Goal: Task Accomplishment & Management: Manage account settings

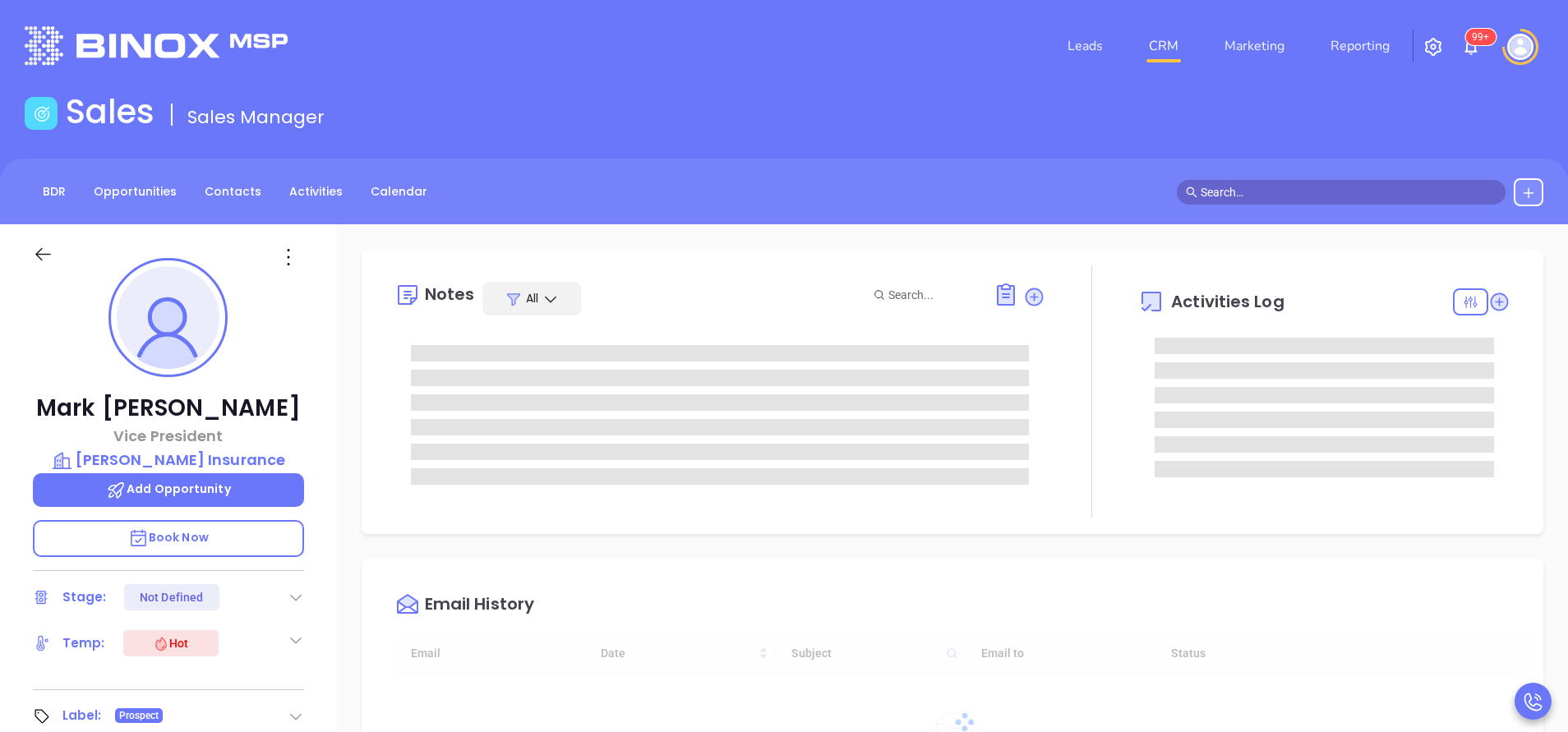
type input "10/16/2025"
click at [324, 558] on div "Mark Fingar Vice President Fingar Insurance Add Opportunity Book Now Stage: Sec…" at bounding box center [169, 681] width 337 height 915
type input "Anabell Dominguez"
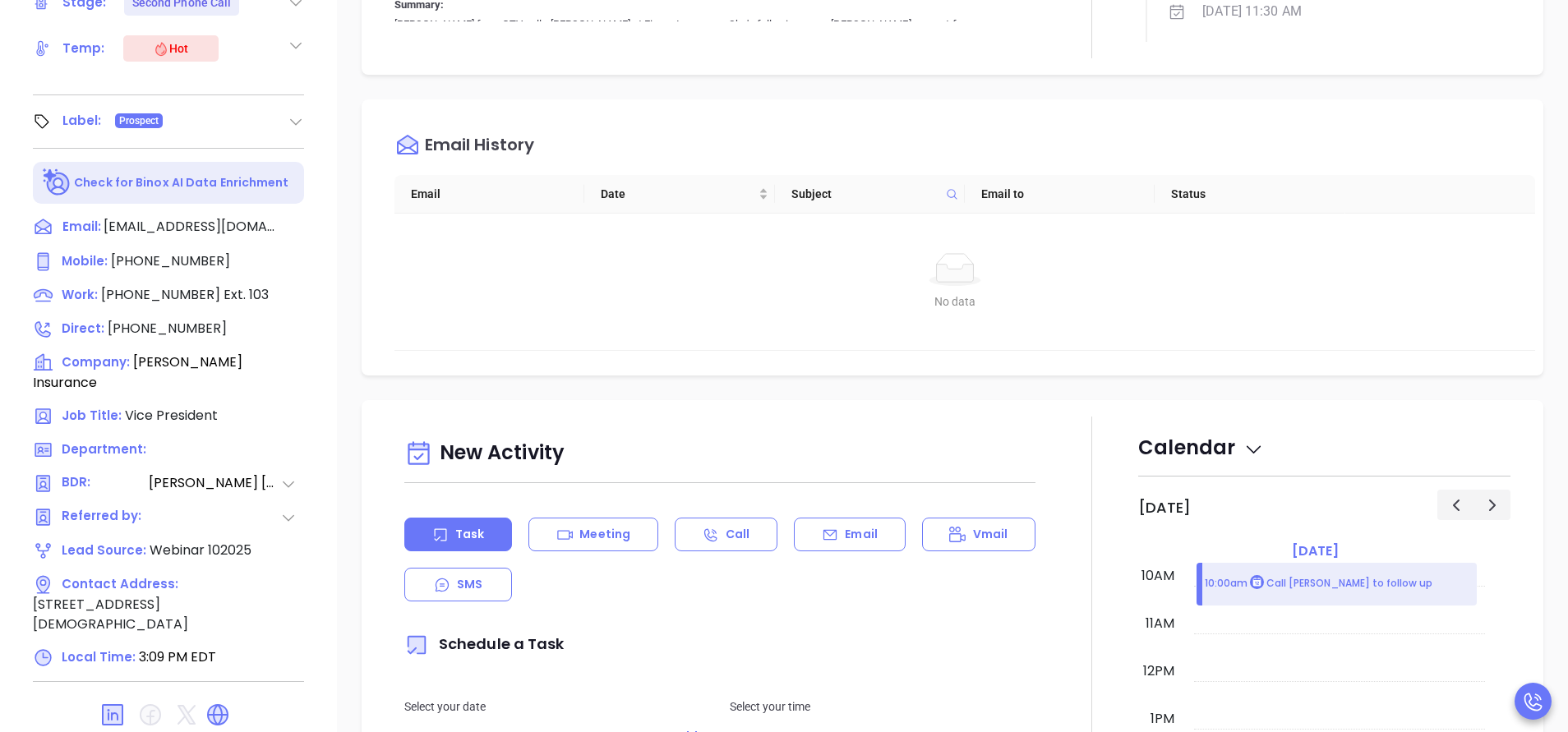
scroll to position [643, 0]
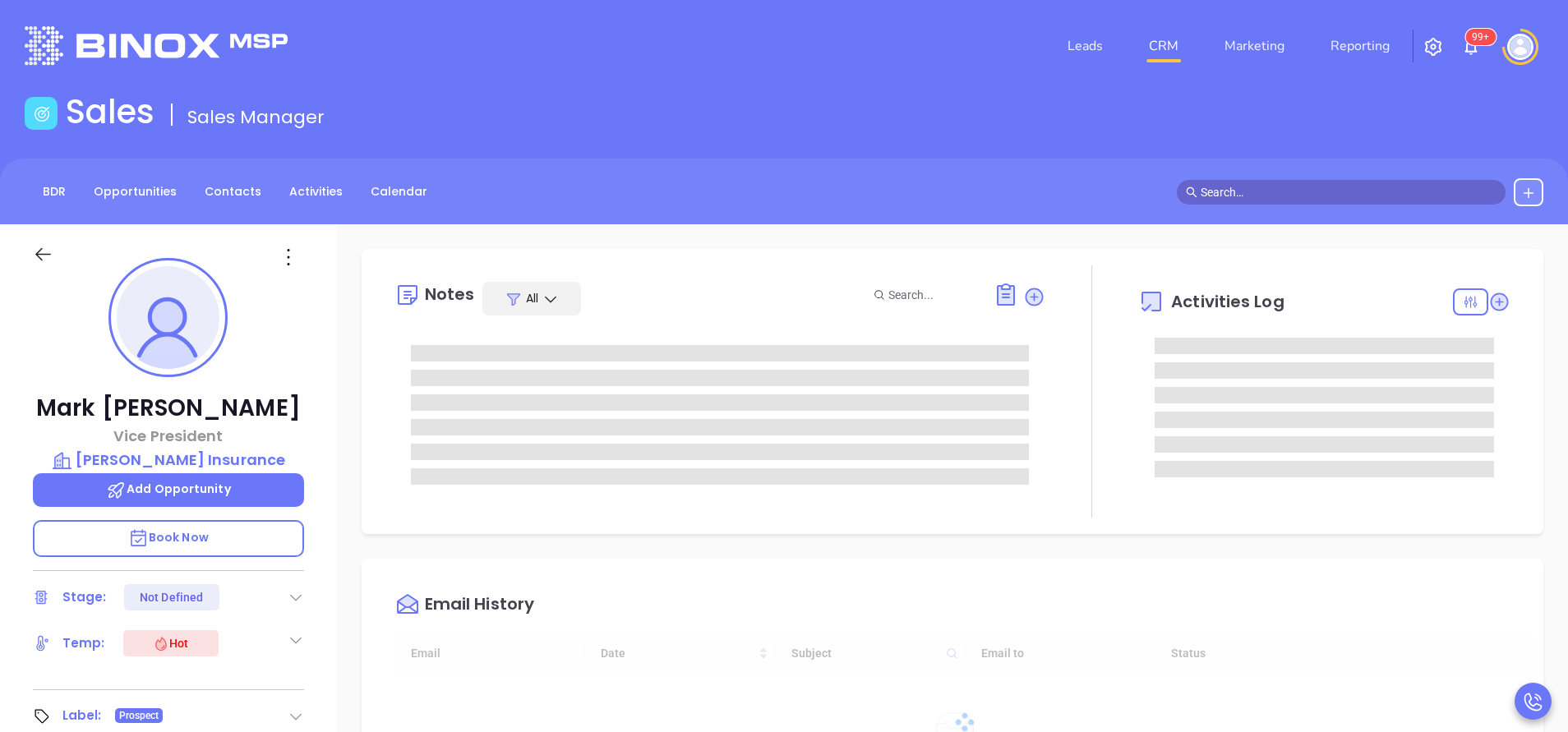
type input "10:00 am"
type input "[DATE]"
type input "[PERSON_NAME]"
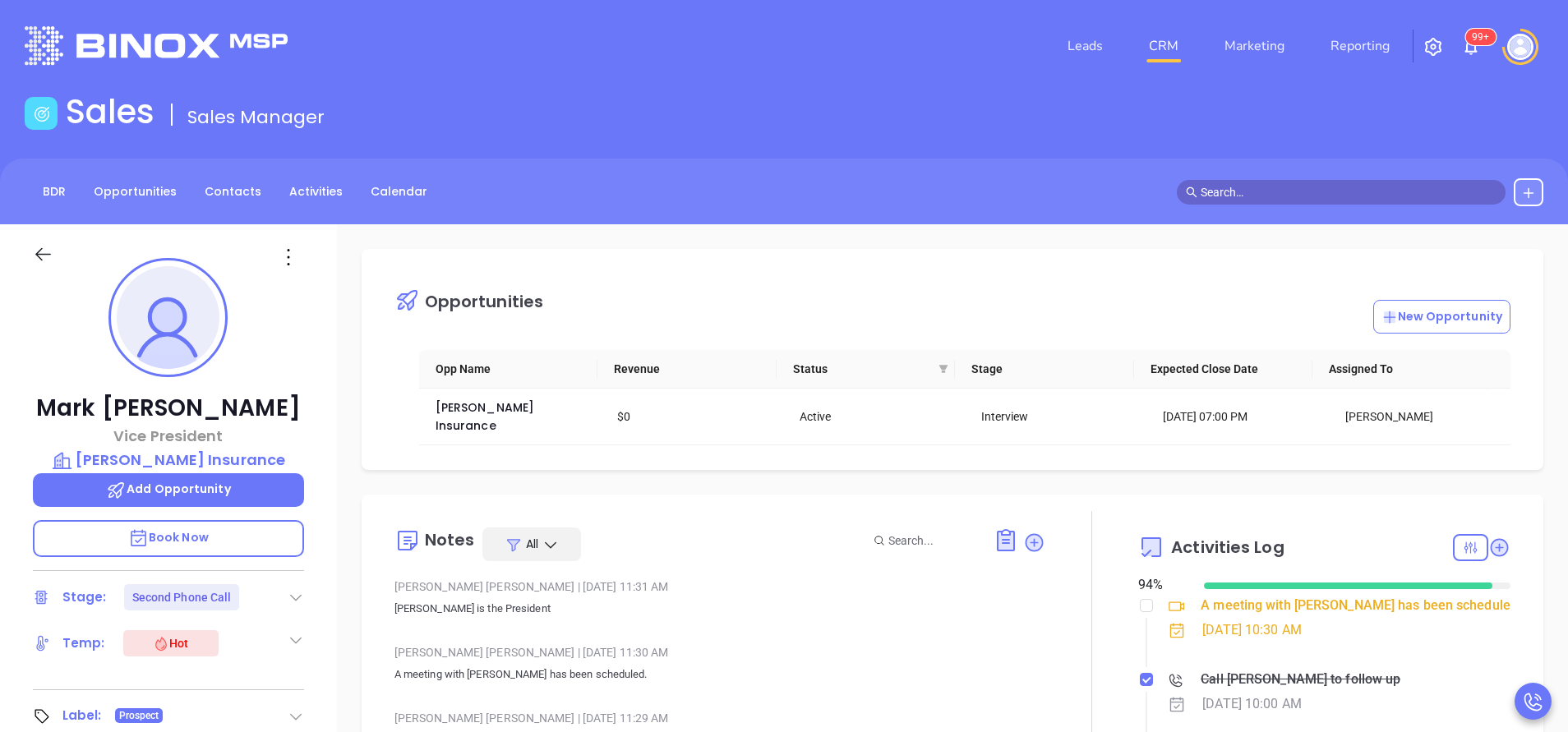
scroll to position [478, 0]
click at [313, 496] on div "Mark Fingar Vice President Fingar Insurance Add Opportunity Book Now Stage: Sec…" at bounding box center [169, 681] width 337 height 915
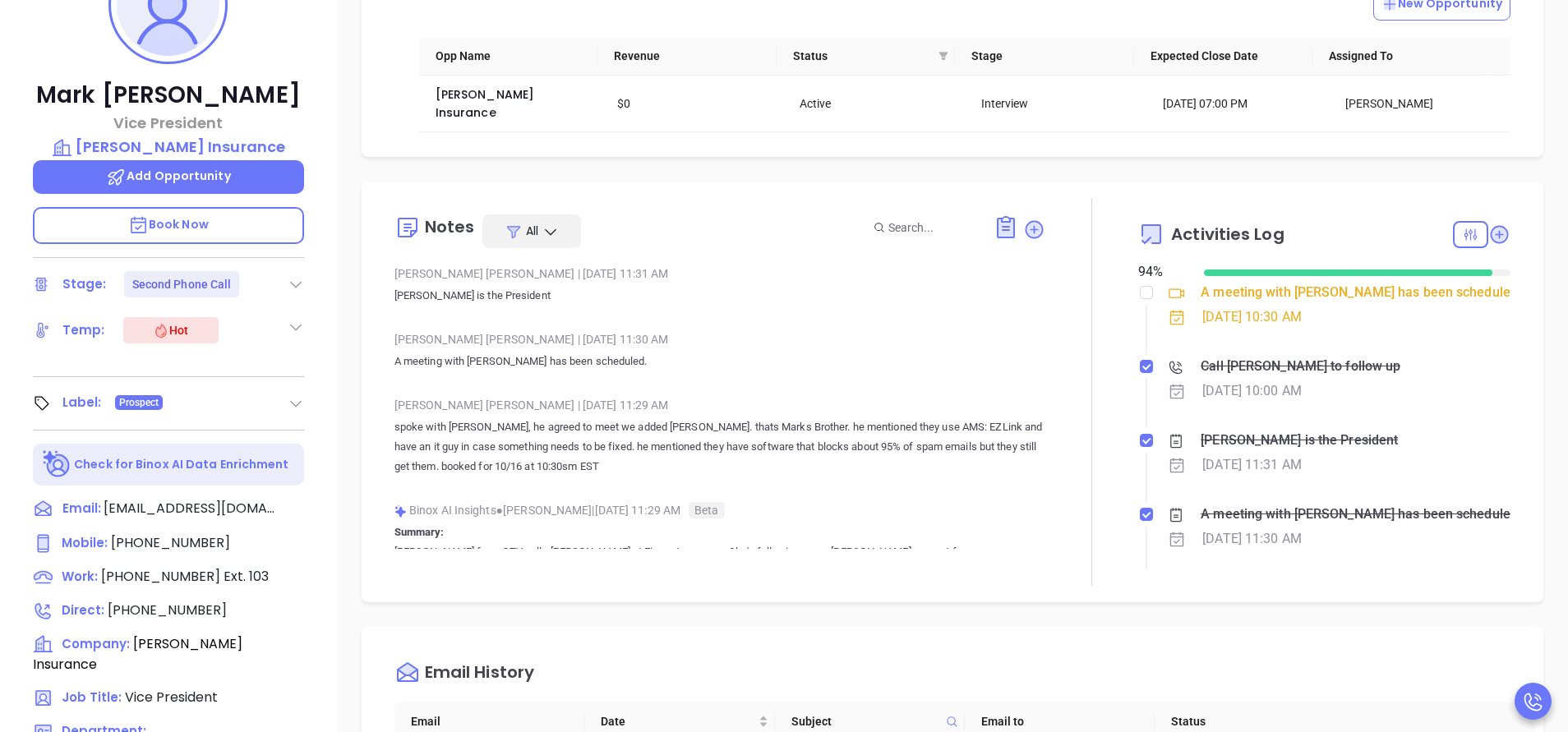
scroll to position [395, 0]
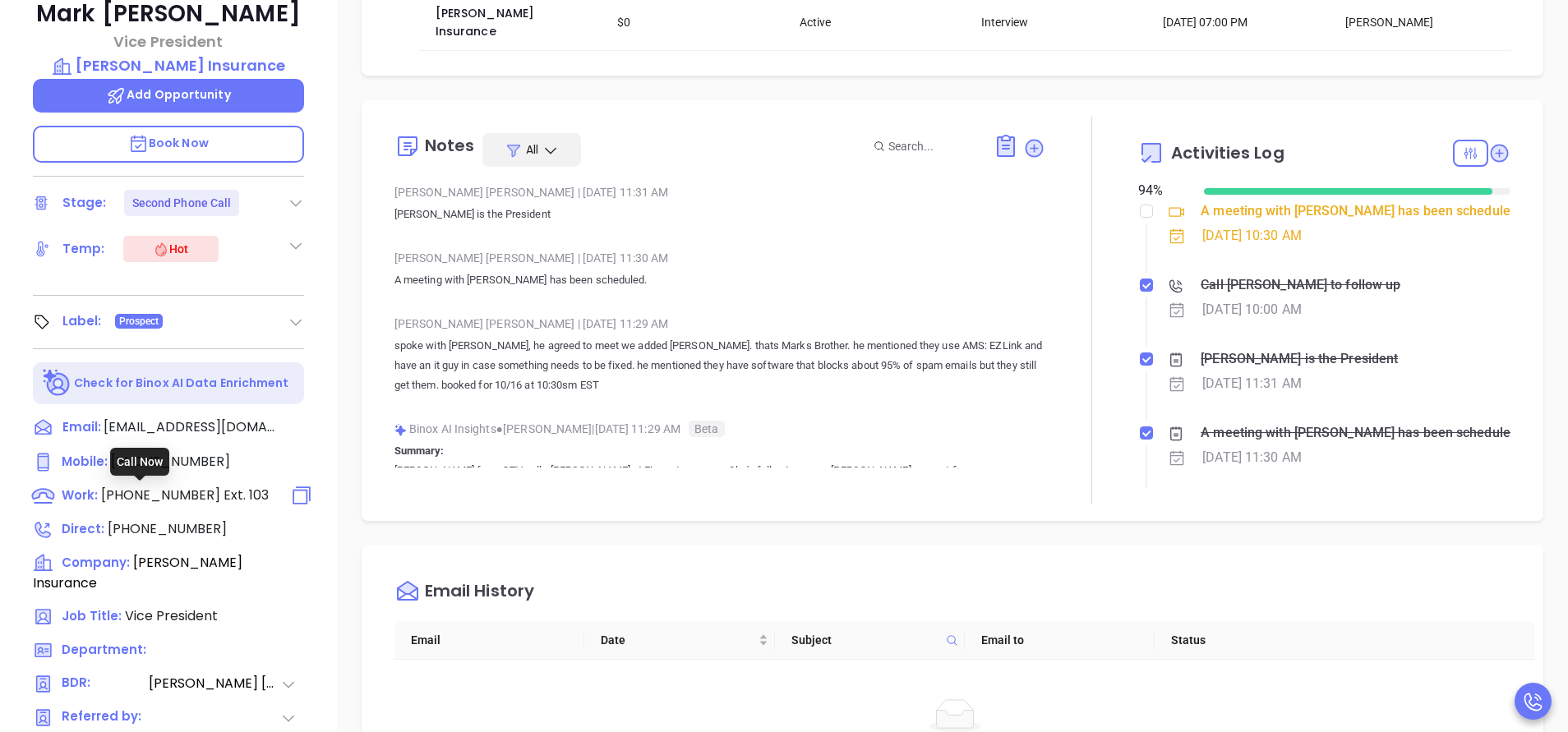
click at [154, 493] on span "(518) 537-6244" at bounding box center [160, 495] width 119 height 19
type input "(518) 537-6244"
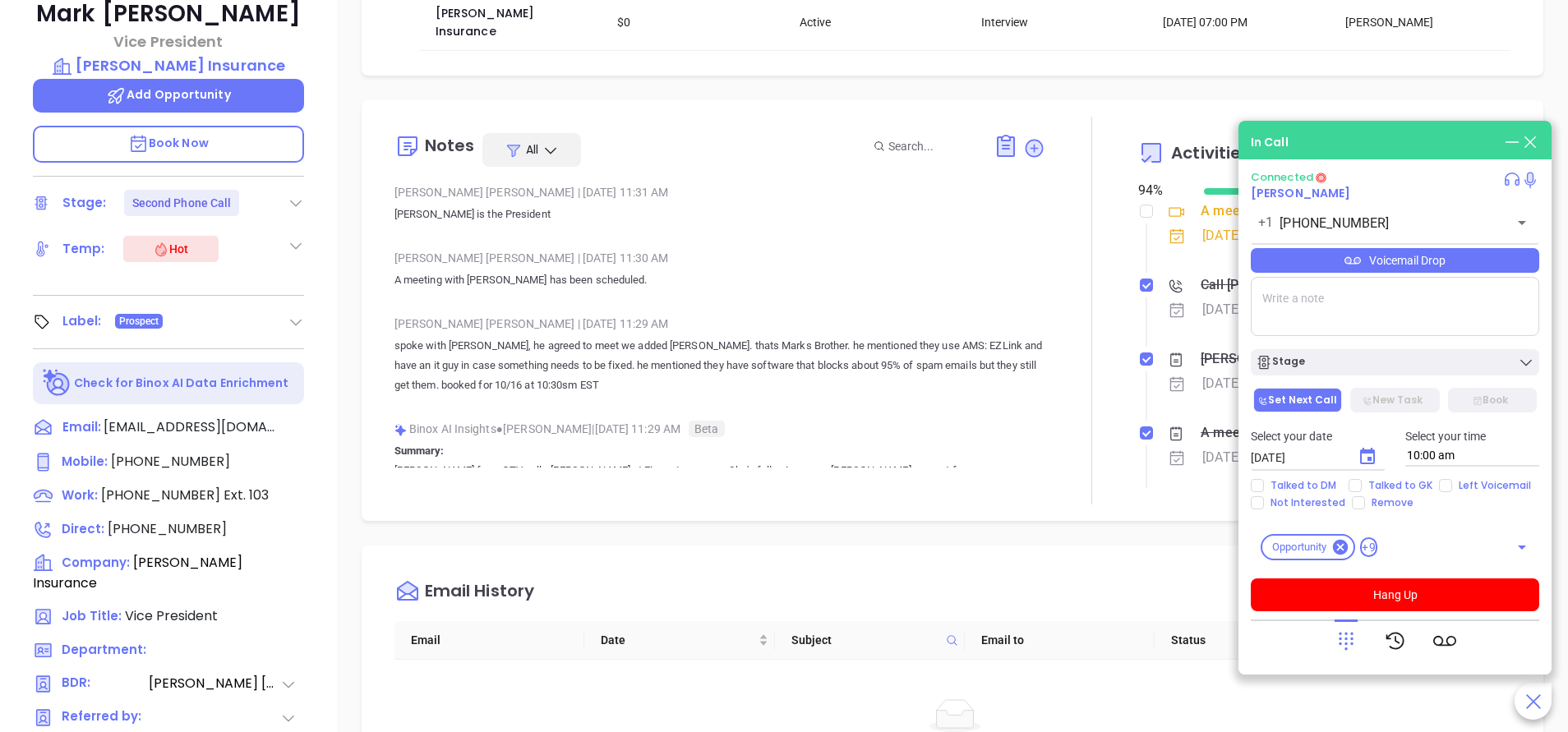
click at [759, 562] on div "Email History" at bounding box center [965, 592] width 1140 height 59
click at [1506, 136] on icon at bounding box center [1512, 142] width 18 height 18
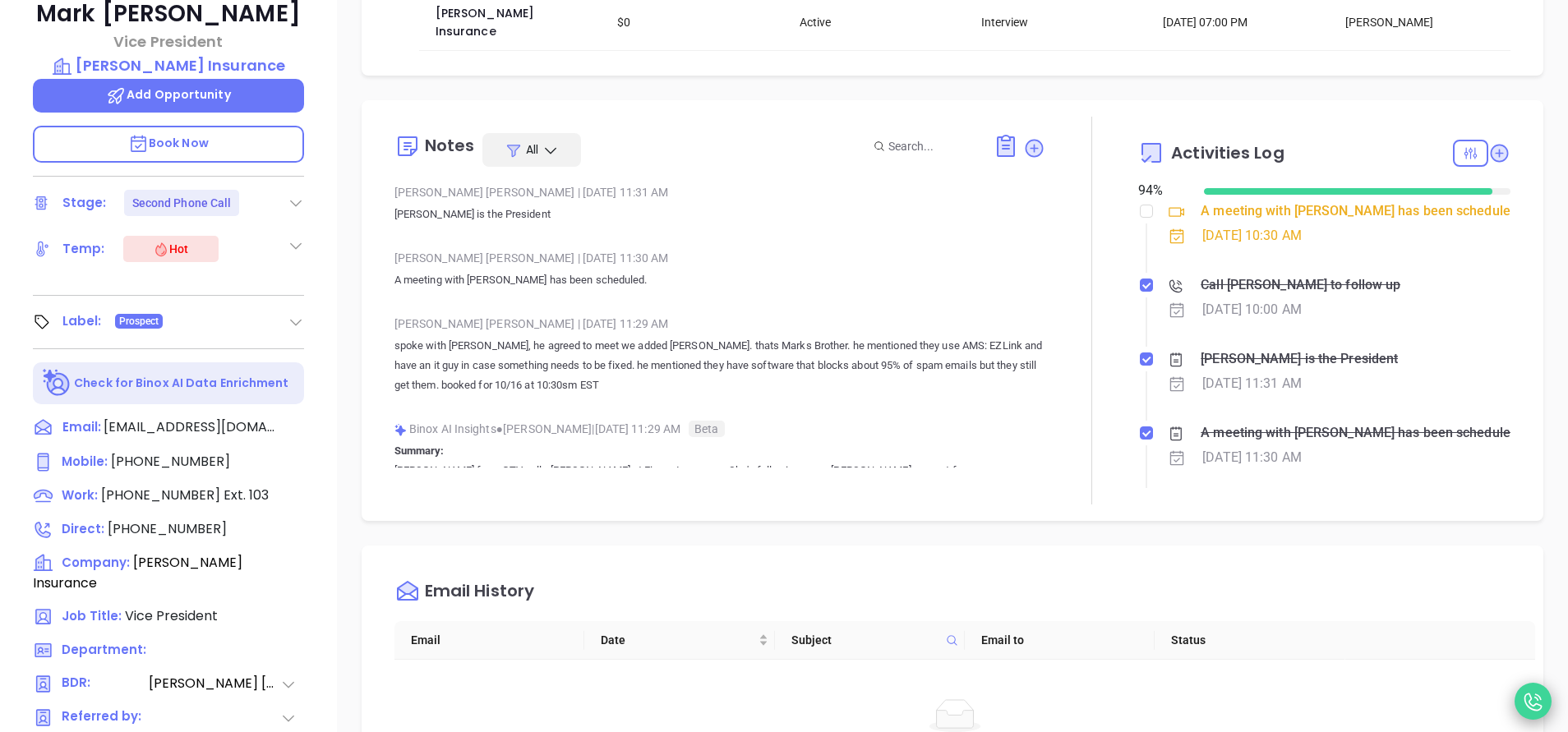
click at [1544, 703] on icon at bounding box center [1533, 701] width 27 height 27
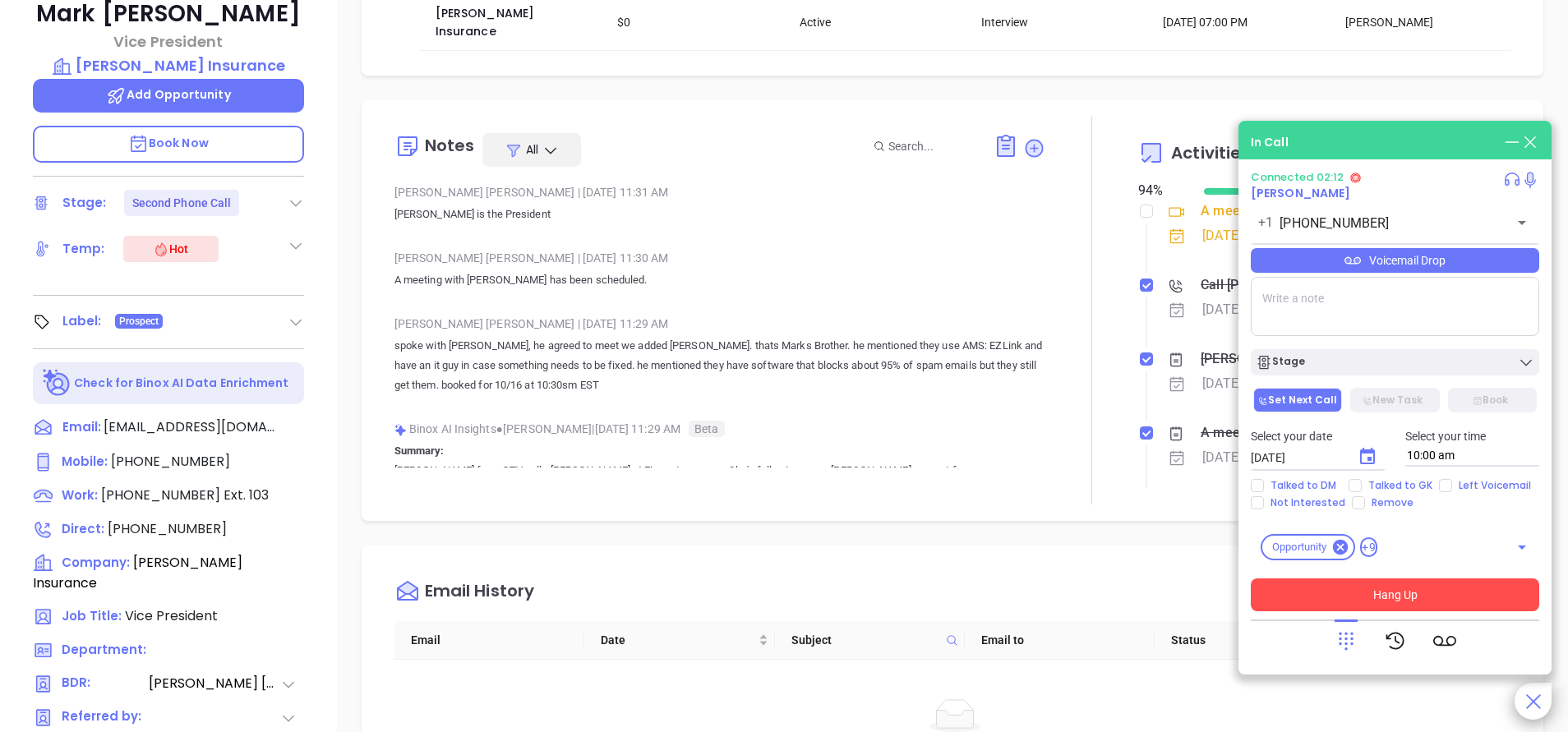
click at [1436, 587] on button "Hang Up" at bounding box center [1394, 595] width 288 height 33
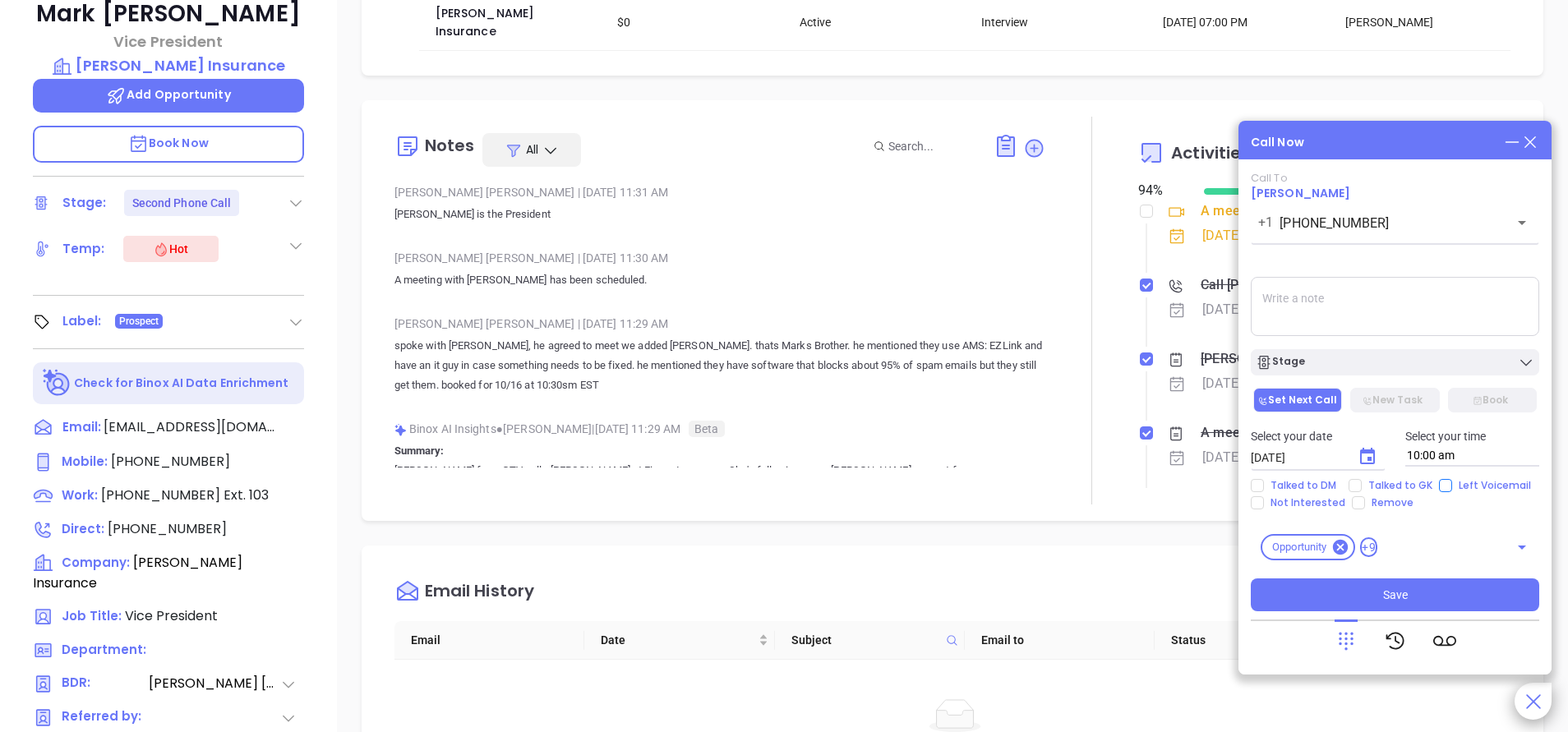
click at [1446, 479] on input "Left Voicemail" at bounding box center [1445, 485] width 13 height 13
checkbox input "true"
click at [1399, 479] on span "Talked to GK" at bounding box center [1400, 485] width 77 height 13
click at [1362, 479] on input "Talked to GK" at bounding box center [1354, 485] width 13 height 13
checkbox input "true"
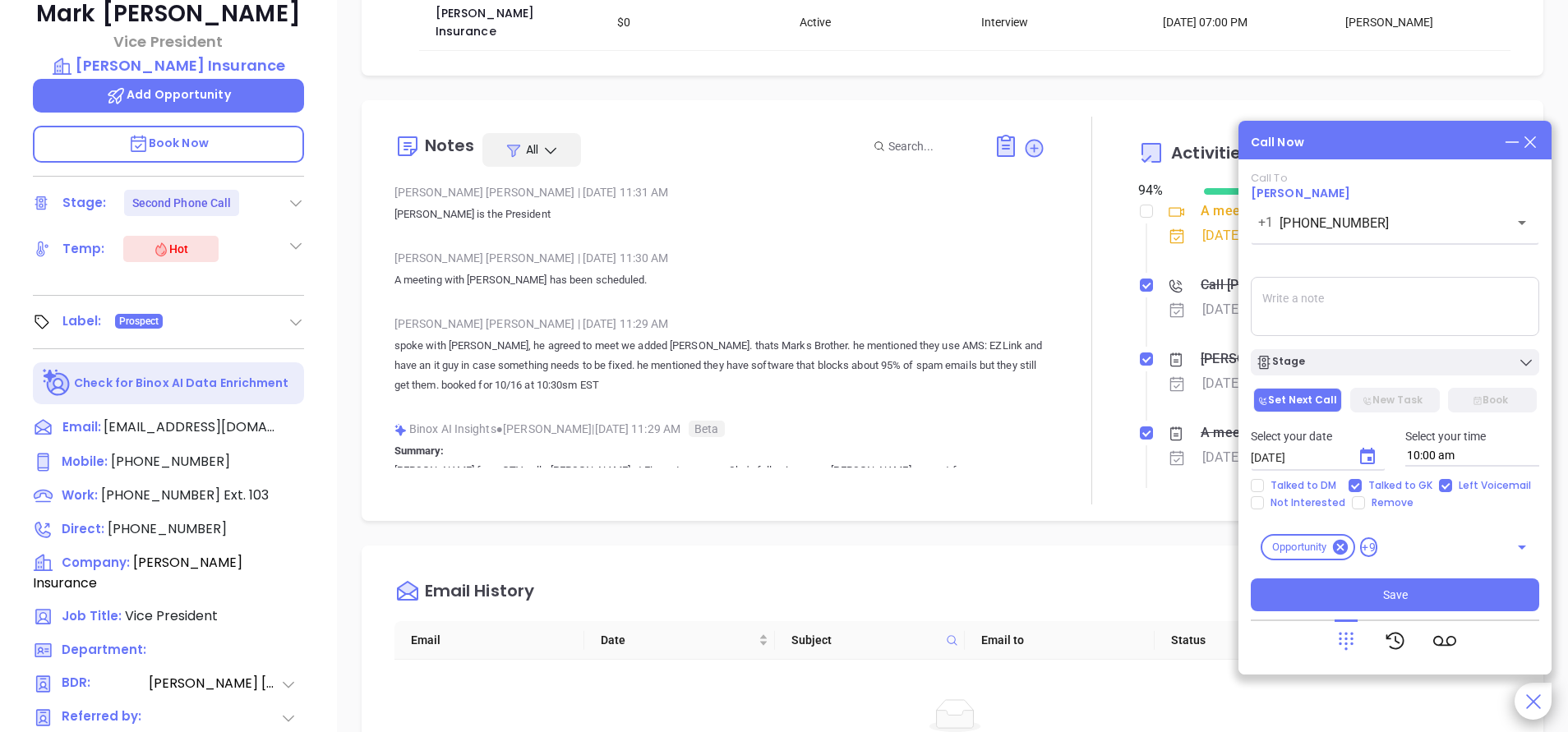
click at [1366, 298] on textarea at bounding box center [1394, 306] width 288 height 59
type textarea "no answer left vm"
click at [1311, 395] on button "Set Next Call" at bounding box center [1298, 400] width 89 height 25
click at [1374, 396] on button "New Task" at bounding box center [1394, 400] width 89 height 25
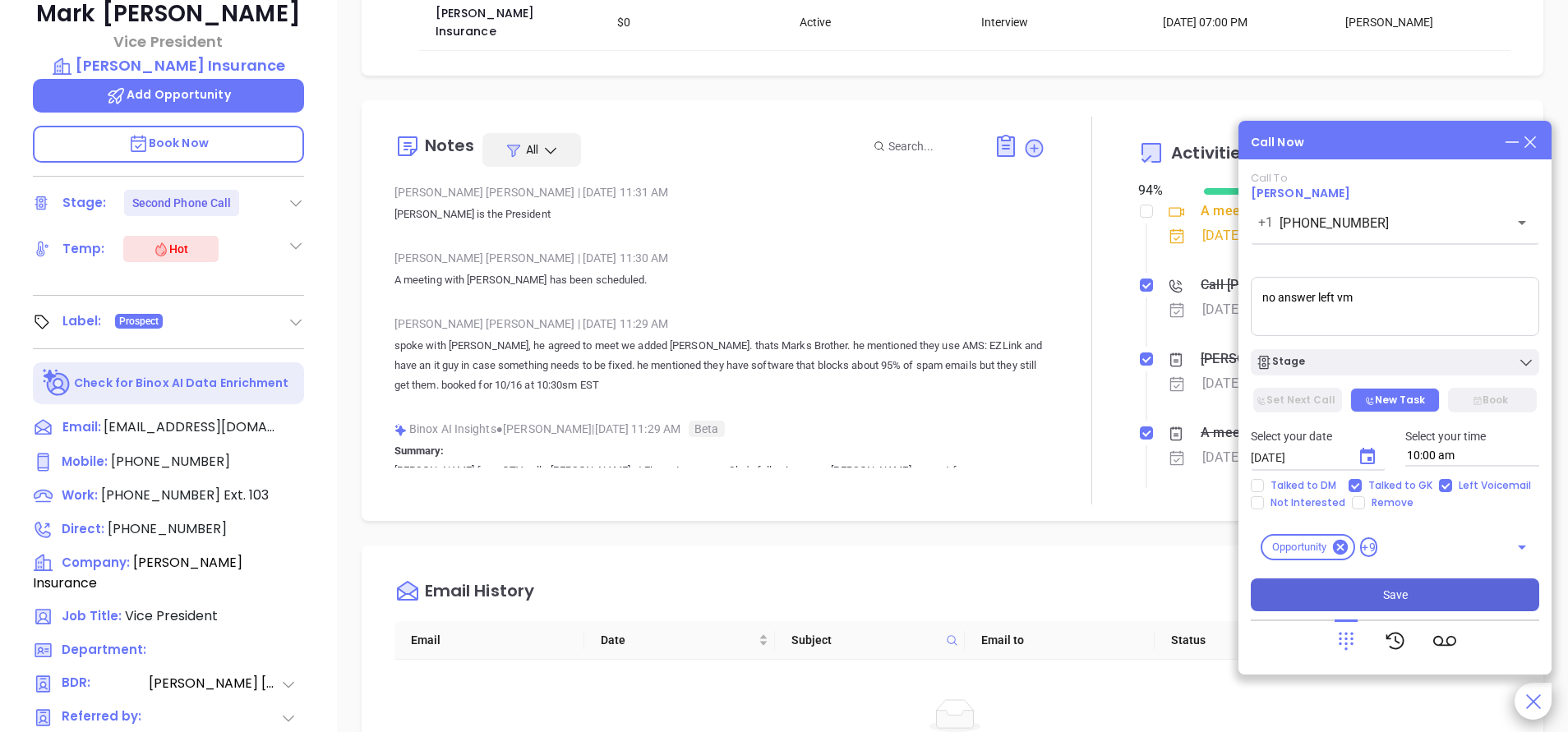
click at [1398, 596] on span "Save" at bounding box center [1395, 594] width 25 height 18
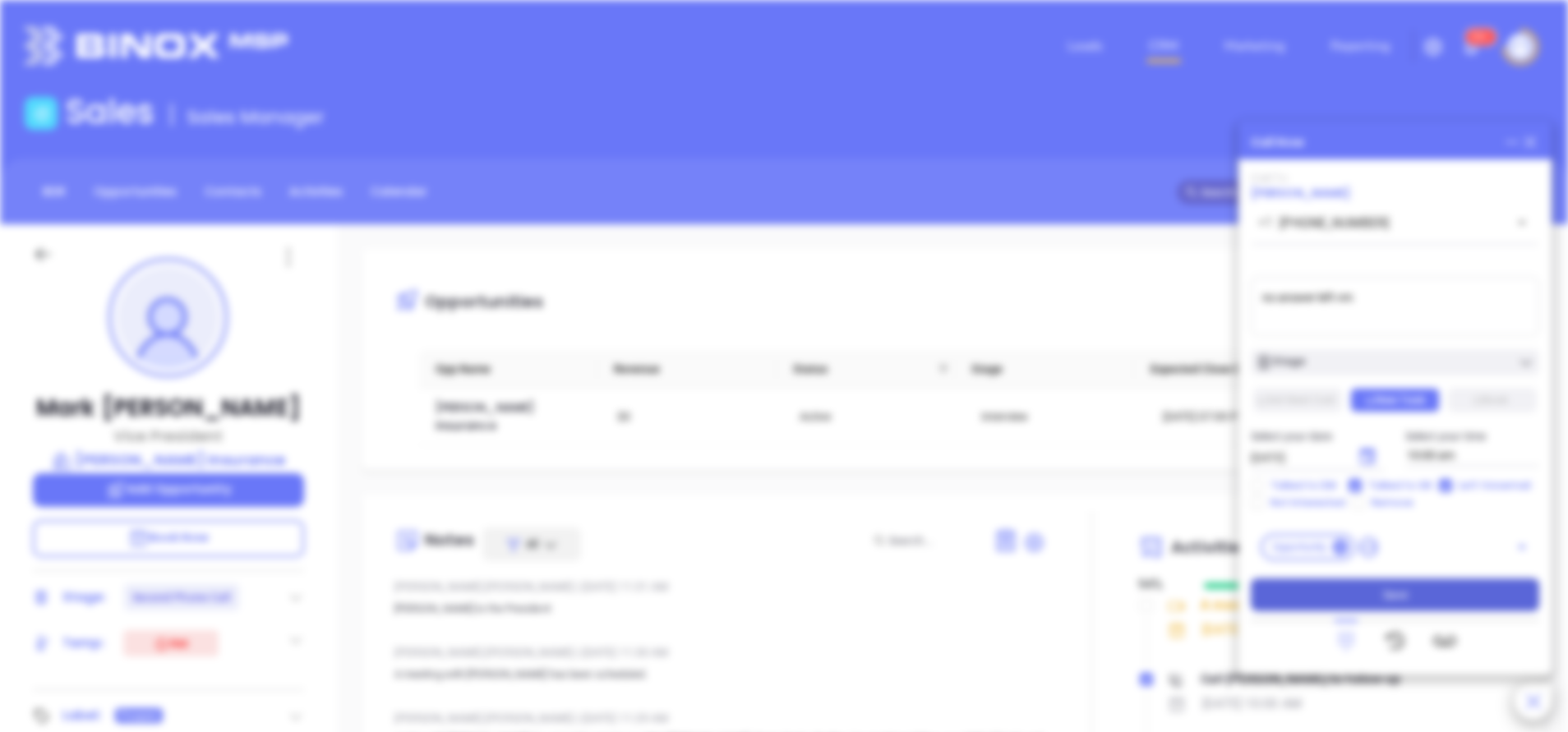
type input "[DATE]"
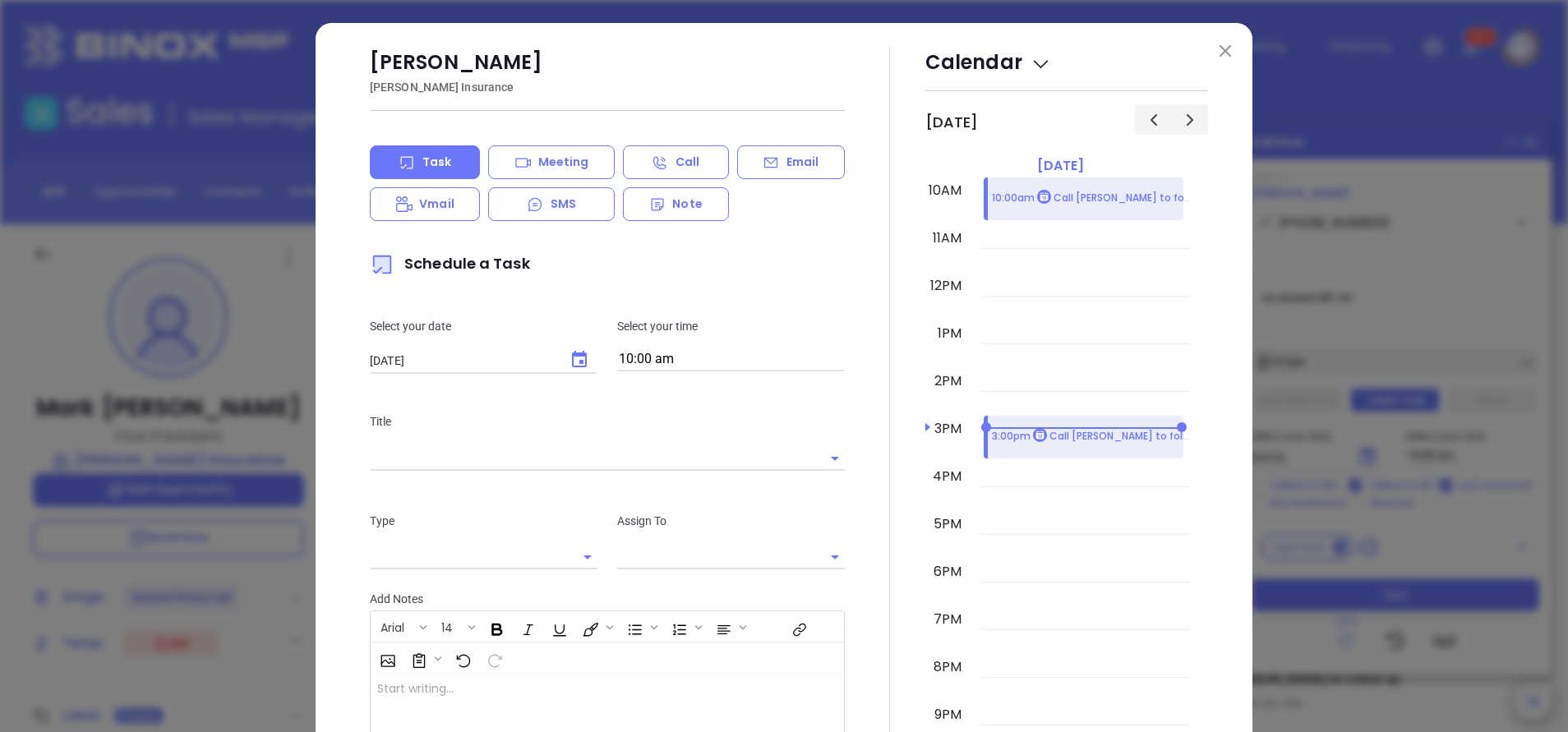
type input "[PERSON_NAME]"
click at [1220, 54] on img at bounding box center [1225, 51] width 11 height 11
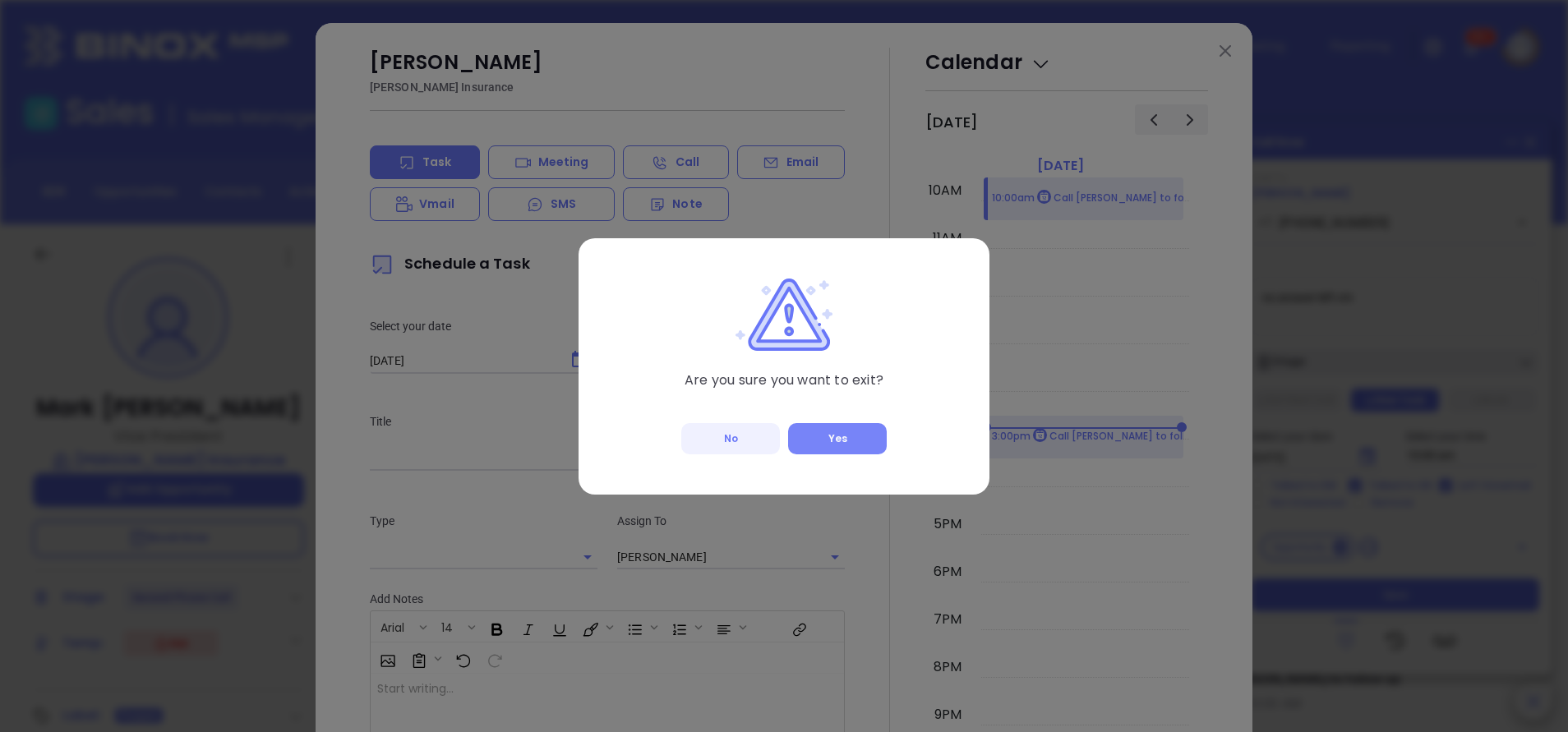
click at [853, 431] on button "Yes" at bounding box center [837, 438] width 98 height 31
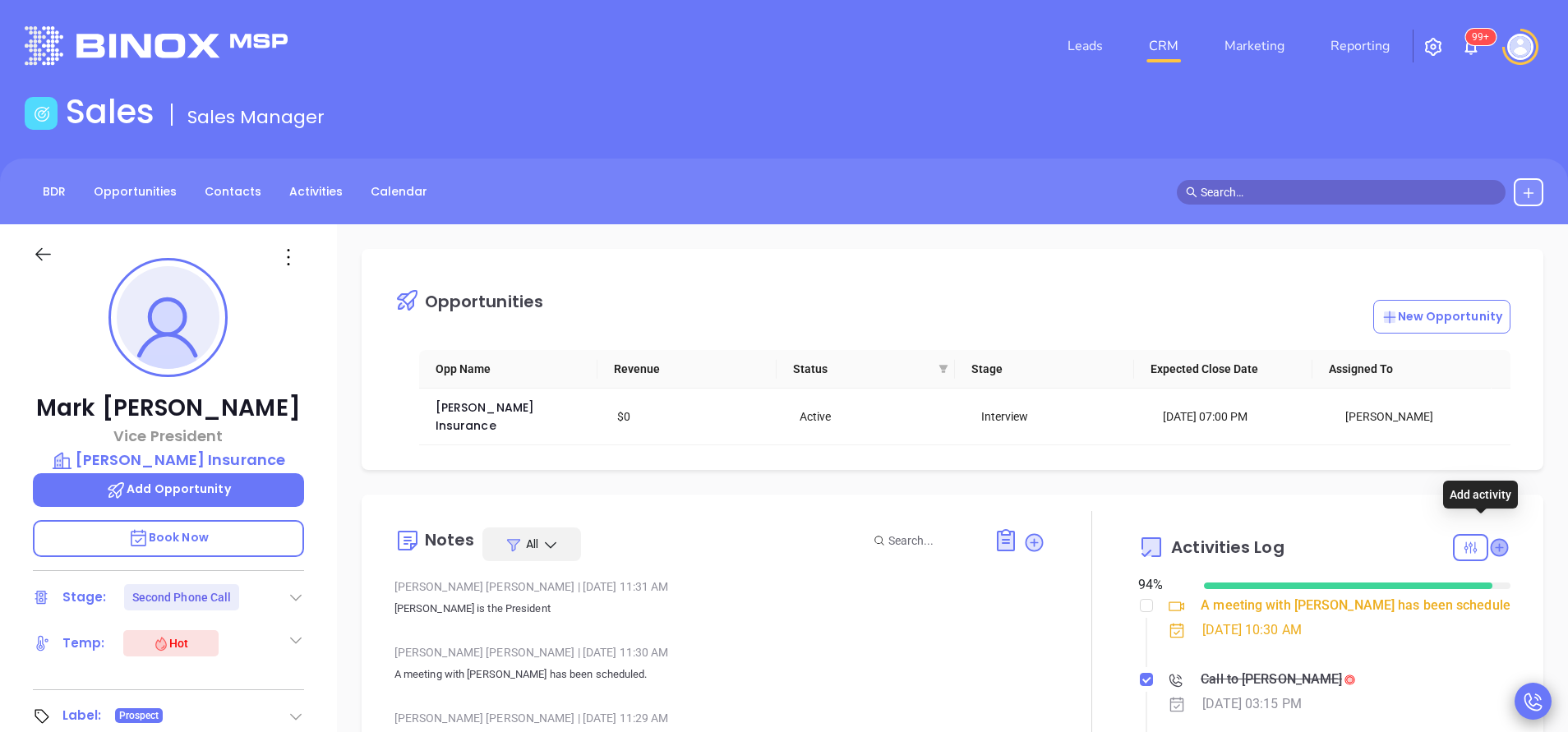
click at [1490, 539] on icon at bounding box center [1498, 547] width 16 height 16
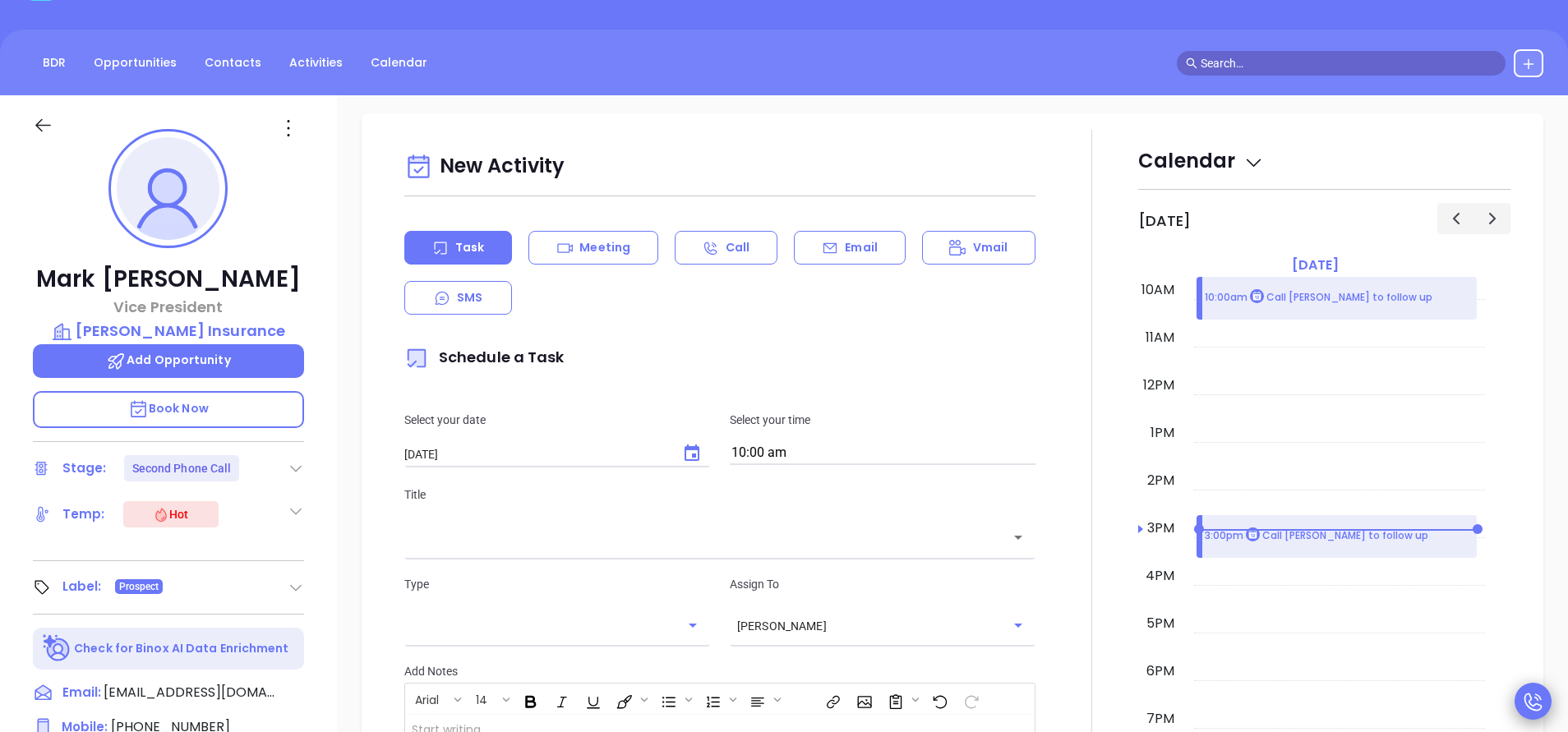
scroll to position [224, 0]
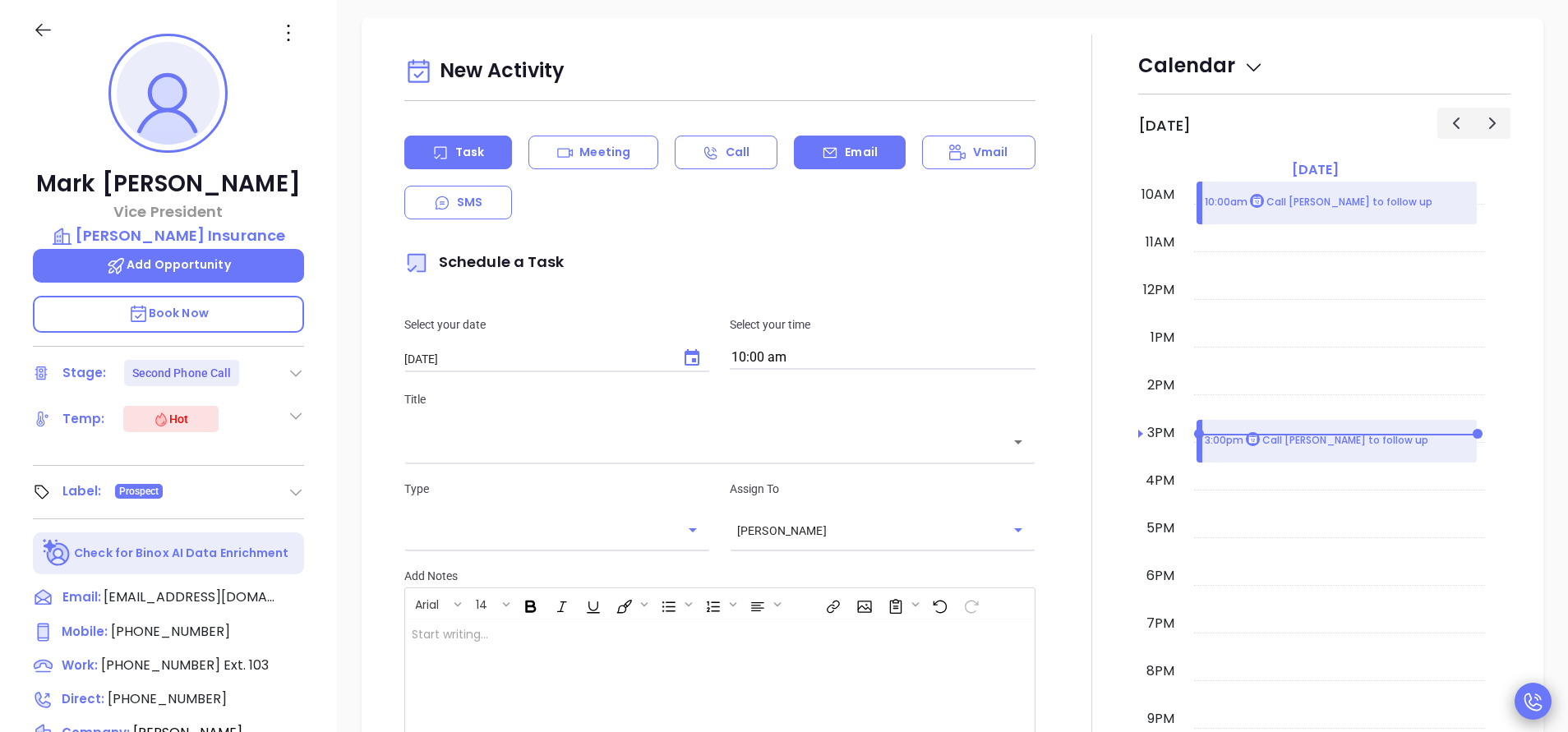
click at [847, 146] on div "Email" at bounding box center [849, 152] width 111 height 33
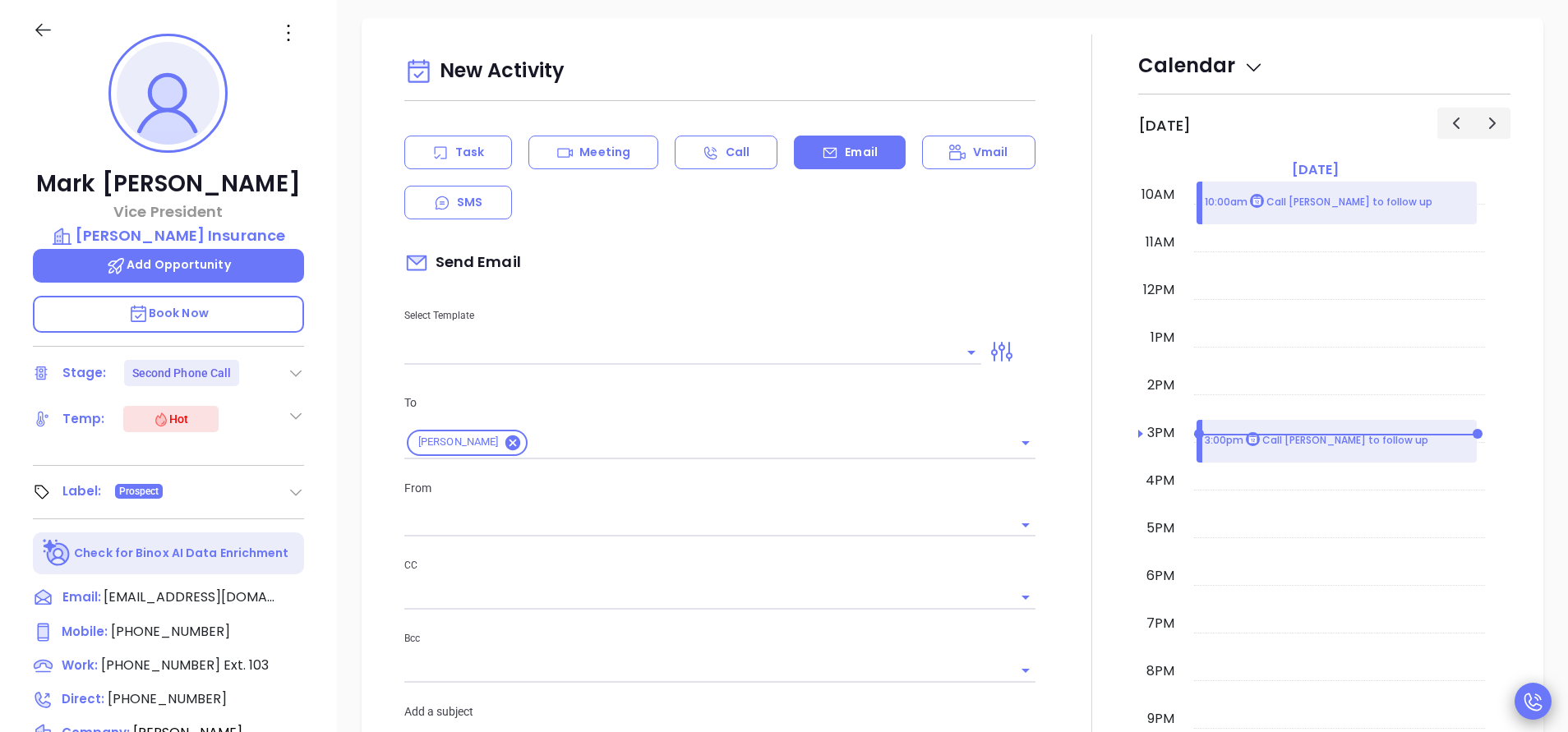
type input "Anabell Dominguez"
click at [544, 340] on input "text" at bounding box center [680, 352] width 552 height 24
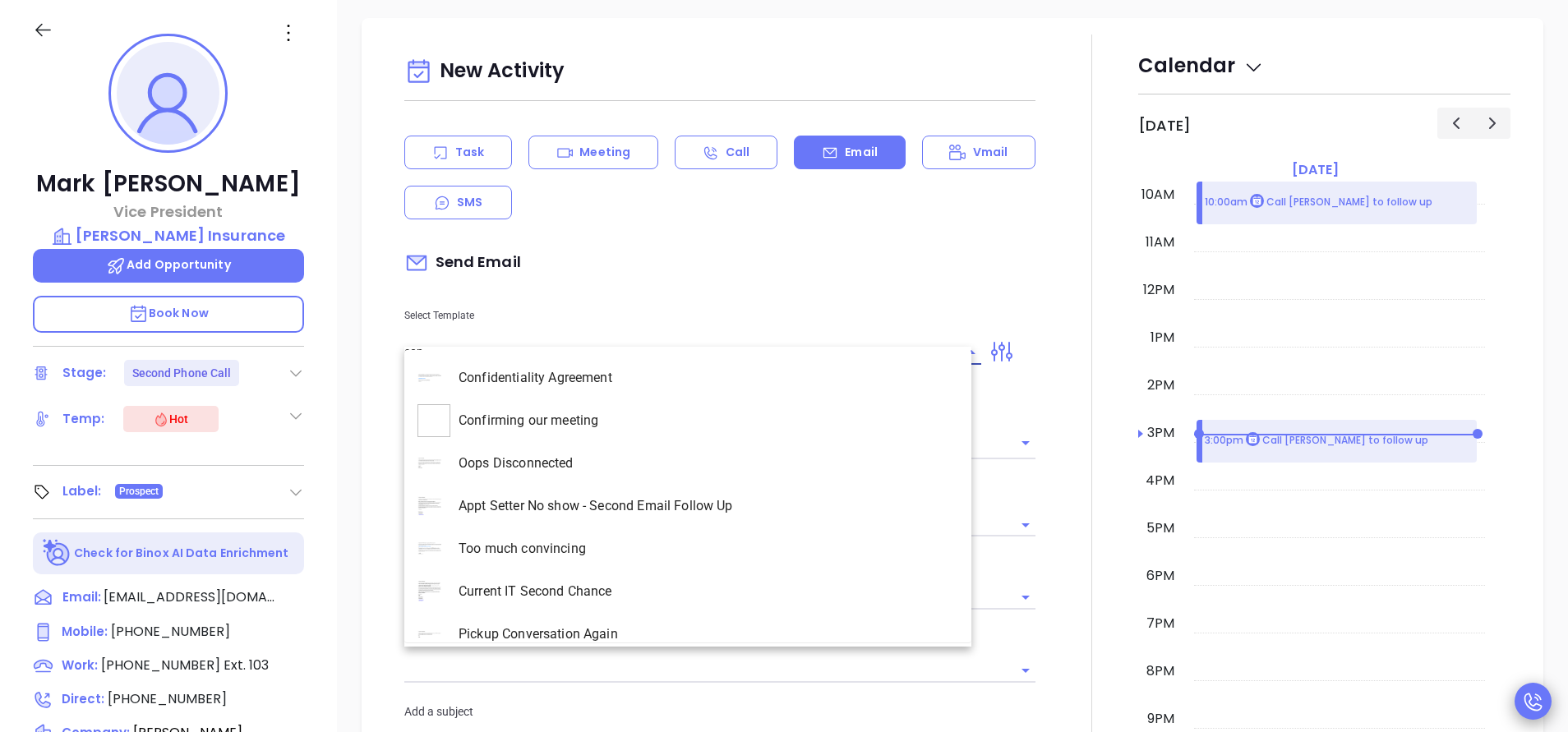
click at [575, 418] on li "Confirming our meeting" at bounding box center [687, 421] width 567 height 43
type input "Confirming our meeting"
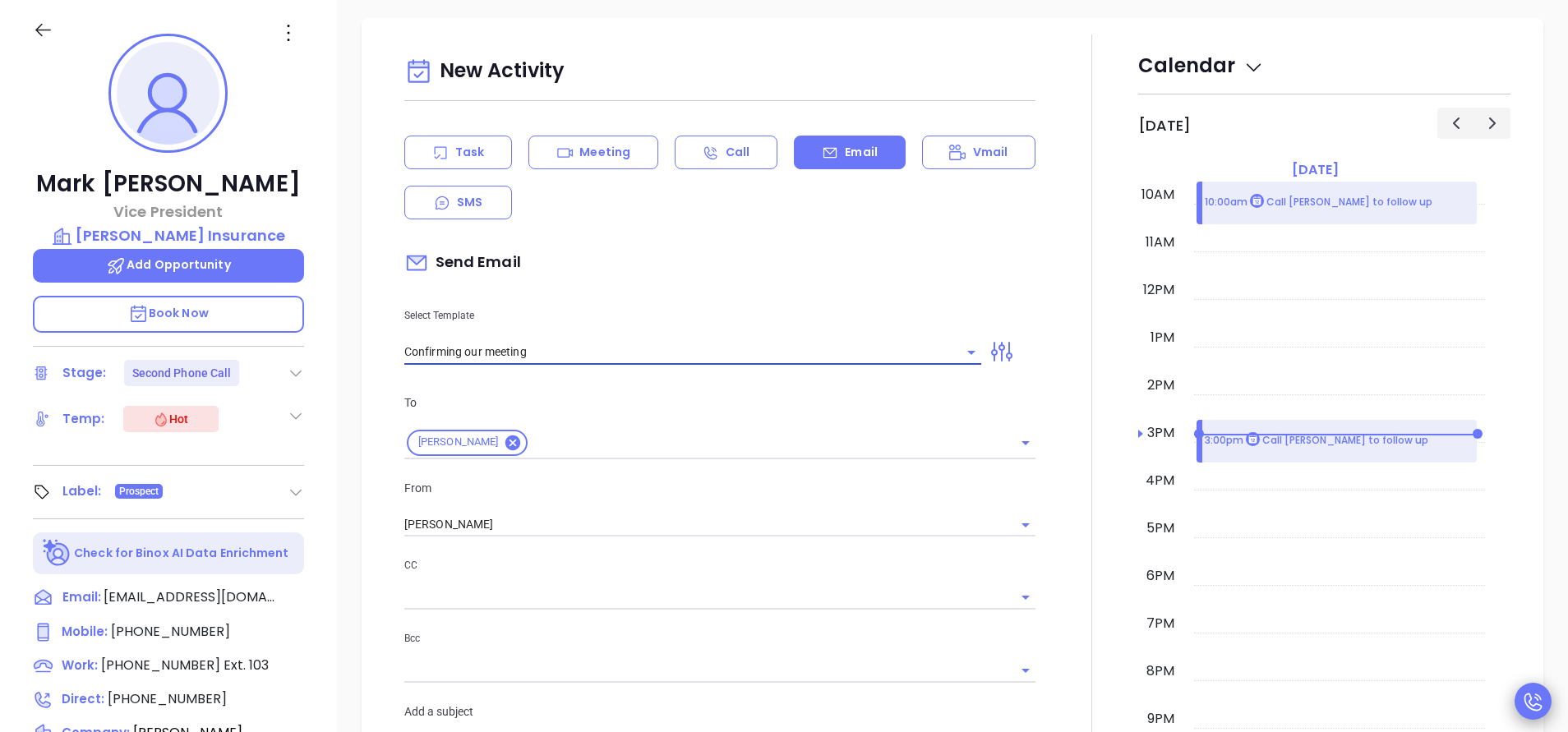
type input "Mark"
type input "Confirming our meeting"
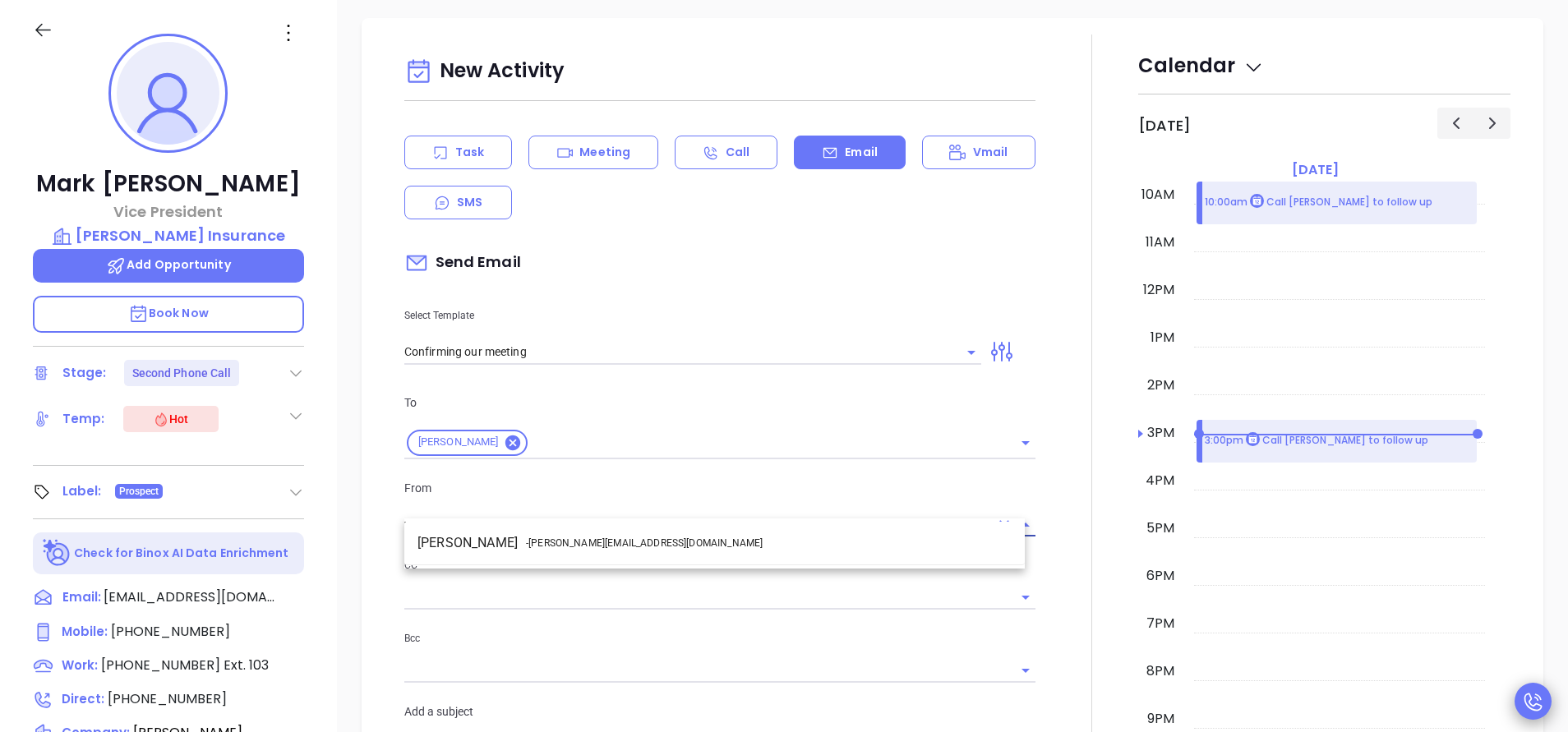
click at [617, 529] on li "Walter Contreras - walter@motiva.net" at bounding box center [714, 543] width 621 height 30
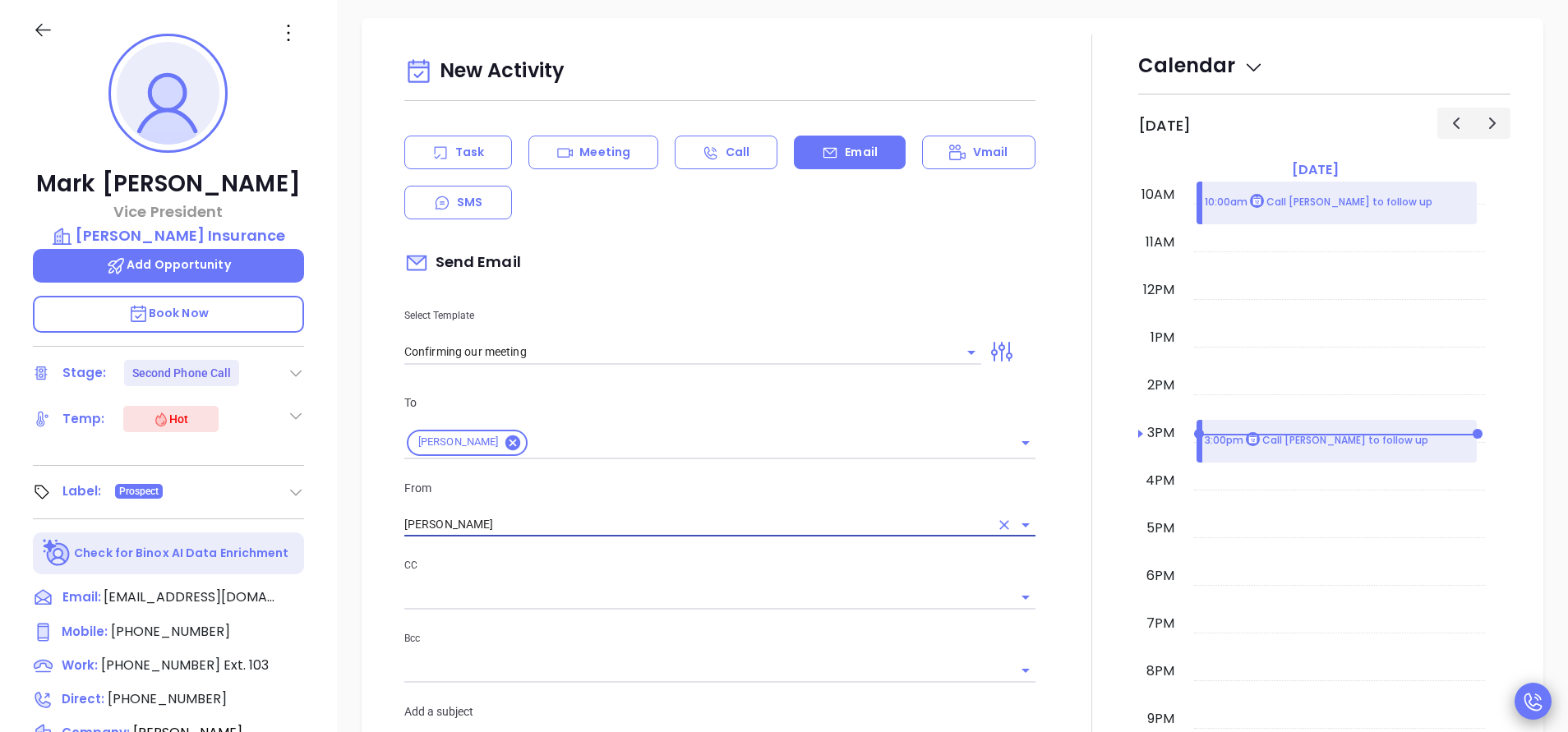
type input "Walter Contreras"
click at [1063, 583] on div at bounding box center [1091, 580] width 92 height 1092
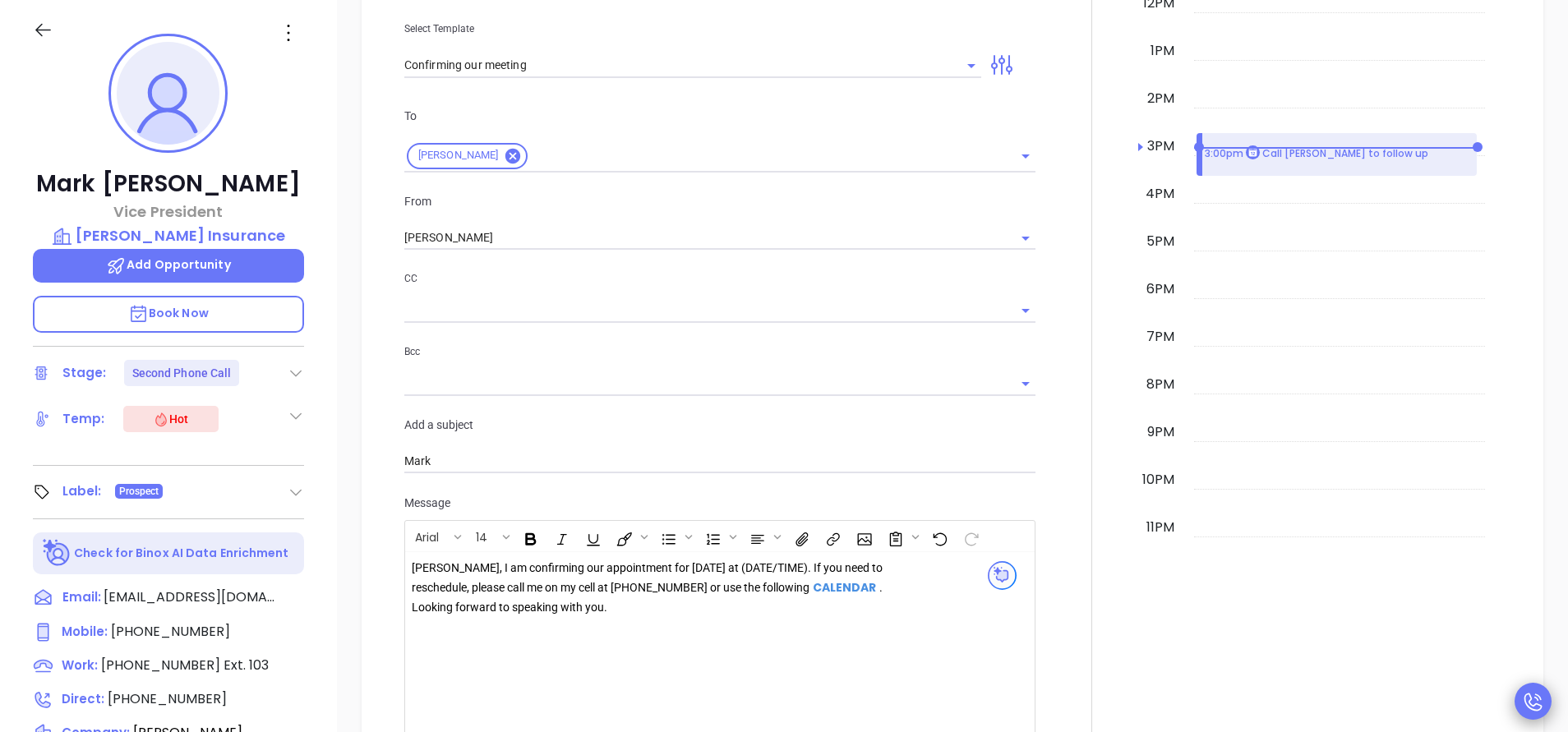
scroll to position [1591, 0]
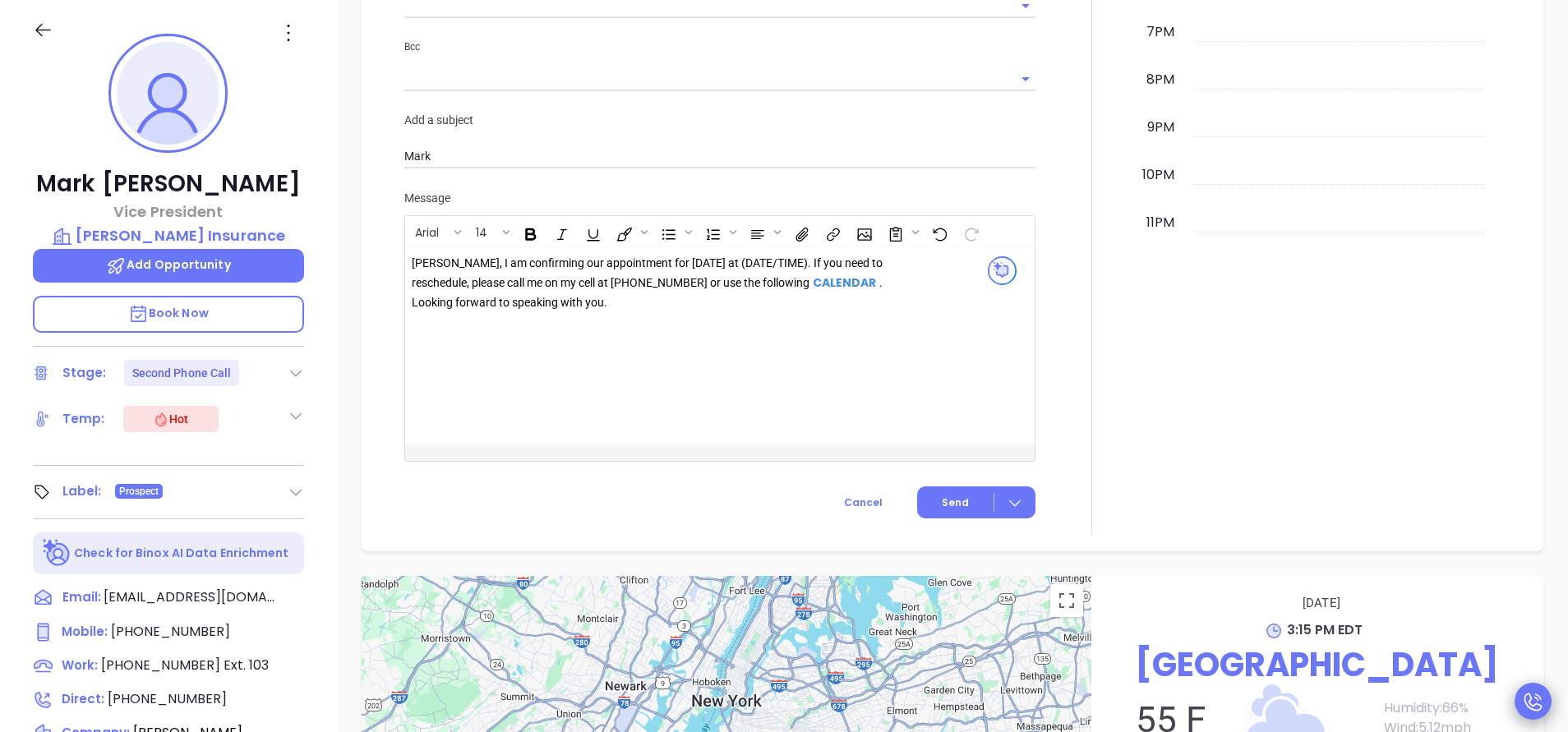
click at [688, 256] on div "Mark, I am confirming our appointment for tomorrow at (DATE/TIME). If you need …" at bounding box center [648, 283] width 472 height 58
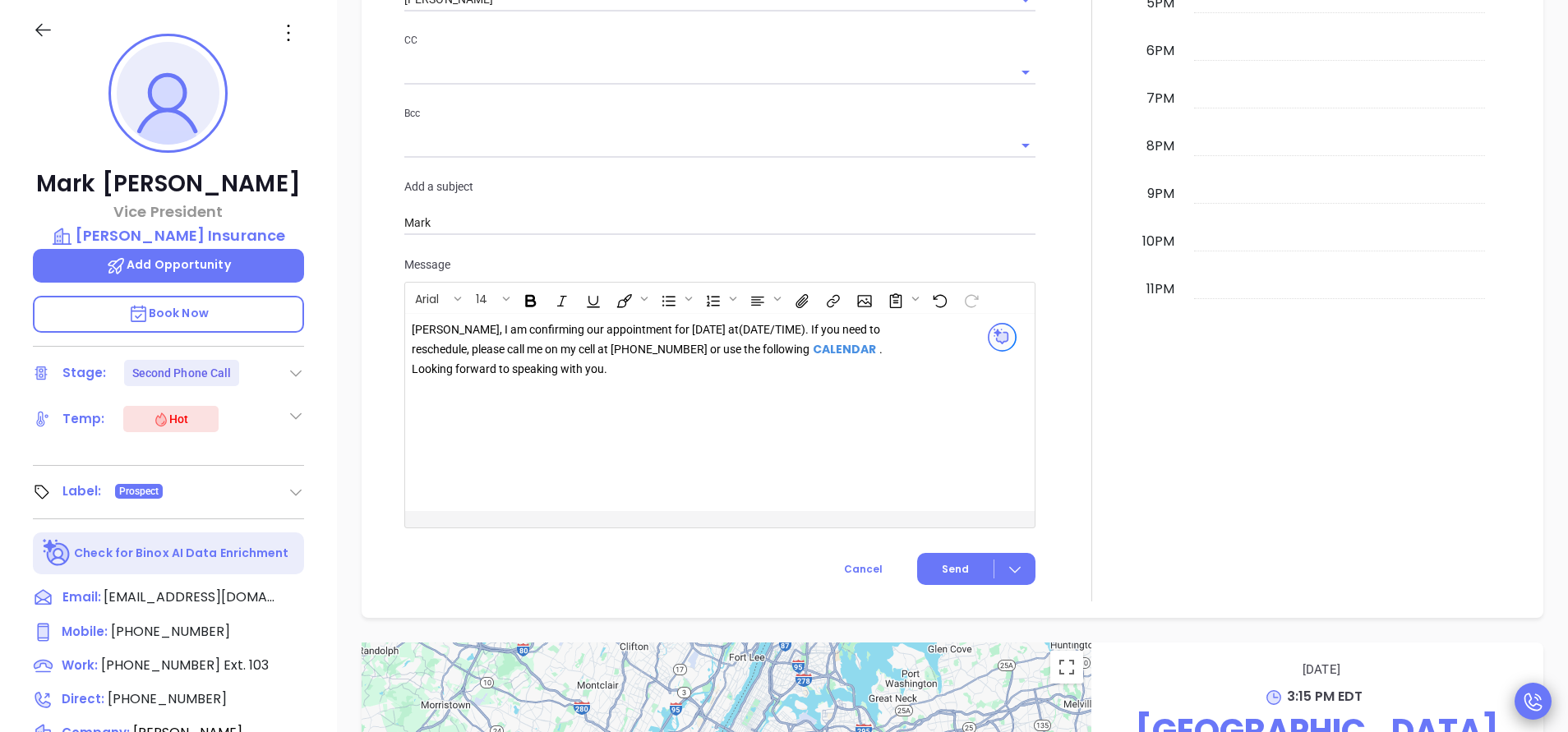
scroll to position [1628, 0]
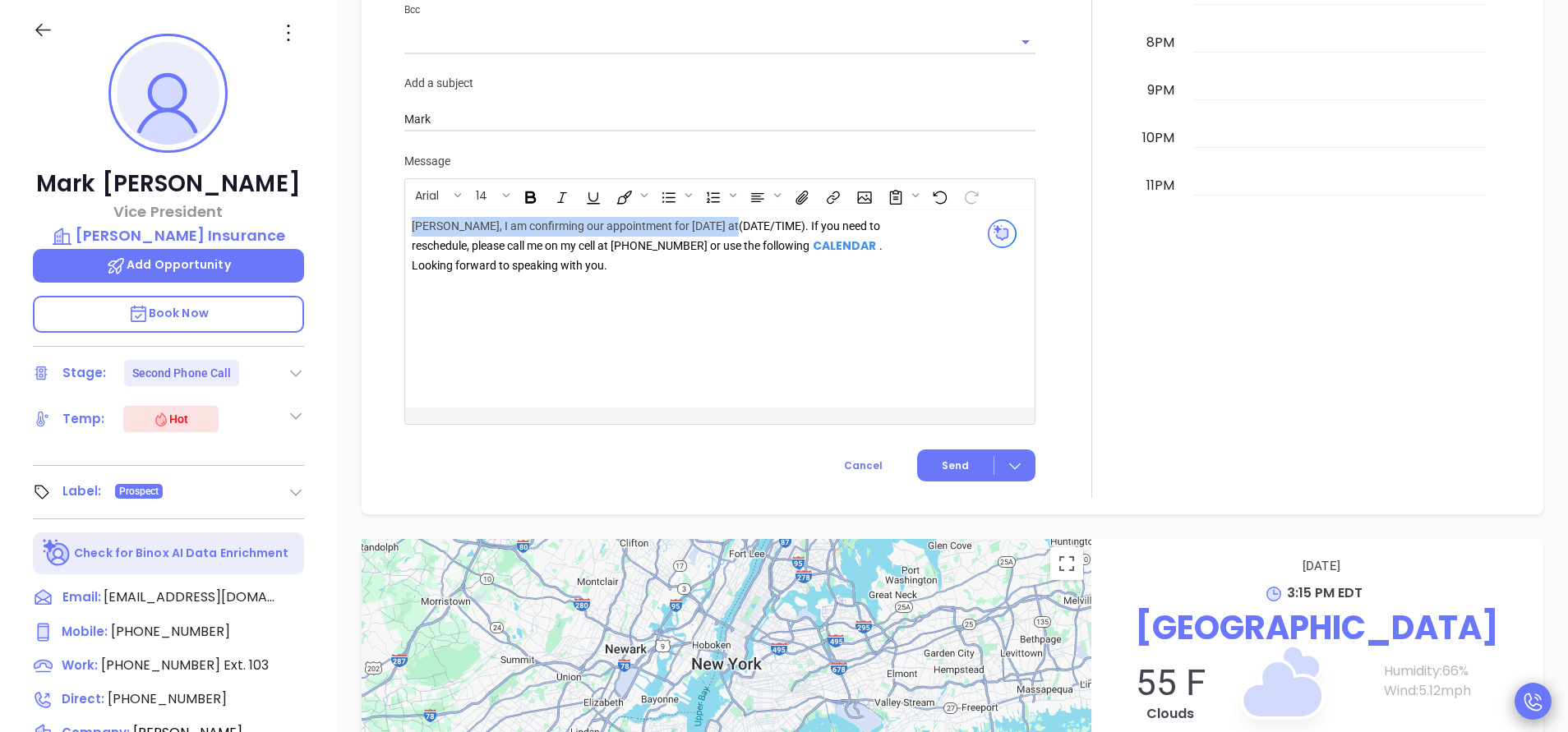
click at [770, 217] on div "Mark, I am confirming our appointment for tomorrow 10/16 at ﻿ (DATE/TIME) ﻿ . I…" at bounding box center [648, 246] width 472 height 58
click at [770, 217] on div "Mark, I am confirming our appointment for tomorrow 10/16 at (DATE/TIME) . If yo…" at bounding box center [648, 246] width 472 height 58
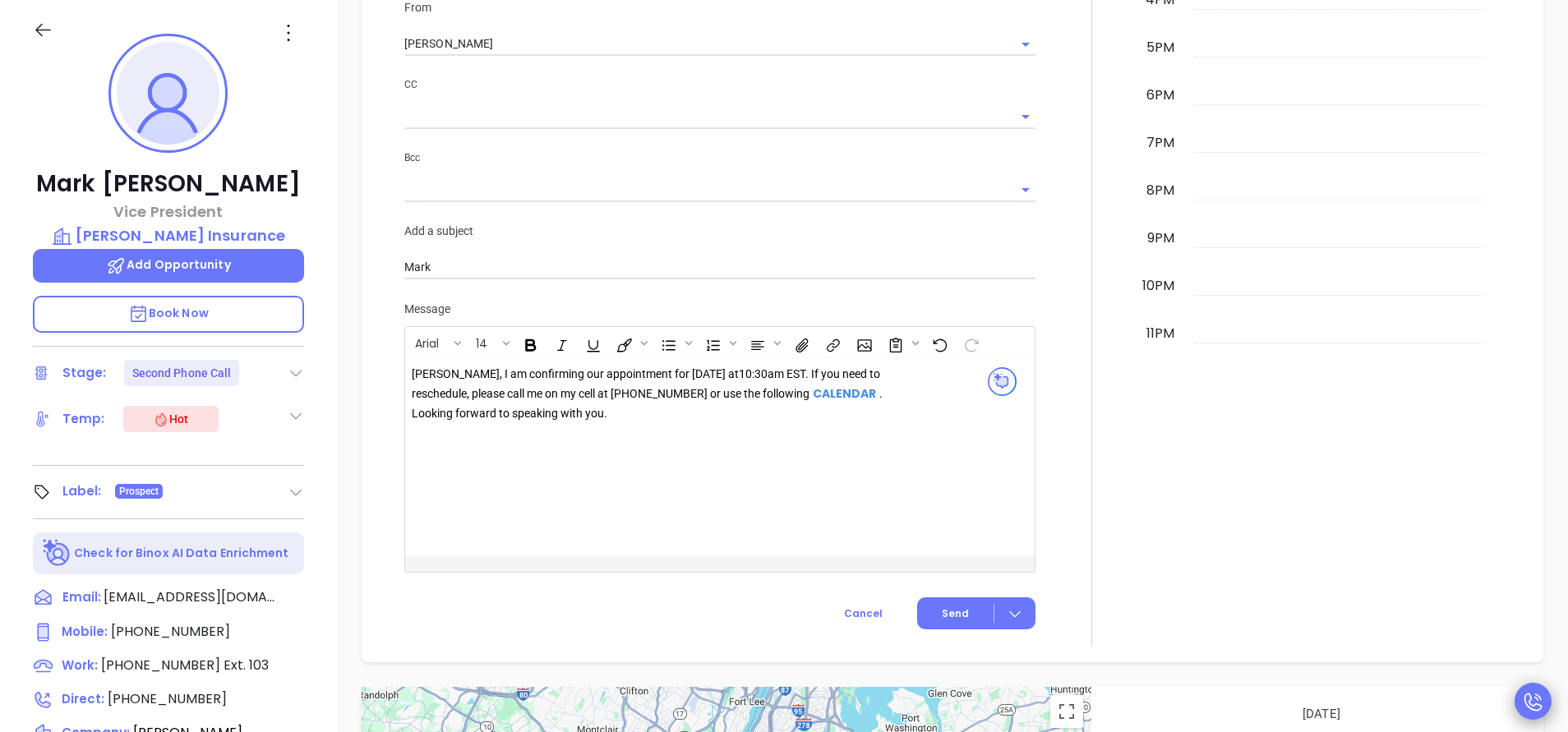
scroll to position [1529, 0]
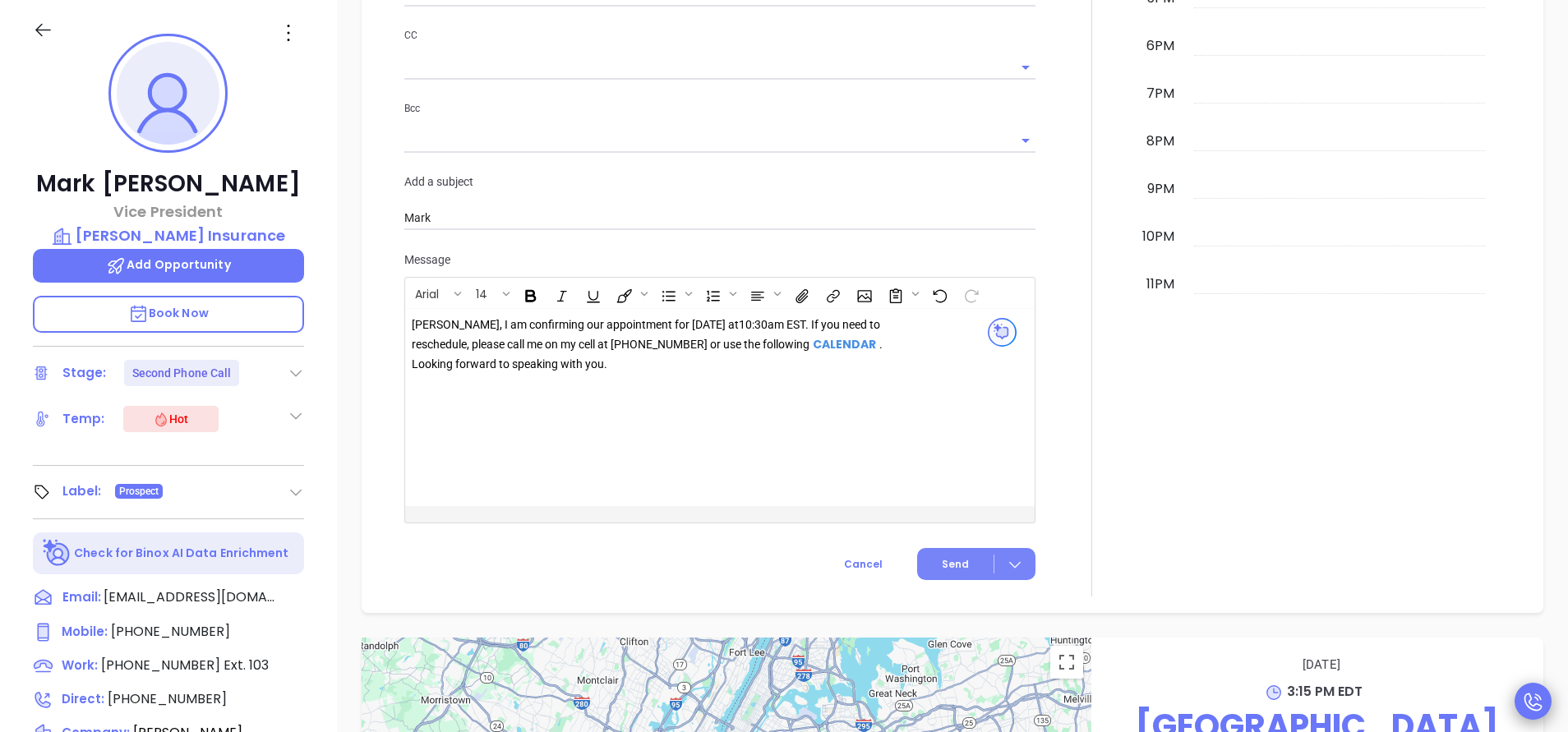
click at [939, 554] on button "Send" at bounding box center [976, 563] width 118 height 32
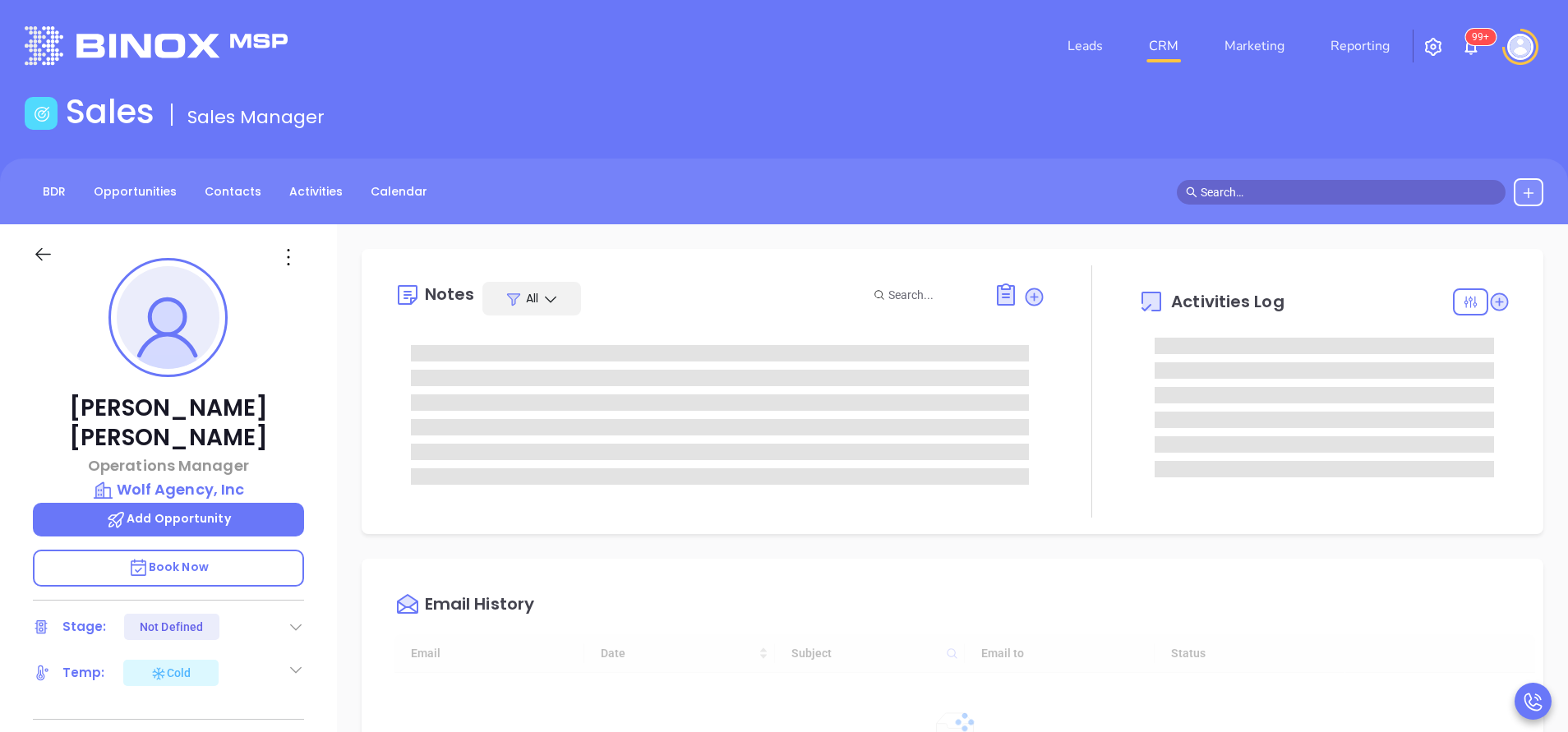
type input "10/16/2025"
type input "[PERSON_NAME]"
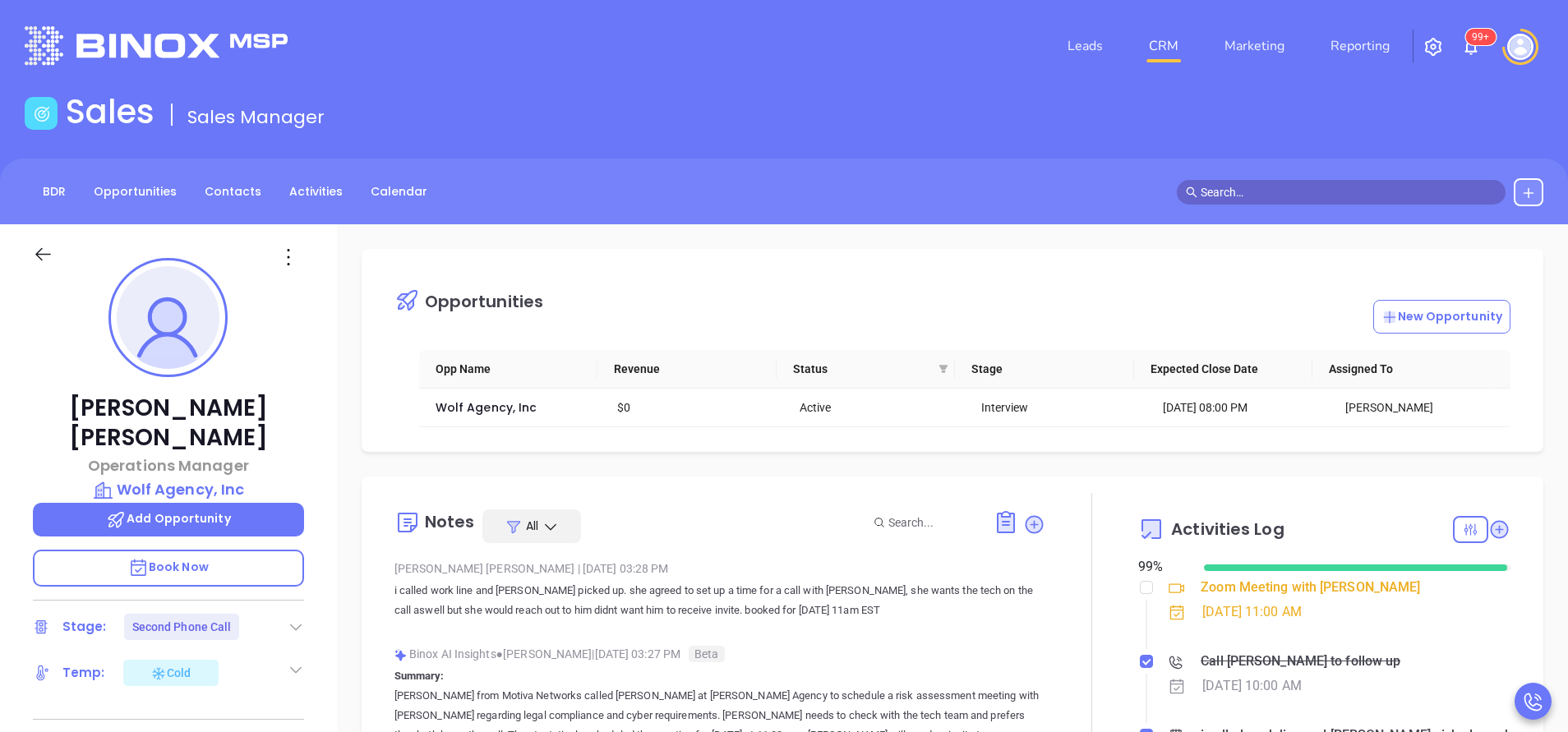
click at [319, 588] on div "Connie Caputo Operations Manager Wolf Agency, Inc Add Opportunity Book Now Stag…" at bounding box center [169, 681] width 337 height 915
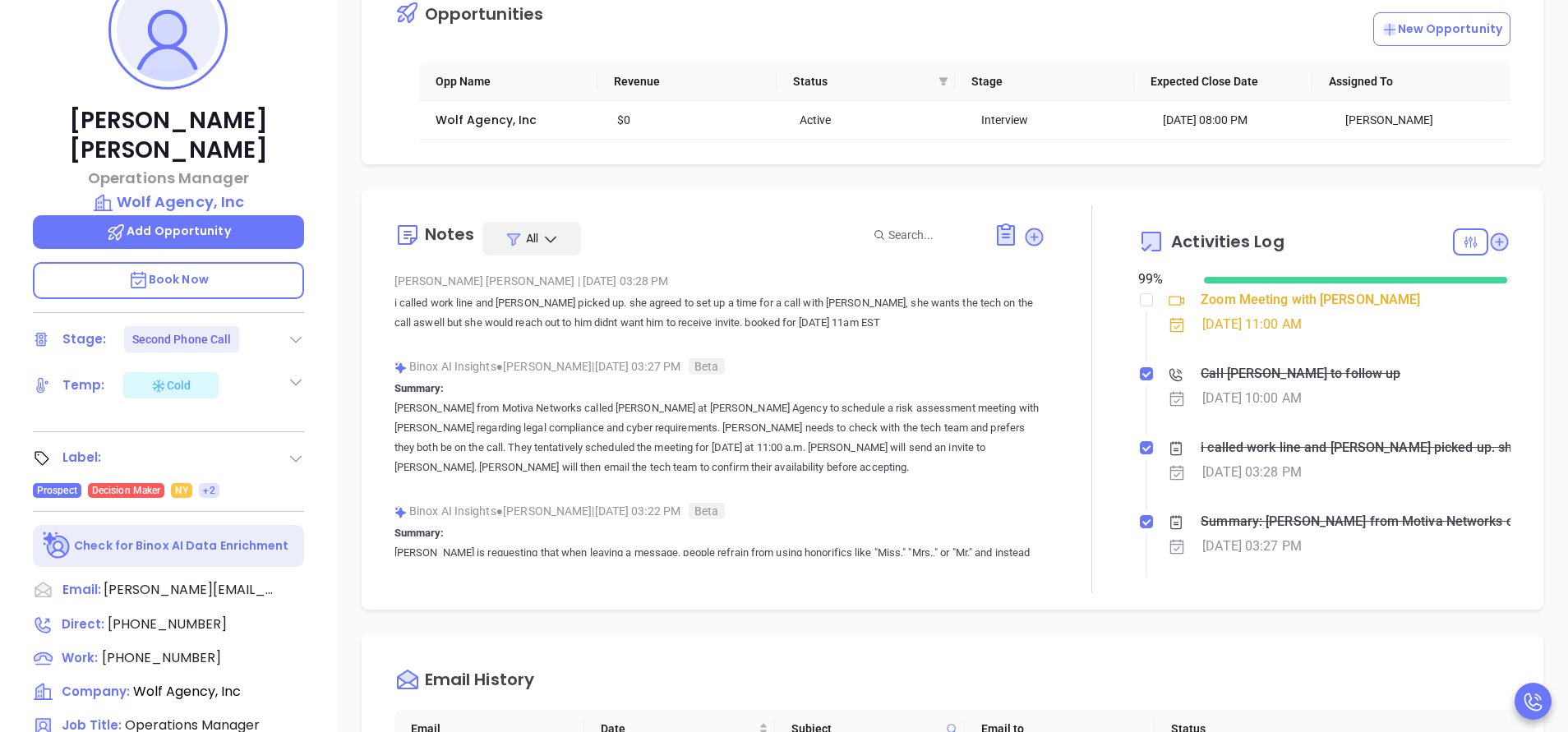
scroll to position [395, 0]
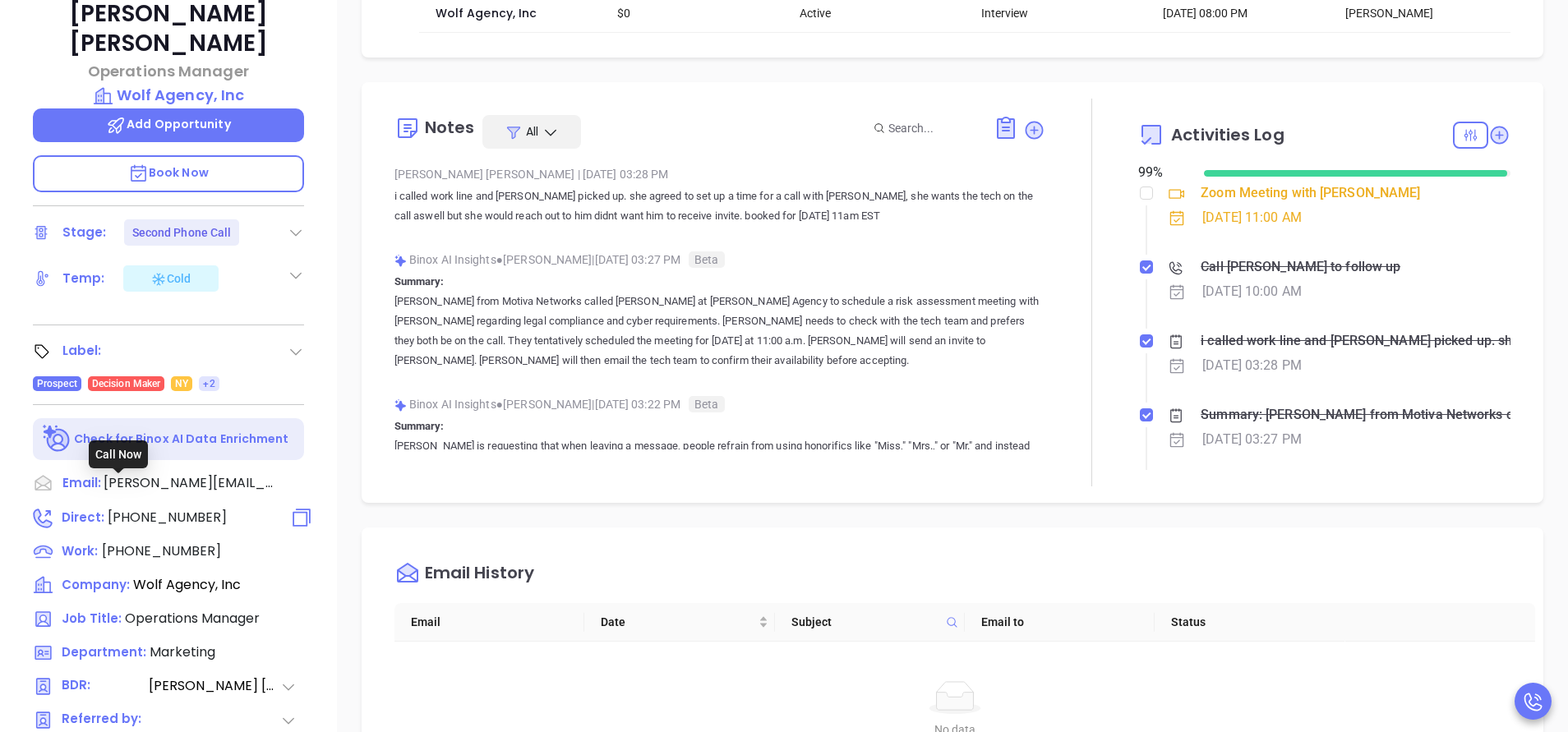
click at [162, 508] on span "(253) 351-0926" at bounding box center [167, 517] width 119 height 19
type input "(253) 351-0926"
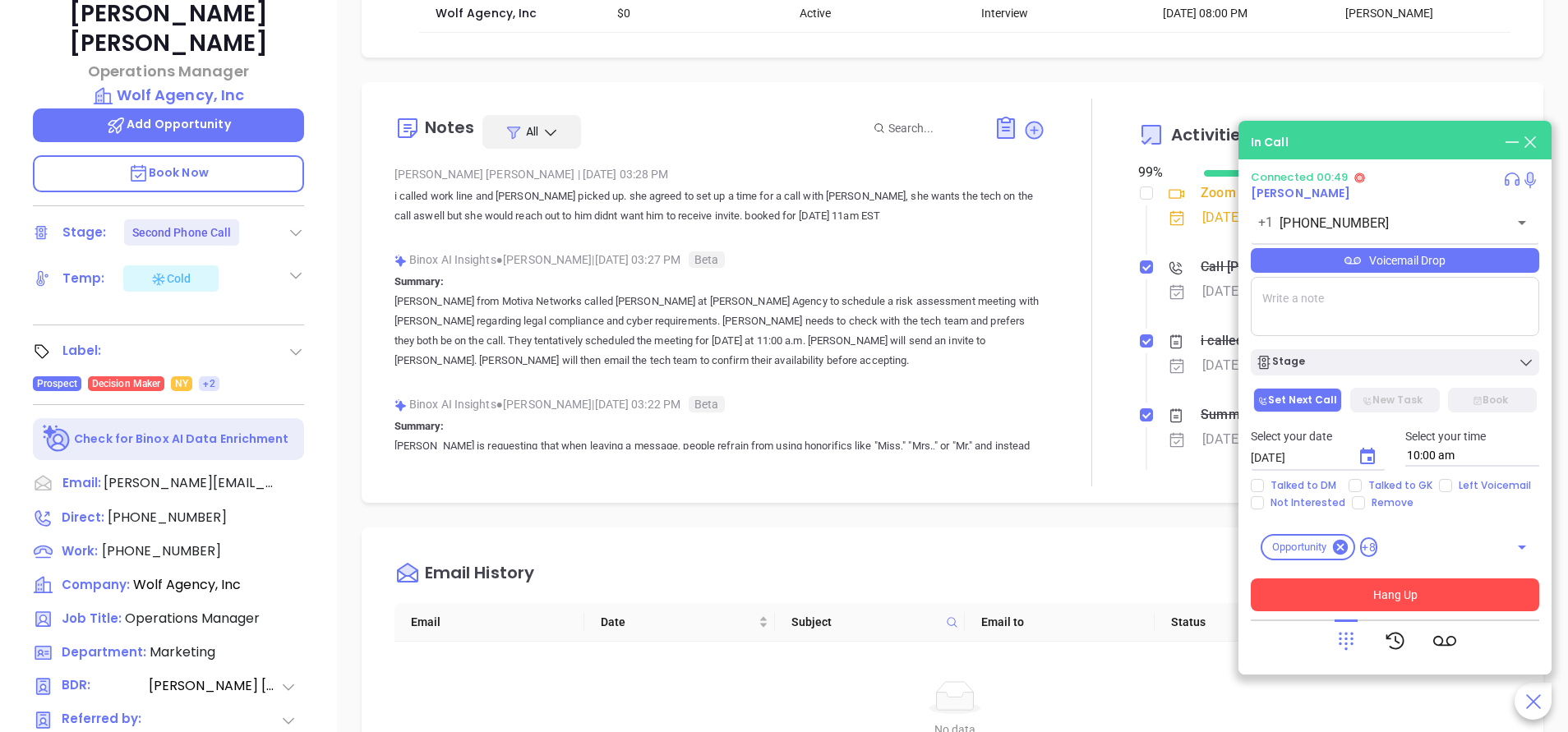
click at [1411, 595] on button "Hang Up" at bounding box center [1394, 595] width 288 height 33
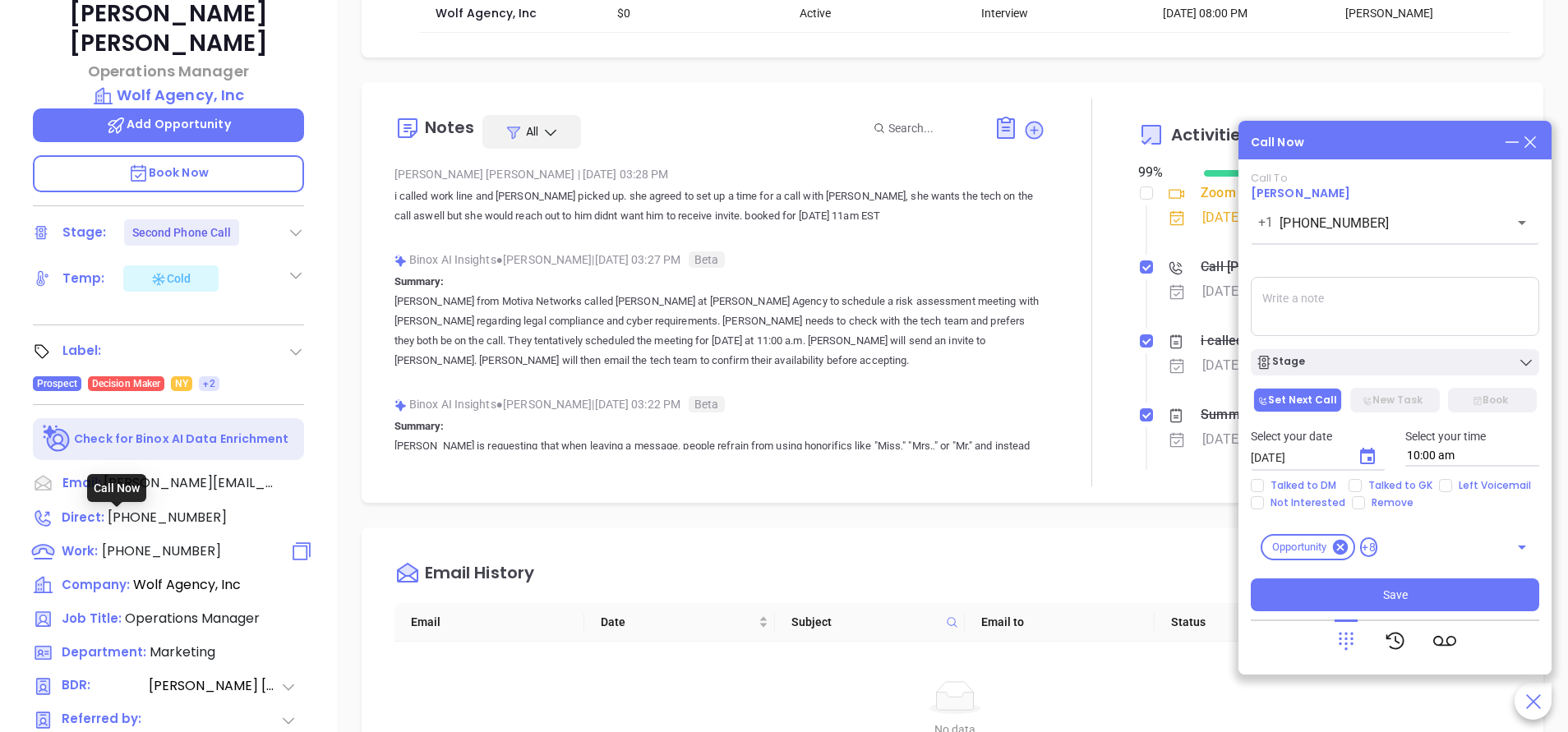
click at [186, 542] on span "(716) 662-6166" at bounding box center [161, 551] width 119 height 19
type input "(716) 662-6166"
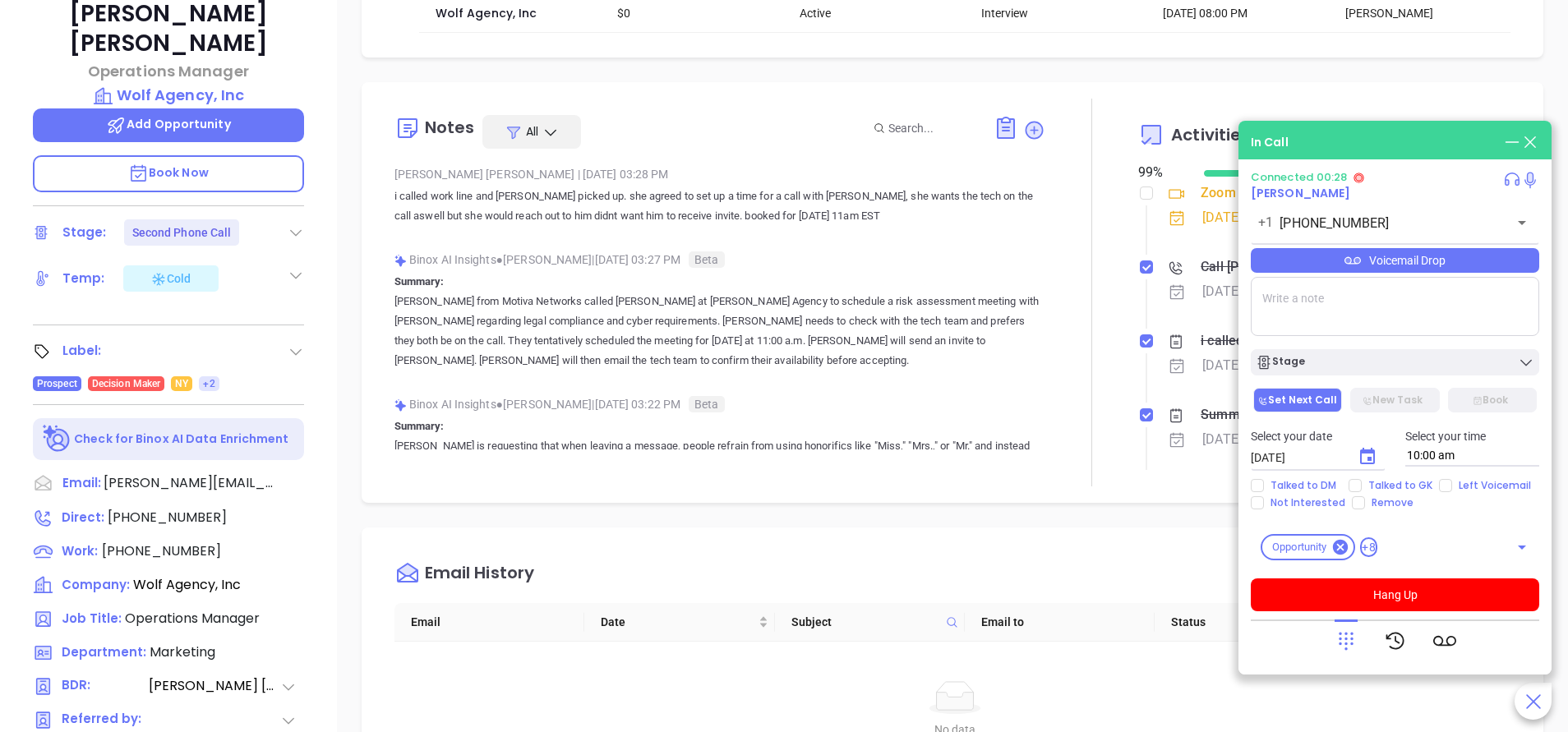
click at [1513, 134] on icon at bounding box center [1512, 142] width 18 height 18
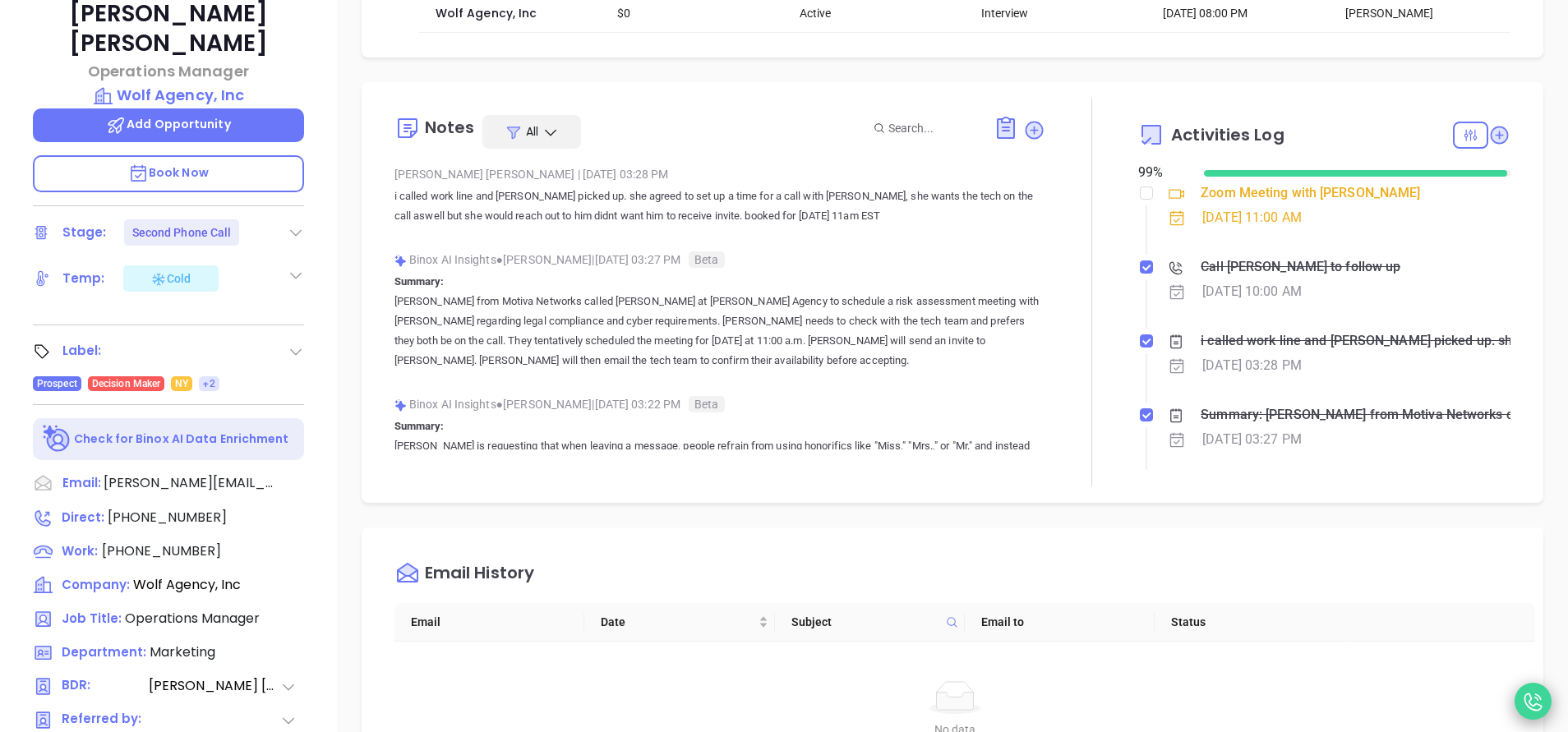
click at [1523, 705] on icon at bounding box center [1532, 701] width 28 height 28
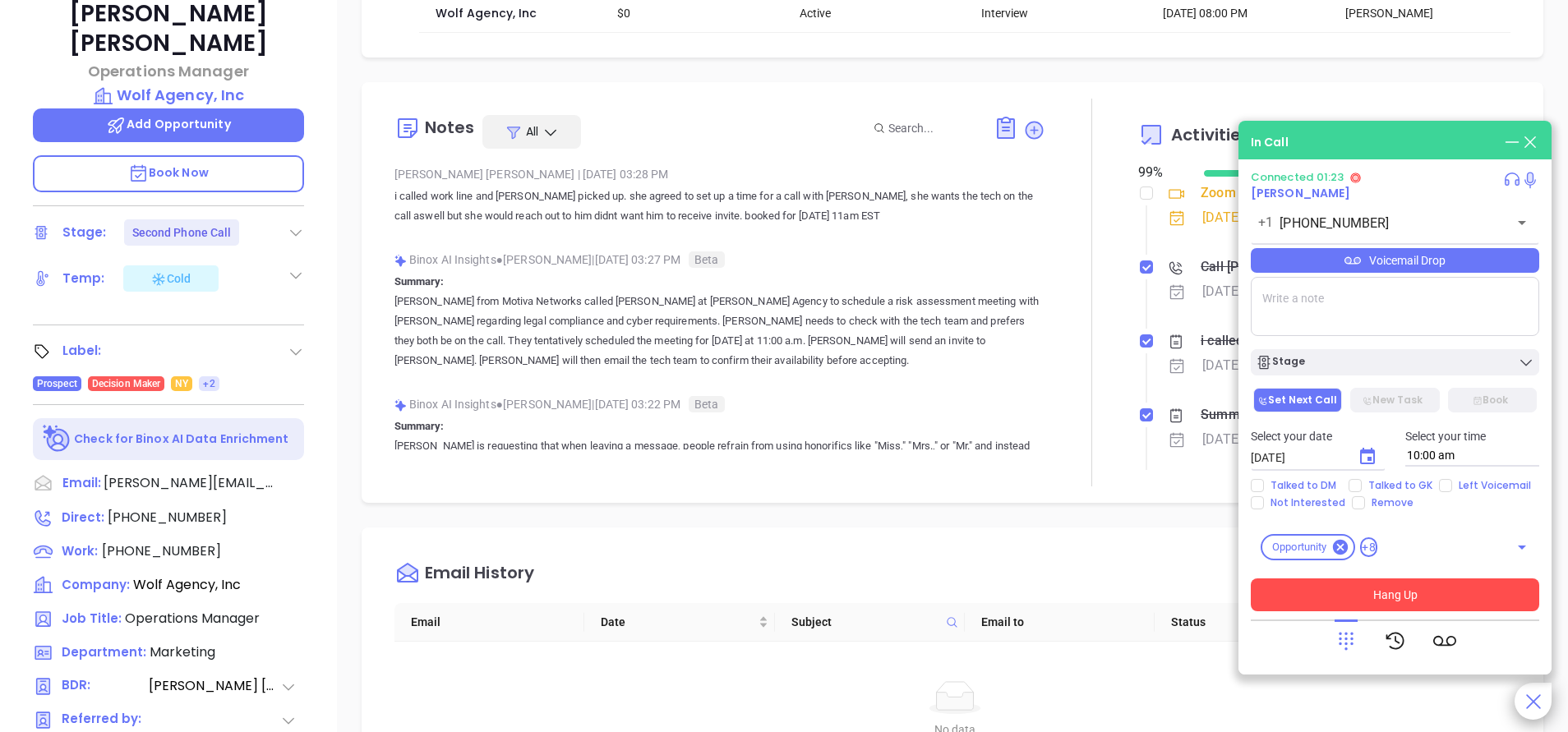
click at [1447, 586] on button "Hang Up" at bounding box center [1394, 595] width 288 height 33
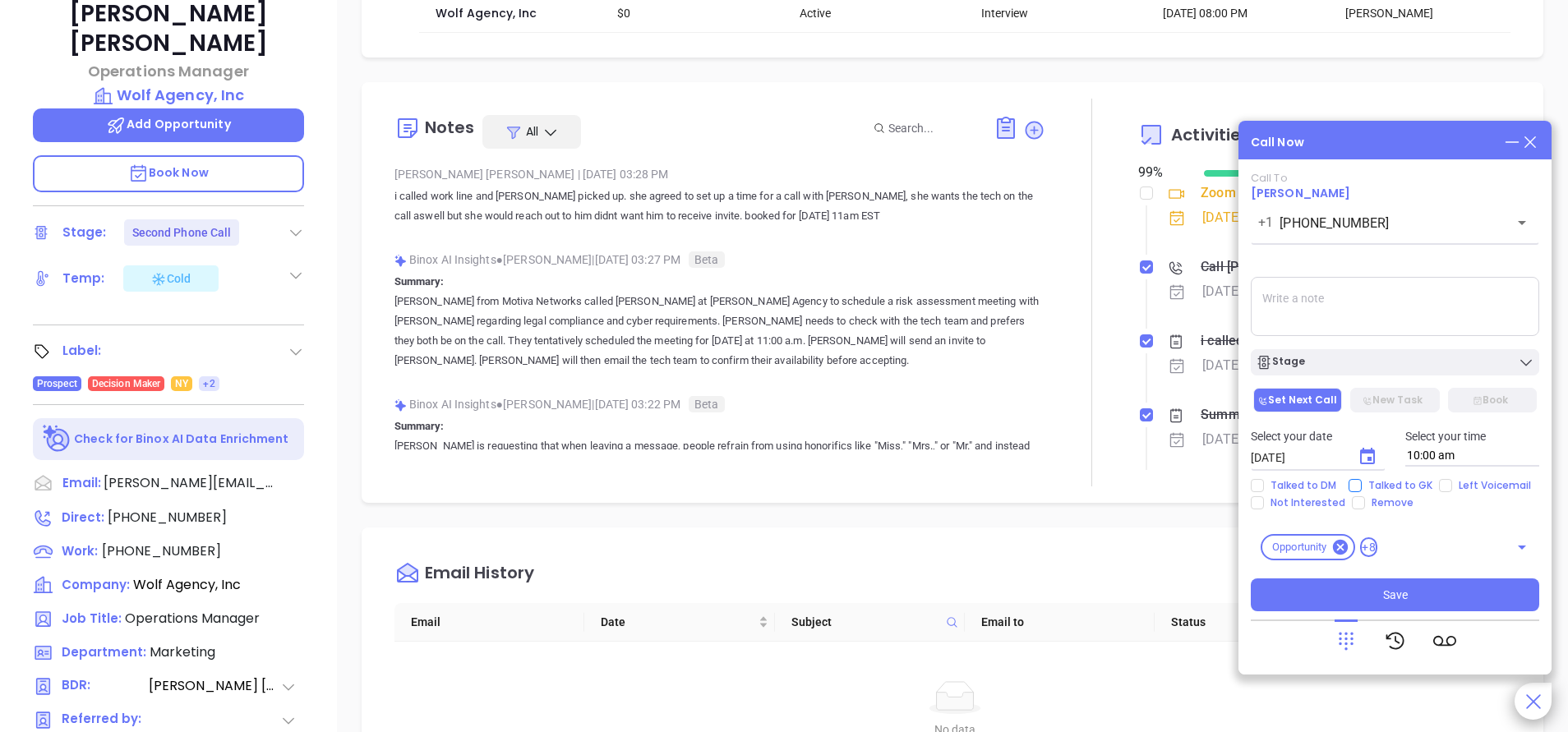
click at [1394, 482] on span "Talked to GK" at bounding box center [1400, 485] width 77 height 13
click at [1362, 482] on input "Talked to GK" at bounding box center [1354, 485] width 13 height 13
checkbox input "true"
click at [1465, 485] on span "Left Voicemail" at bounding box center [1494, 485] width 86 height 13
click at [1452, 485] on input "Left Voicemail" at bounding box center [1445, 485] width 13 height 13
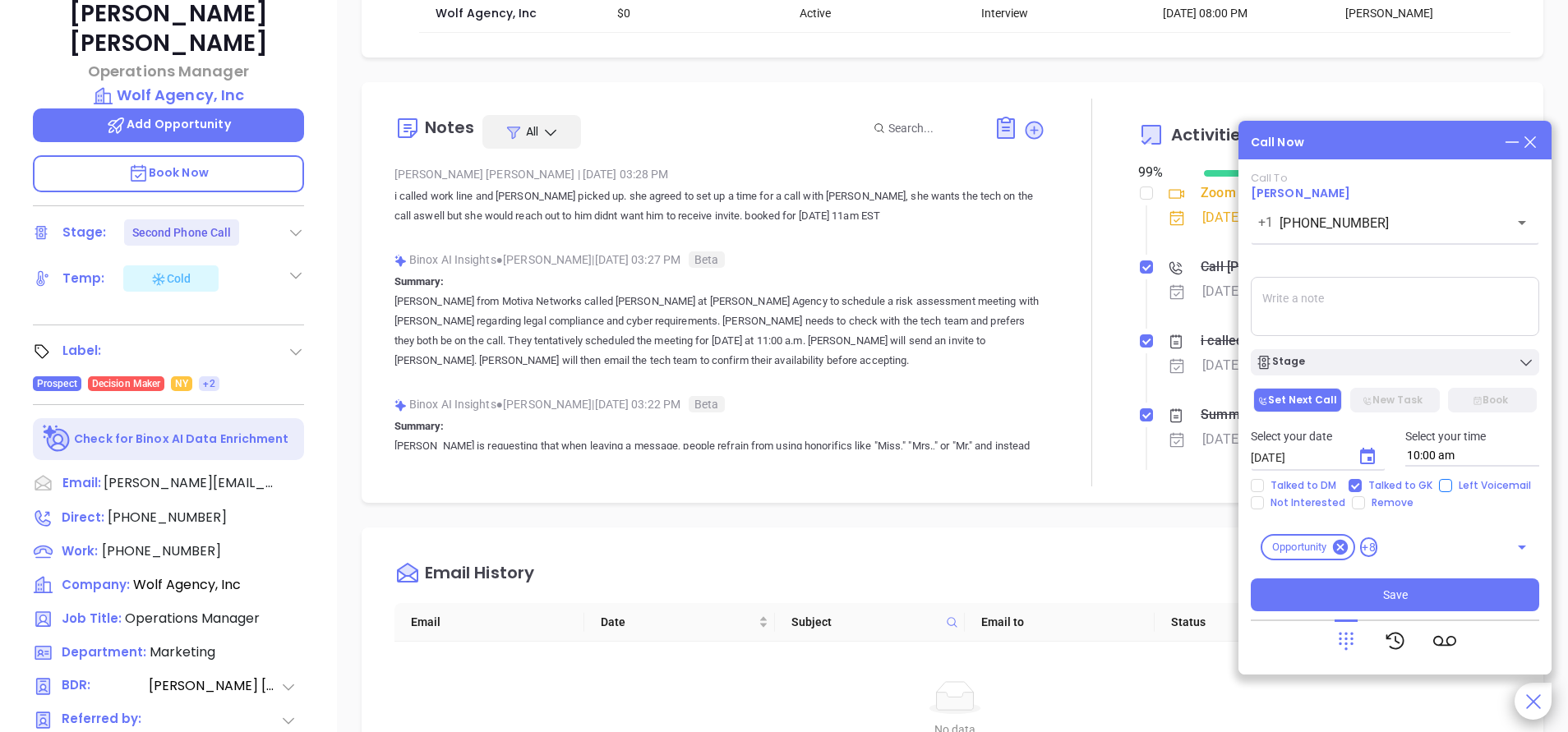
checkbox input "true"
click at [1419, 587] on button "Save" at bounding box center [1394, 595] width 288 height 33
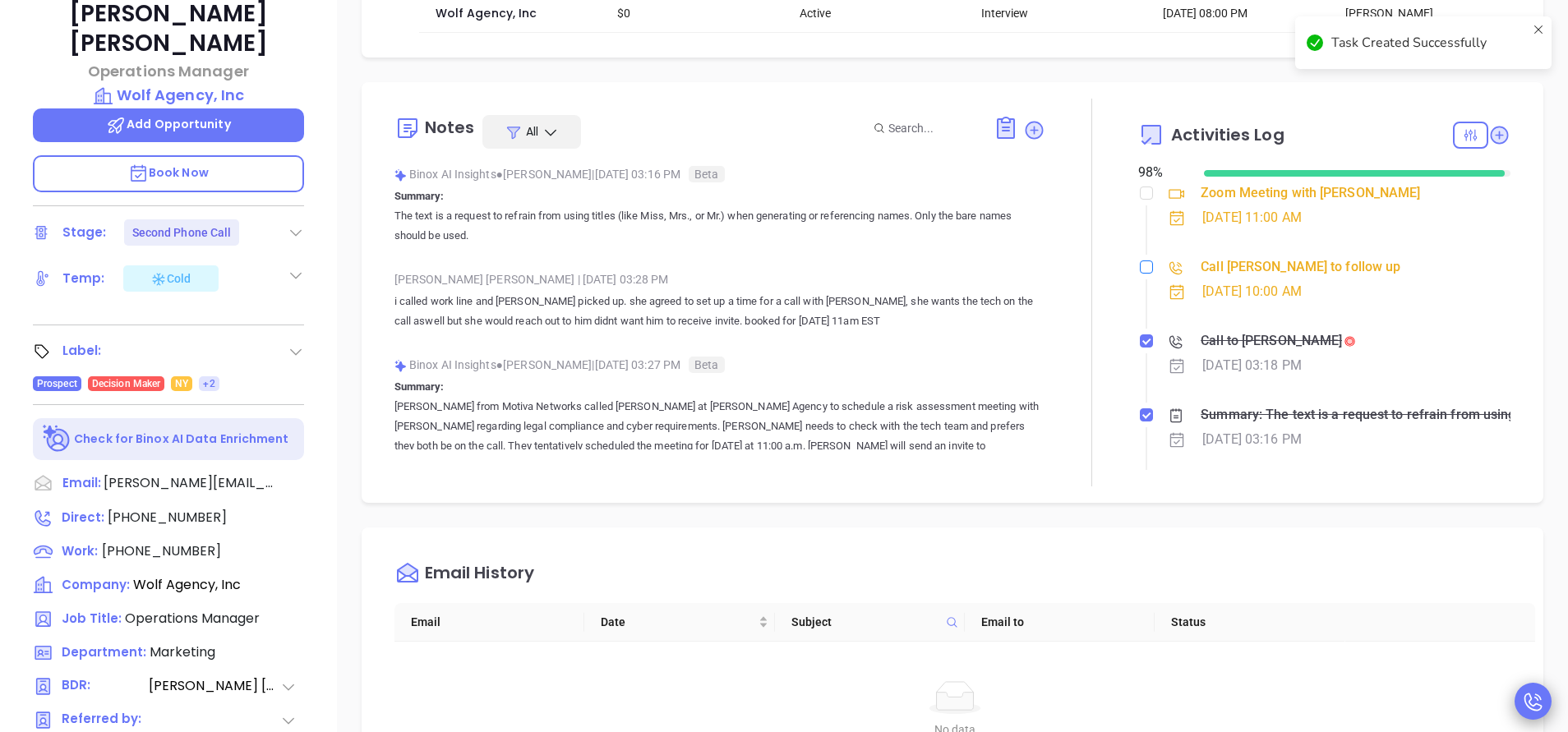
click at [1139, 266] on input "checkbox" at bounding box center [1145, 266] width 13 height 13
checkbox input "true"
click at [1489, 134] on icon at bounding box center [1500, 135] width 22 height 22
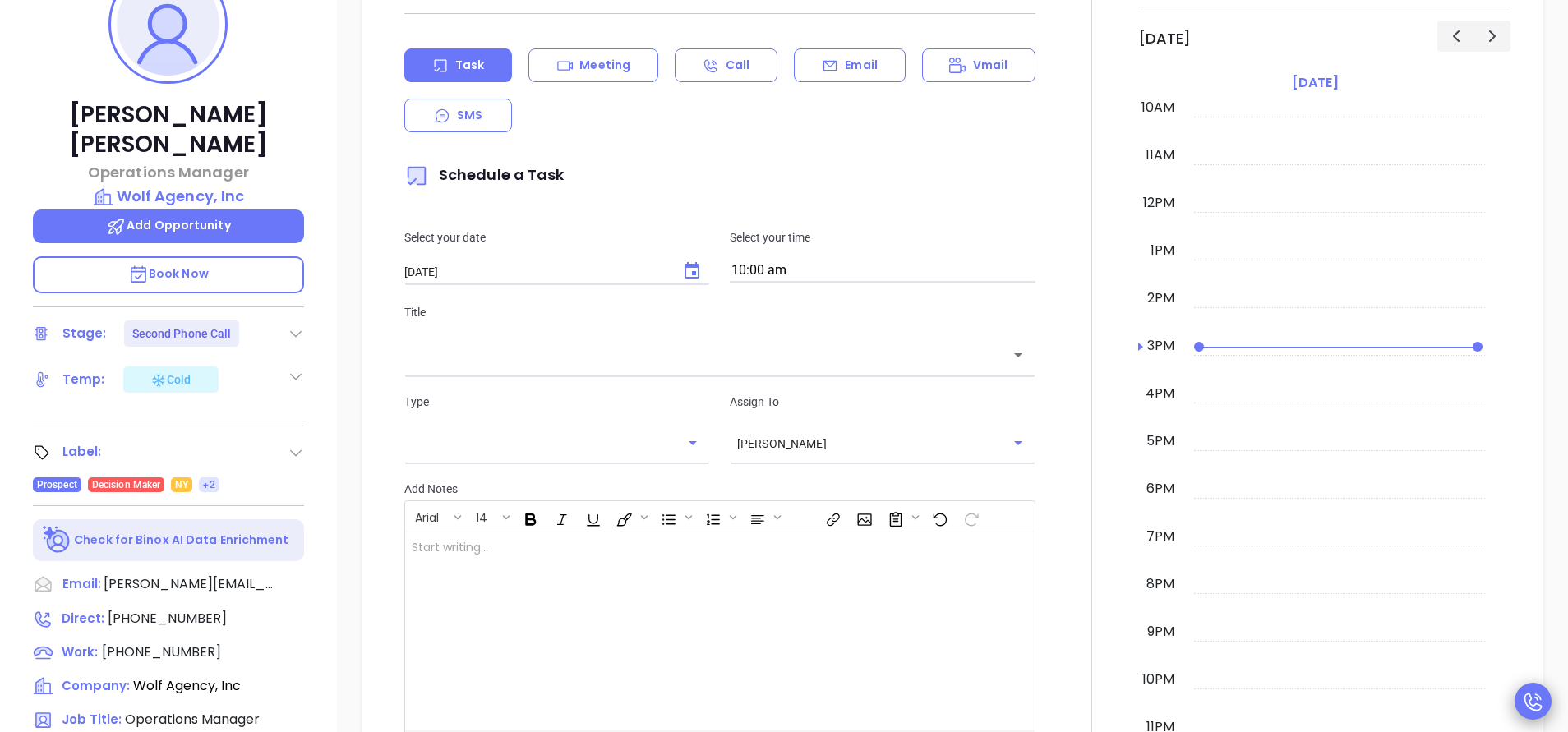
scroll to position [224, 0]
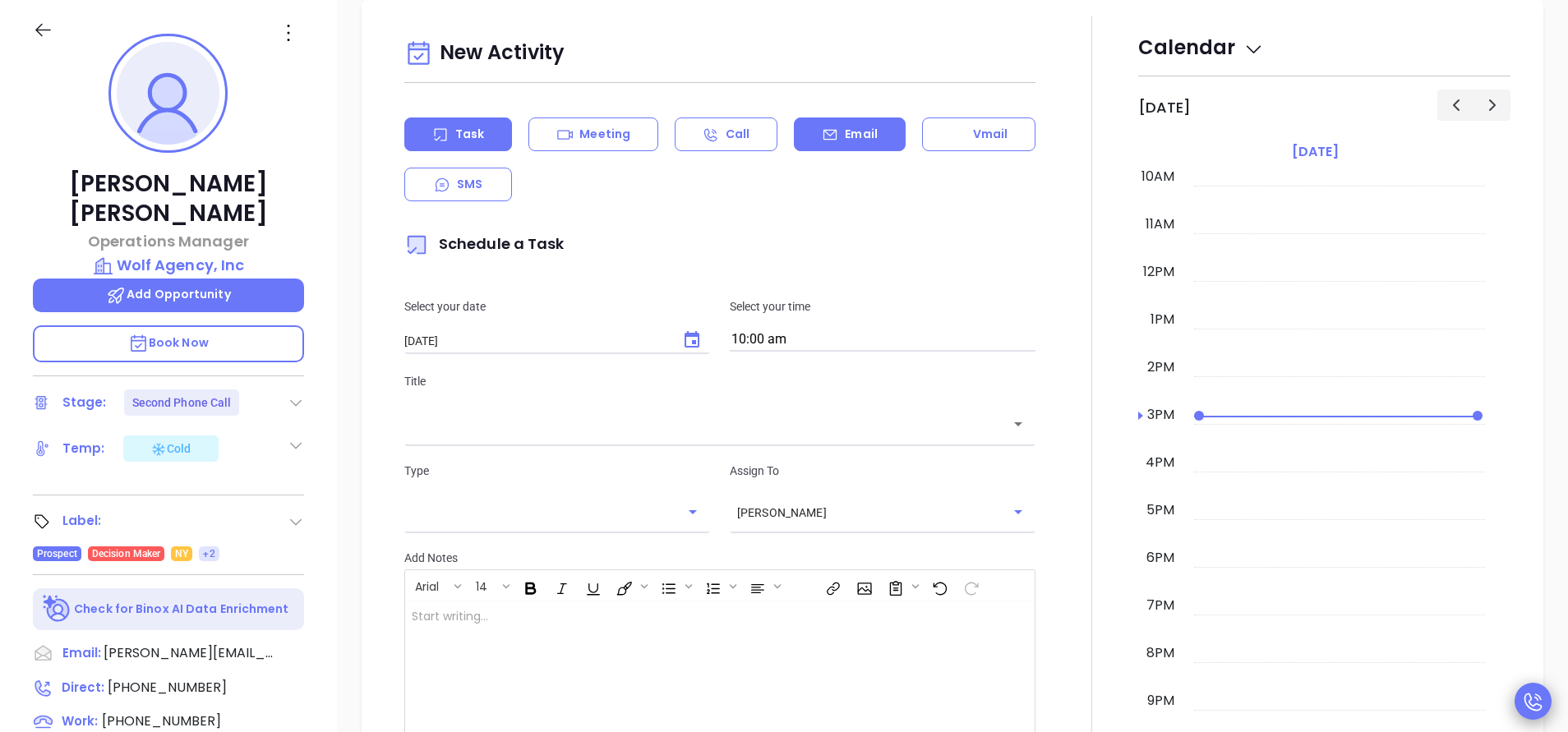
click at [862, 133] on p "Email" at bounding box center [861, 134] width 33 height 17
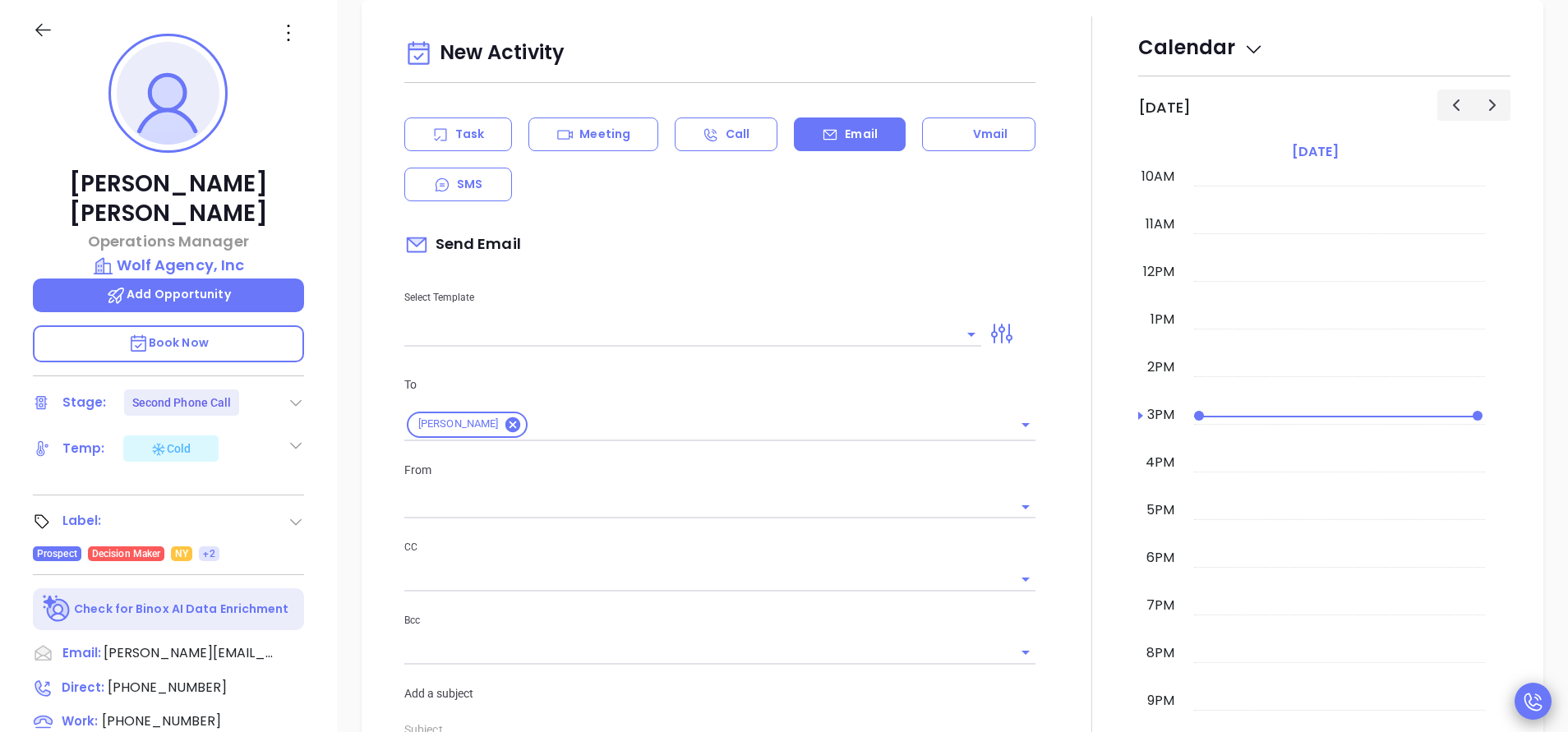
type input "[PERSON_NAME]"
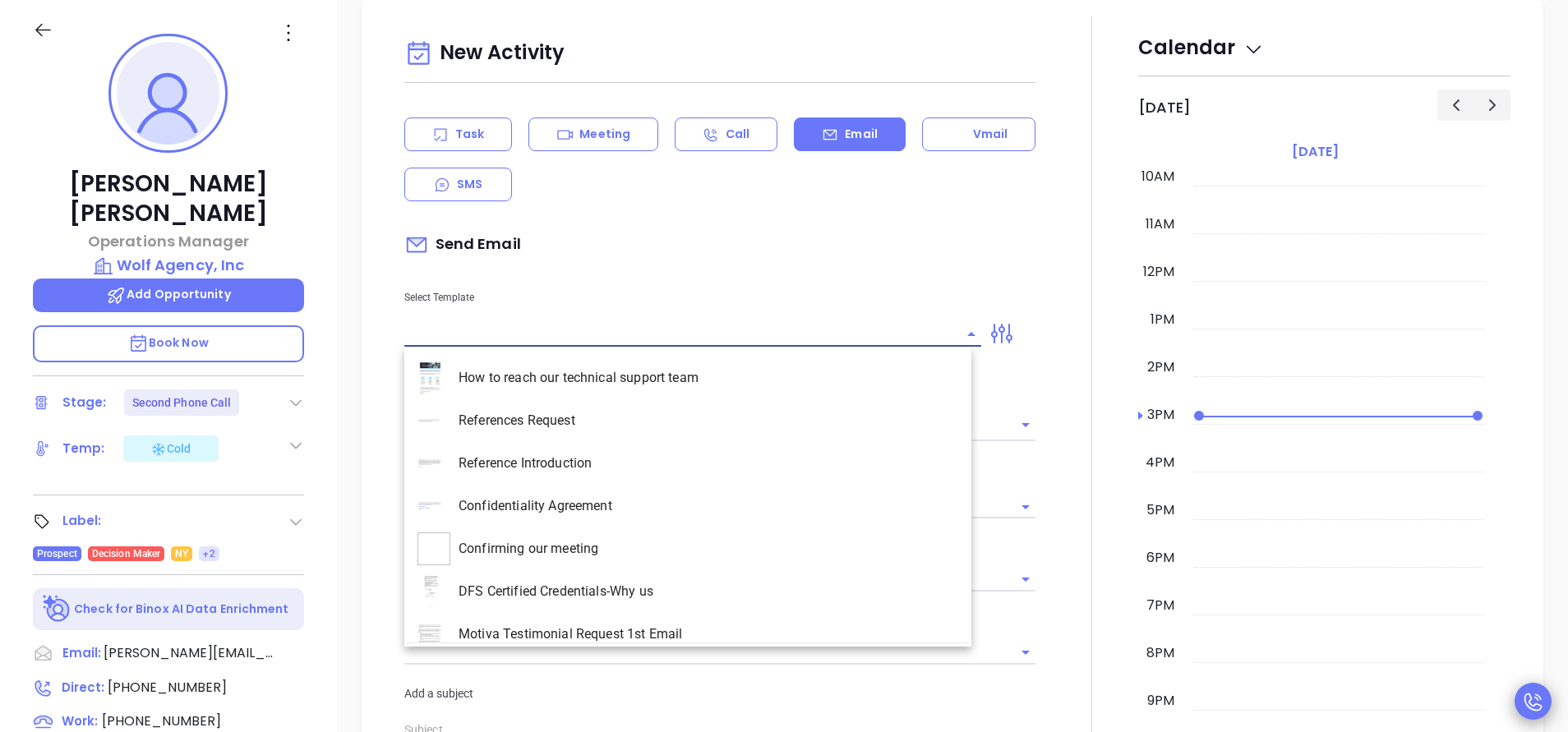
click at [515, 329] on input "text" at bounding box center [680, 334] width 552 height 24
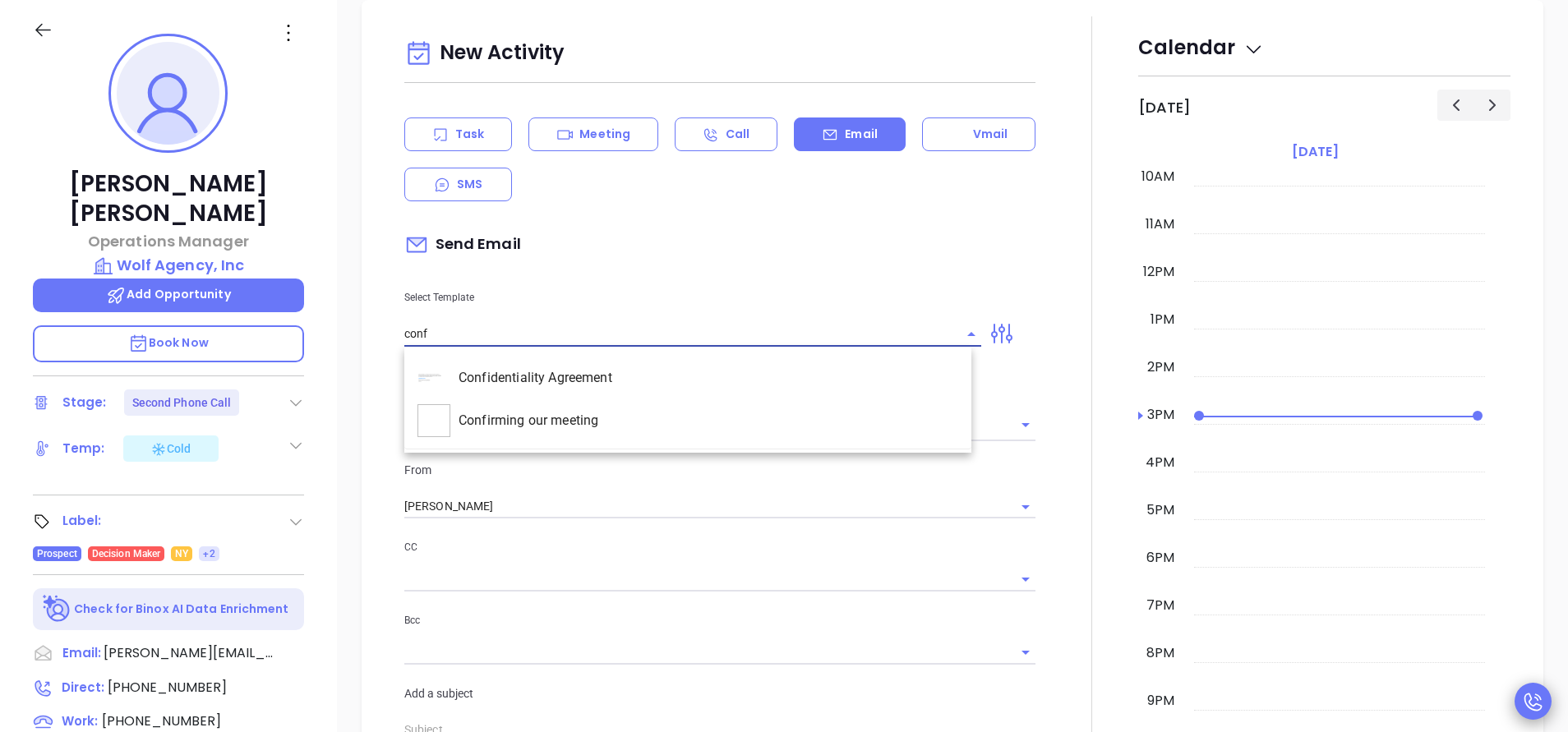
click at [538, 433] on li "Confirming our meeting" at bounding box center [687, 421] width 567 height 43
type input "Confirming our meeting"
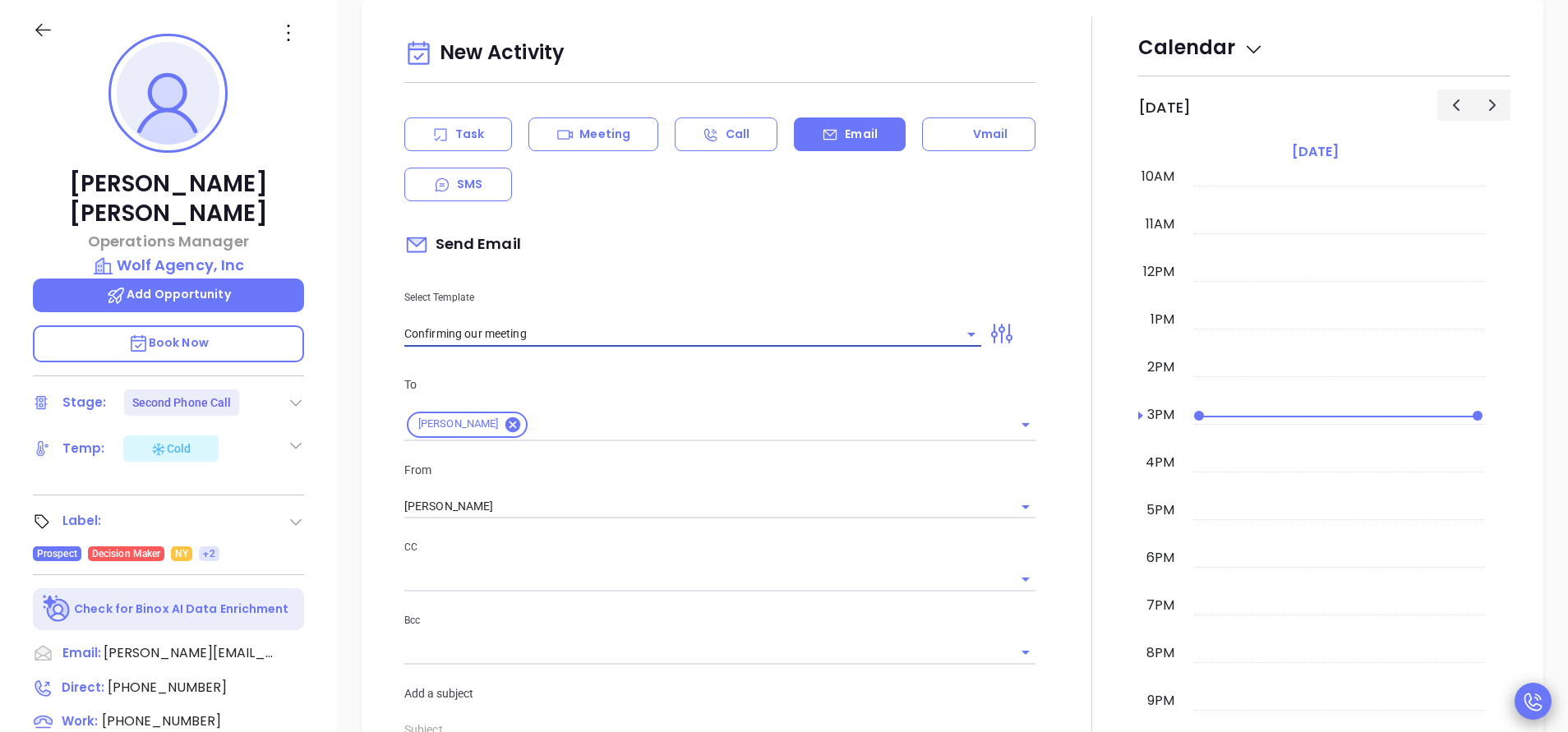
type input "Connie"
type input "Confirming our meeting"
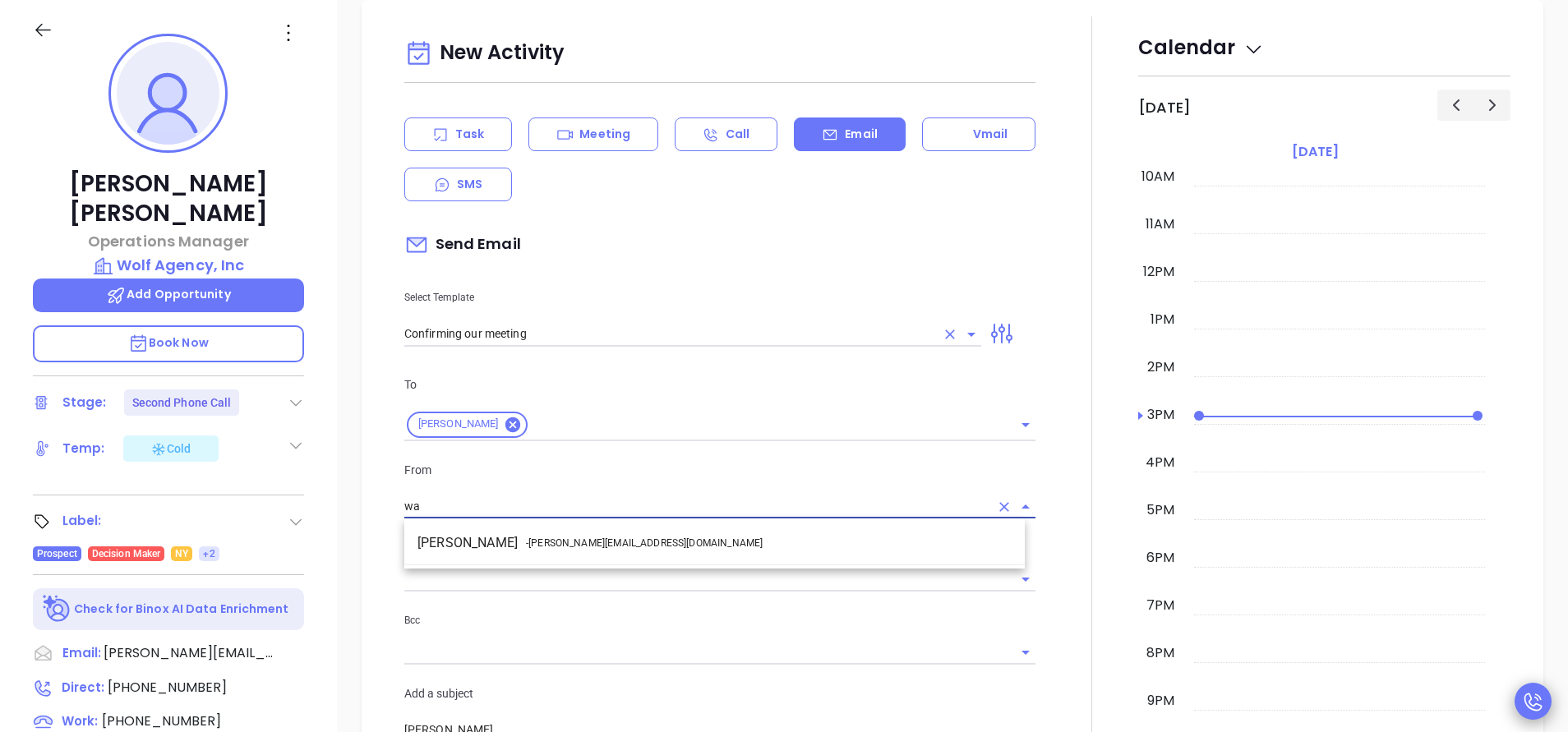
type input "w"
click at [623, 553] on li "Walter Contreras - walter@motiva.net" at bounding box center [714, 543] width 621 height 30
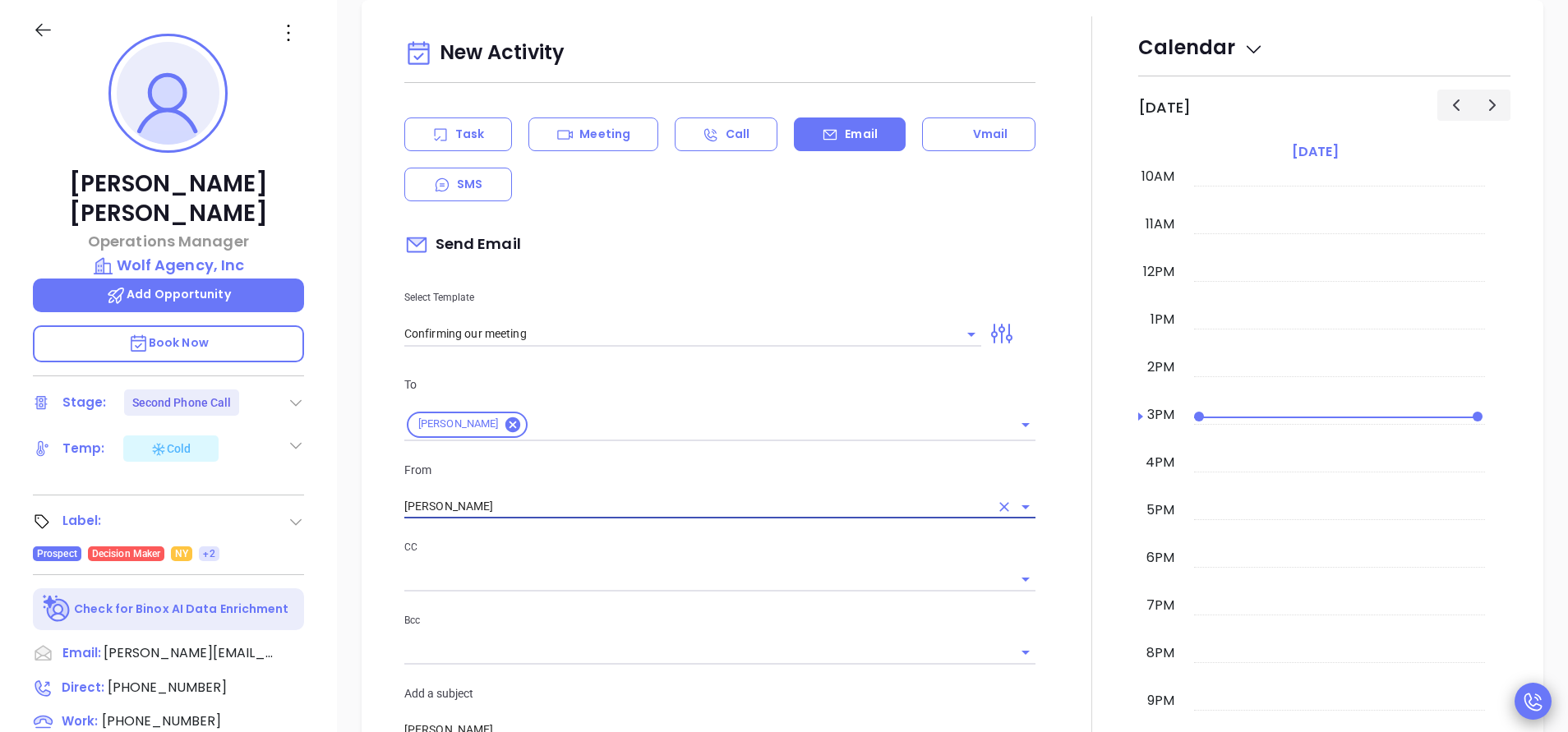
type input "[PERSON_NAME]"
click at [1057, 578] on div at bounding box center [1091, 562] width 92 height 1092
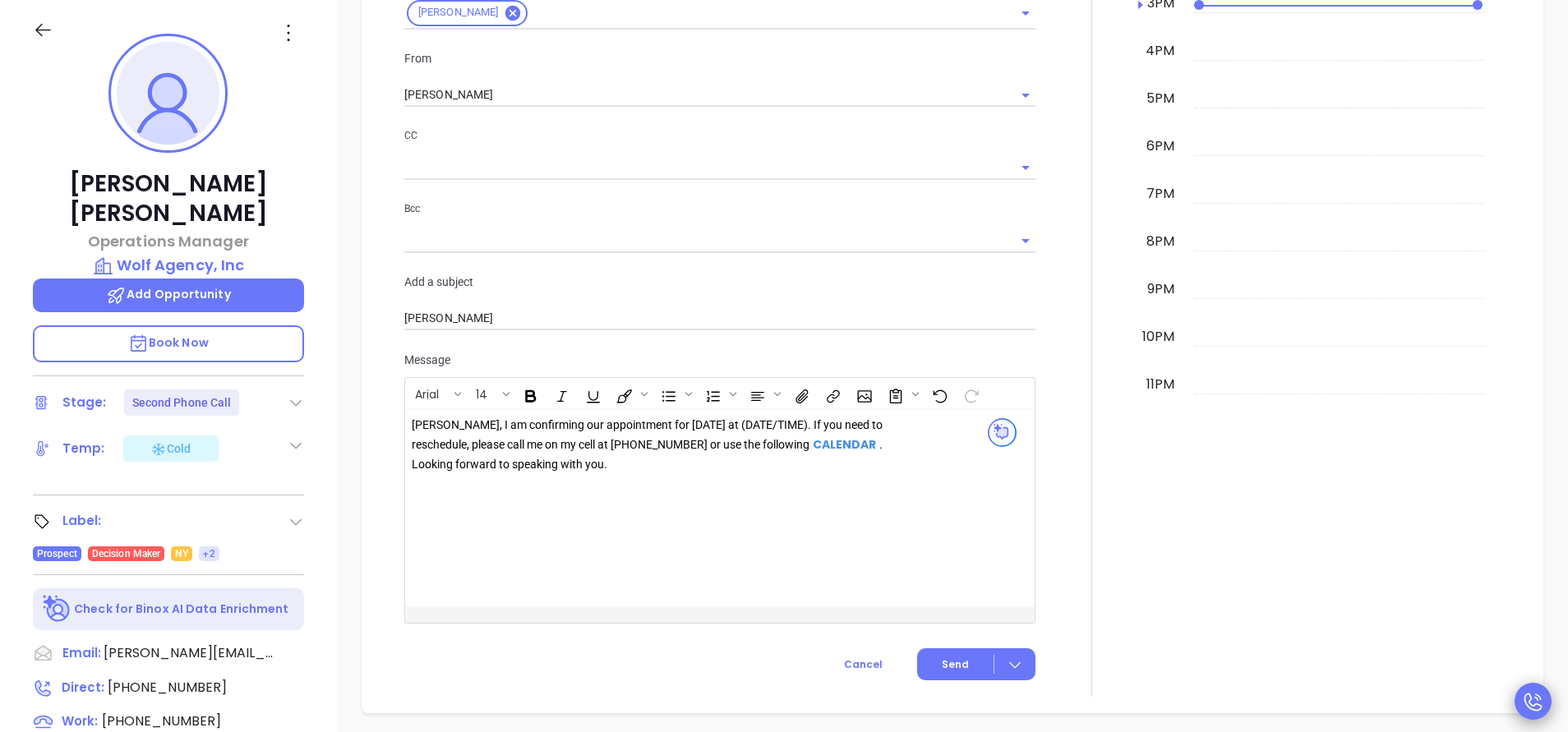
scroll to position [1443, 0]
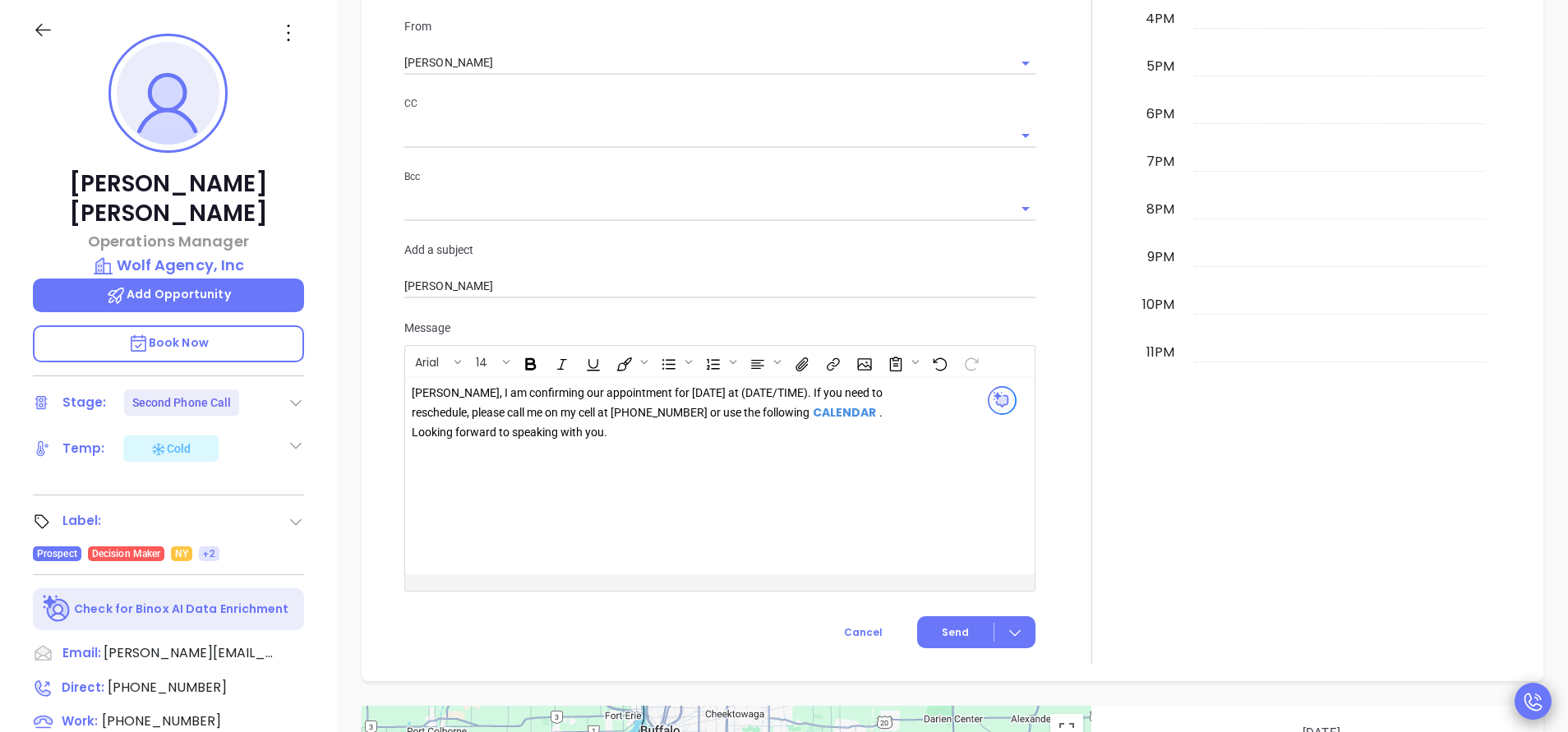
click at [697, 394] on div "Connie, I am confirming our appointment for tomorrow at (DATE/TIME). If you nee…" at bounding box center [648, 413] width 472 height 58
click at [775, 395] on div "Connie, I am confirming our appointment for tomorrow 10/16 at (DATE/TIME). If y…" at bounding box center [648, 413] width 472 height 58
click at [1091, 437] on div at bounding box center [1091, 119] width 92 height 1092
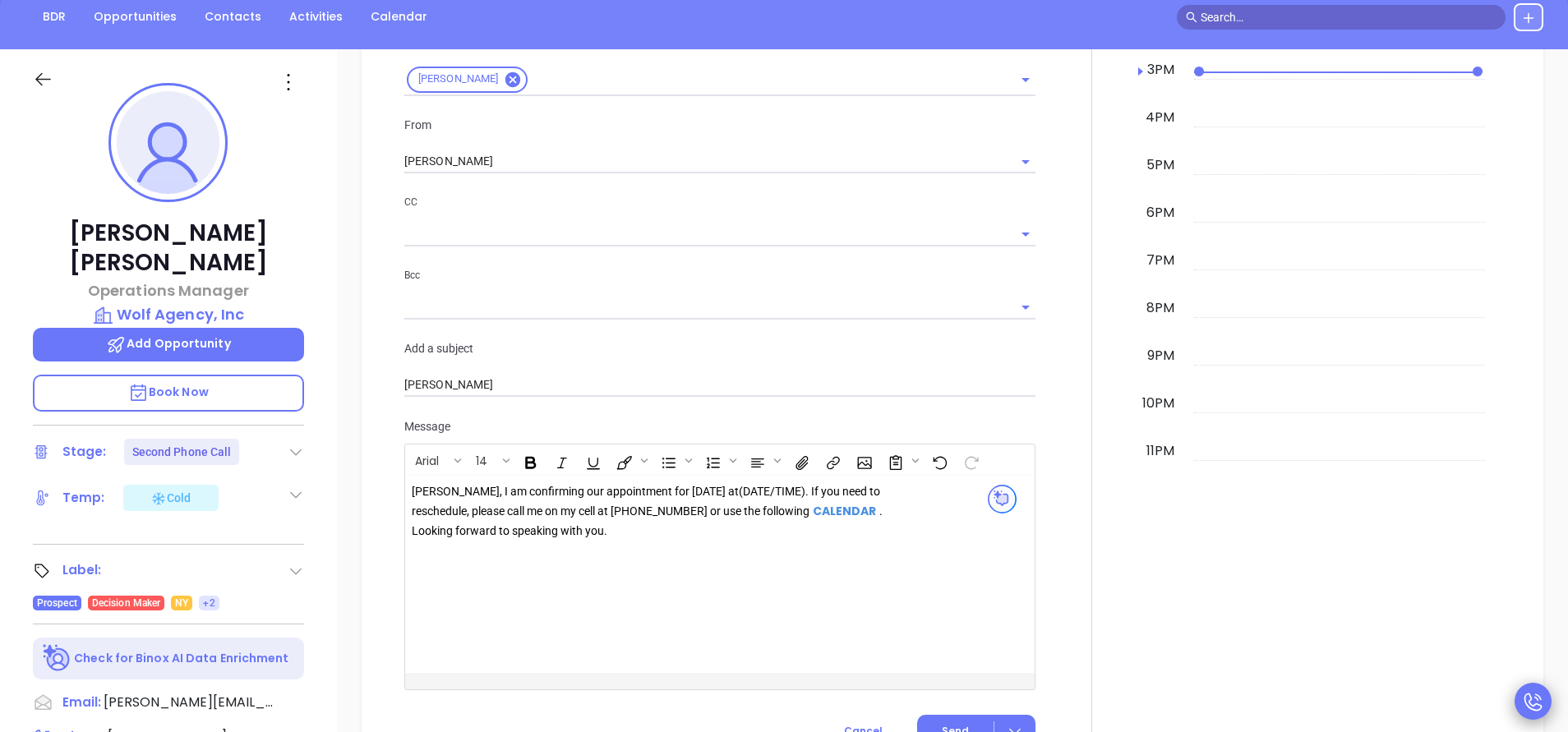
scroll to position [1430, 0]
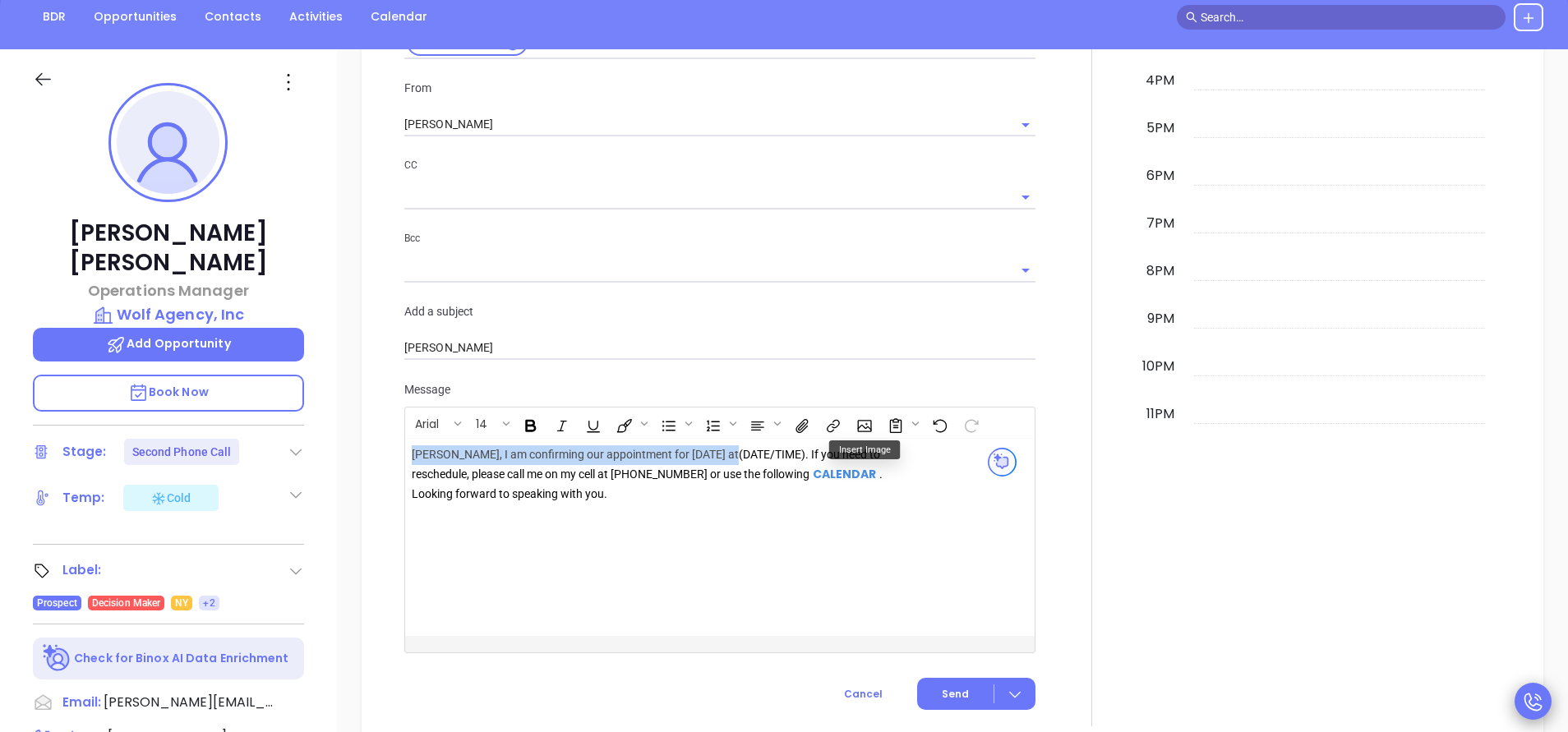
click at [805, 459] on div "Connie, I am confirming our appointment for tomorrow 10/16 at (DATE/TIME) . If …" at bounding box center [648, 474] width 472 height 58
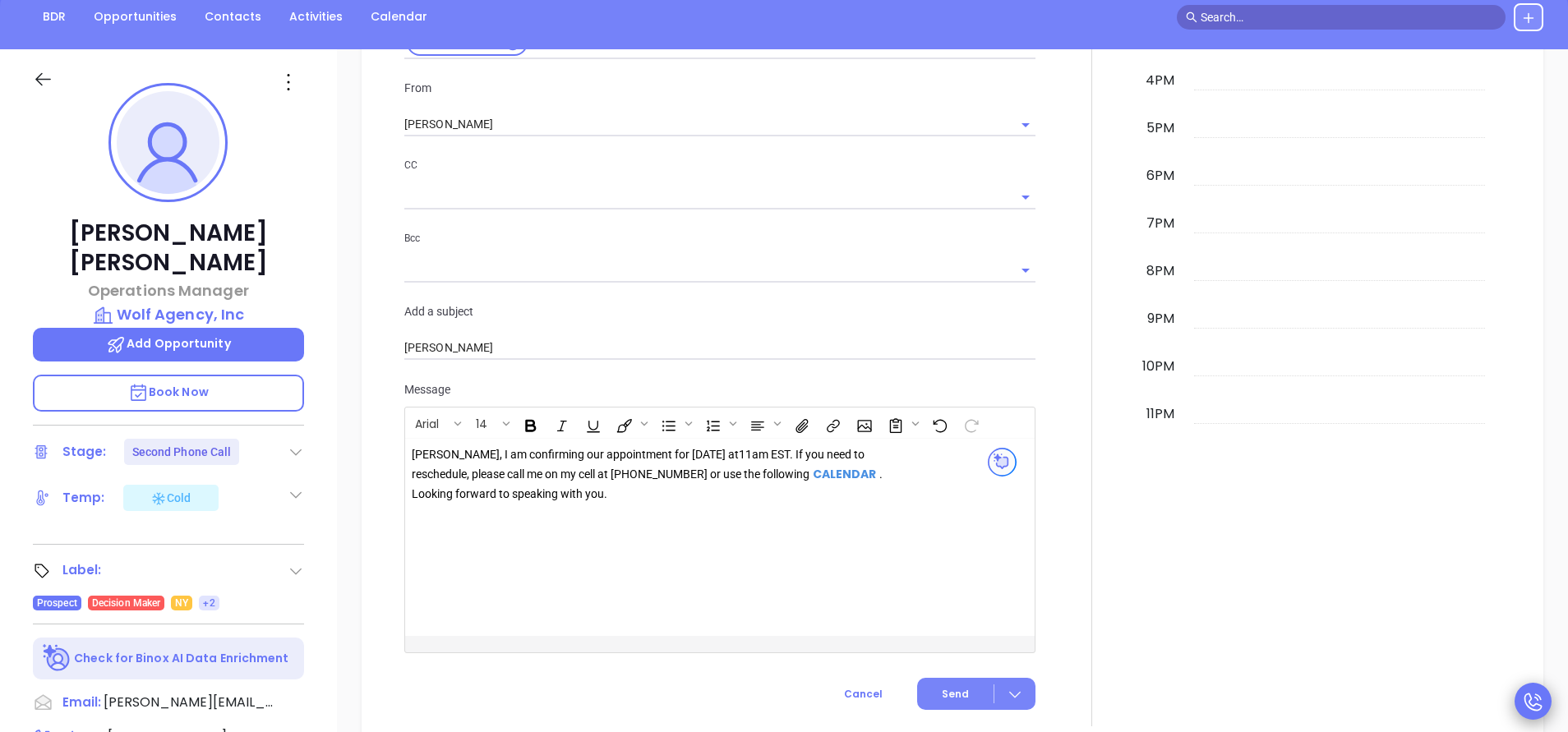
click at [946, 681] on button "Send" at bounding box center [976, 693] width 118 height 32
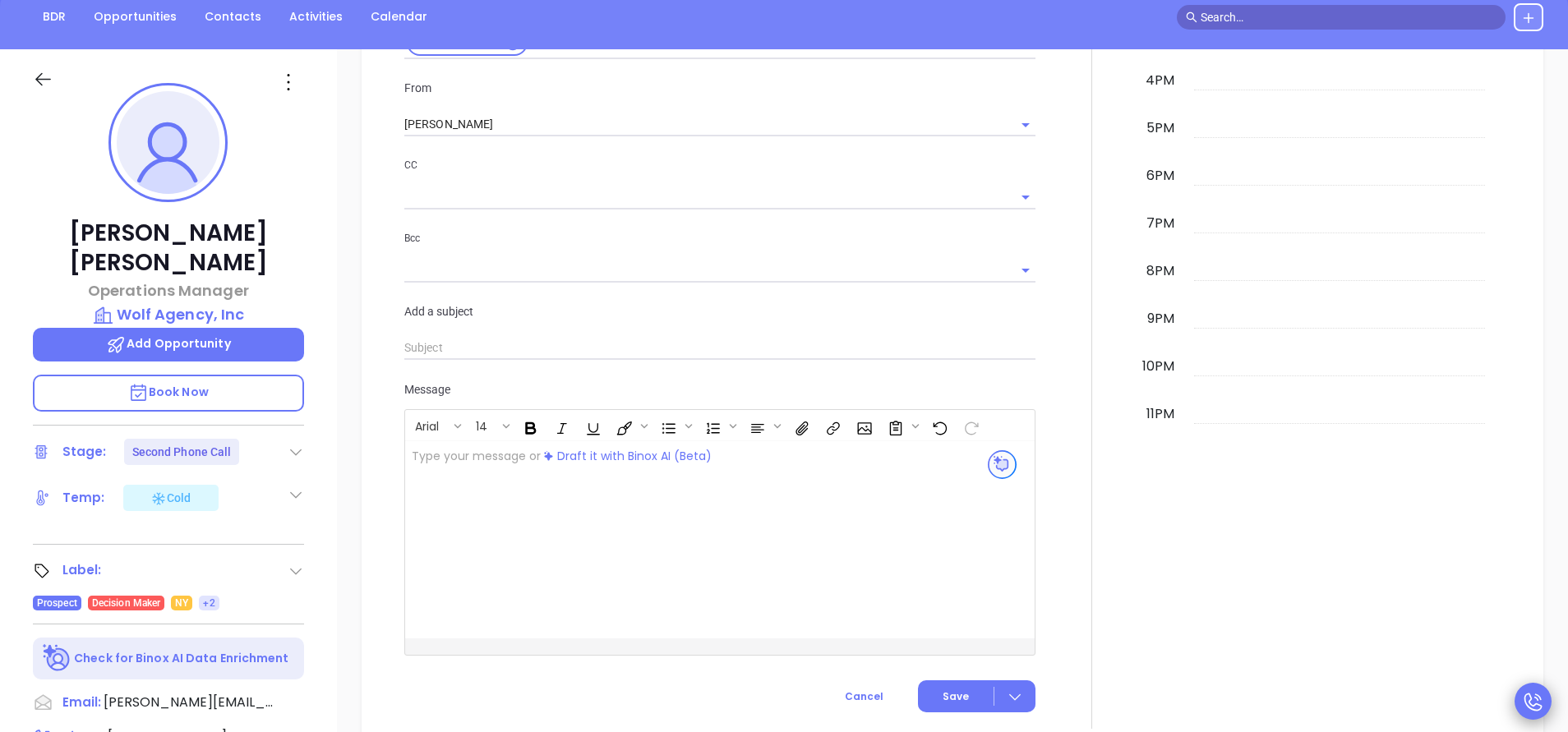
click at [1081, 330] on div at bounding box center [1091, 182] width 92 height 1095
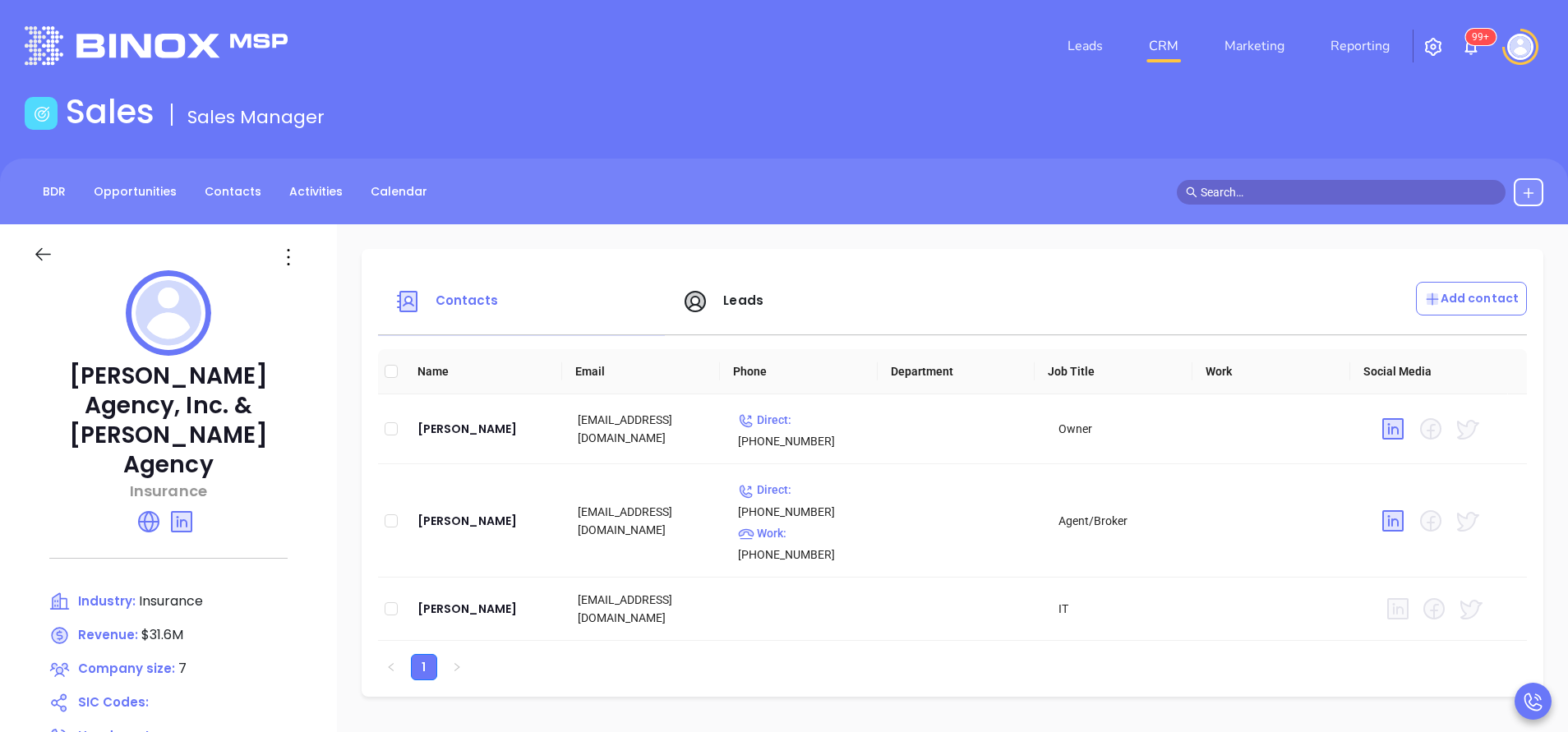
click at [149, 509] on icon at bounding box center [148, 521] width 27 height 27
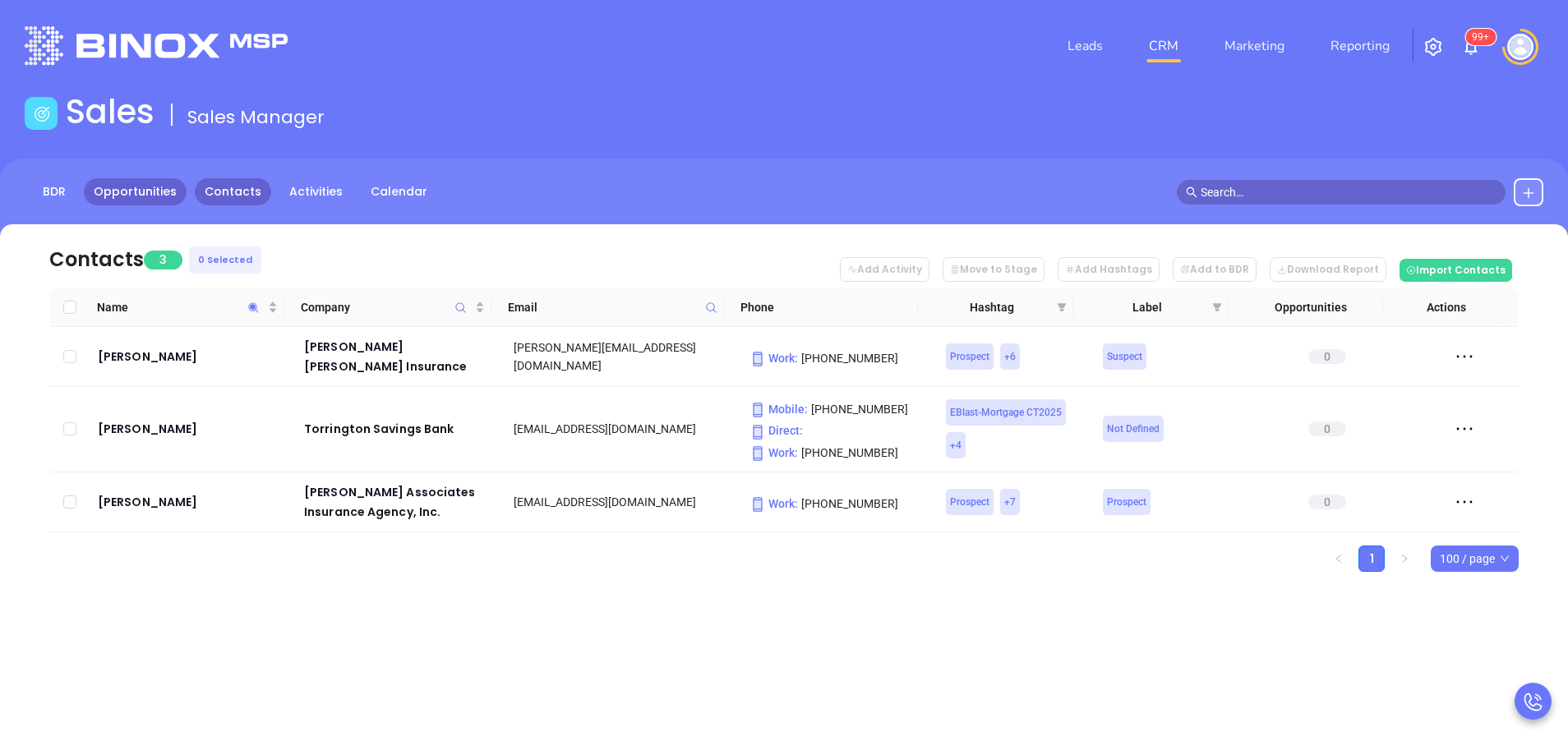
click at [114, 198] on link "Opportunities" at bounding box center [135, 192] width 103 height 27
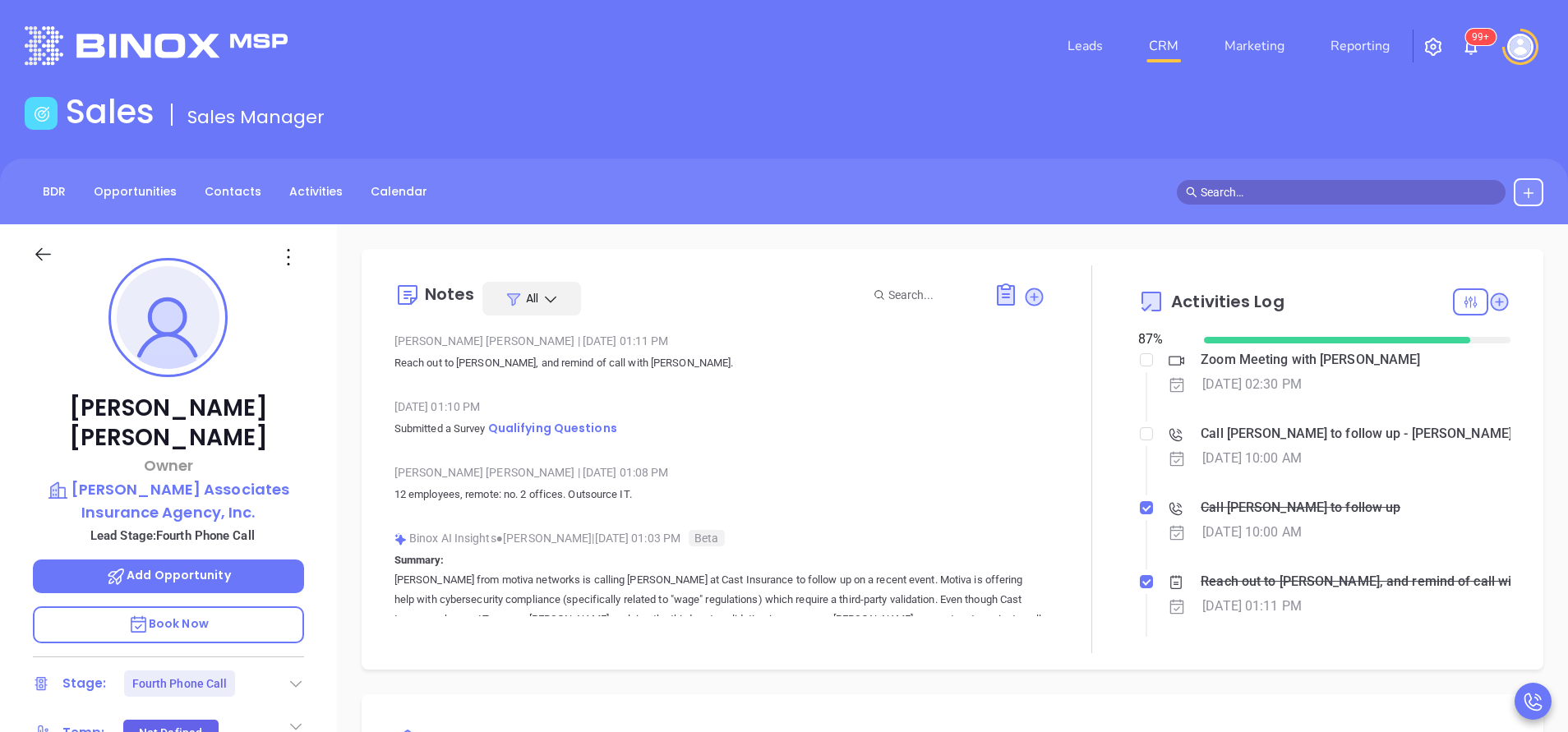
scroll to position [478, 0]
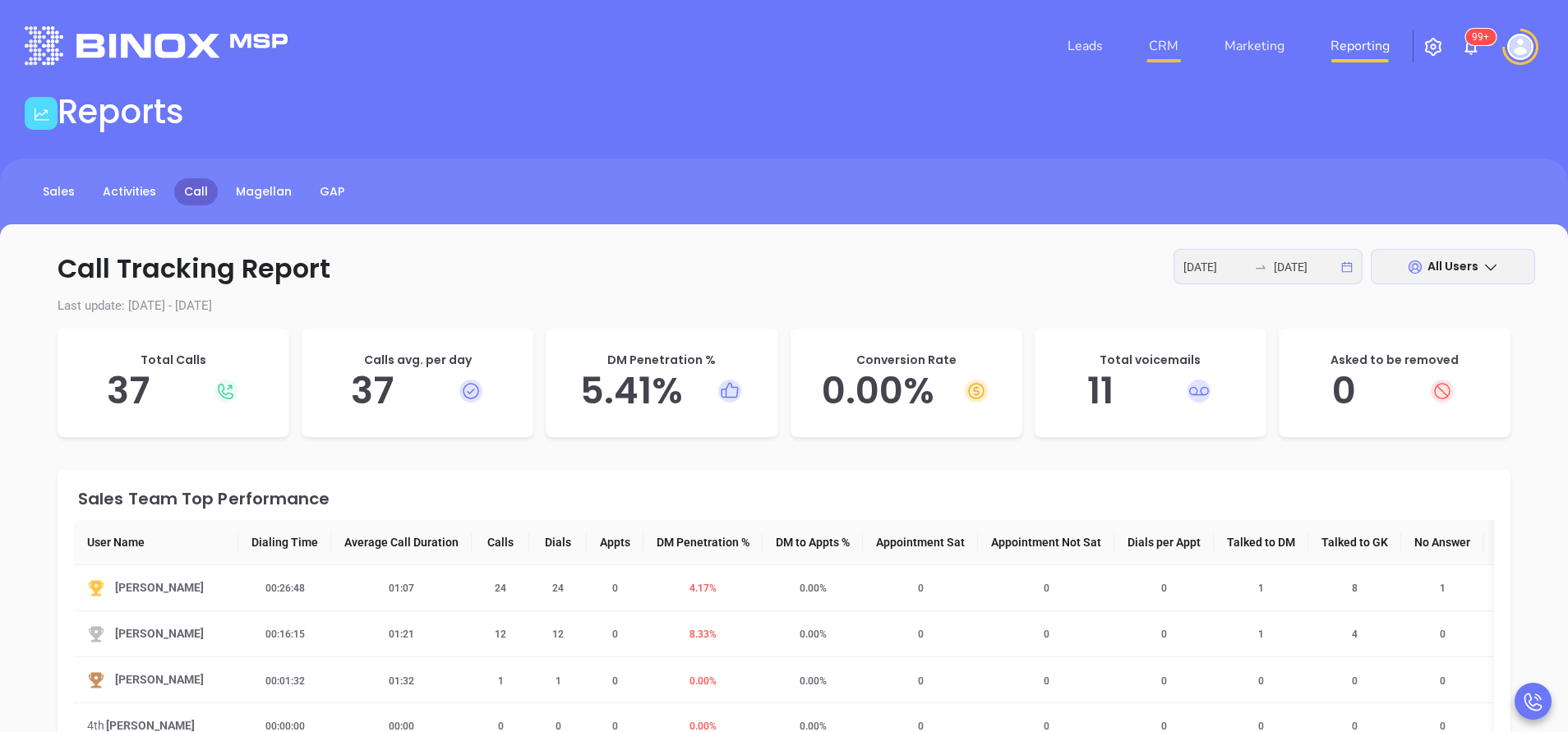
click at [1156, 34] on link "CRM" at bounding box center [1163, 46] width 43 height 33
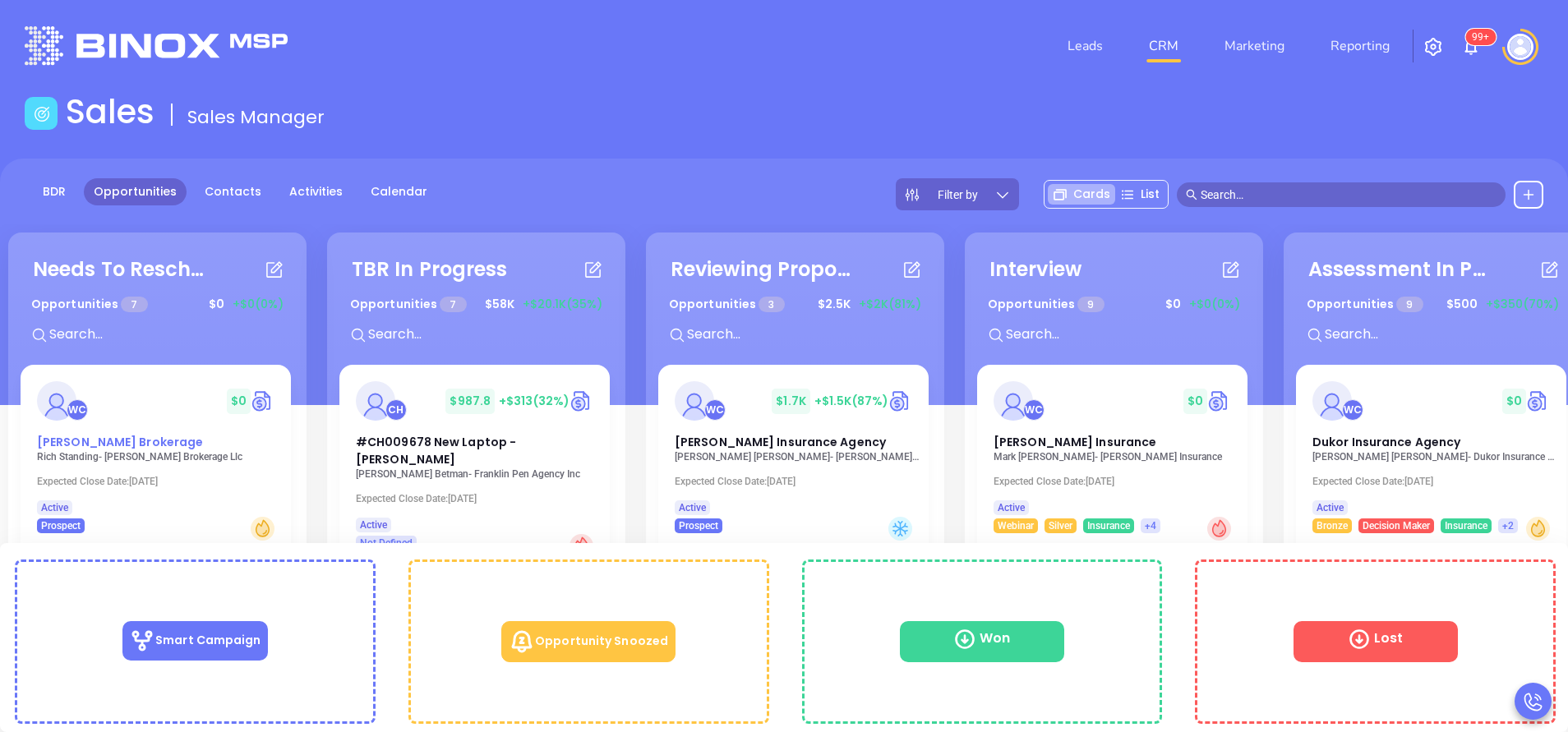
click at [101, 445] on span "[PERSON_NAME] Brokerage" at bounding box center [120, 442] width 166 height 16
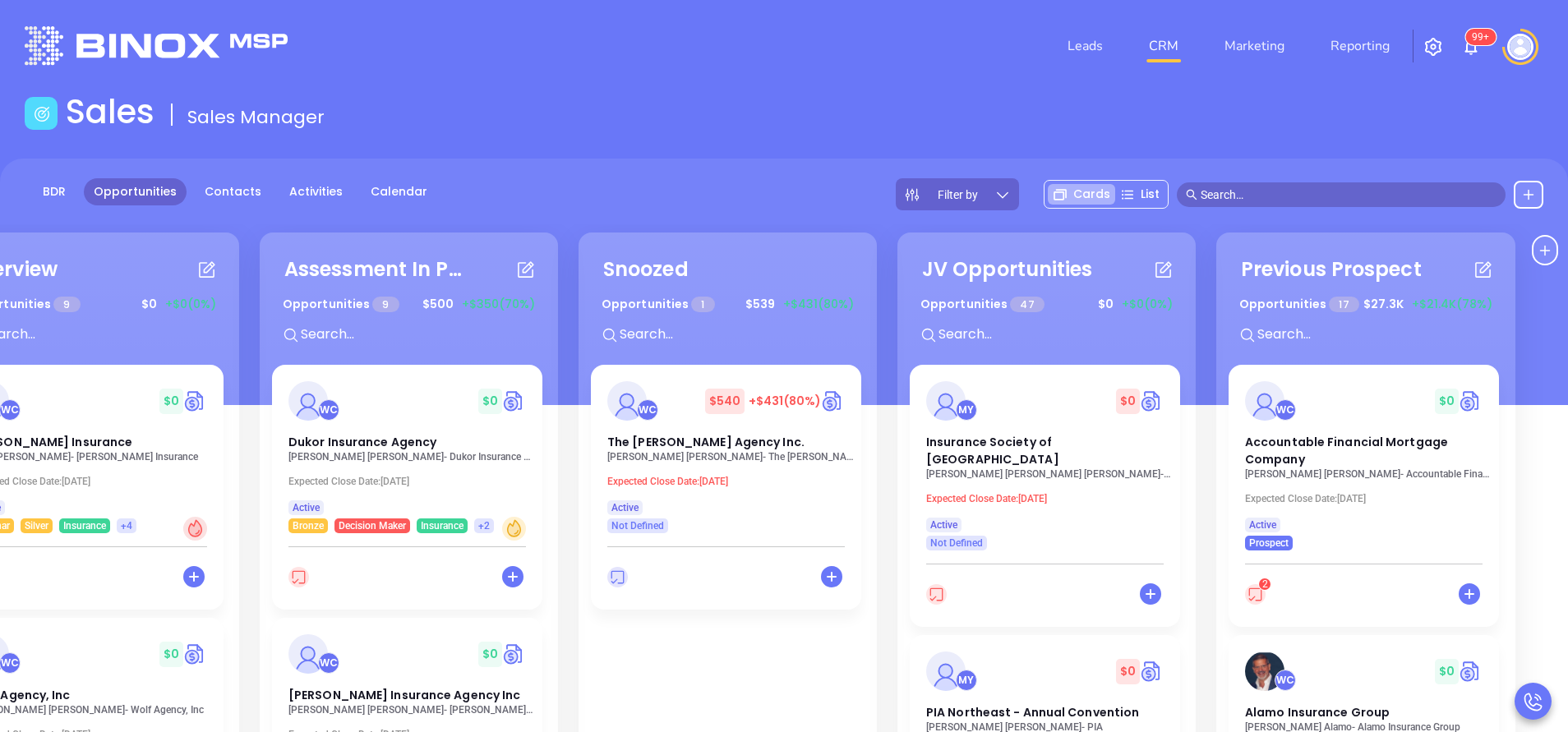
scroll to position [0, 1058]
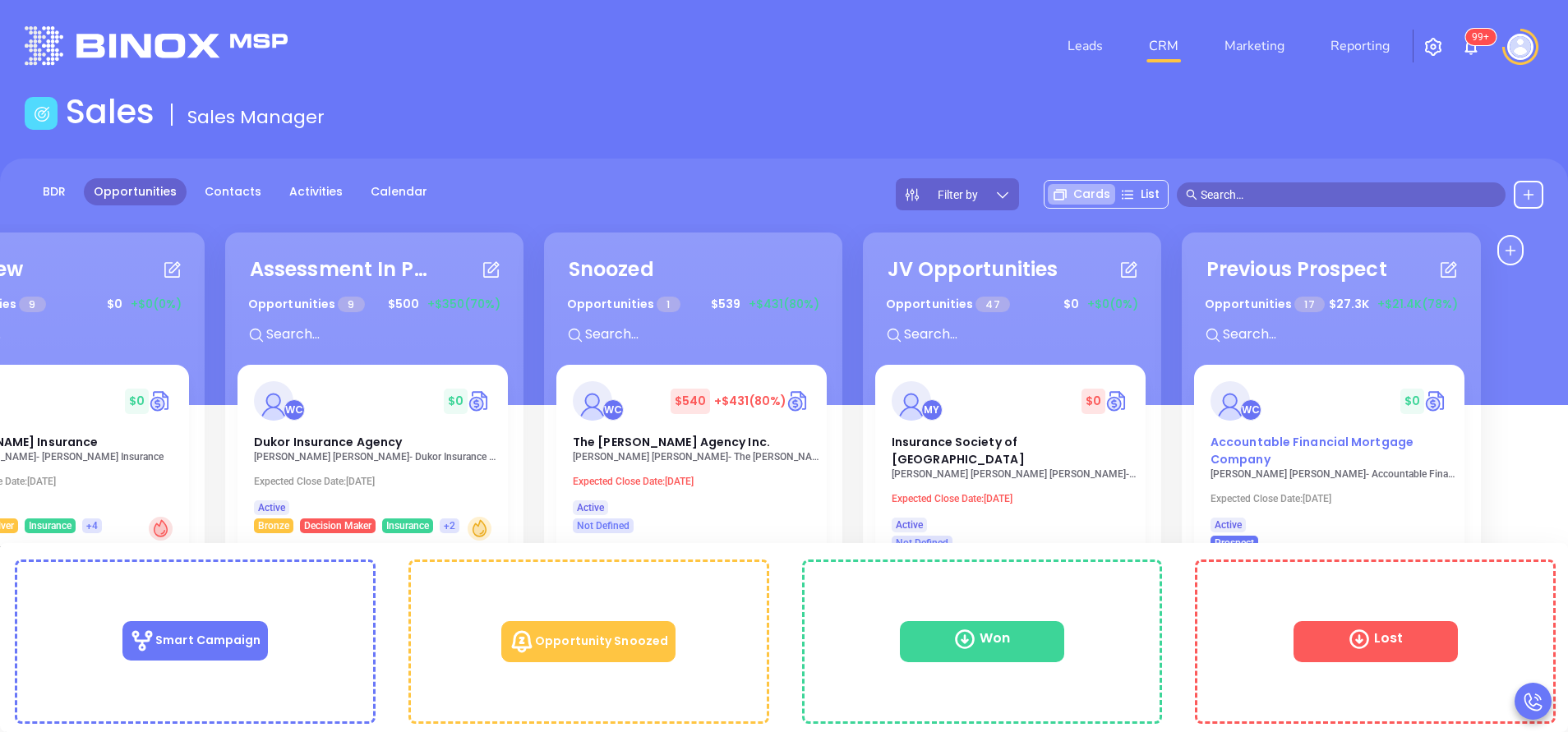
click at [1259, 455] on span "Accountable Financial Mortgage Company" at bounding box center [1311, 450] width 203 height 33
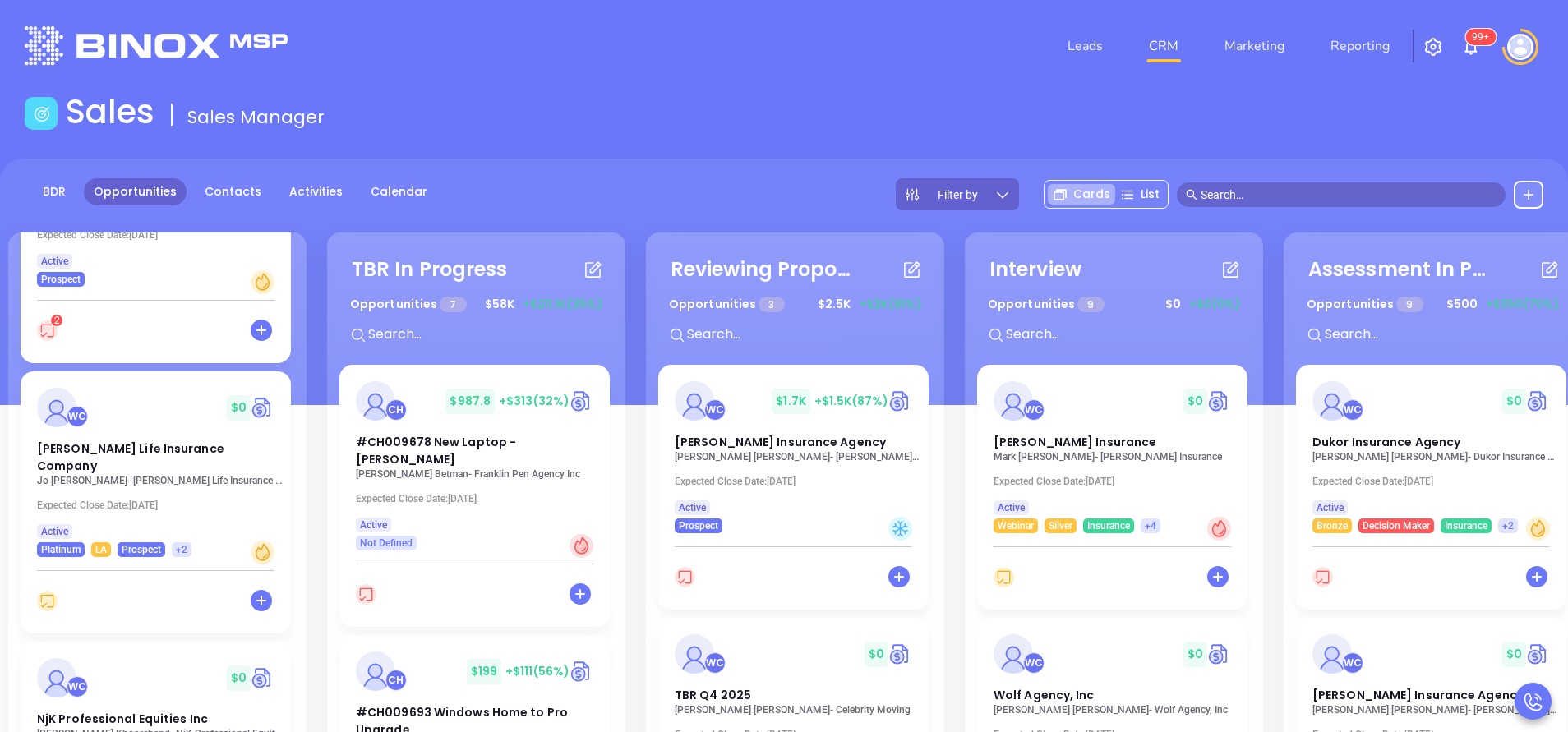
scroll to position [197, 0]
click at [812, 203] on div "BDR Opportunities Contacts Activities Calendar Filter by Cards List" at bounding box center [784, 193] width 1568 height 32
click at [46, 191] on link "BDR" at bounding box center [54, 192] width 43 height 27
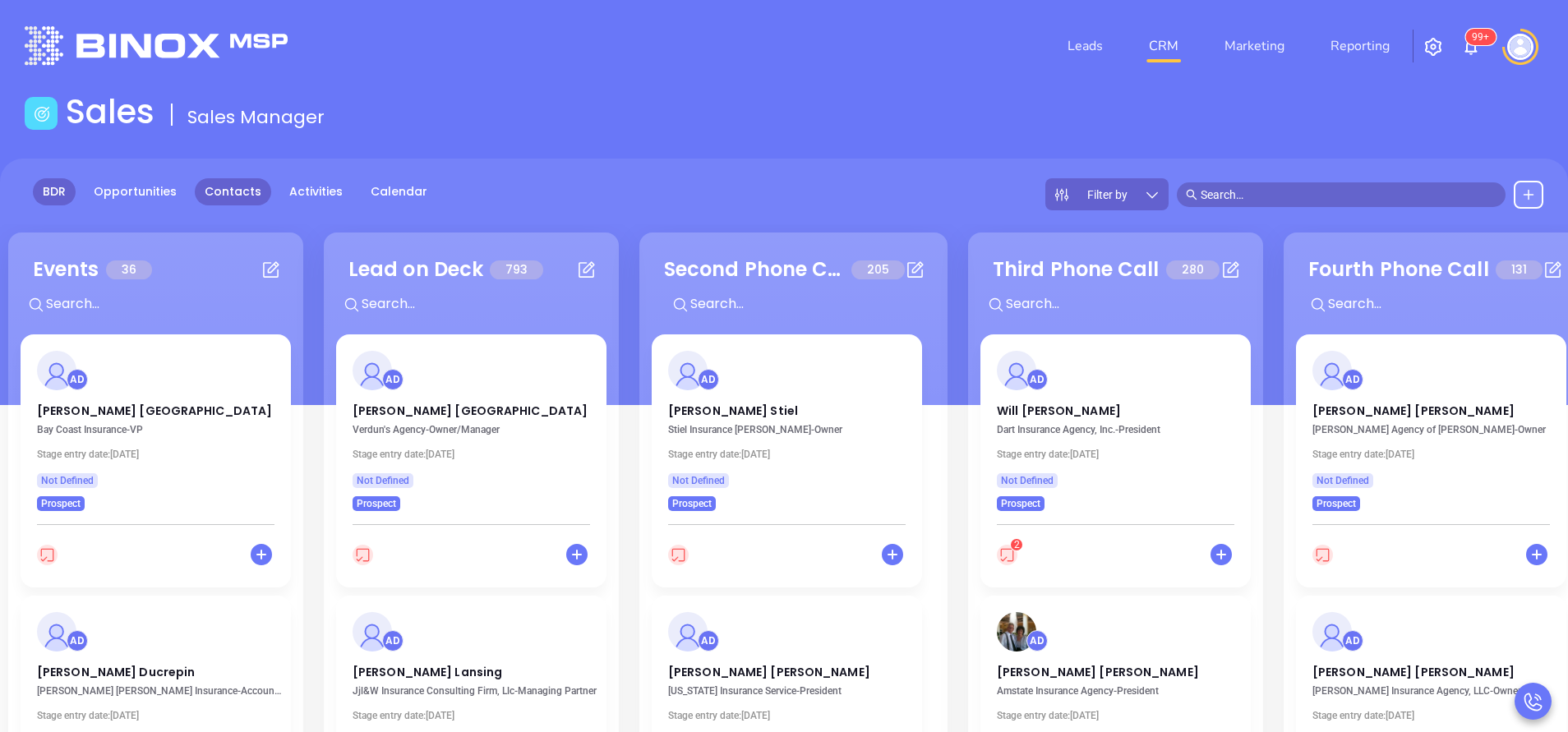
click at [221, 192] on link "Contacts" at bounding box center [233, 192] width 76 height 27
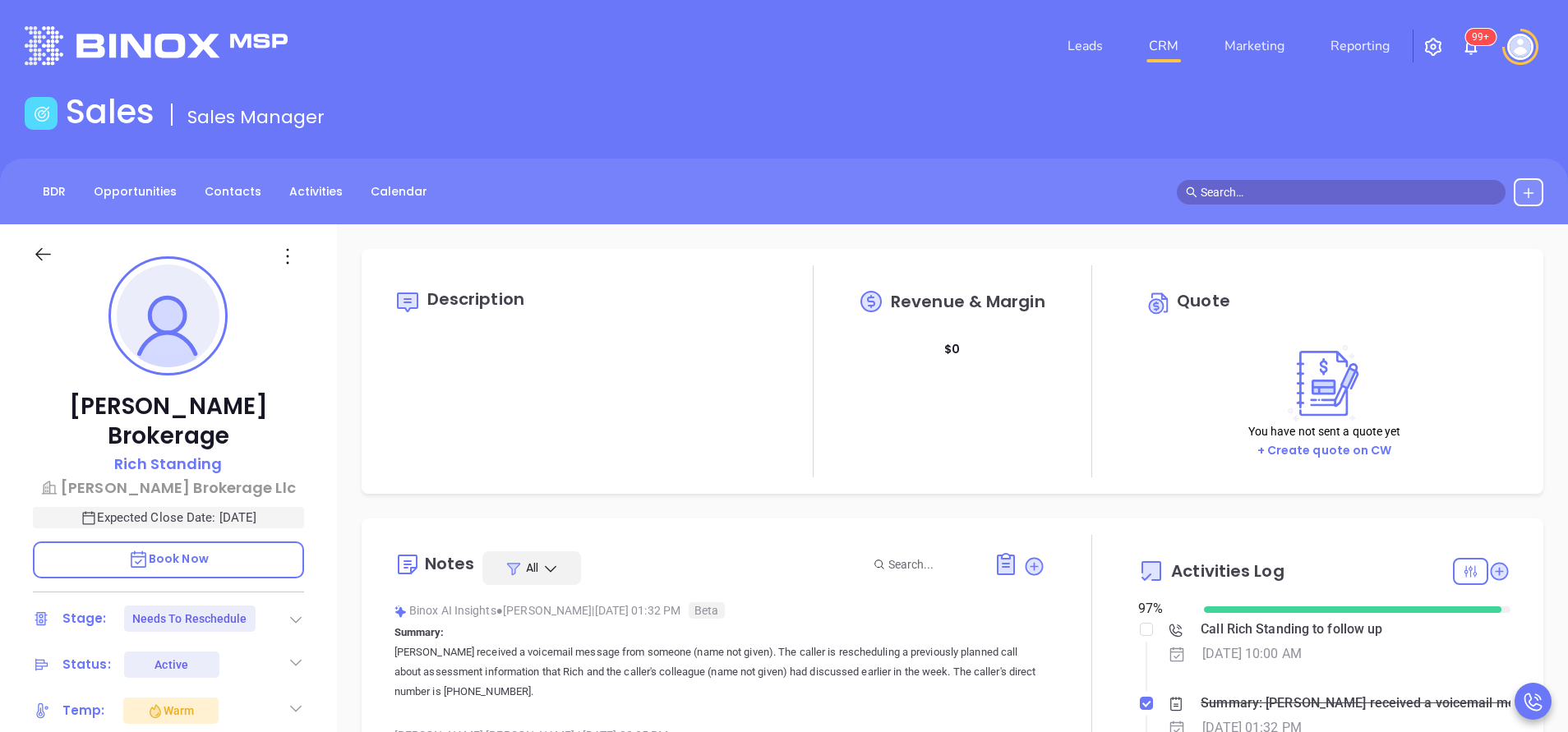
type input "[PERSON_NAME]"
click at [1102, 606] on div at bounding box center [1091, 729] width 92 height 388
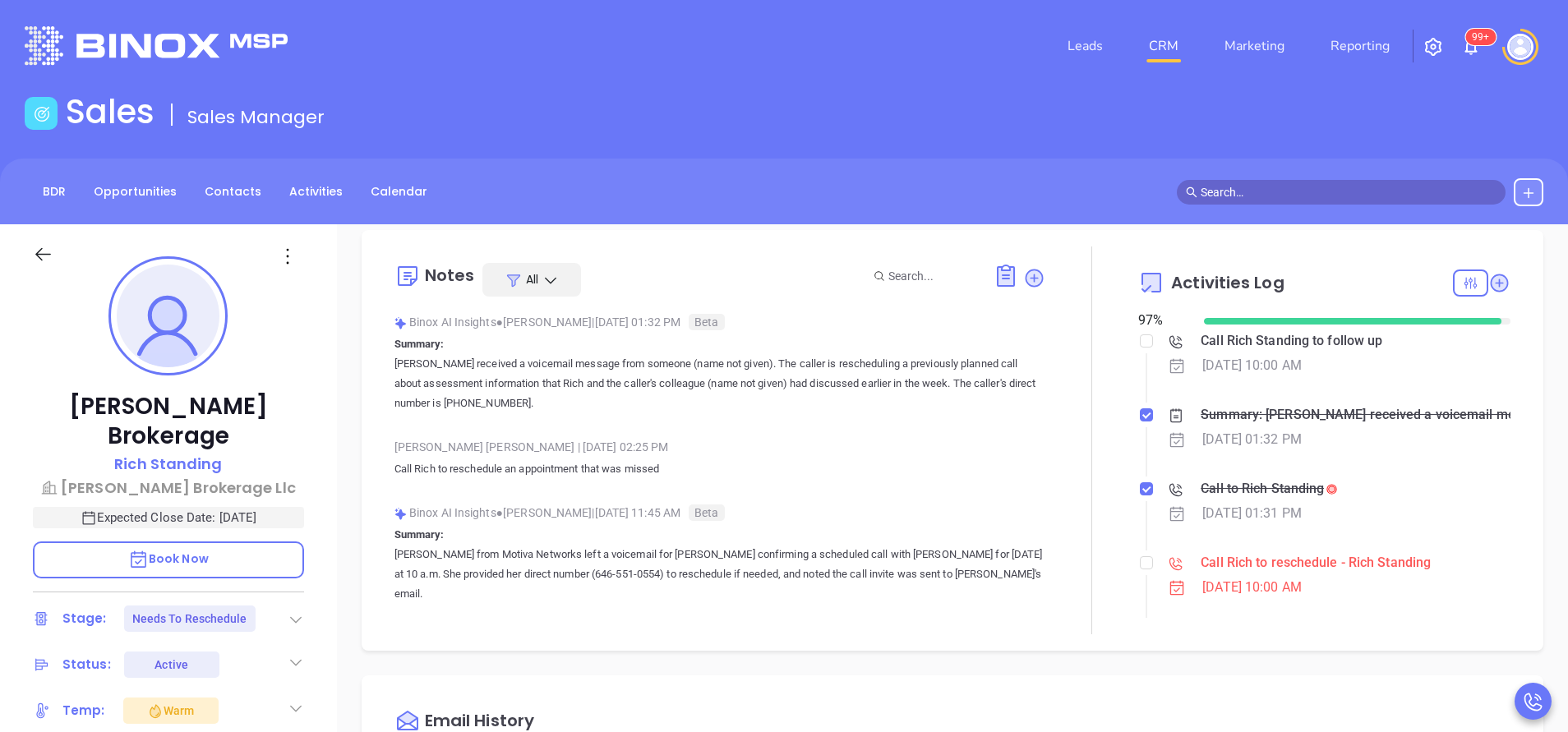
scroll to position [443, 0]
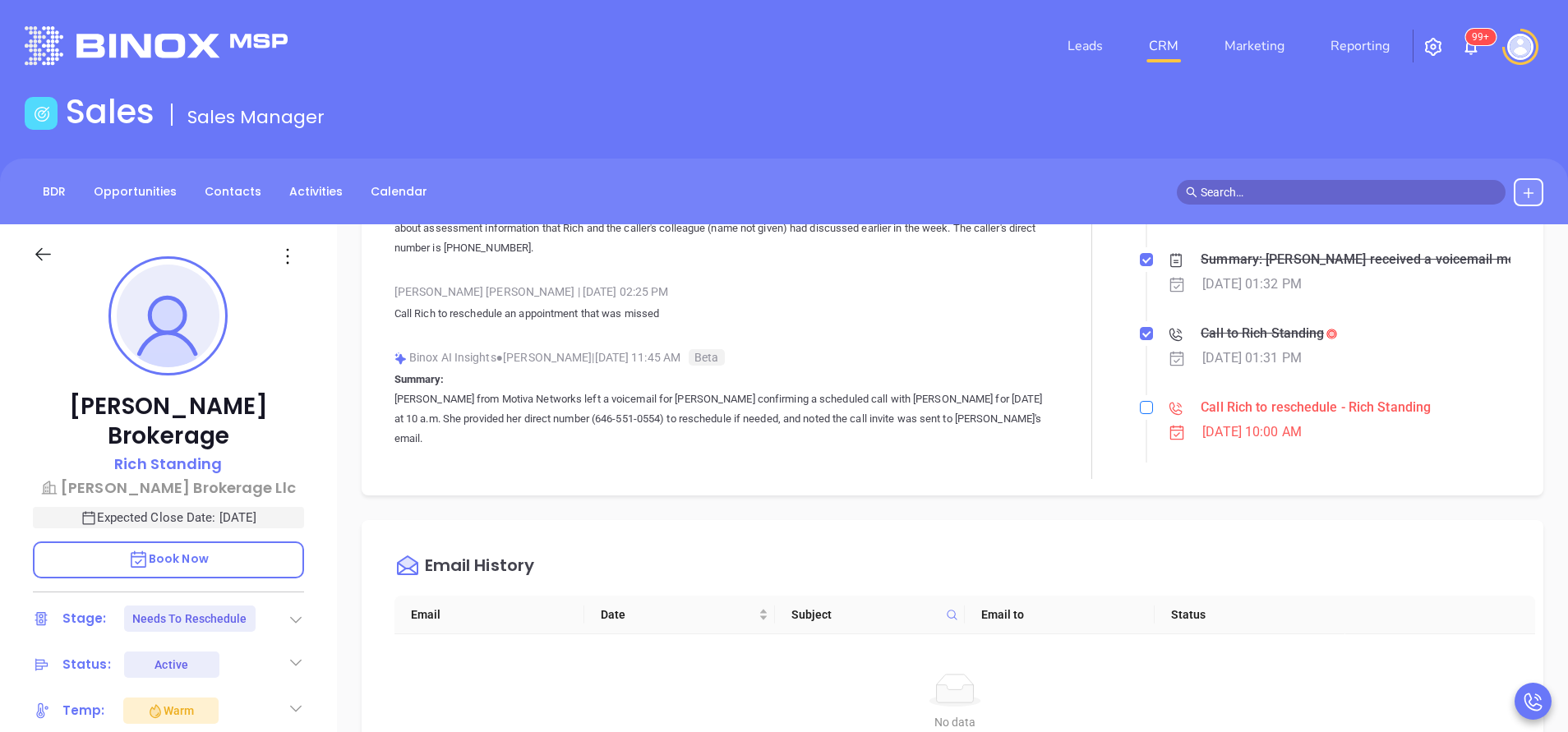
click at [1139, 405] on input "checkbox" at bounding box center [1145, 407] width 13 height 13
checkbox input "true"
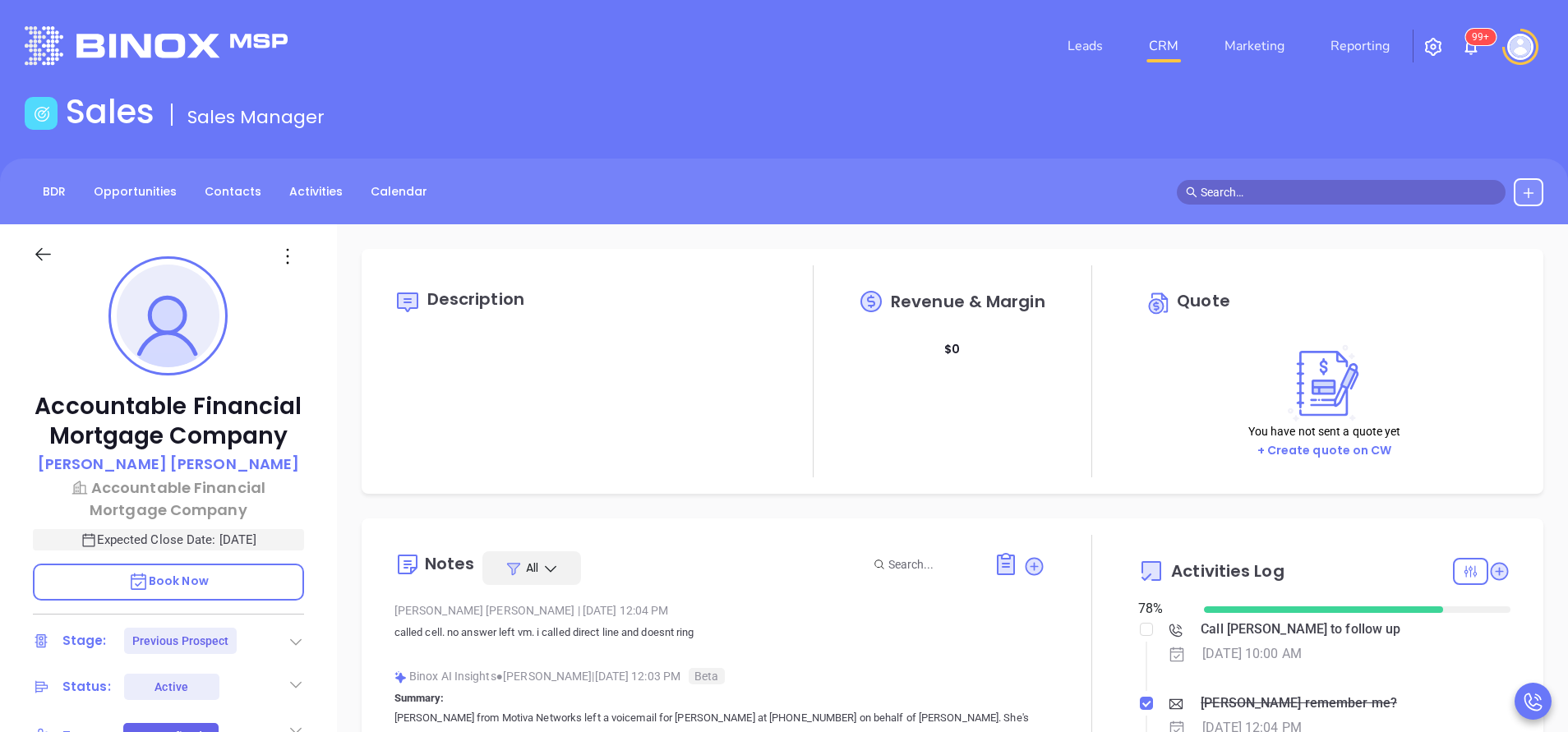
type input "[PERSON_NAME]"
click at [1081, 558] on div at bounding box center [1091, 729] width 92 height 388
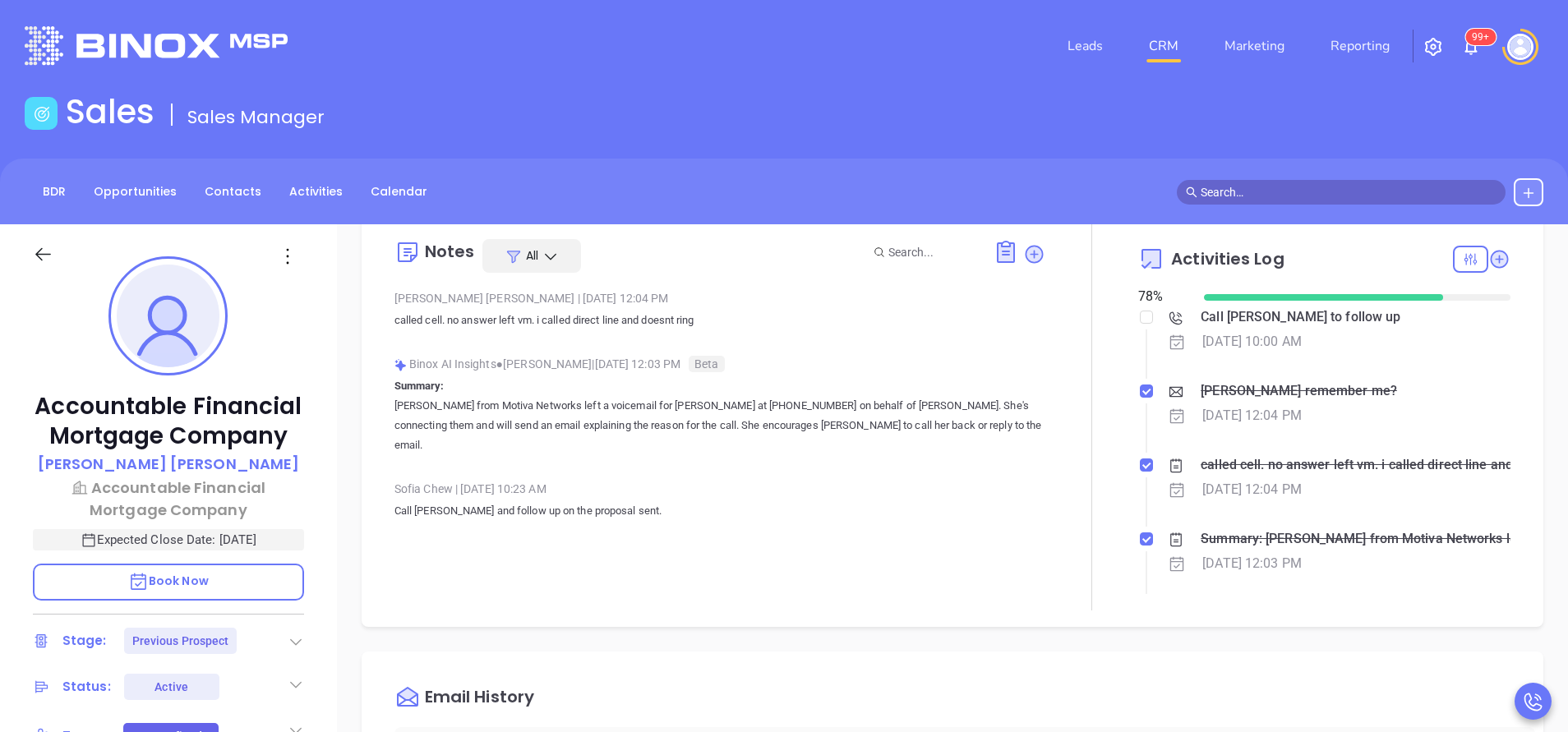
scroll to position [197, 0]
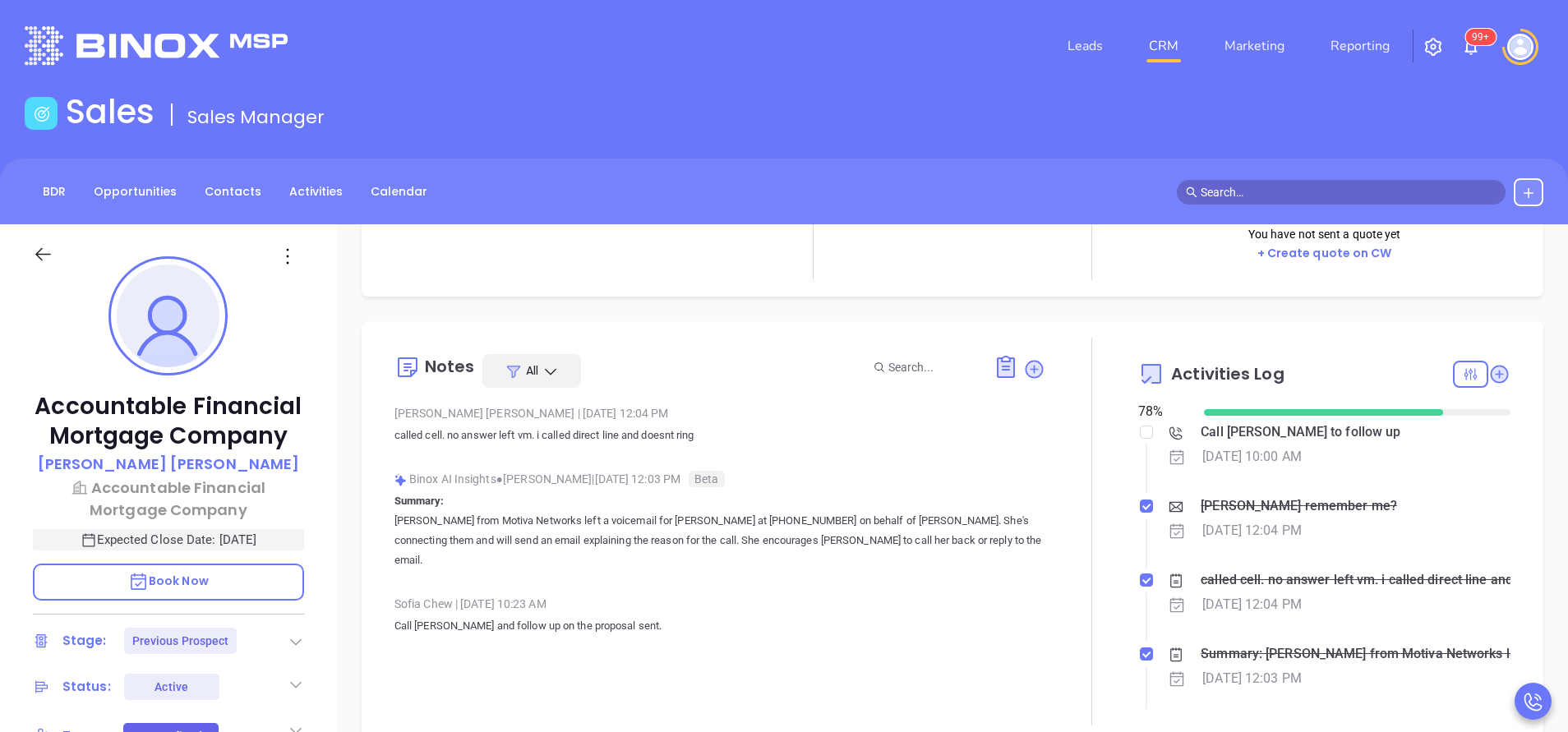
click at [1458, 362] on div at bounding box center [1470, 374] width 35 height 27
click at [1397, 651] on div "Pending" at bounding box center [1407, 659] width 116 height 31
checkbox input "false"
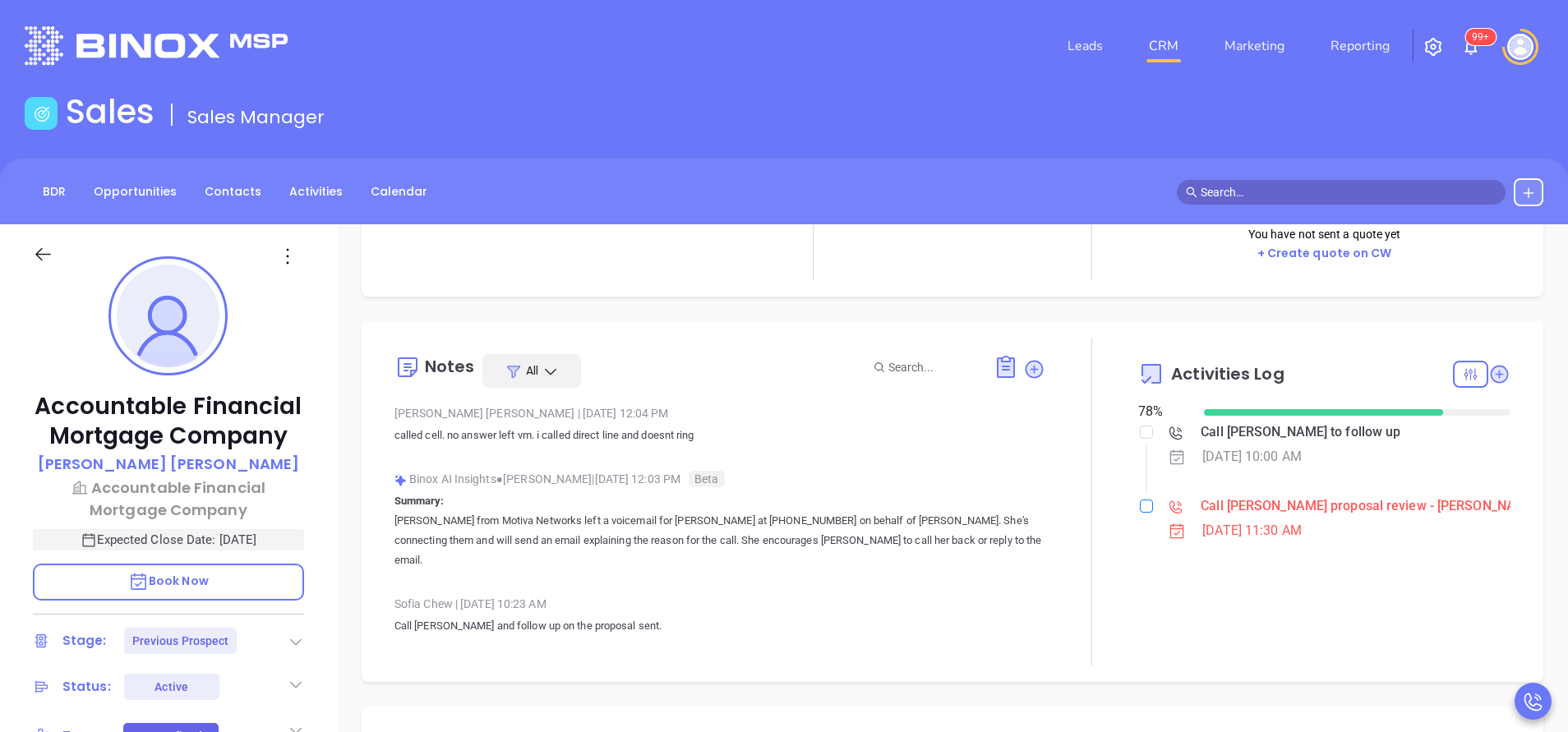
click at [1139, 511] on input "checkbox" at bounding box center [1145, 506] width 13 height 13
click at [1088, 473] on div at bounding box center [1091, 502] width 92 height 328
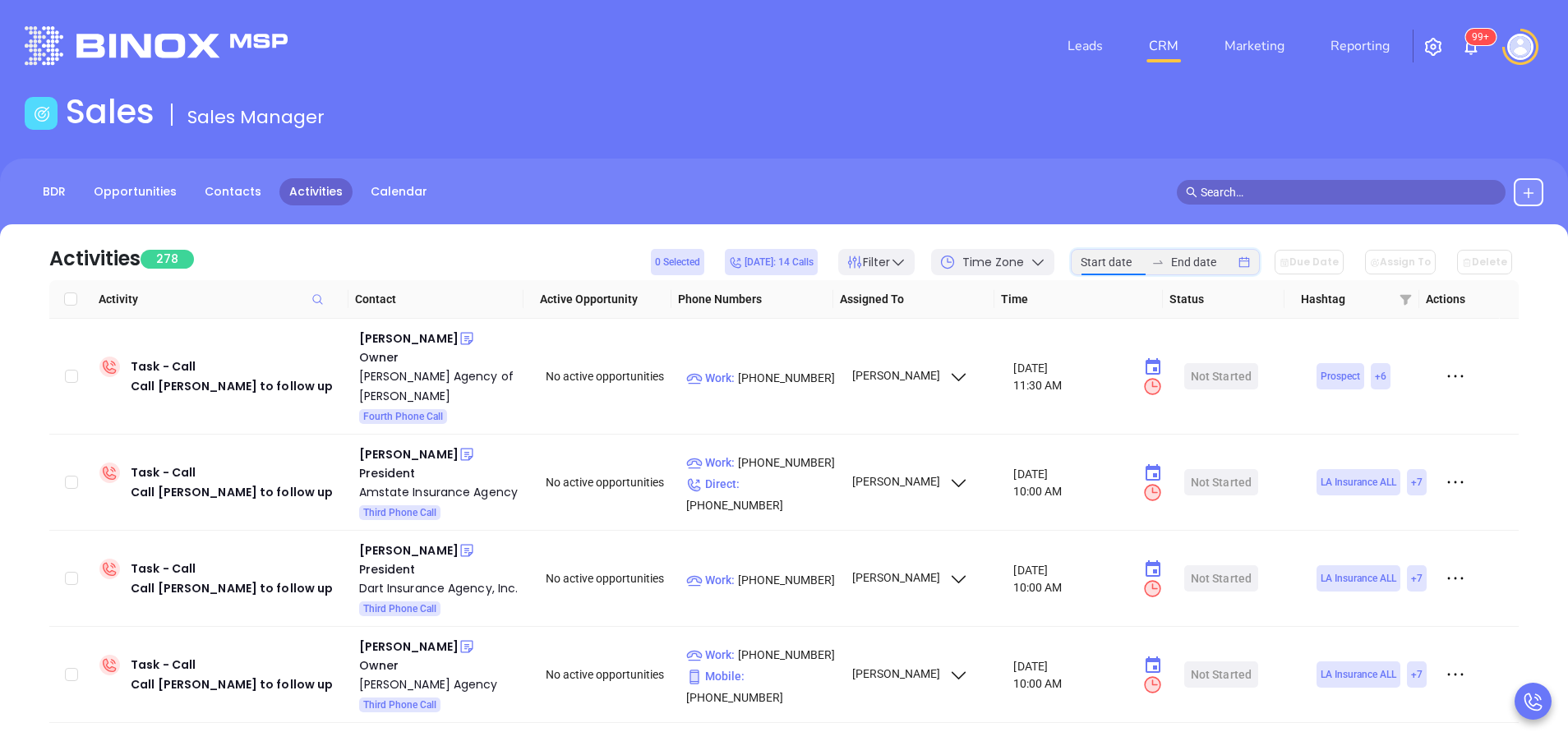
click at [1139, 256] on input at bounding box center [1112, 262] width 64 height 18
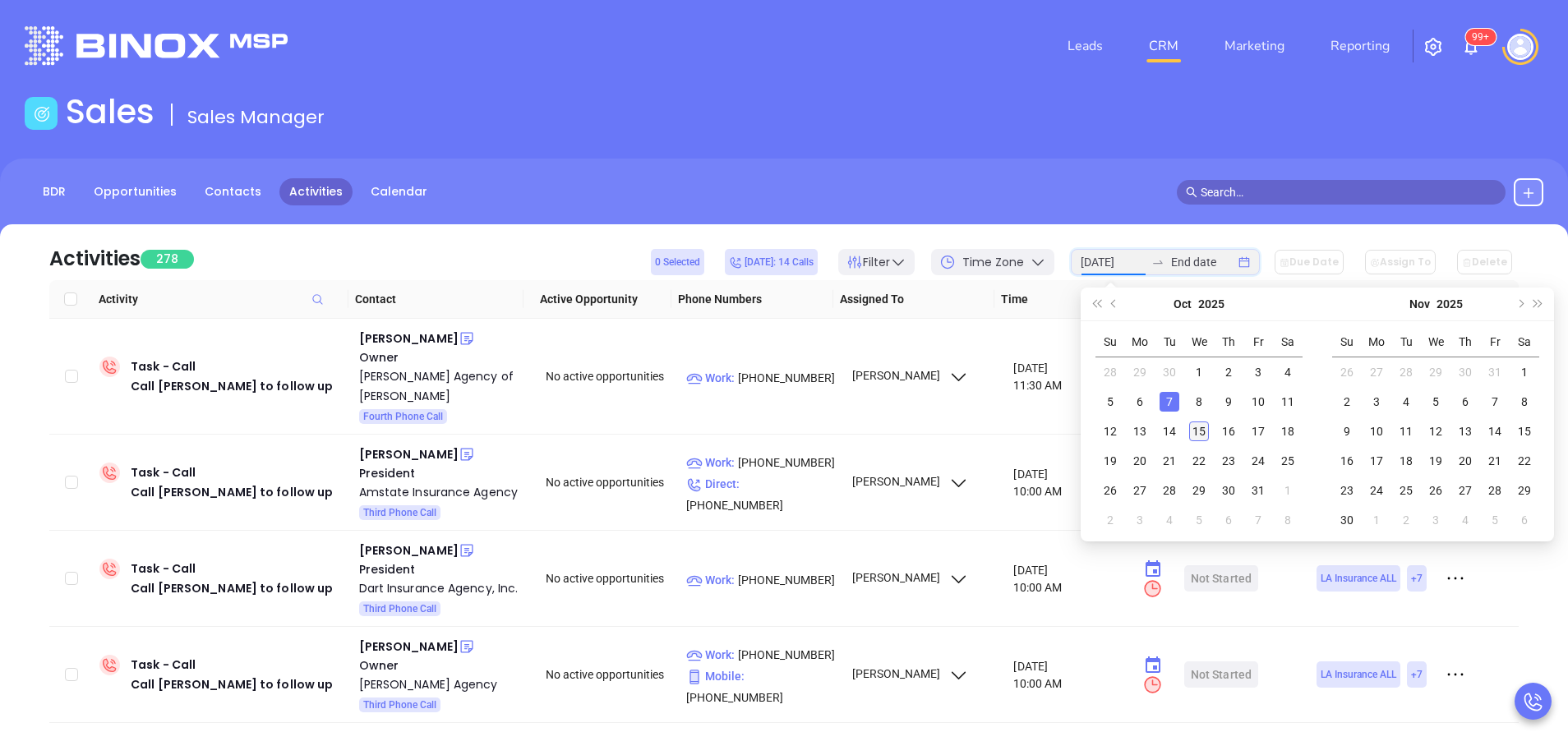
type input "[DATE]"
click at [1205, 437] on div "15" at bounding box center [1198, 431] width 20 height 20
type input "2025-10-15"
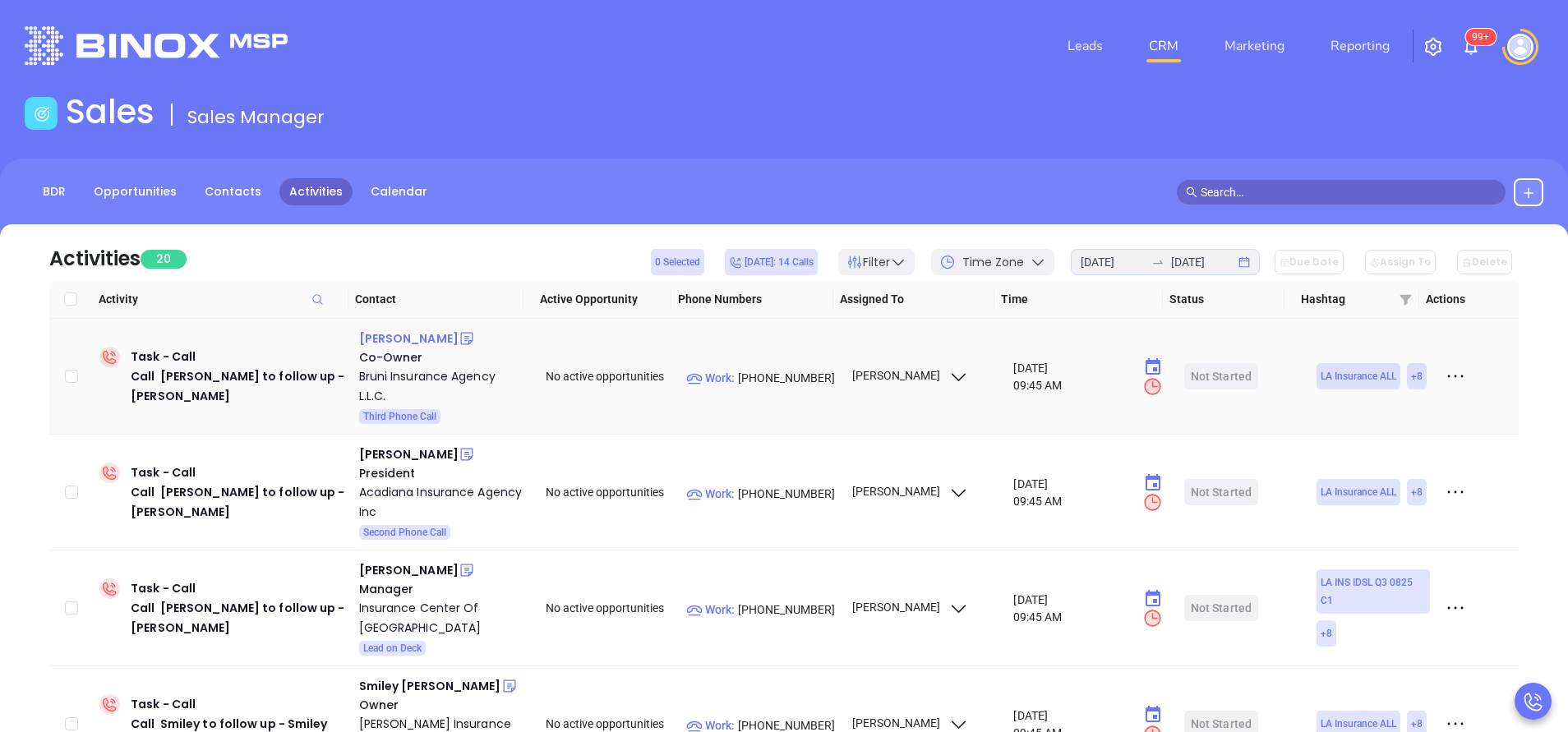
click at [389, 341] on div "Stephen Rosasco" at bounding box center [409, 338] width 99 height 20
click at [419, 373] on div "Bruni Insurance Agency L.L.C." at bounding box center [442, 386] width 164 height 39
click at [433, 451] on div "John Craig Fontenot" at bounding box center [409, 454] width 99 height 20
click at [406, 501] on div "Acadiana Insurance Agency Inc" at bounding box center [442, 503] width 164 height 39
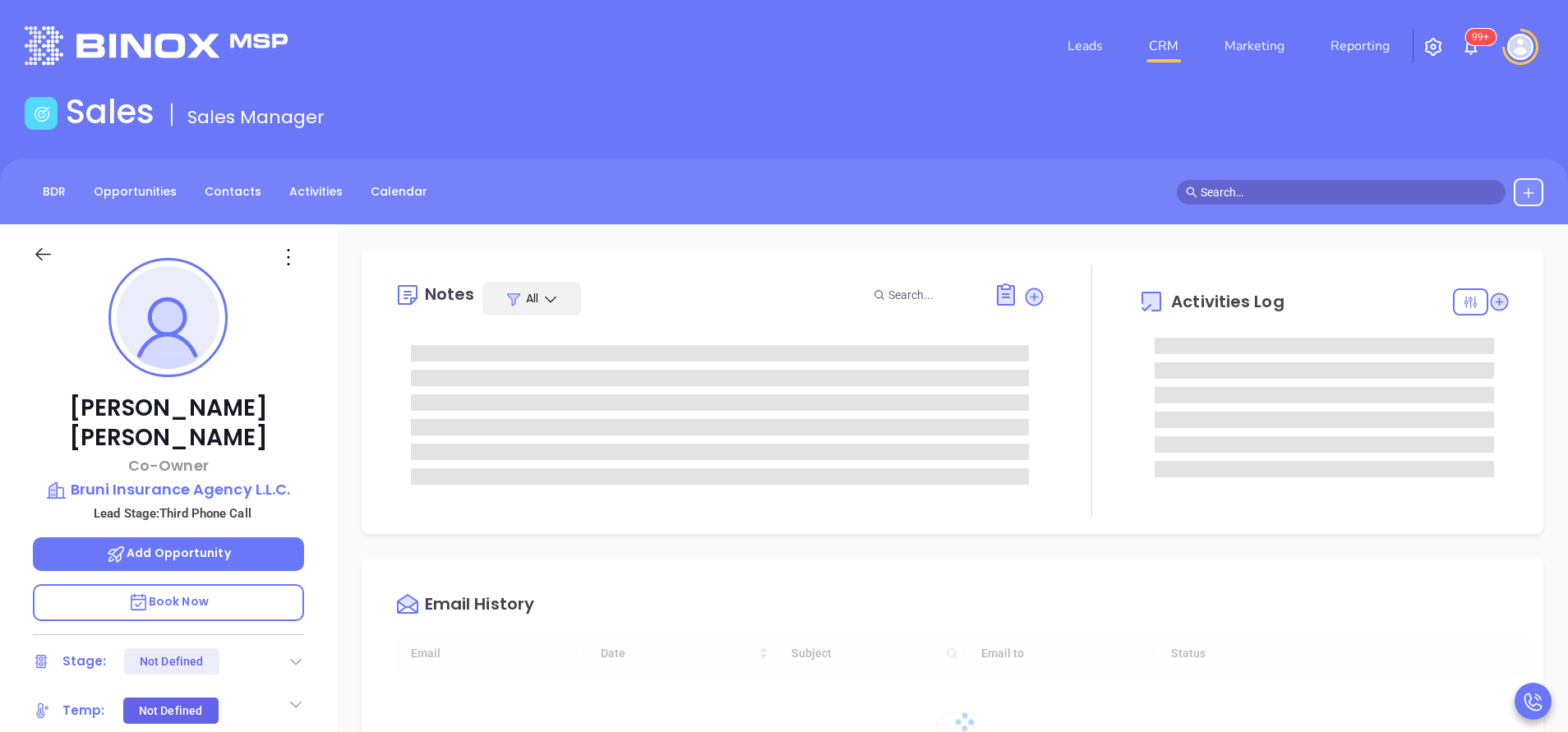
type input "[DATE]"
type input "[PERSON_NAME]"
click at [313, 509] on div "[PERSON_NAME] Co-Owner Bruni Insurance Agency L.L.C. Lead Stage: Third Phone Ca…" at bounding box center [169, 681] width 337 height 915
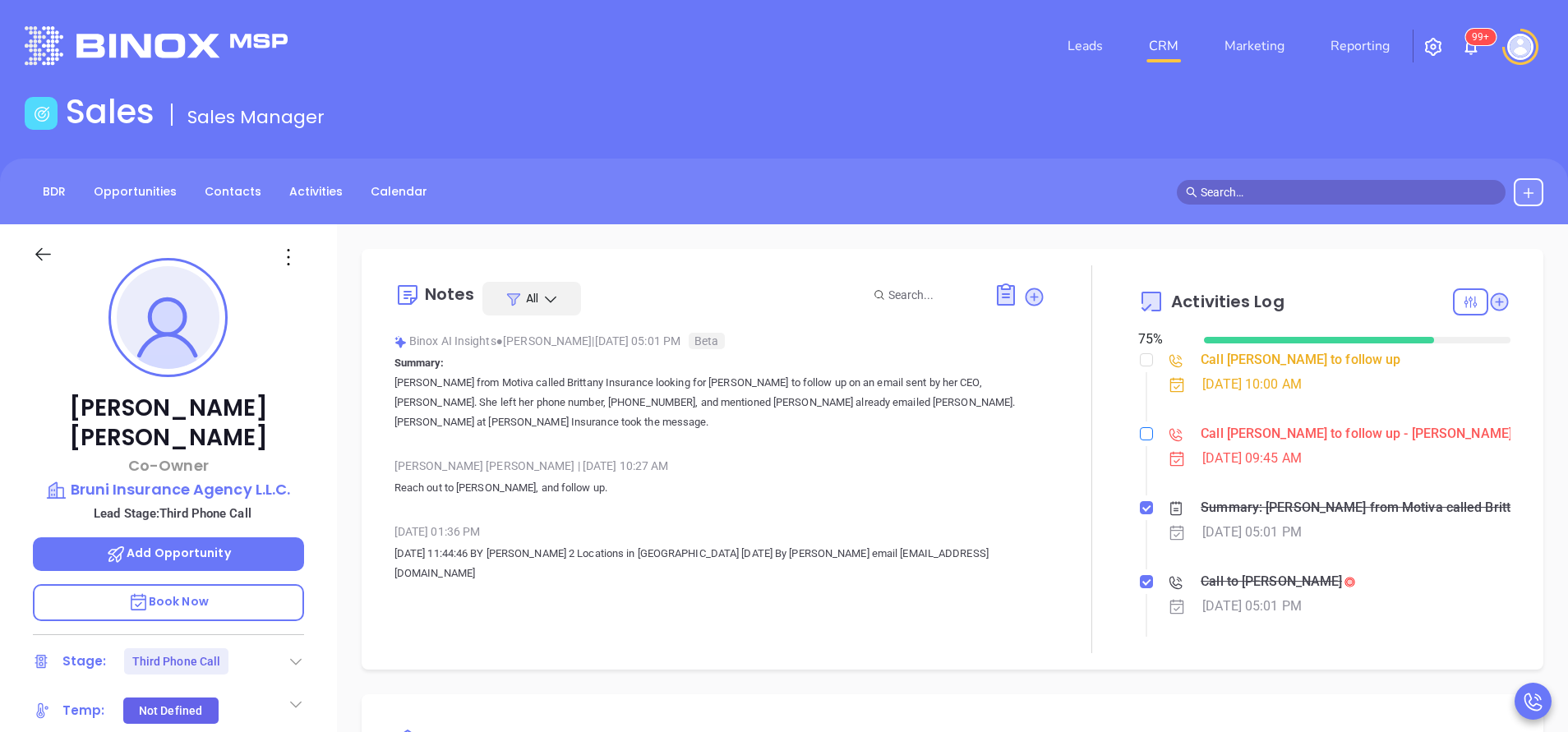
click at [1139, 440] on input "checkbox" at bounding box center [1145, 433] width 13 height 13
checkbox input "true"
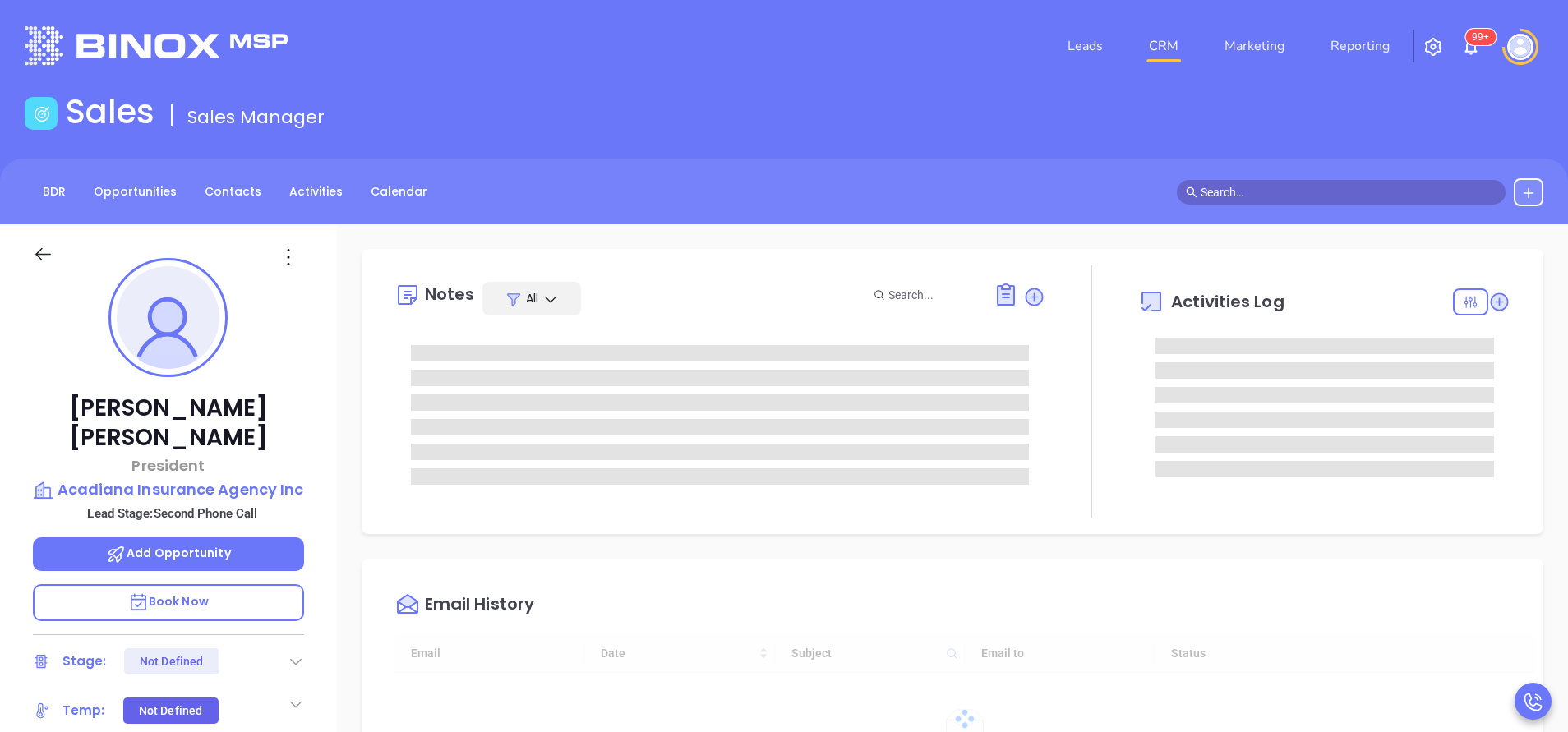
type input "[DATE]"
type input "[PERSON_NAME]"
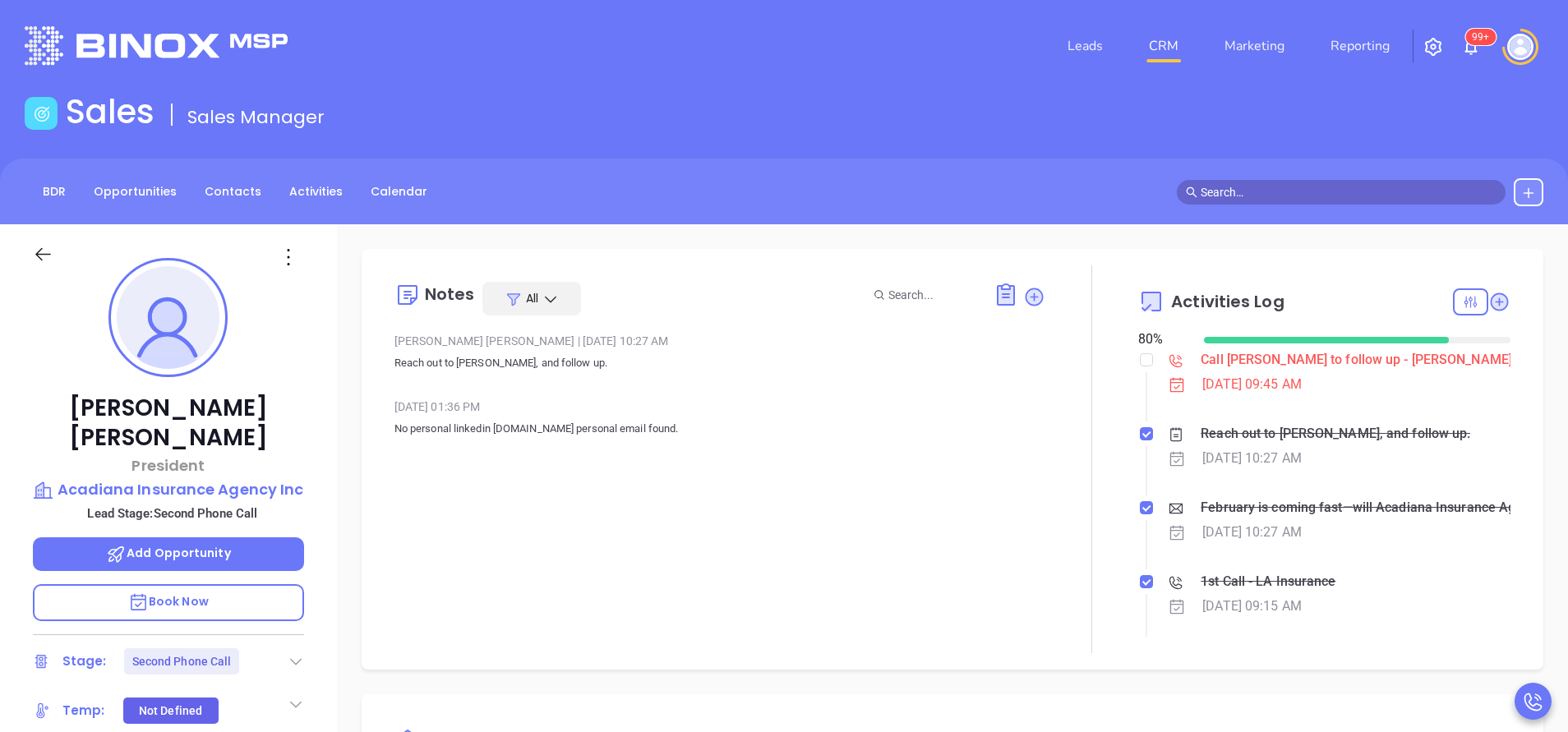
click at [330, 496] on div "[PERSON_NAME] President Acadiana Insurance Agency Inc Lead Stage: Second Phone …" at bounding box center [169, 681] width 337 height 915
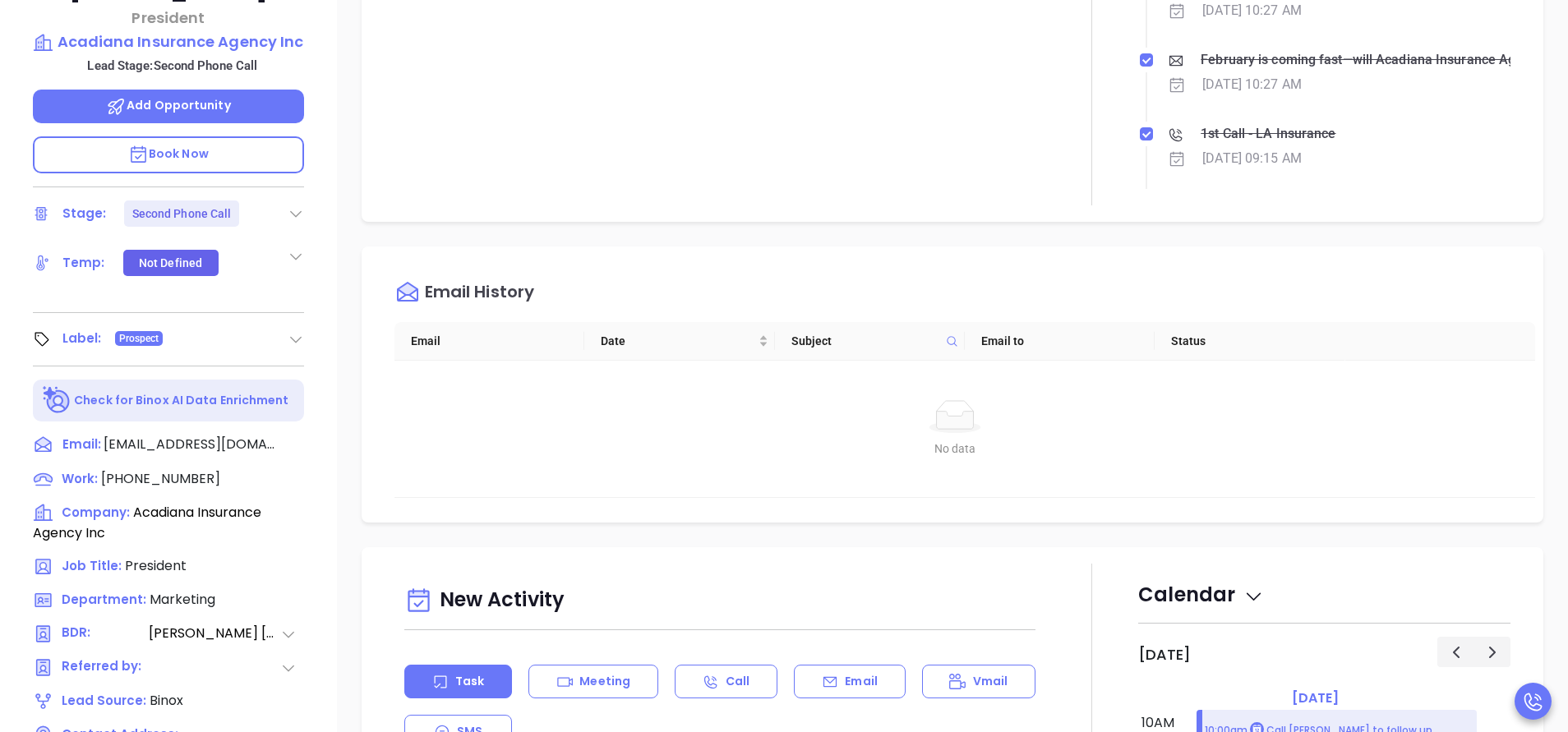
scroll to position [643, 0]
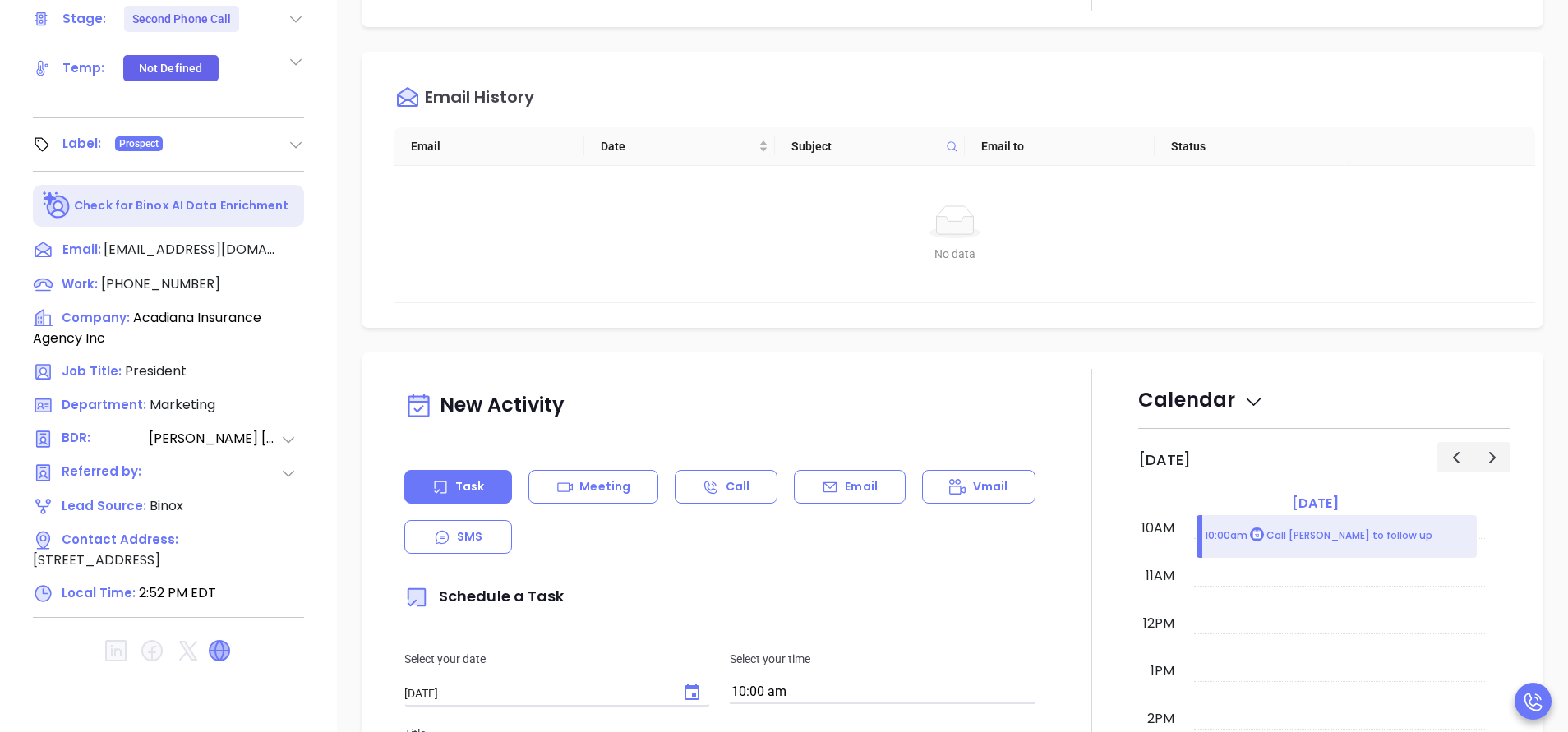
click at [217, 641] on icon at bounding box center [219, 651] width 20 height 20
click at [157, 275] on span "[PHONE_NUMBER]" at bounding box center [160, 284] width 119 height 19
type input "[PHONE_NUMBER]"
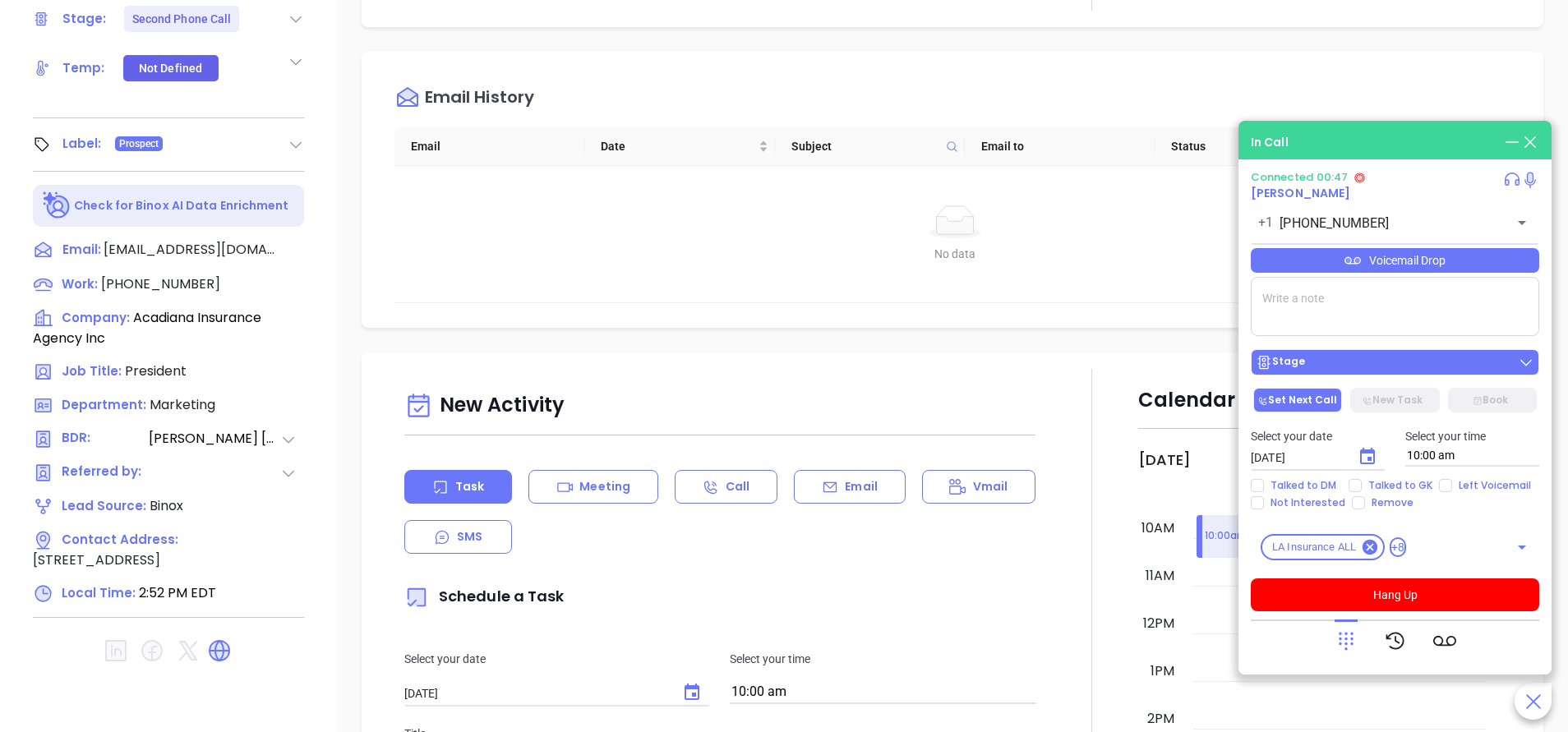
click at [1322, 364] on div "Stage" at bounding box center [1394, 362] width 278 height 16
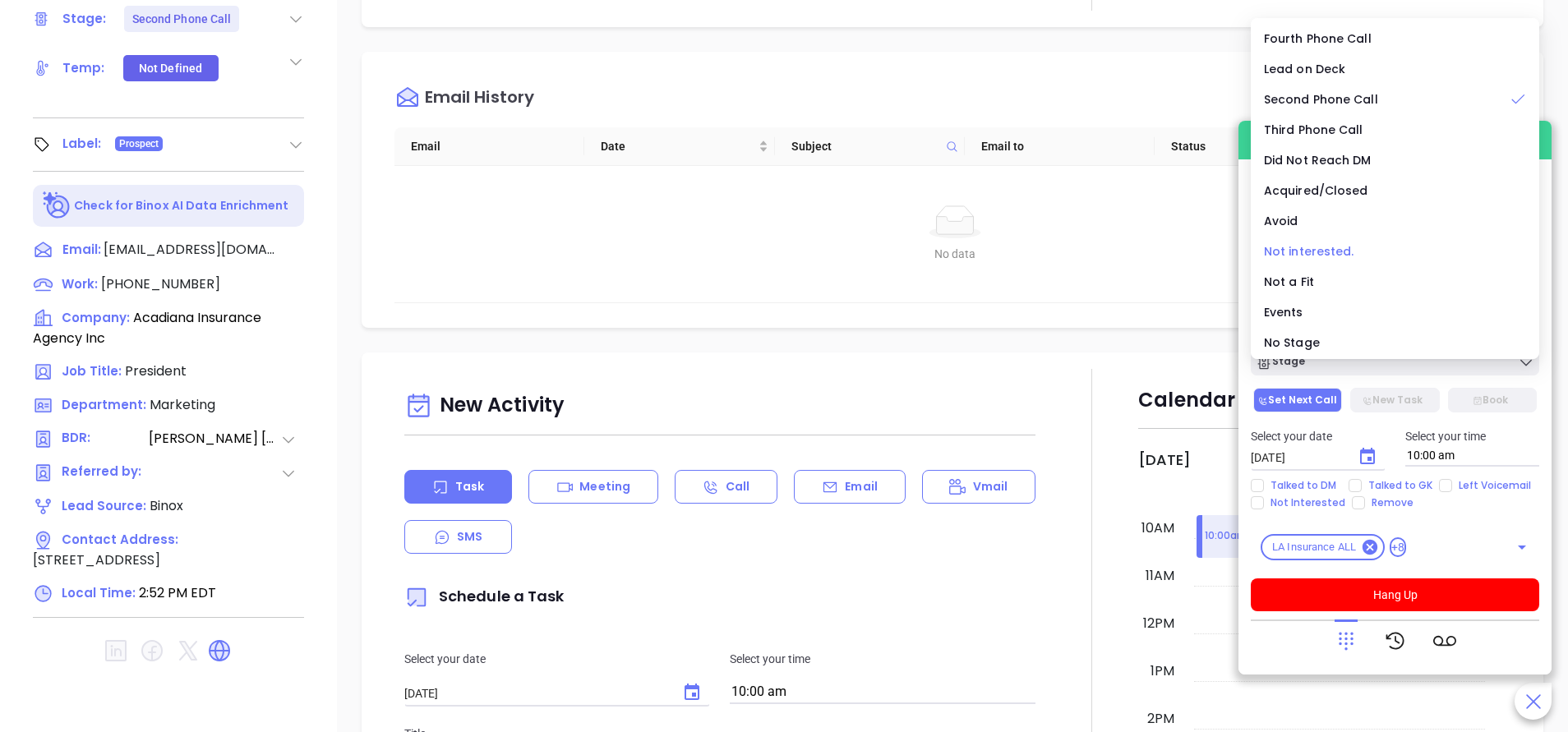
click at [1304, 247] on span "Not interested." at bounding box center [1309, 251] width 91 height 16
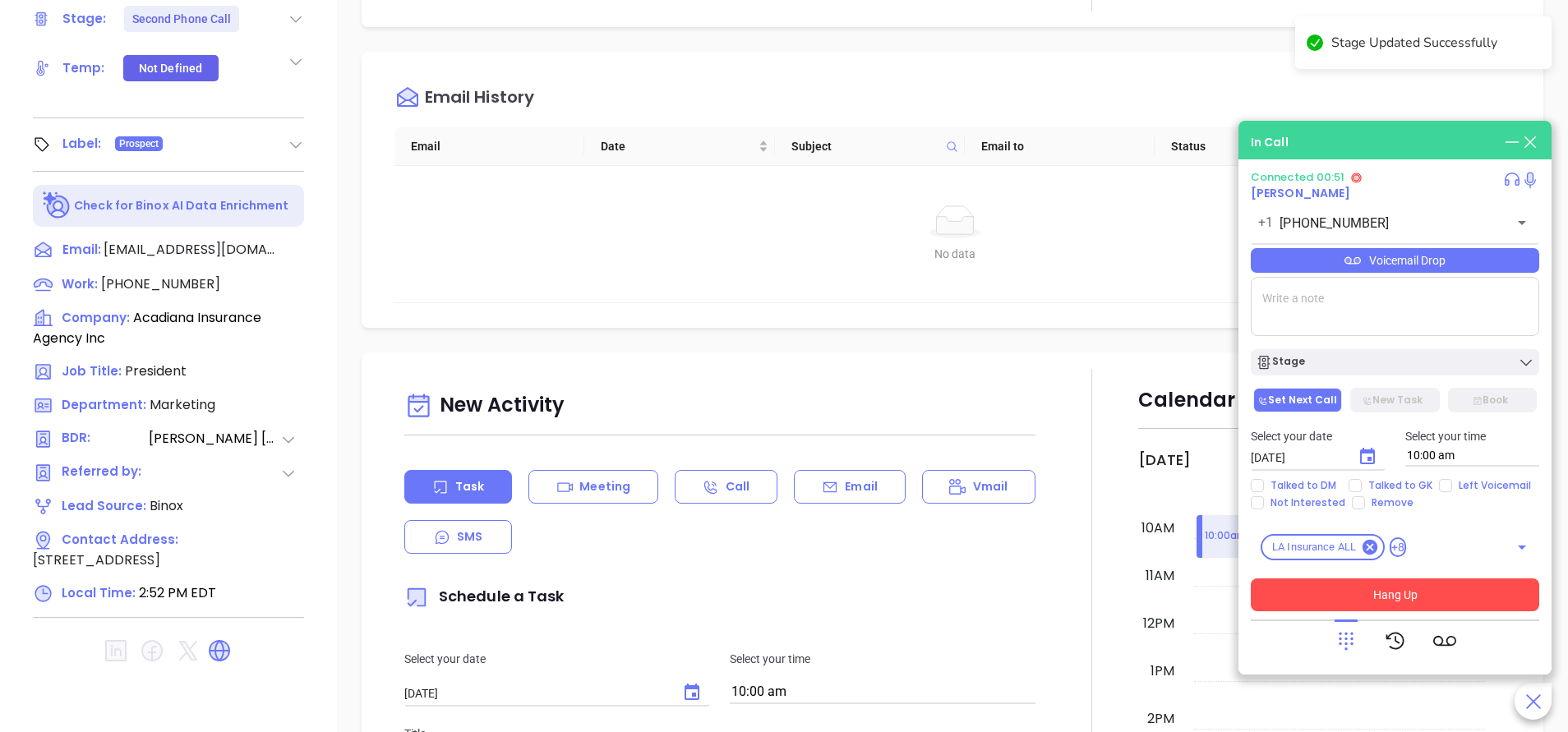
click at [1399, 600] on button "Hang Up" at bounding box center [1394, 595] width 288 height 33
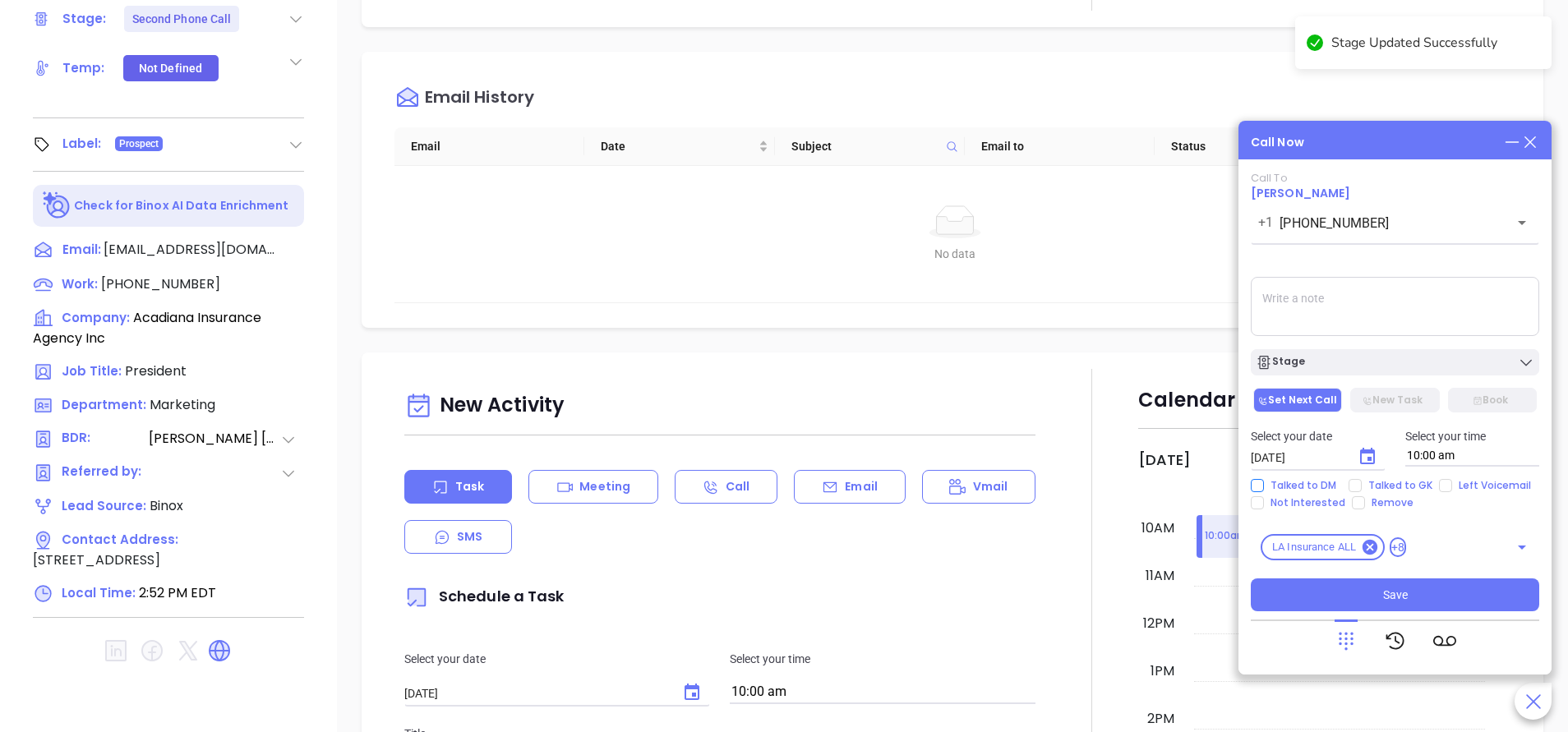
click at [1290, 481] on span "Talked to DM" at bounding box center [1303, 485] width 79 height 13
click at [1263, 481] on input "Talked to DM" at bounding box center [1256, 485] width 13 height 13
checkbox input "true"
click at [1265, 502] on span "Not Interested" at bounding box center [1307, 503] width 88 height 13
click at [1263, 502] on input "Not Interested" at bounding box center [1256, 503] width 13 height 13
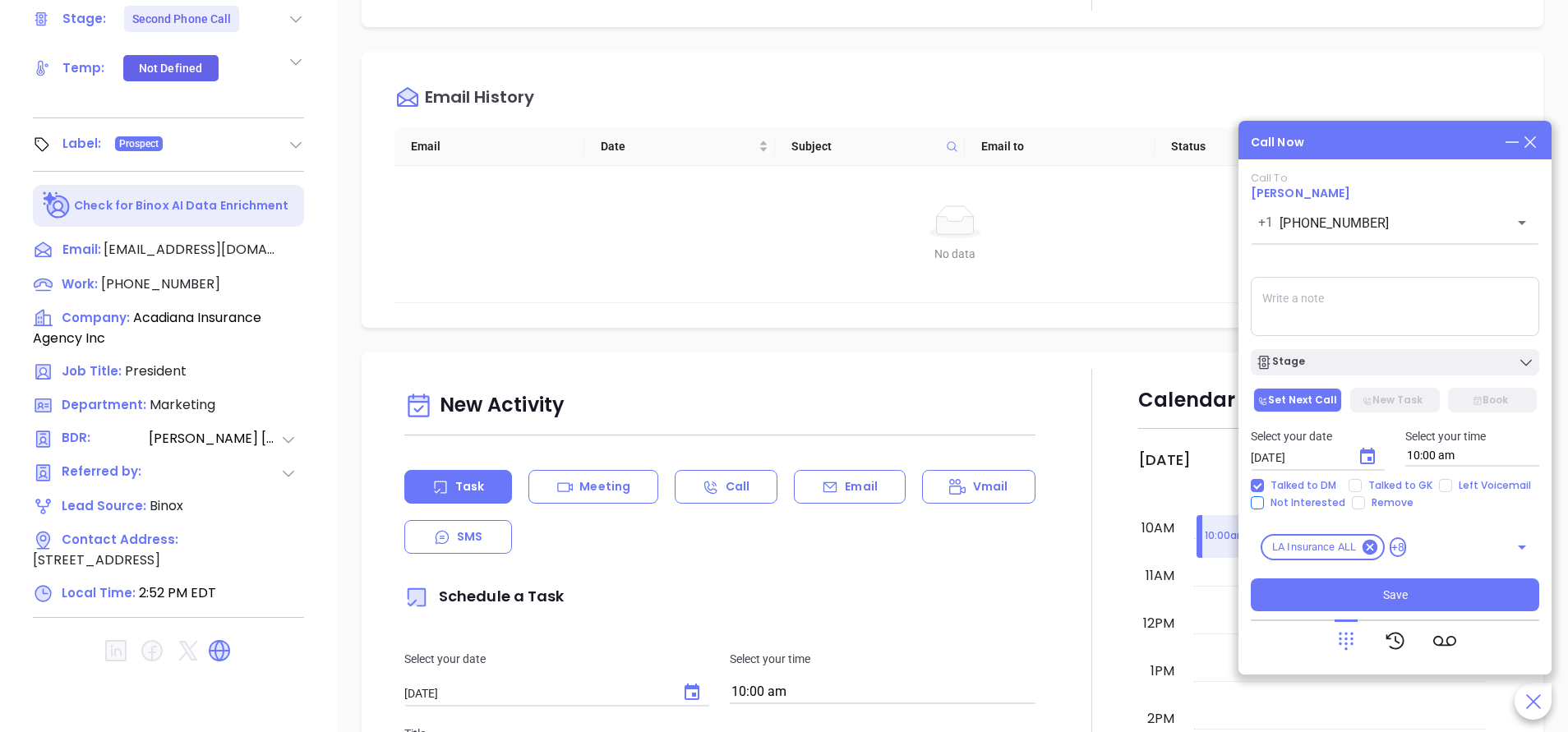
checkbox input "true"
click at [1400, 406] on button "New Task" at bounding box center [1394, 400] width 89 height 25
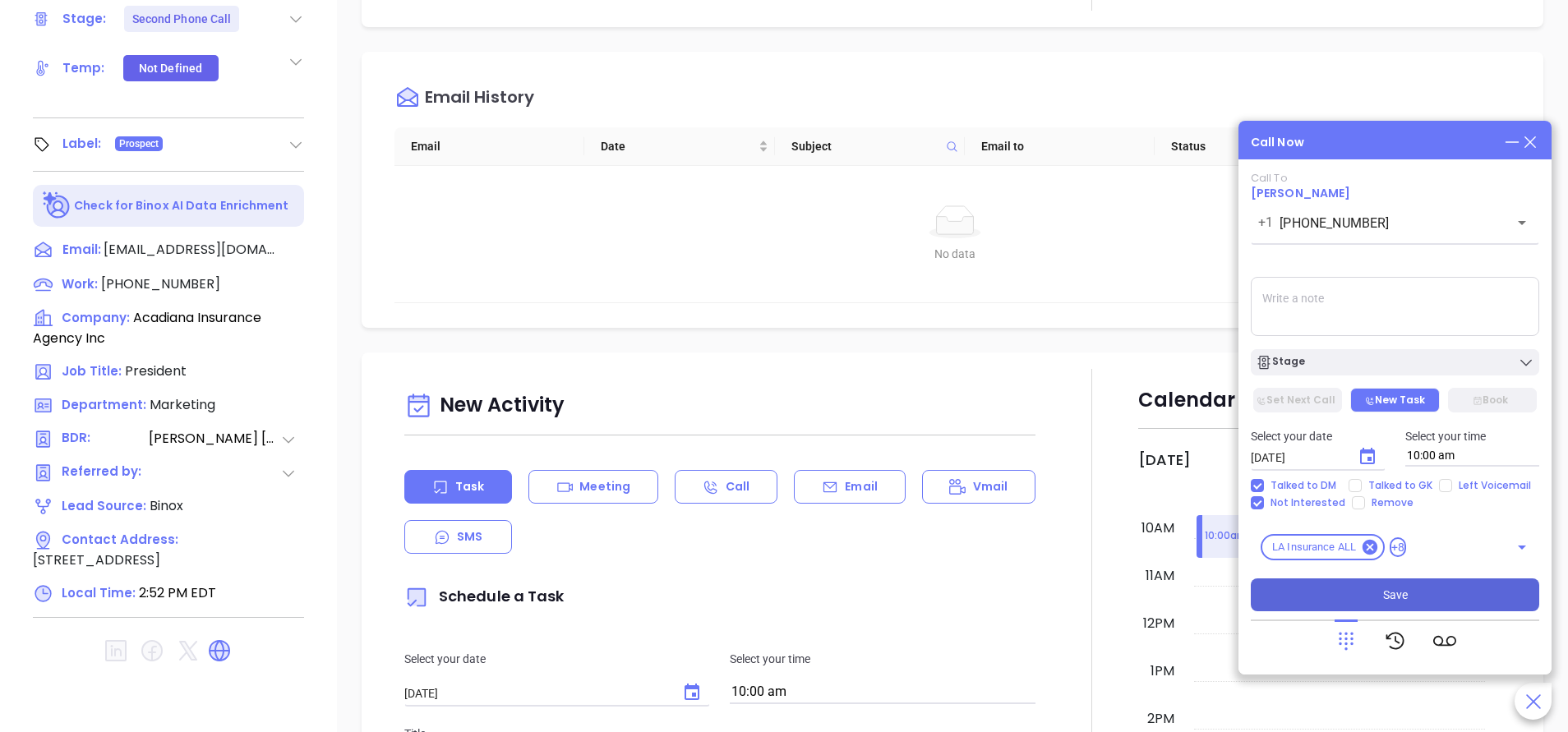
click at [1381, 605] on button "Save" at bounding box center [1394, 595] width 288 height 33
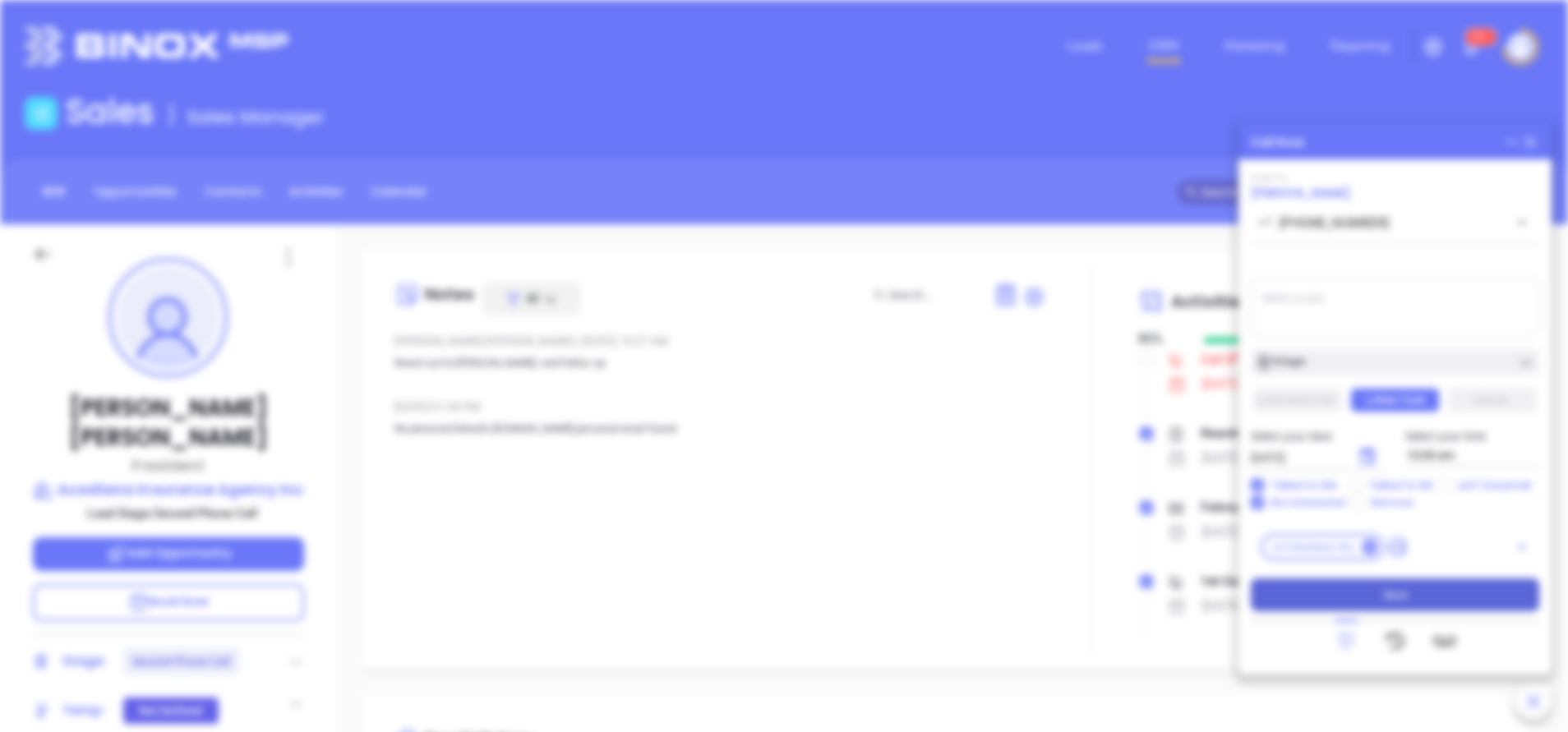
scroll to position [478, 0]
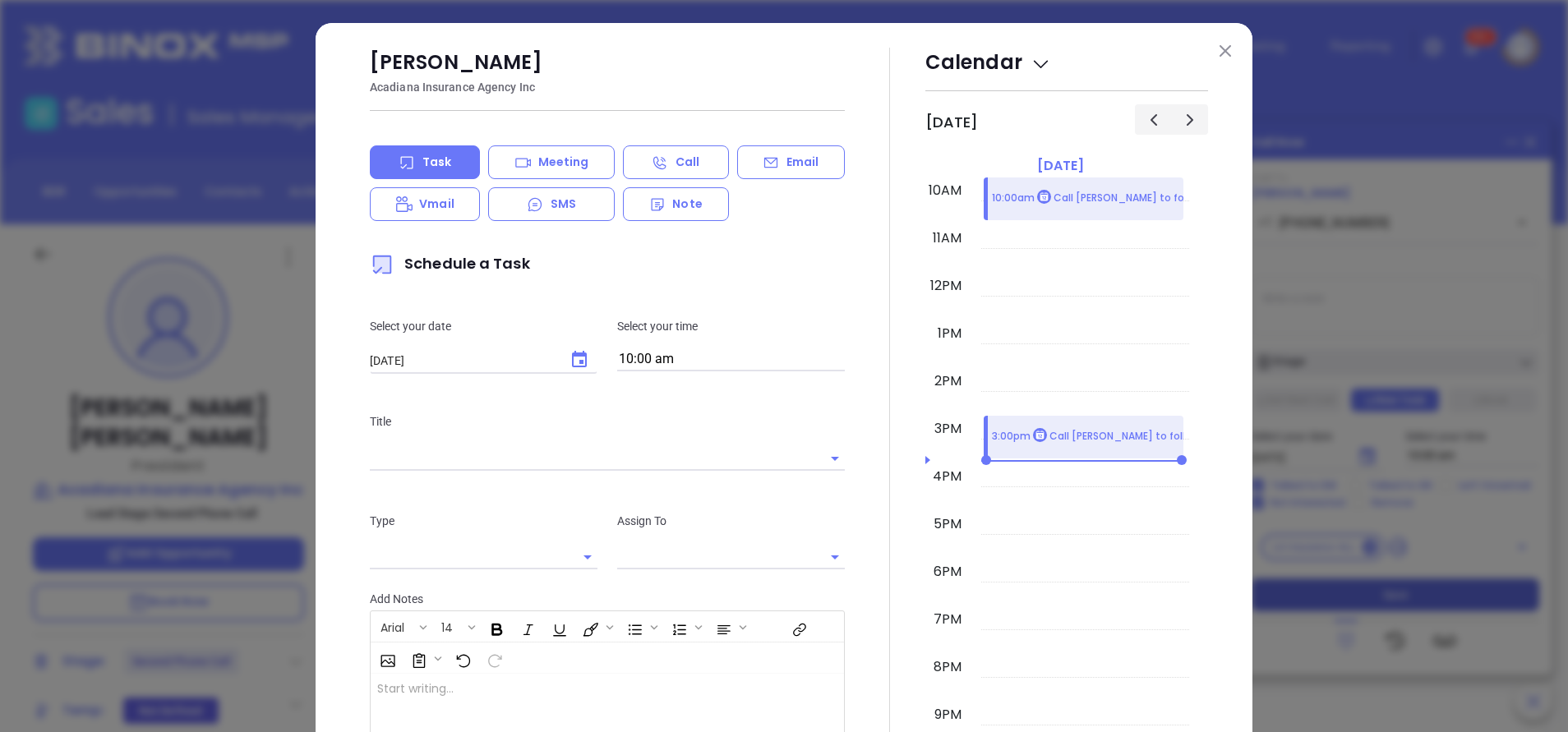
type input "[PERSON_NAME]"
click at [1220, 50] on img at bounding box center [1225, 51] width 11 height 11
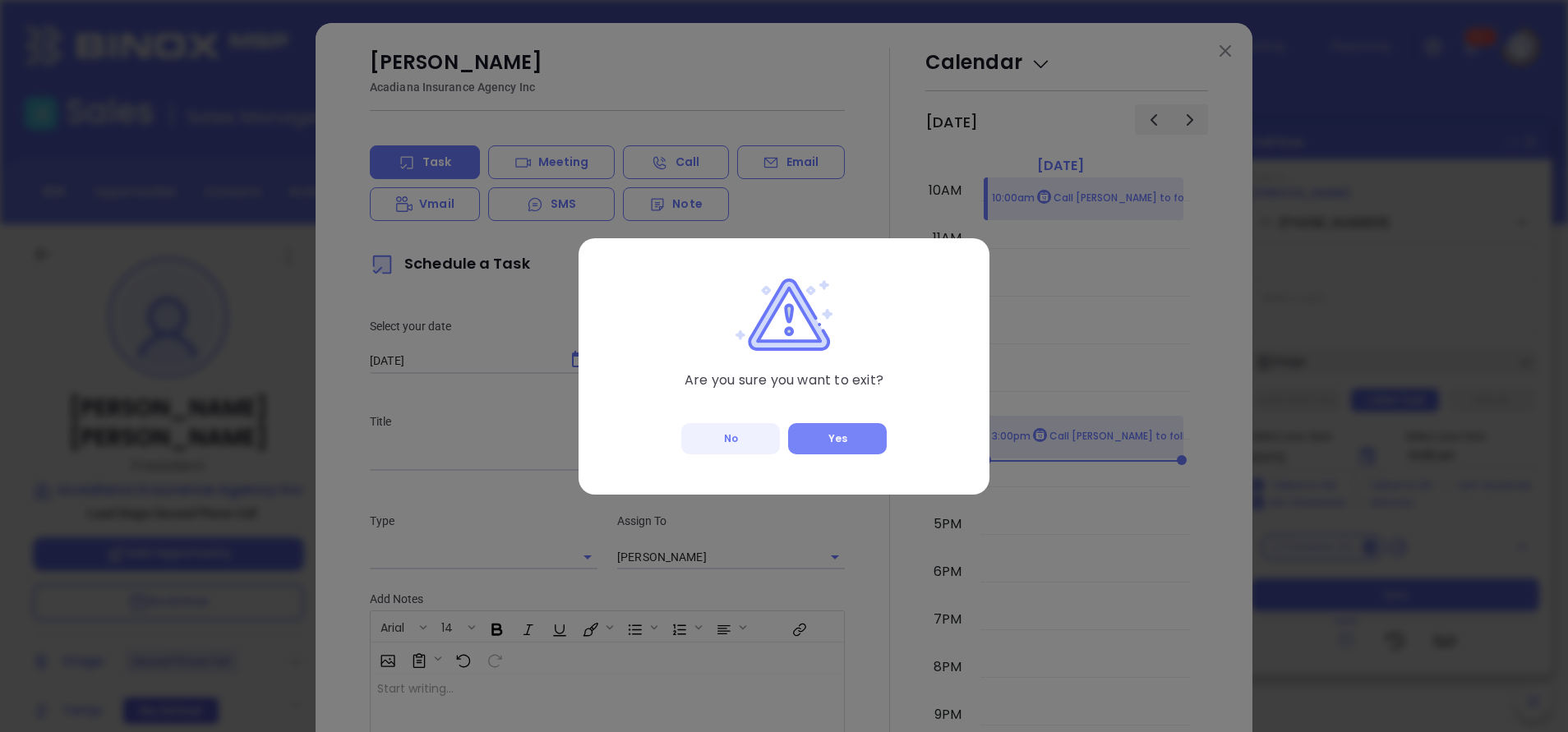
click at [830, 435] on button "Yes" at bounding box center [837, 438] width 98 height 31
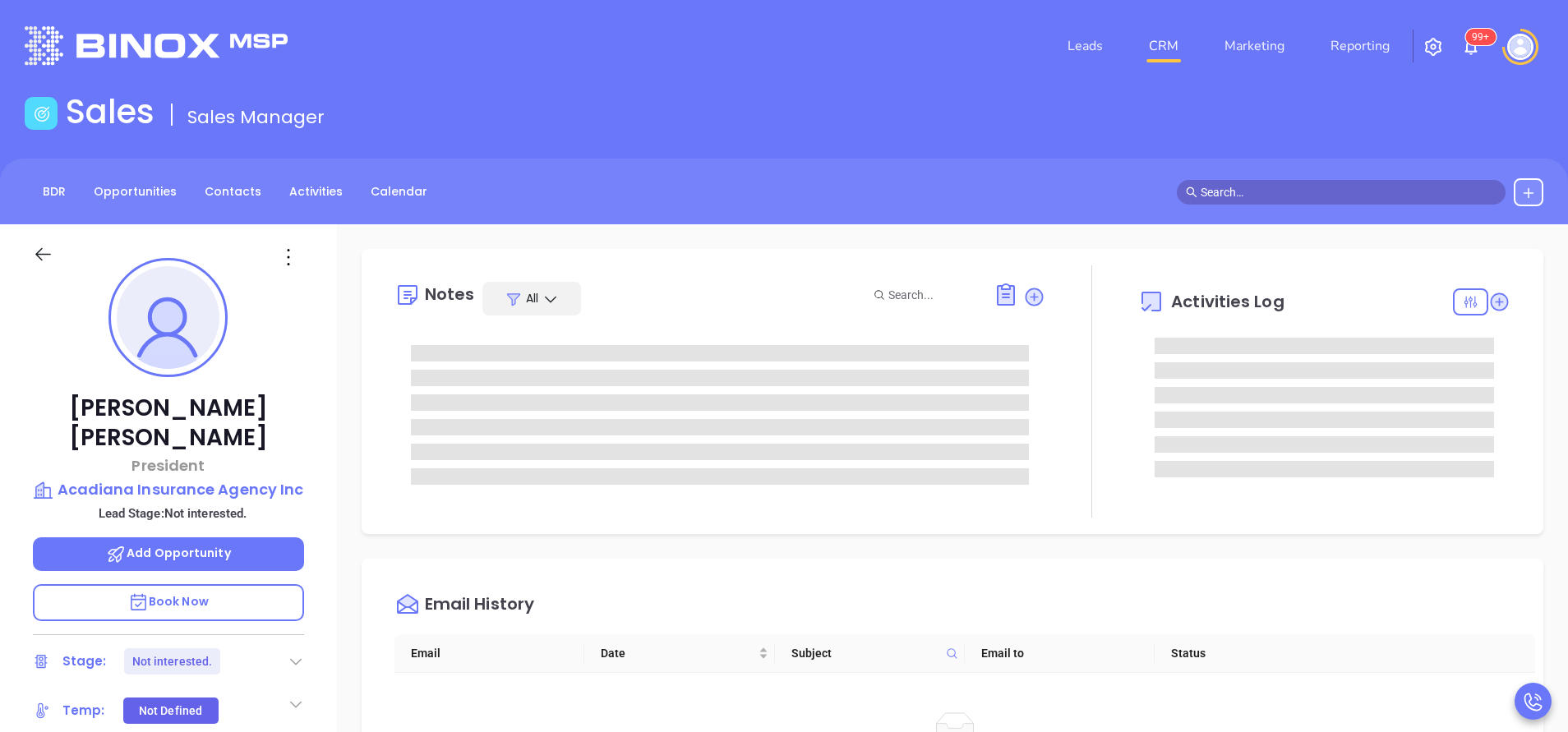
click at [326, 503] on div "[PERSON_NAME] President Acadiana Insurance Agency Inc Lead Stage: Not intereste…" at bounding box center [169, 681] width 337 height 915
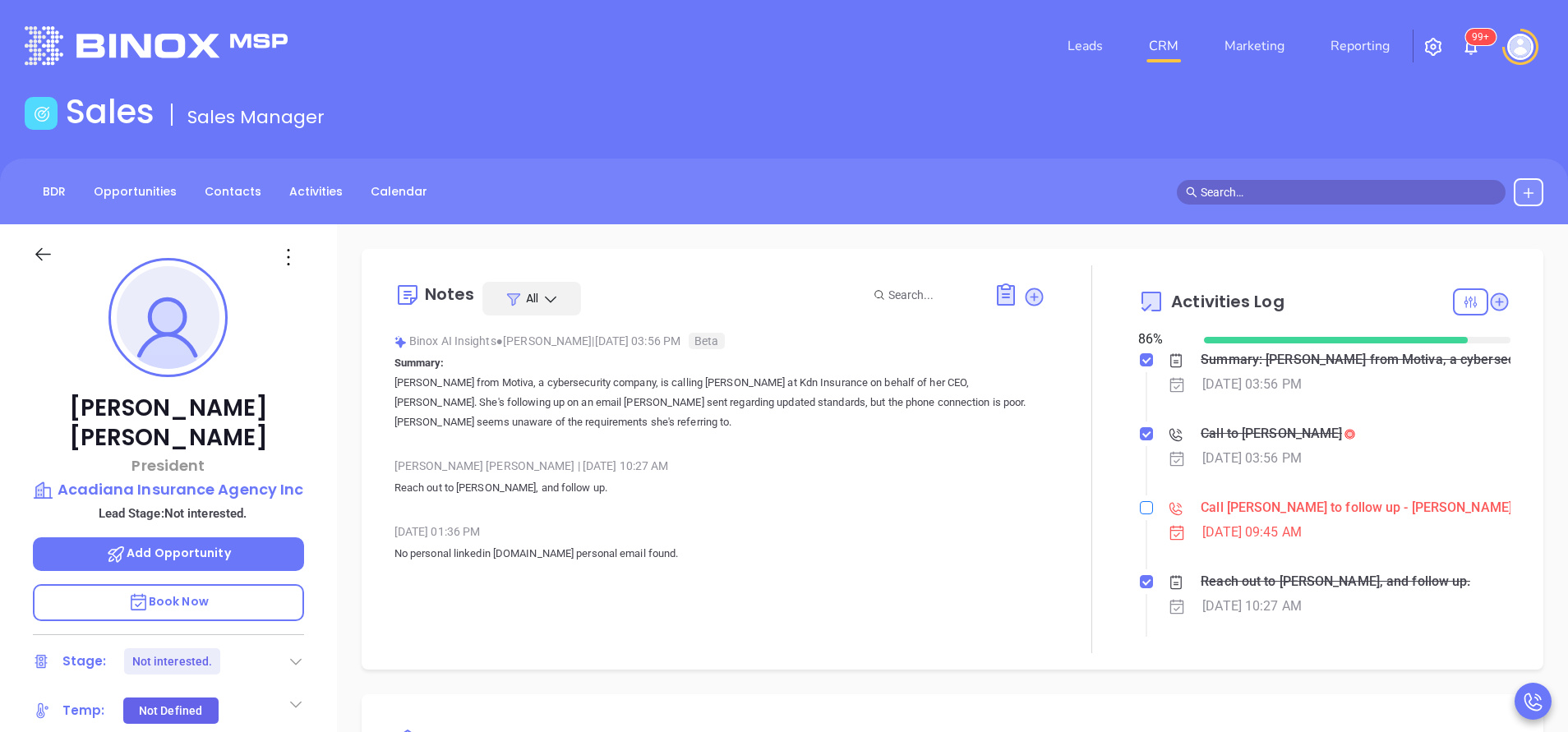
click at [1139, 505] on input "checkbox" at bounding box center [1145, 508] width 13 height 13
checkbox input "true"
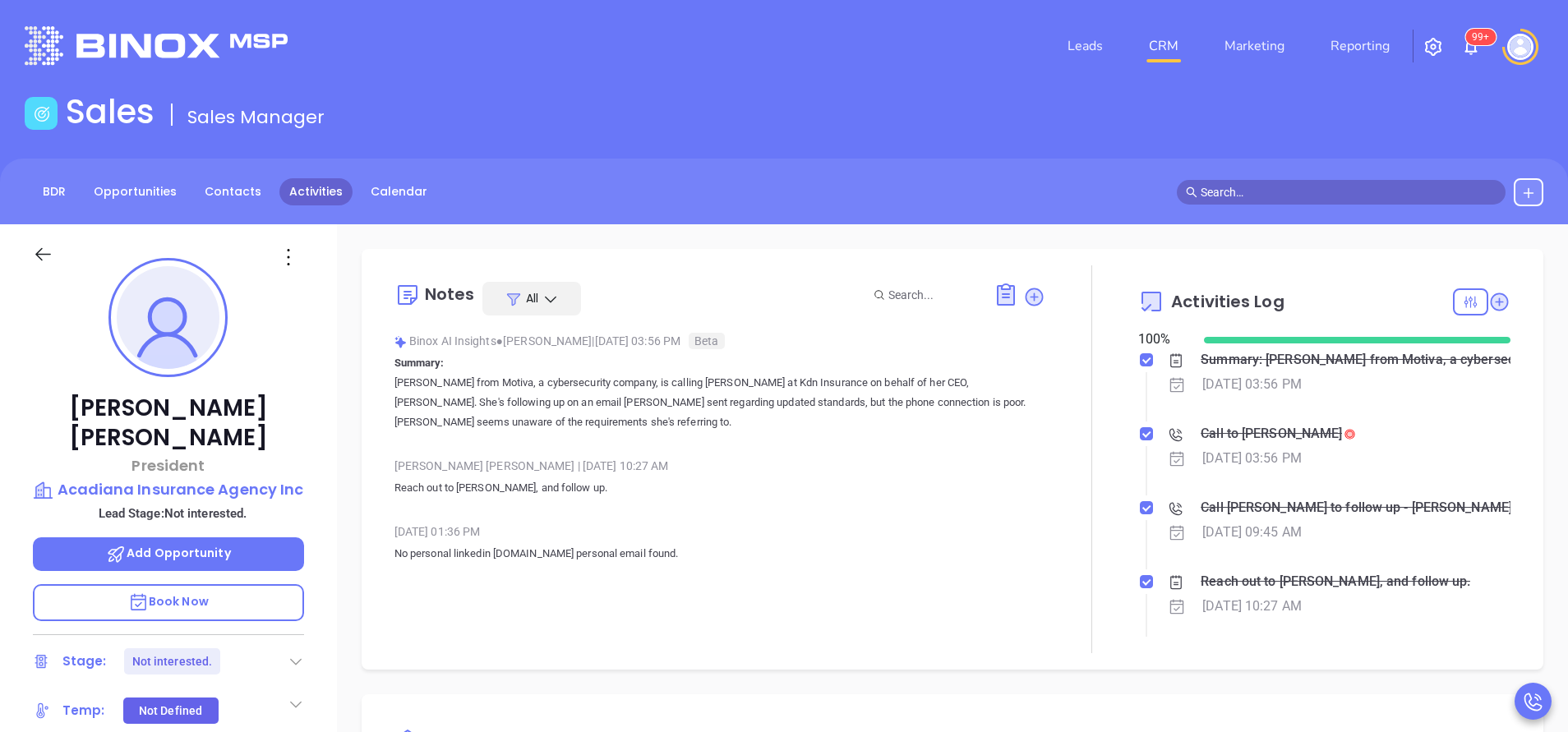
click at [310, 179] on link "Activities" at bounding box center [315, 192] width 73 height 27
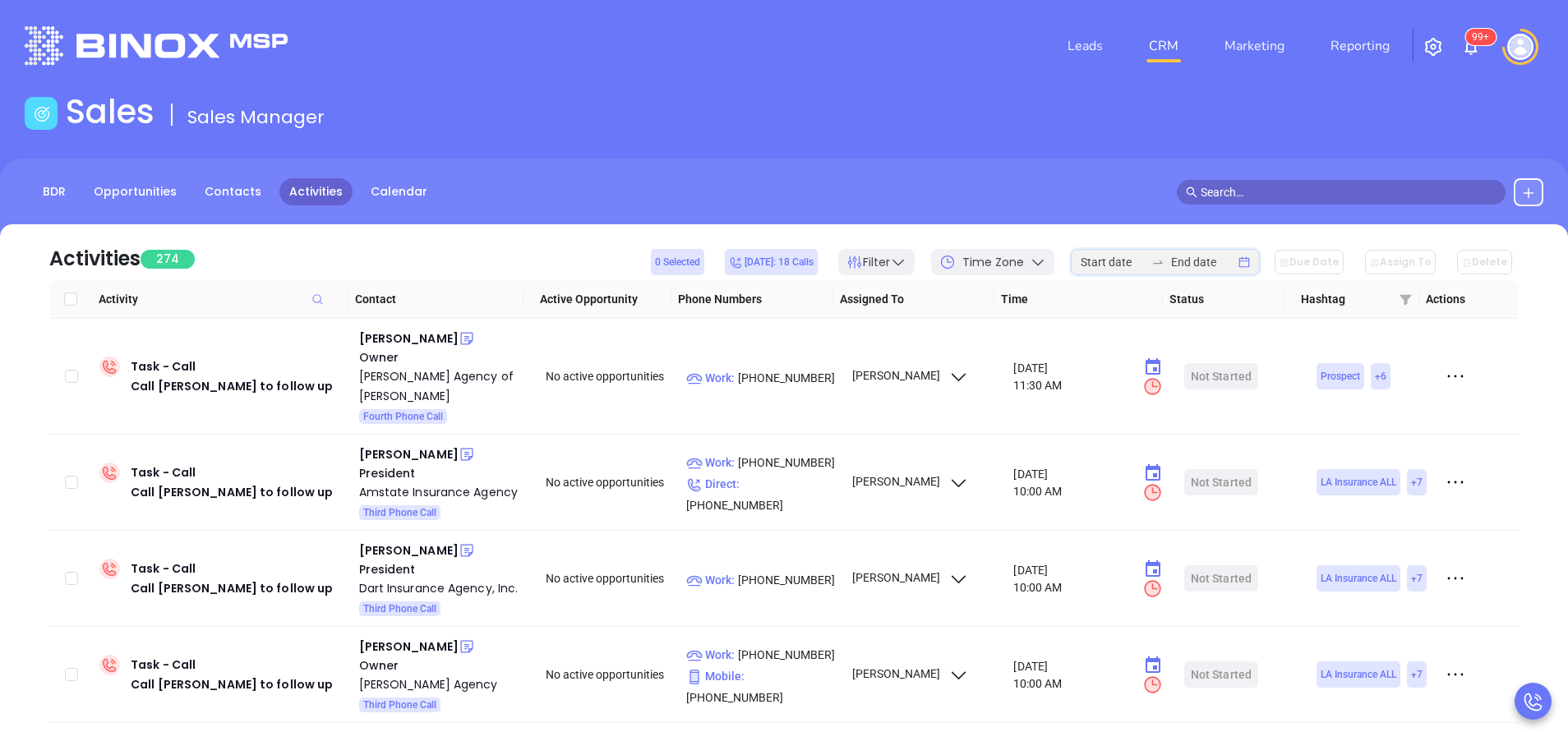
click at [1134, 259] on input at bounding box center [1112, 262] width 64 height 18
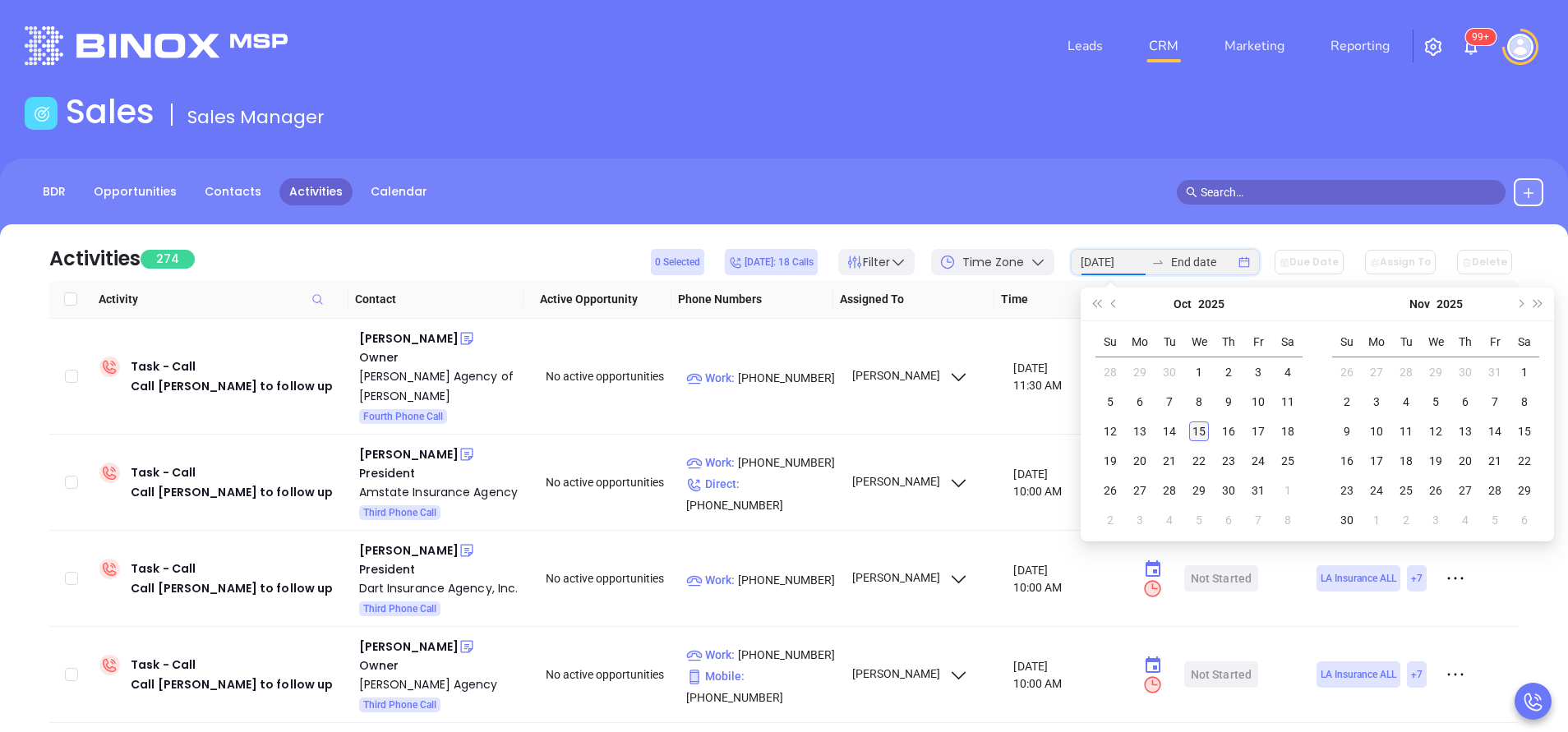
type input "[DATE]"
click at [1197, 437] on div "15" at bounding box center [1198, 431] width 20 height 20
type input "[DATE]"
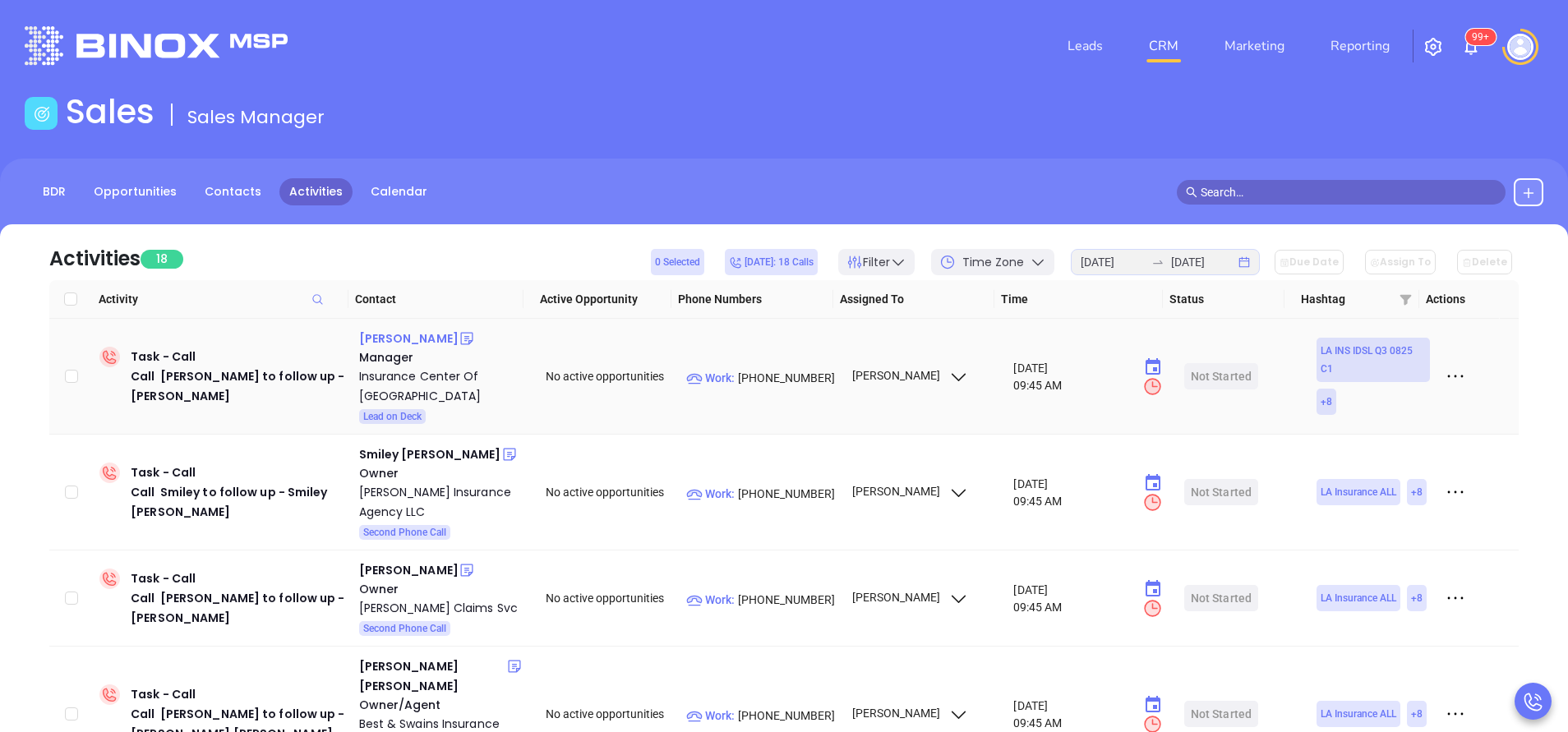
click at [397, 337] on div "[PERSON_NAME]" at bounding box center [409, 338] width 99 height 20
click at [385, 390] on div "Insurance Center Of [GEOGRAPHIC_DATA]" at bounding box center [442, 386] width 164 height 39
click at [407, 456] on div "Smiley [PERSON_NAME]" at bounding box center [431, 454] width 142 height 20
click at [426, 490] on div "[PERSON_NAME] Insurance Agency LLC" at bounding box center [442, 503] width 164 height 39
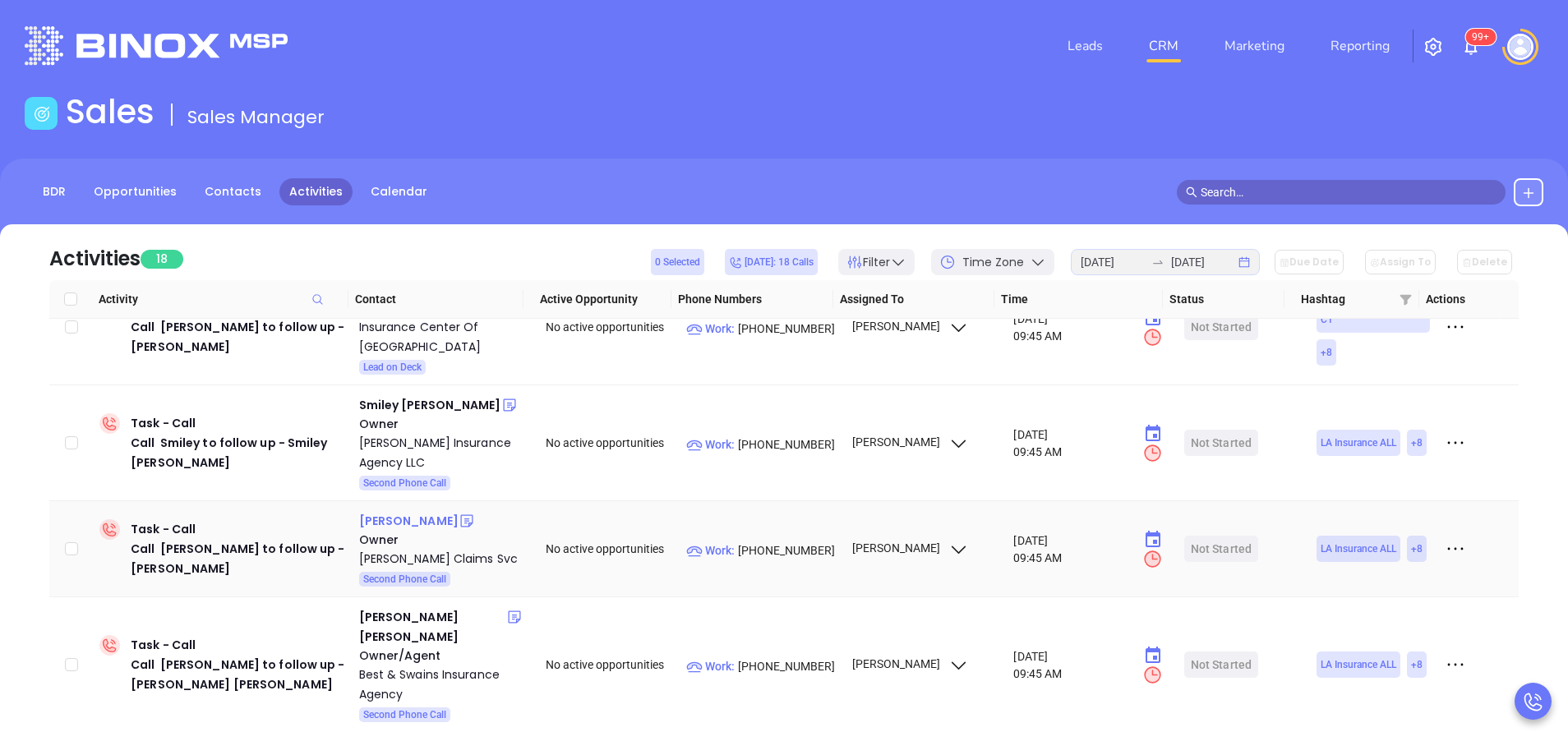
click at [401, 519] on div "[PERSON_NAME]" at bounding box center [409, 521] width 99 height 20
click at [414, 556] on div "[PERSON_NAME] Claims Svc" at bounding box center [442, 558] width 164 height 20
click at [459, 519] on icon at bounding box center [466, 521] width 16 height 16
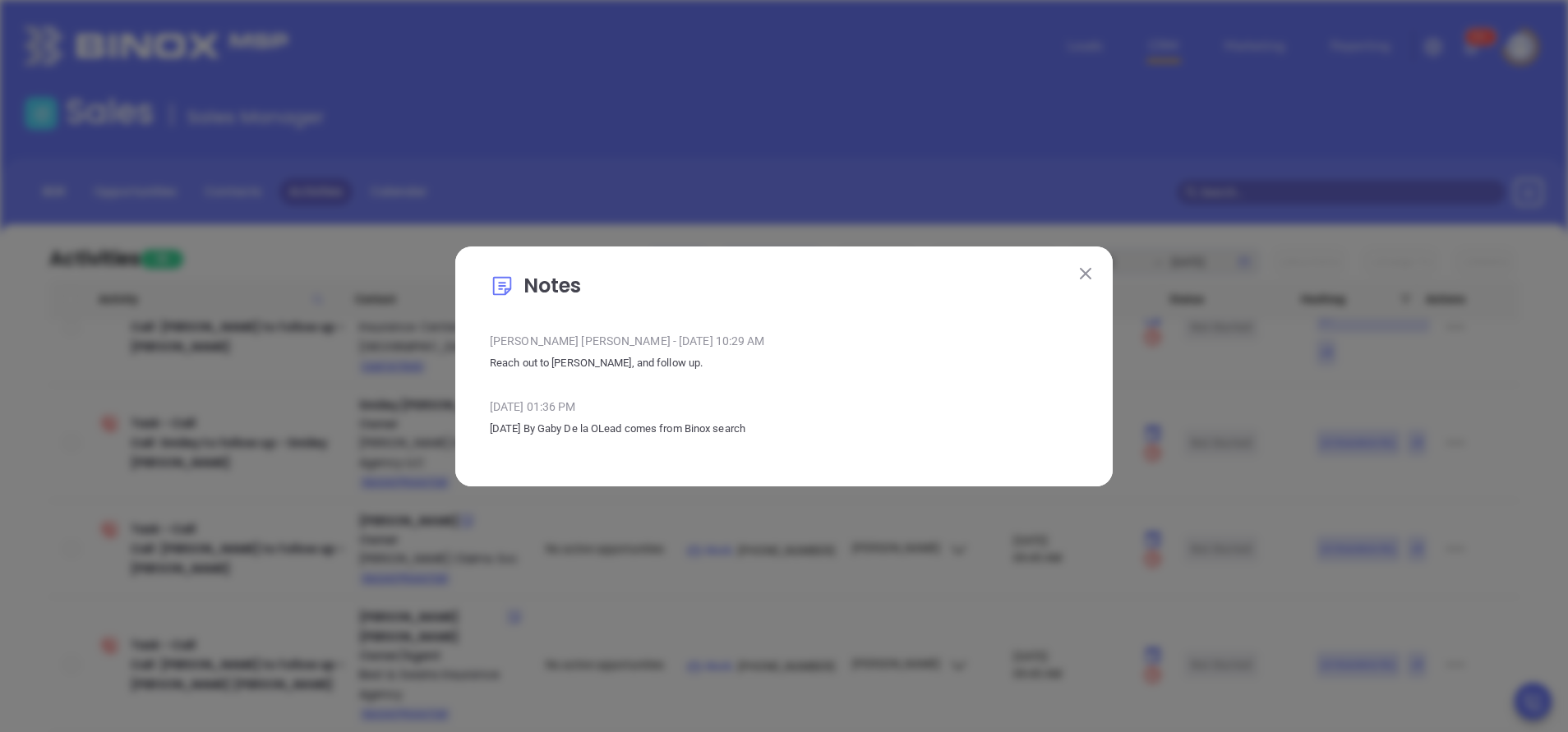
click at [1087, 273] on img at bounding box center [1084, 273] width 11 height 11
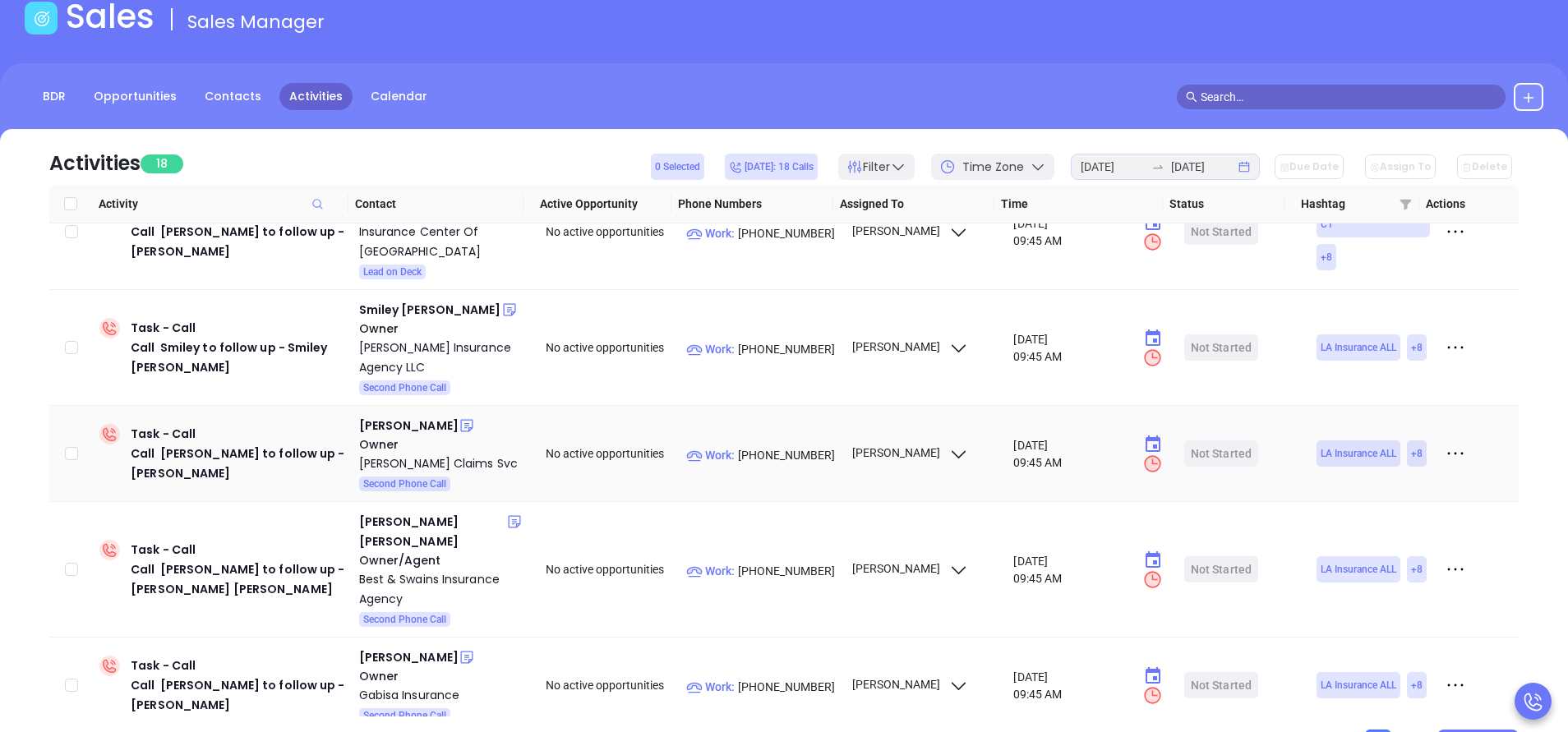
scroll to position [98, 0]
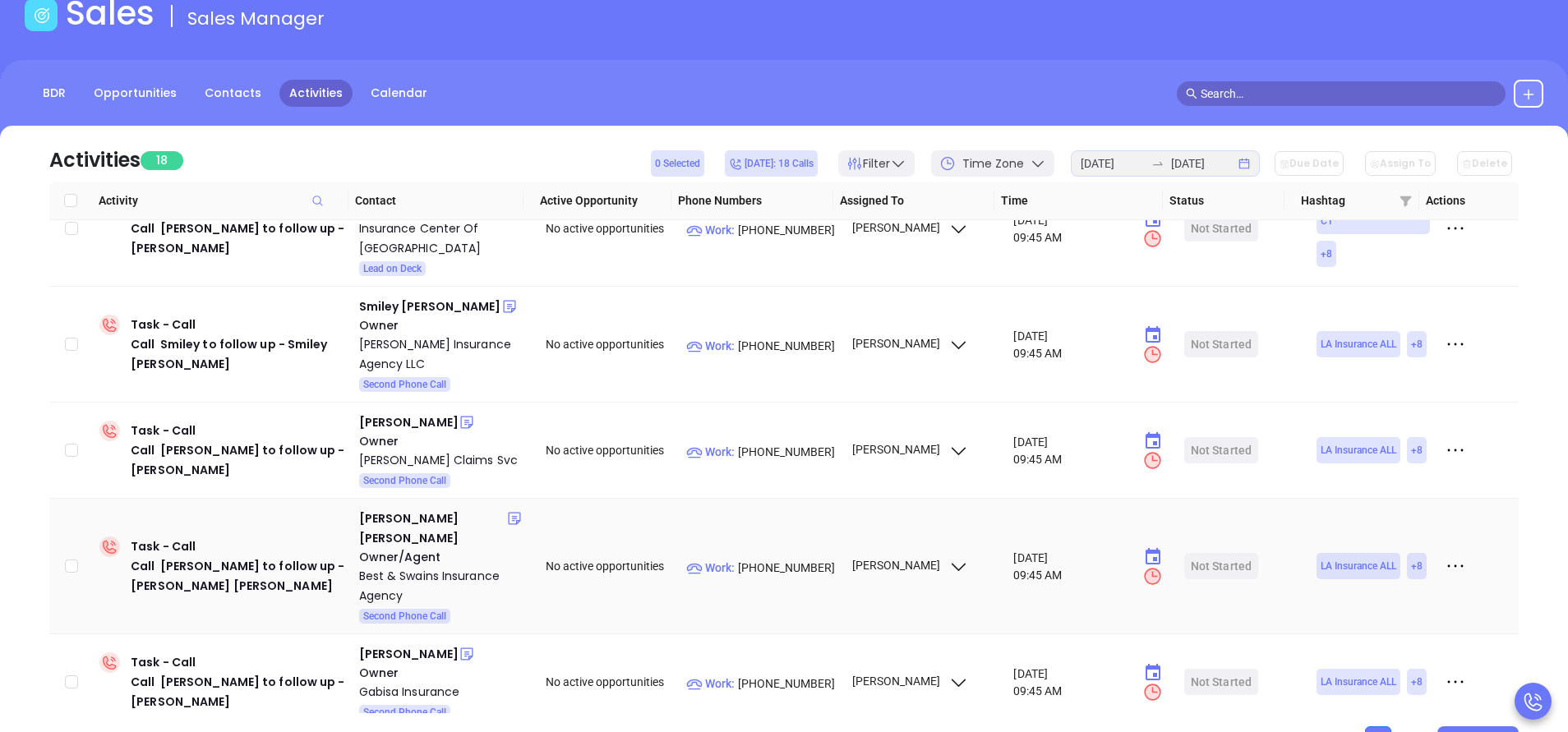
click at [417, 548] on div "Owner/Agent" at bounding box center [442, 556] width 164 height 18
click at [417, 510] on div "[PERSON_NAME] [PERSON_NAME]" at bounding box center [433, 528] width 148 height 39
click at [385, 566] on div "Best & Swains Insurance Agency" at bounding box center [442, 586] width 164 height 39
click at [377, 94] on link "Calendar" at bounding box center [398, 93] width 76 height 27
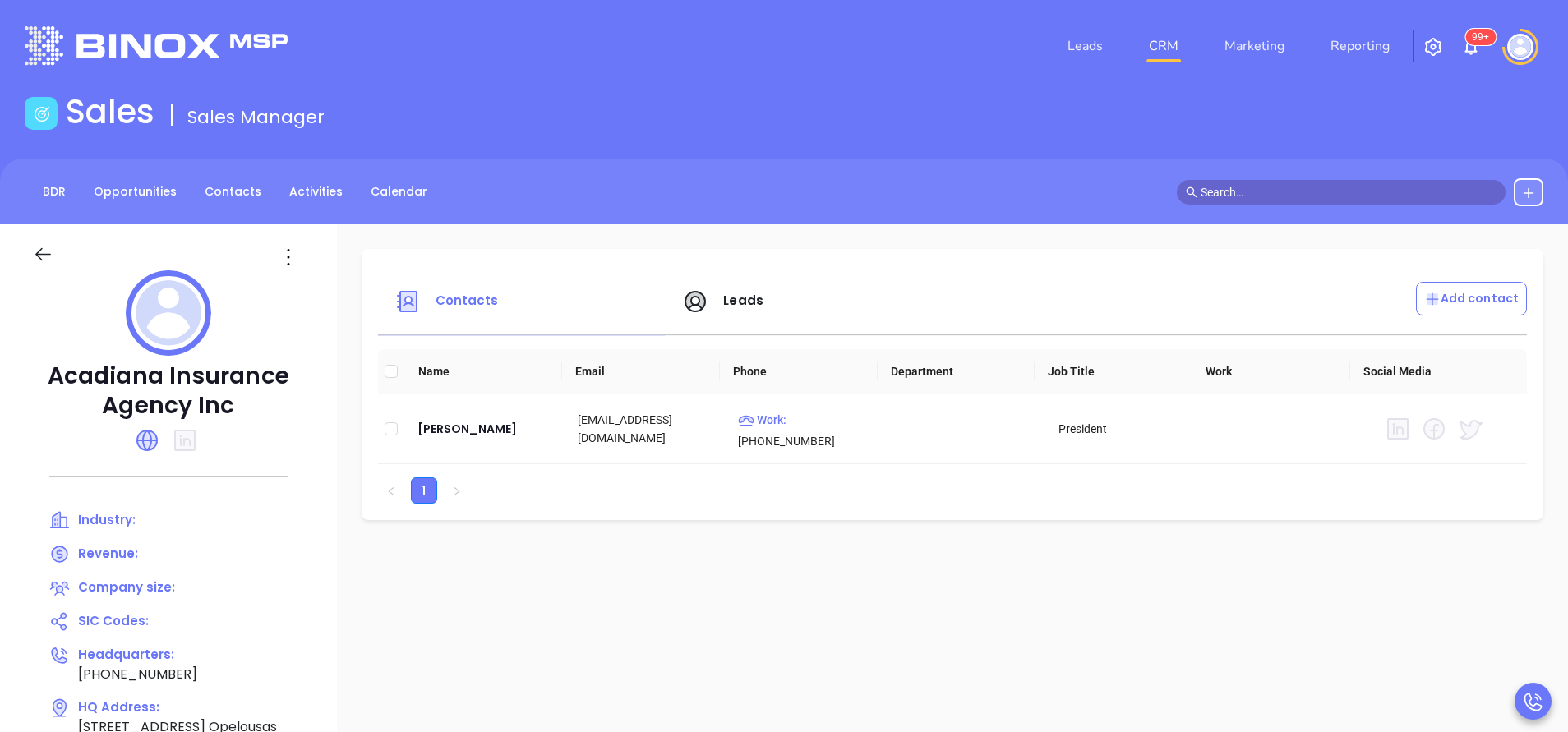
click at [160, 433] on icon at bounding box center [146, 440] width 27 height 27
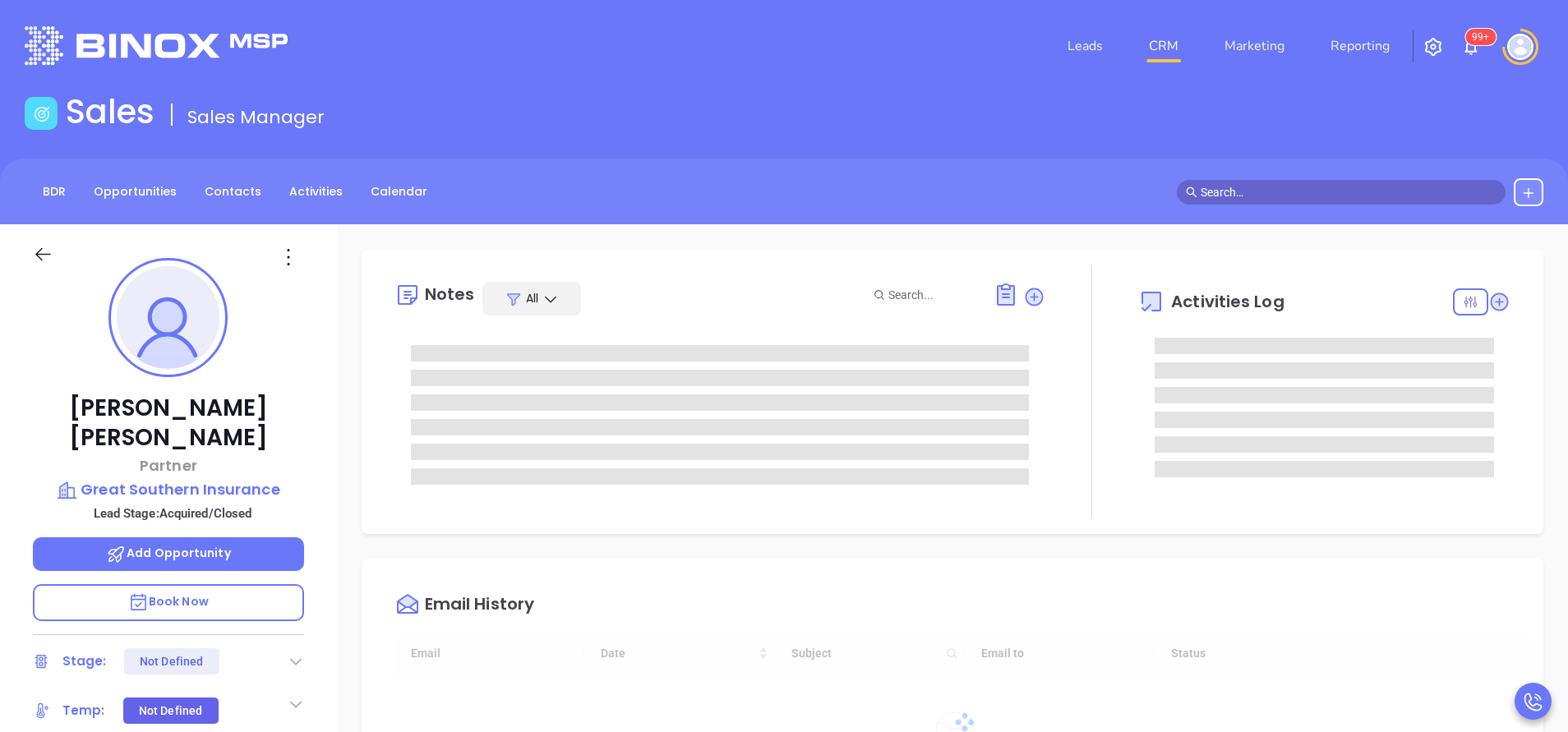
type input "[DATE]"
click at [1105, 414] on div at bounding box center [1091, 391] width 92 height 253
type input "[PERSON_NAME]"
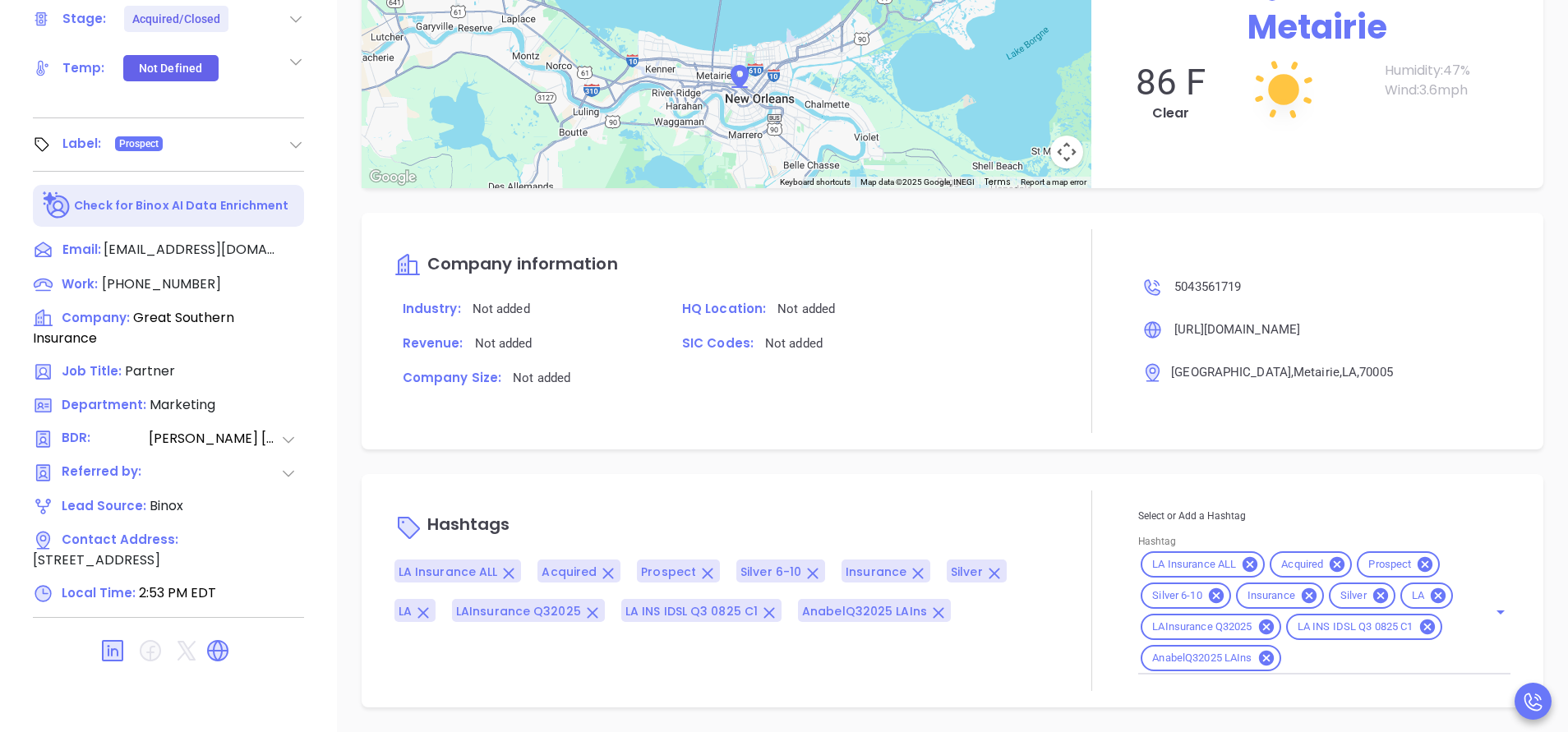
scroll to position [1345, 0]
click at [1298, 667] on input "Hashtag" at bounding box center [1373, 658] width 181 height 21
type input "remov"
click at [1280, 716] on li "Remove from Marketing" at bounding box center [1321, 728] width 365 height 30
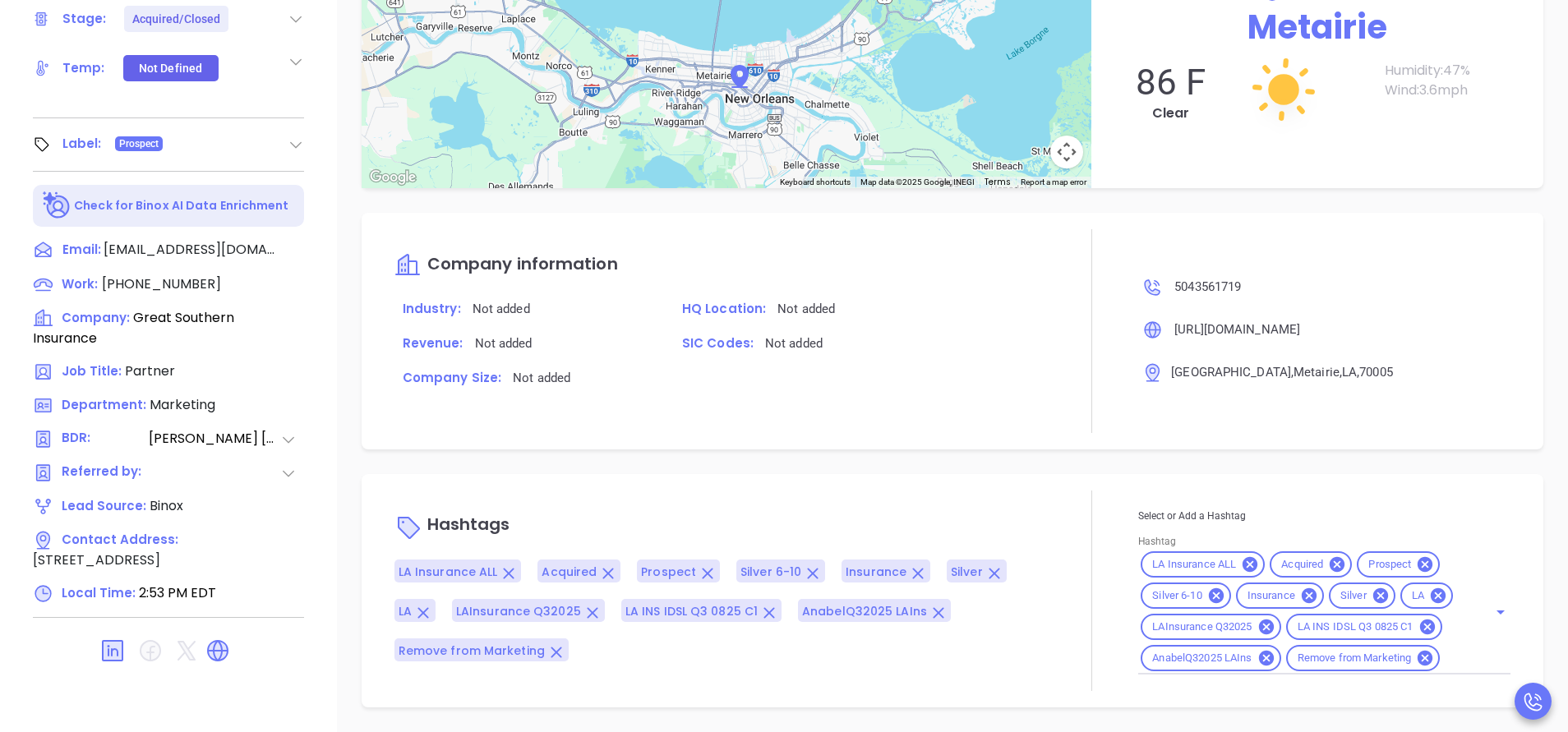
click at [903, 506] on div "Hashtags LA Insurance ALL Acquired Prospect Silver 6-10 Insurance Silver LA LAI…" at bounding box center [720, 591] width 650 height 200
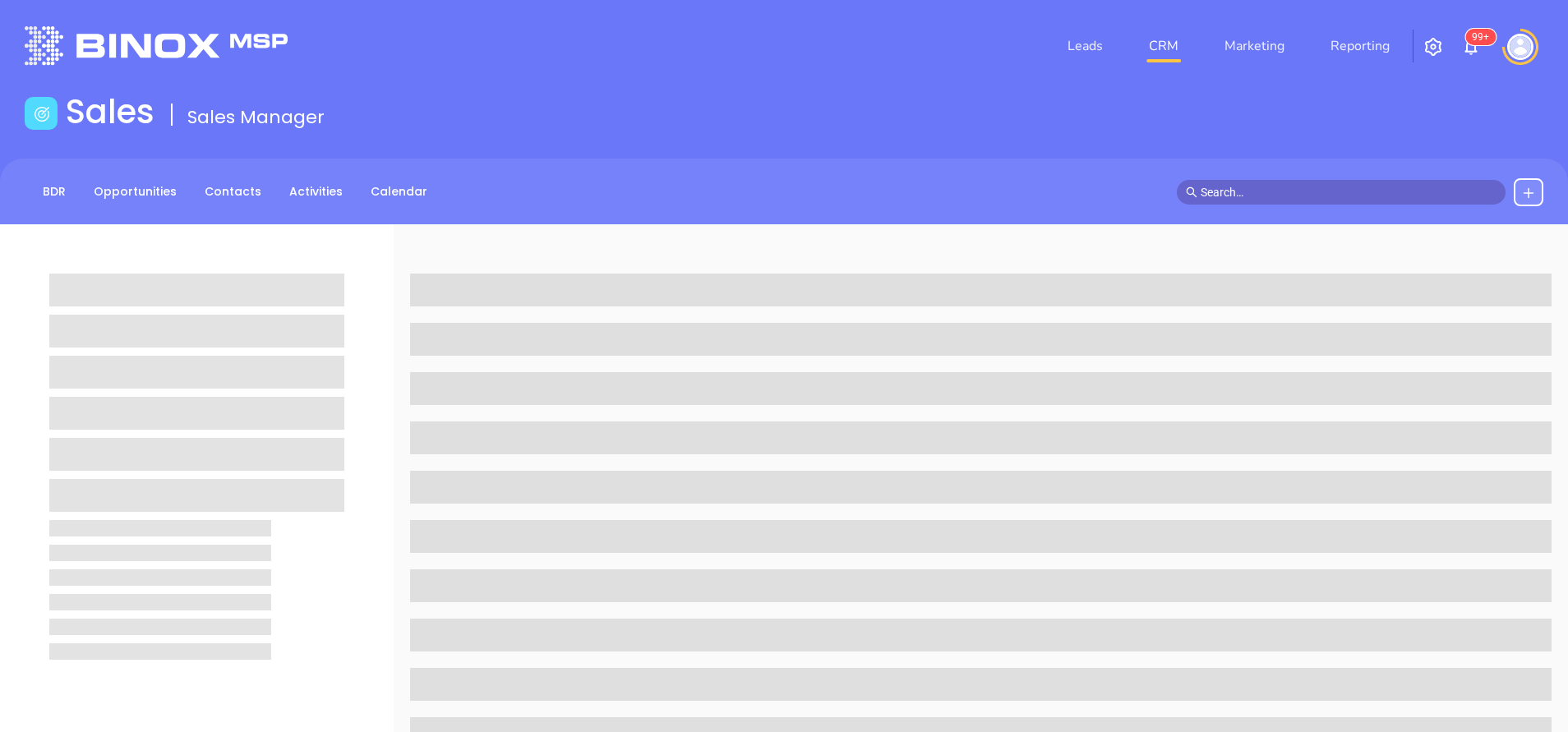
scroll to position [643, 0]
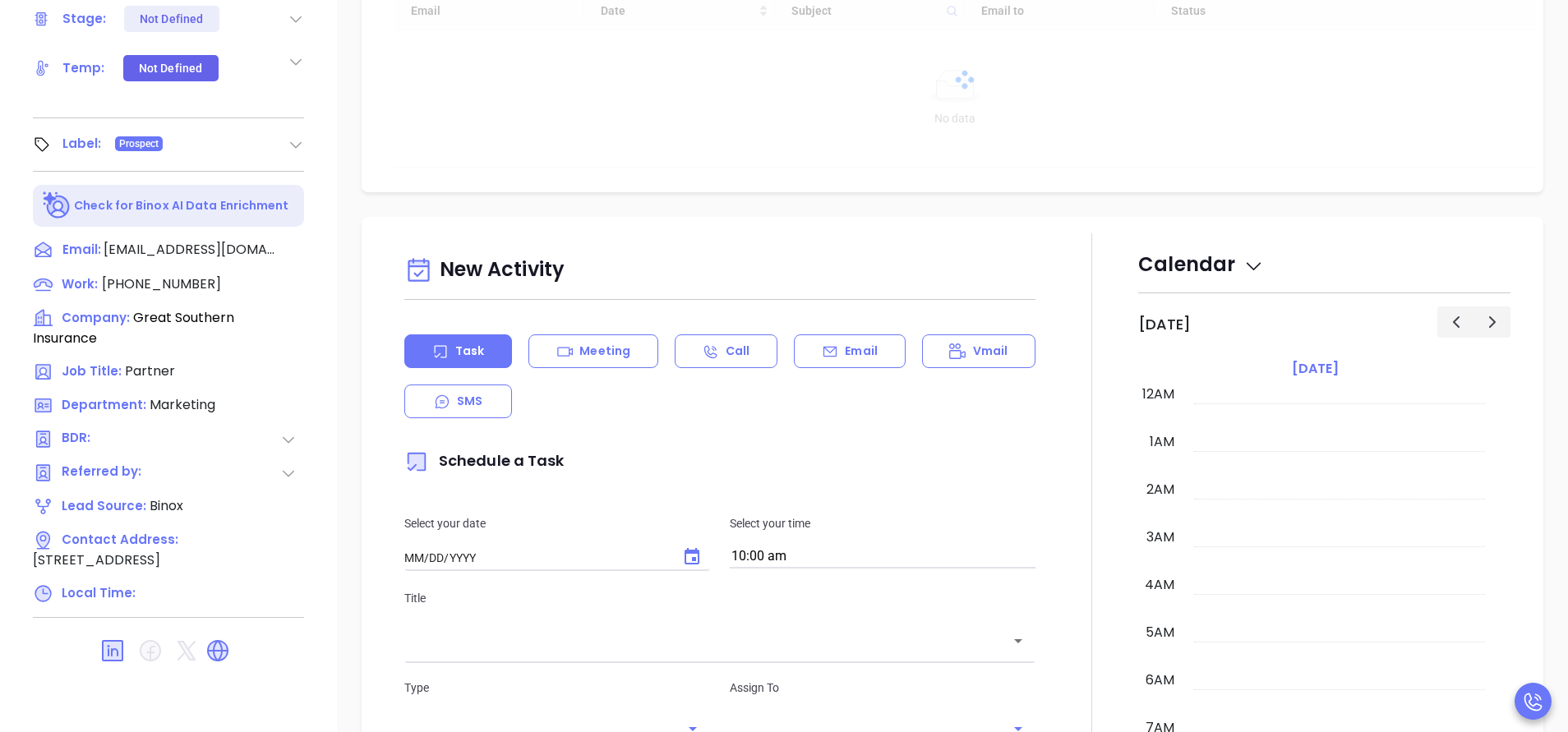
type input "[DATE]"
click at [1095, 600] on div at bounding box center [1091, 670] width 92 height 872
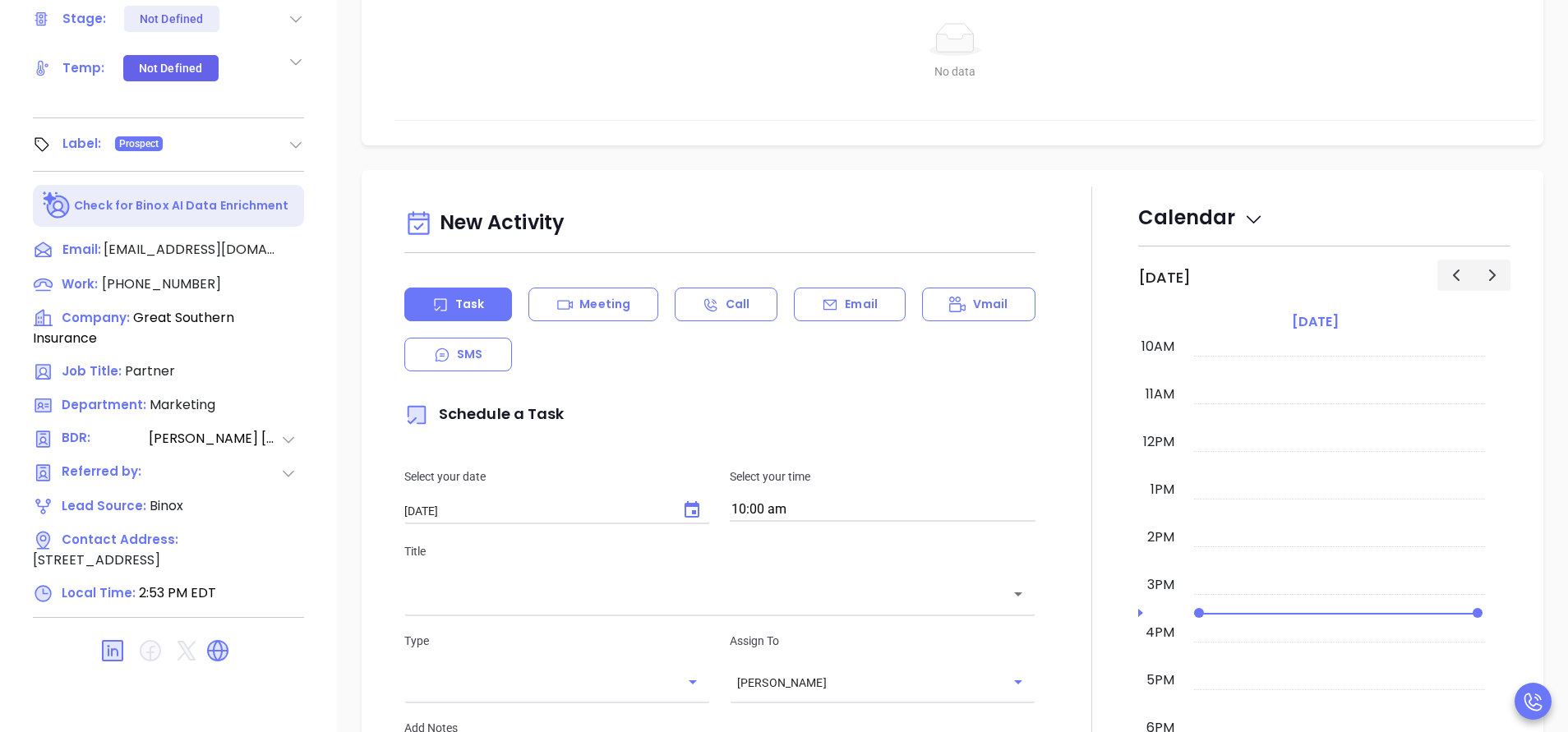
type input "[PERSON_NAME]"
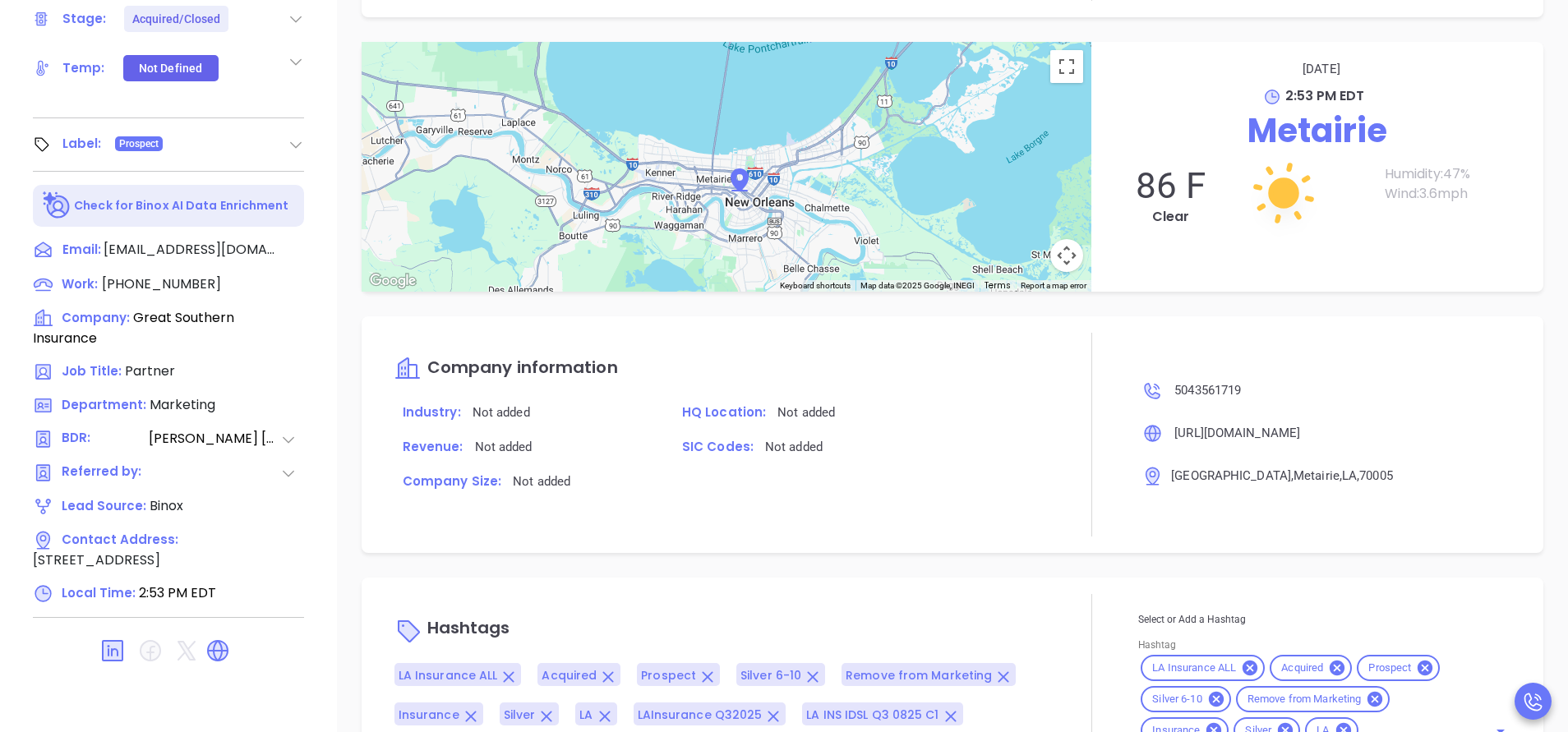
scroll to position [1376, 0]
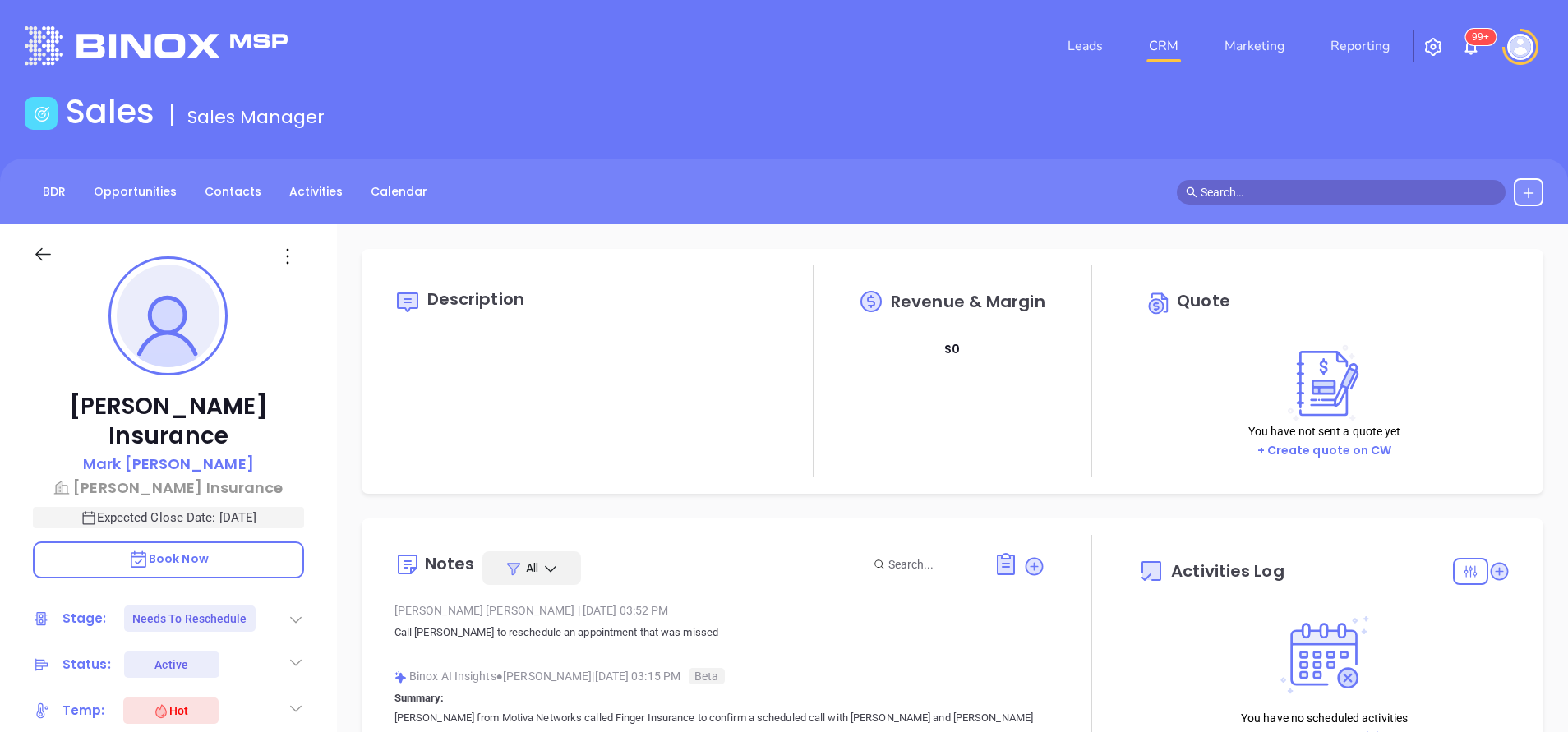
type input "[DATE]"
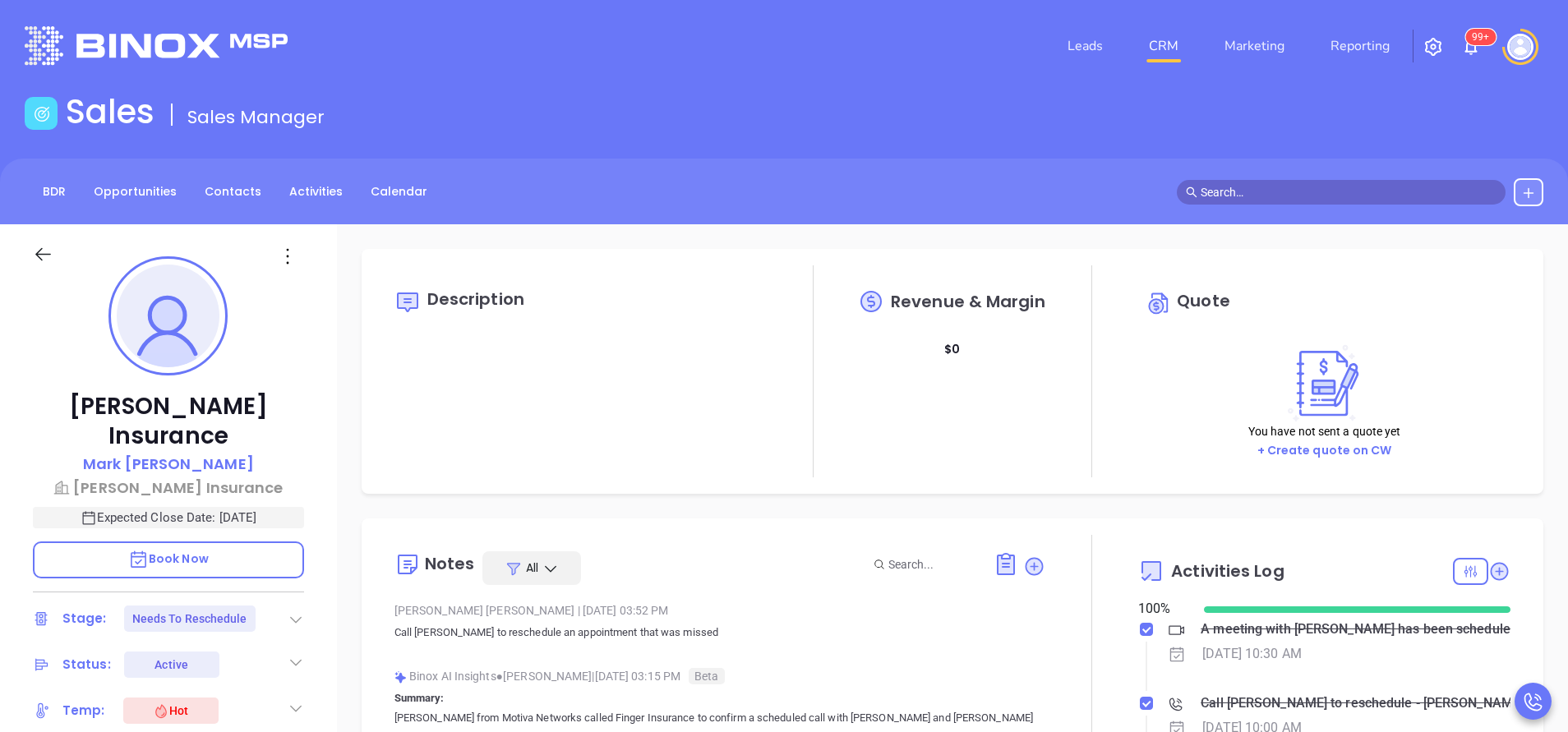
scroll to position [478, 0]
type input "[PERSON_NAME]"
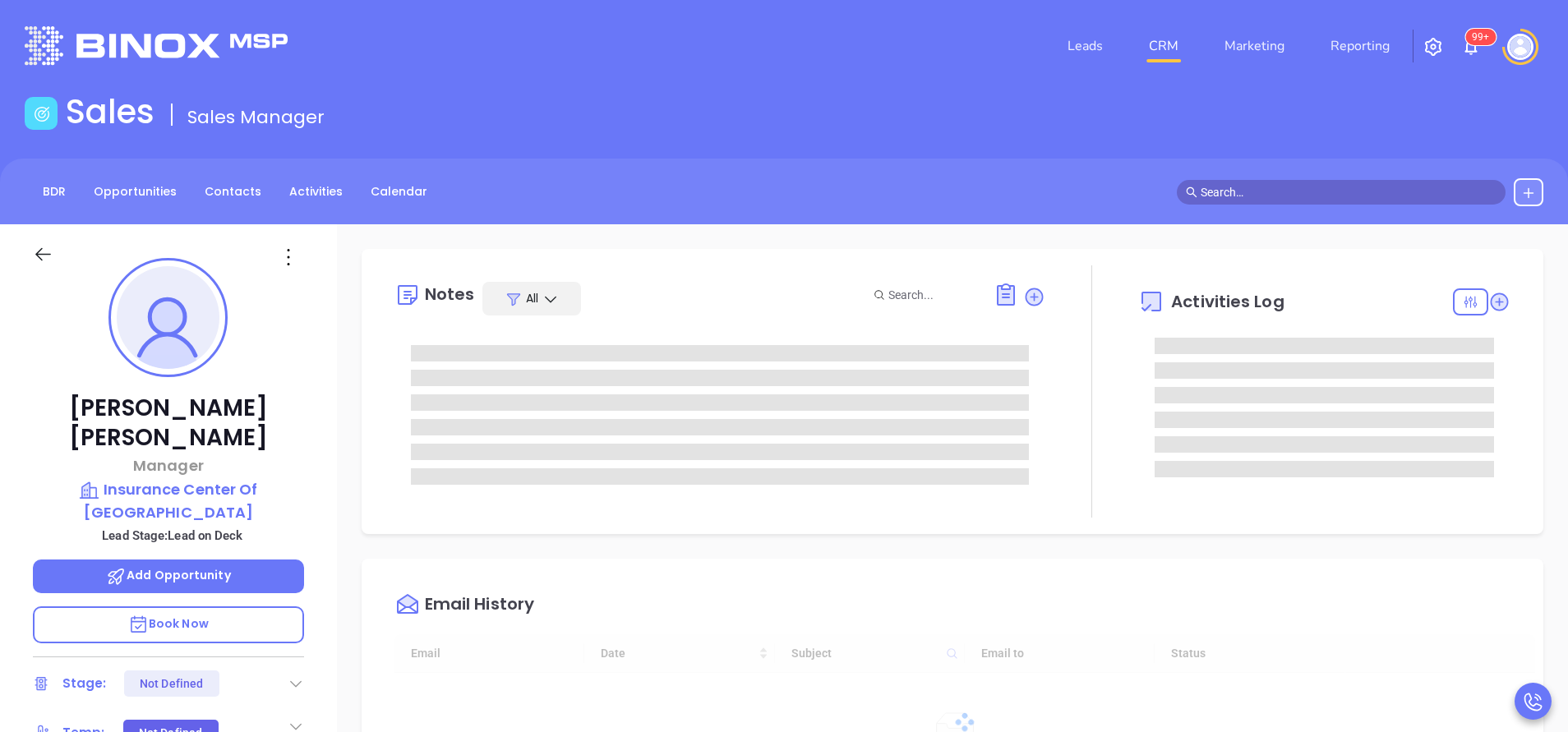
type input "[DATE]"
type input "[PERSON_NAME]"
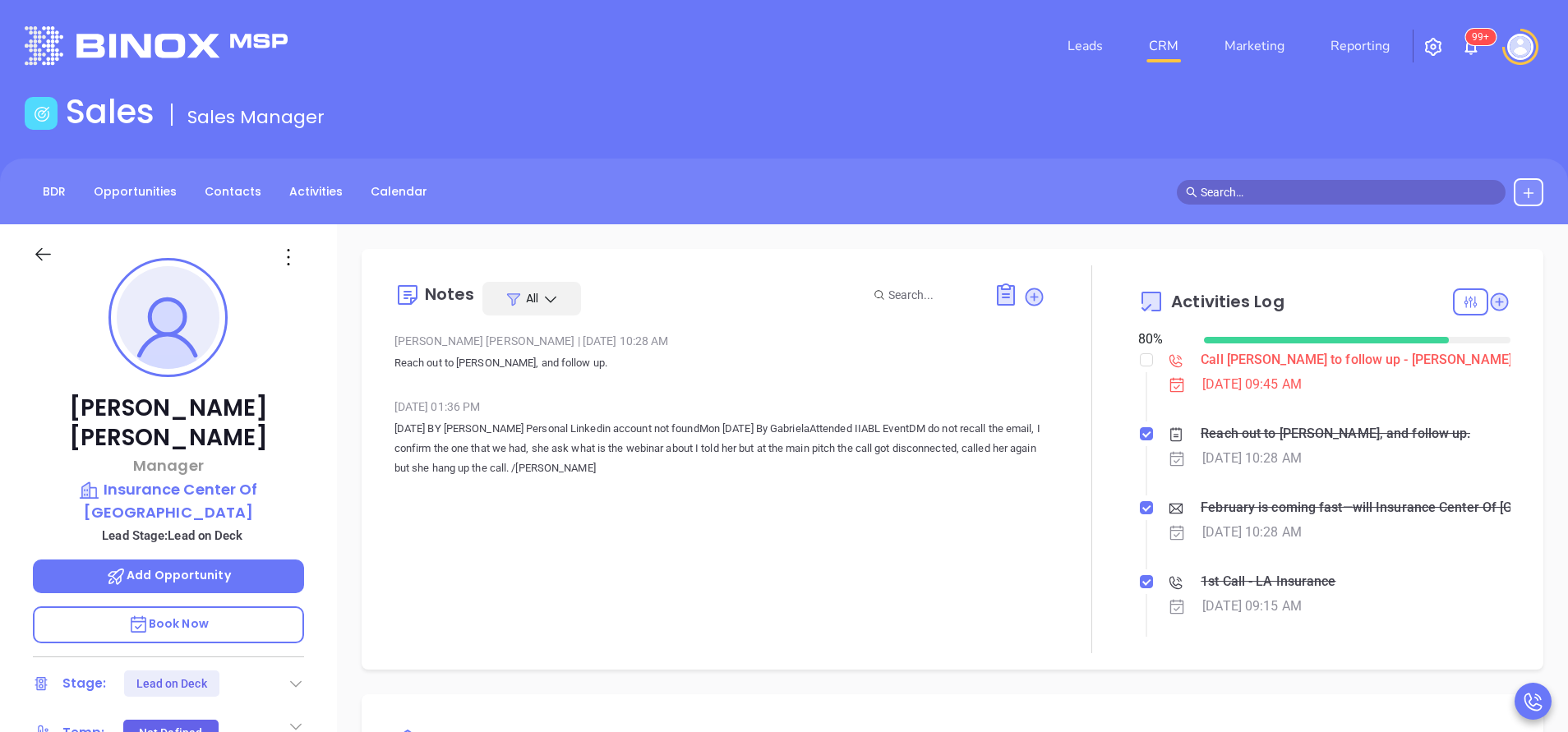
click at [322, 553] on div "[PERSON_NAME] Manager Insurance Center Of [GEOGRAPHIC_DATA] Lead Stage: Lead on…" at bounding box center [169, 681] width 337 height 915
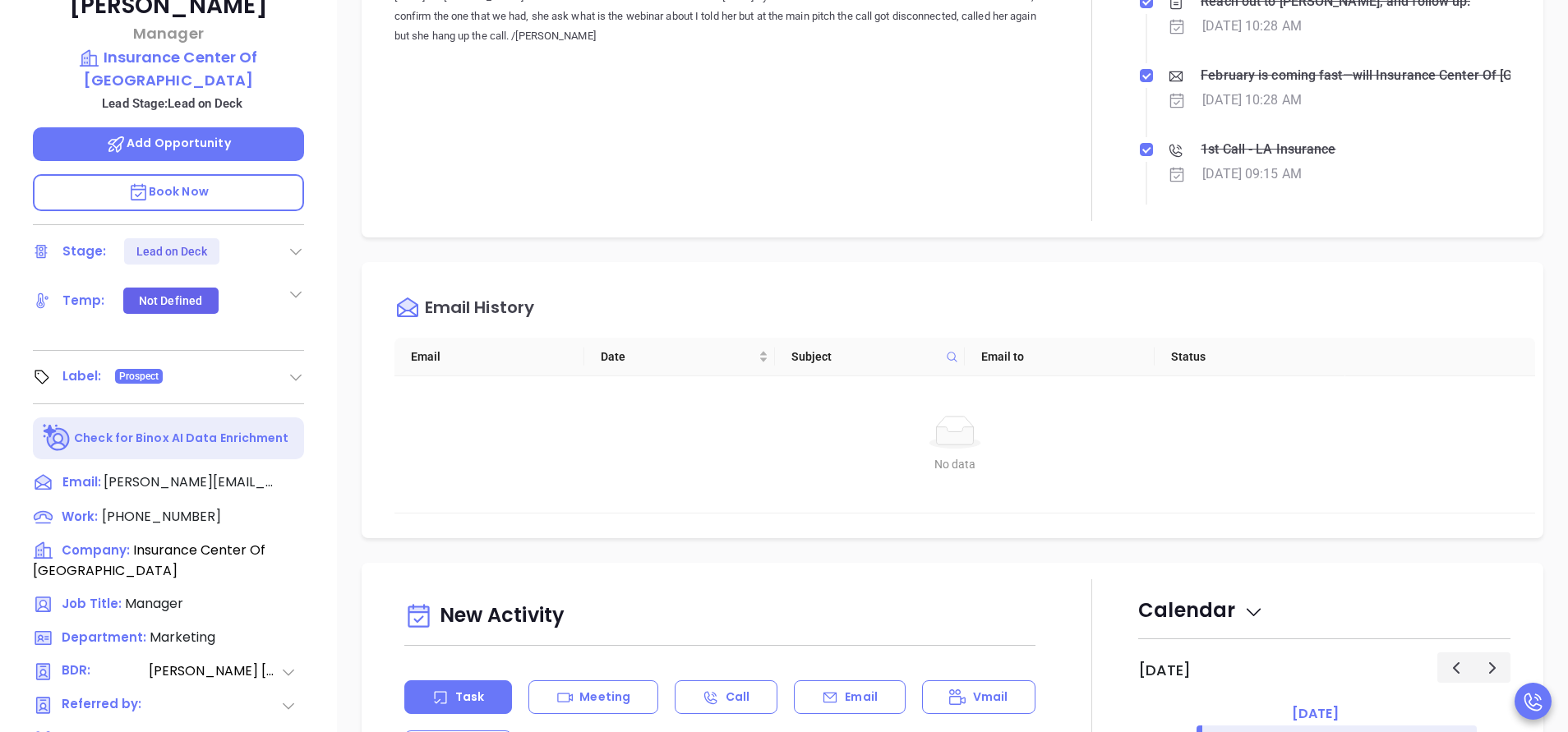
scroll to position [443, 0]
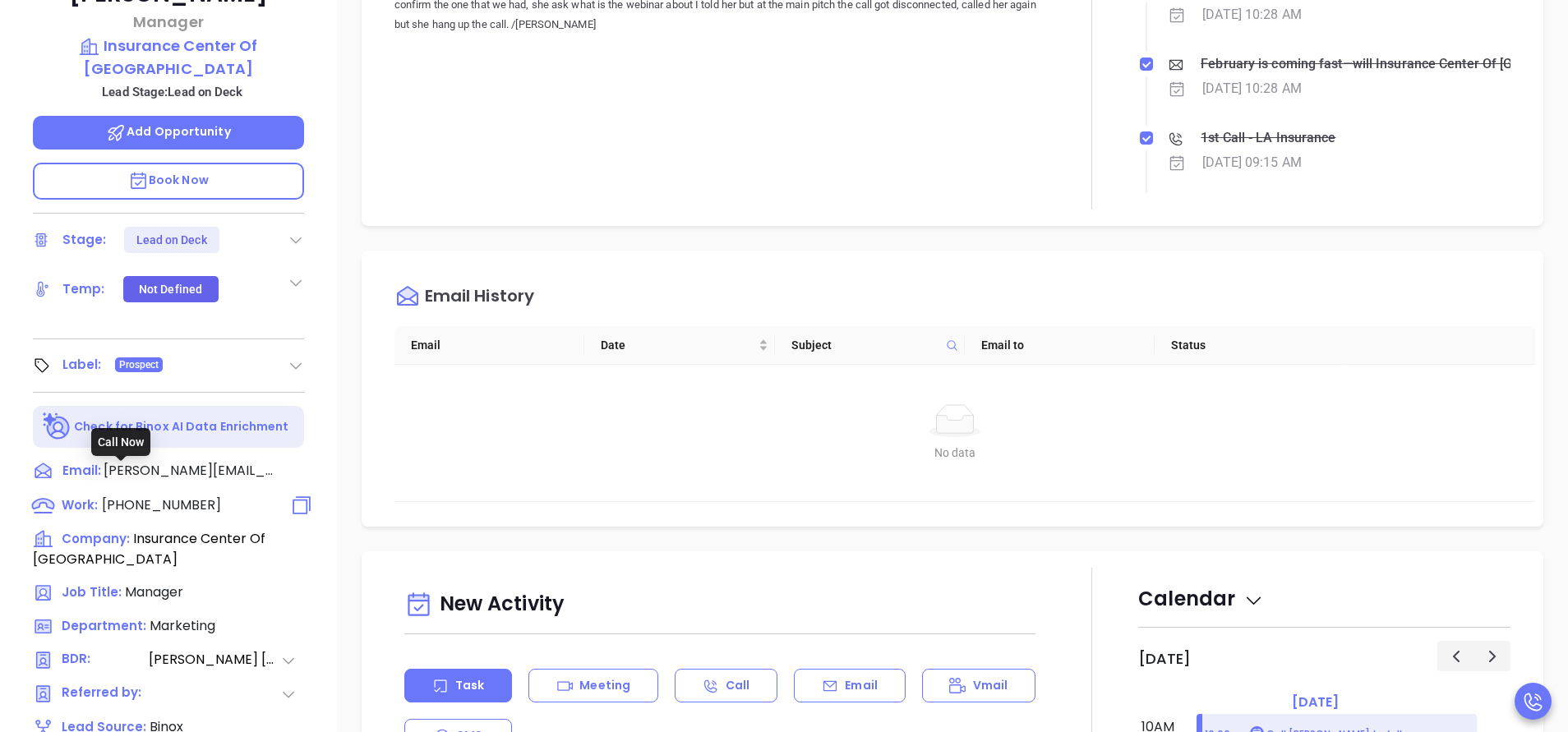
click at [175, 496] on span "[PHONE_NUMBER]" at bounding box center [161, 505] width 119 height 19
type input "[PHONE_NUMBER]"
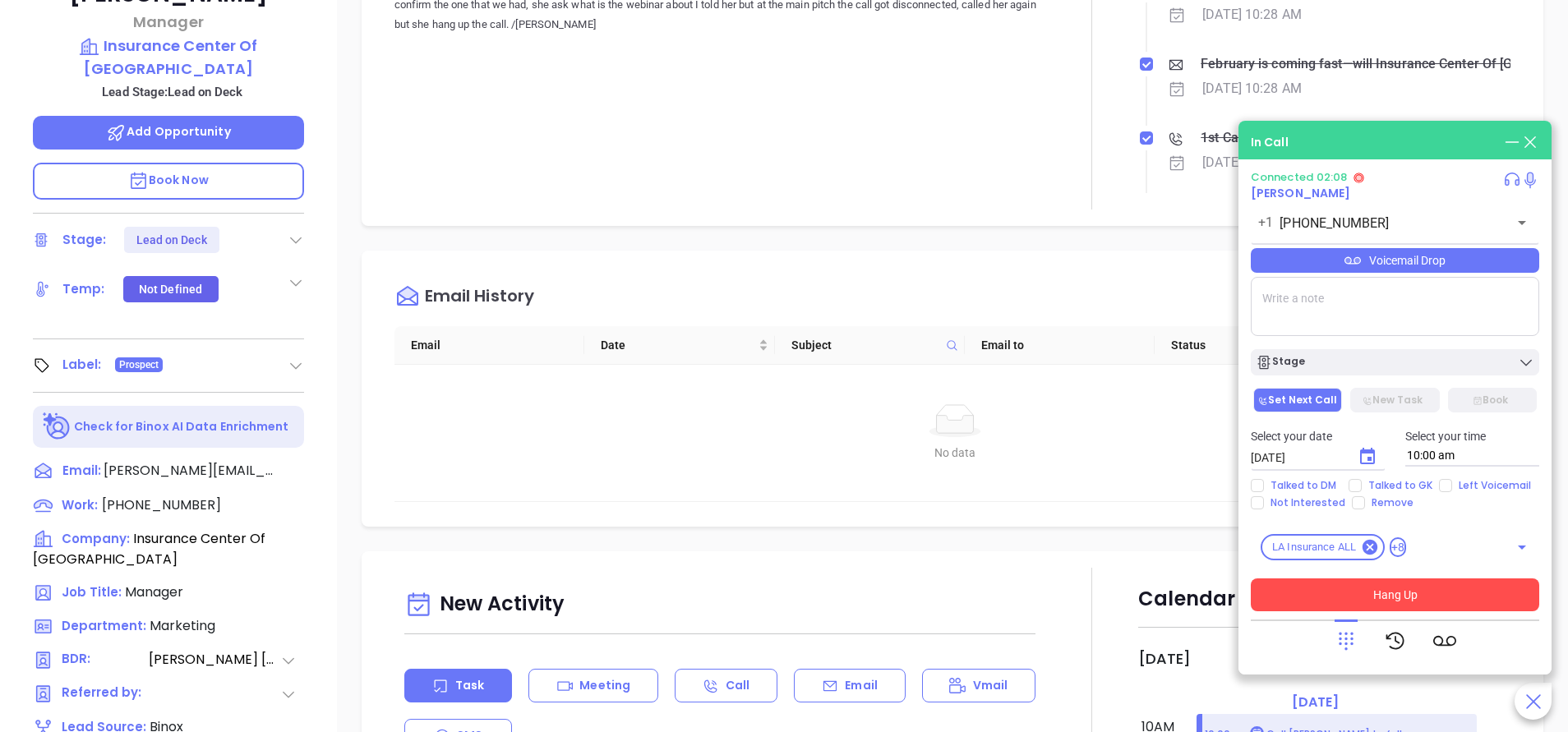
click at [1440, 606] on button "Hang Up" at bounding box center [1394, 595] width 288 height 33
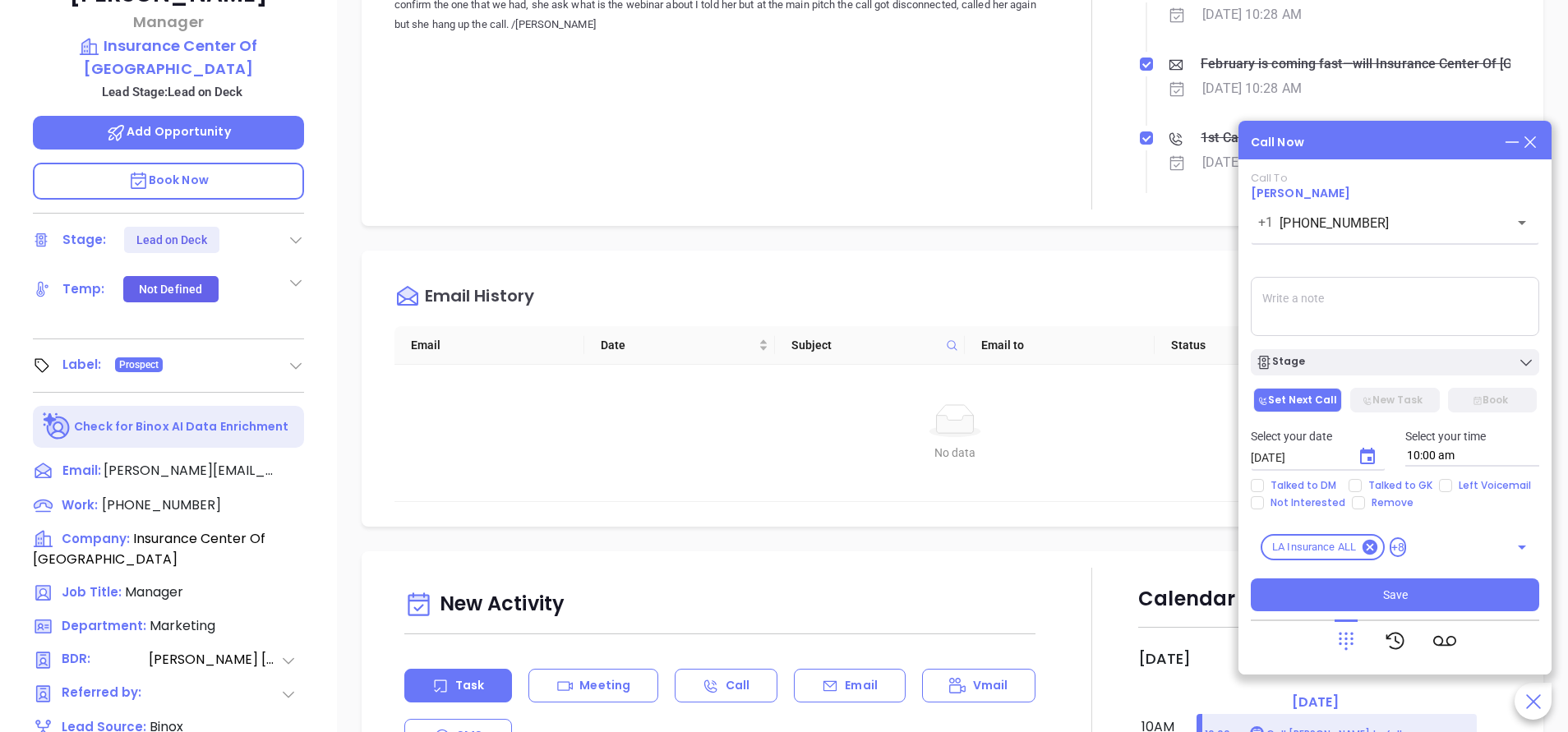
click at [1367, 449] on icon "Choose date, selected date is Oct 16, 2025" at bounding box center [1367, 455] width 15 height 16
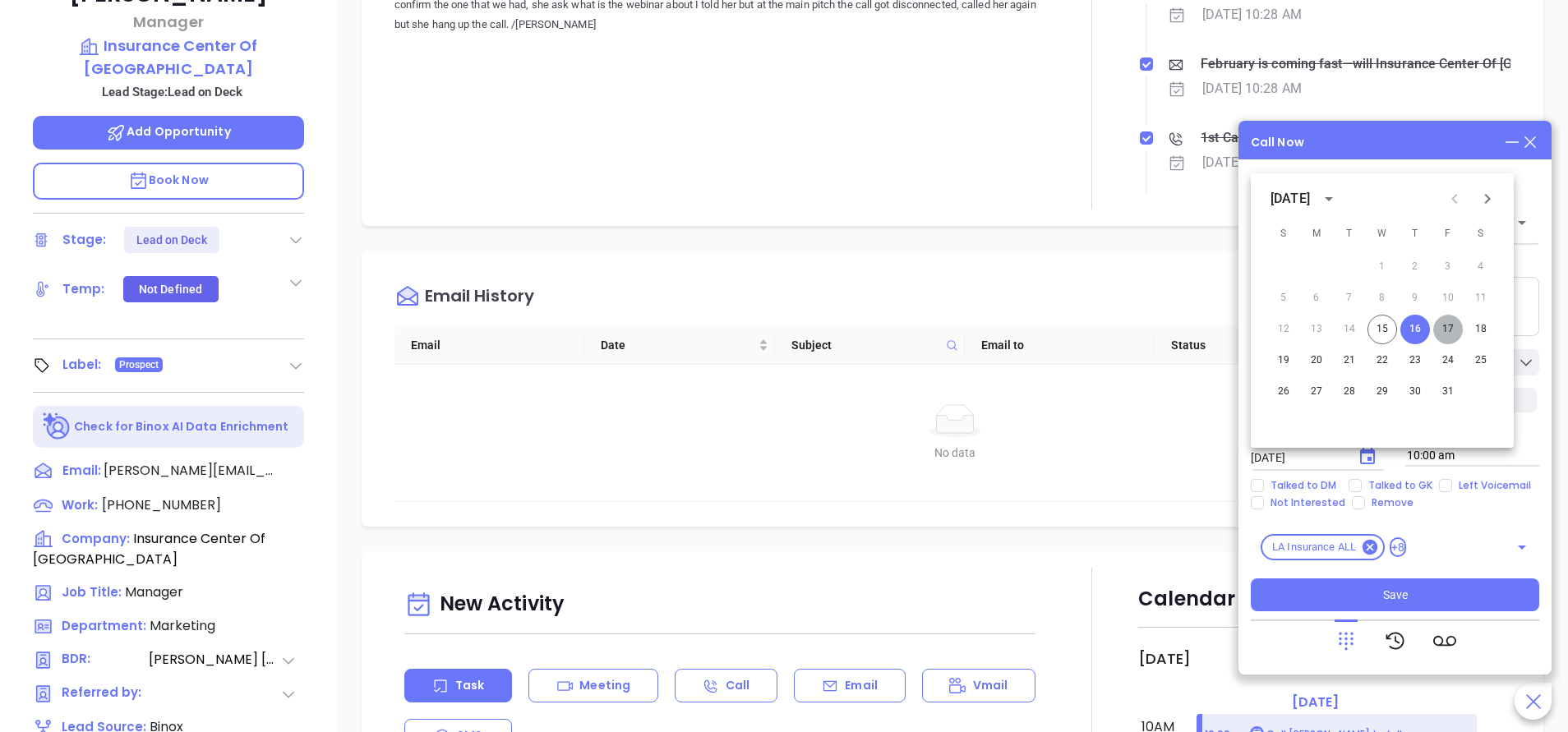
click at [1453, 333] on button "17" at bounding box center [1447, 330] width 30 height 30
type input "[DATE]"
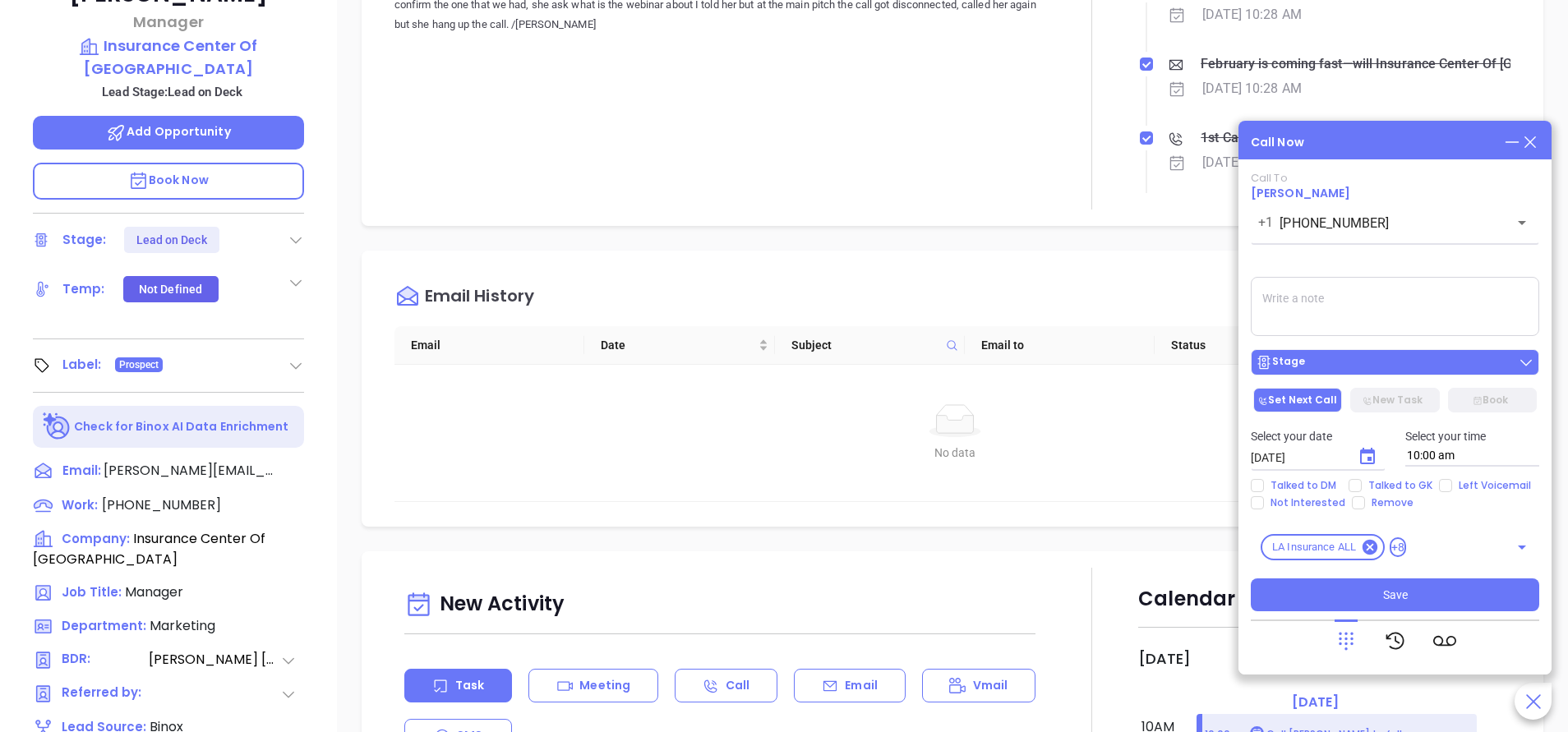
click at [1368, 360] on div "Stage" at bounding box center [1394, 362] width 278 height 16
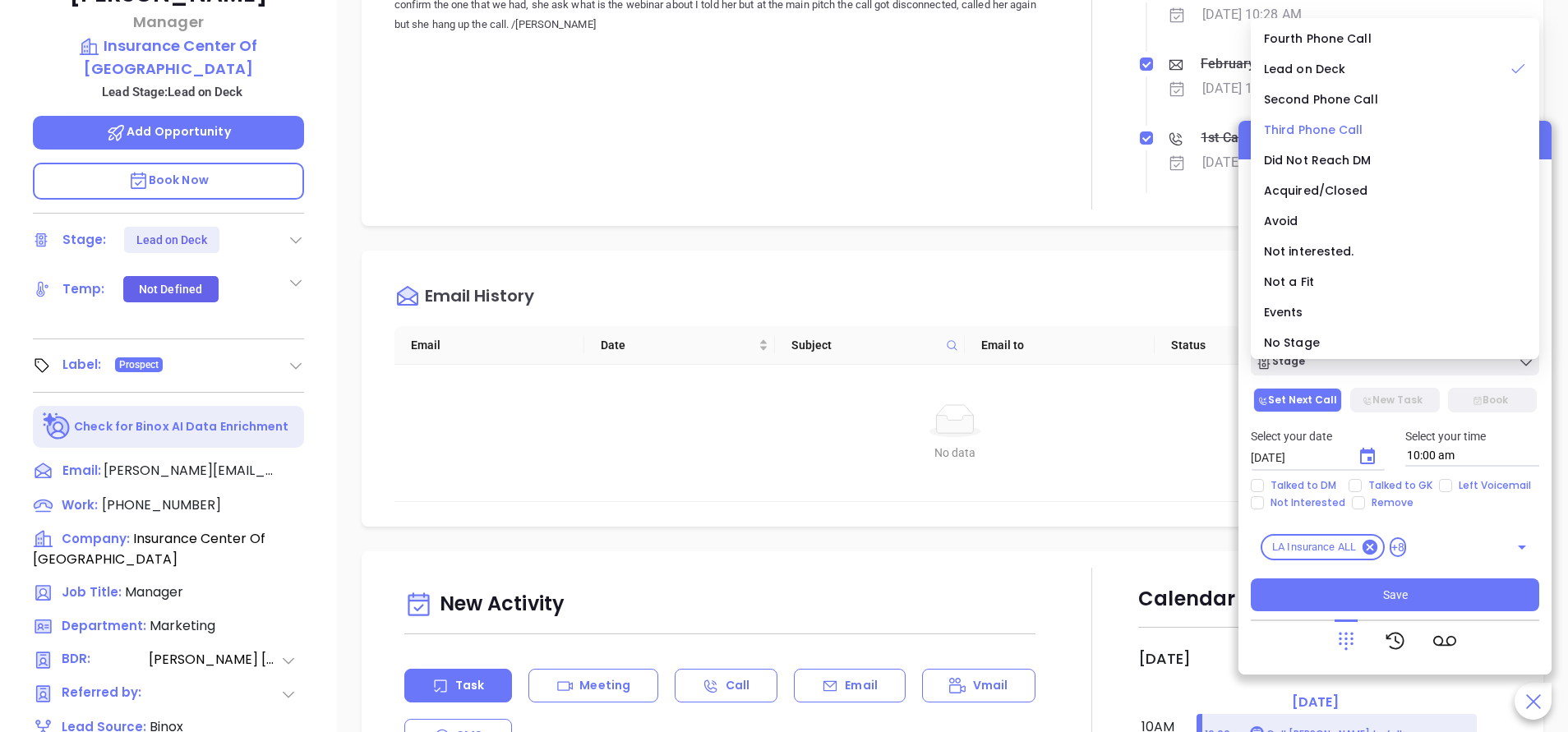
click at [1341, 122] on span "Third Phone Call" at bounding box center [1313, 129] width 99 height 16
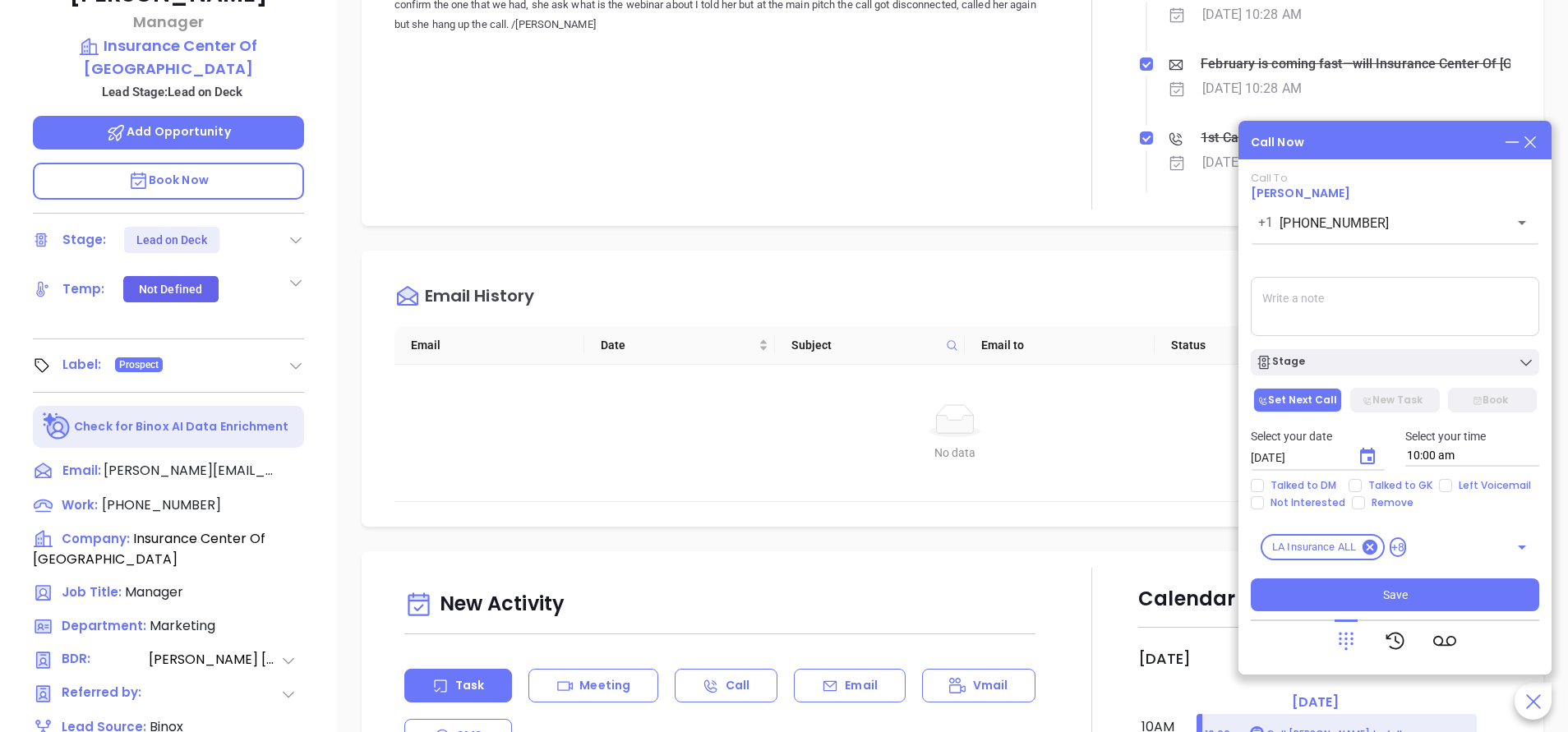
click at [1391, 478] on div "Select your date [DATE] ​ Select your time 10:00 am" at bounding box center [1395, 447] width 308 height 64
click at [1393, 481] on span "Talked to GK" at bounding box center [1400, 485] width 77 height 13
click at [1362, 481] on input "Talked to GK" at bounding box center [1354, 485] width 13 height 13
checkbox input "true"
click at [1461, 484] on span "Left Voicemail" at bounding box center [1494, 485] width 86 height 13
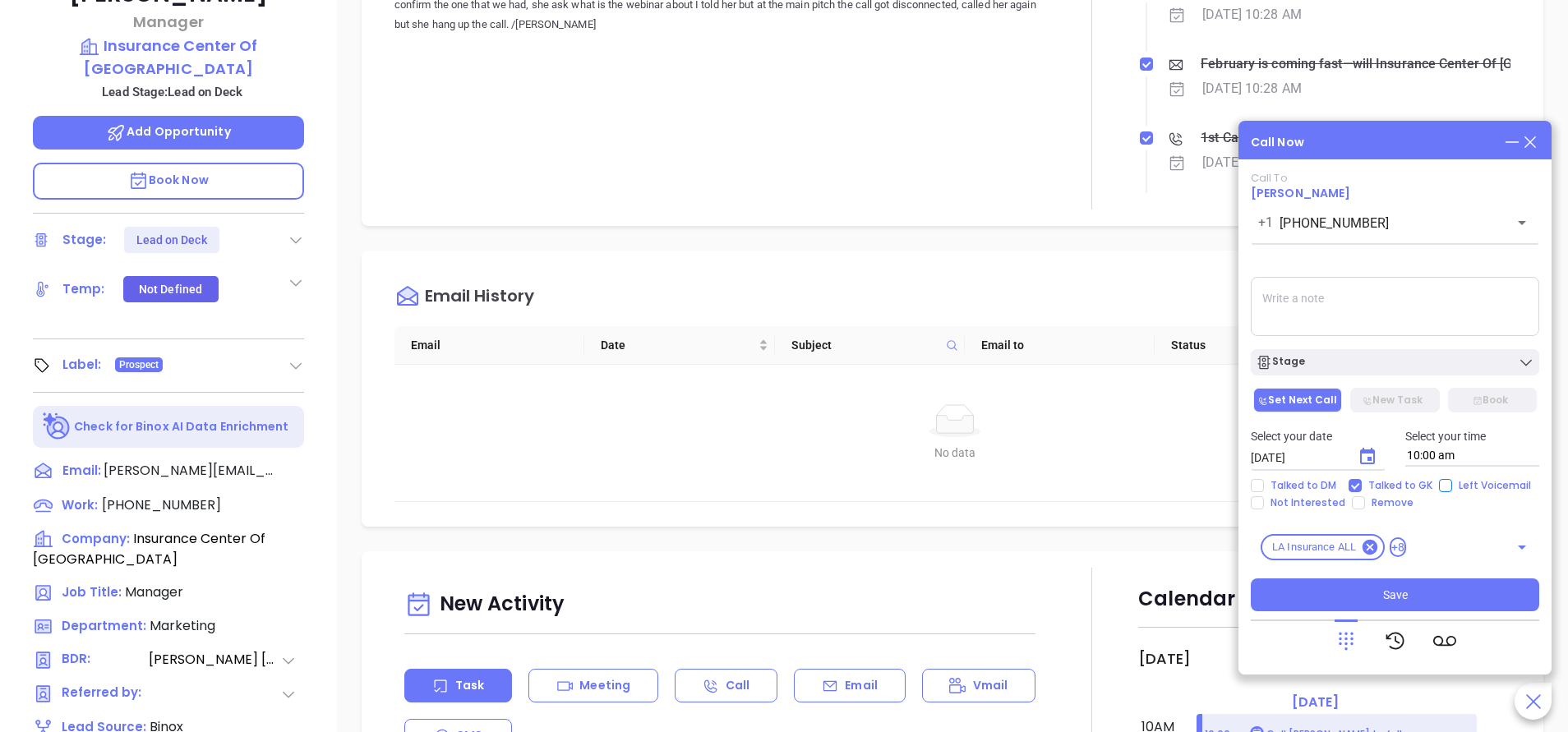
click at [1452, 484] on input "Left Voicemail" at bounding box center [1445, 485] width 13 height 13
checkbox input "true"
click at [1409, 591] on button "Save" at bounding box center [1394, 595] width 288 height 33
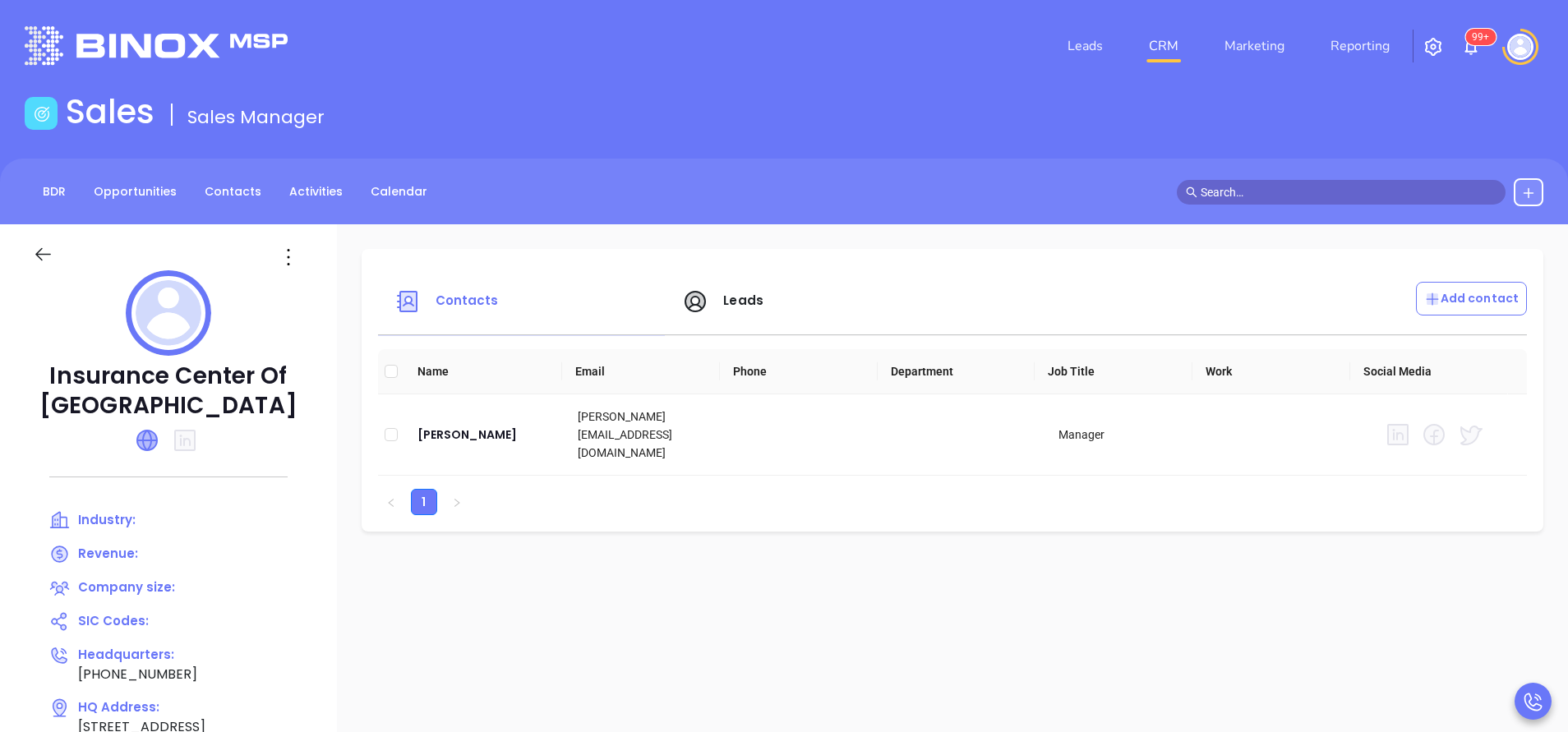
click at [146, 437] on icon at bounding box center [146, 440] width 20 height 20
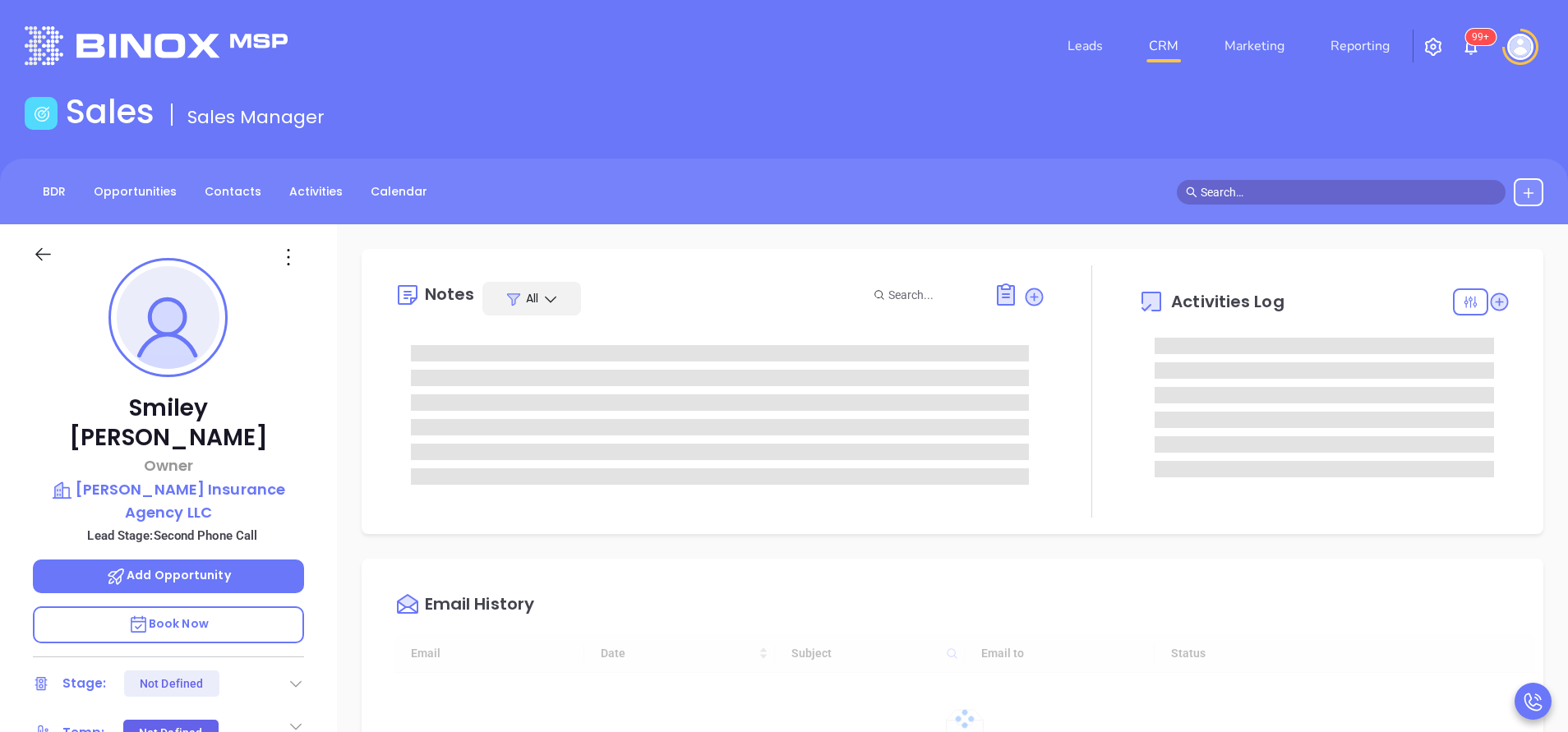
type input "[DATE]"
type input "Anabell Dominguez"
click at [322, 530] on div "Smiley Epperly Owner Epperly Insurance Agency LLC Lead Stage: Second Phone Call…" at bounding box center [169, 681] width 337 height 915
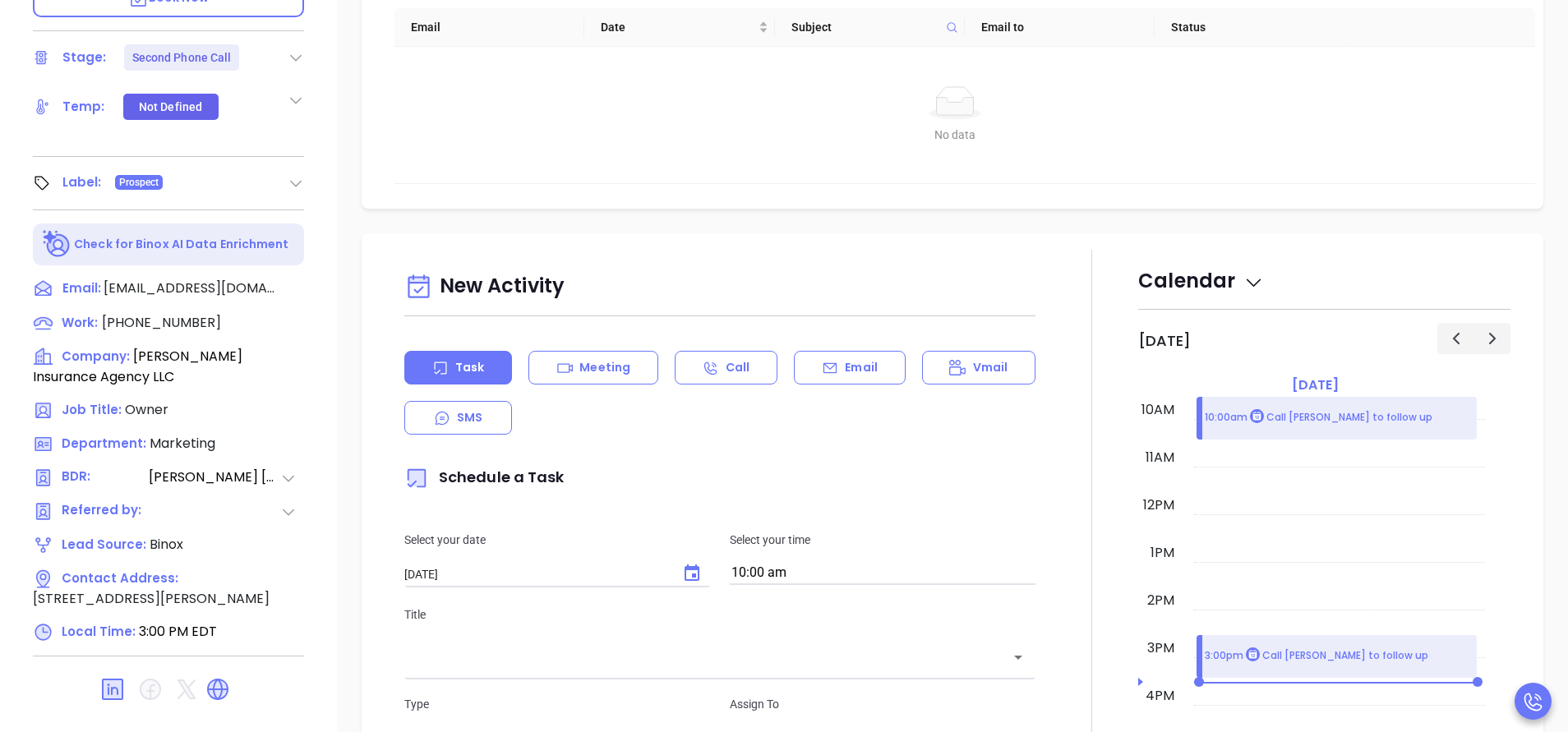
scroll to position [643, 0]
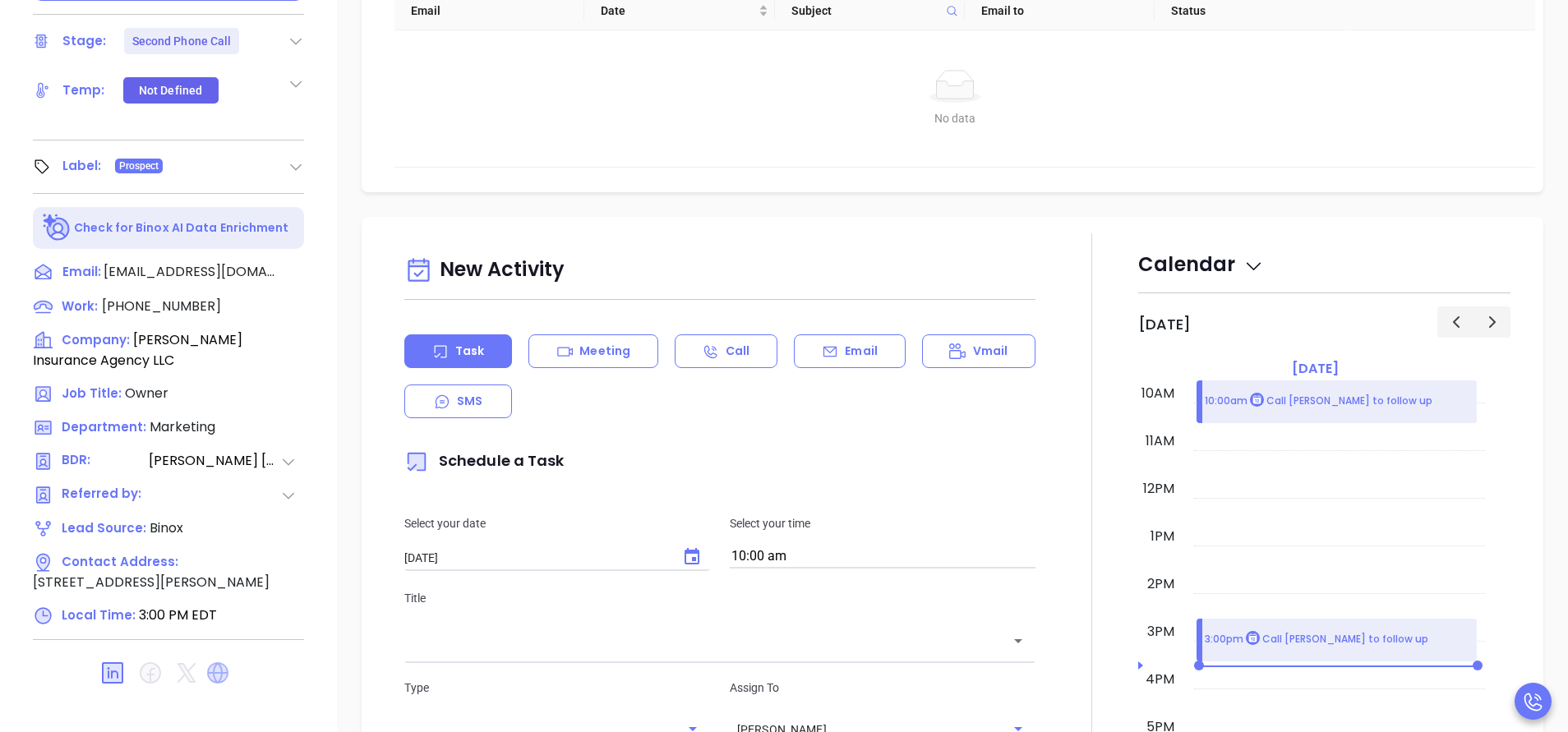
click at [211, 663] on icon at bounding box center [217, 673] width 21 height 21
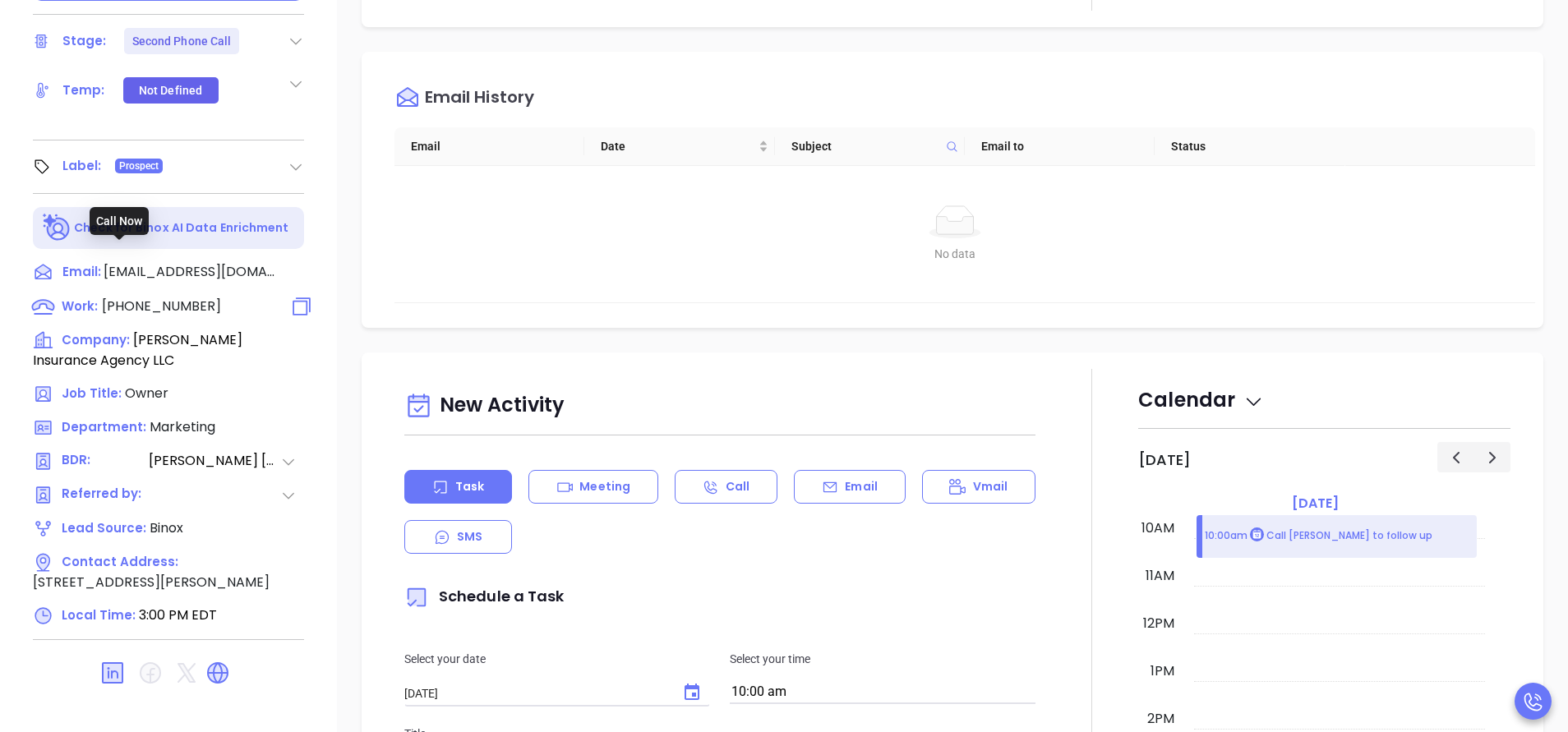
click at [178, 297] on span "(337) 706-8304" at bounding box center [161, 306] width 119 height 19
type input "(337) 706-8304"
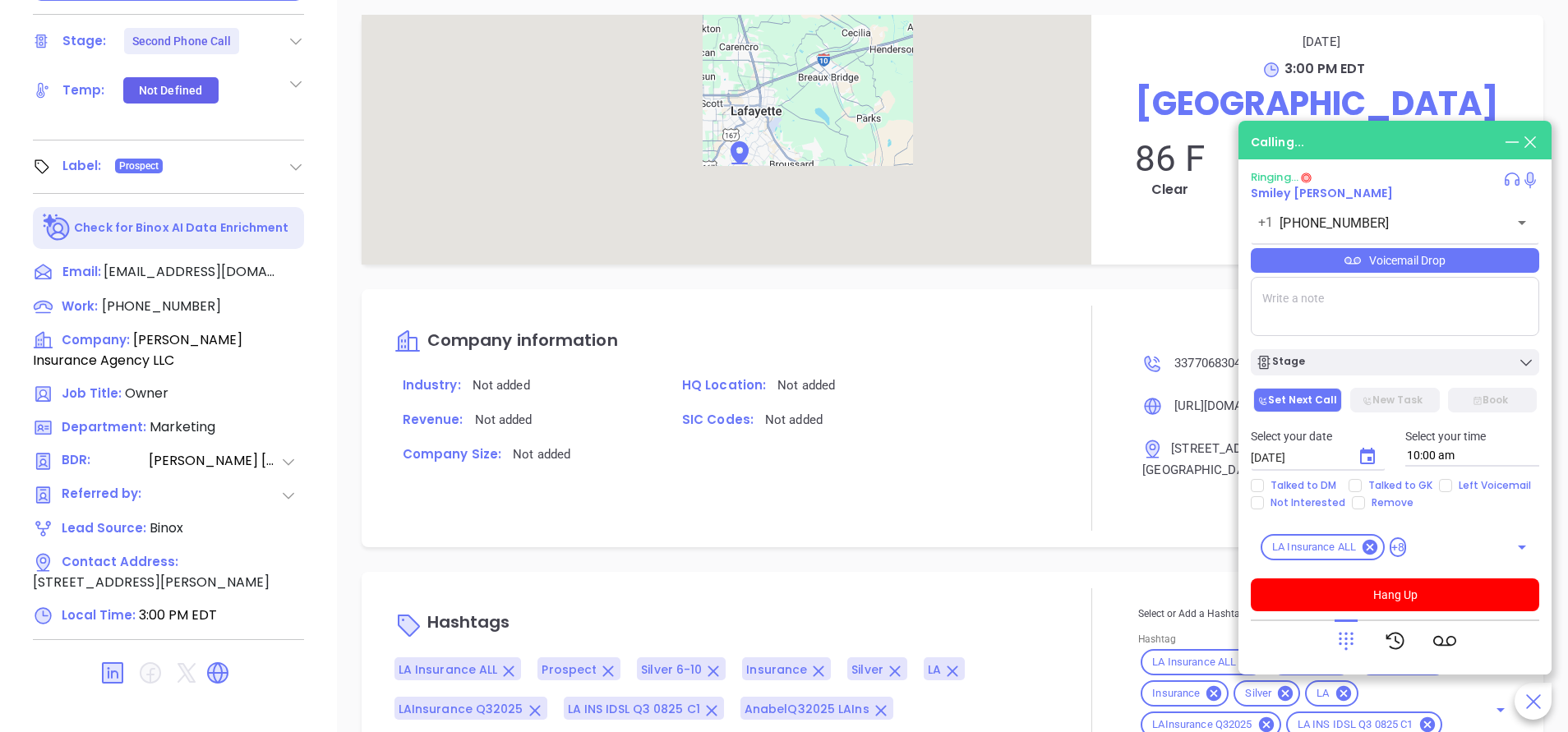
scroll to position [1345, 0]
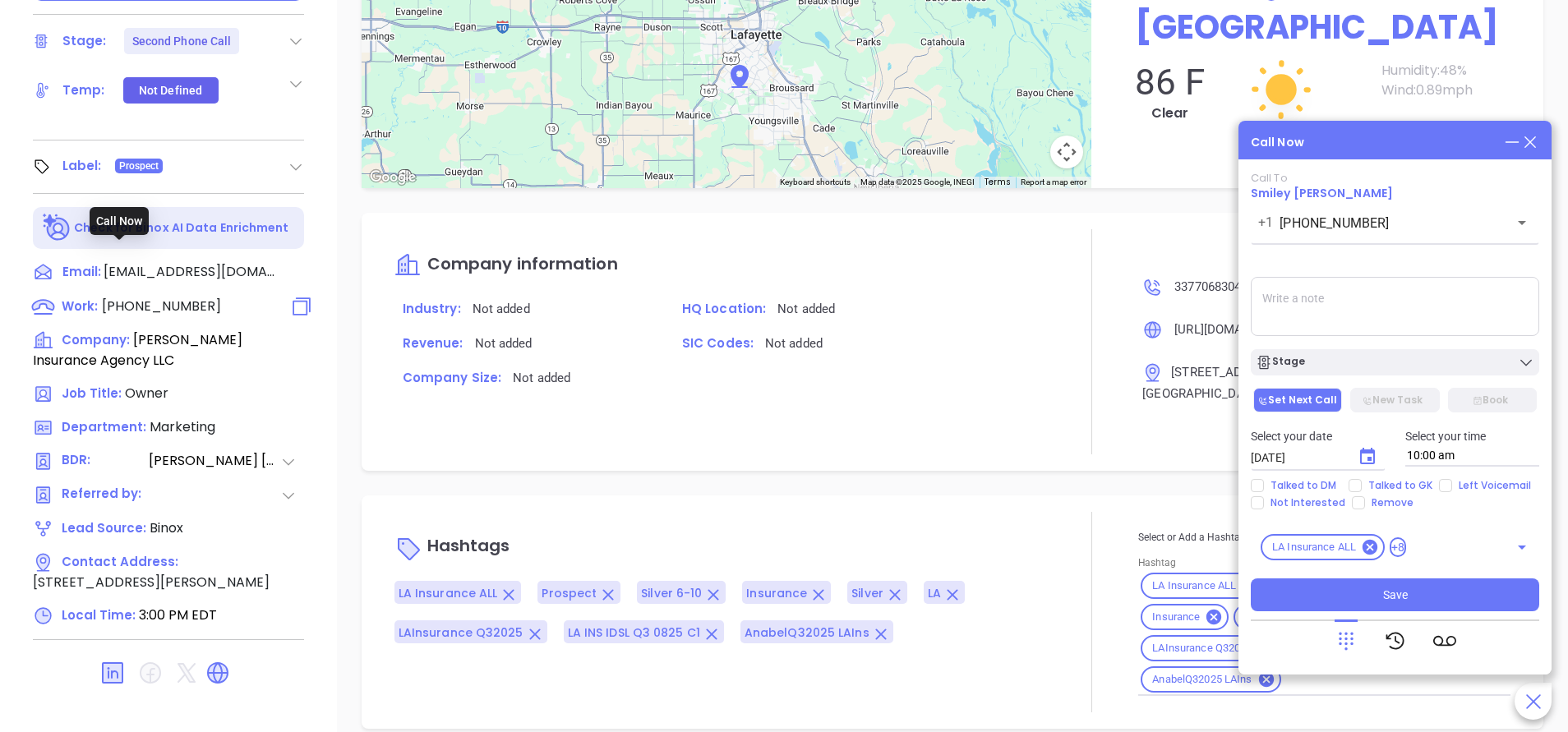
click at [189, 297] on span "(337) 706-8304" at bounding box center [161, 306] width 119 height 19
click at [326, 143] on div "Smiley Epperly Owner Epperly Insurance Agency LLC Lead Stage: Second Phone Call…" at bounding box center [169, 39] width 337 height 915
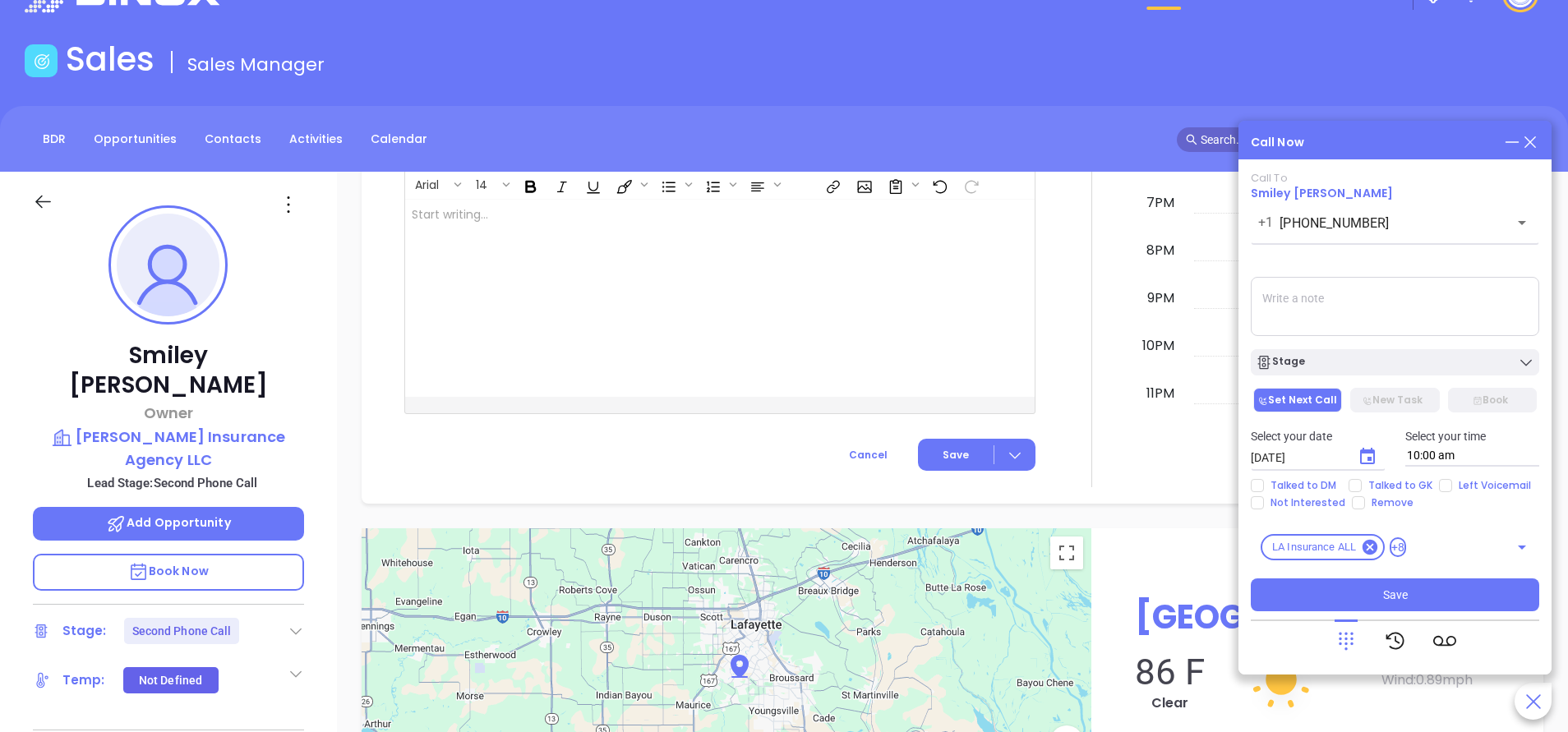
scroll to position [51, 0]
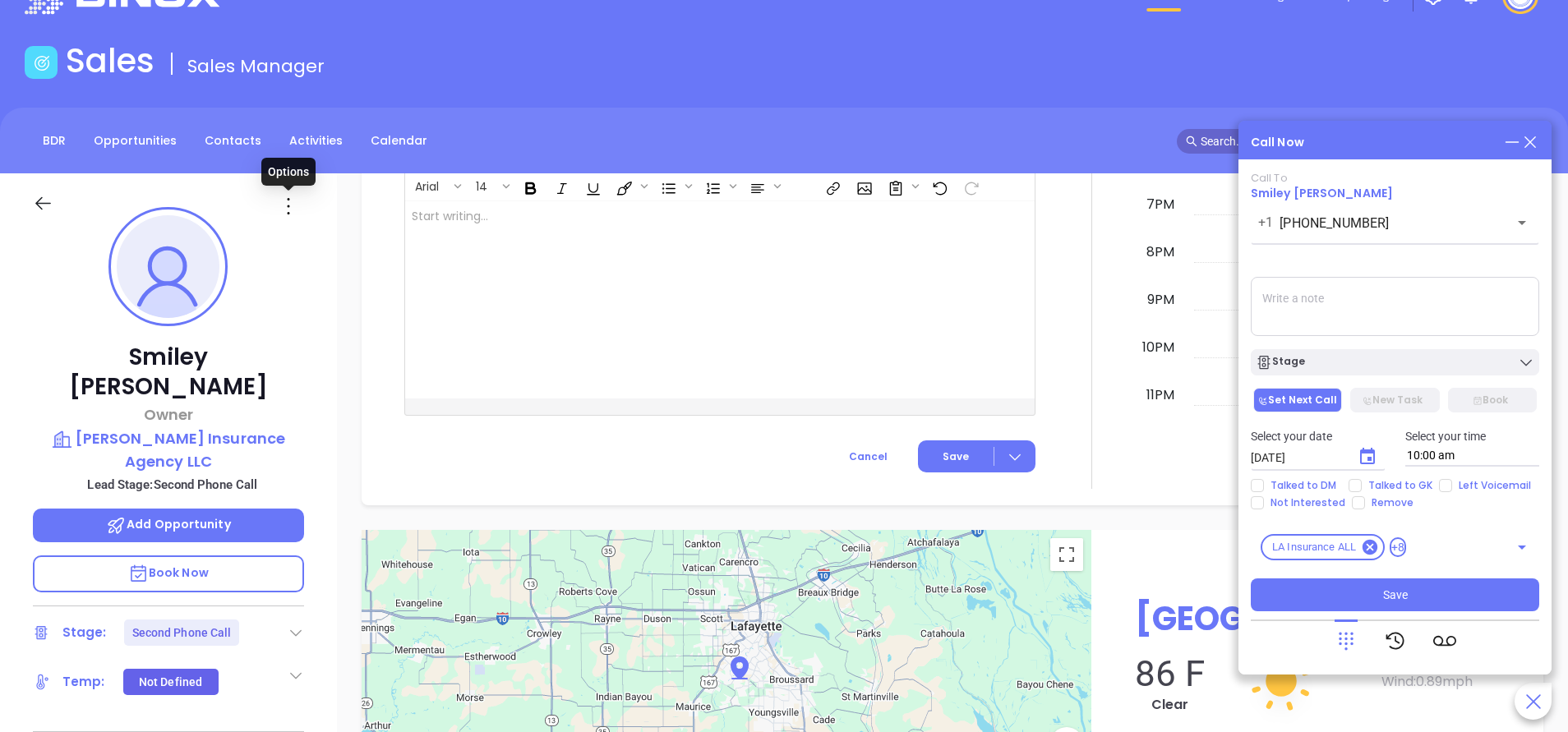
click at [294, 198] on icon at bounding box center [288, 206] width 27 height 27
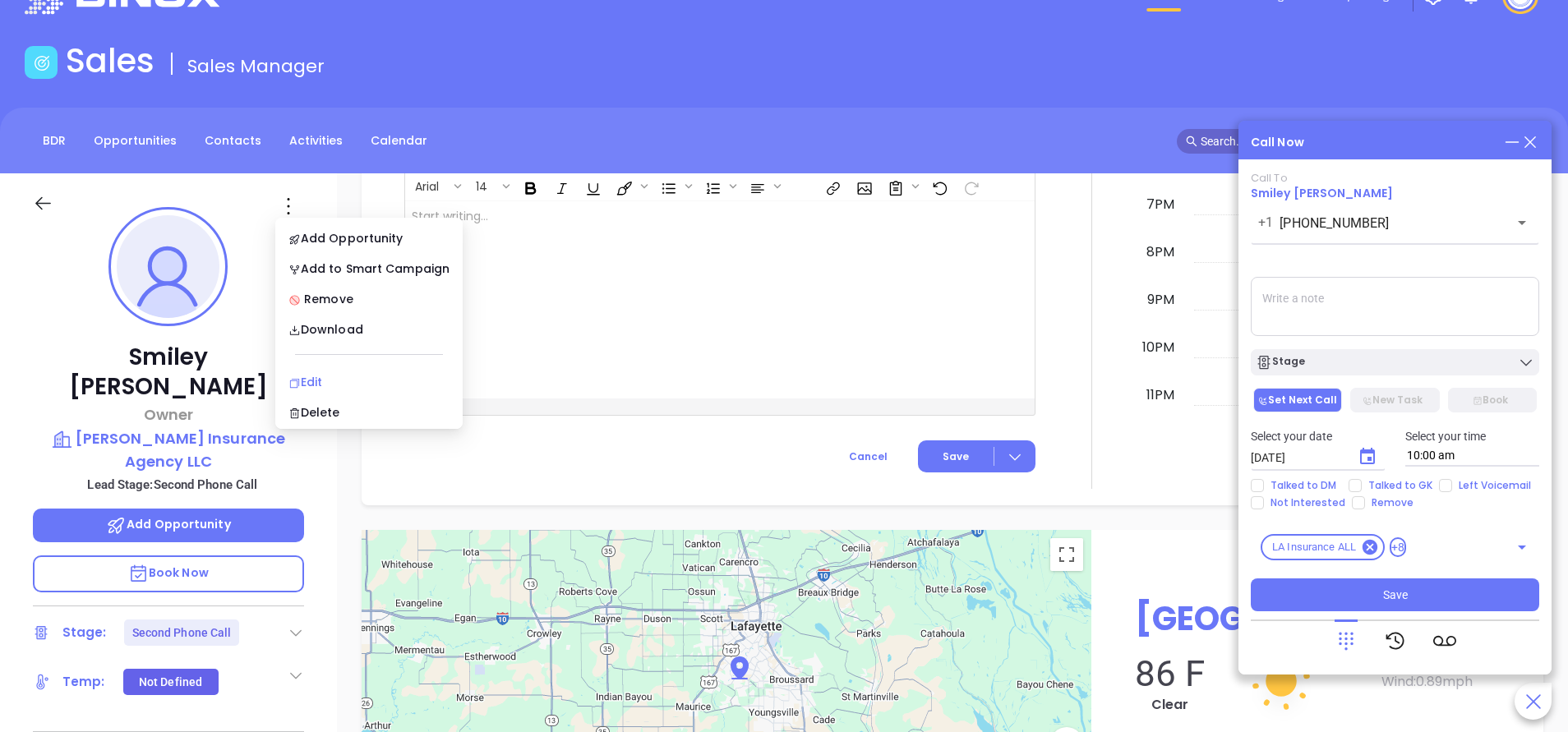
click at [341, 384] on div "Edit" at bounding box center [369, 382] width 161 height 18
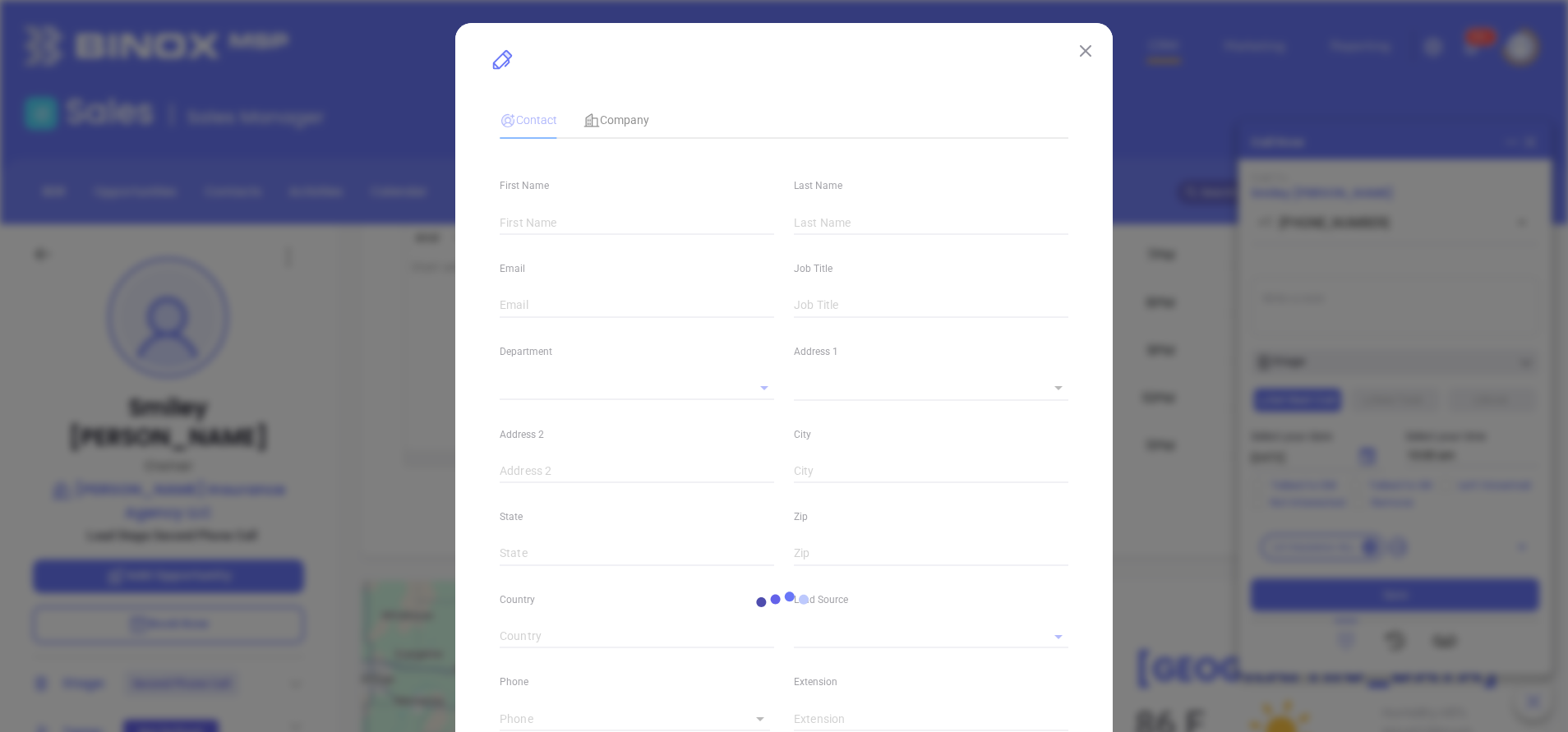
type input "Smiley"
type input "Epperly"
type input "epperlyinsurance@yahoo.com"
type input "Owner"
type input "1"
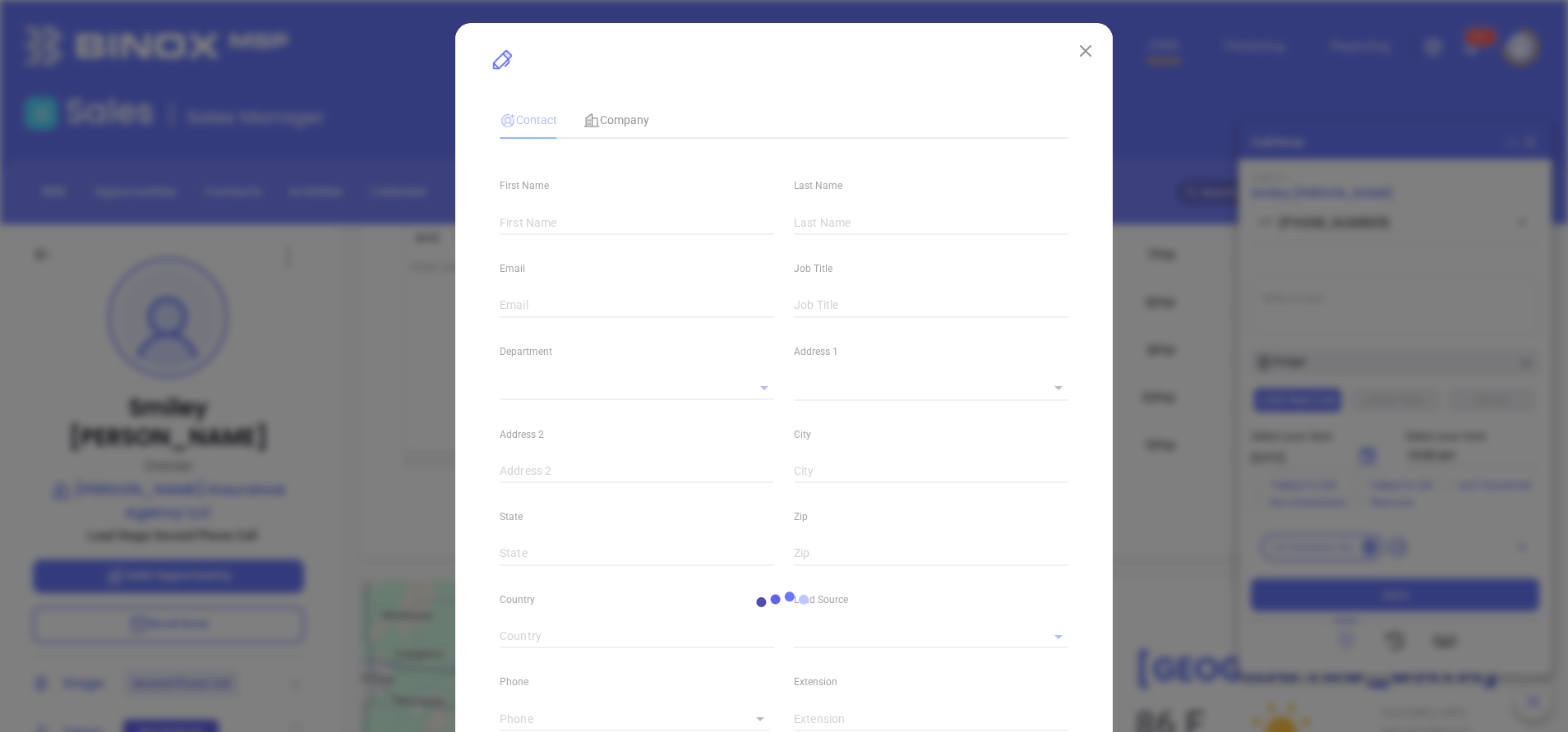
type input "www.linkedin.com/in/smiley-epperly-1016941a"
type input "Marketing"
type input "Binox"
type input "[PERSON_NAME]"
type input "Second Phone Call"
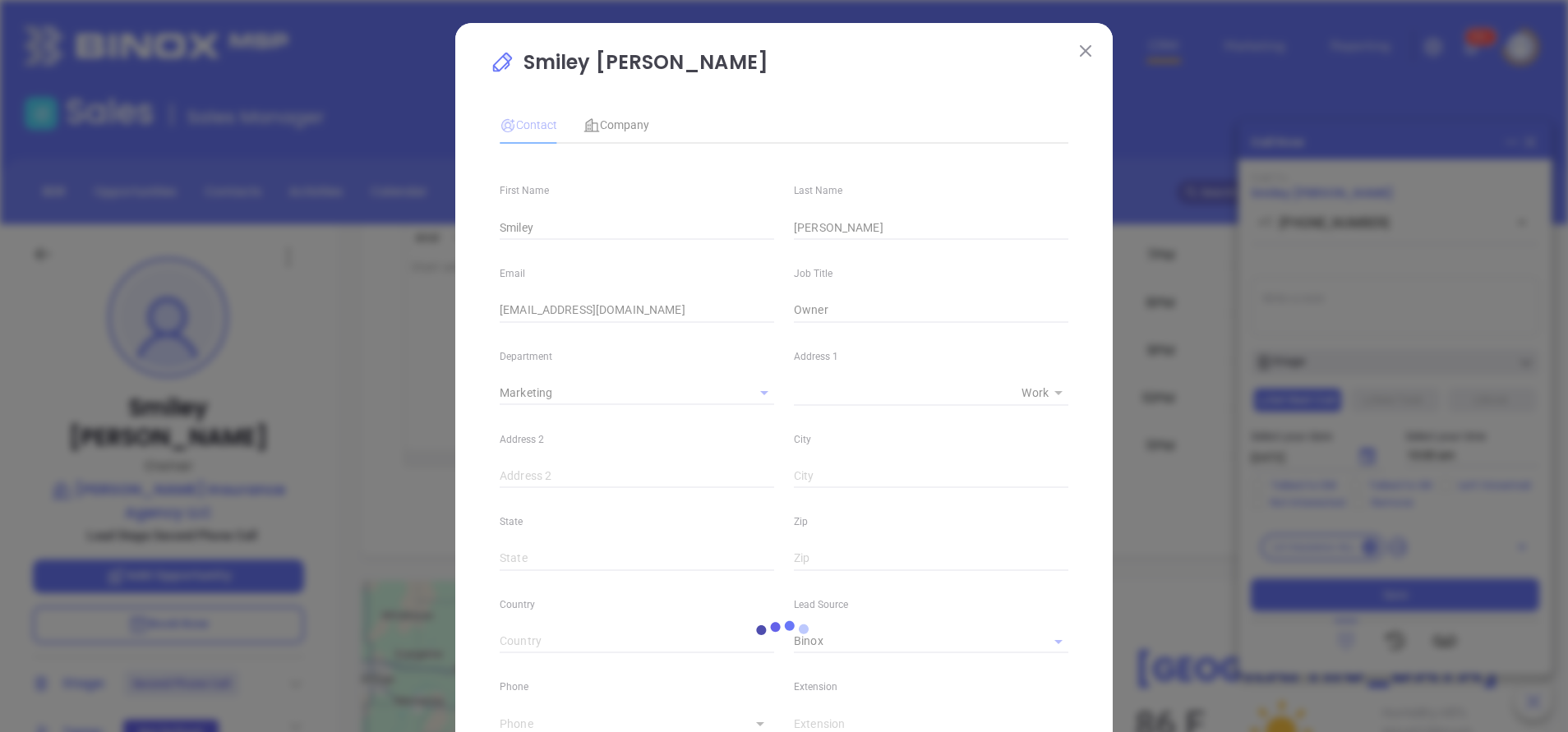
type input "[PHONE_NUMBER]"
type input "1"
click at [490, 296] on div "Email epperlyinsurance@yahoo.com" at bounding box center [637, 281] width 294 height 83
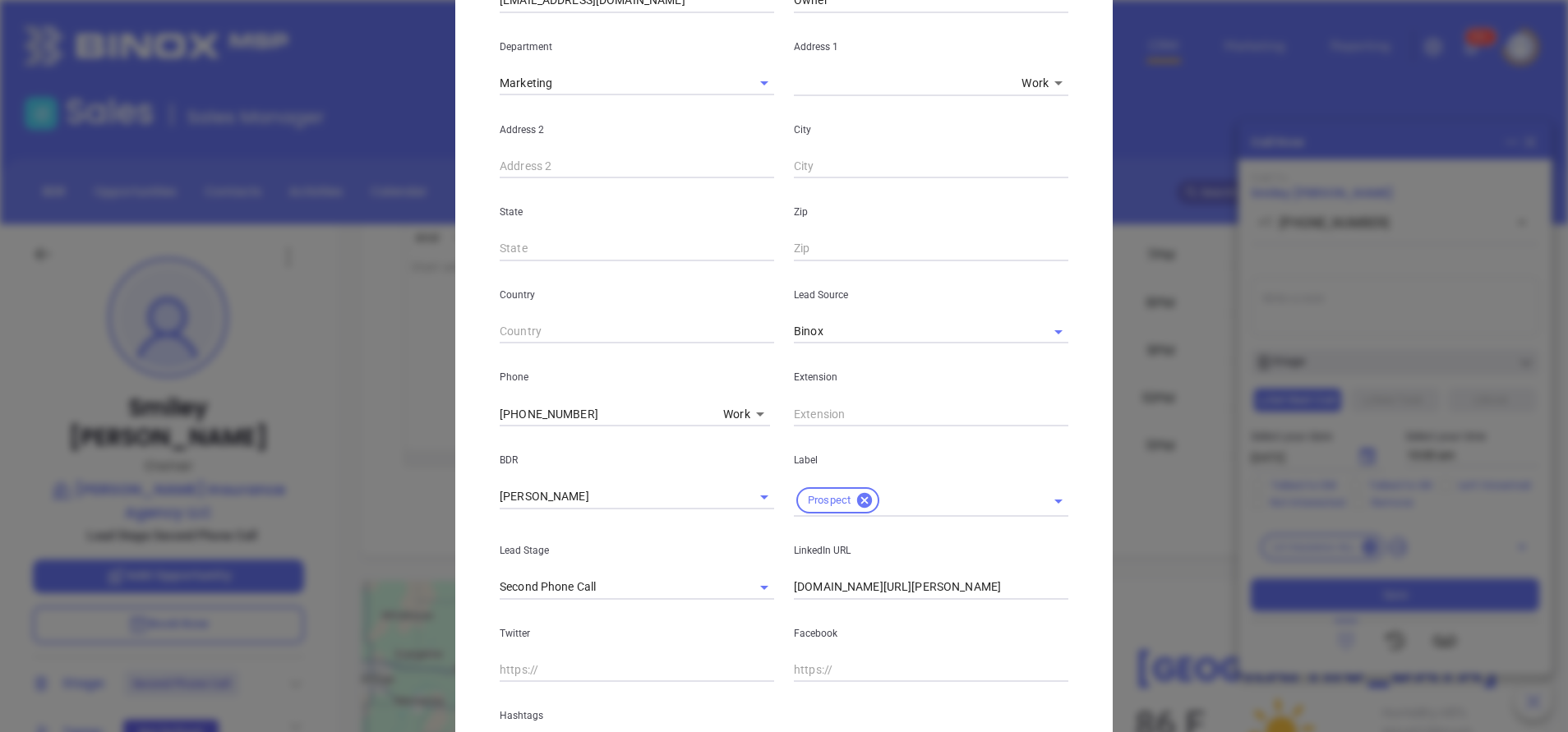
scroll to position [345, 0]
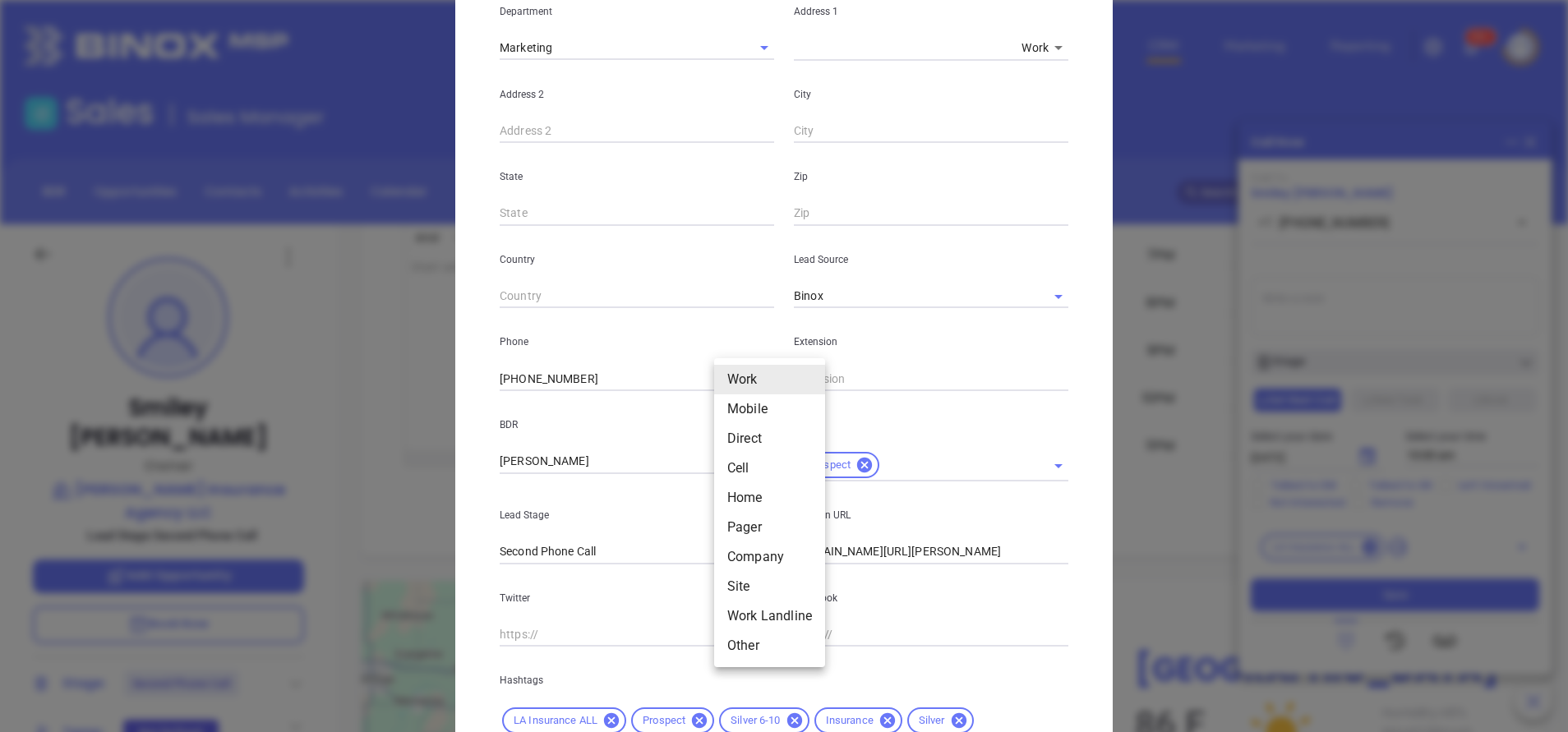
click at [724, 372] on body "Leads CRM Marketing Reporting 99+ Financial Leads Leads Sales Sales Manager BDR…" at bounding box center [784, 366] width 1568 height 732
click at [761, 432] on li "Direct" at bounding box center [769, 438] width 111 height 30
type input "3"
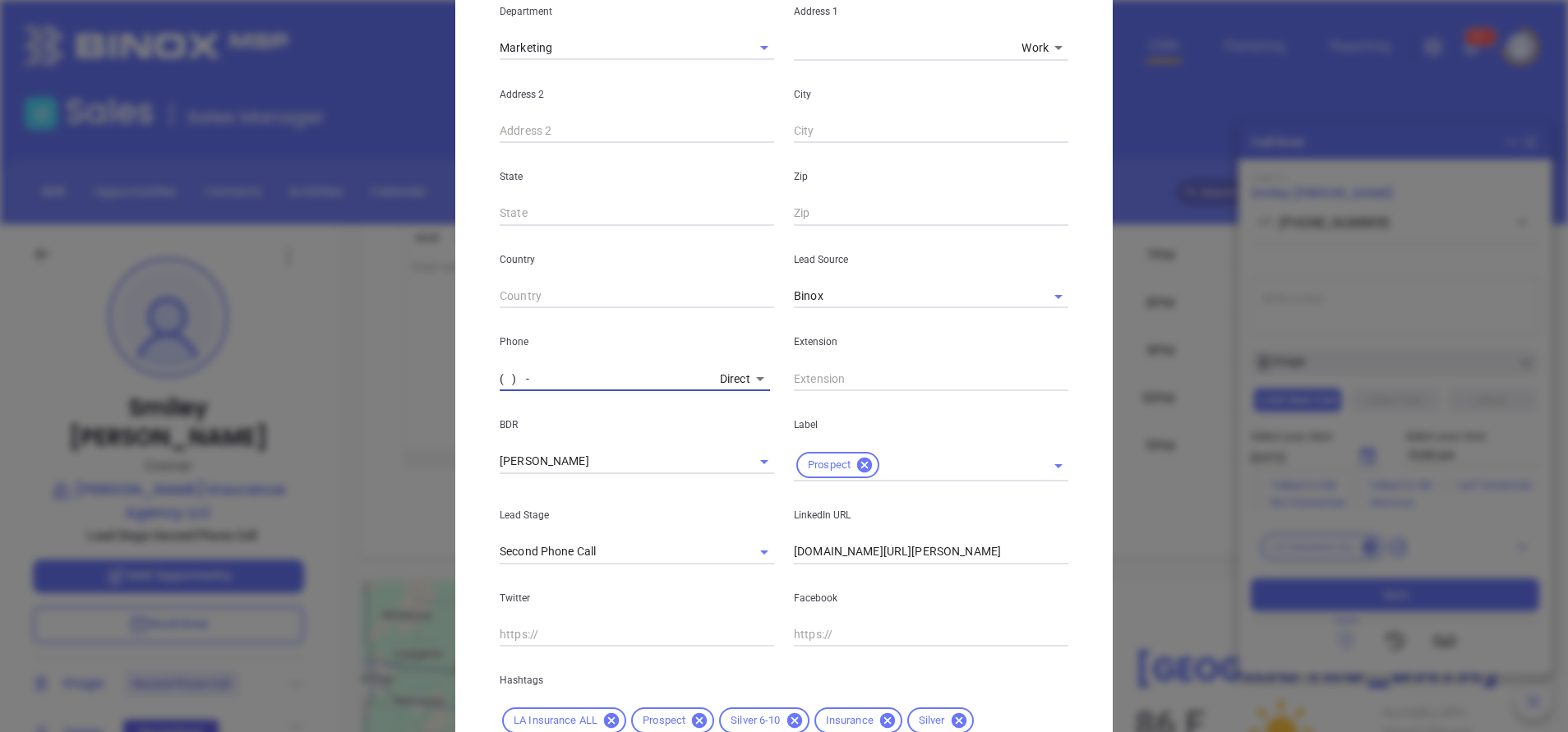
click at [535, 379] on input "( ) -" at bounding box center [607, 378] width 214 height 25
paste input "337) 573-7111"
type input "(337) 573-7111"
click at [444, 395] on div "Smiley Epperly Contact Company First Name Smiley Last Name Epperly Email epperl…" at bounding box center [784, 366] width 1568 height 732
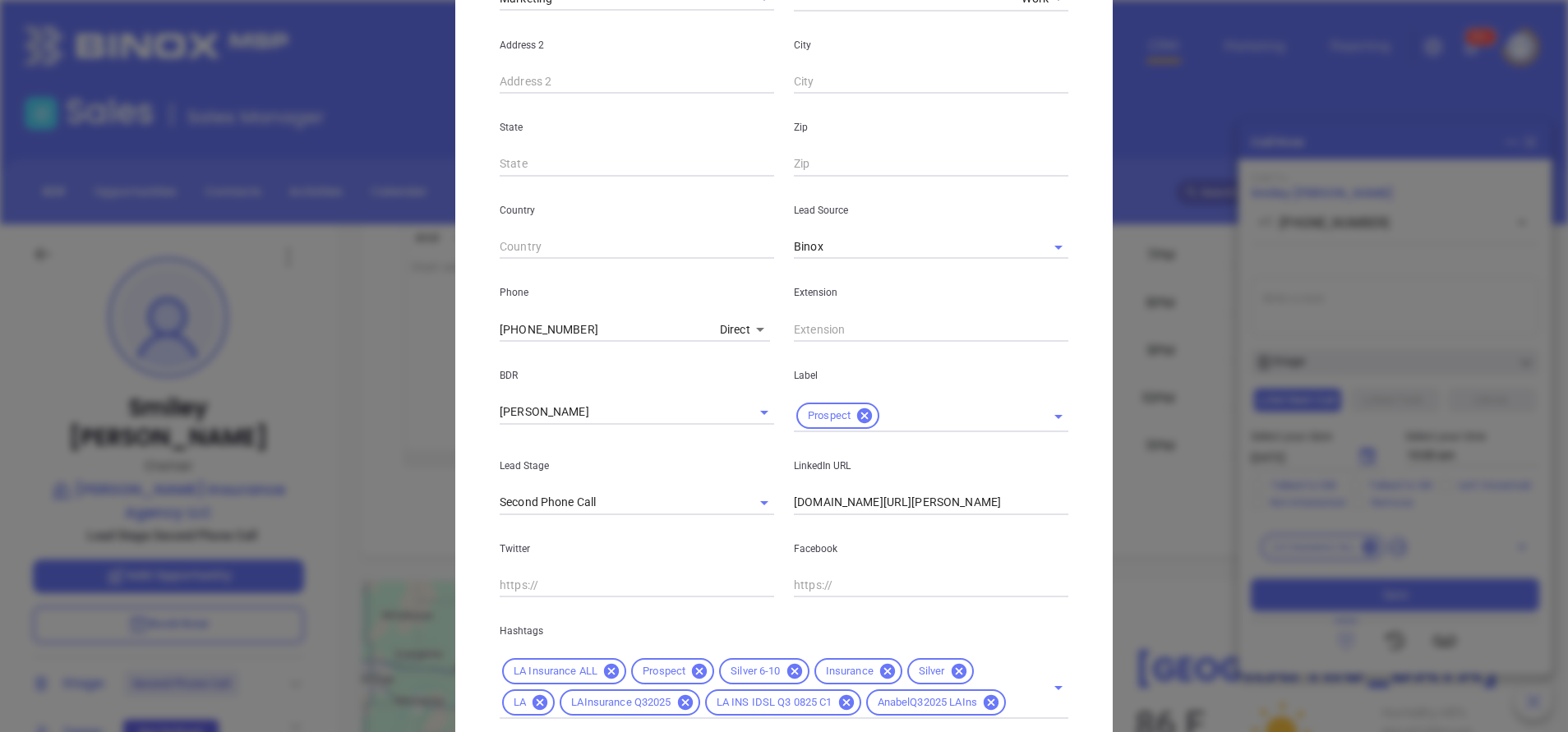
scroll to position [506, 0]
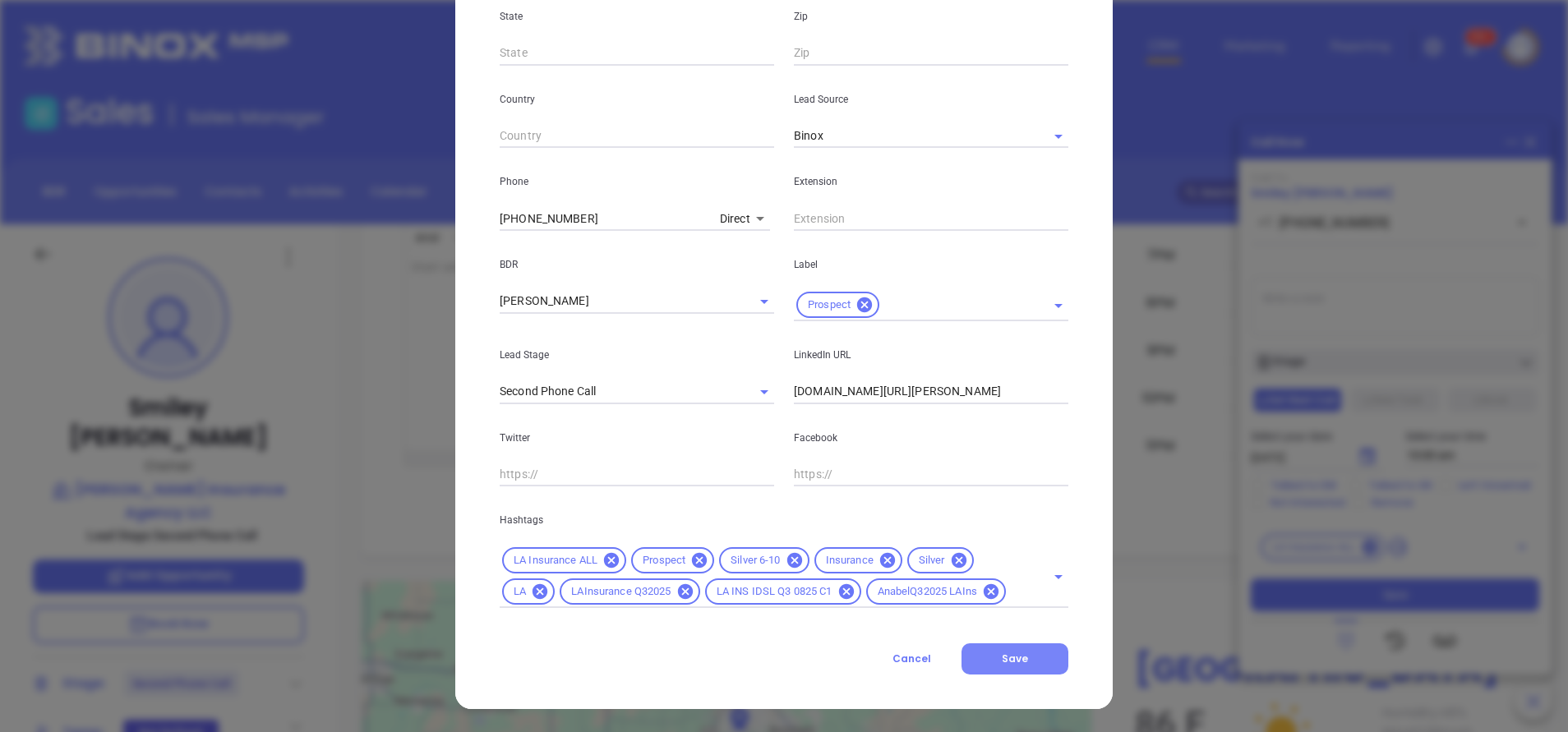
click at [1000, 670] on button "Save" at bounding box center [1014, 659] width 107 height 31
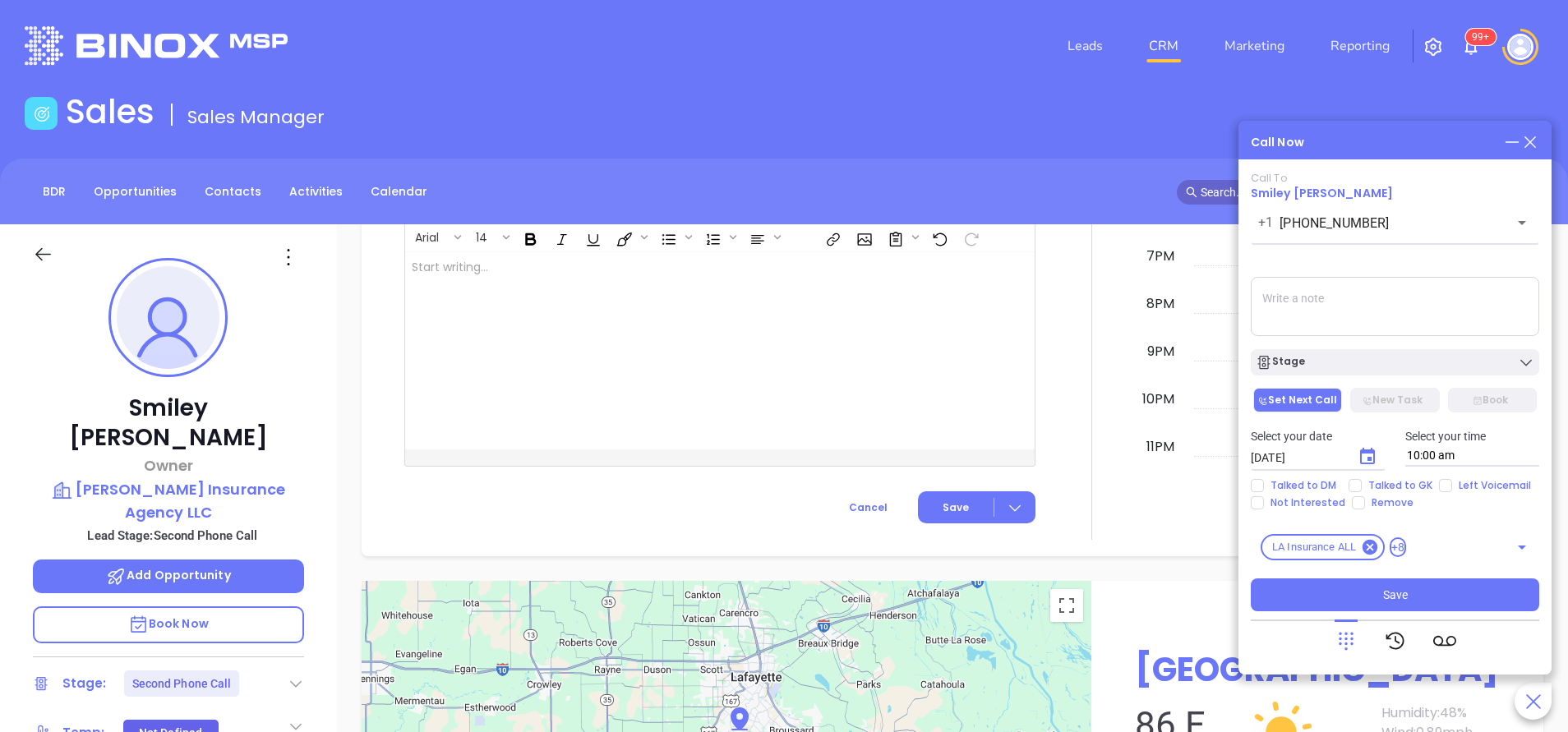
click at [318, 487] on div "Smiley Epperly Owner Epperly Insurance Agency LLC Lead Stage: Second Phone Call…" at bounding box center [169, 681] width 337 height 915
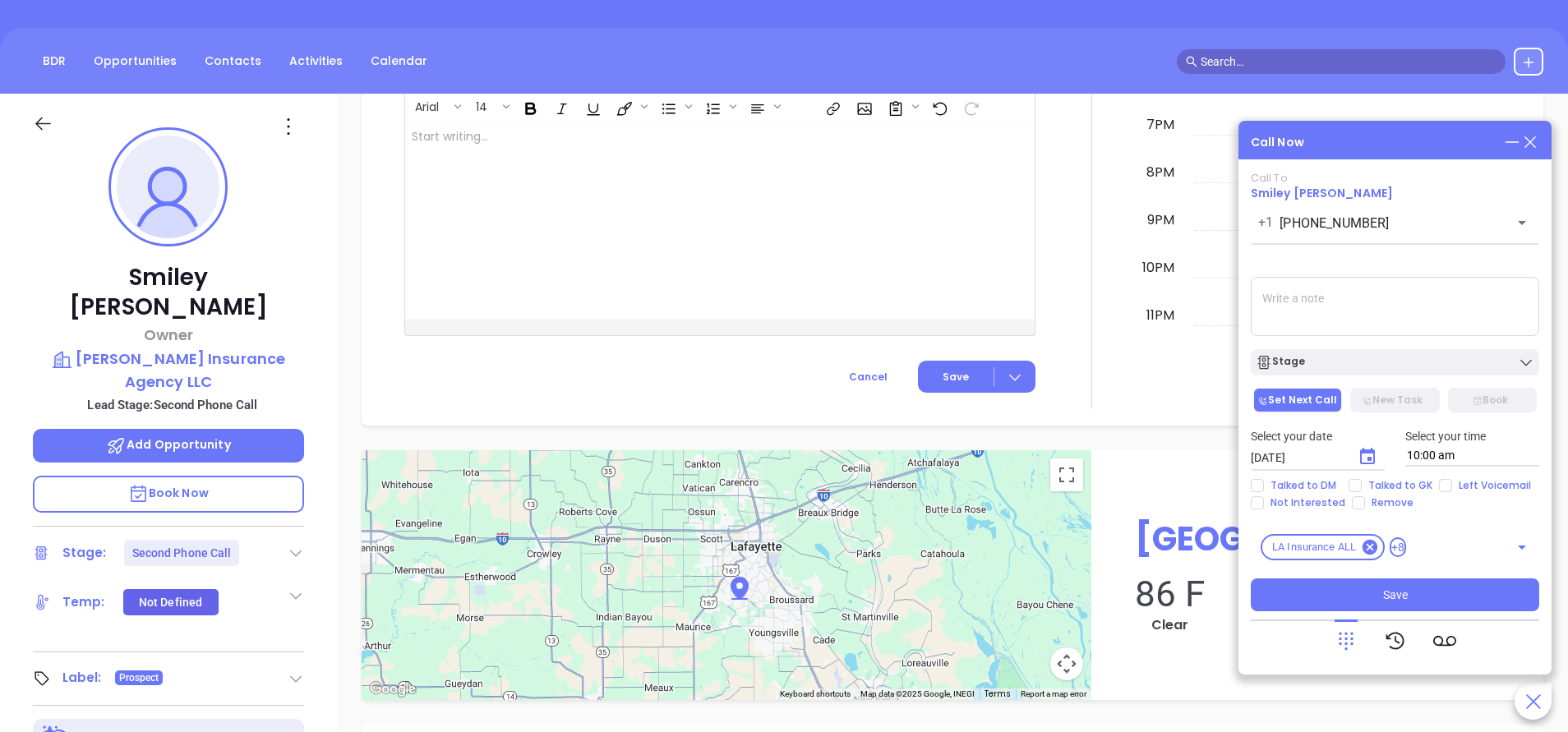
scroll to position [345, 0]
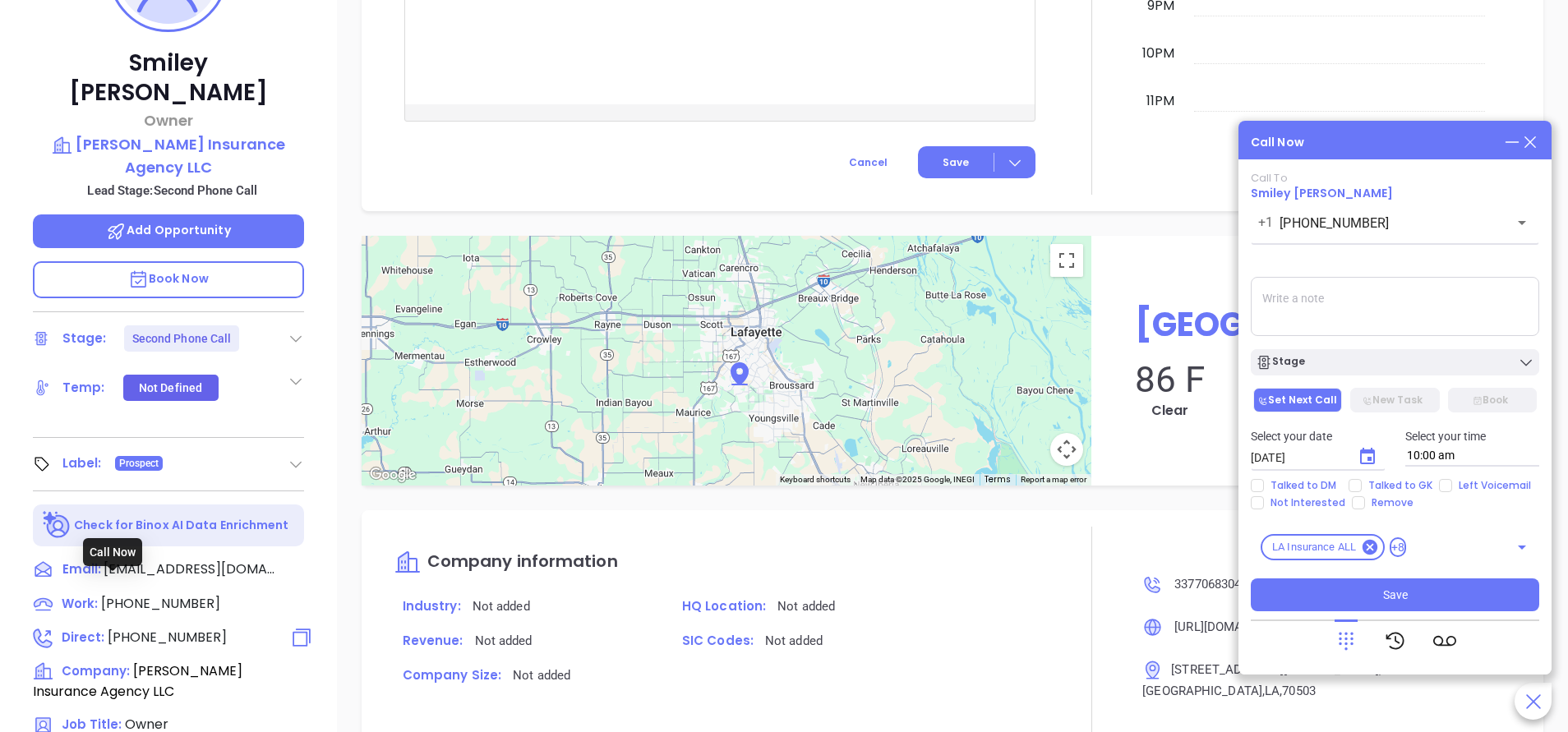
click at [155, 628] on span "(337) 573-7111" at bounding box center [167, 637] width 119 height 19
type input "(337) 573-7111"
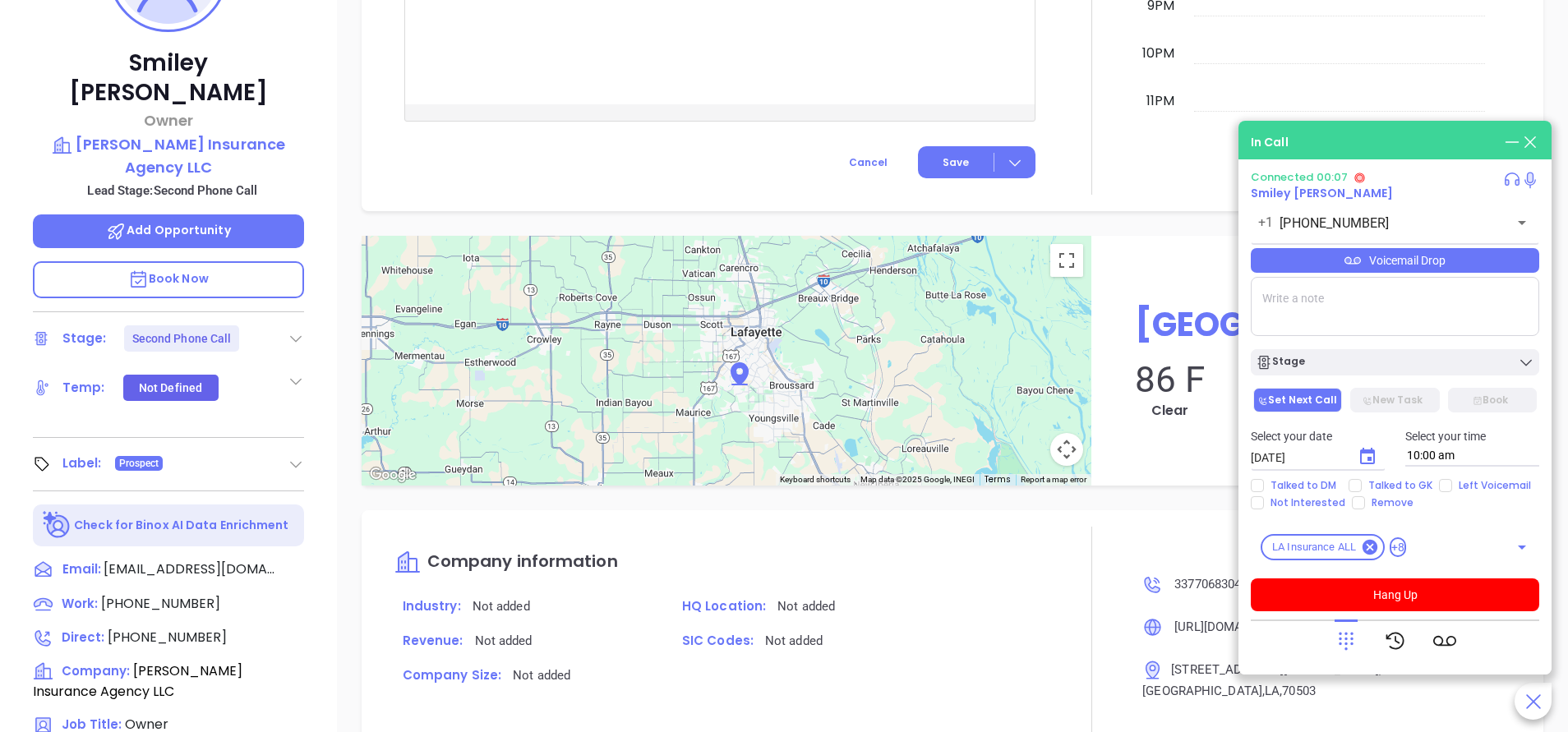
click at [989, 610] on p "HQ Location: Not added" at bounding box center [859, 606] width 371 height 21
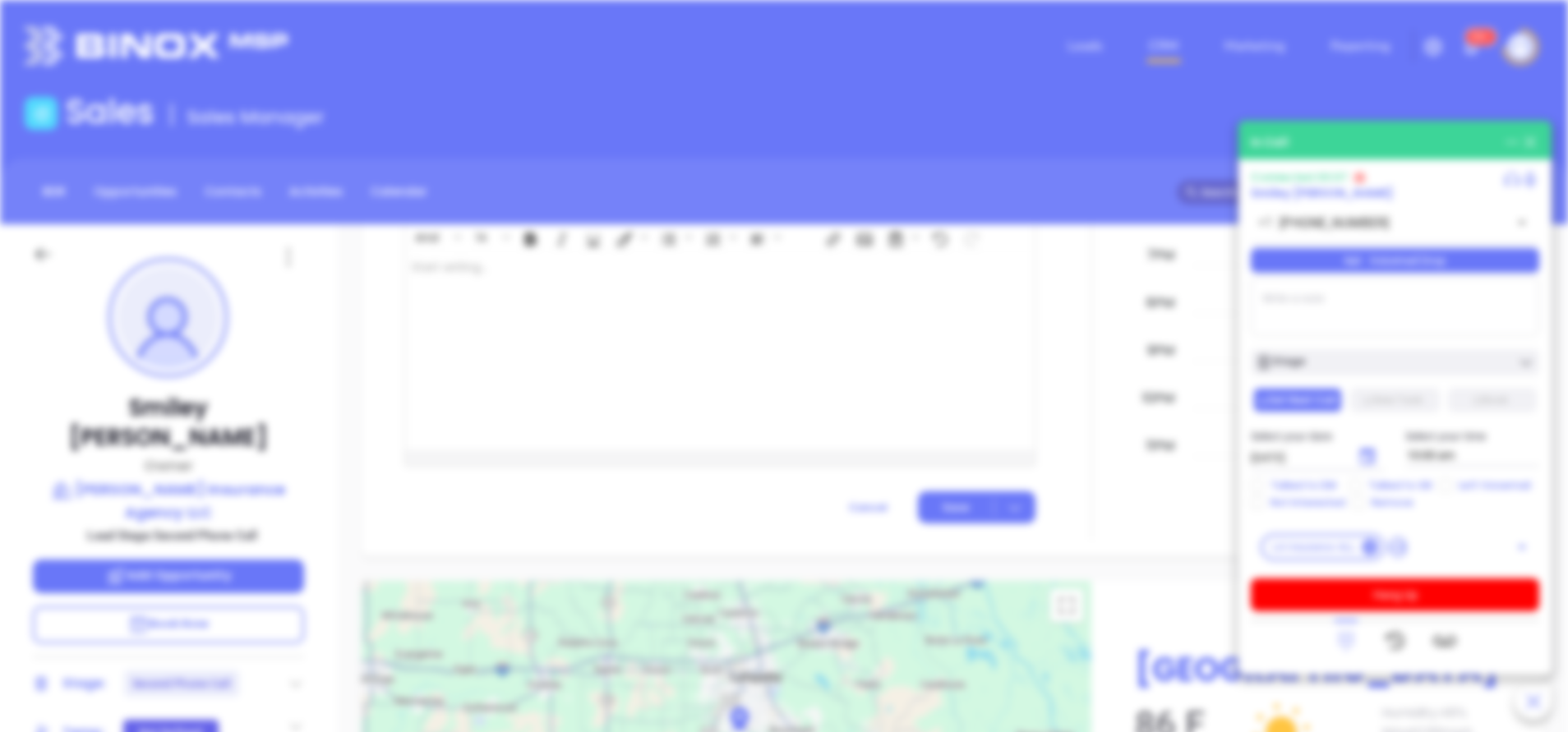
scroll to position [0, 0]
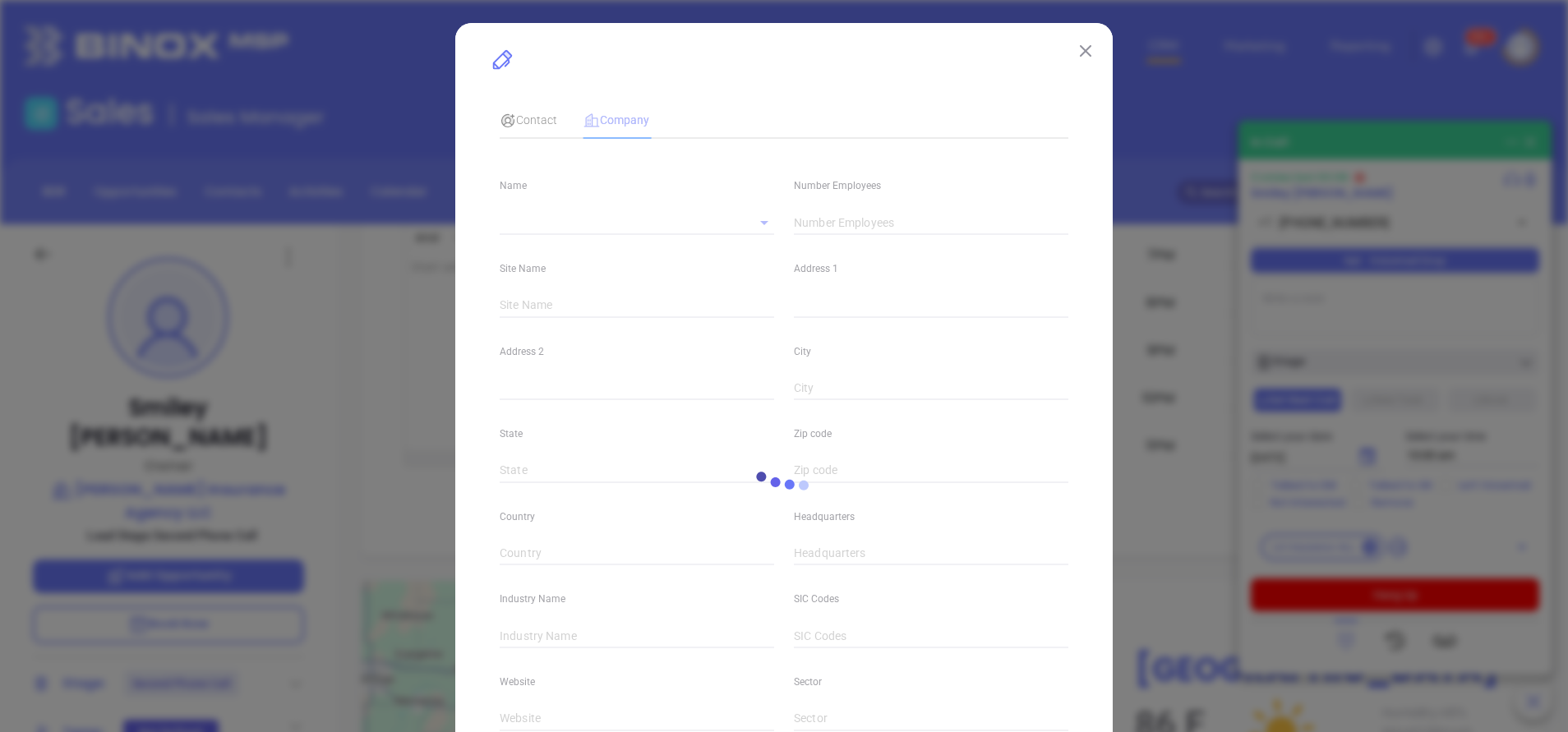
type input "(337) 706-8304"
type input "https://www.epperlyinsuranceagency.com/"
click at [1076, 57] on button at bounding box center [1085, 50] width 21 height 21
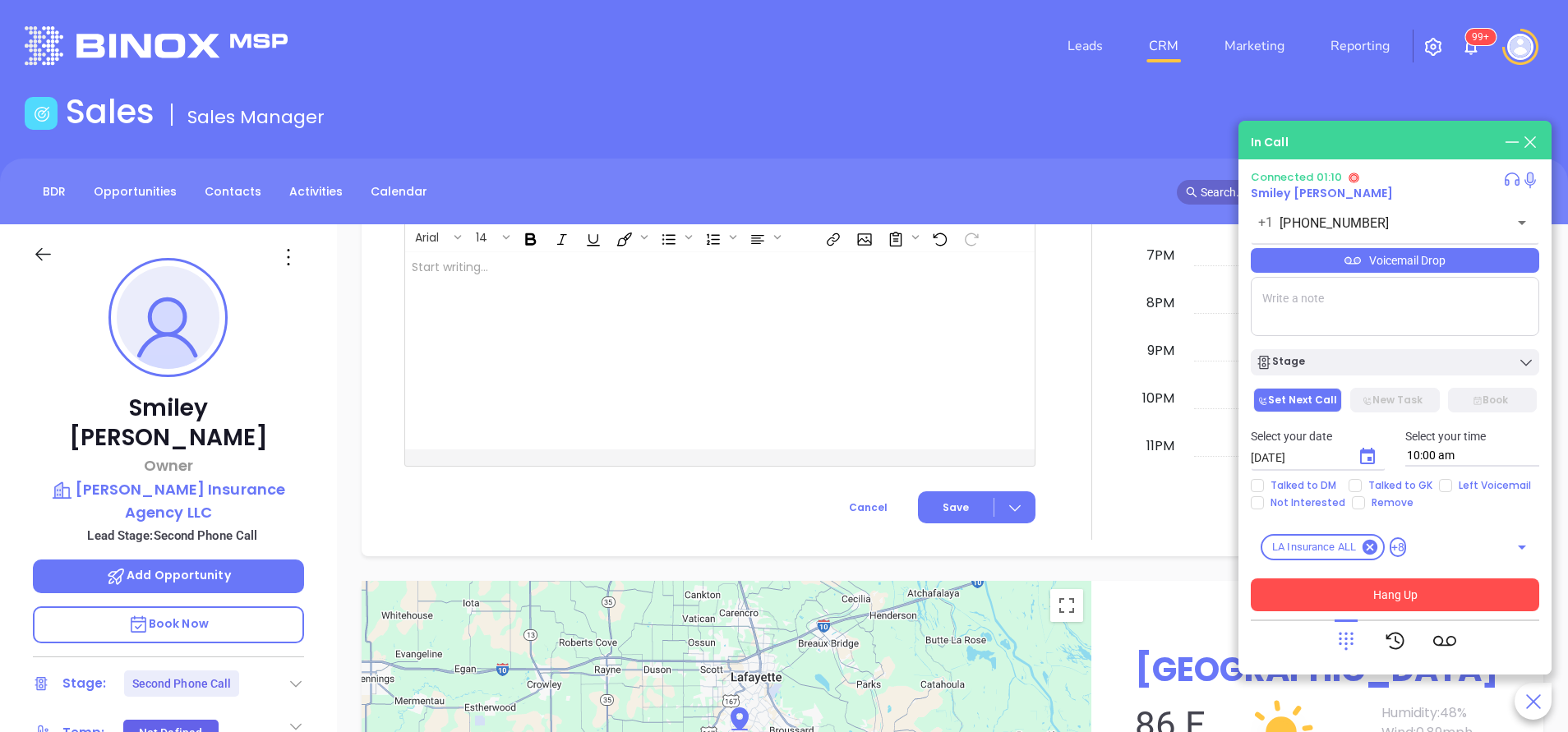
click at [1422, 598] on button "Hang Up" at bounding box center [1394, 595] width 288 height 33
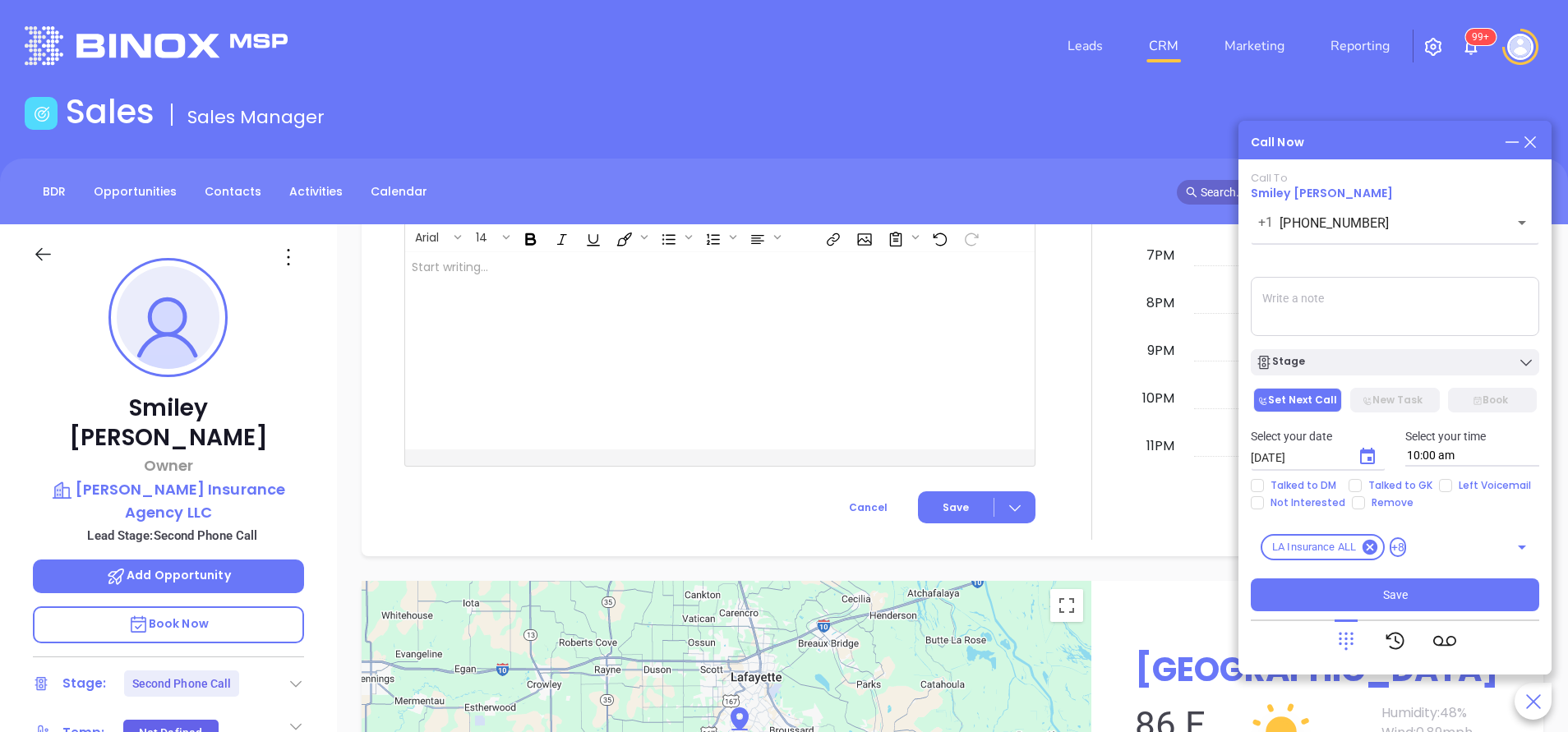
click at [1328, 307] on textarea at bounding box center [1394, 306] width 288 height 59
type textarea "left vm in general"
click at [1324, 367] on div "Stage" at bounding box center [1394, 362] width 278 height 16
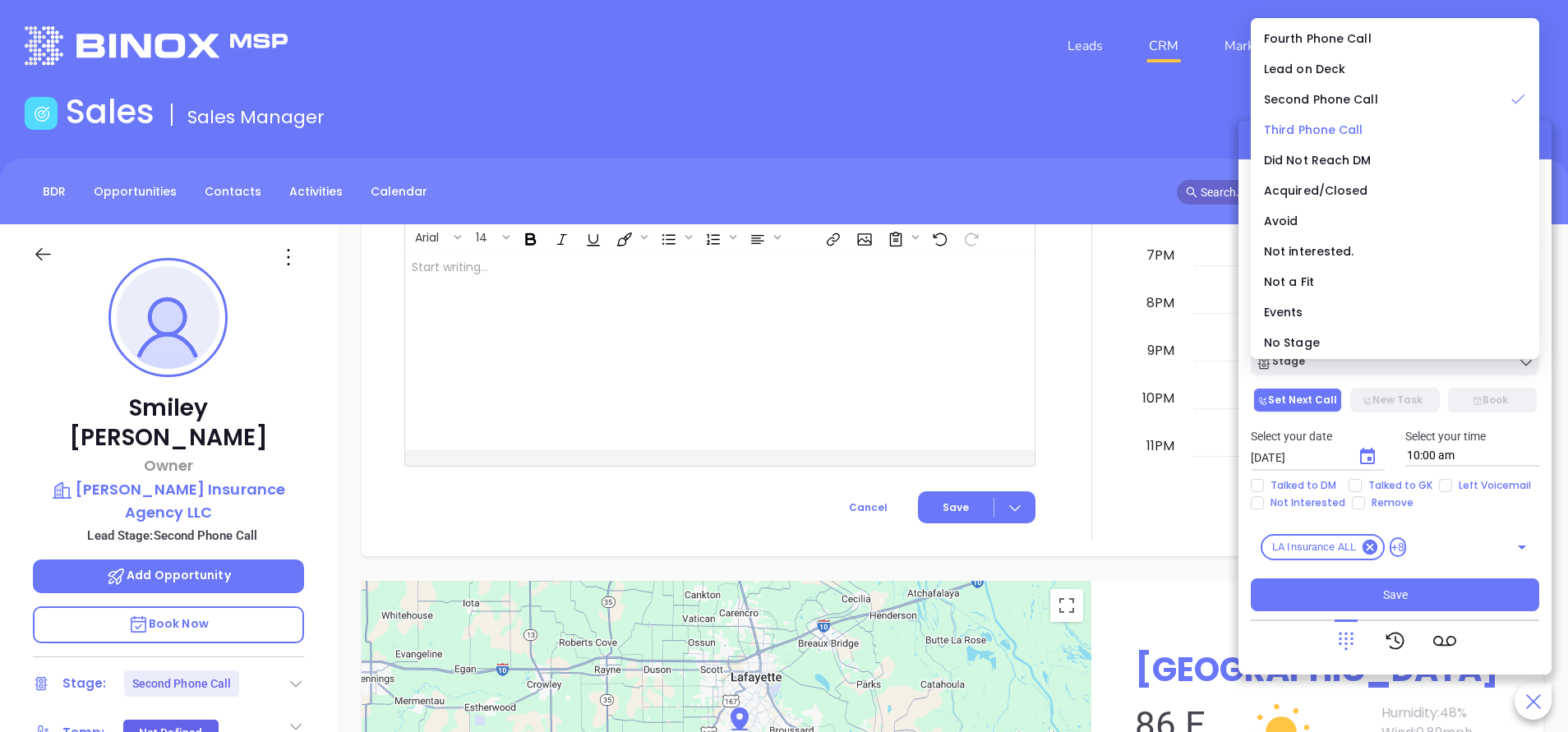
click at [1339, 128] on span "Third Phone Call" at bounding box center [1313, 129] width 99 height 16
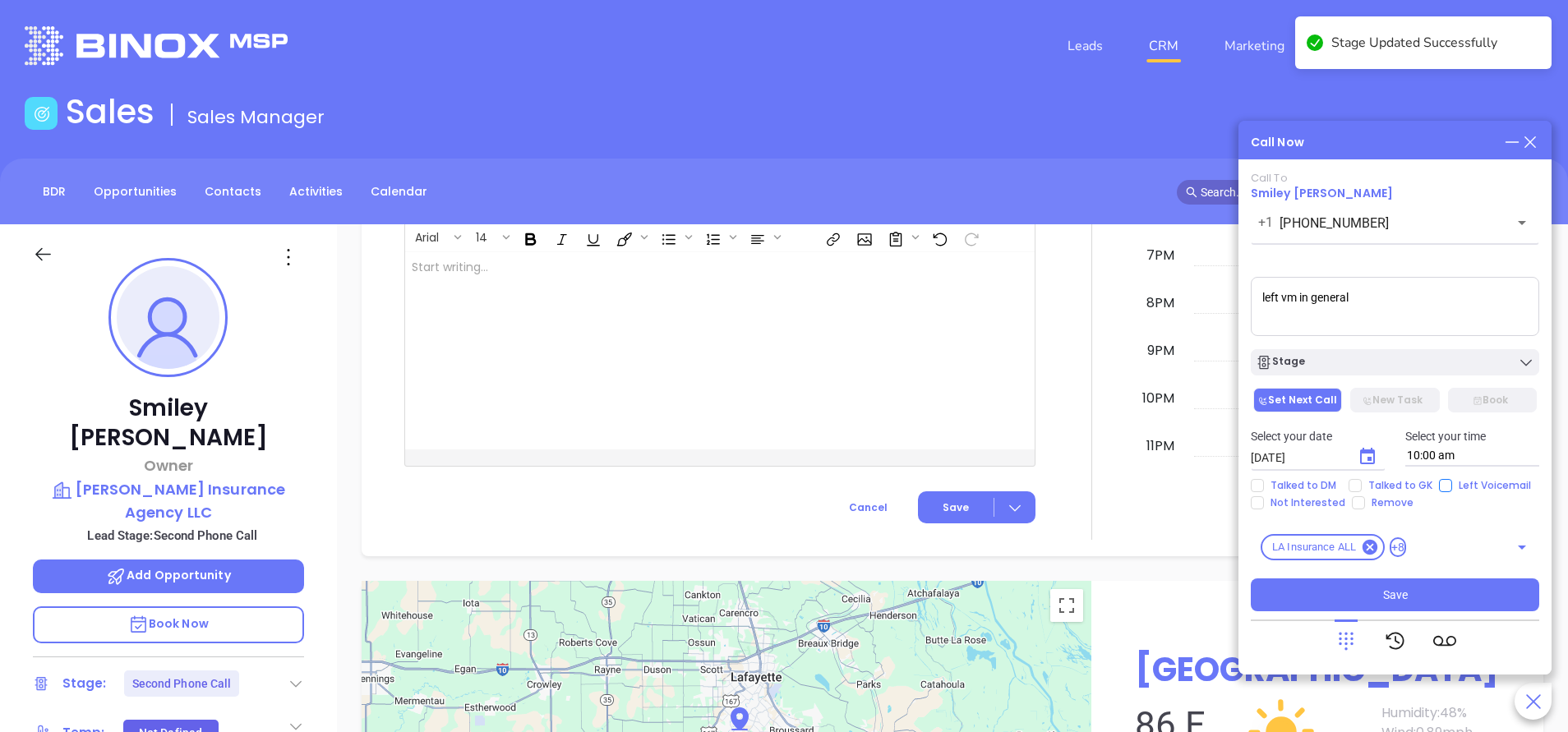
click at [1453, 489] on span "Left Voicemail" at bounding box center [1494, 485] width 86 height 13
click at [1452, 489] on input "Left Voicemail" at bounding box center [1445, 485] width 13 height 13
checkbox input "true"
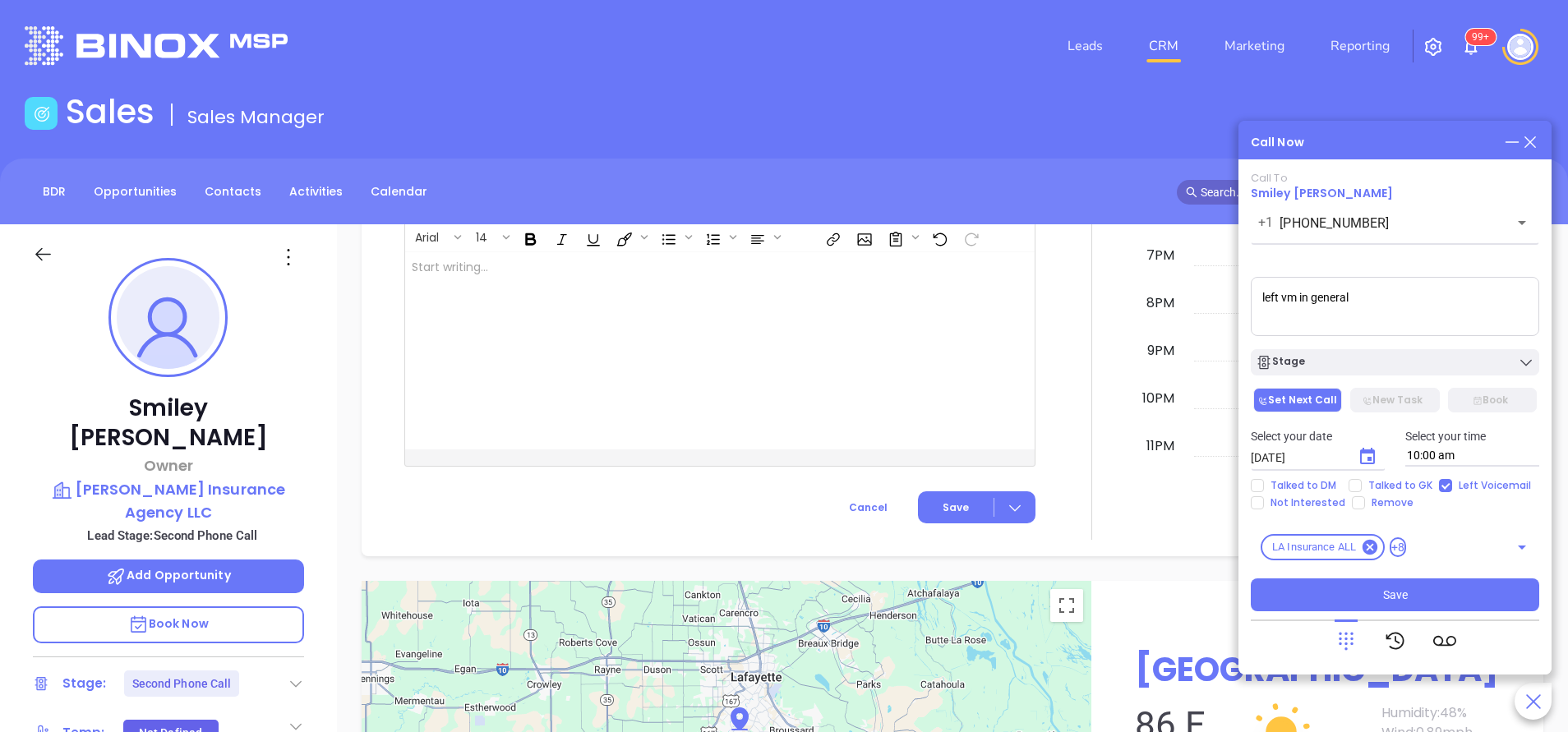
click at [1365, 461] on icon "Choose date, selected date is Oct 16, 2025" at bounding box center [1367, 456] width 20 height 20
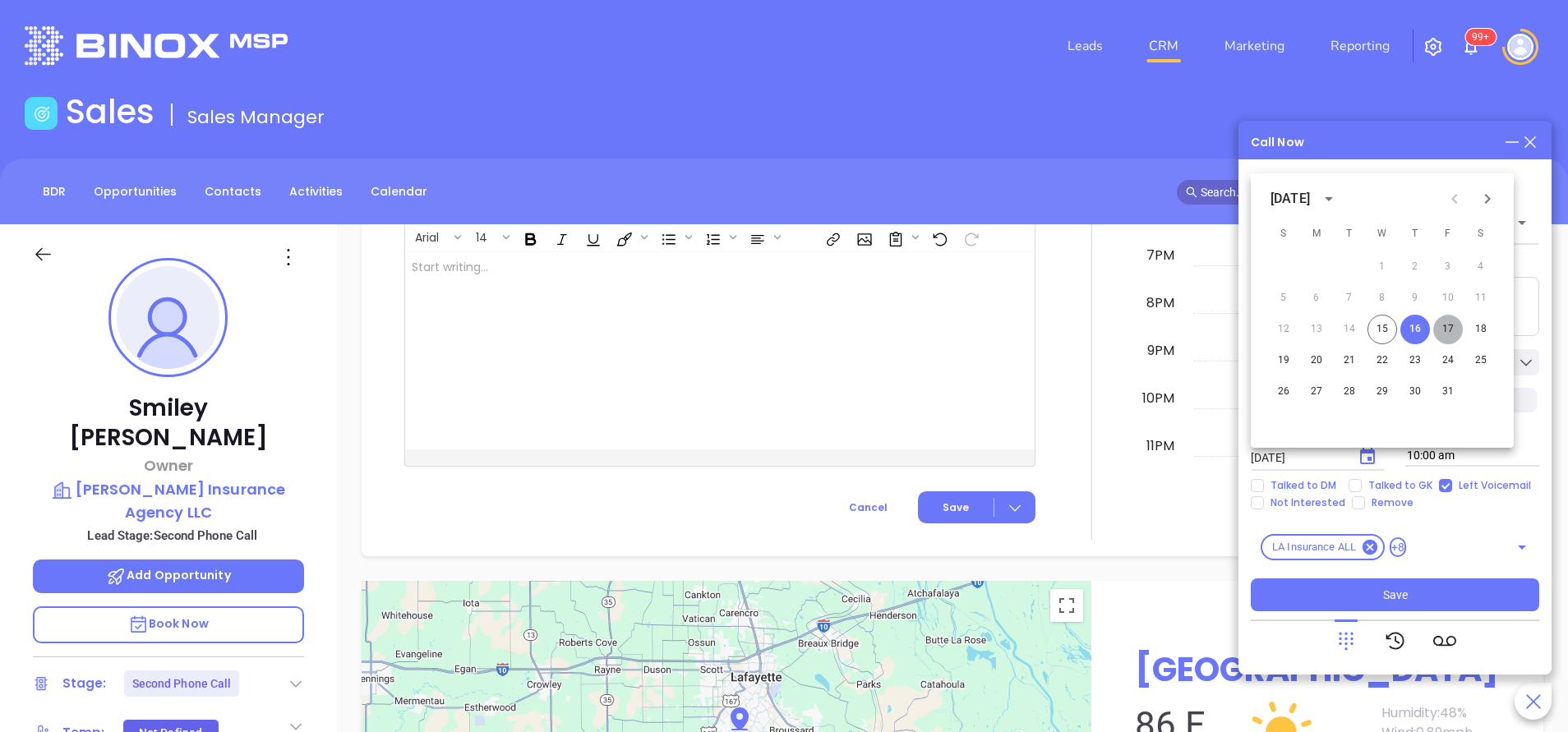
click at [1448, 331] on button "17" at bounding box center [1447, 330] width 30 height 30
type input "[DATE]"
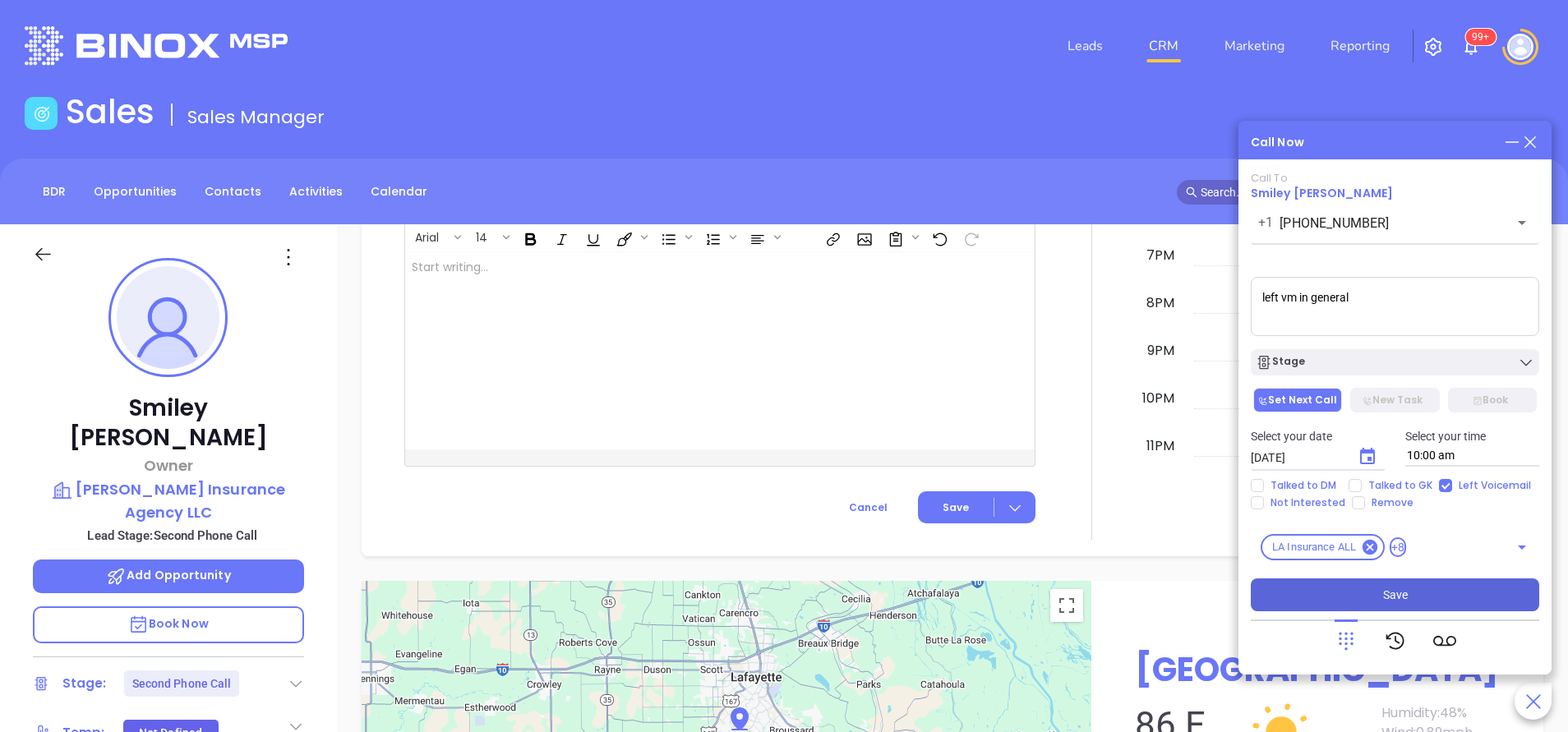
click at [1399, 598] on span "Save" at bounding box center [1395, 594] width 25 height 18
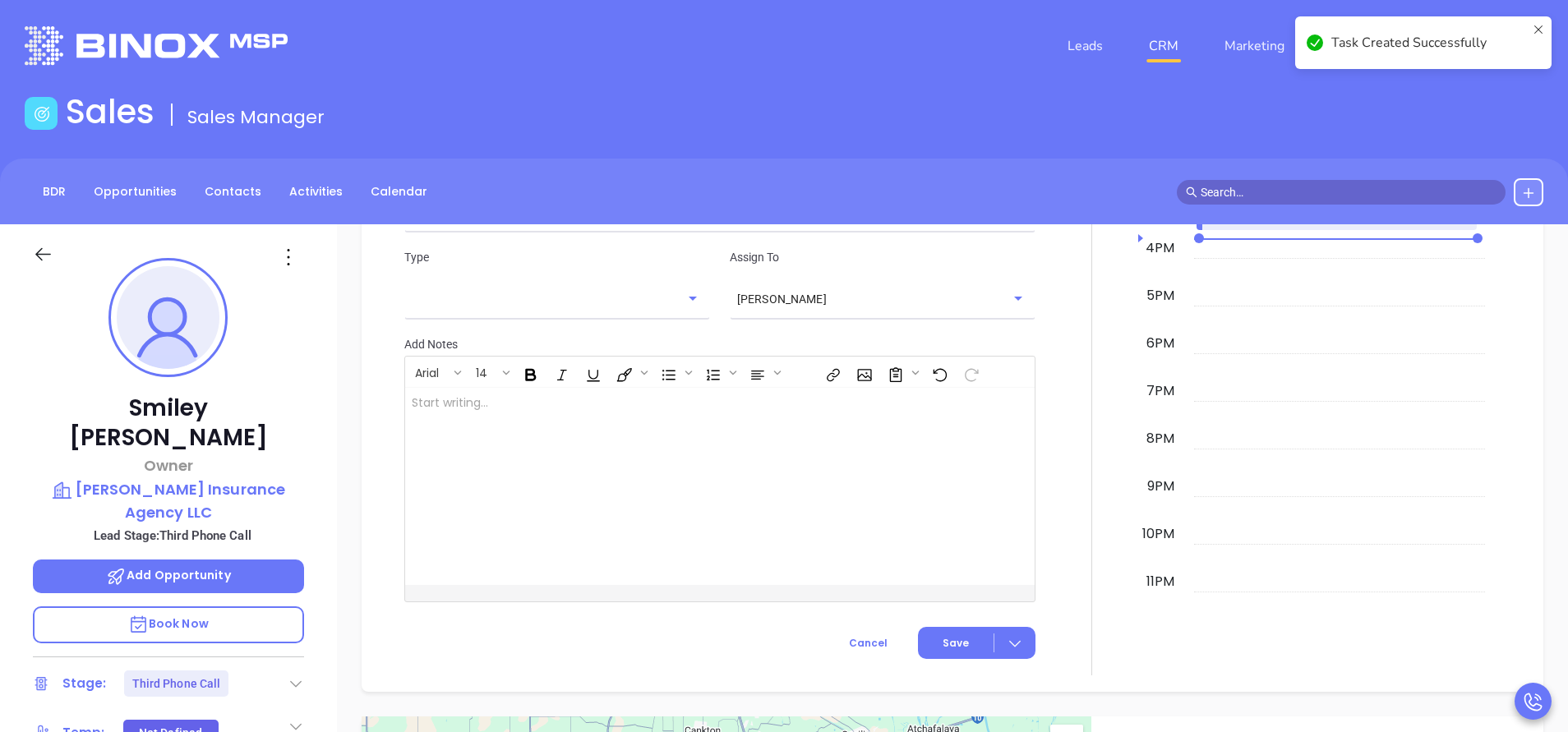
scroll to position [1345, 0]
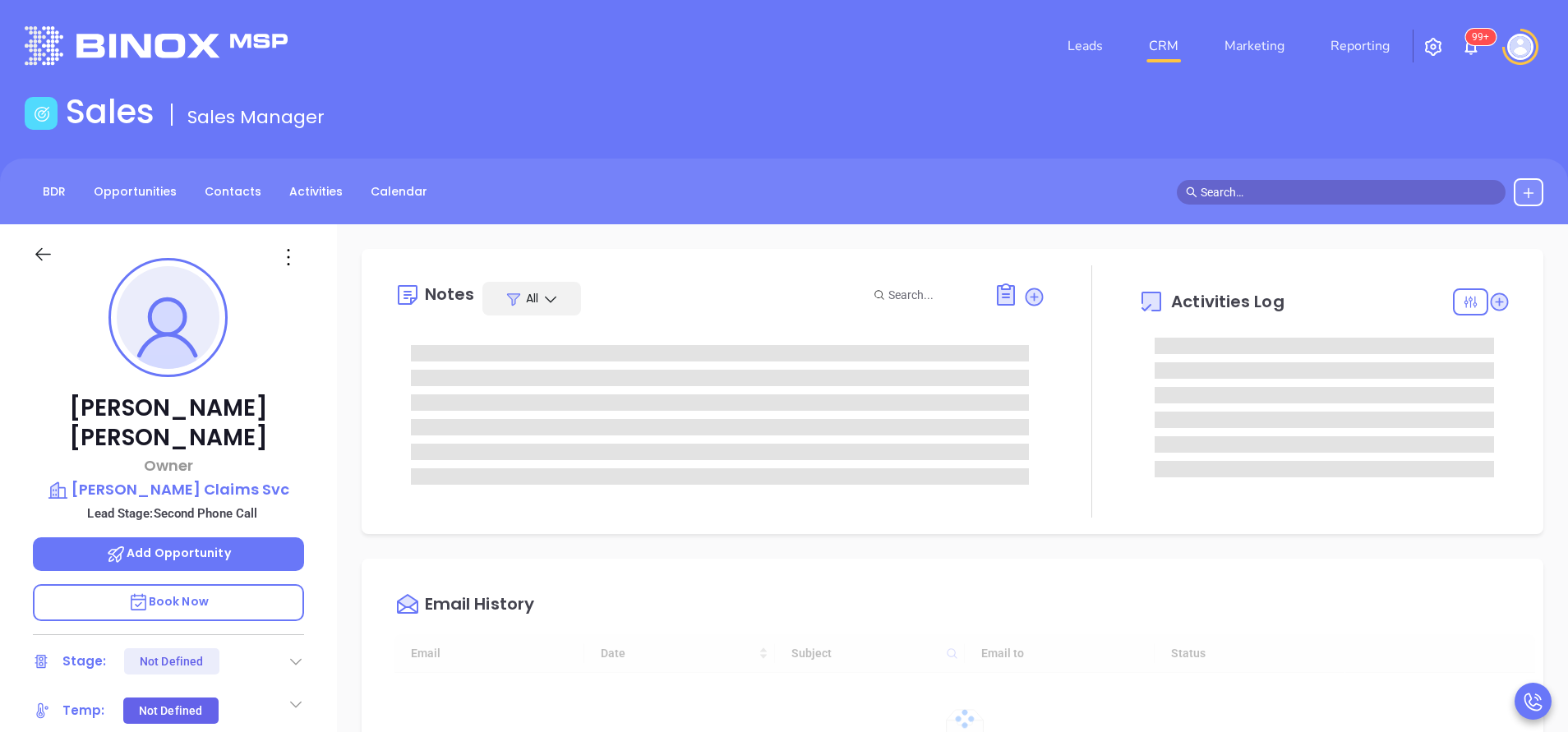
type input "[DATE]"
type input "[PERSON_NAME]"
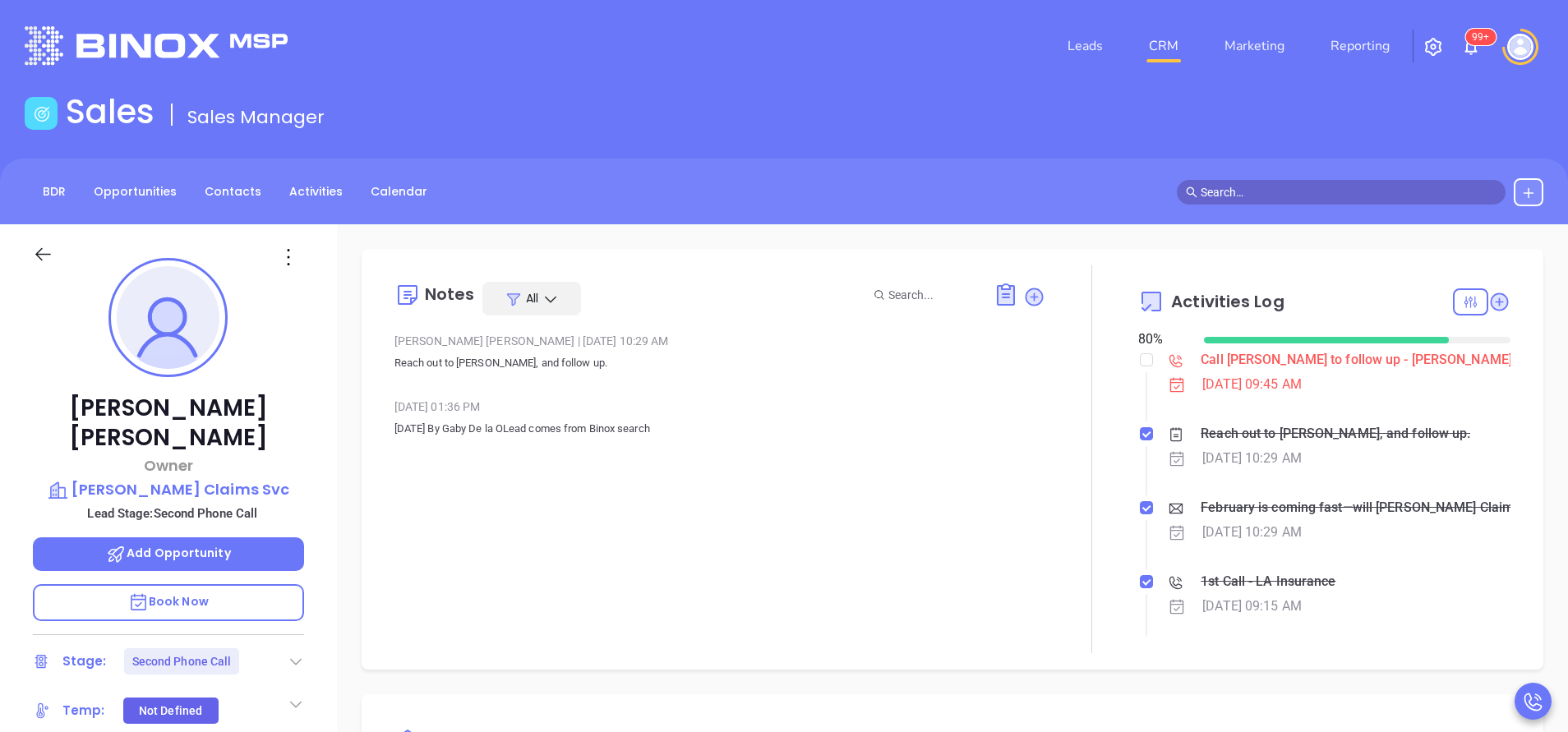
click at [311, 484] on div "[PERSON_NAME] Owner [PERSON_NAME] Claims Svc Lead Stage: Second Phone Call Add …" at bounding box center [169, 681] width 337 height 915
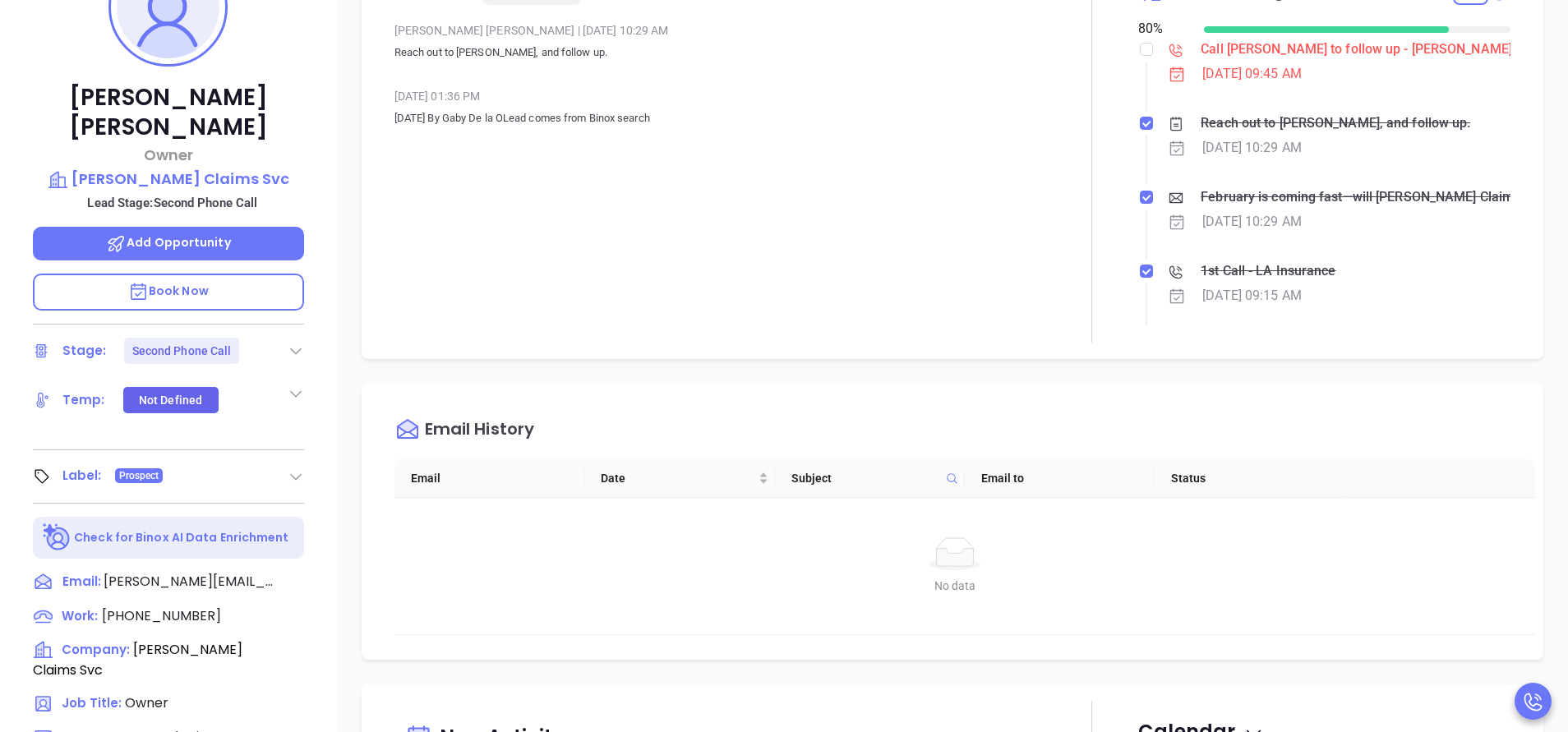
scroll to position [395, 0]
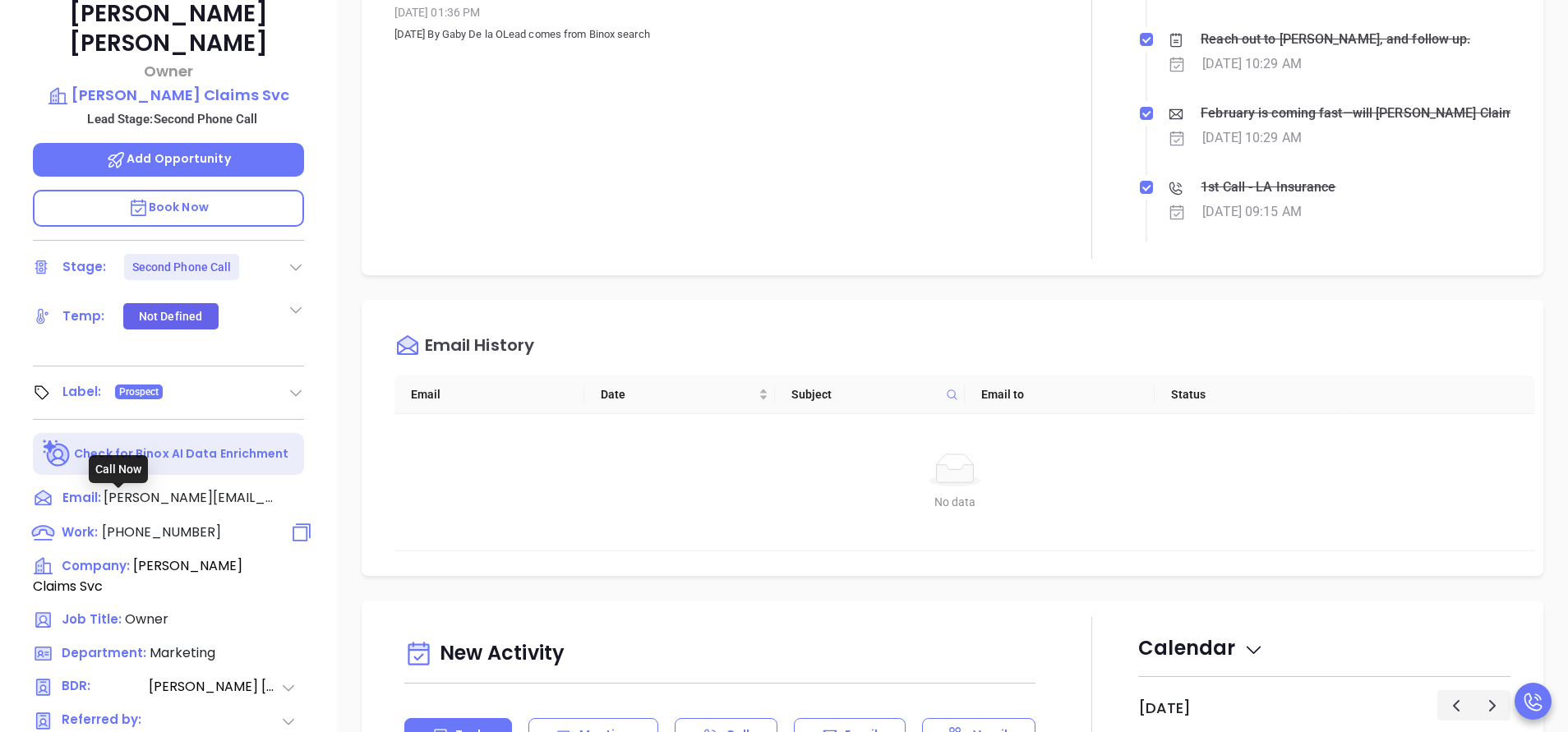
click at [182, 523] on span "[PHONE_NUMBER]" at bounding box center [161, 533] width 119 height 19
type input "[PHONE_NUMBER]"
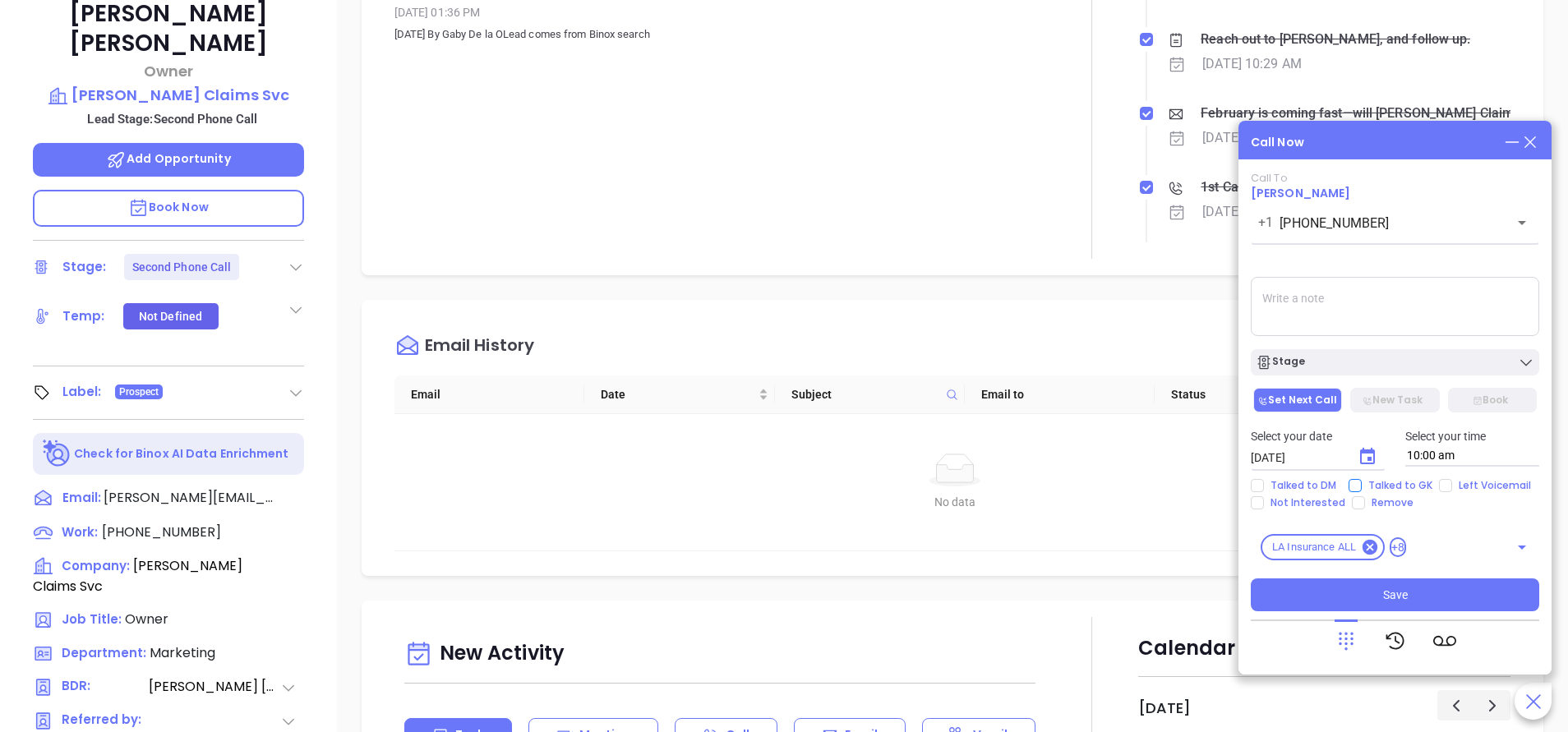
click at [1378, 480] on span "Talked to GK" at bounding box center [1400, 485] width 77 height 13
click at [1362, 480] on input "Talked to GK" at bounding box center [1354, 485] width 13 height 13
checkbox input "true"
click at [1369, 458] on icon "Choose date, selected date is Oct 16, 2025" at bounding box center [1367, 455] width 15 height 16
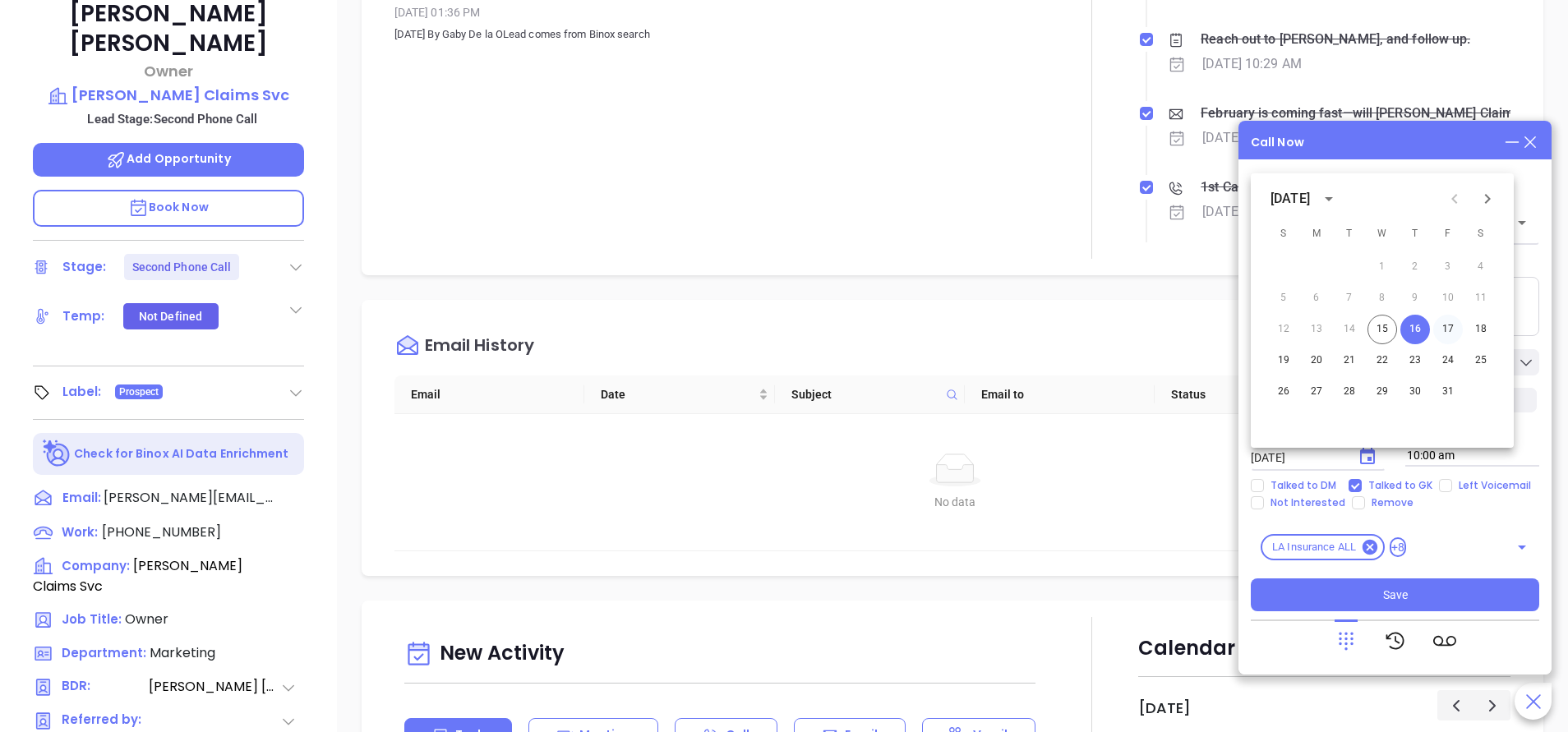
click at [1456, 326] on button "17" at bounding box center [1447, 330] width 30 height 30
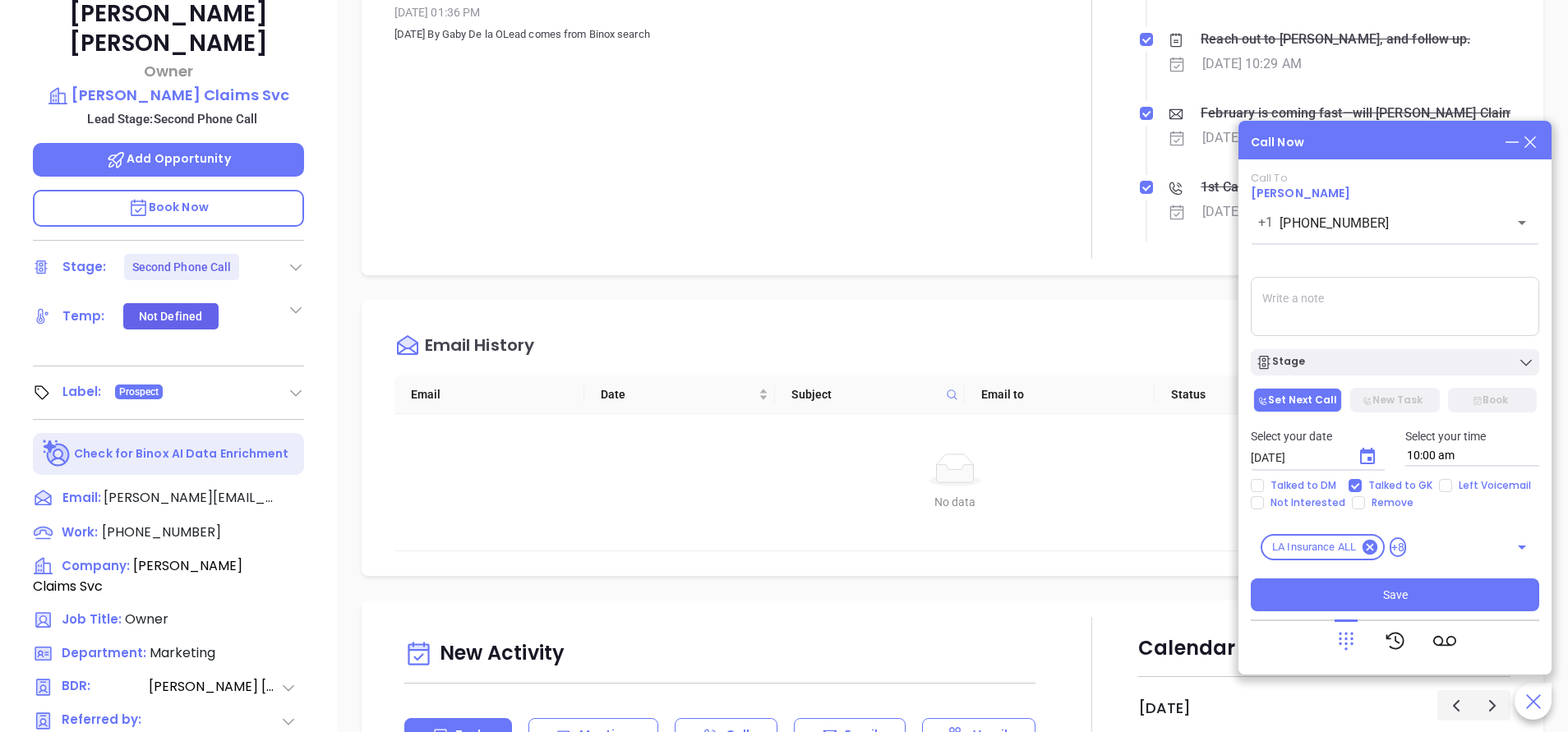
type input "[DATE]"
click at [1354, 359] on div "Stage" at bounding box center [1394, 362] width 278 height 16
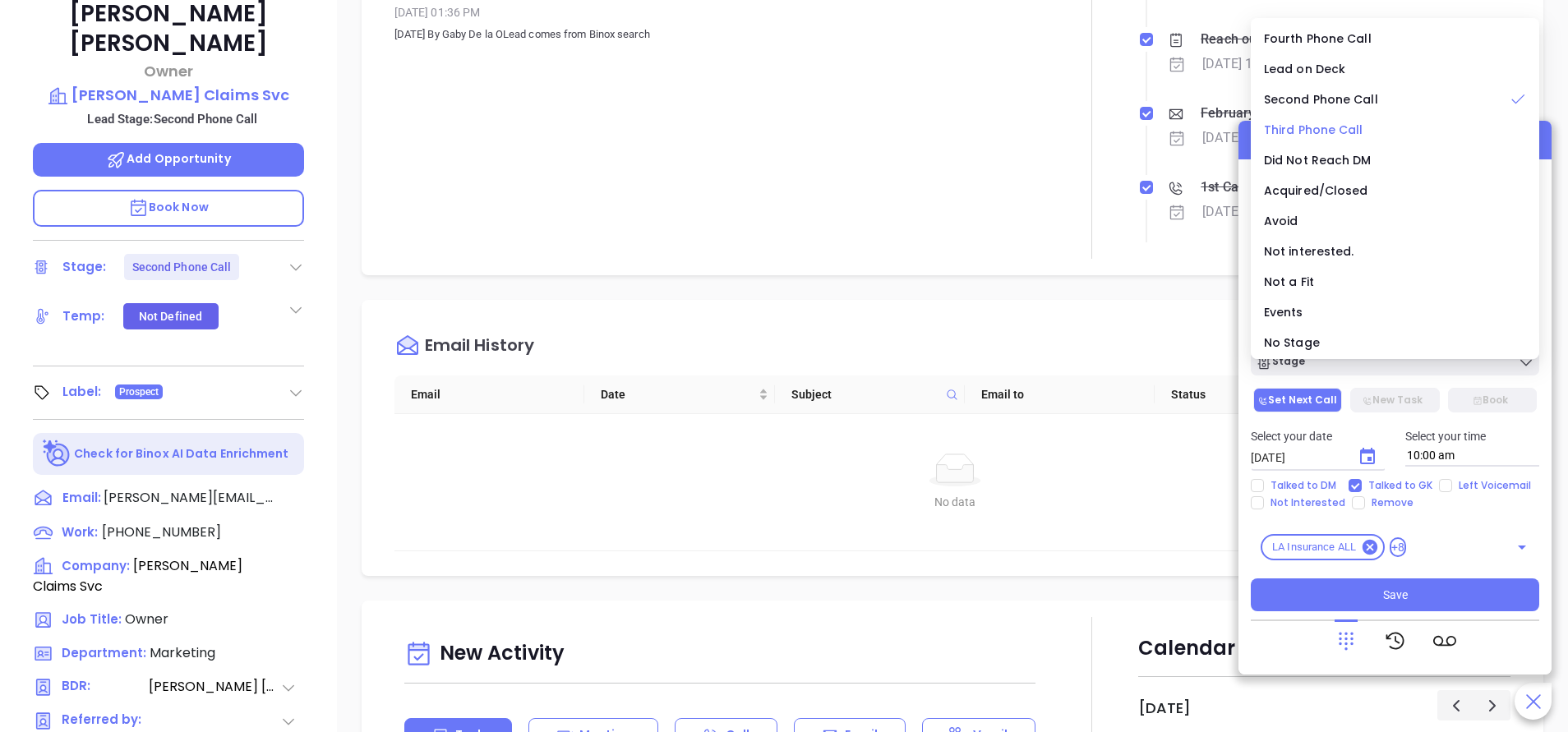
click at [1331, 120] on li "Third Phone Call" at bounding box center [1394, 130] width 282 height 34
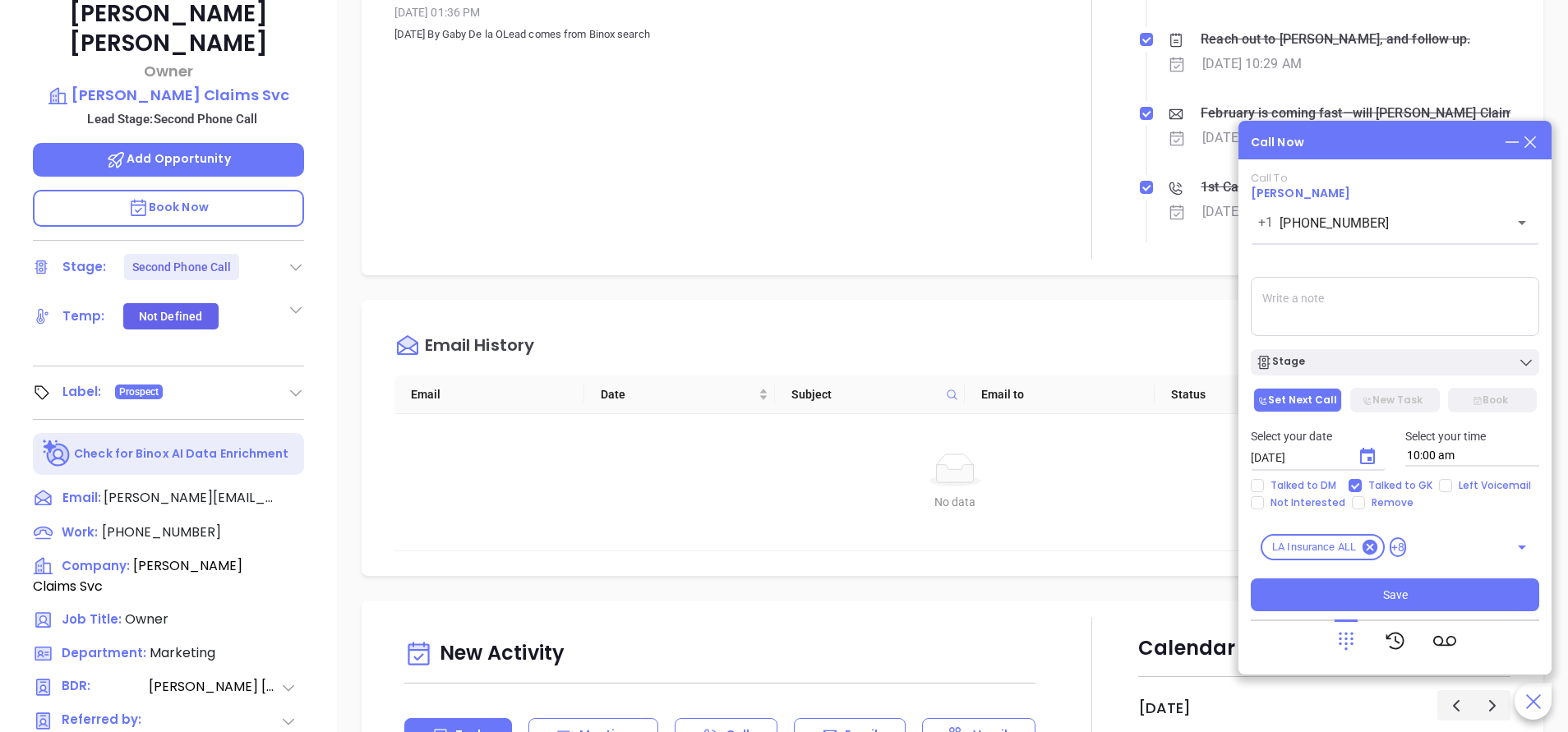
click at [1327, 285] on textarea at bounding box center [1394, 306] width 288 height 59
click at [1398, 599] on span "Save" at bounding box center [1395, 594] width 25 height 18
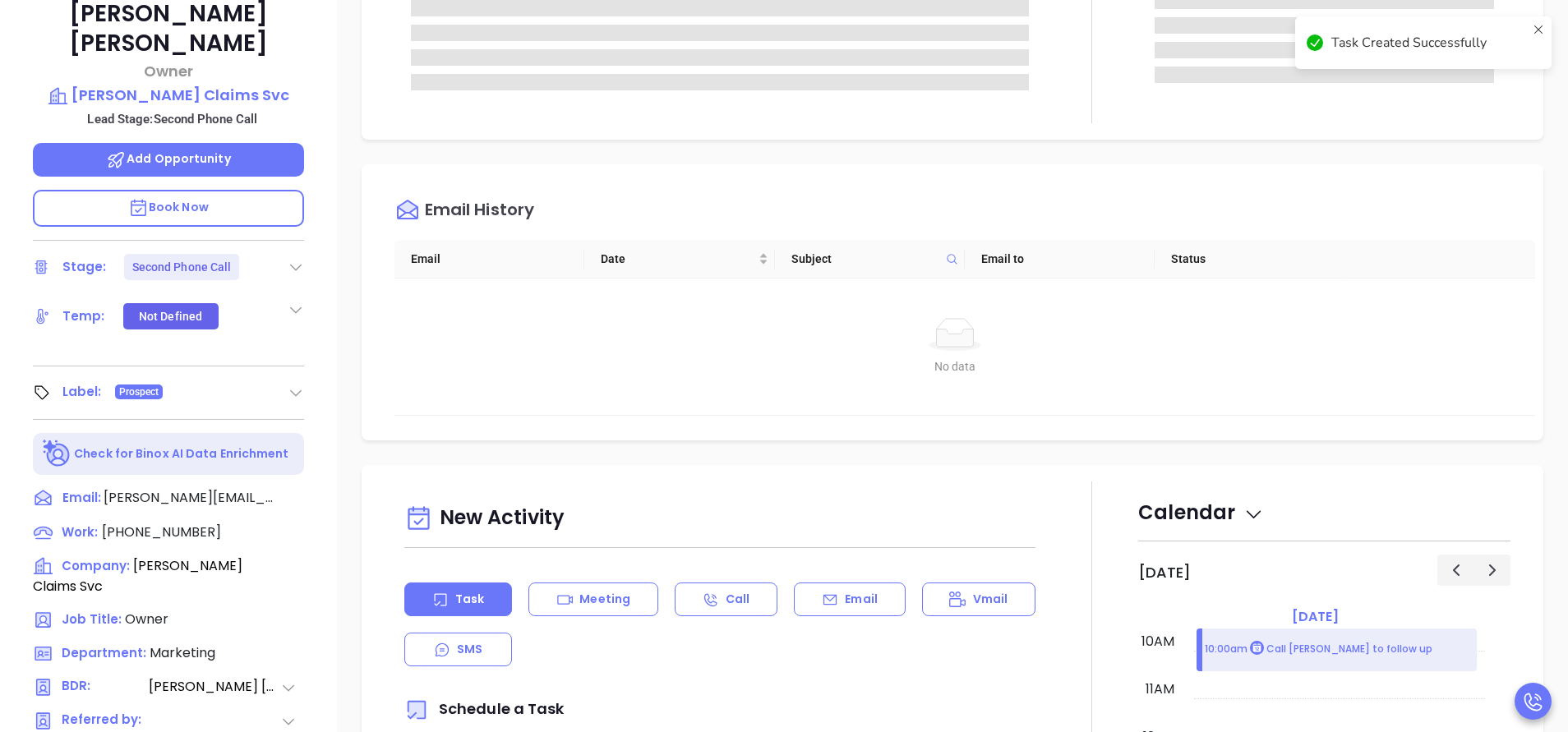
click at [1093, 164] on div "Notes All Activities Log Email History Email Date Subject Email to Status No da…" at bounding box center [953, 405] width 1231 height 1151
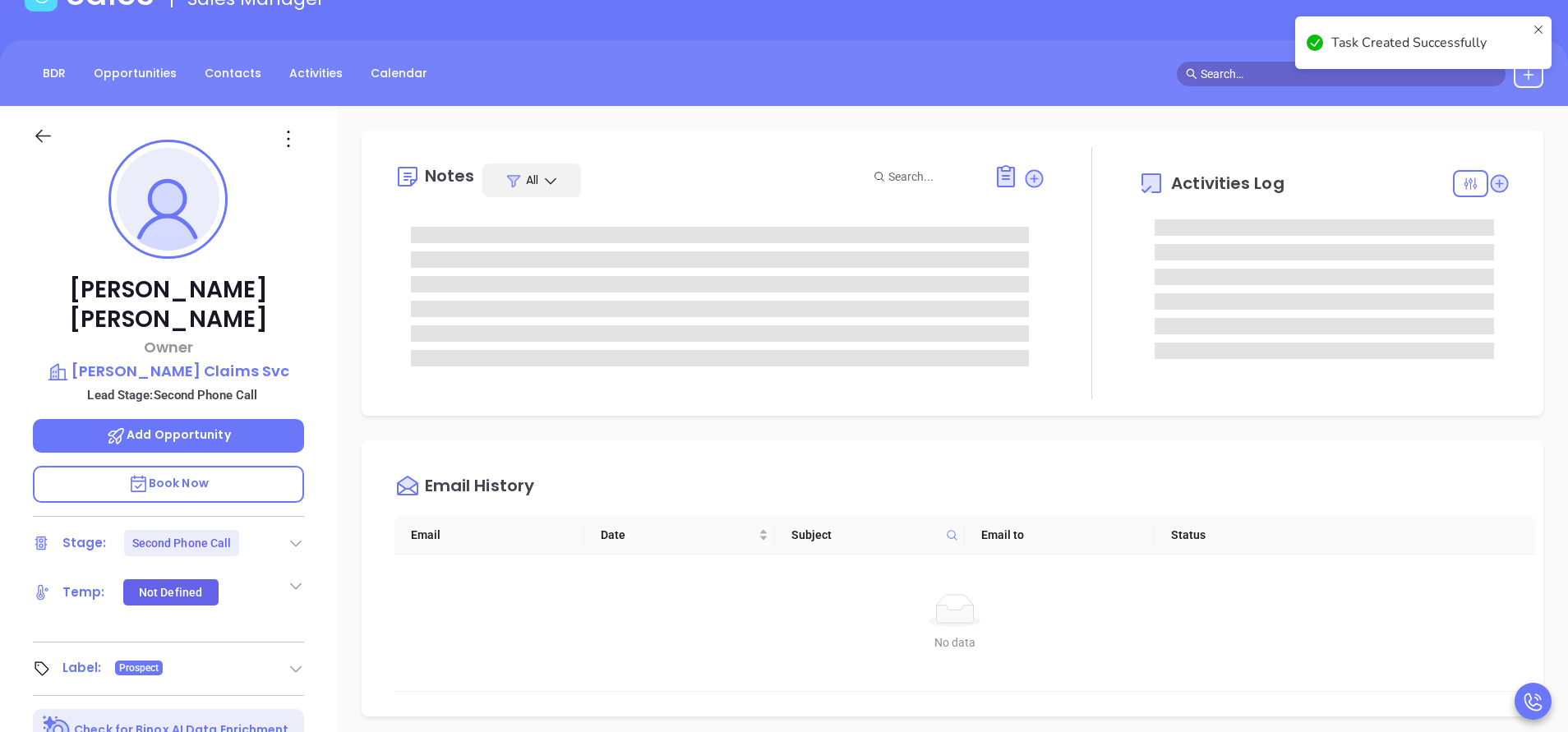
scroll to position [98, 0]
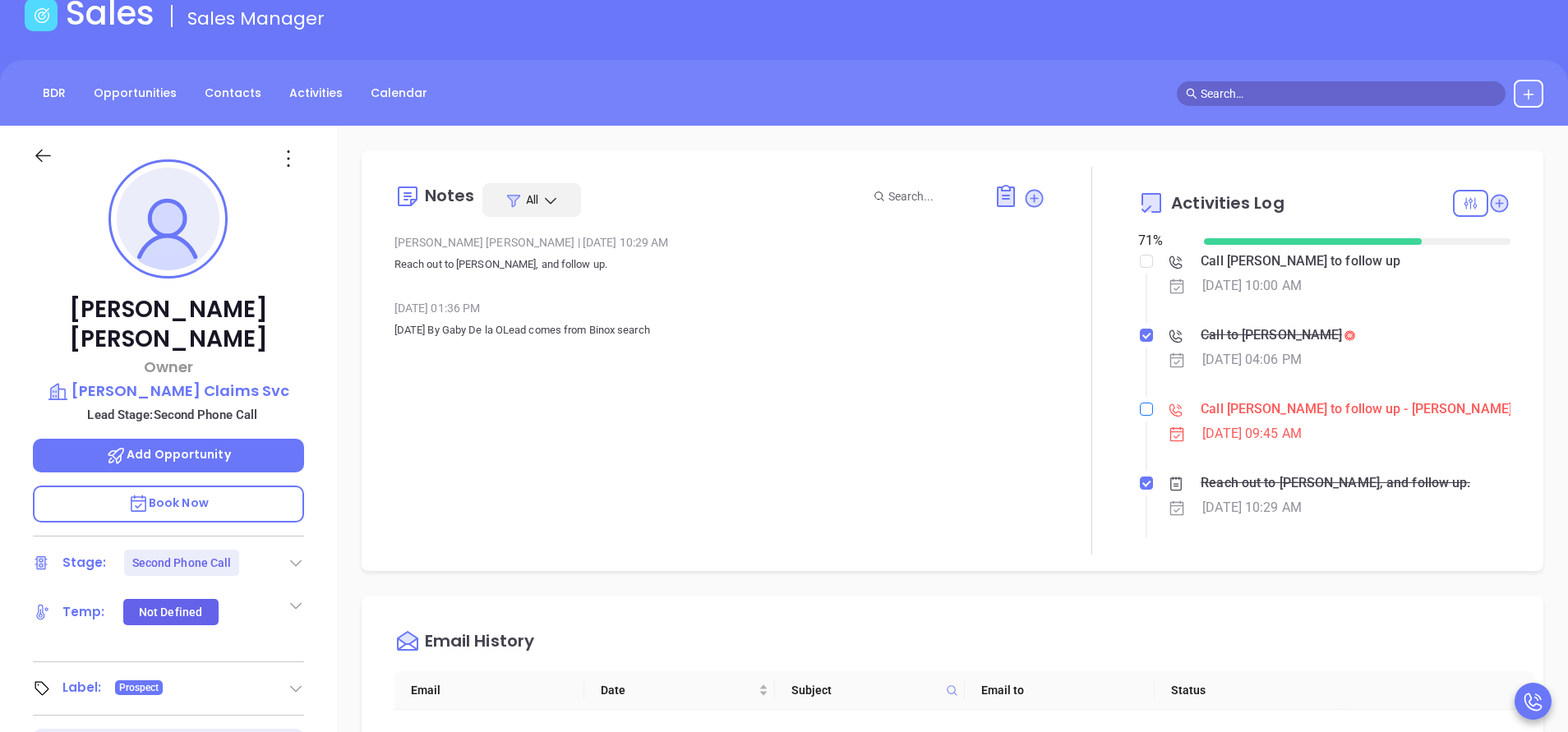
click at [1139, 411] on input "checkbox" at bounding box center [1145, 408] width 13 height 13
checkbox input "true"
click at [299, 561] on icon at bounding box center [295, 564] width 11 height 7
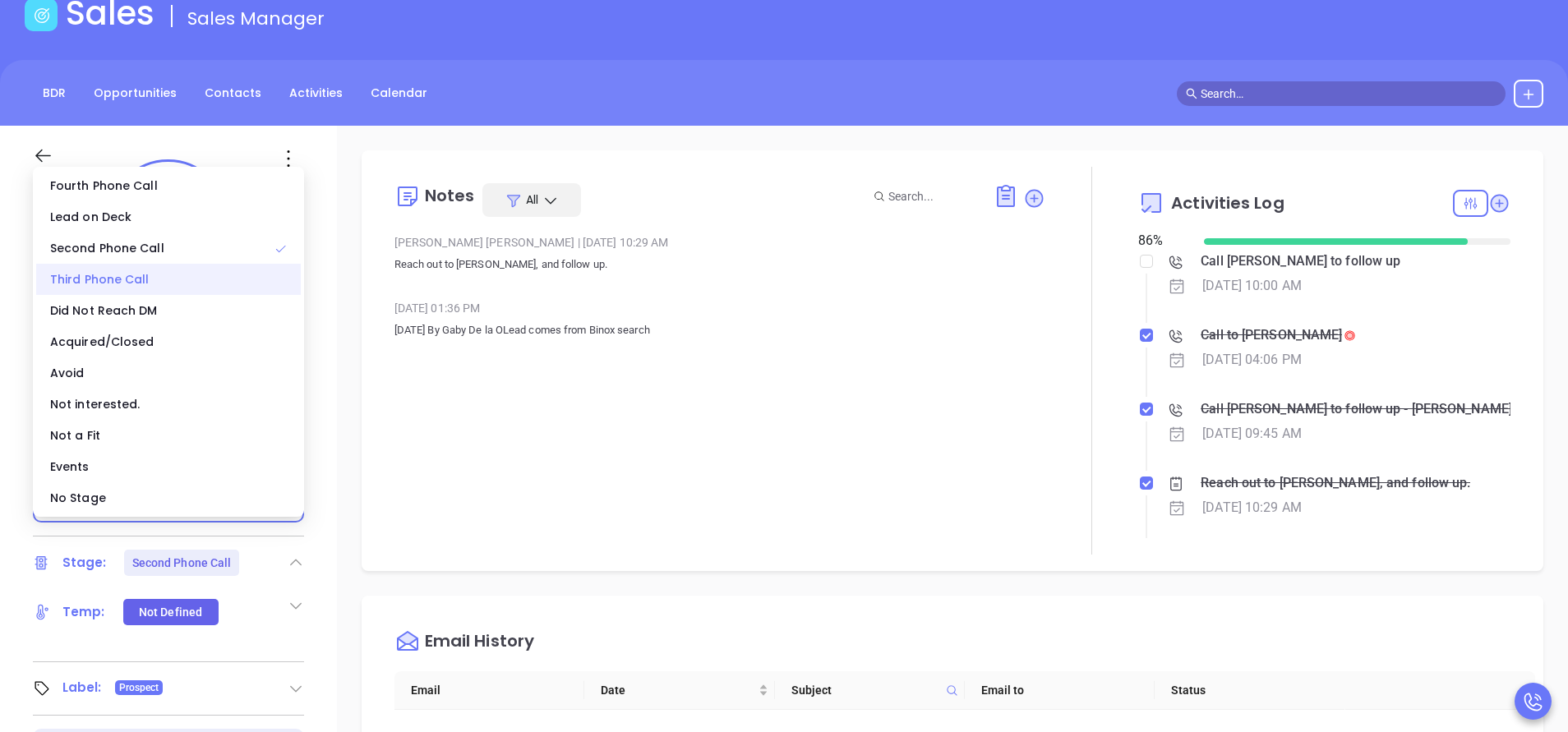
click at [167, 283] on div "Third Phone Call" at bounding box center [168, 279] width 264 height 31
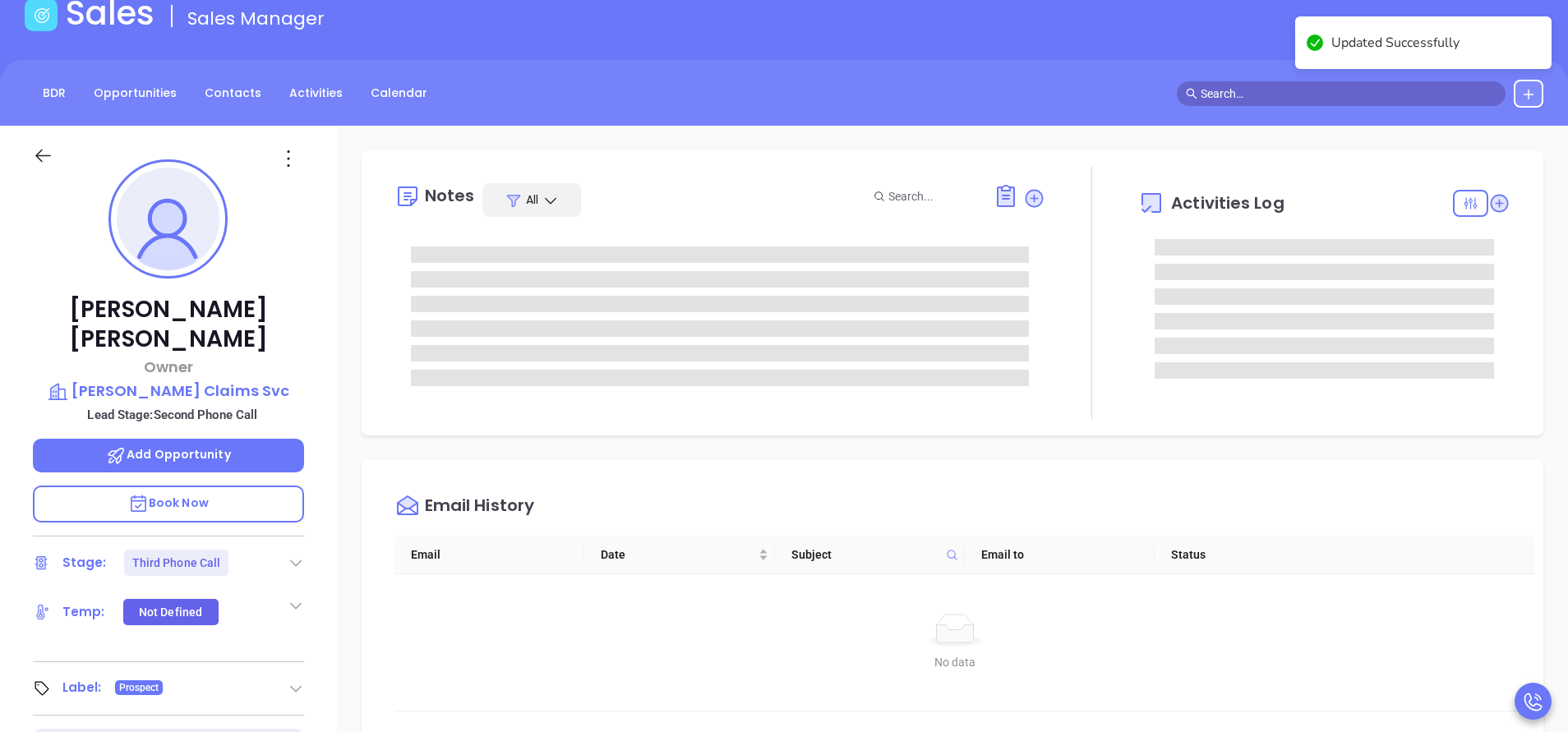
click at [597, 451] on div "Notes All Activities Log Email History Email Date Subject Email to Status No da…" at bounding box center [953, 701] width 1231 height 1151
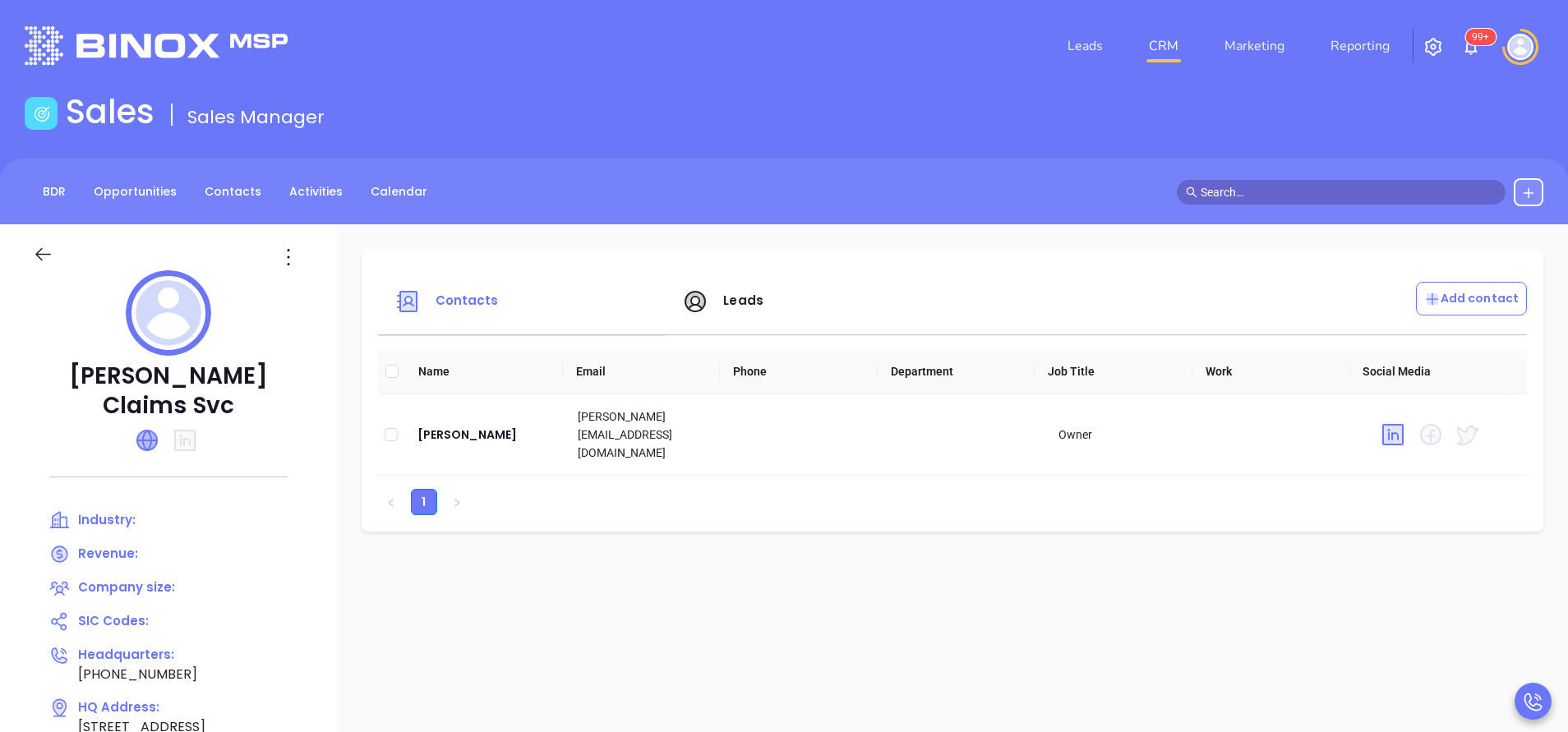
click at [157, 431] on icon at bounding box center [146, 440] width 20 height 20
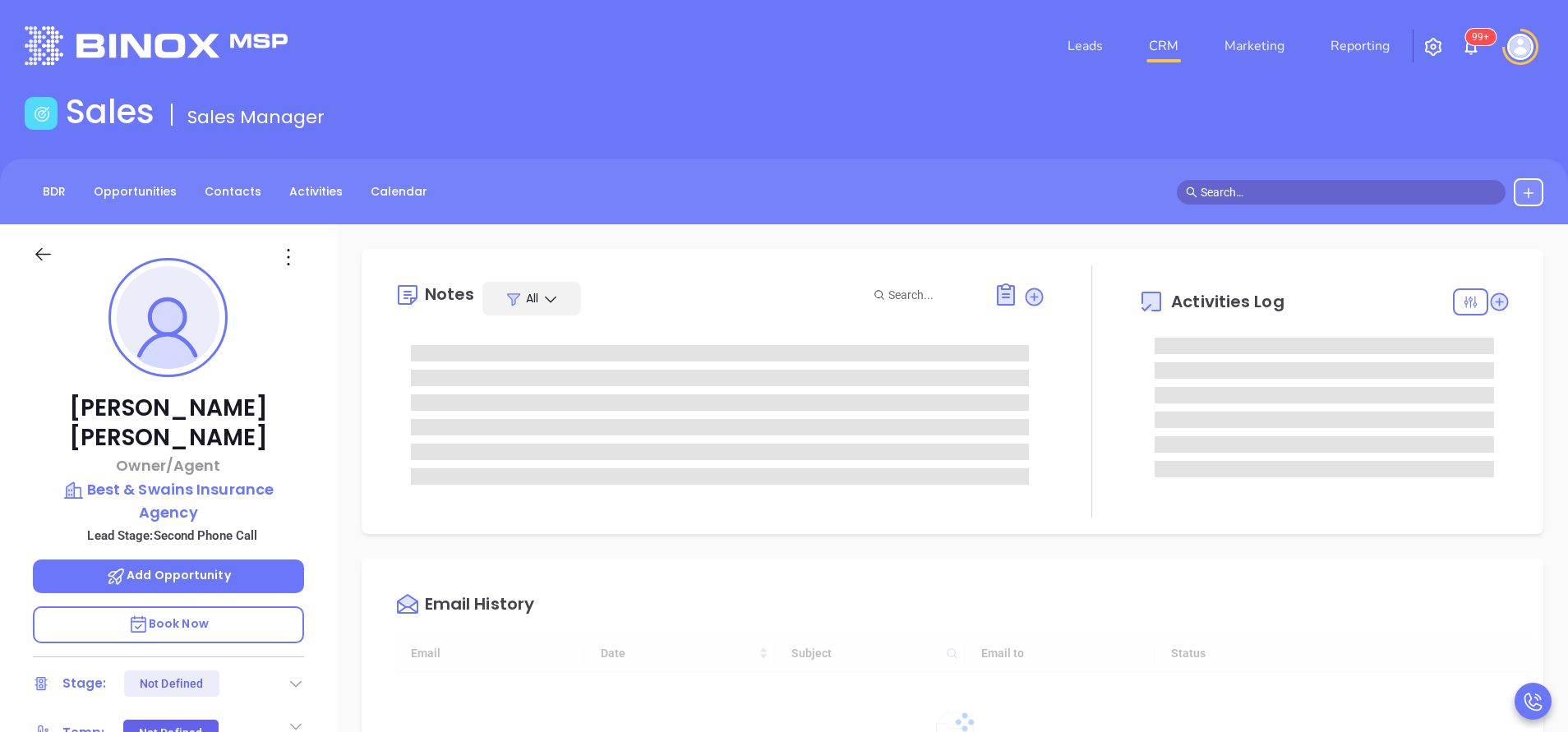
scroll to position [478, 0]
type input "[PERSON_NAME]"
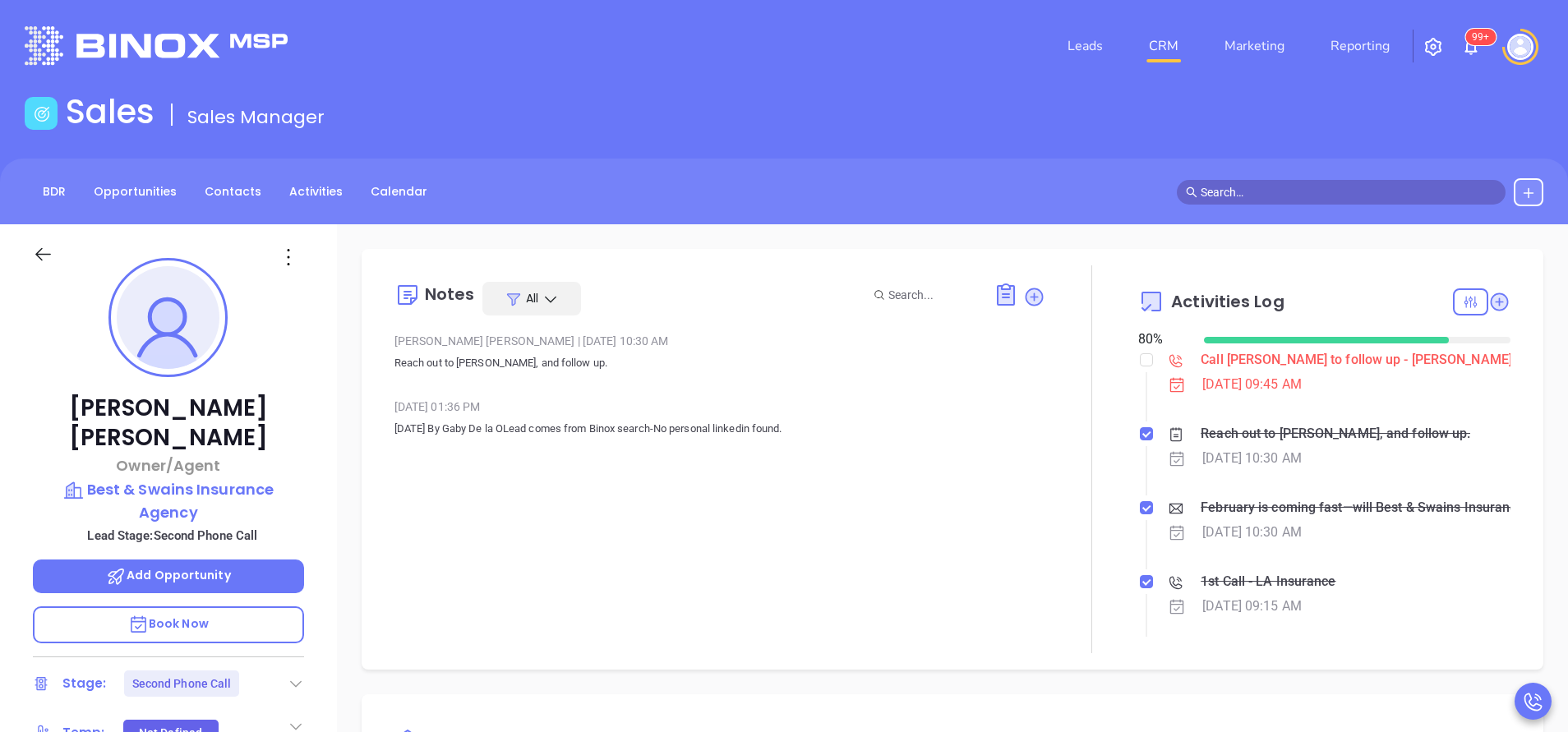
click at [318, 465] on div "[PERSON_NAME] [PERSON_NAME] Owner/Agent Best & Swains Insurance Agency Lead Sta…" at bounding box center [169, 681] width 337 height 915
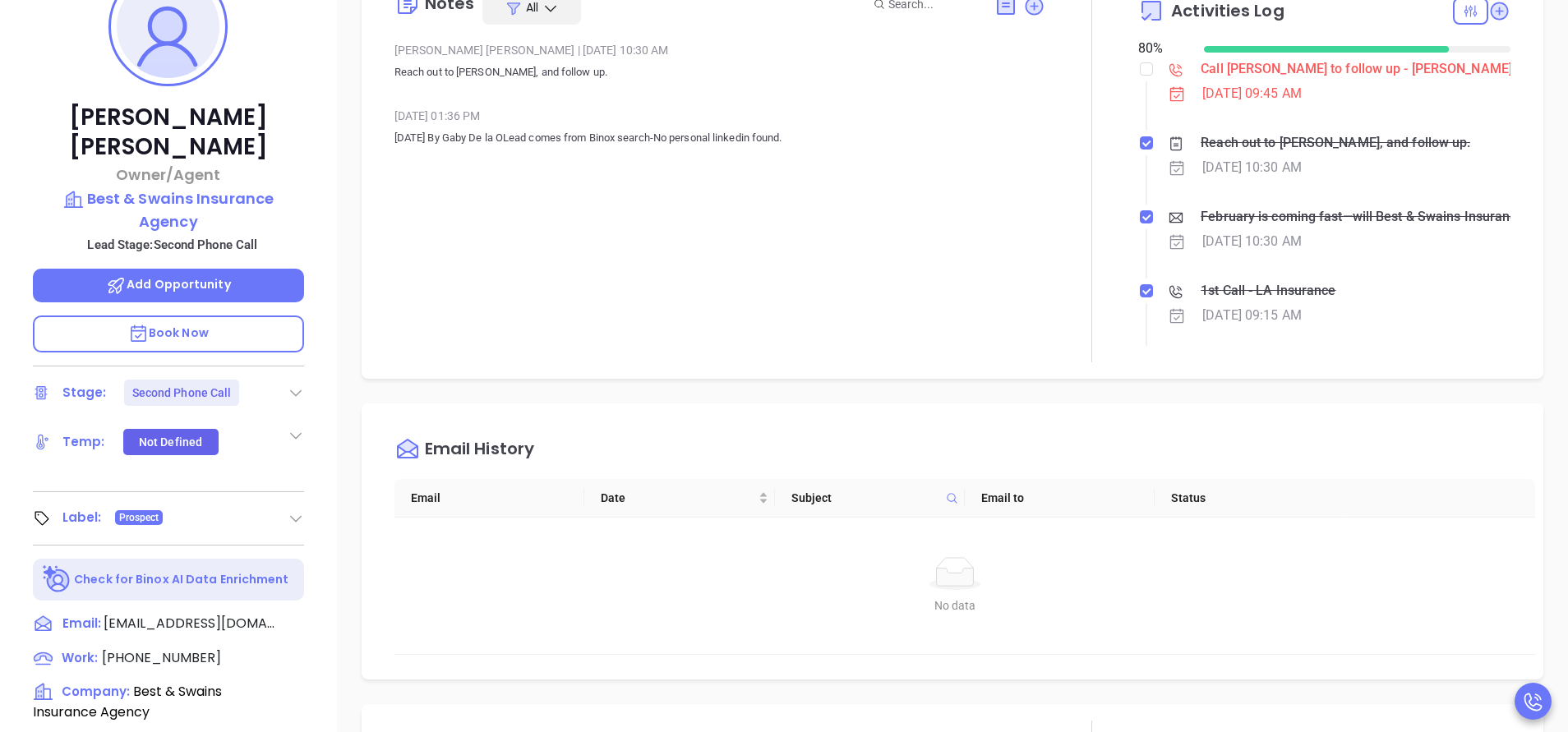
scroll to position [345, 0]
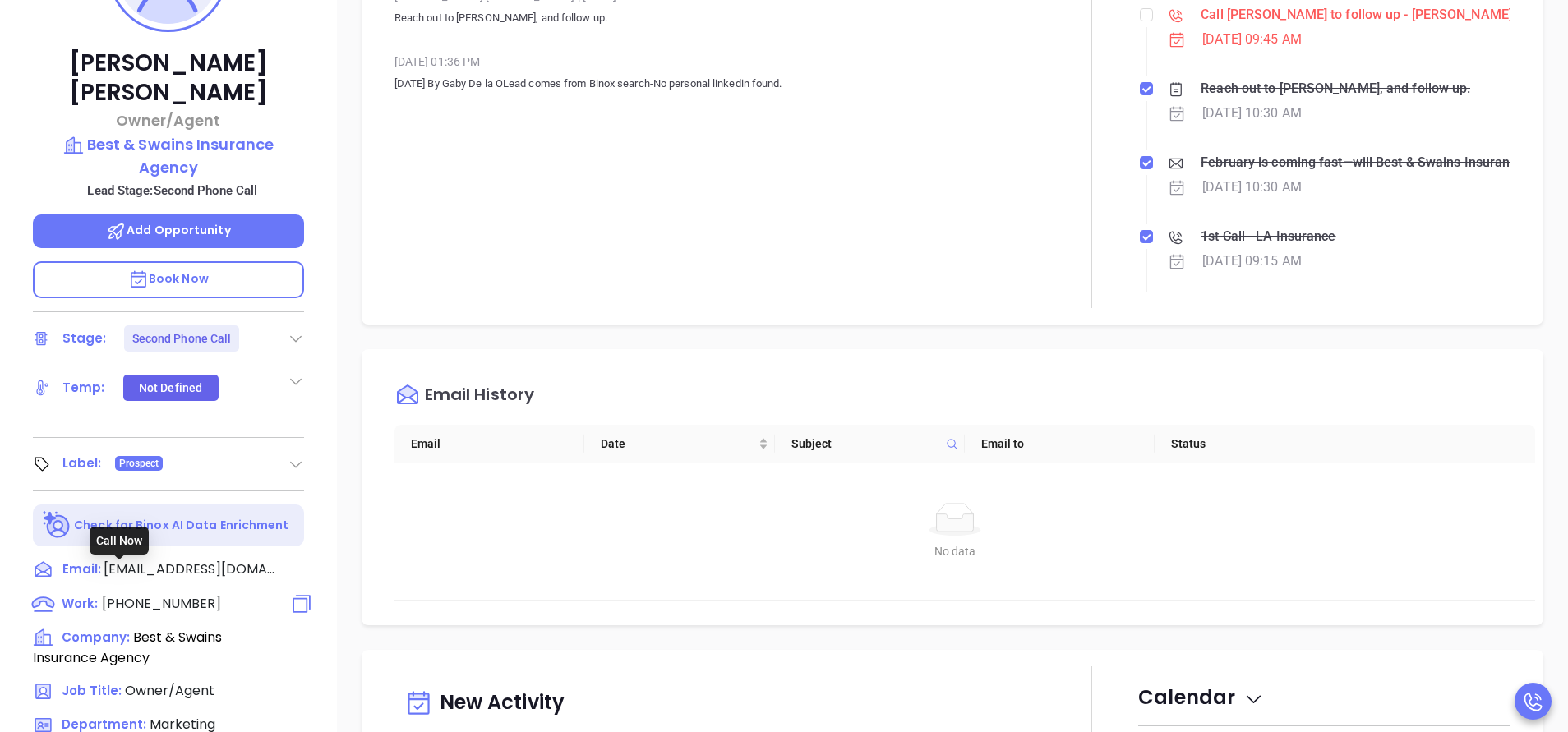
click at [140, 594] on span "[PHONE_NUMBER]" at bounding box center [161, 604] width 119 height 19
type input "[PHONE_NUMBER]"
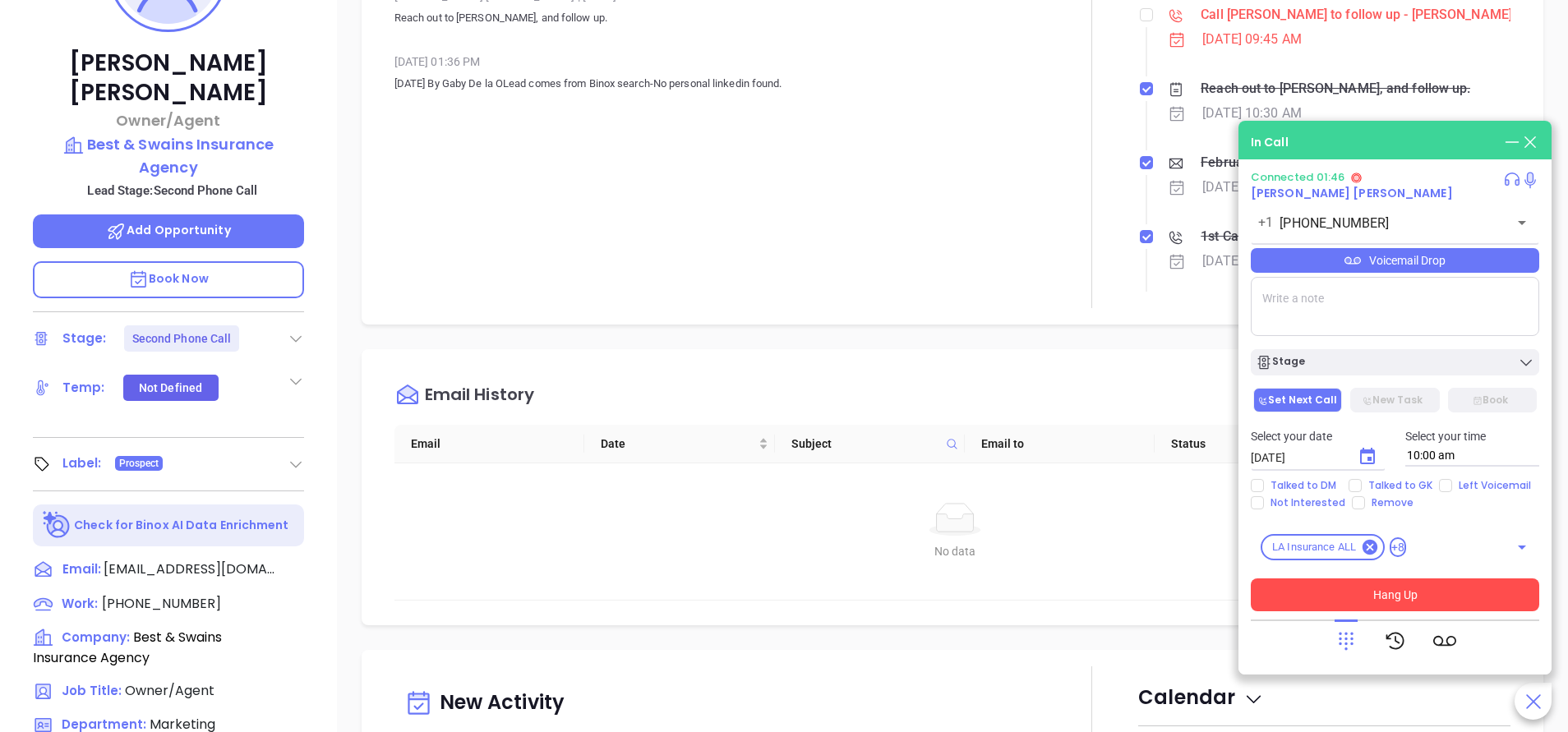
click at [1412, 592] on button "Hang Up" at bounding box center [1394, 595] width 288 height 33
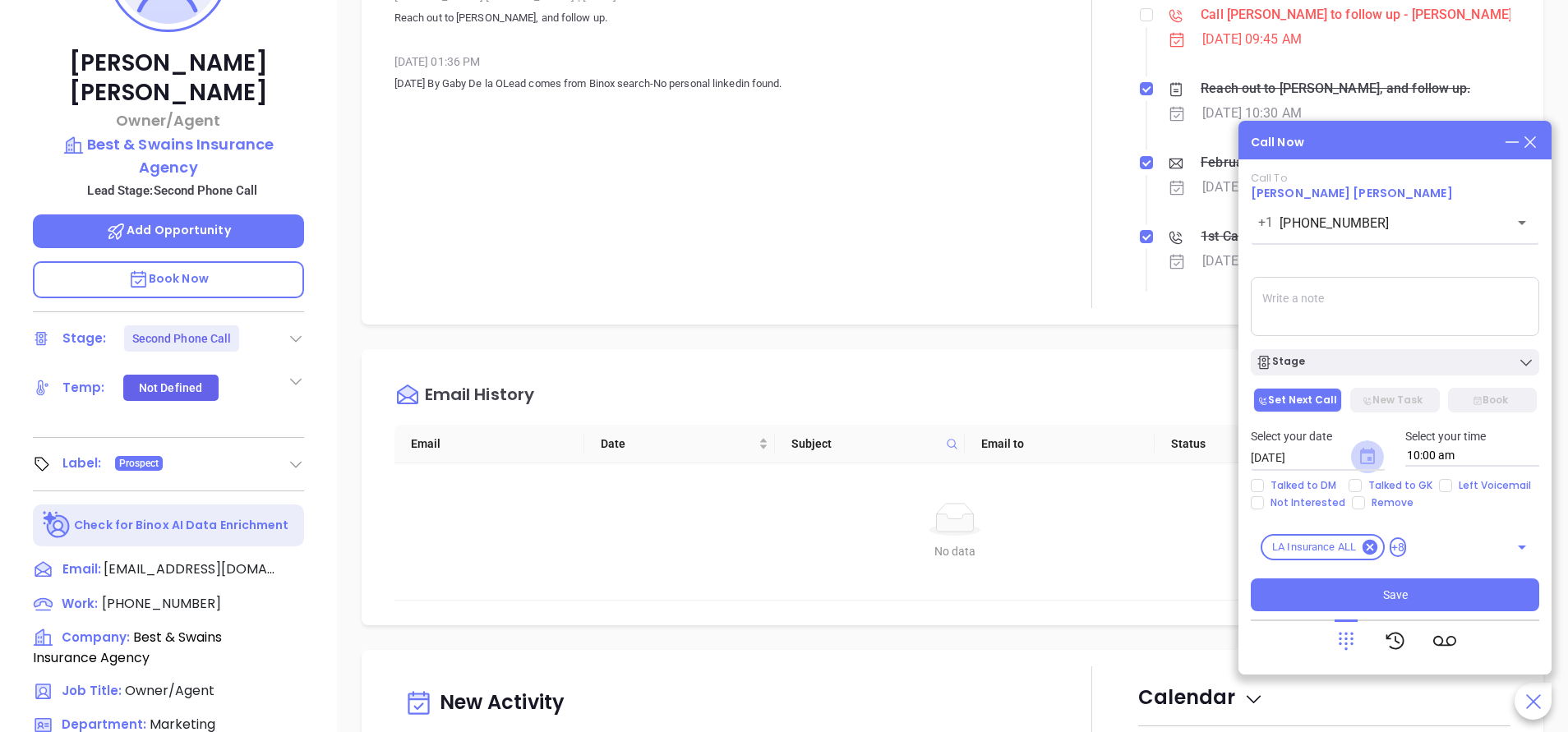
click at [1374, 461] on icon "Choose date, selected date is Oct 16, 2025" at bounding box center [1367, 455] width 15 height 16
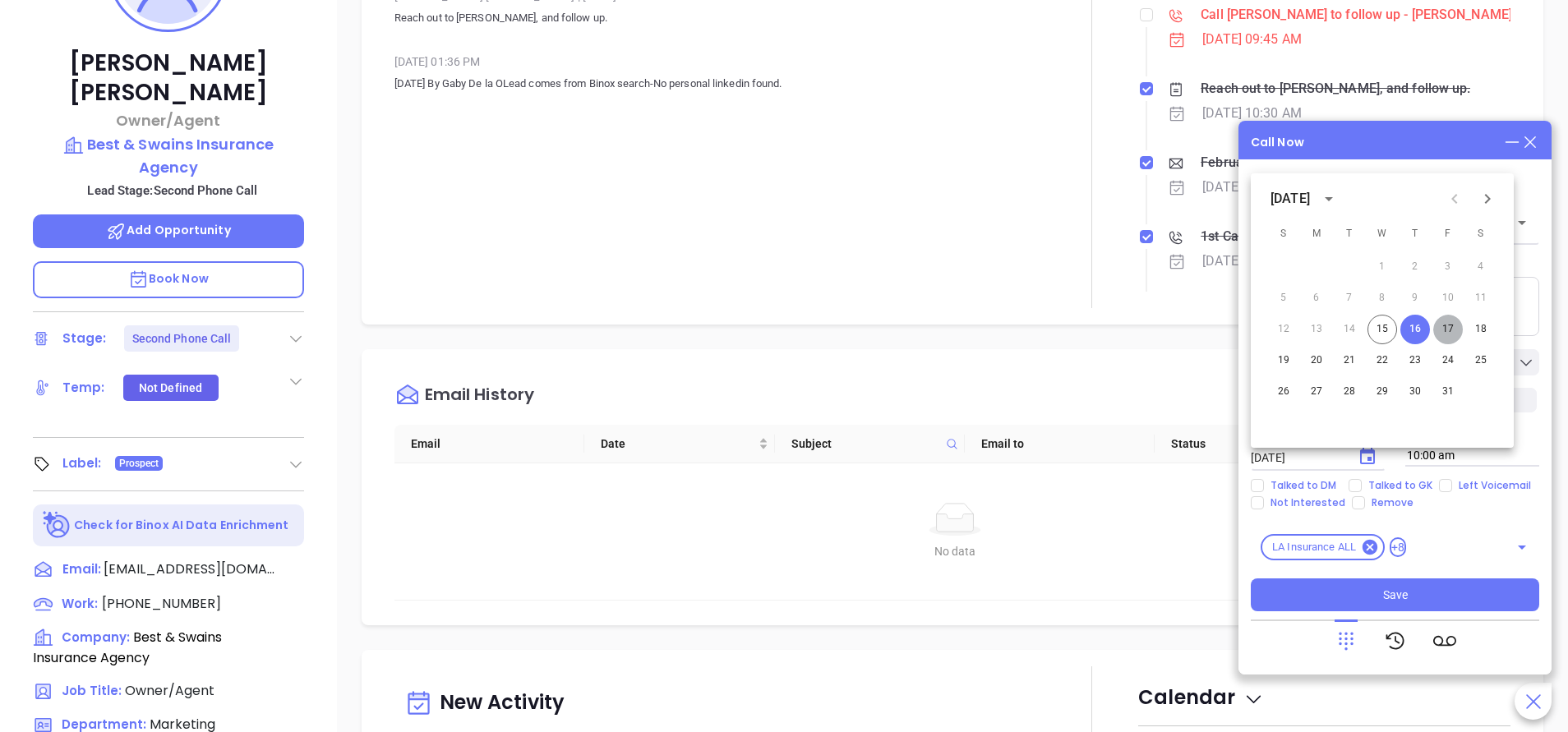
click at [1455, 323] on button "17" at bounding box center [1447, 330] width 30 height 30
type input "10/17/2025"
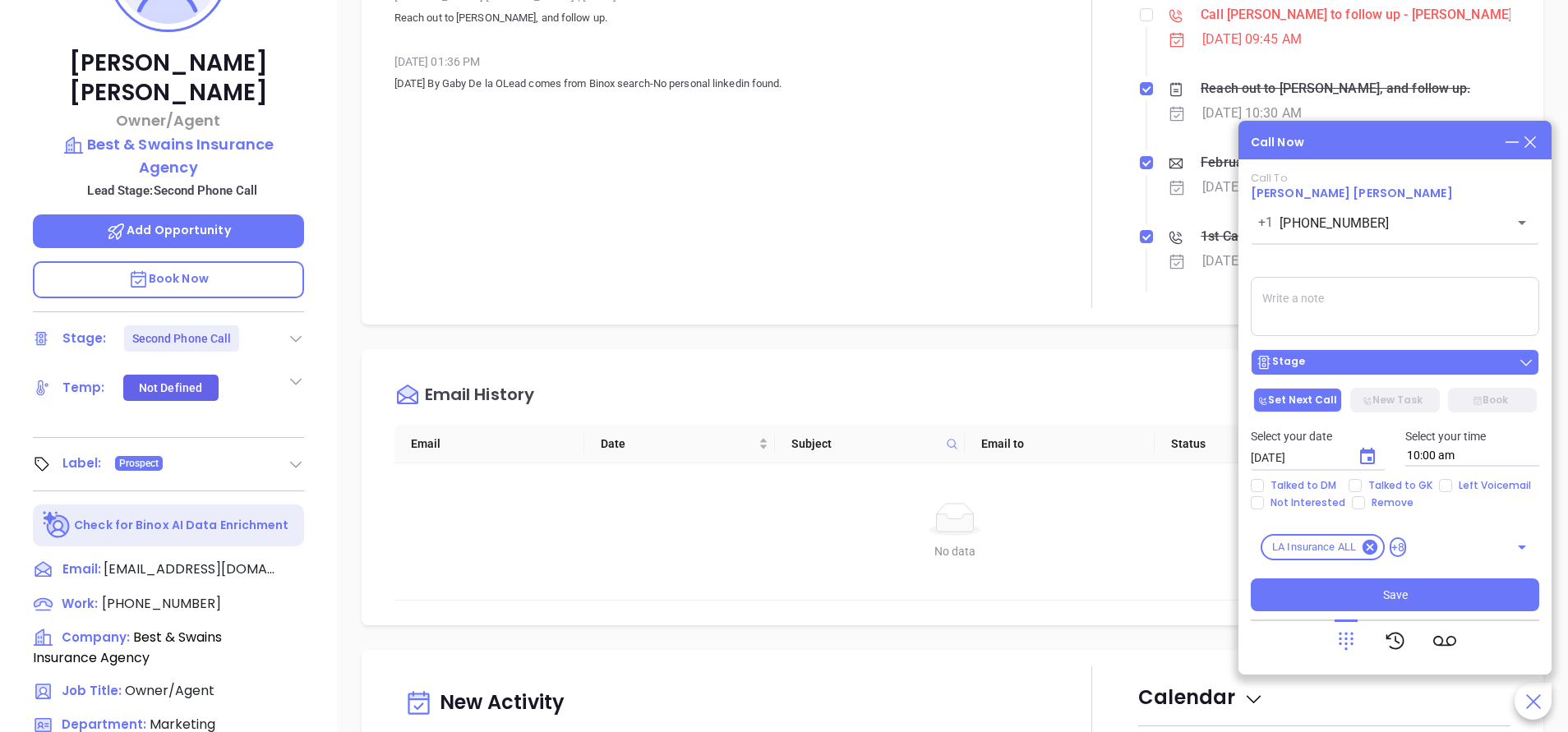
click at [1346, 370] on div "Stage" at bounding box center [1394, 362] width 278 height 16
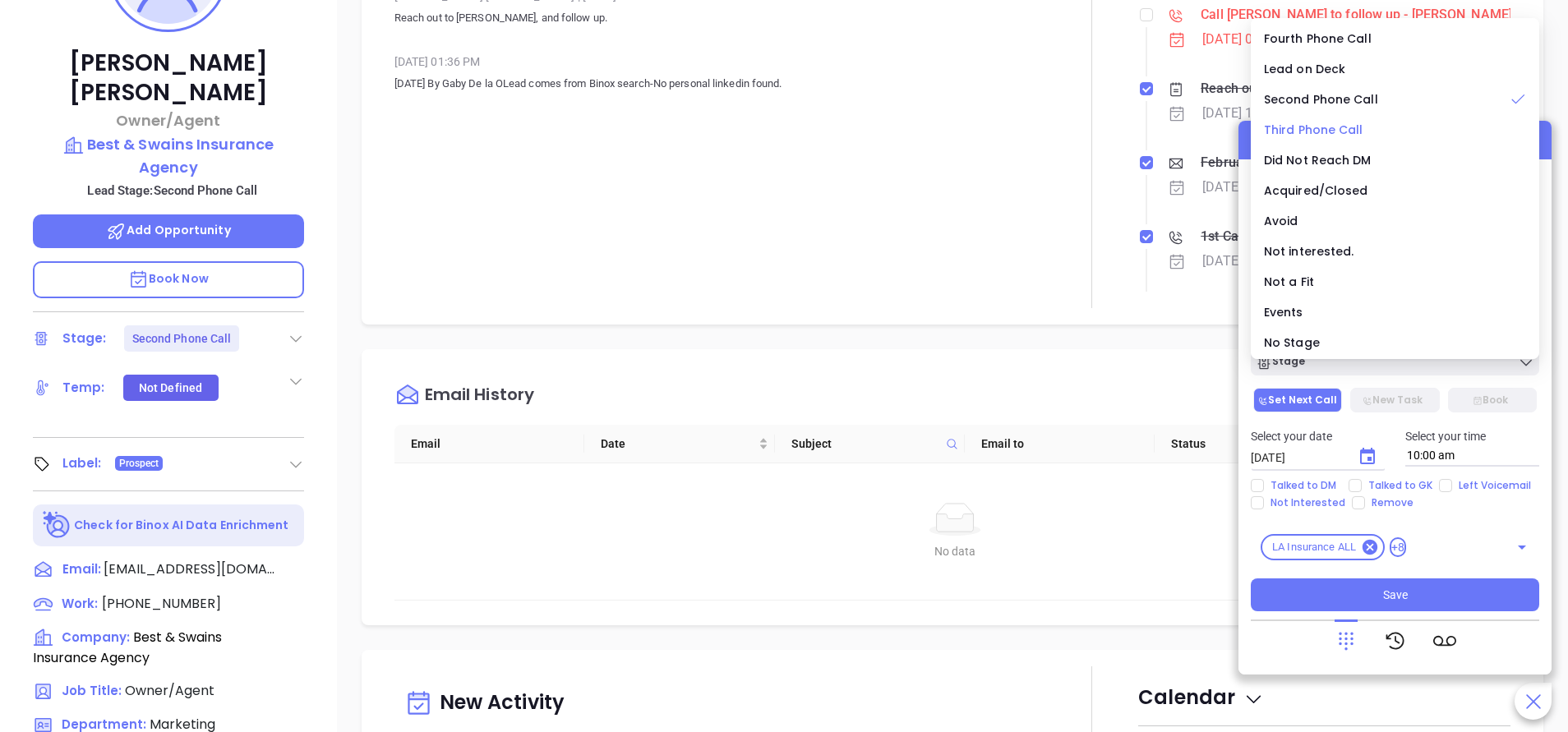
click at [1333, 127] on span "Third Phone Call" at bounding box center [1313, 129] width 99 height 16
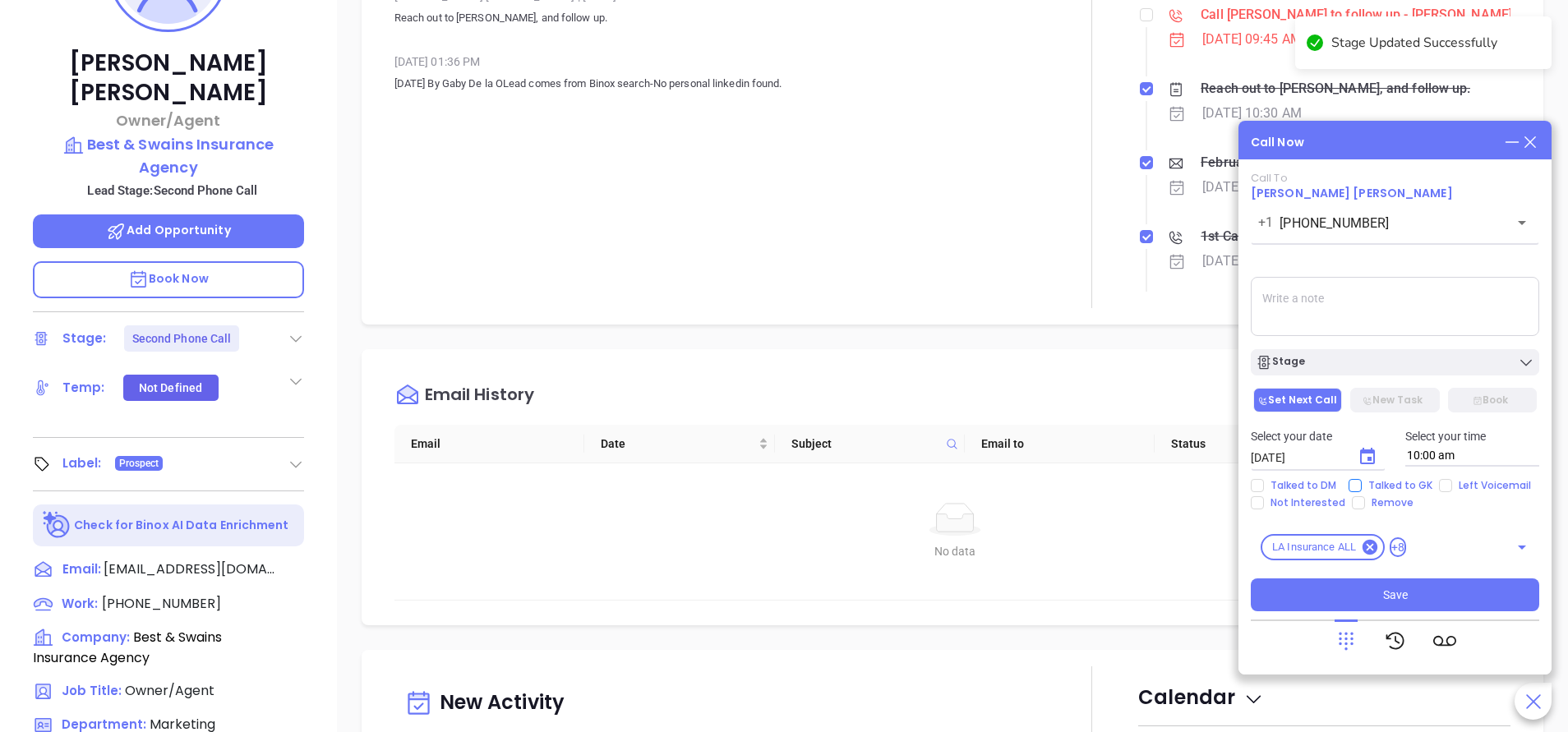
click at [1406, 485] on span "Talked to GK" at bounding box center [1400, 485] width 77 height 13
click at [1362, 485] on input "Talked to GK" at bounding box center [1354, 485] width 13 height 13
checkbox input "true"
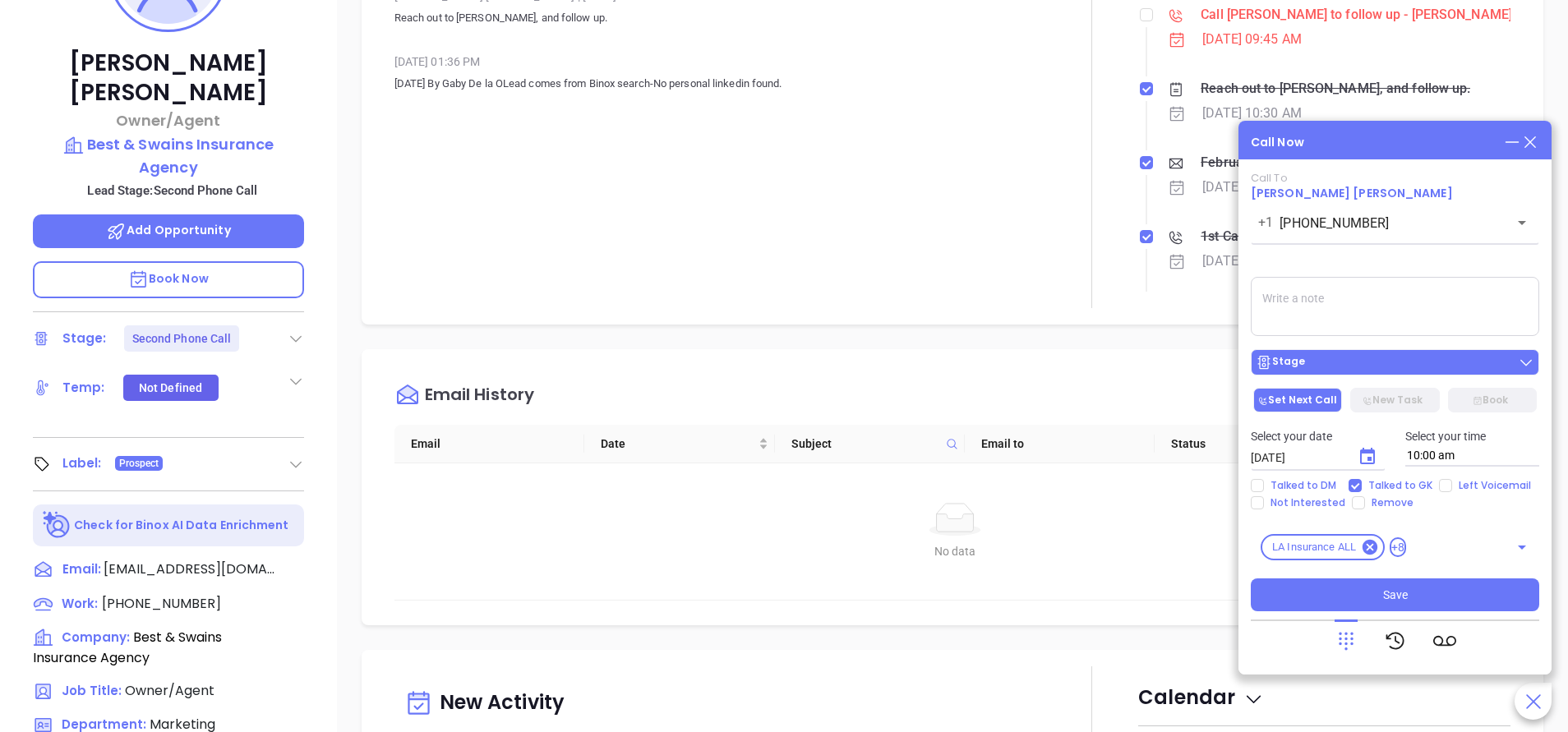
click at [1414, 360] on div "Stage" at bounding box center [1394, 362] width 278 height 16
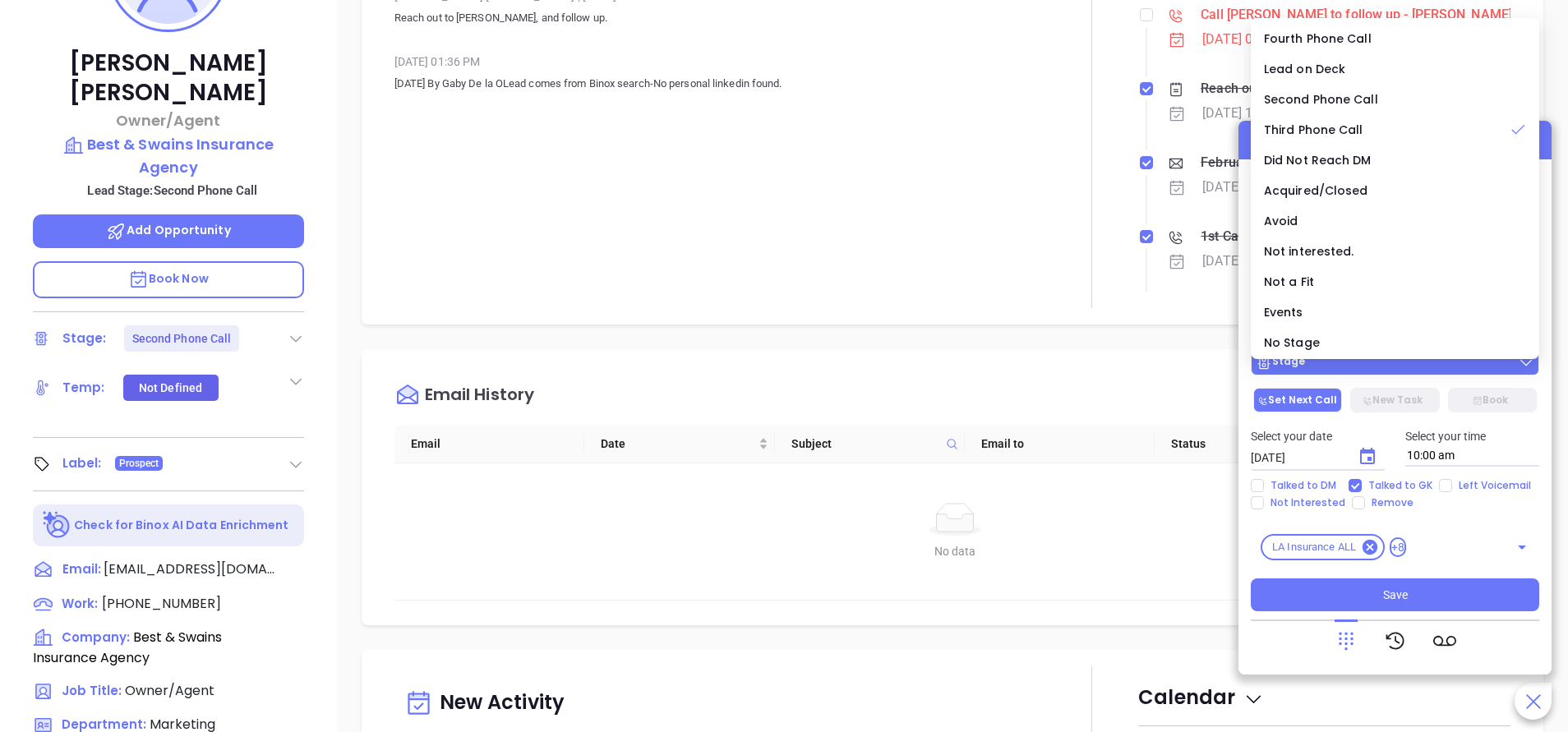
click at [1414, 360] on div "Stage" at bounding box center [1394, 362] width 278 height 16
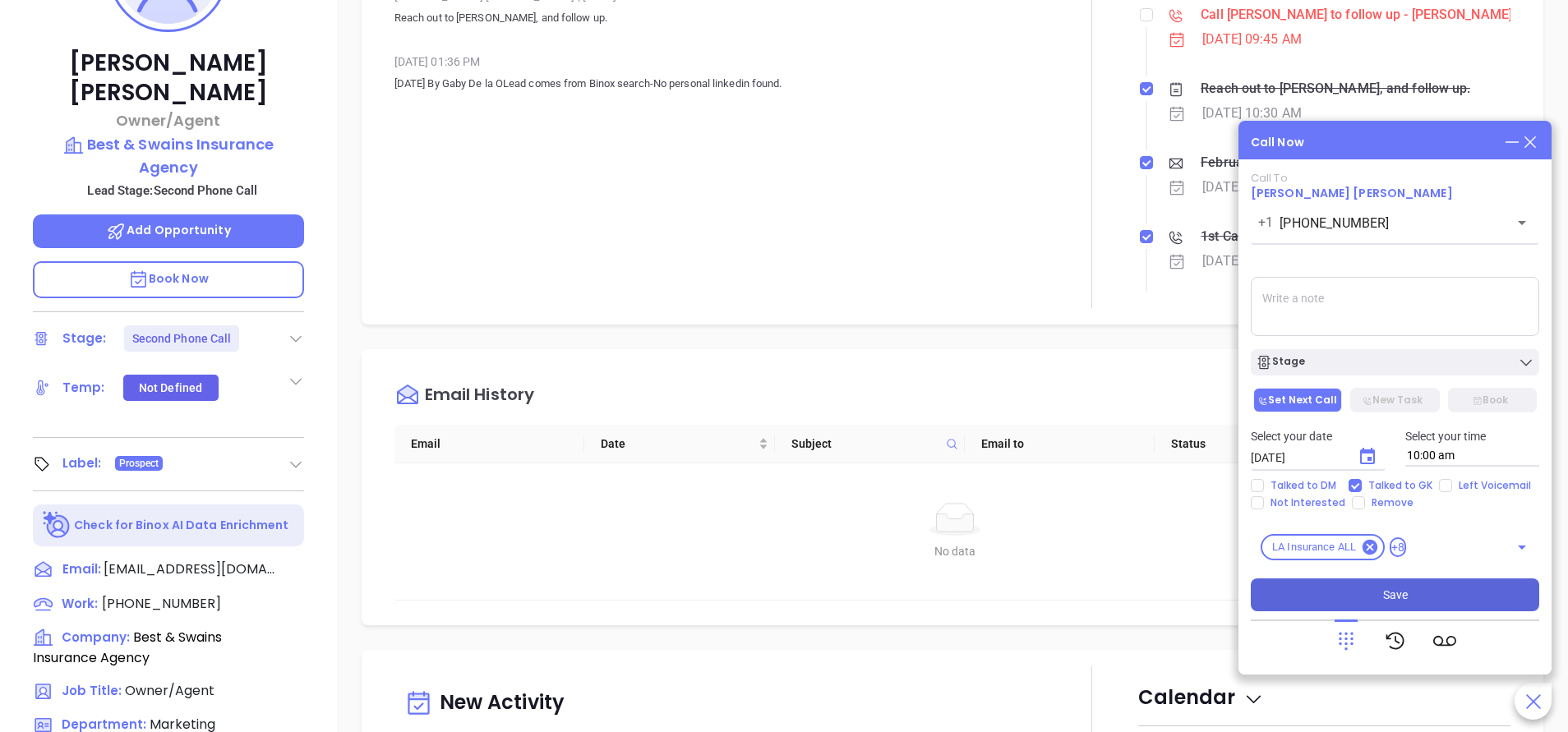
click at [1426, 580] on button "Save" at bounding box center [1394, 595] width 288 height 33
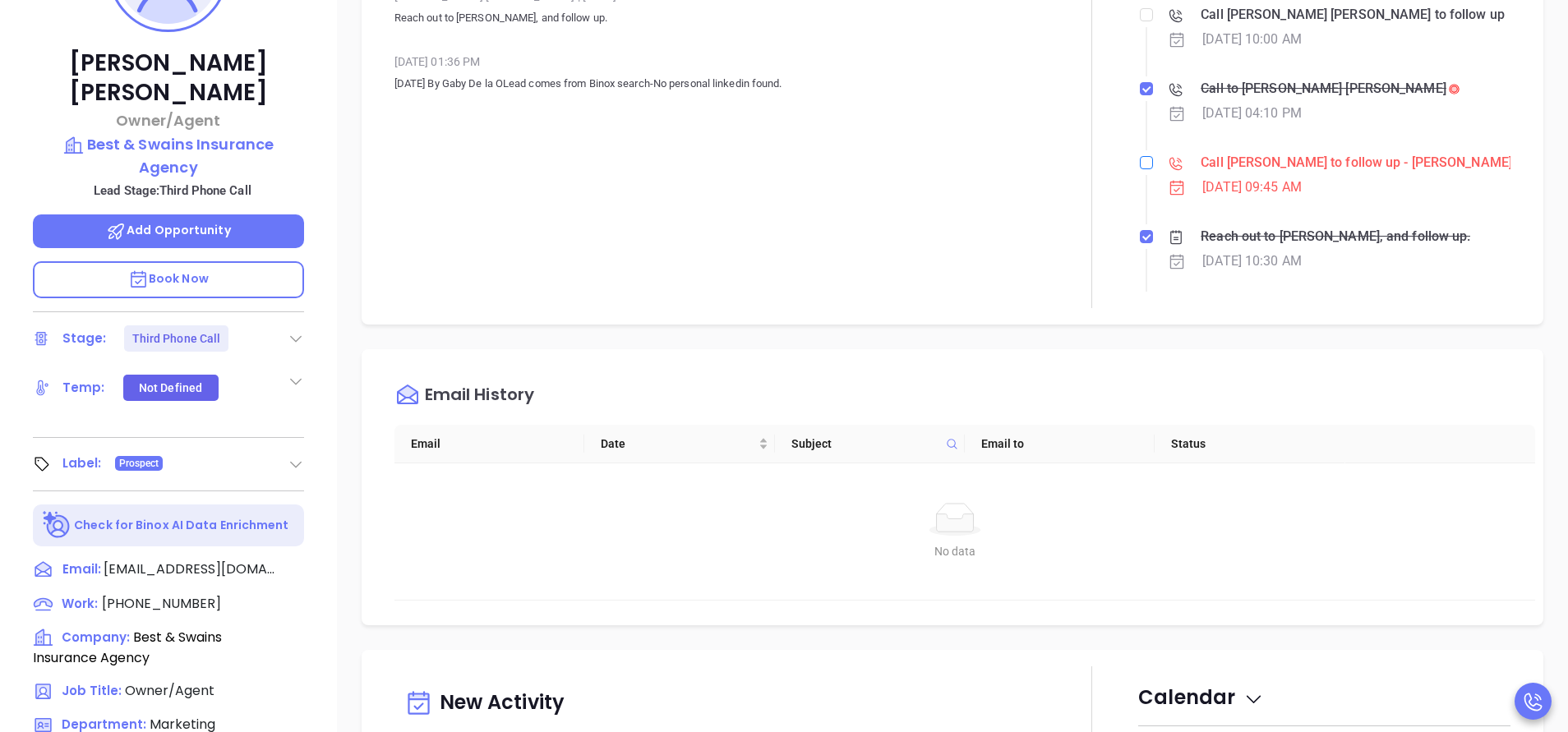
click at [1139, 162] on input "checkbox" at bounding box center [1145, 162] width 13 height 13
checkbox input "true"
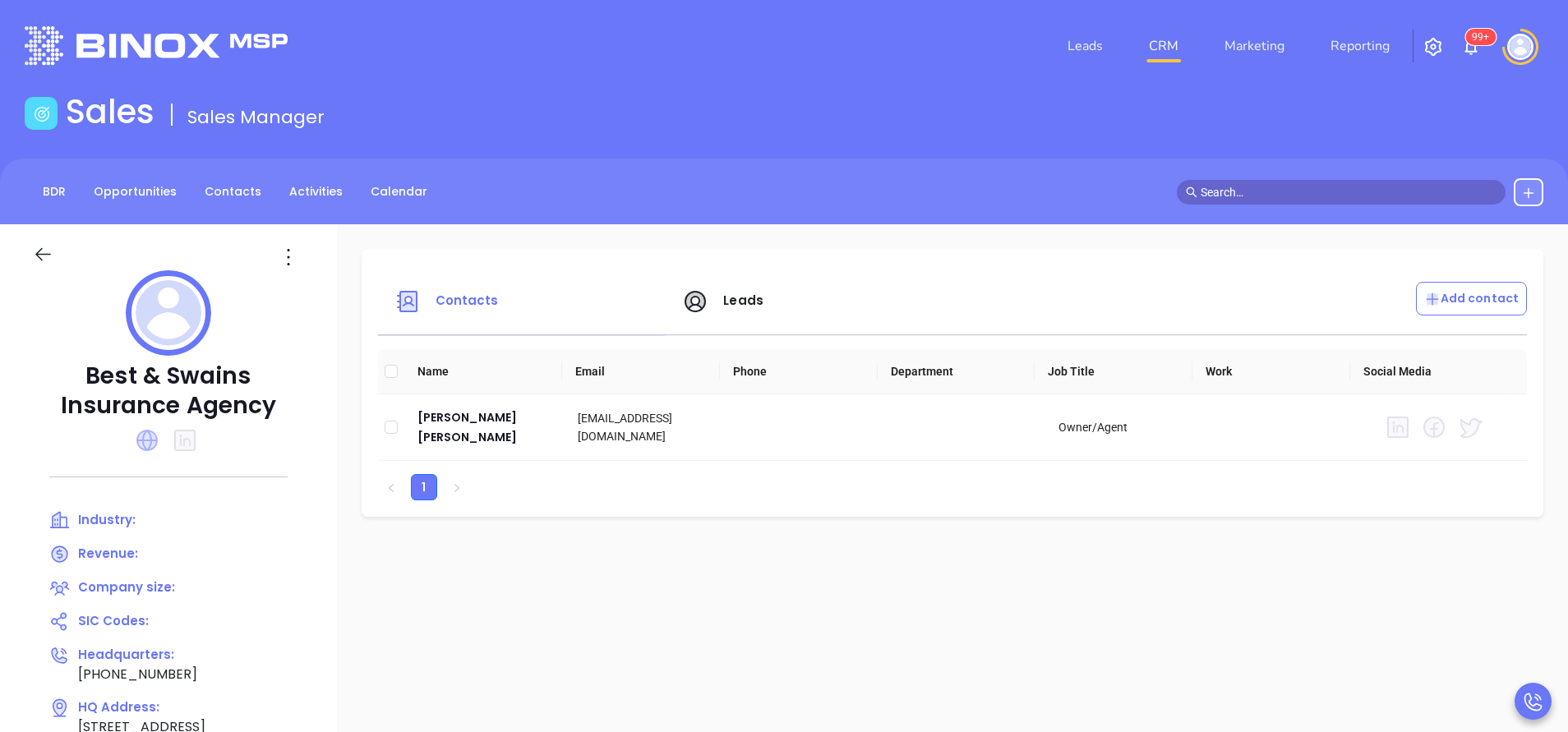
click at [140, 442] on icon at bounding box center [146, 440] width 21 height 21
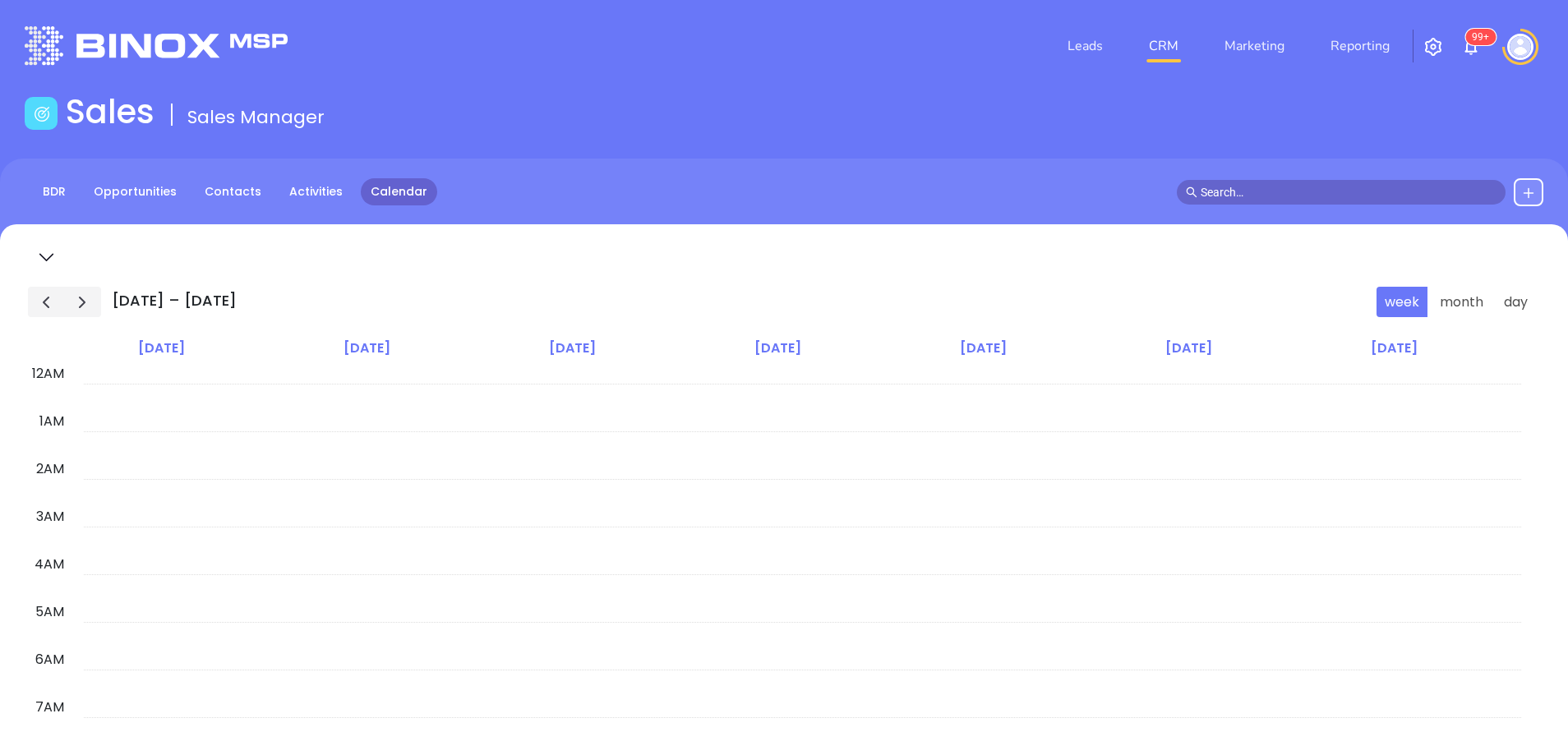
scroll to position [287, 0]
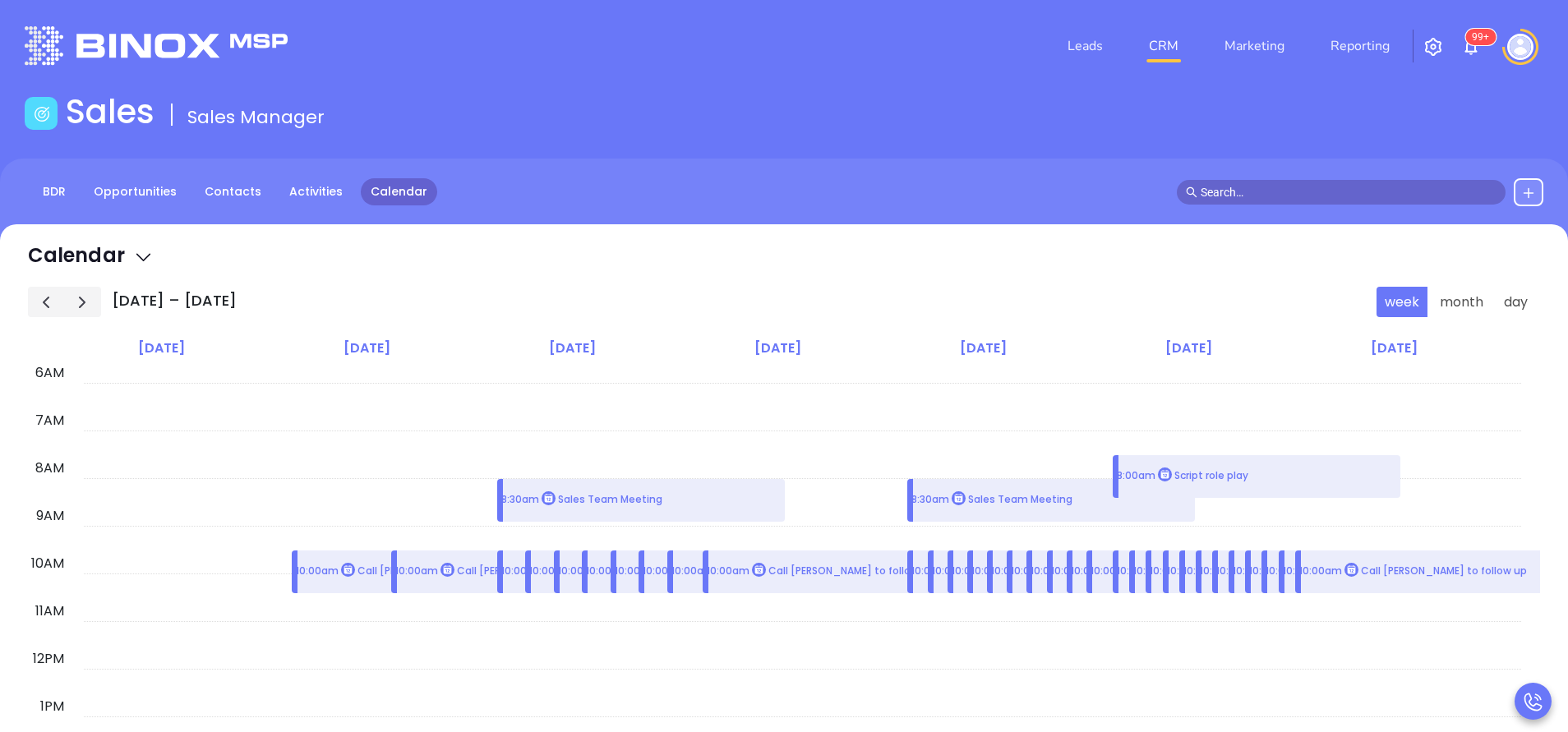
click at [1167, 613] on td at bounding box center [802, 610] width 1437 height 24
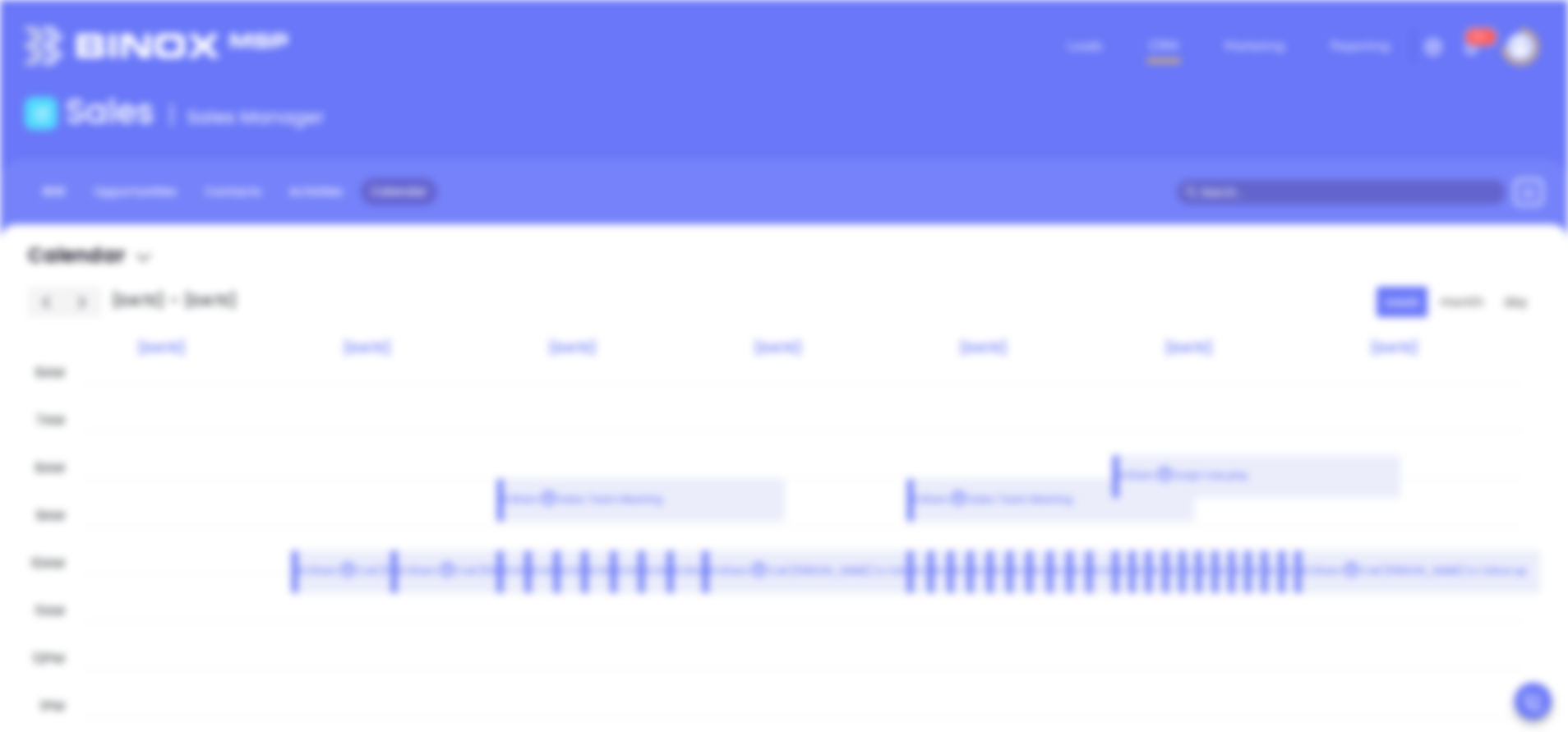
scroll to position [478, 0]
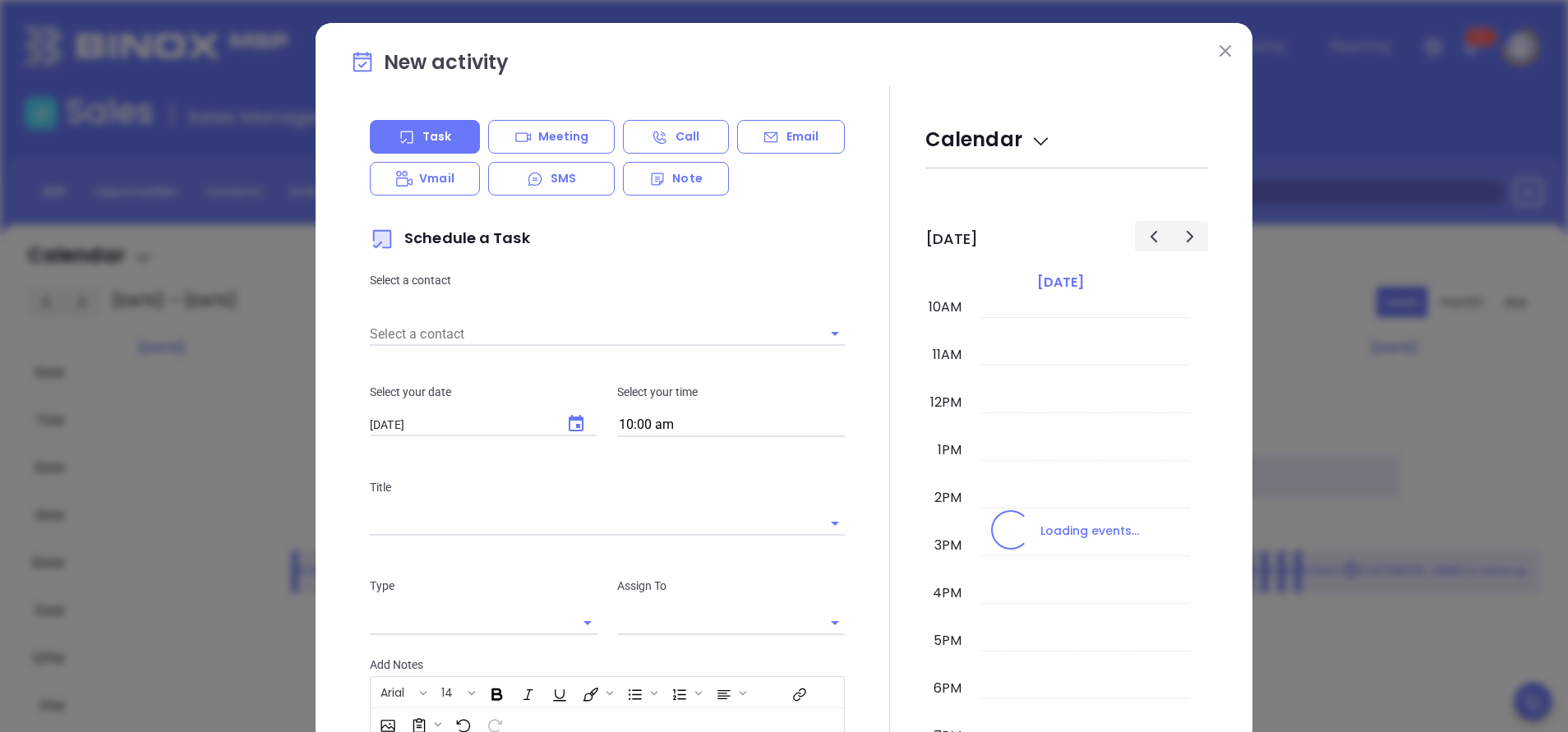
type input "[PERSON_NAME]"
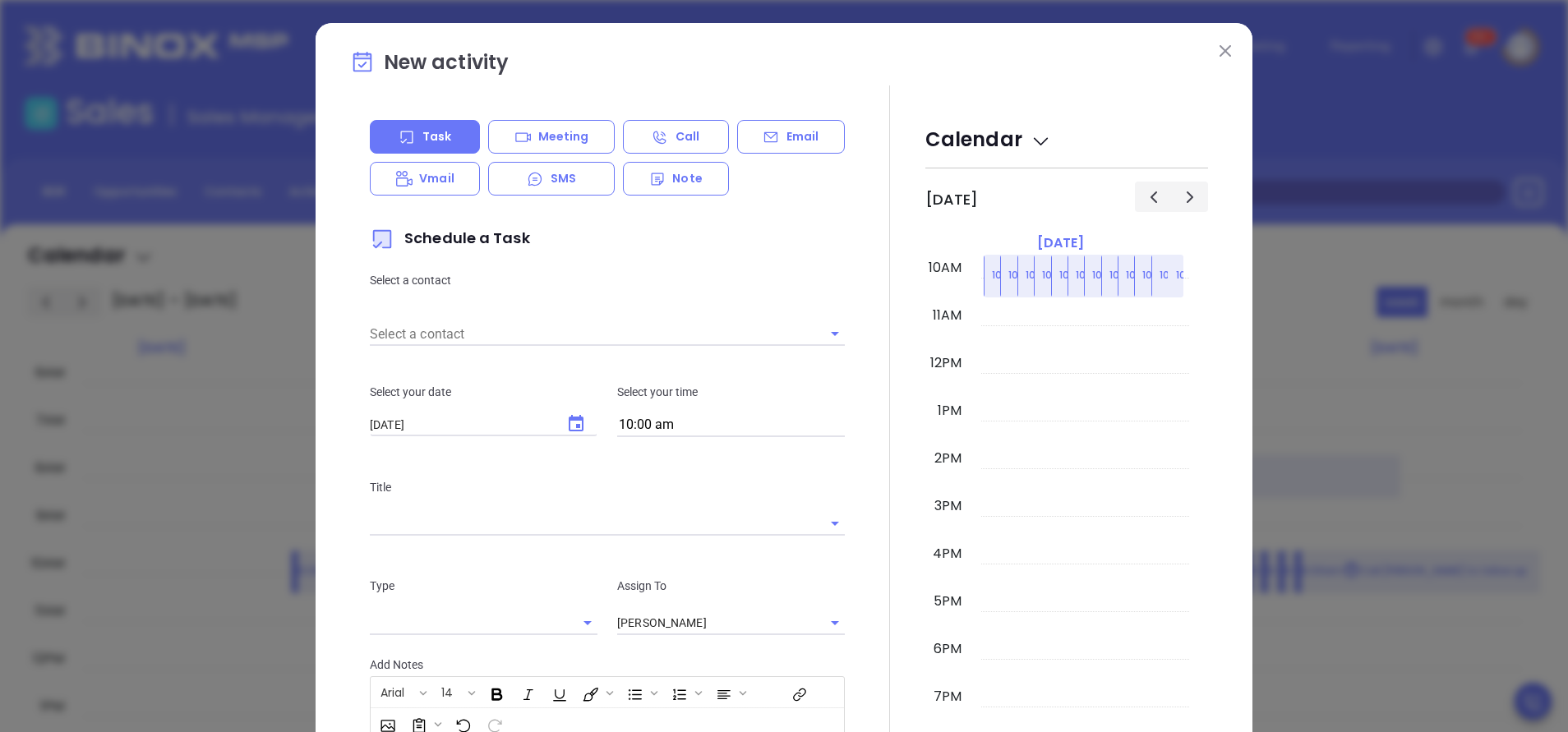
click at [1220, 52] on img at bounding box center [1225, 51] width 11 height 11
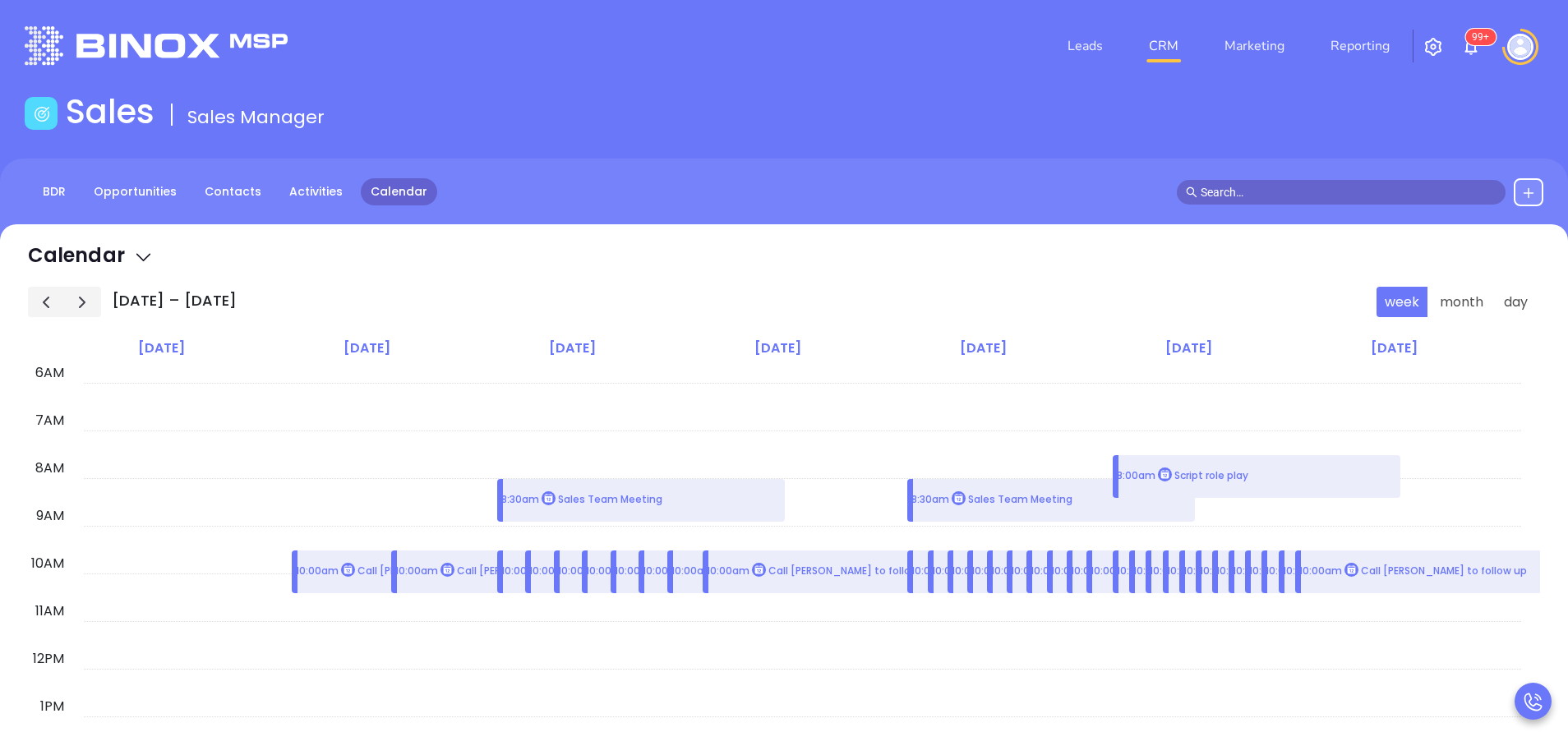
click at [1536, 297] on div "week month day" at bounding box center [1458, 302] width 163 height 31
click at [1529, 298] on button "day" at bounding box center [1515, 302] width 41 height 31
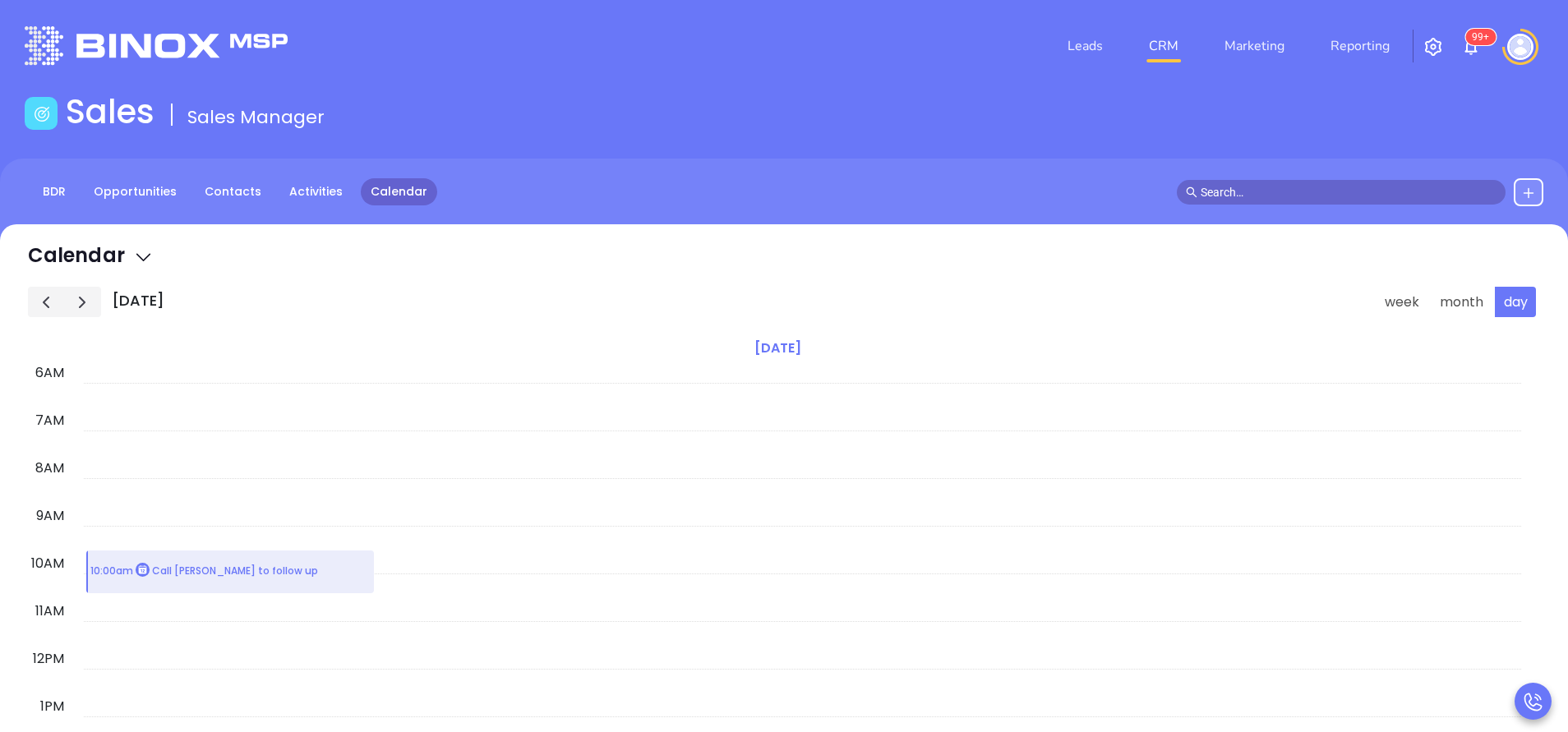
click at [92, 303] on span "button" at bounding box center [81, 302] width 20 height 20
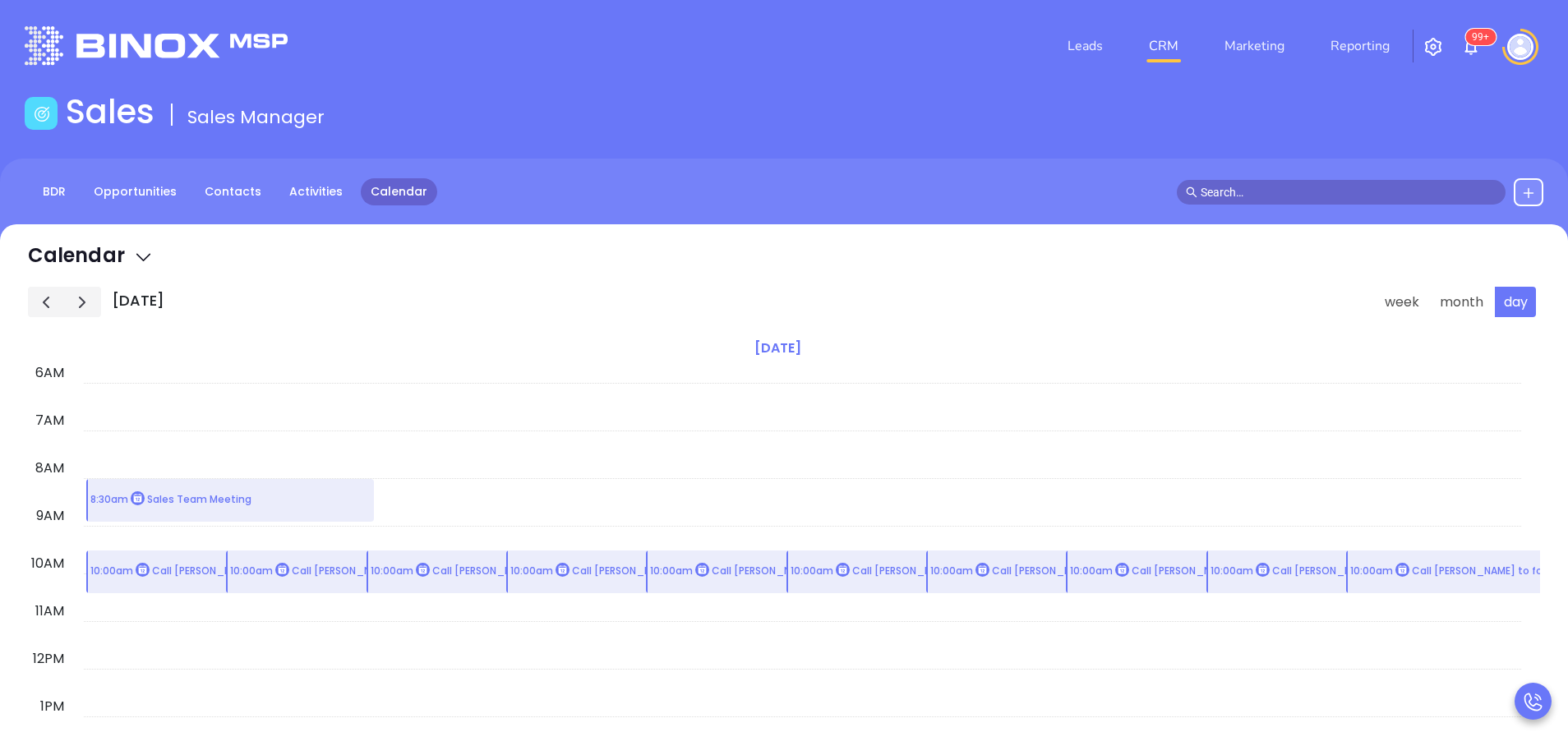
click at [92, 303] on span "button" at bounding box center [81, 302] width 20 height 20
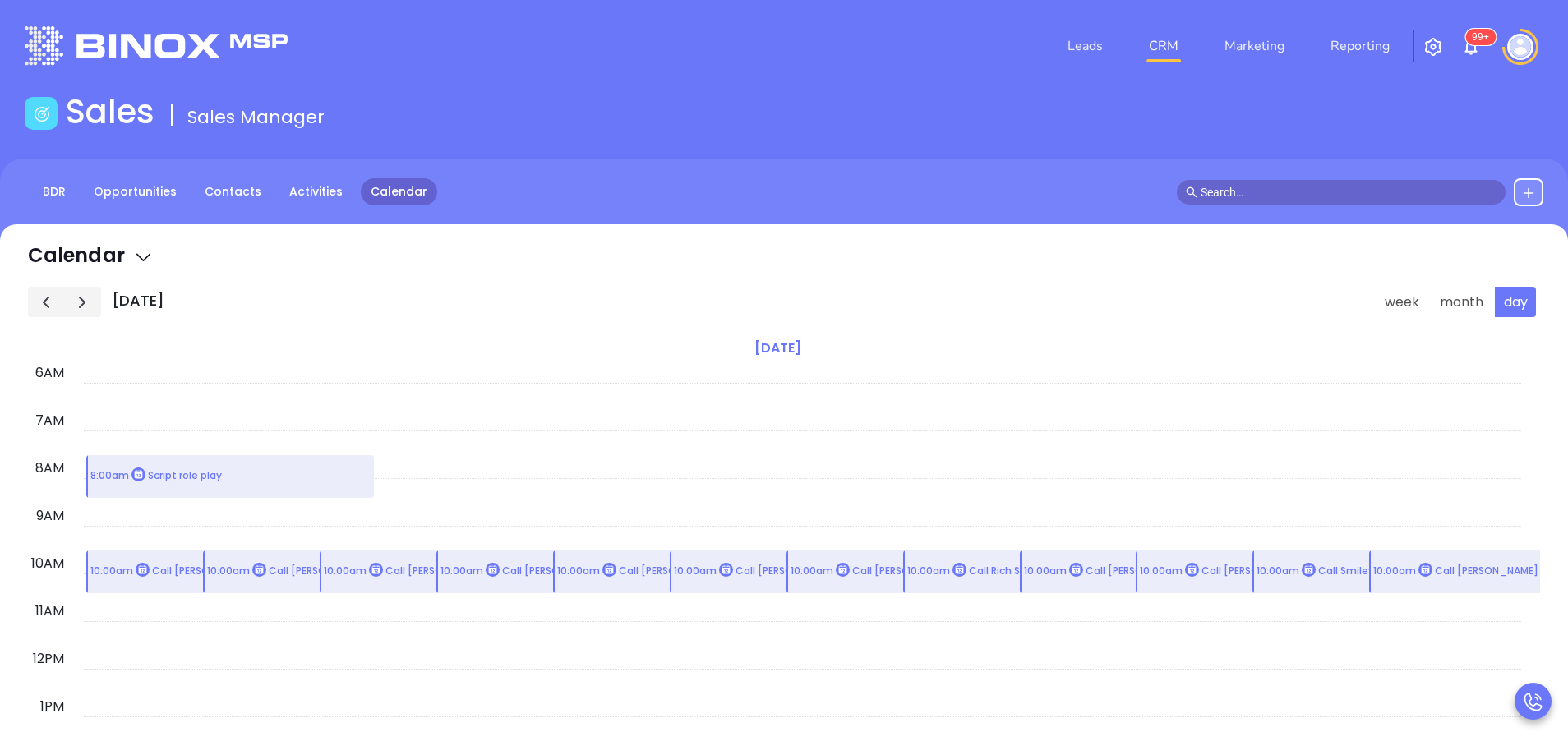
click at [1045, 674] on td at bounding box center [802, 681] width 1437 height 24
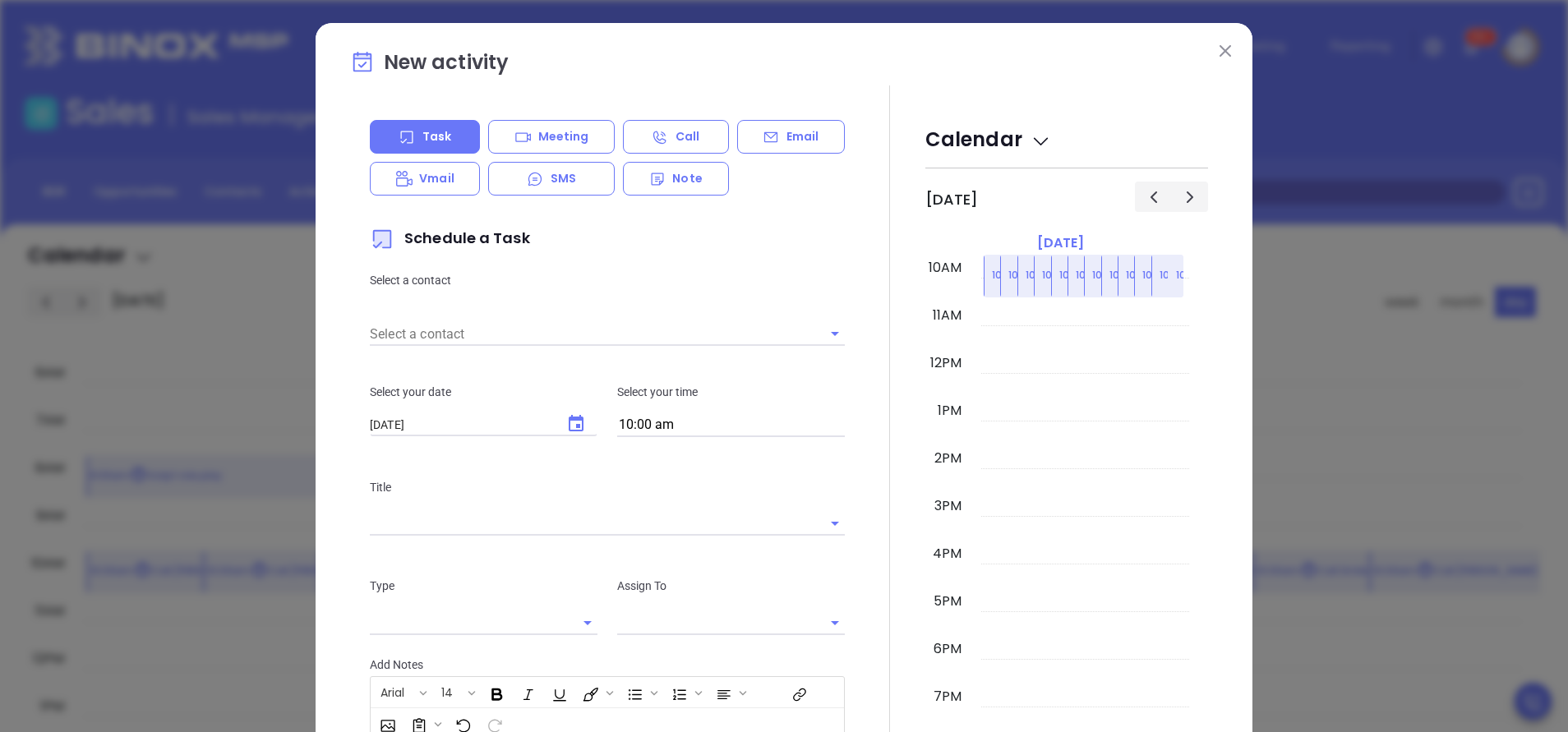
type input "[PERSON_NAME]"
click at [1220, 54] on img at bounding box center [1225, 51] width 11 height 11
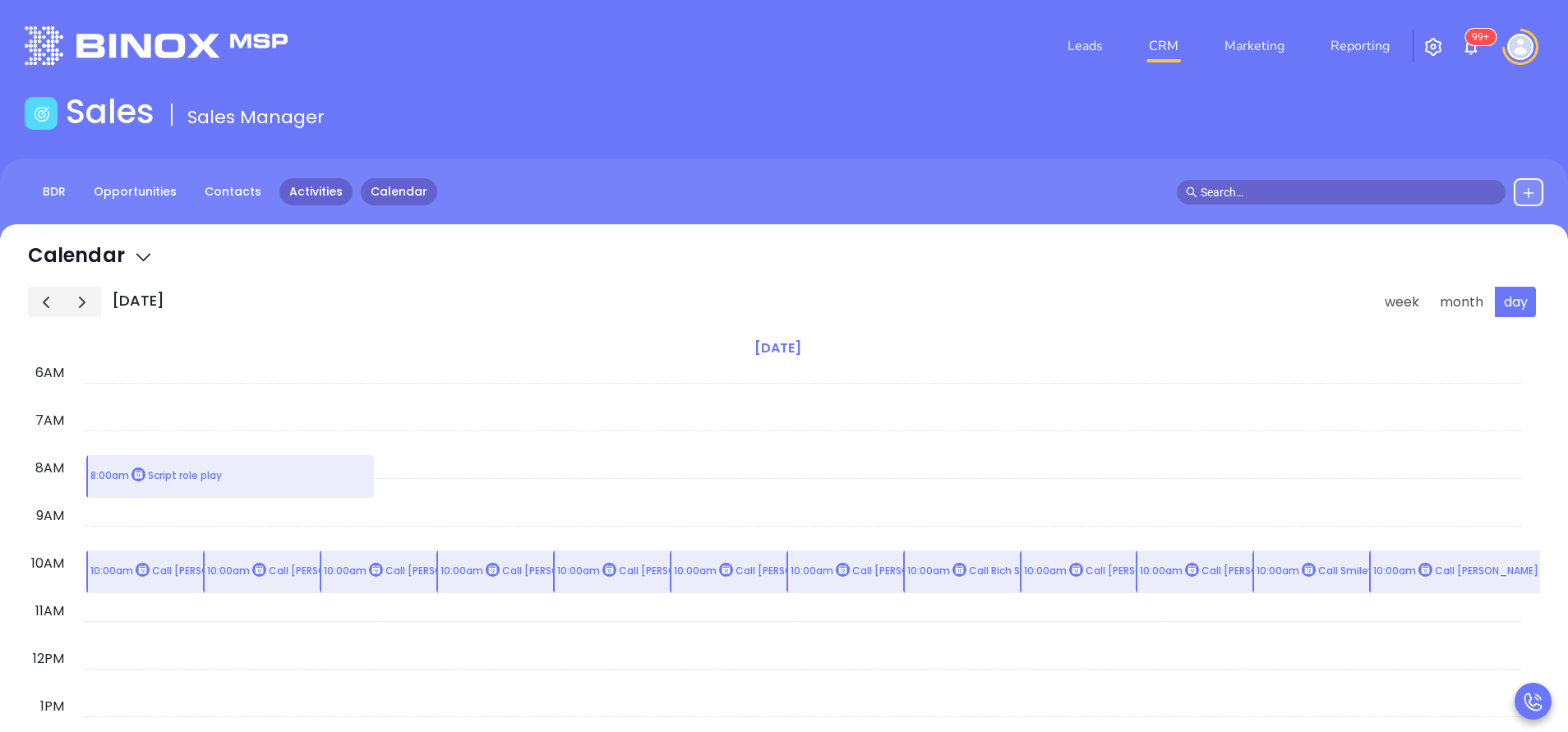
click at [315, 193] on link "Activities" at bounding box center [315, 192] width 73 height 27
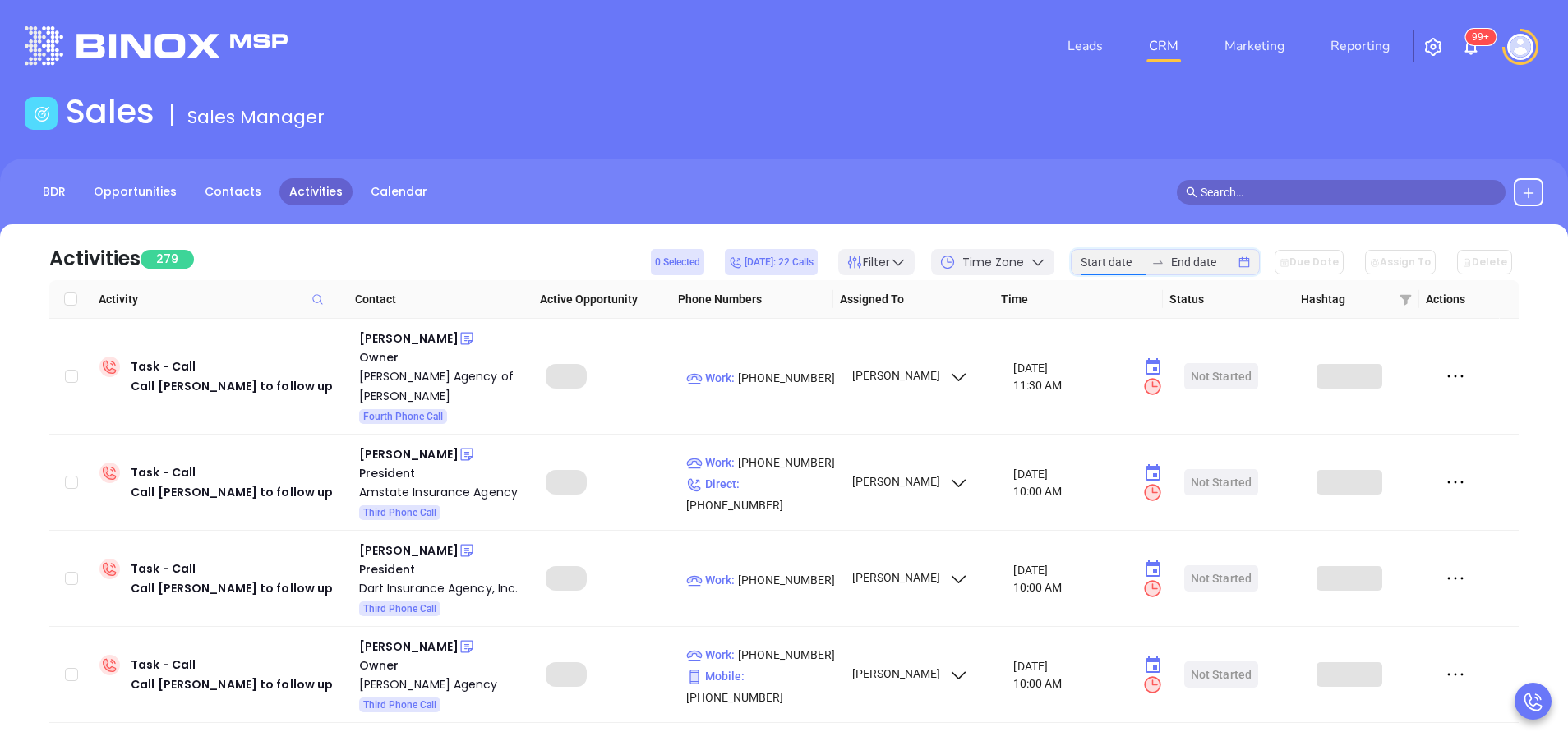
click at [1108, 257] on input at bounding box center [1112, 262] width 64 height 18
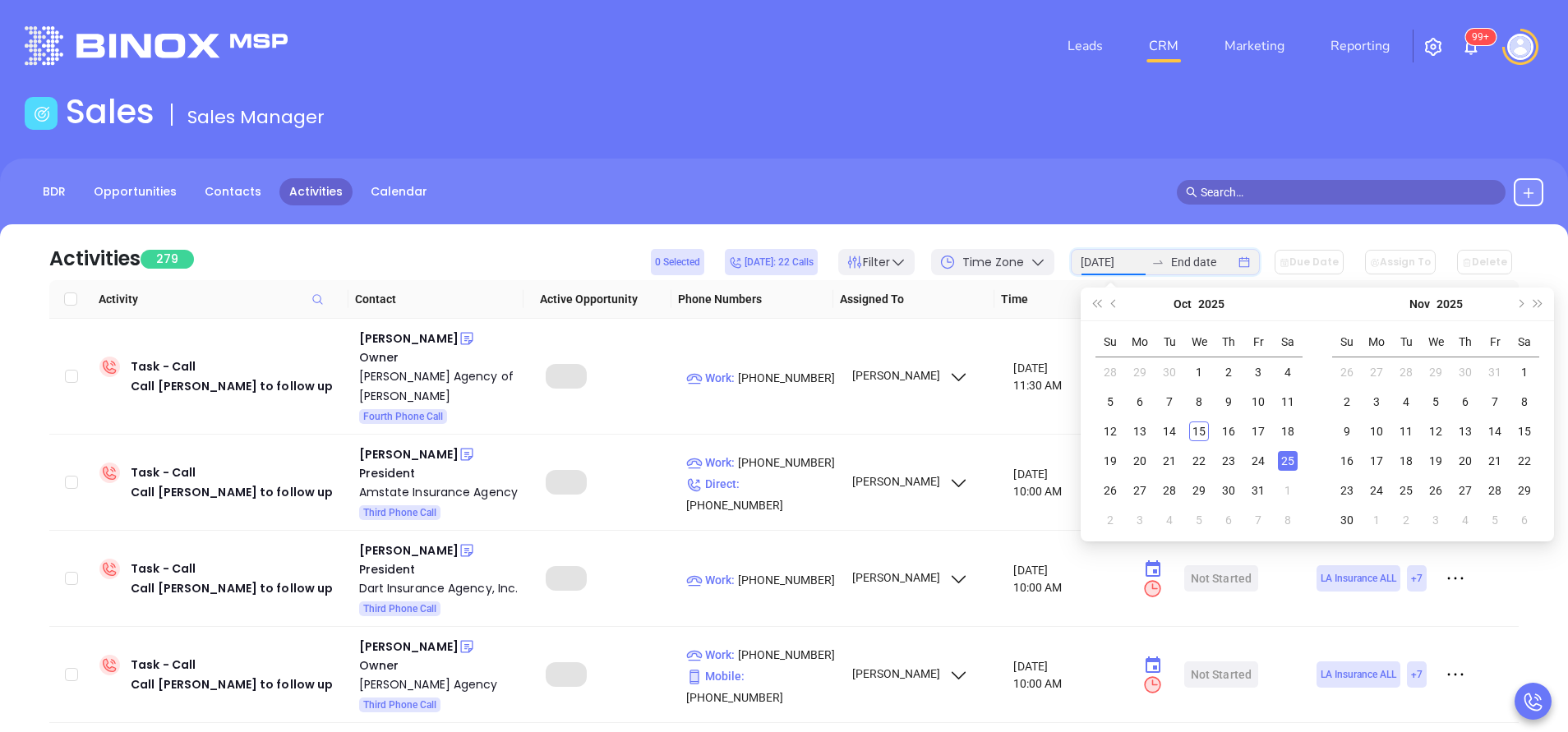
type input "[DATE]"
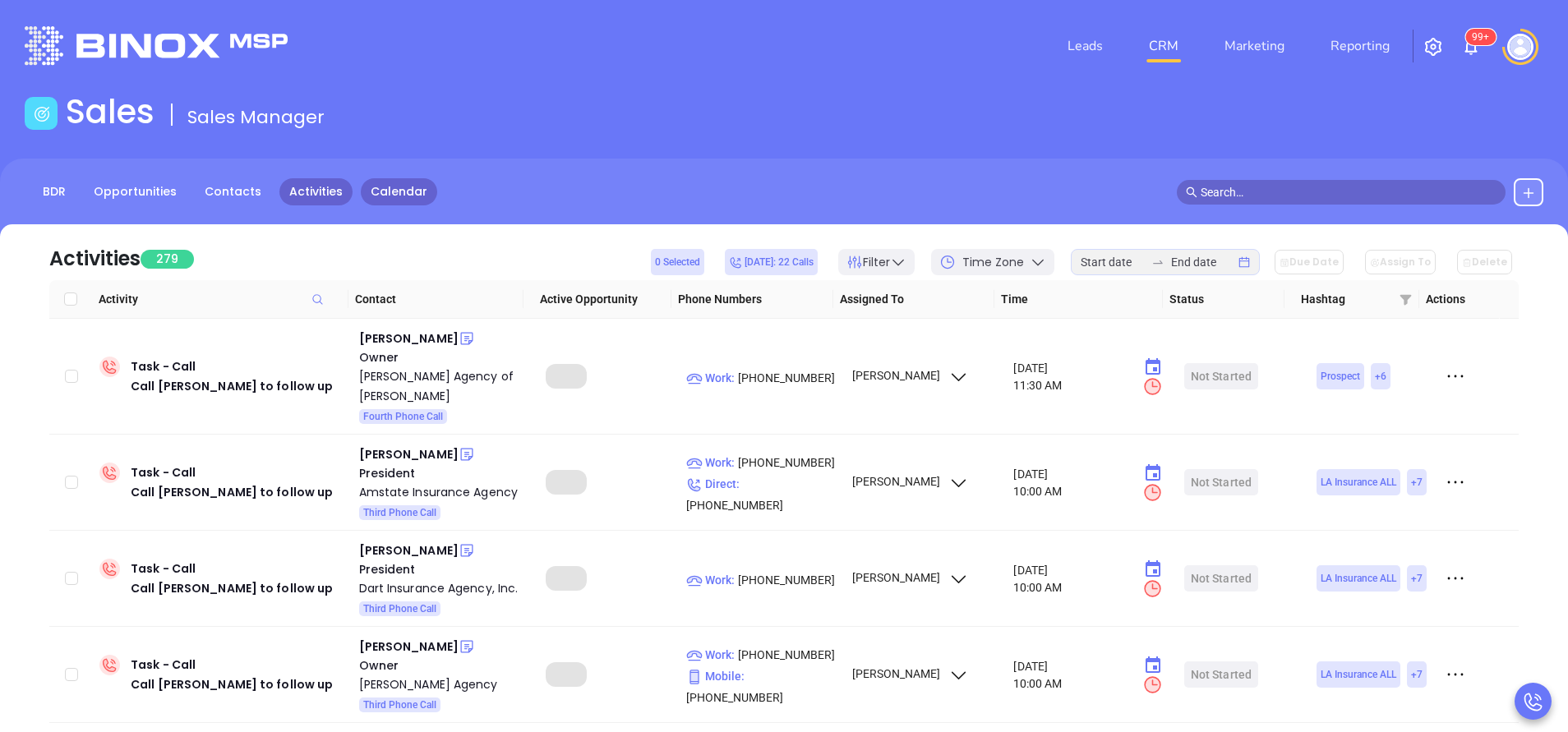
click at [375, 178] on link "Calendar" at bounding box center [398, 192] width 76 height 27
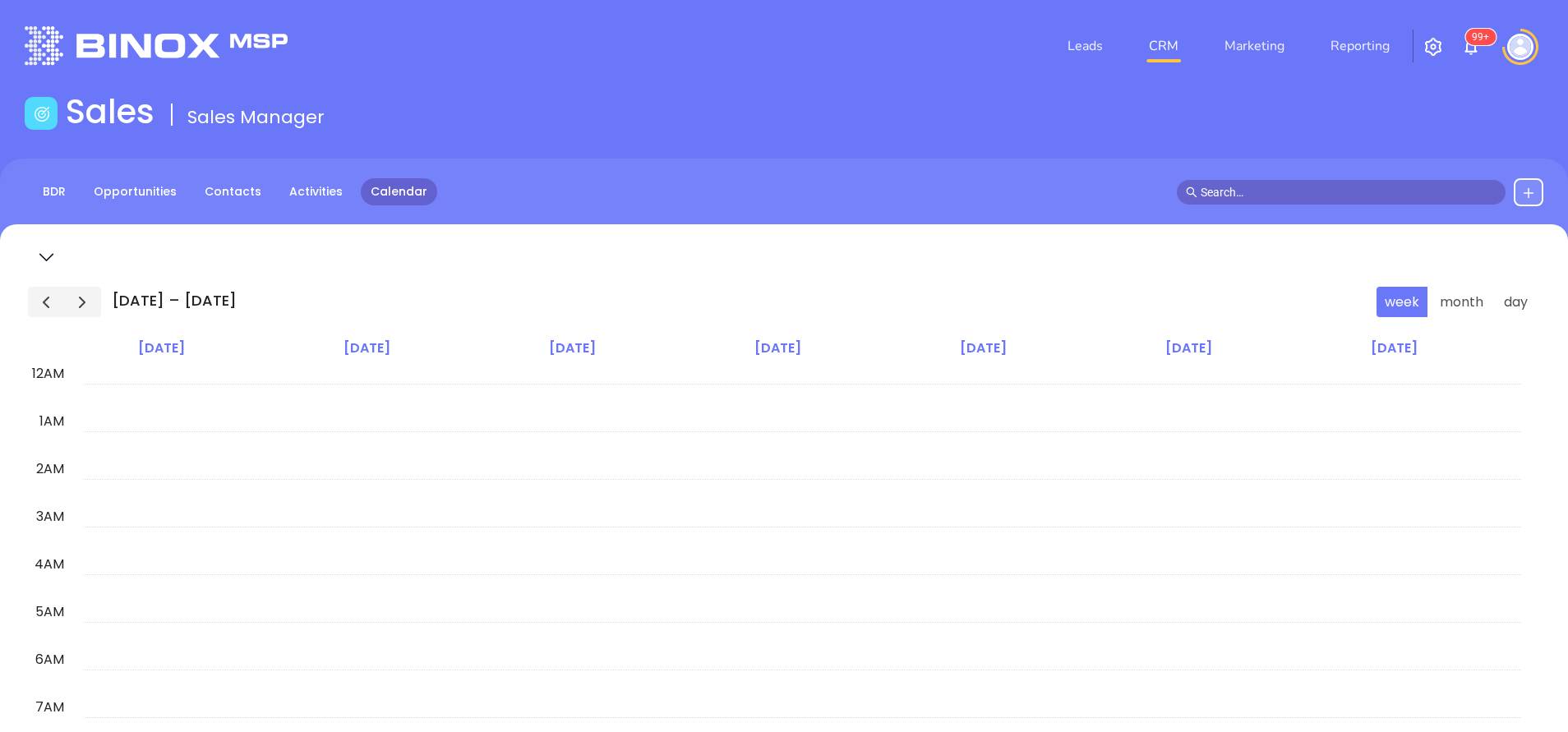
scroll to position [287, 0]
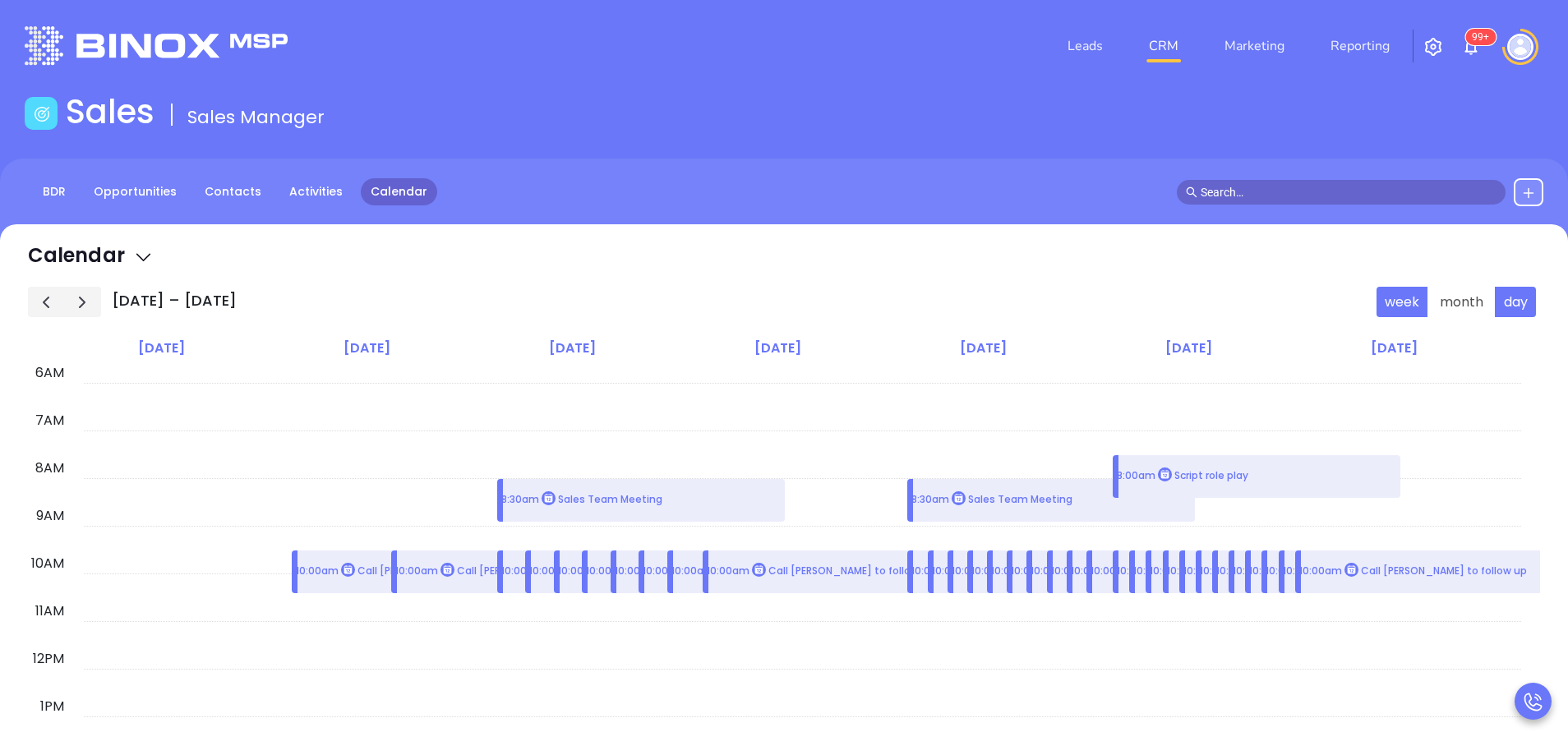
click at [1518, 339] on div "[DATE]" at bounding box center [1418, 348] width 205 height 23
click at [1516, 310] on button "day" at bounding box center [1515, 302] width 41 height 31
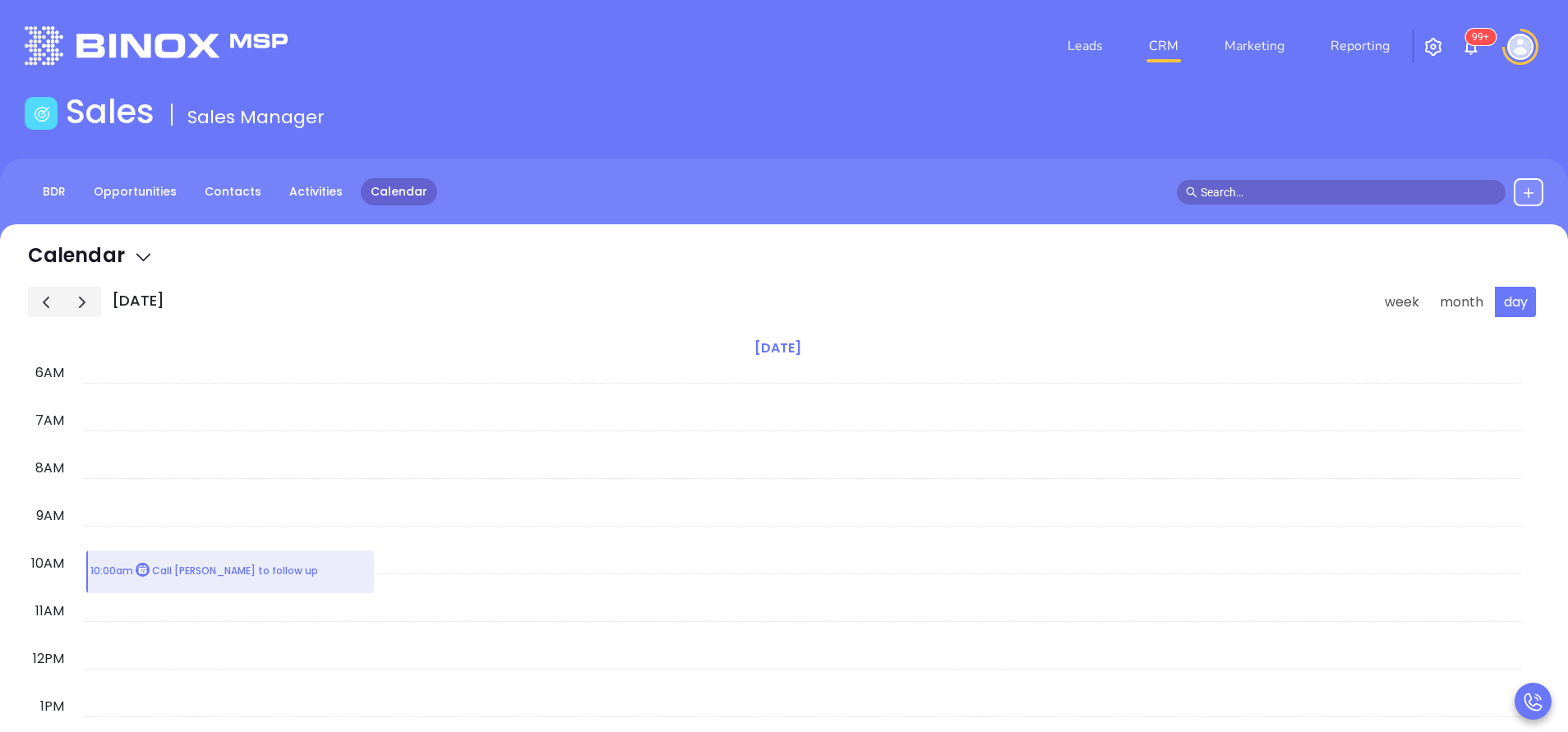
click at [89, 301] on span "button" at bounding box center [81, 302] width 20 height 20
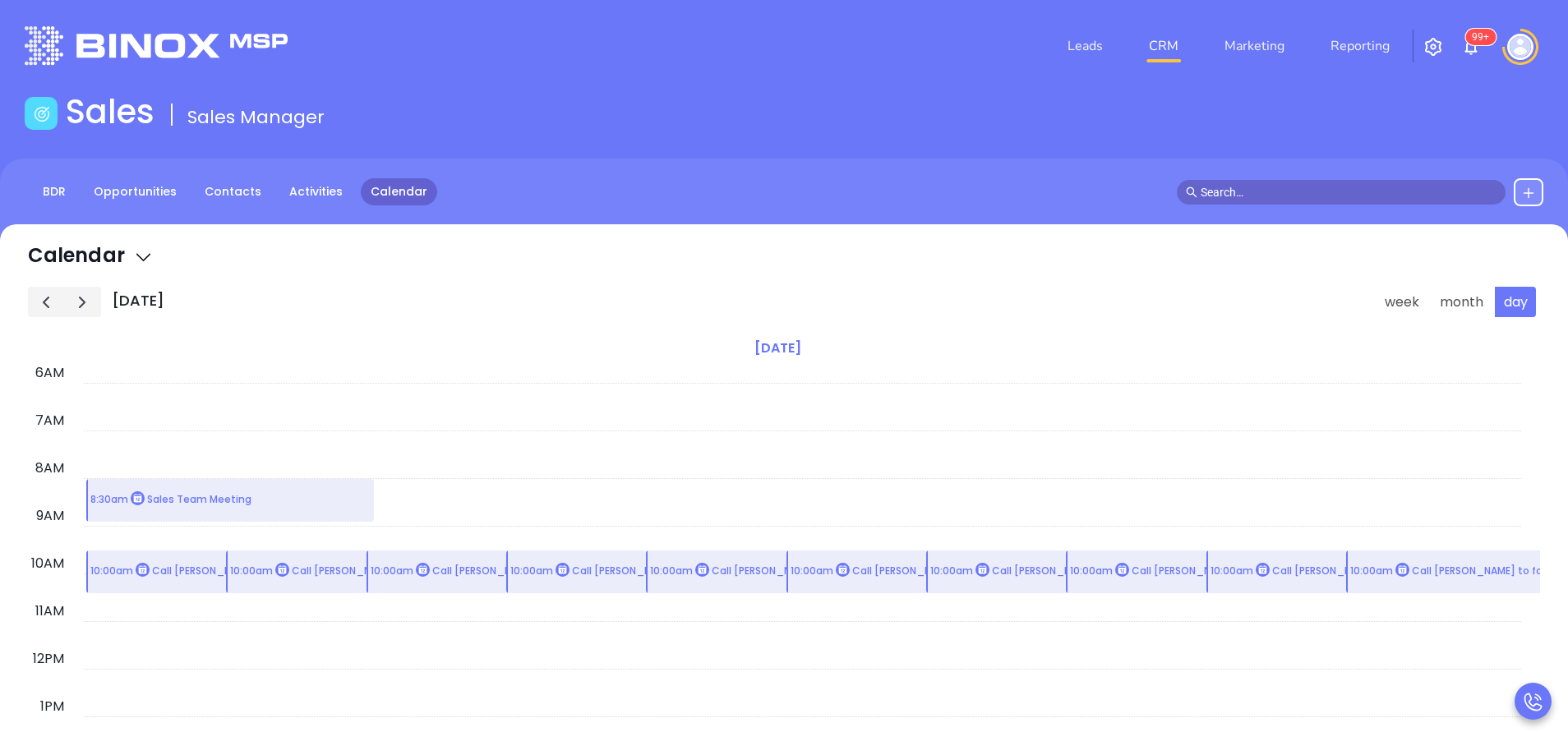
click at [89, 301] on span "button" at bounding box center [81, 302] width 20 height 20
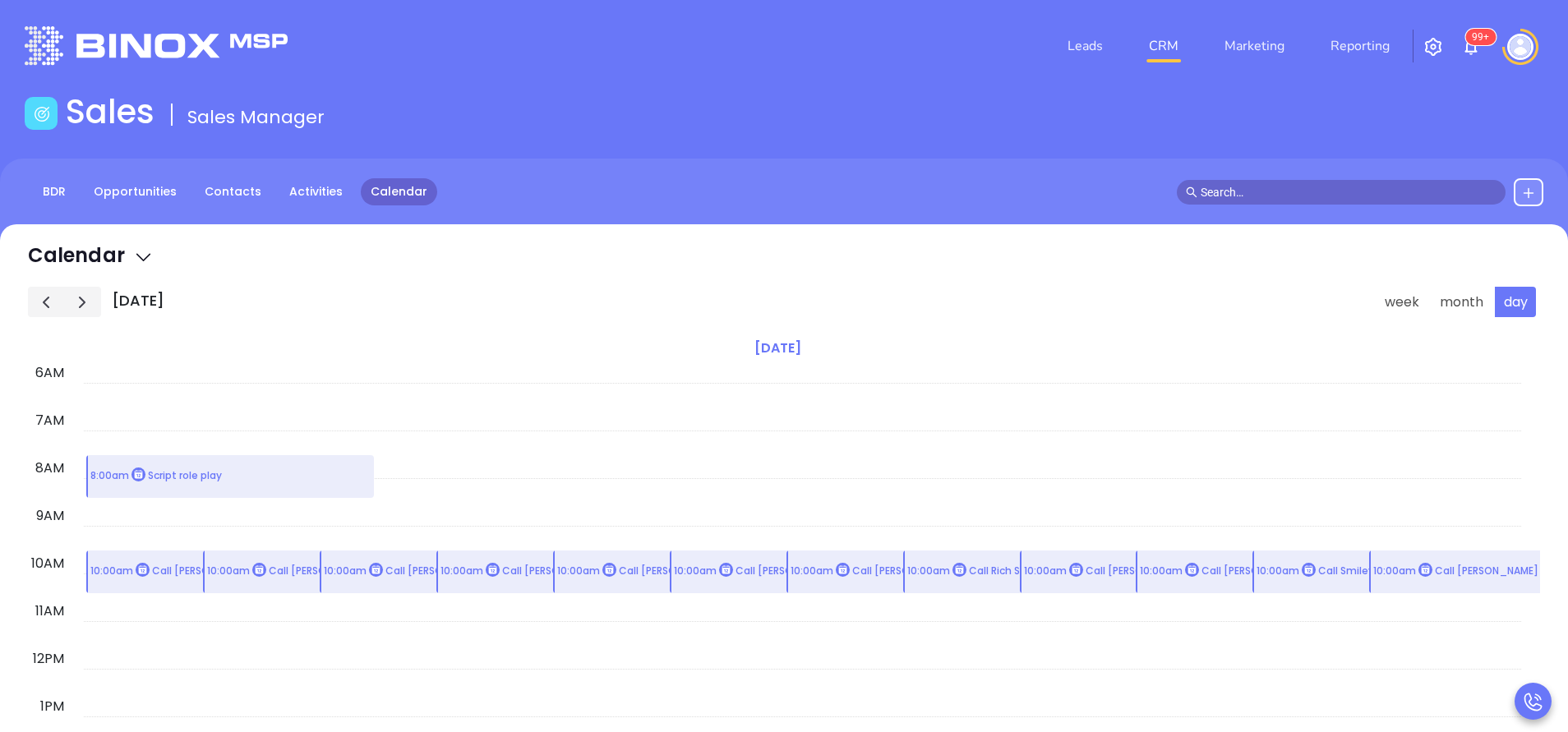
click at [1482, 51] on div "Leads CRM Marketing Reporting 99+" at bounding box center [1040, 45] width 1025 height 59
click at [1476, 51] on img at bounding box center [1470, 46] width 20 height 20
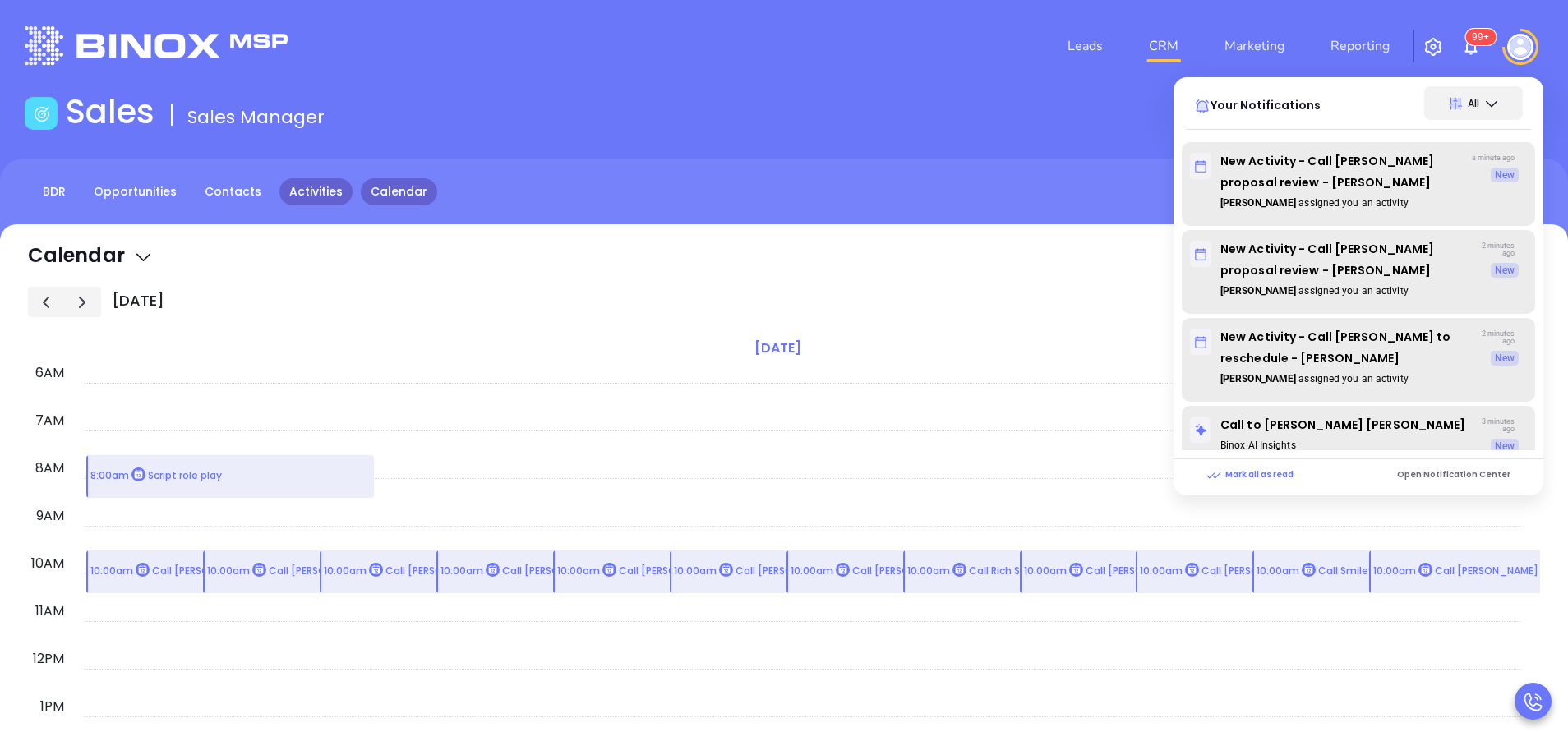
click at [300, 200] on link "Activities" at bounding box center [315, 192] width 73 height 27
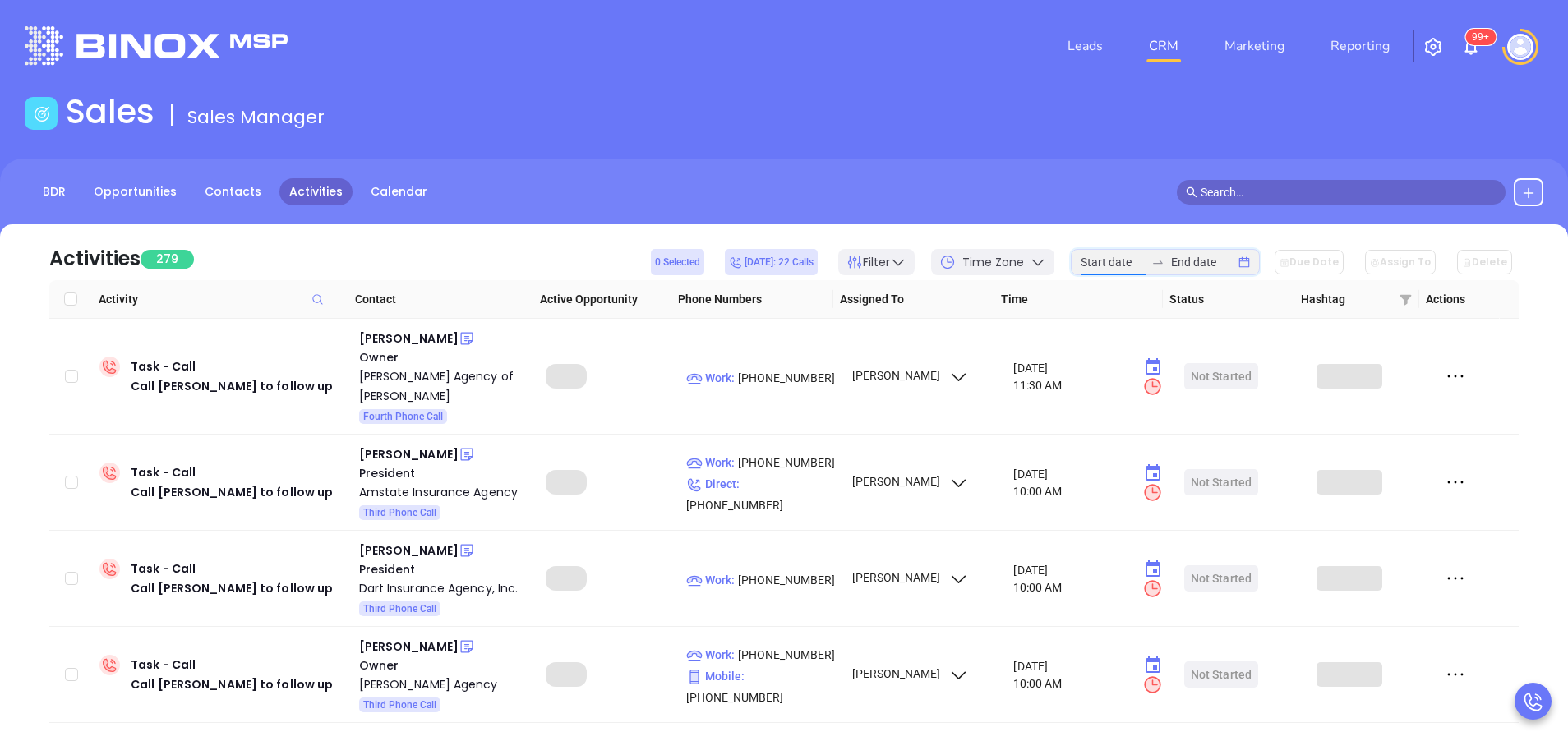
click at [1103, 257] on input at bounding box center [1112, 262] width 64 height 18
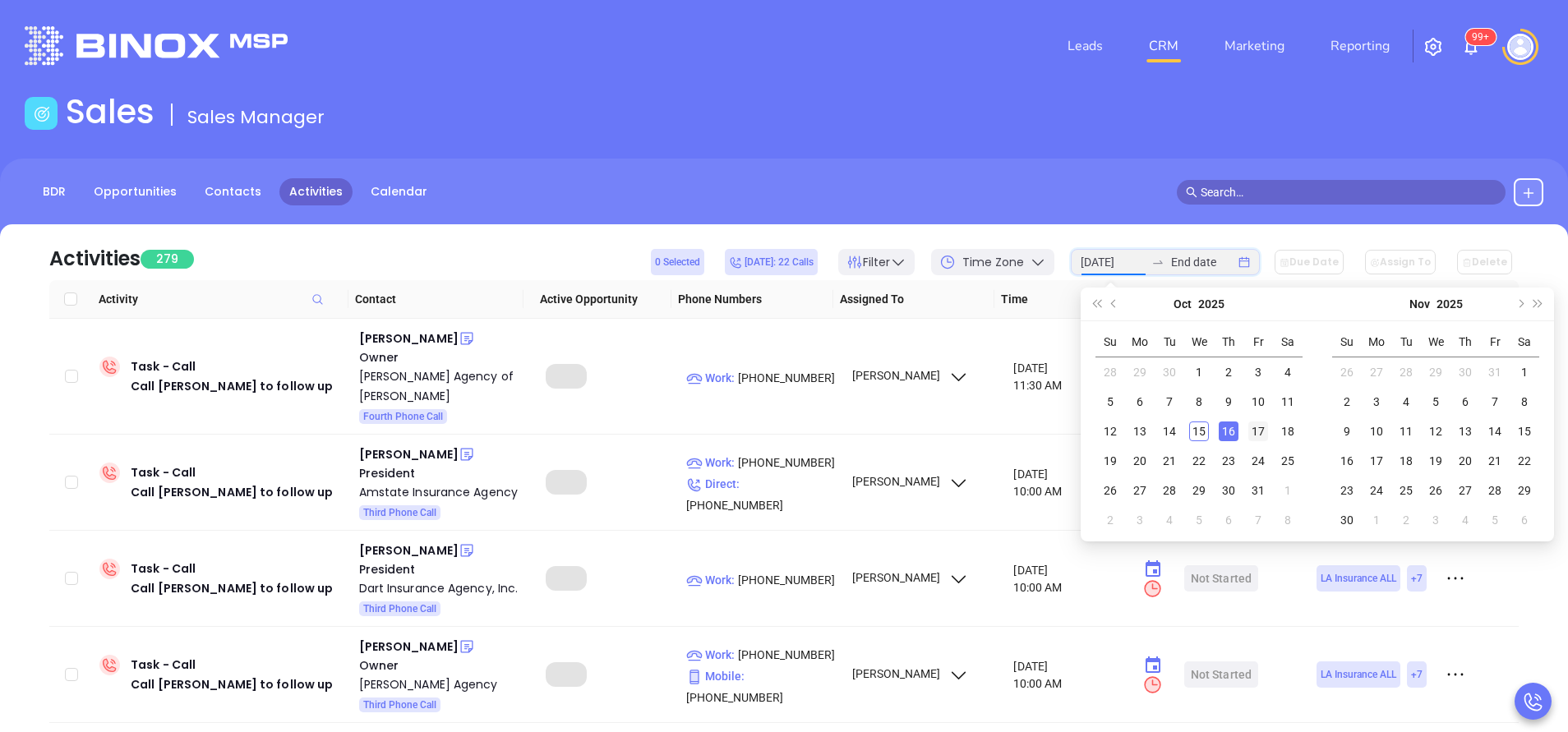
type input "[DATE]"
click at [1245, 427] on td "17" at bounding box center [1257, 431] width 30 height 30
type input "[DATE]"
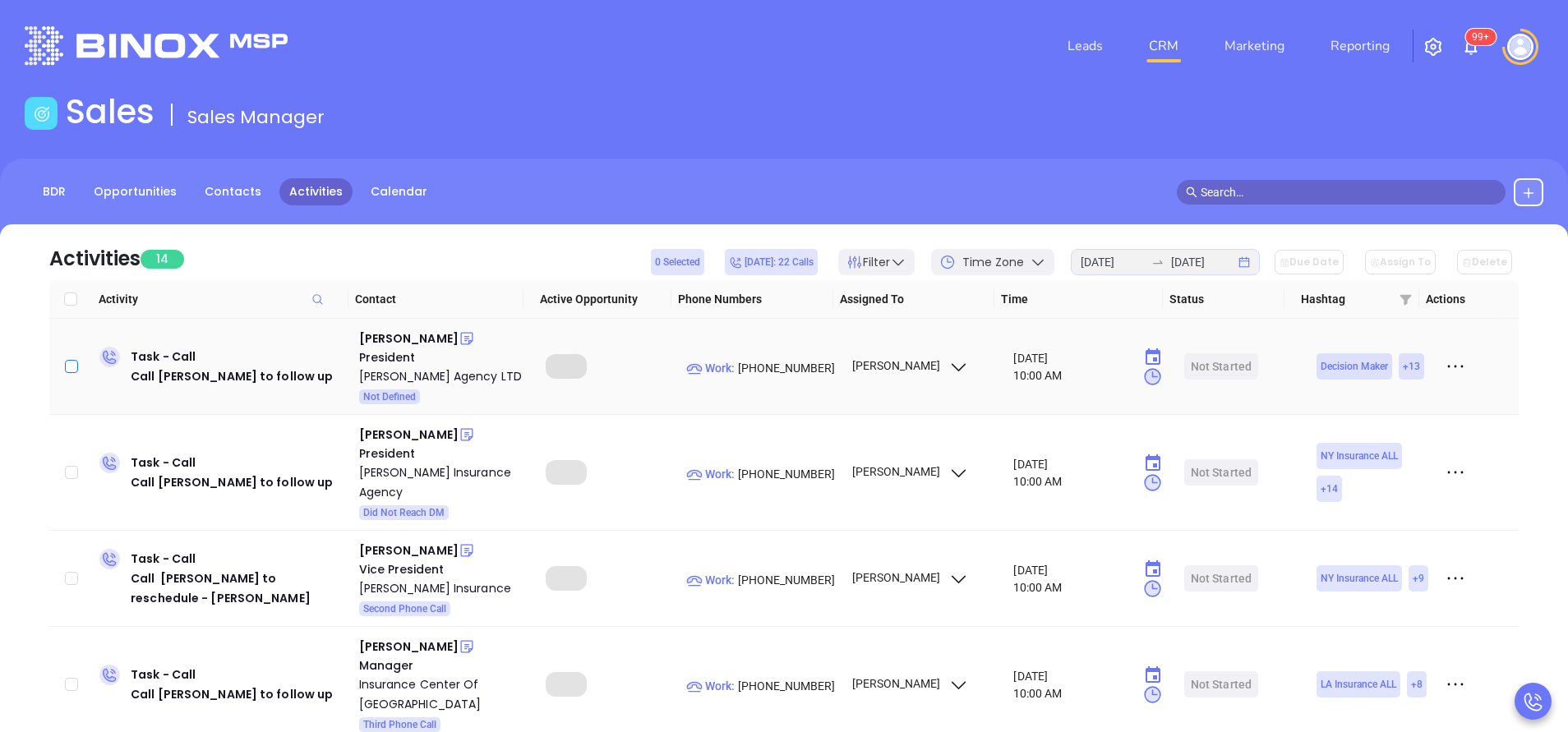
click at [73, 366] on input "checkbox" at bounding box center [71, 366] width 13 height 13
checkbox input "true"
click at [70, 298] on input "Select all" at bounding box center [70, 299] width 13 height 13
checkbox input "true"
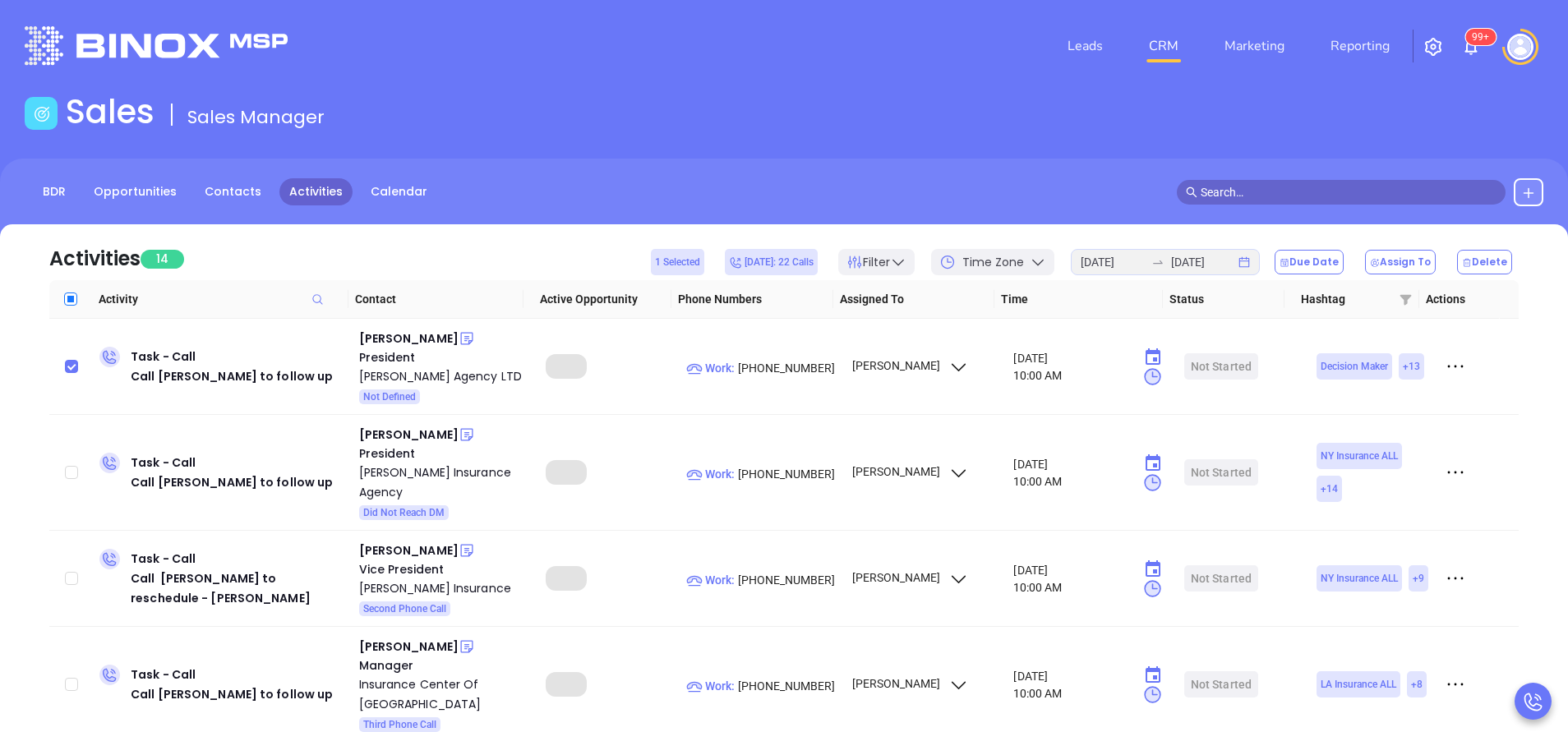
checkbox input "true"
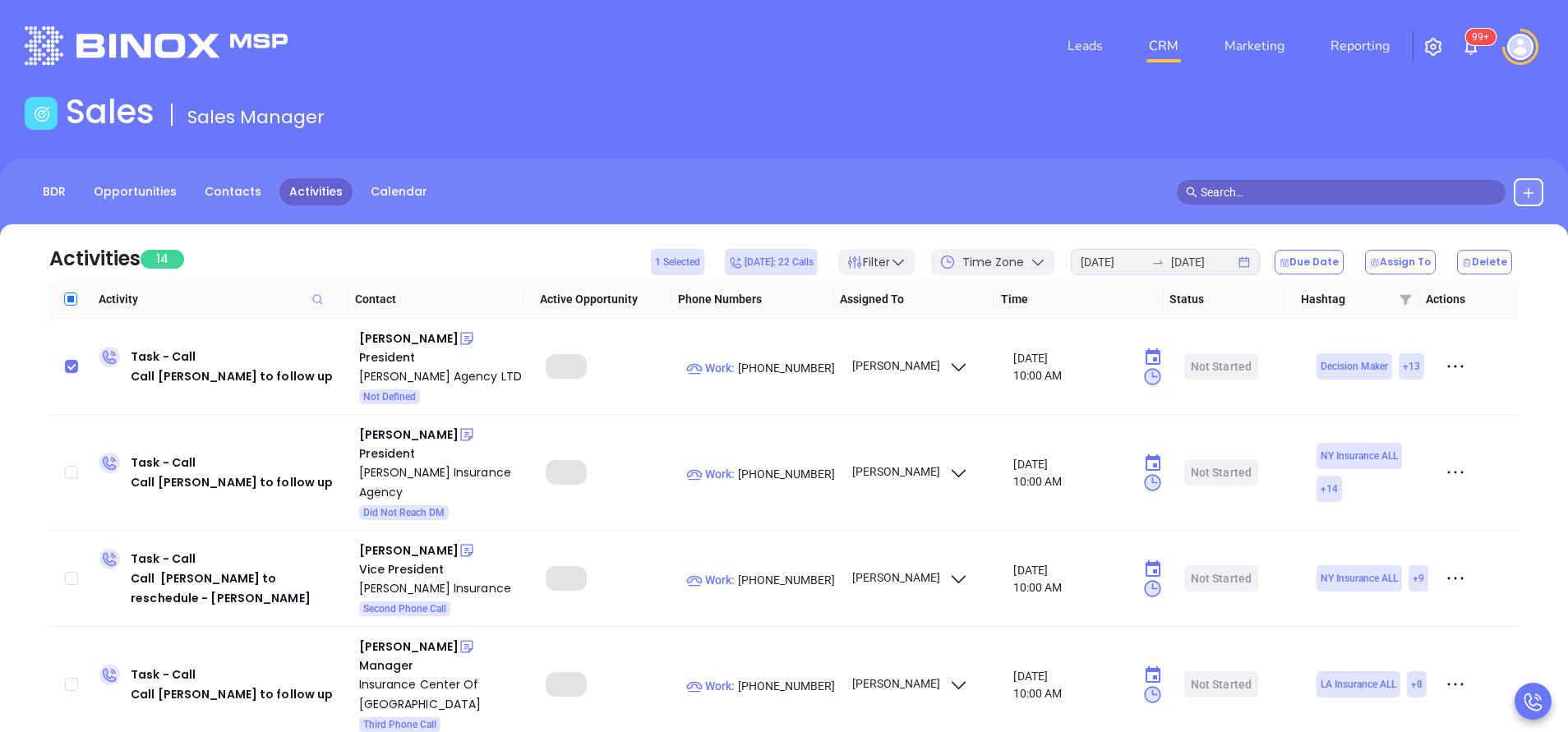
checkbox input "true"
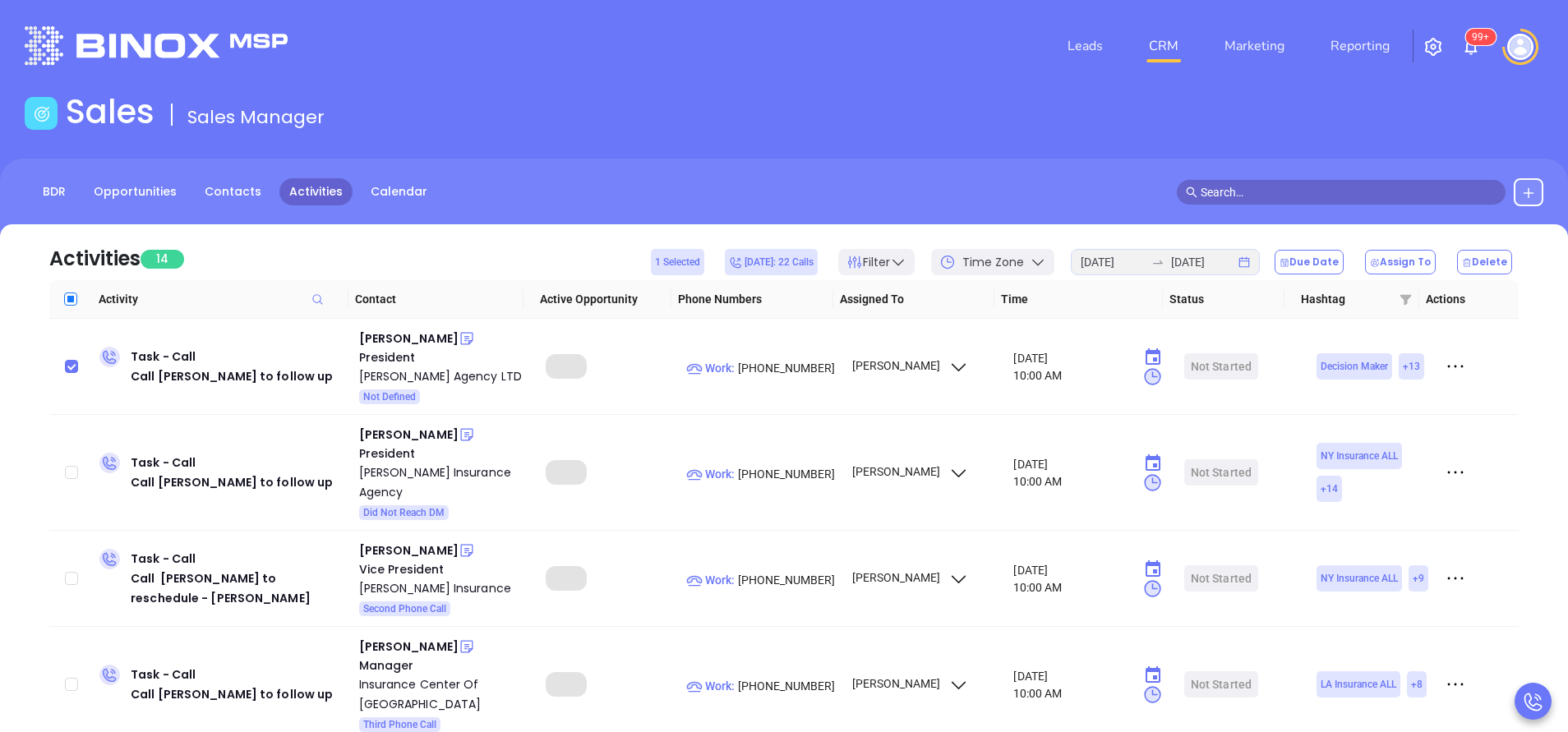
checkbox input "true"
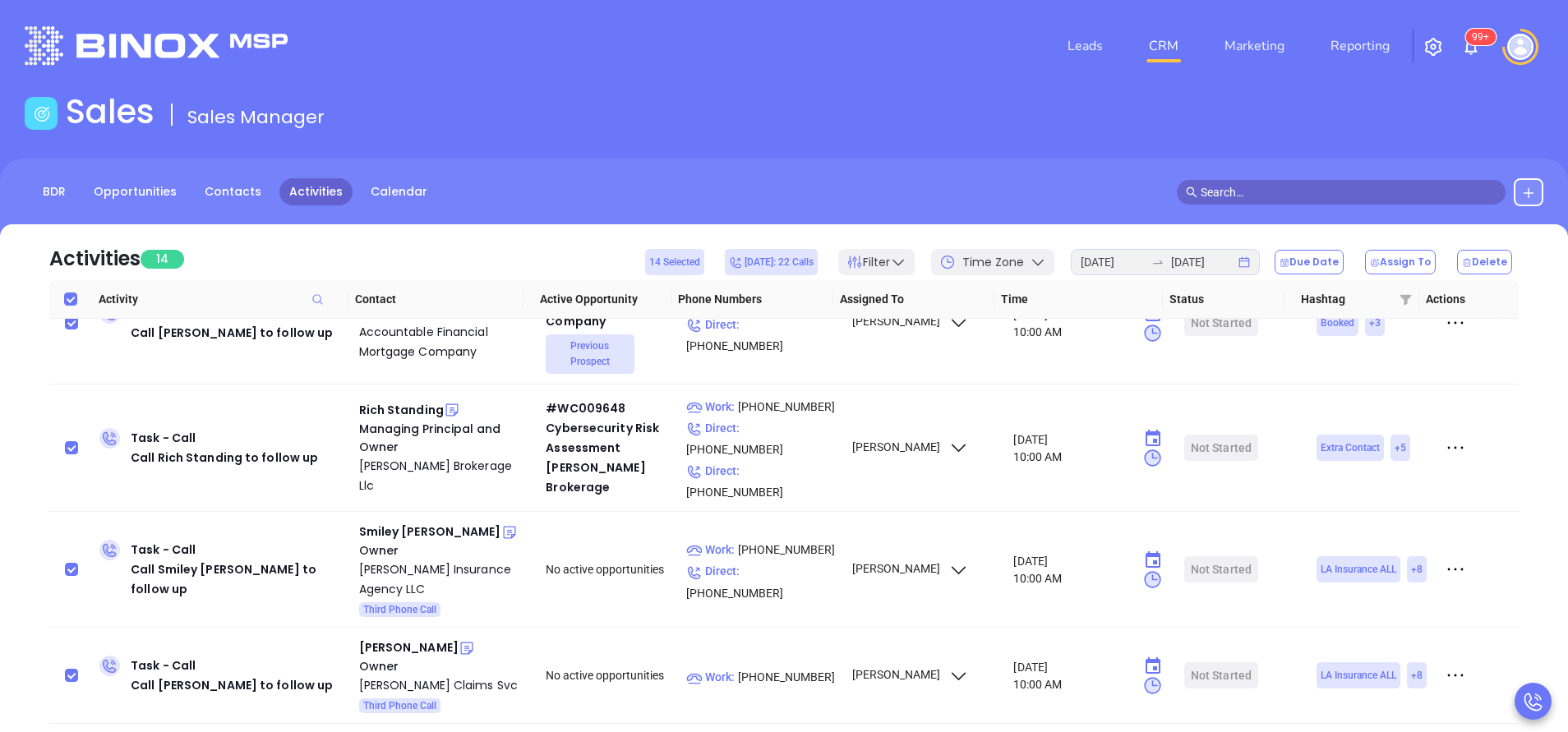
scroll to position [1027, 0]
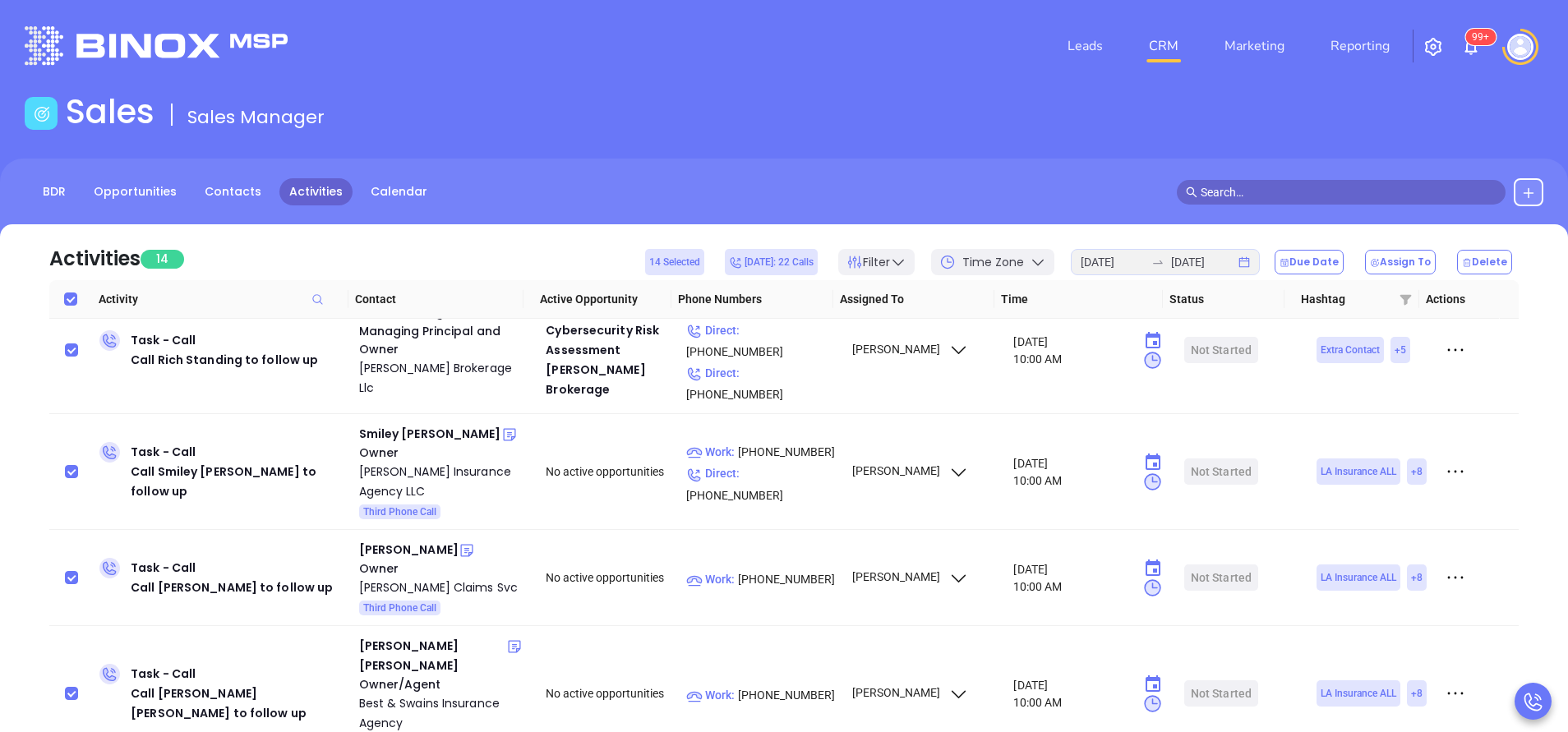
click at [1554, 584] on div "Activities 14 14 Selected Today: 22 Calls Filter Time Zone 2025-10-17 2025-10-1…" at bounding box center [784, 567] width 1568 height 685
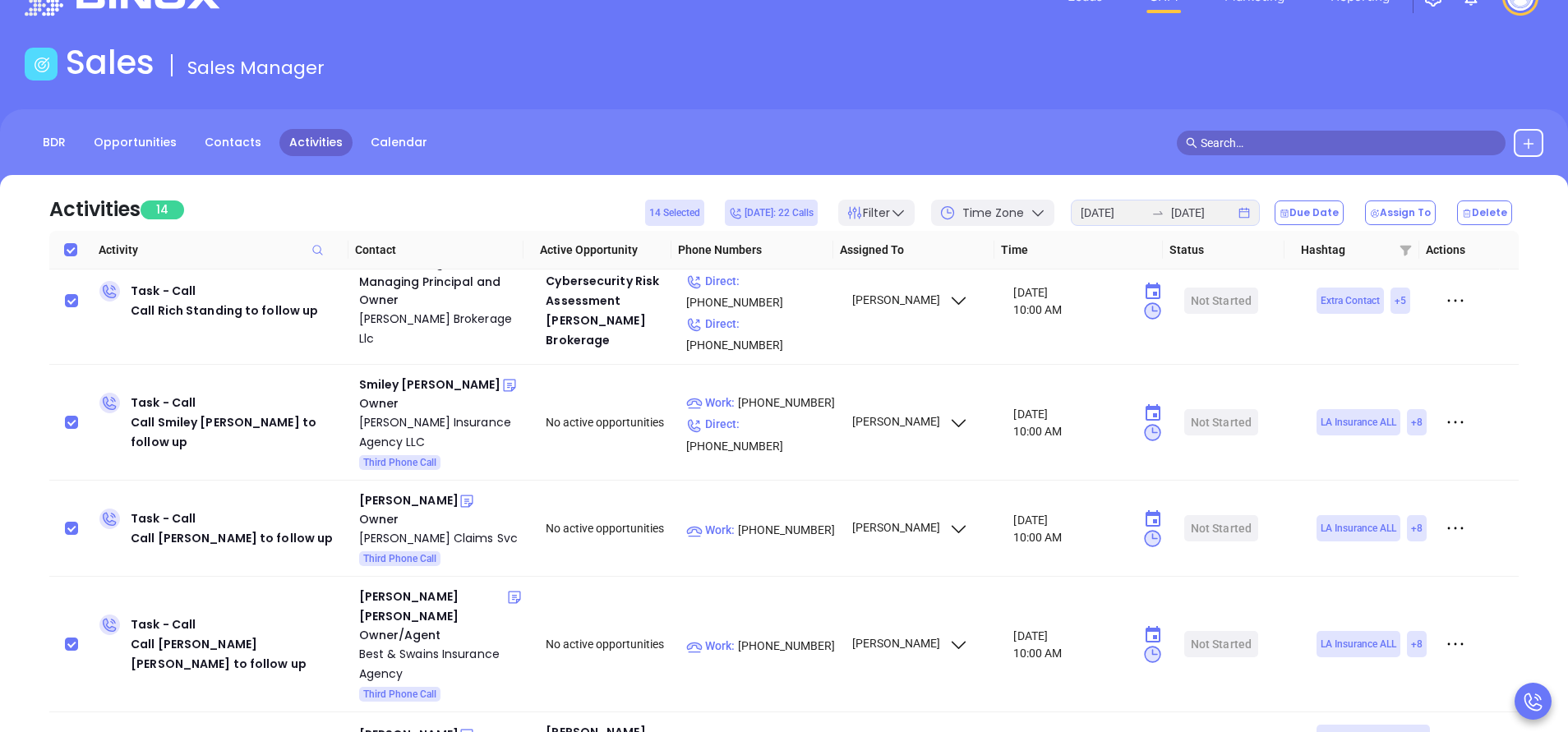
scroll to position [176, 0]
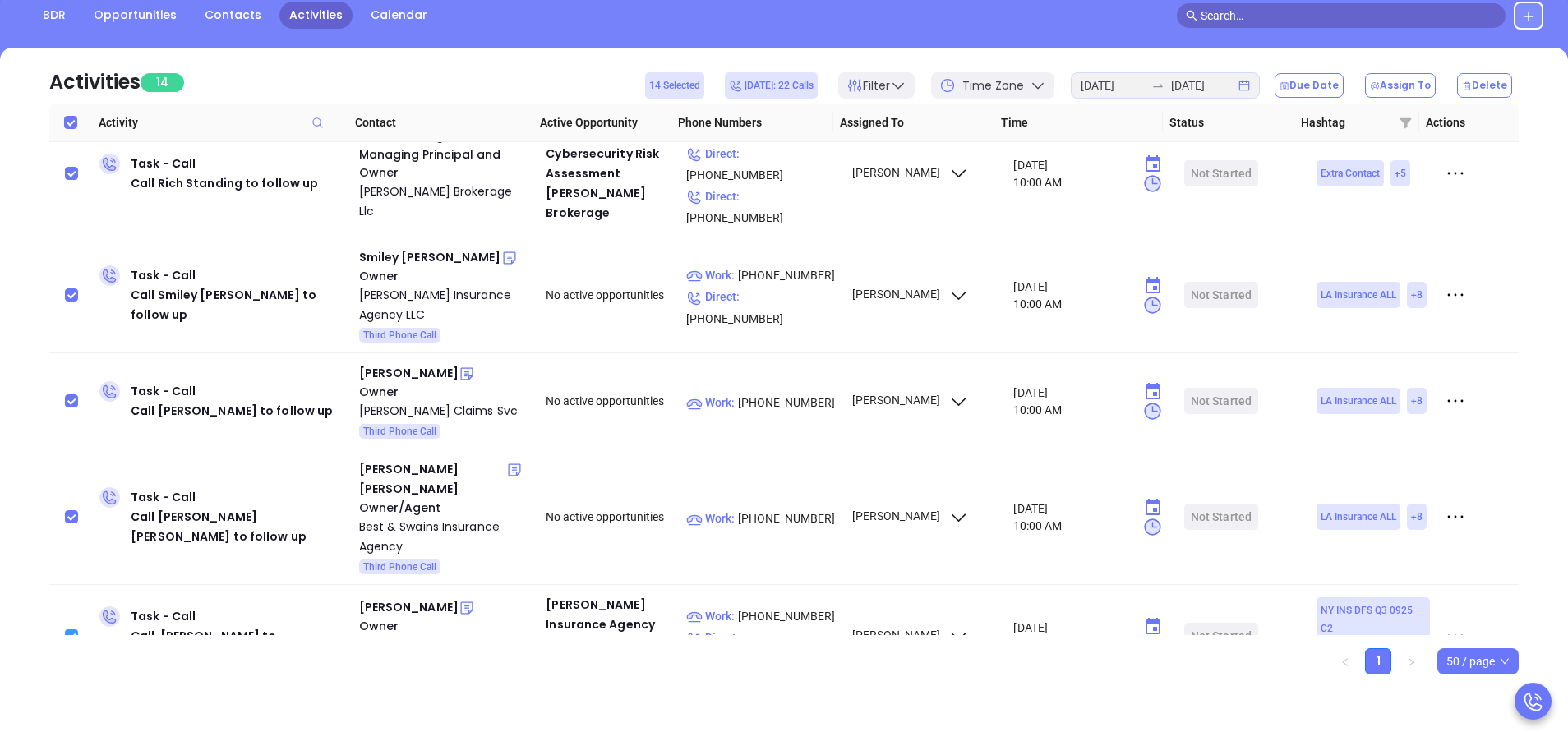
click at [67, 629] on input "checkbox" at bounding box center [71, 635] width 13 height 13
checkbox input "false"
click at [1329, 89] on button "Due Date" at bounding box center [1309, 85] width 69 height 25
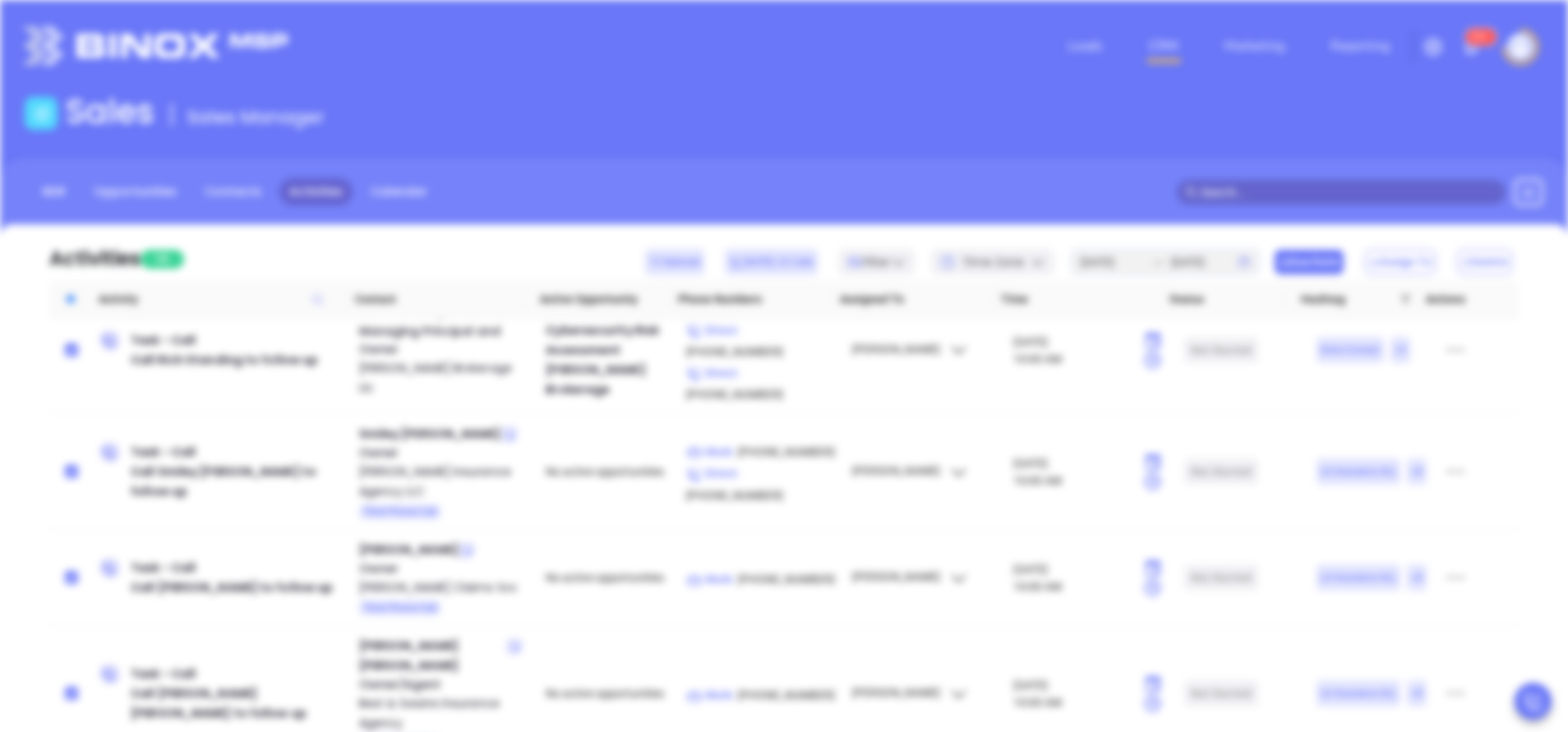
scroll to position [0, 0]
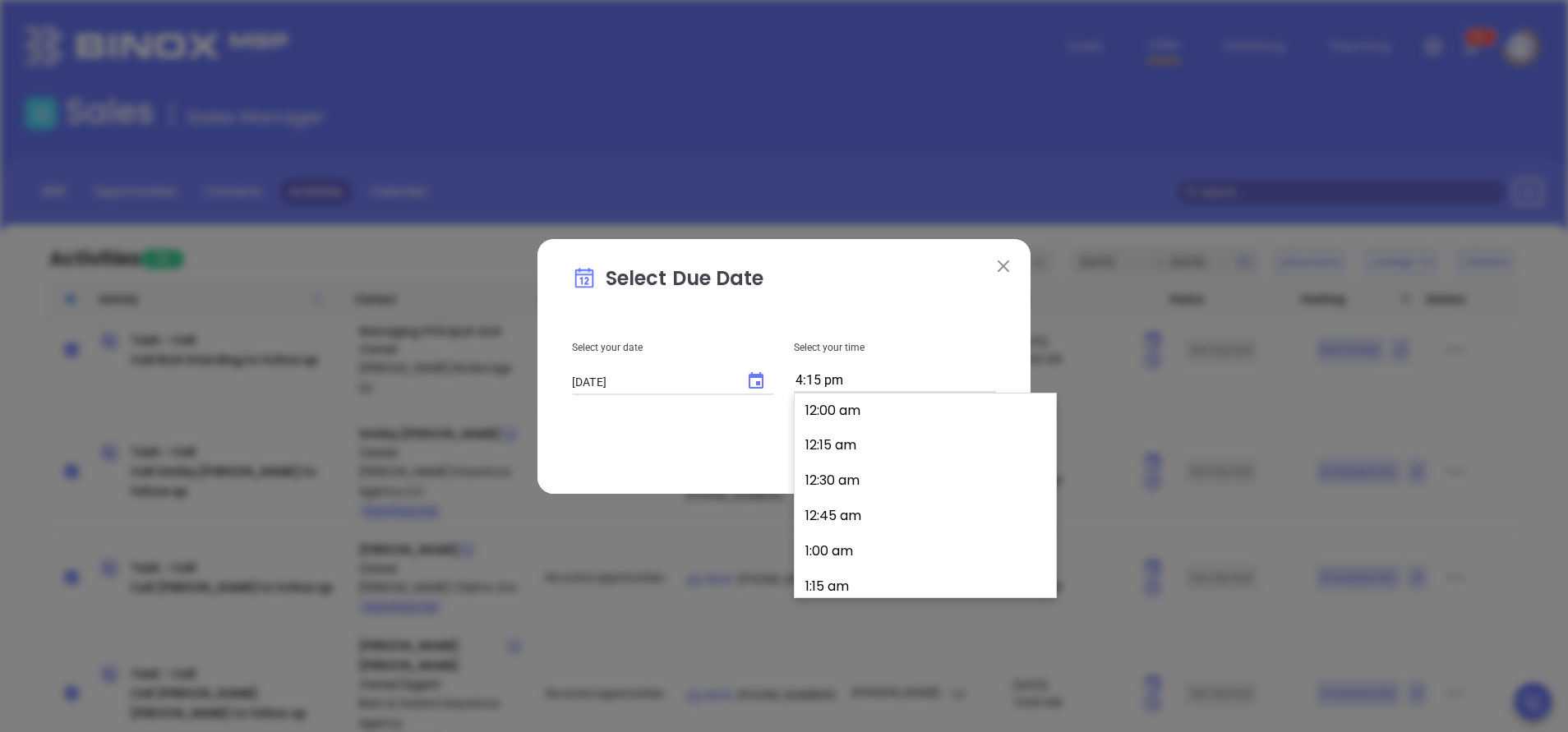
click at [886, 379] on input "4:15 pm" at bounding box center [894, 381] width 202 height 23
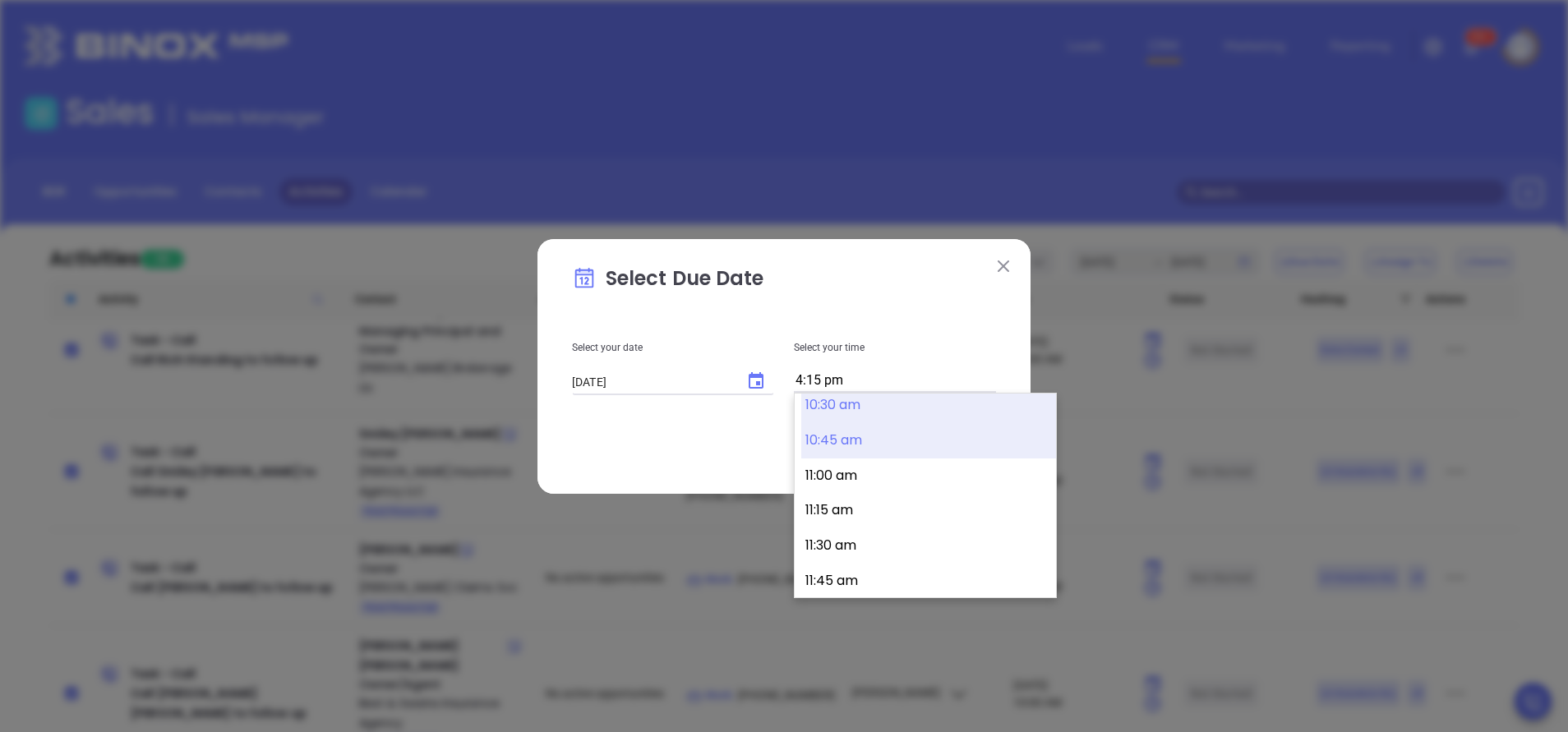
click at [853, 405] on button "10:30 am" at bounding box center [929, 405] width 255 height 35
type input "10:30 am"
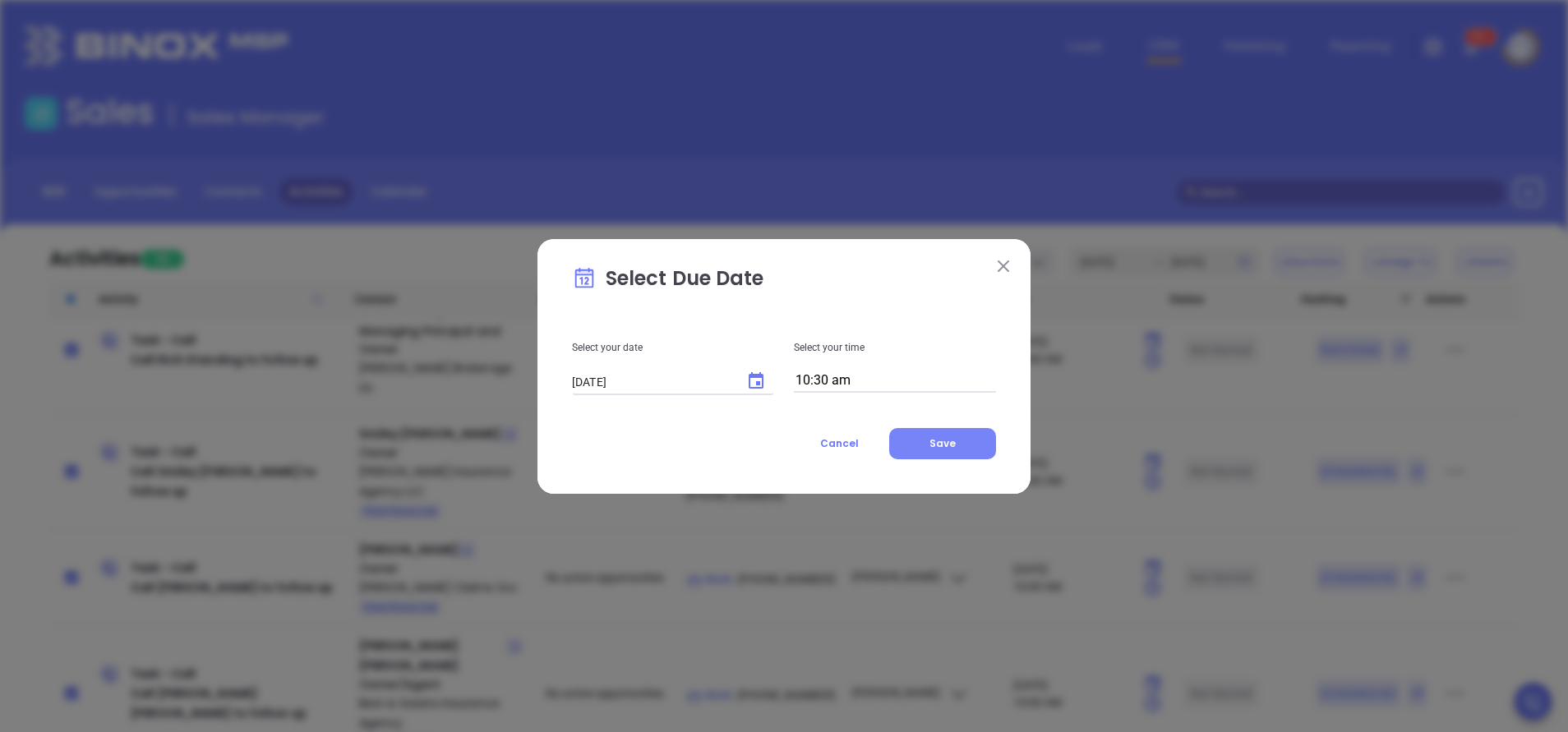
click at [956, 447] on button "Save" at bounding box center [942, 443] width 107 height 31
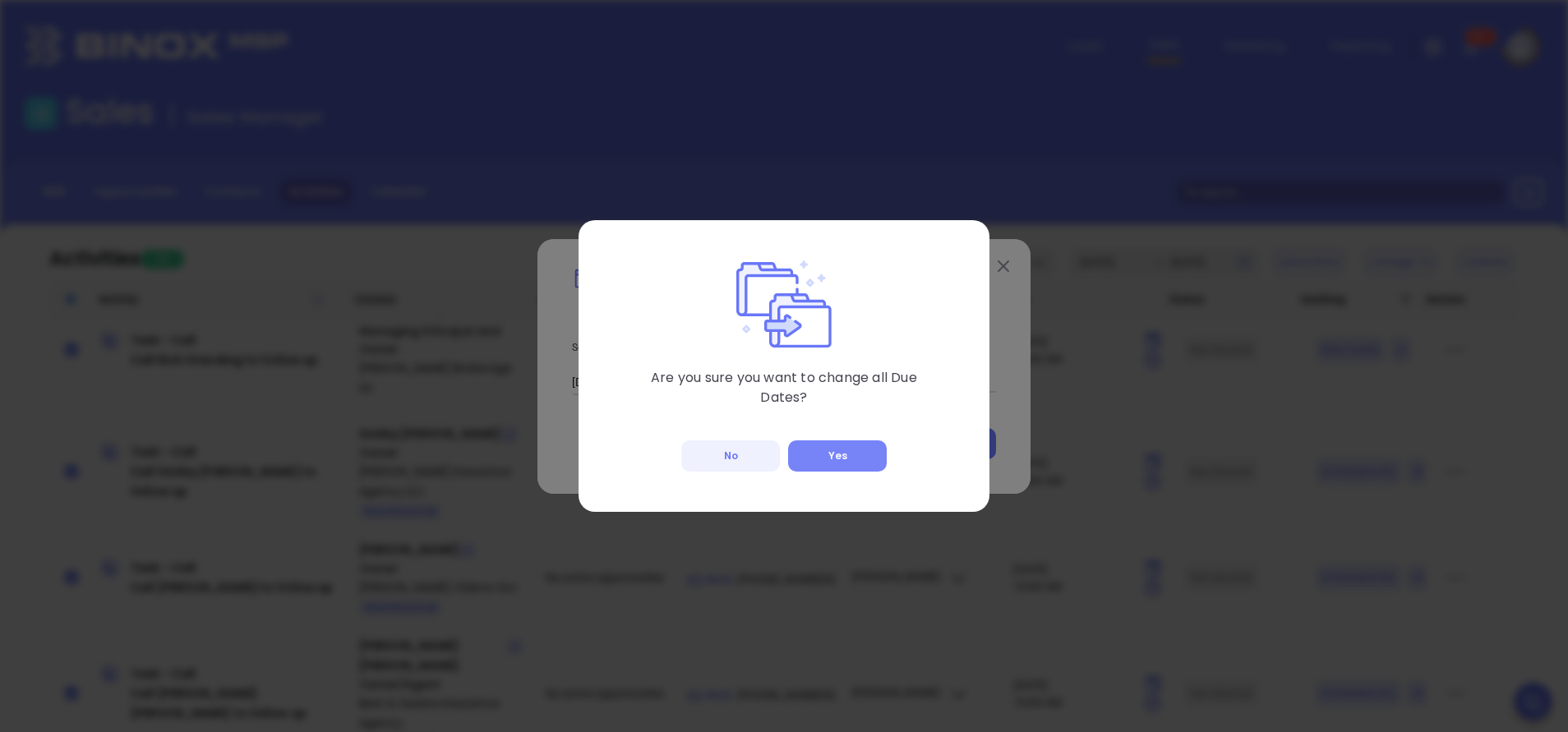
click at [855, 461] on button "Yes" at bounding box center [837, 456] width 98 height 31
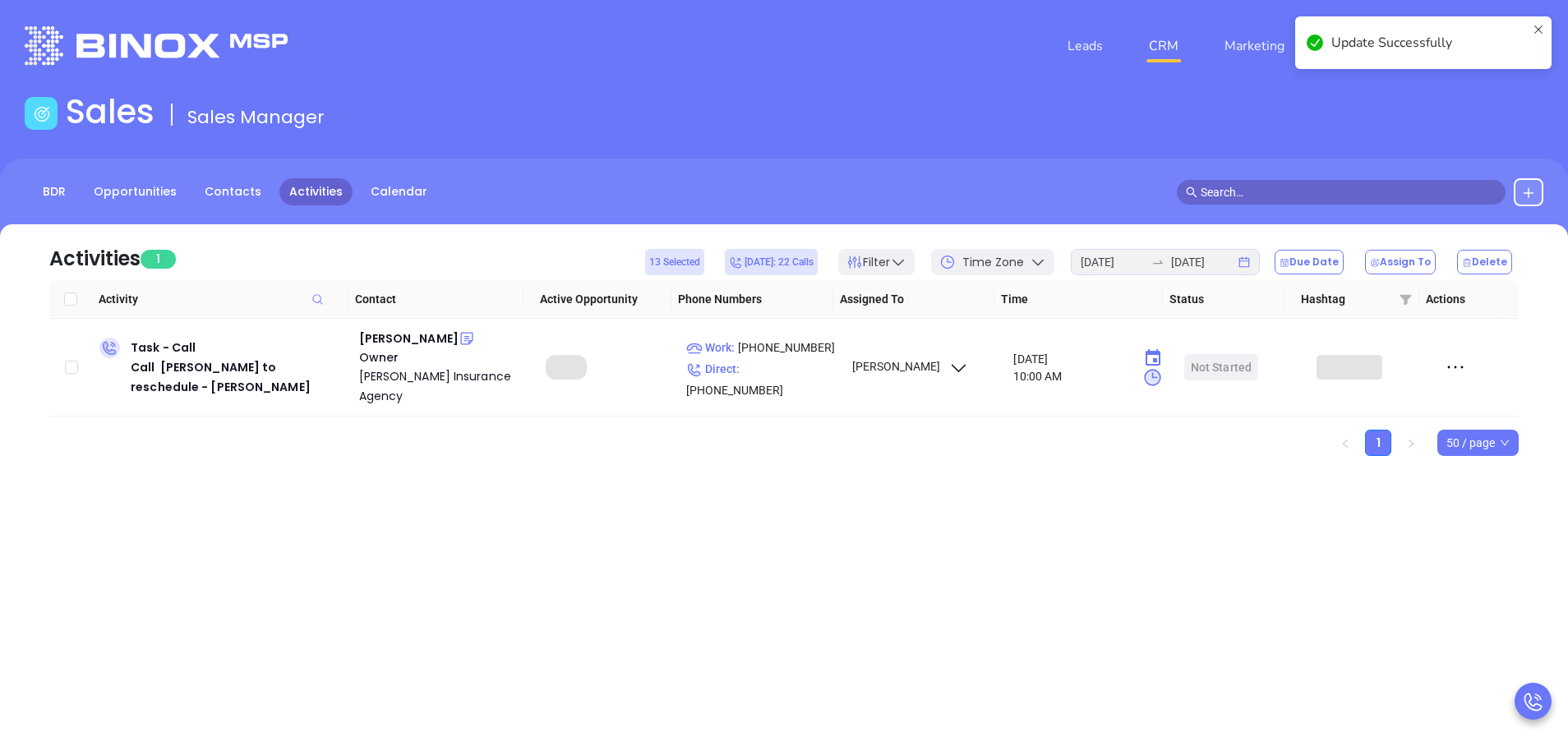
scroll to position [0, 0]
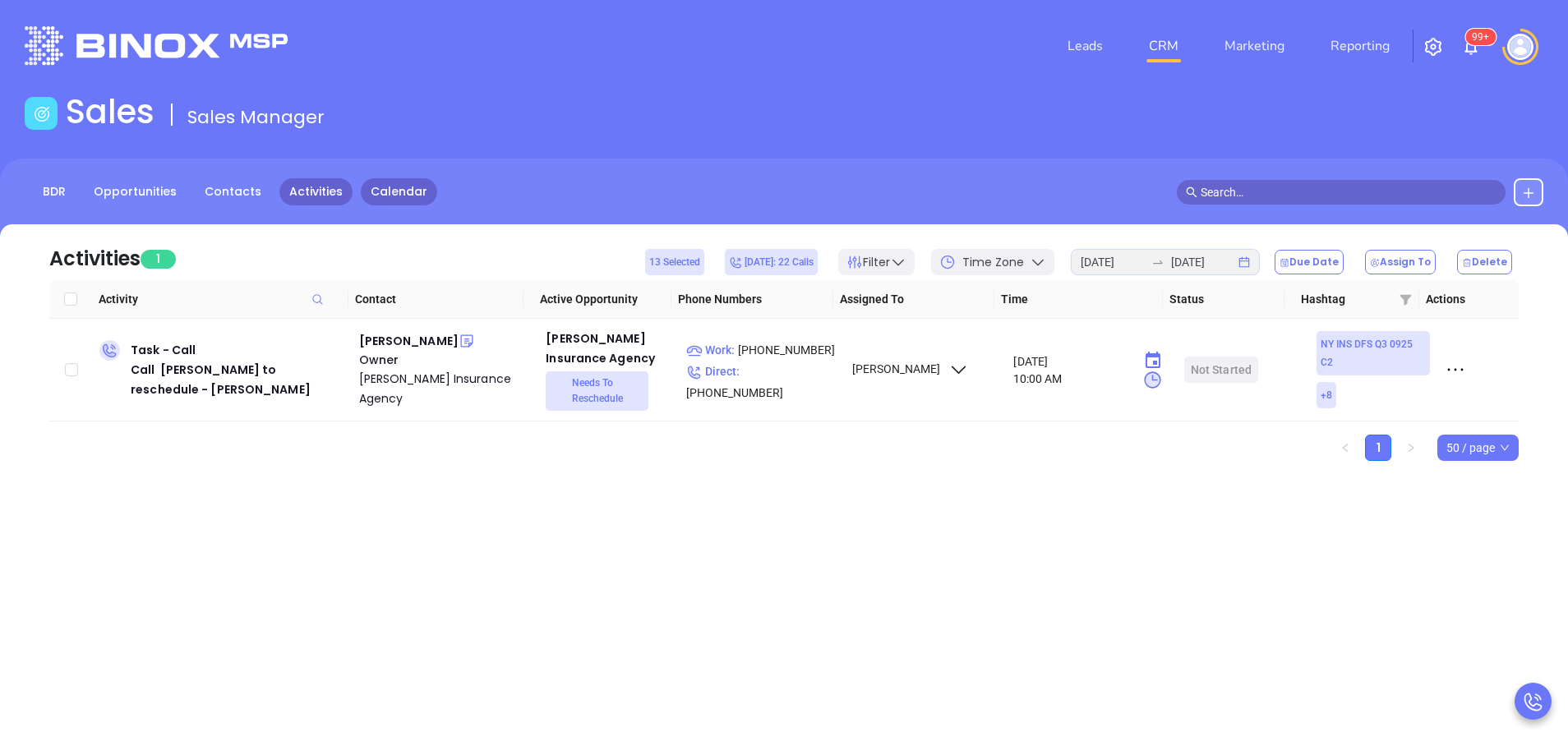
click at [381, 198] on link "Calendar" at bounding box center [398, 192] width 76 height 27
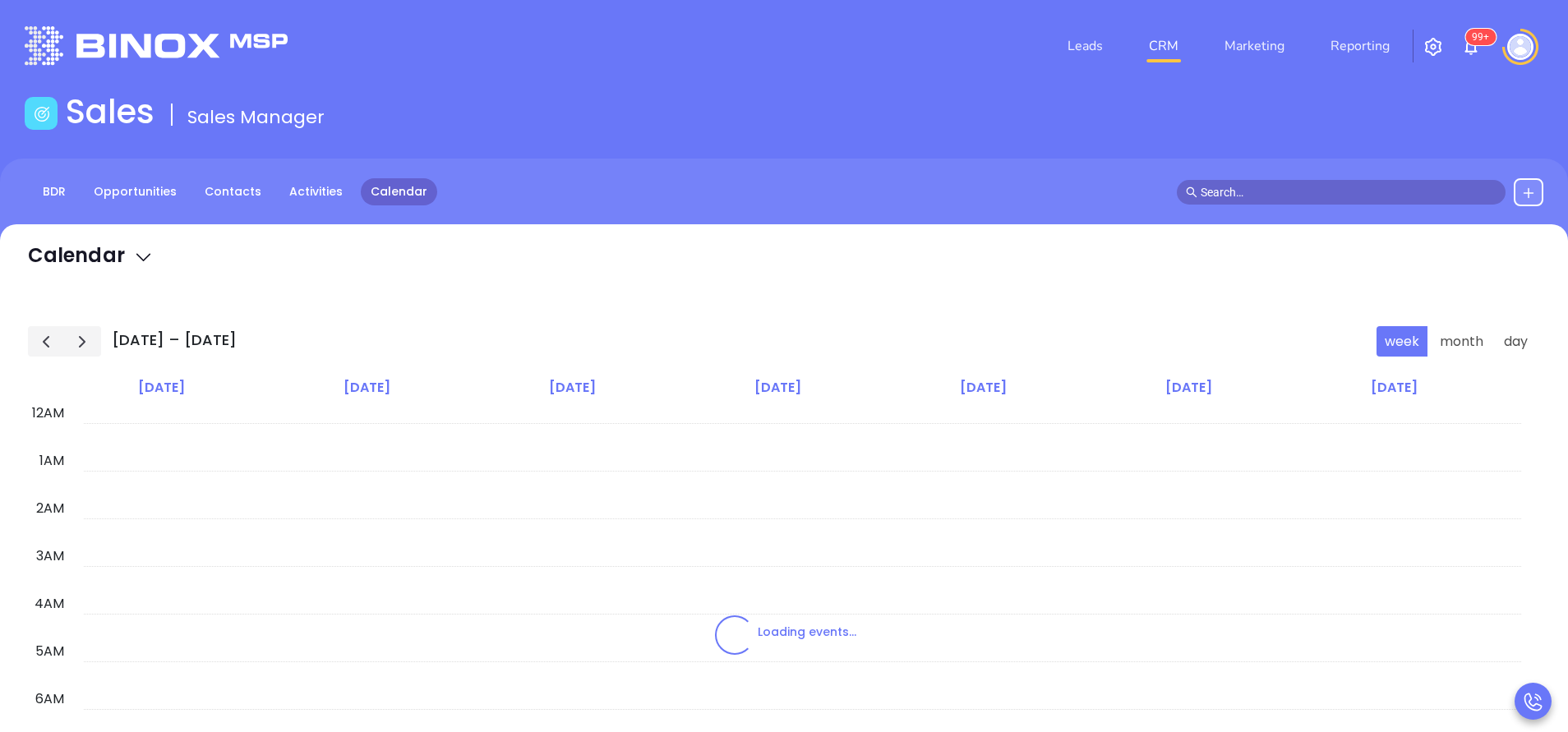
scroll to position [287, 0]
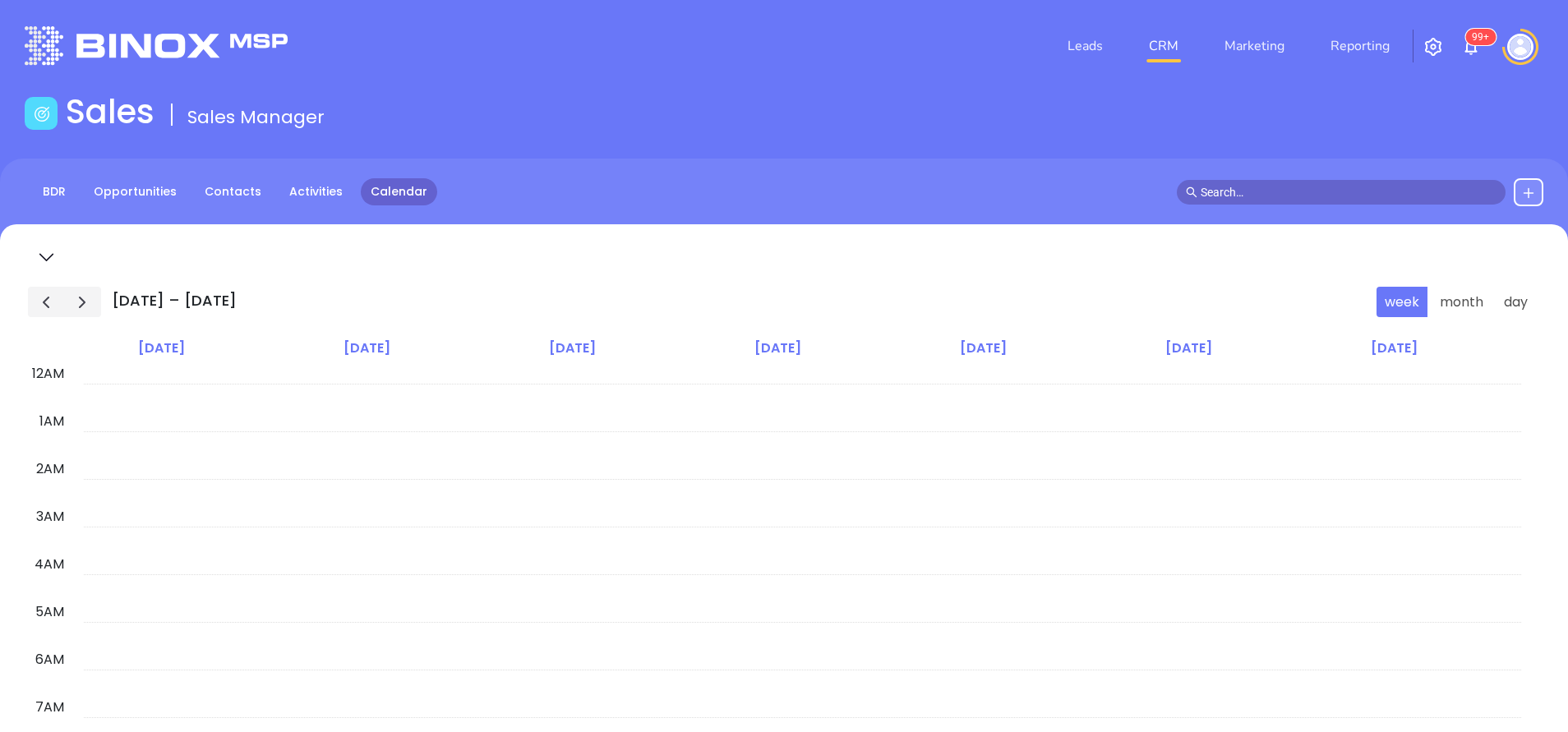
scroll to position [287, 0]
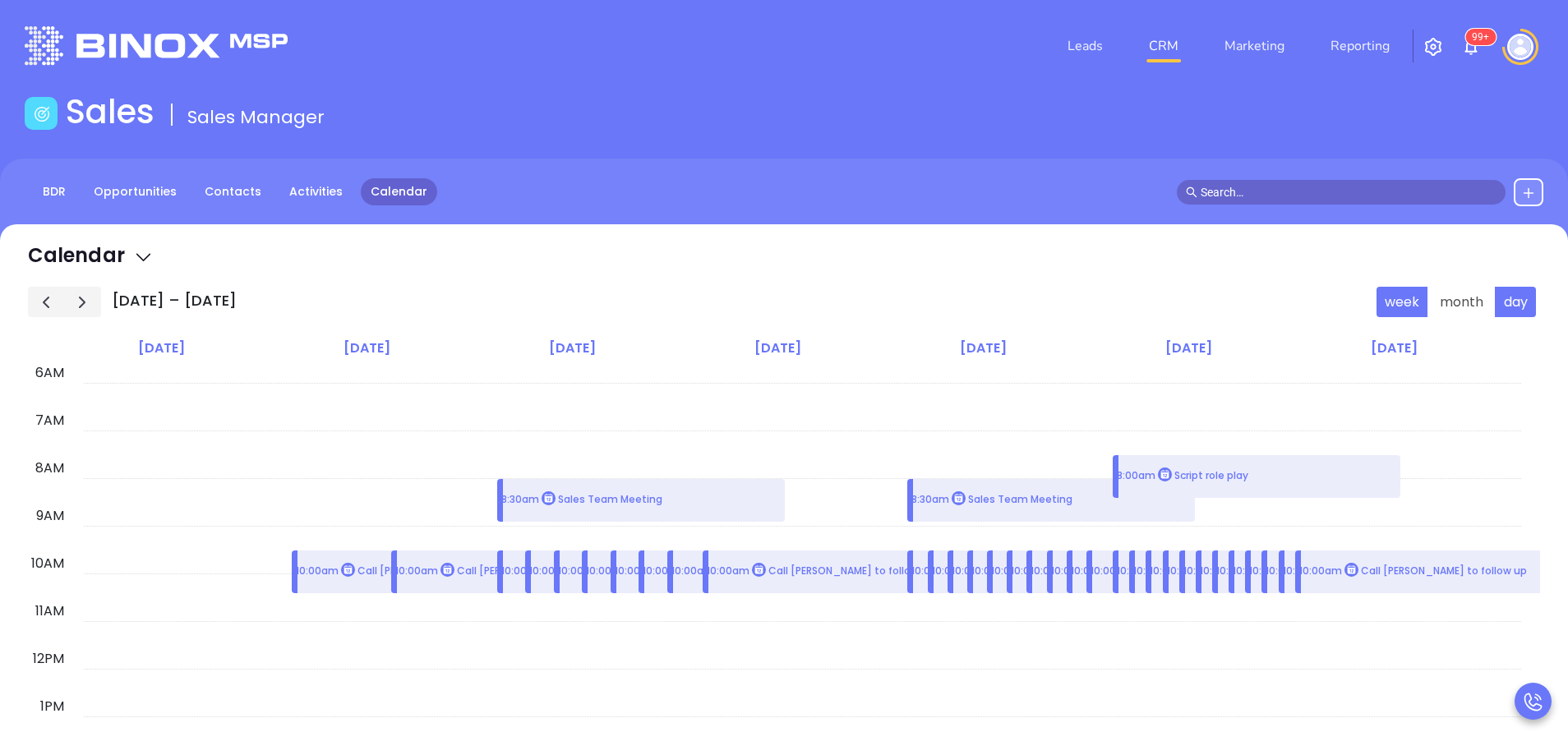
click at [1527, 295] on button "day" at bounding box center [1515, 302] width 41 height 31
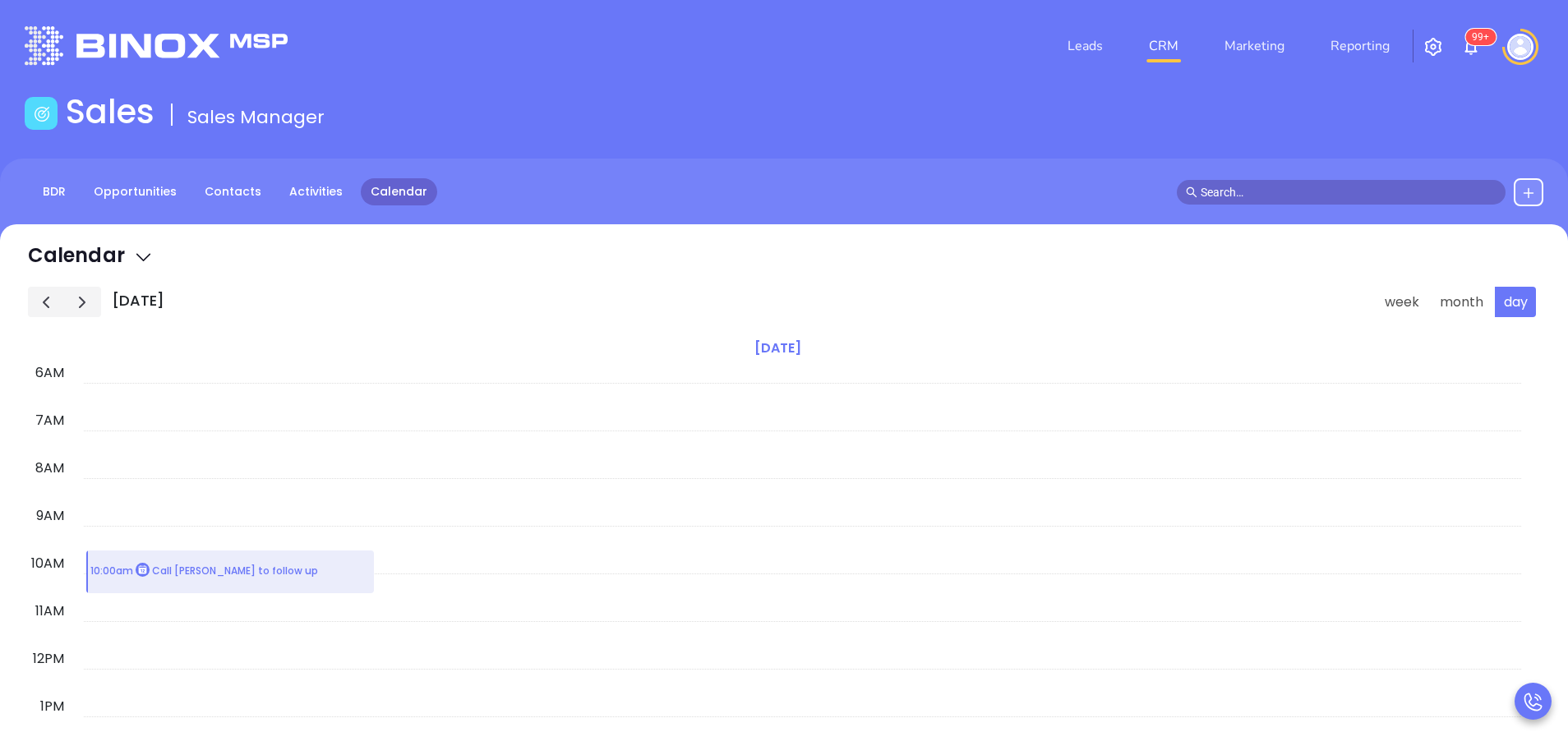
click at [76, 298] on span "button" at bounding box center [81, 302] width 20 height 20
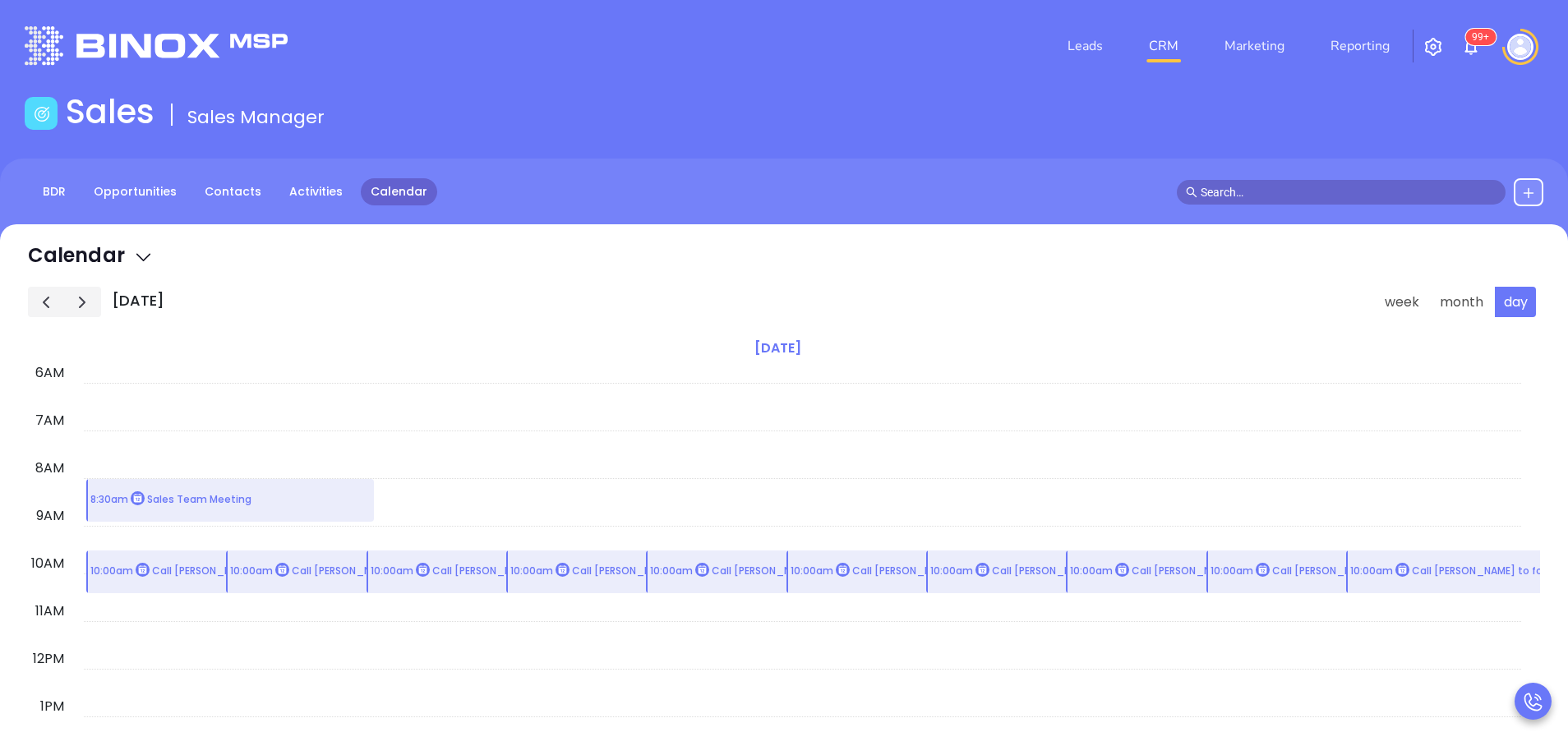
click at [76, 298] on span "button" at bounding box center [81, 302] width 20 height 20
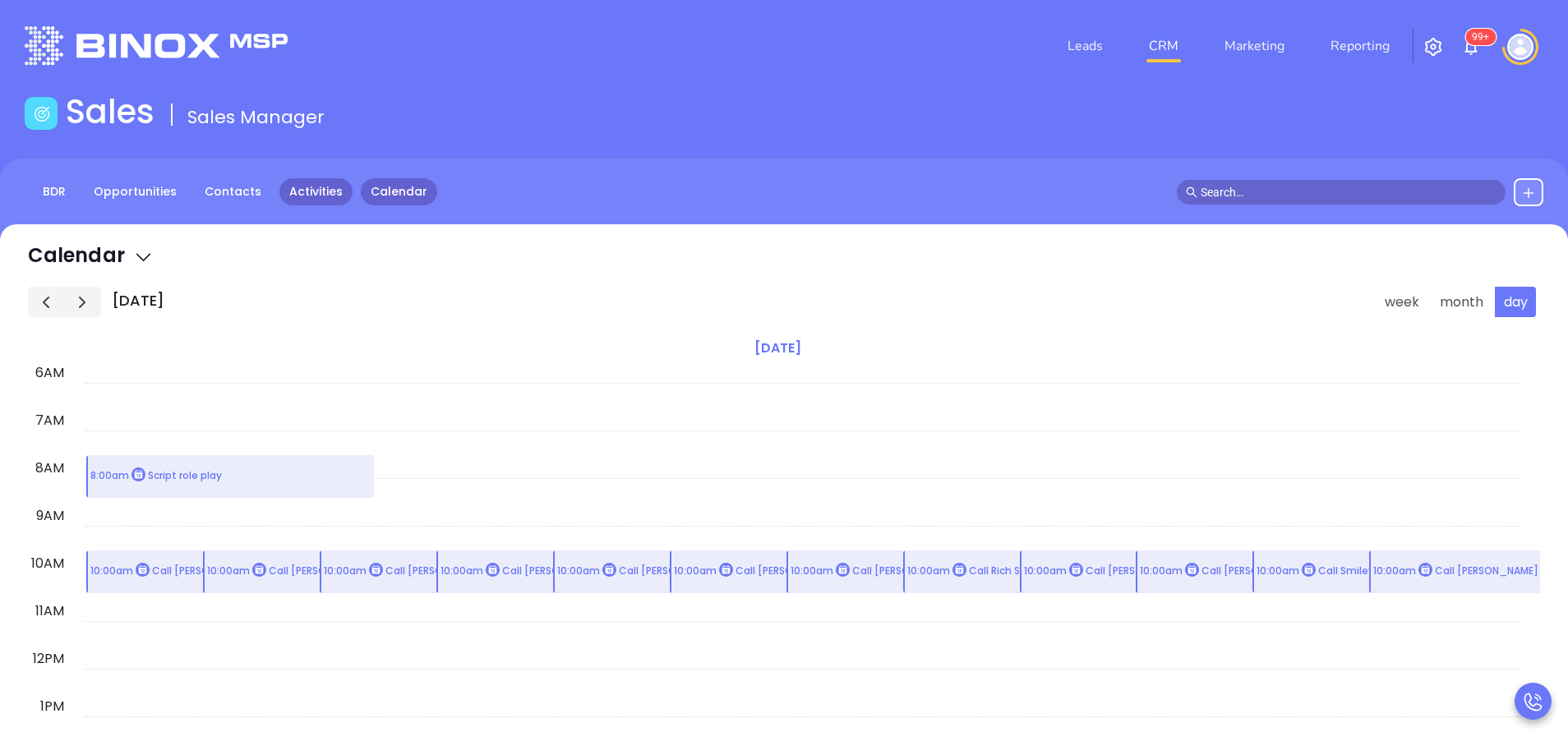
click at [320, 185] on link "Activities" at bounding box center [315, 192] width 73 height 27
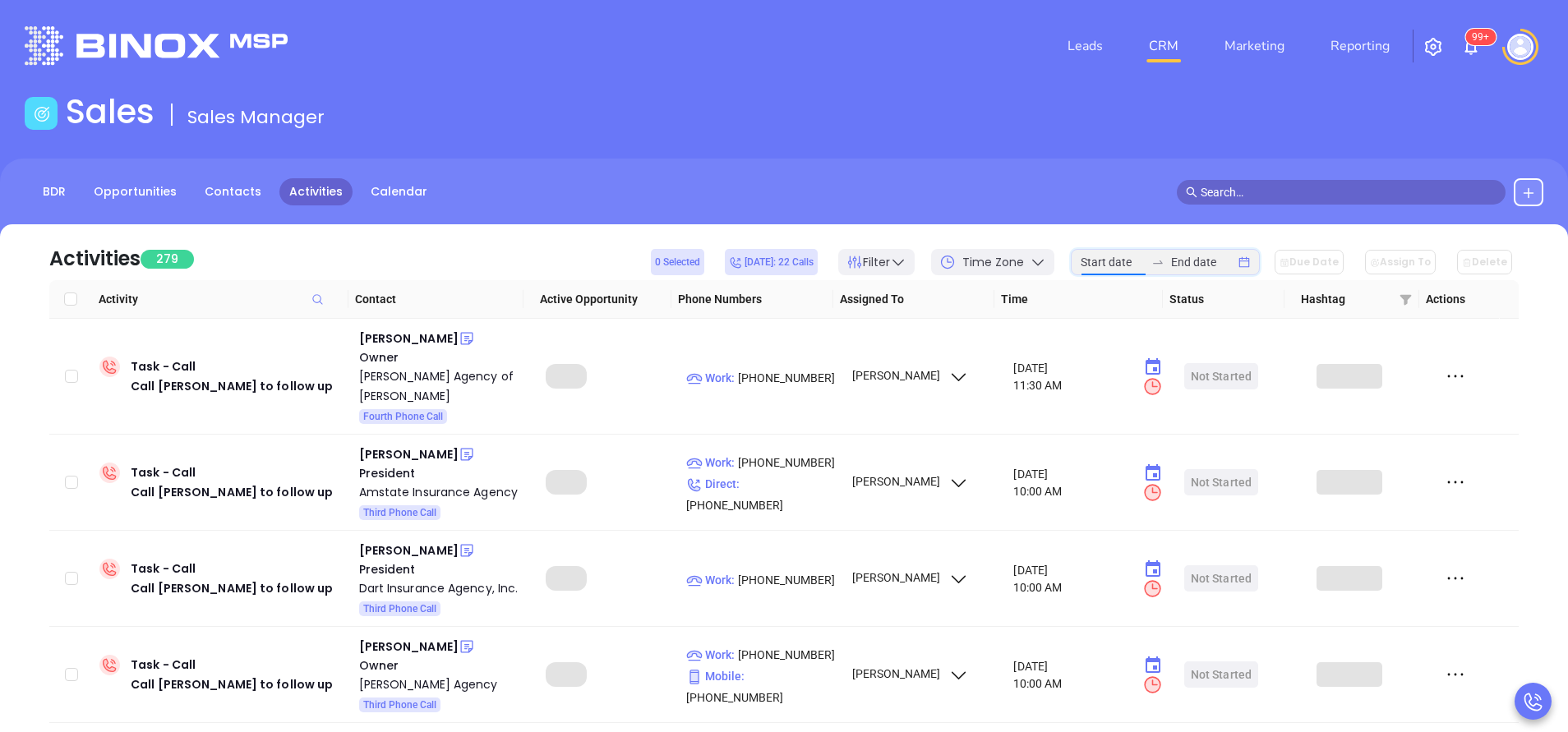
click at [1131, 258] on input at bounding box center [1112, 262] width 64 height 18
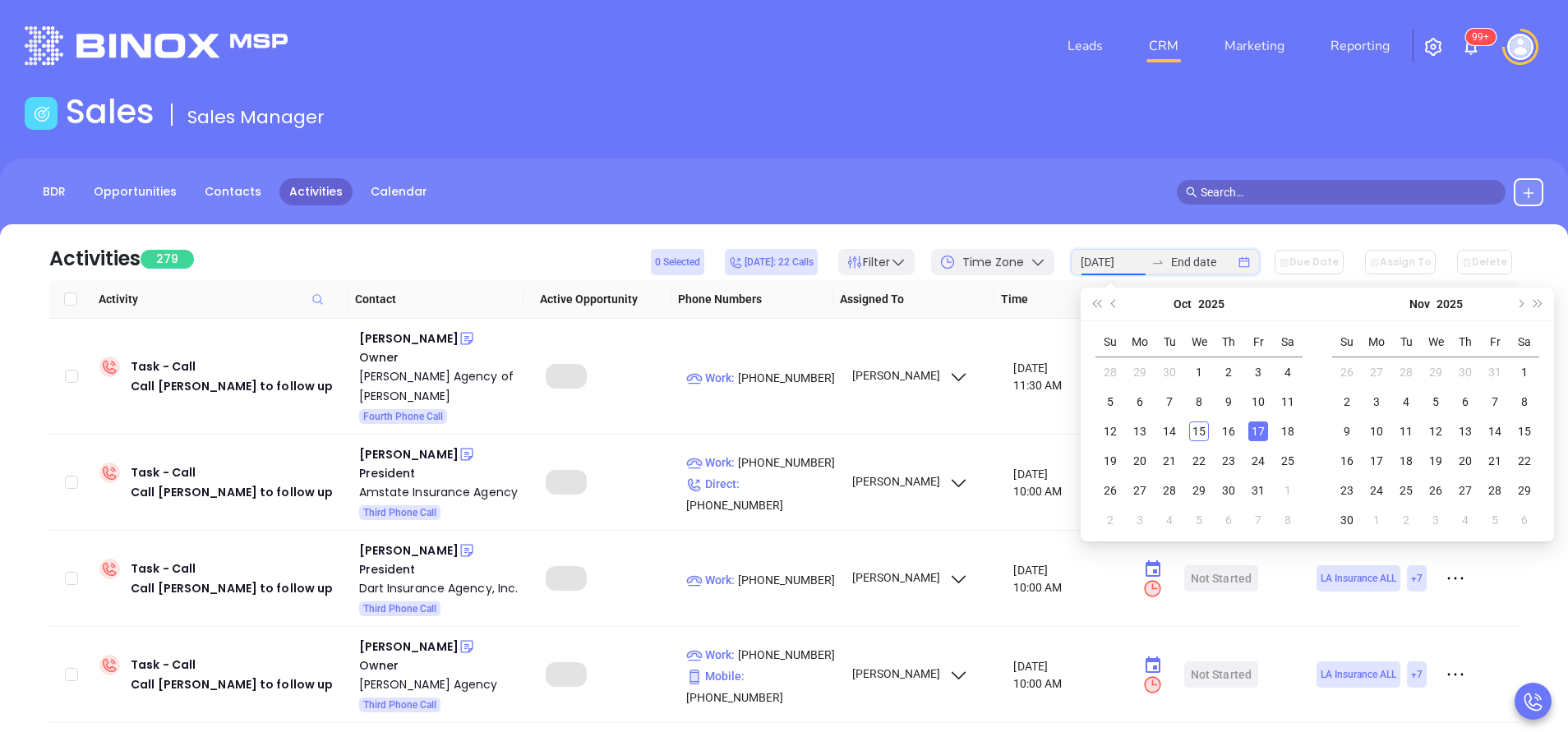
type input "[DATE]"
click at [1250, 435] on div "17" at bounding box center [1257, 431] width 20 height 20
type input "2025-10-17"
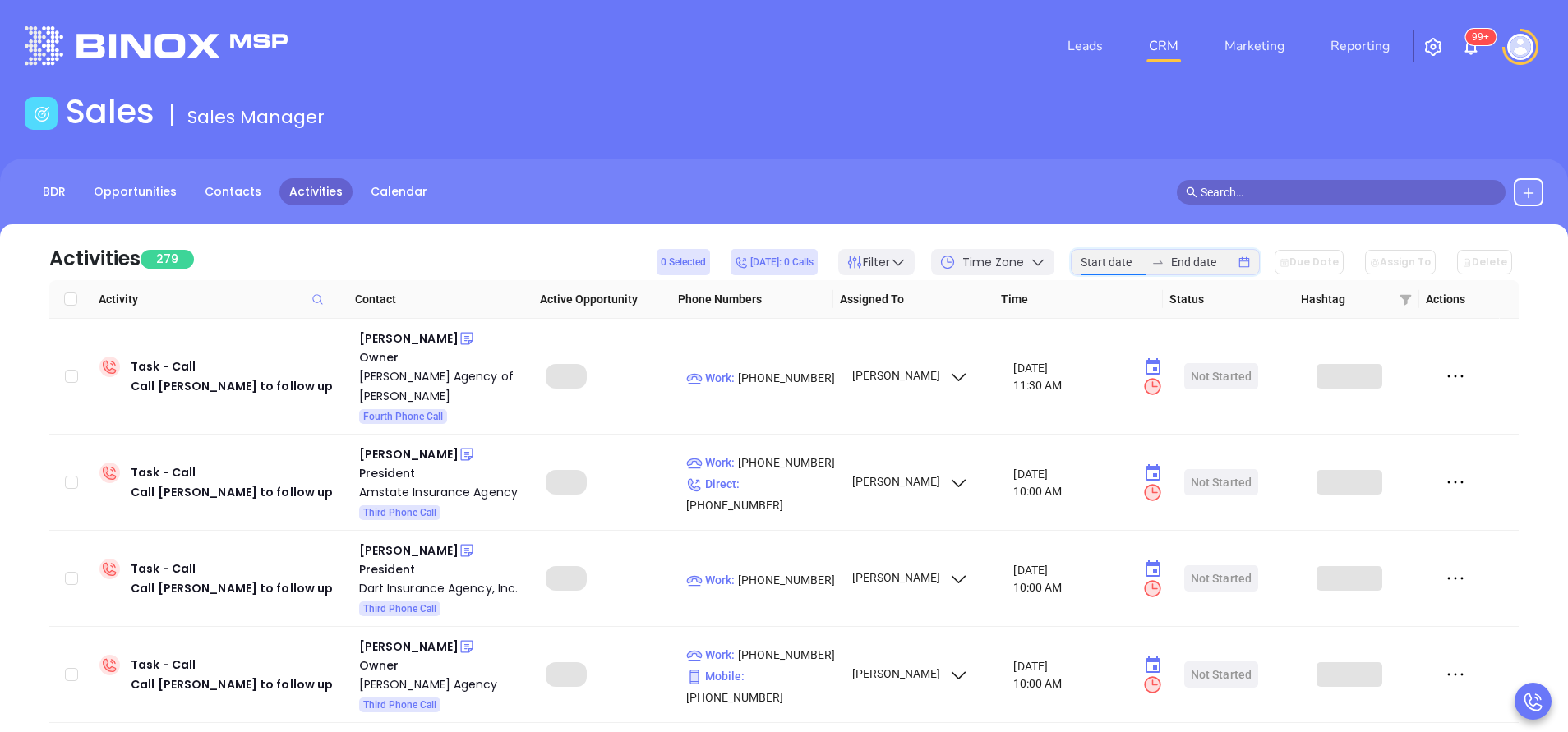
click at [1123, 266] on input at bounding box center [1112, 262] width 64 height 18
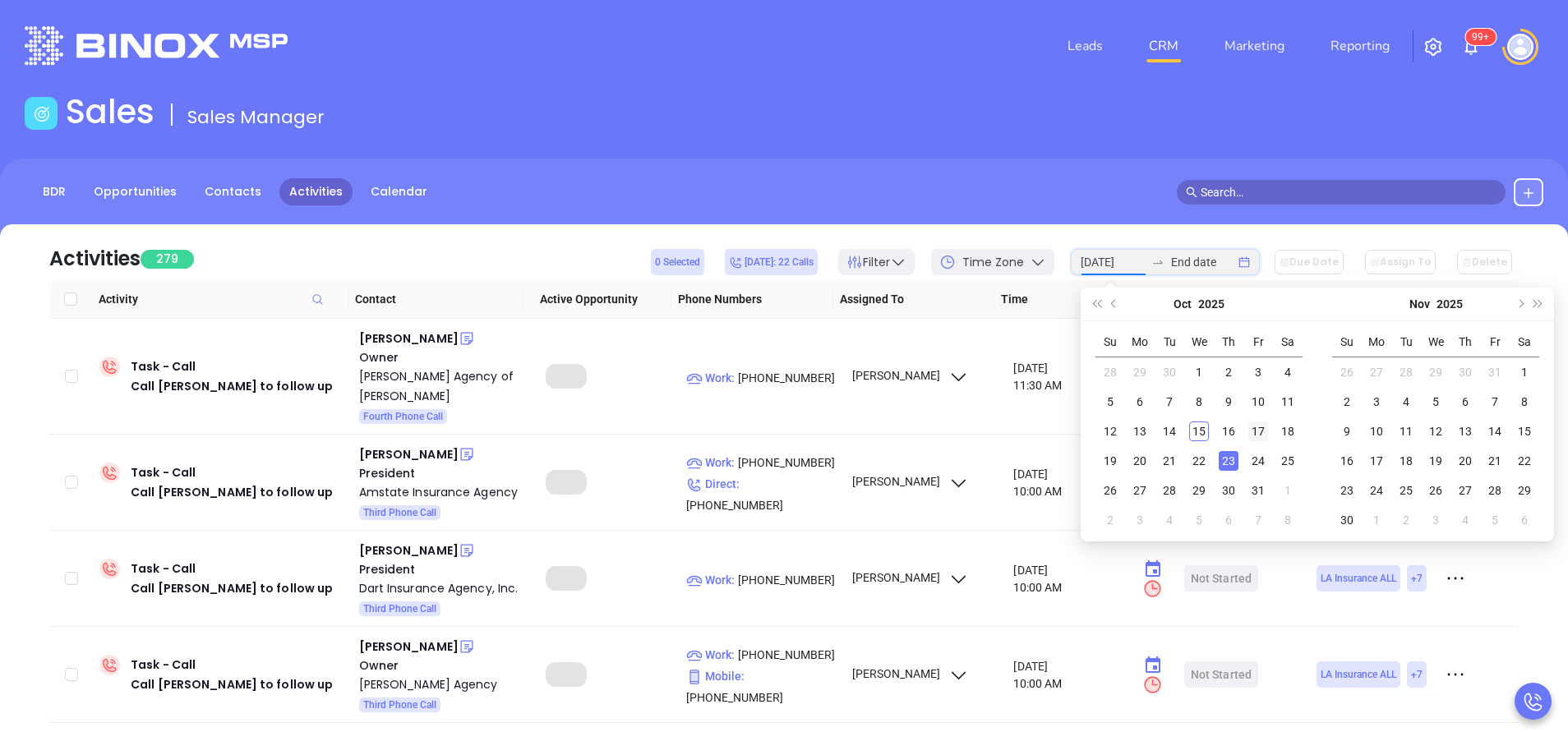
type input "[DATE]"
click at [1255, 432] on div "17" at bounding box center [1257, 431] width 20 height 20
type input "2025-10-17"
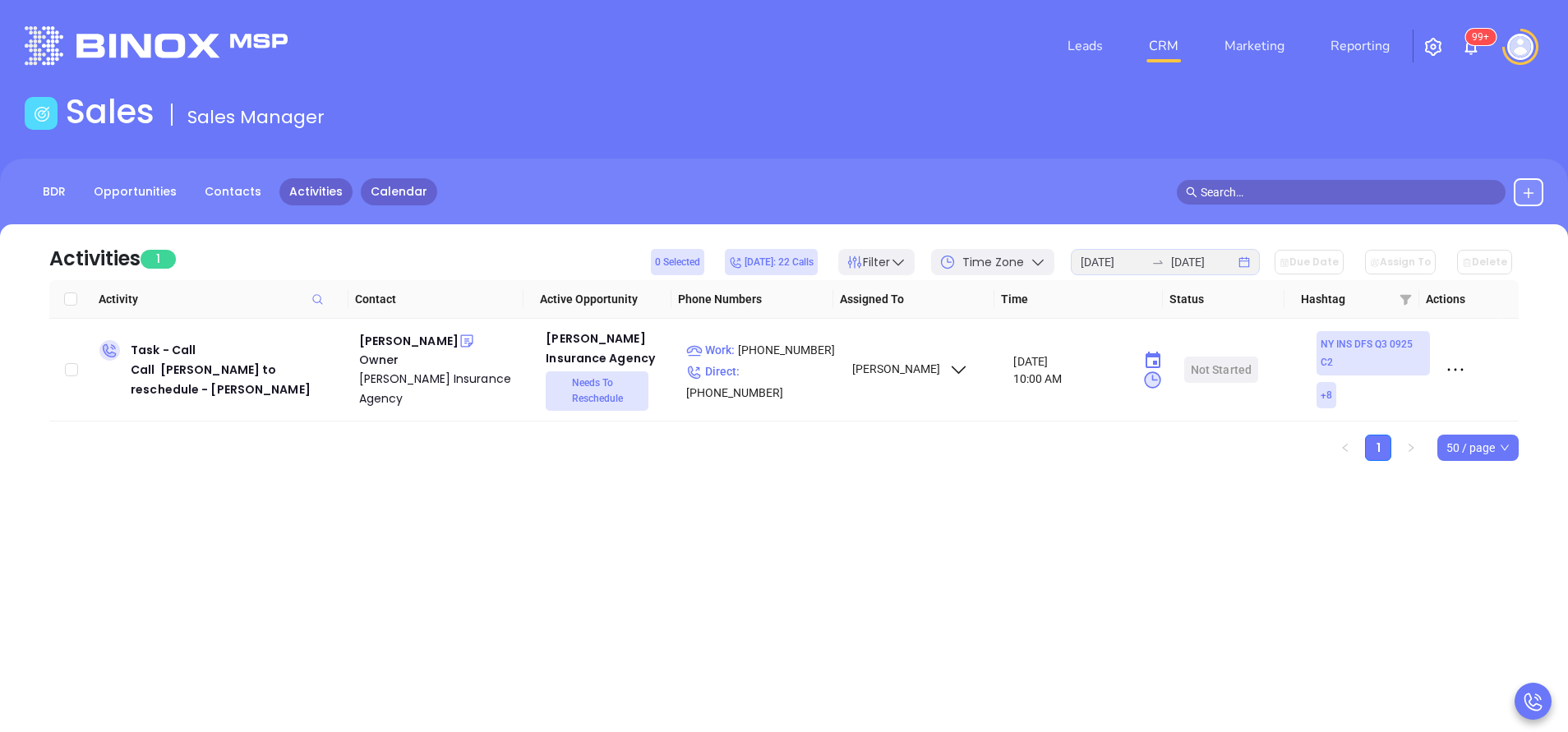
click at [395, 193] on link "Calendar" at bounding box center [398, 192] width 76 height 27
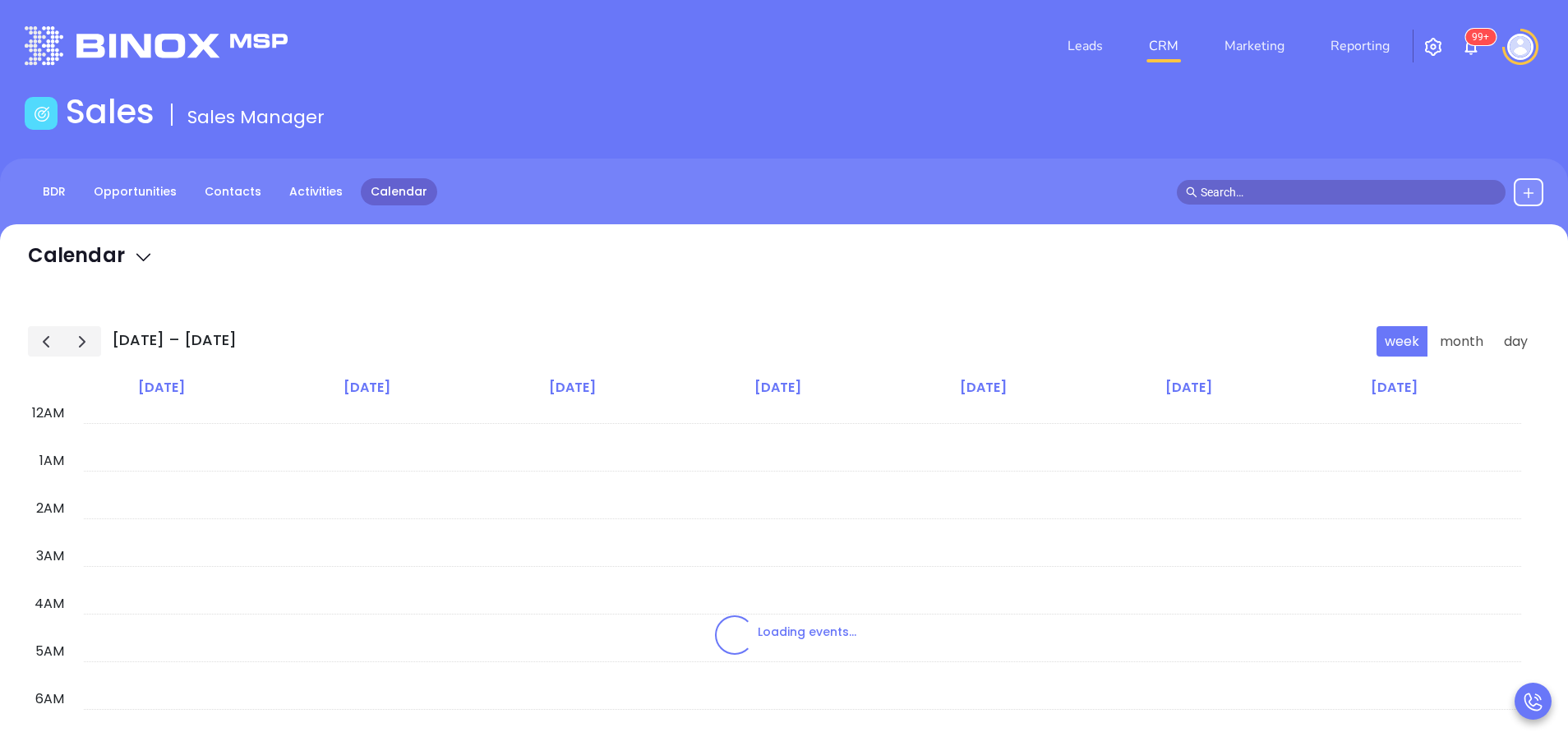
scroll to position [287, 0]
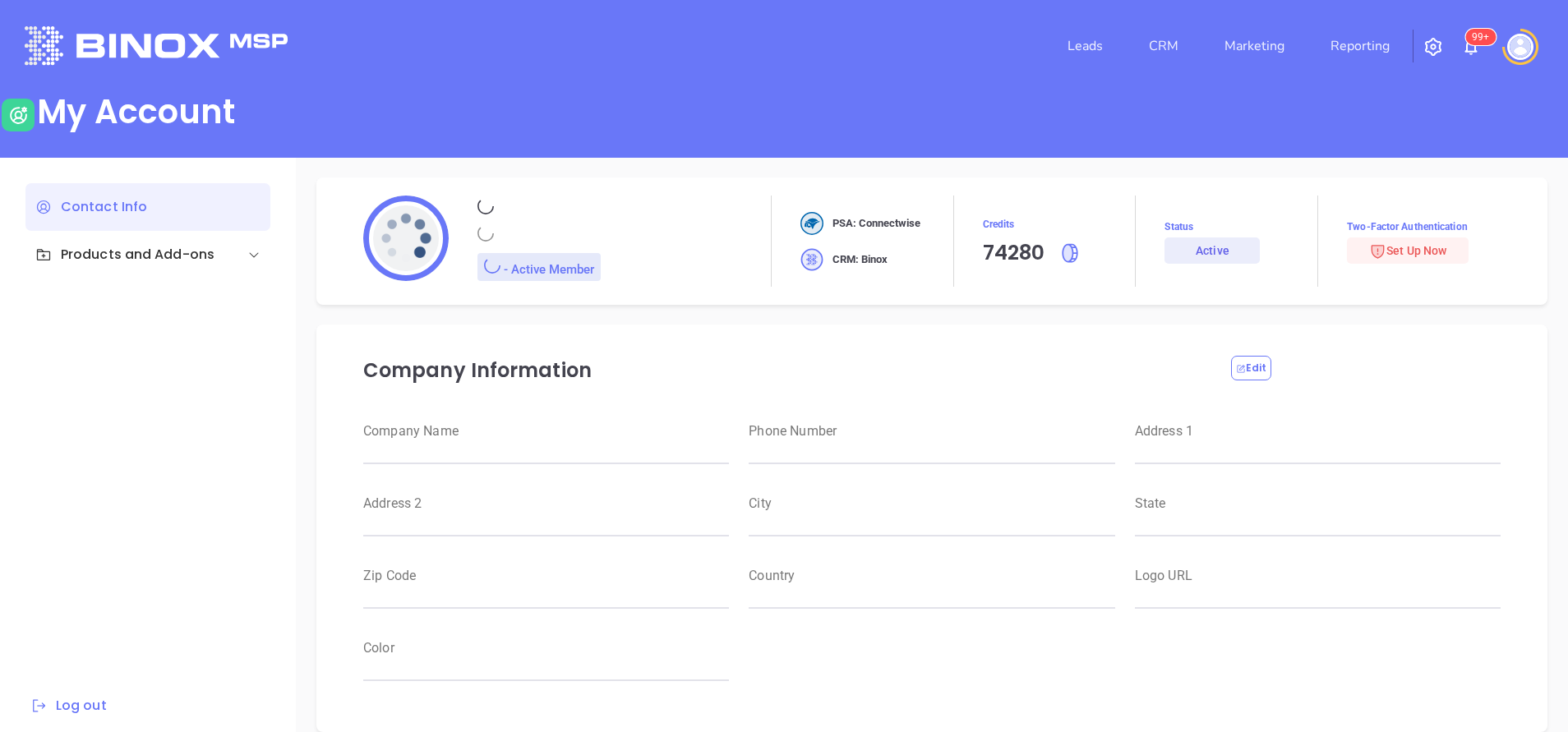
type input "Motiva Networks"
type input "(646) 374-1820"
type input "1100 Franklin Avenue"
type input "Garden City"
type input "New York"
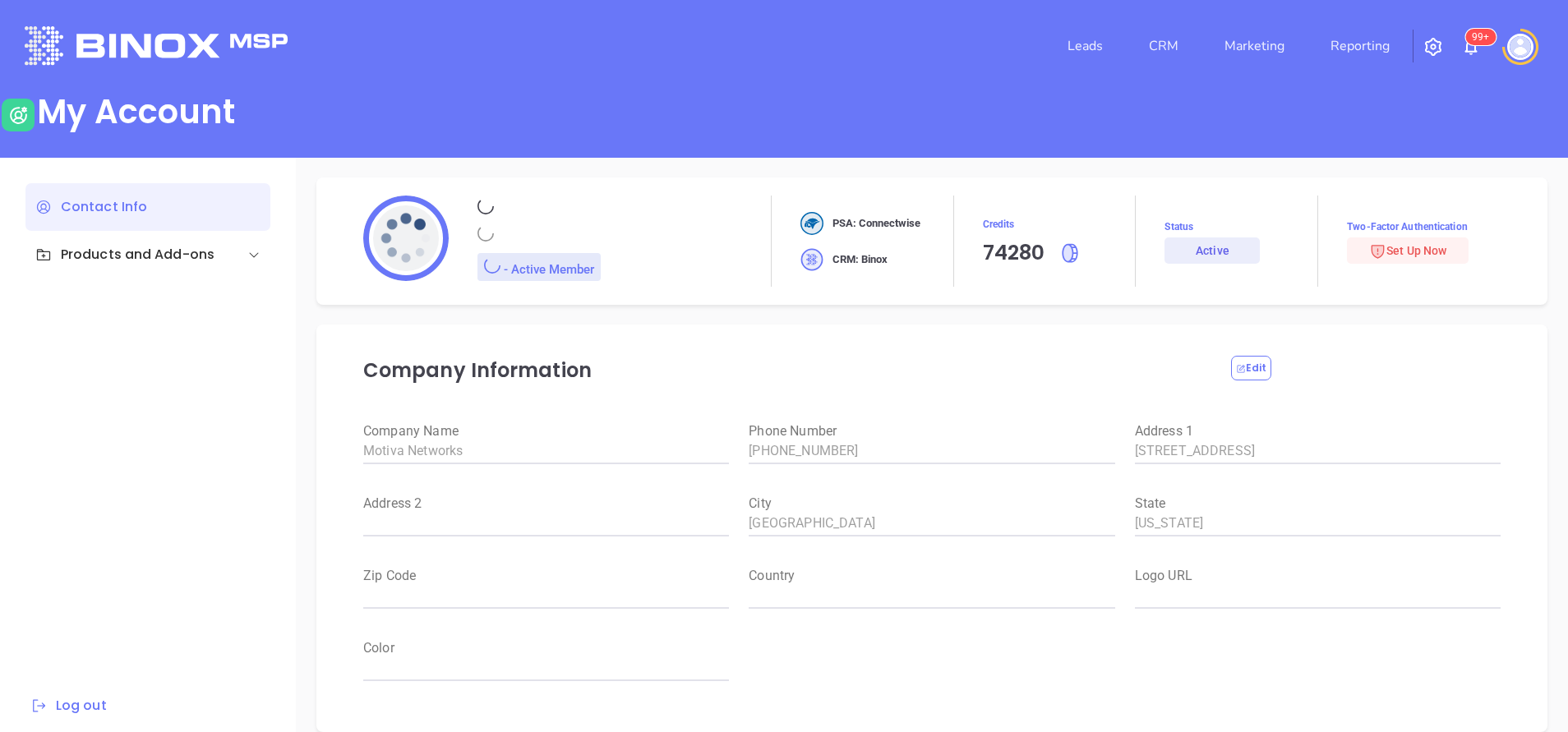
type input "11530"
type input "USA"
type input "https://motiva.net/wp-content/uploads/2024/02/Motiva-Networks-High-DPI.png"
type input "#007aff"
type input "[PERSON_NAME]"
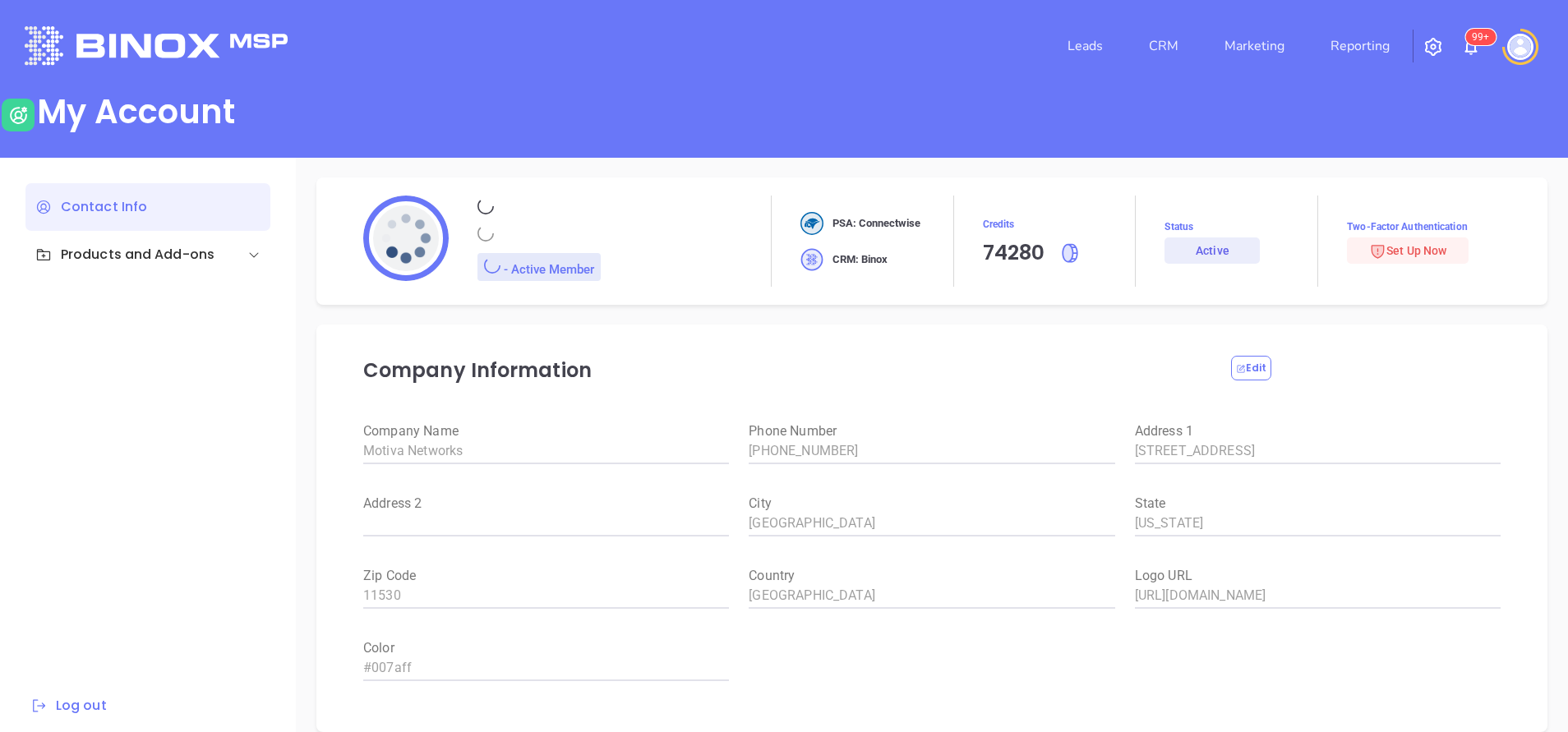
type input "[PERSON_NAME]"
type input "anabell@motiva.net"
type input "6465510554"
type input "Motiva Networks"
type input "Marketing"
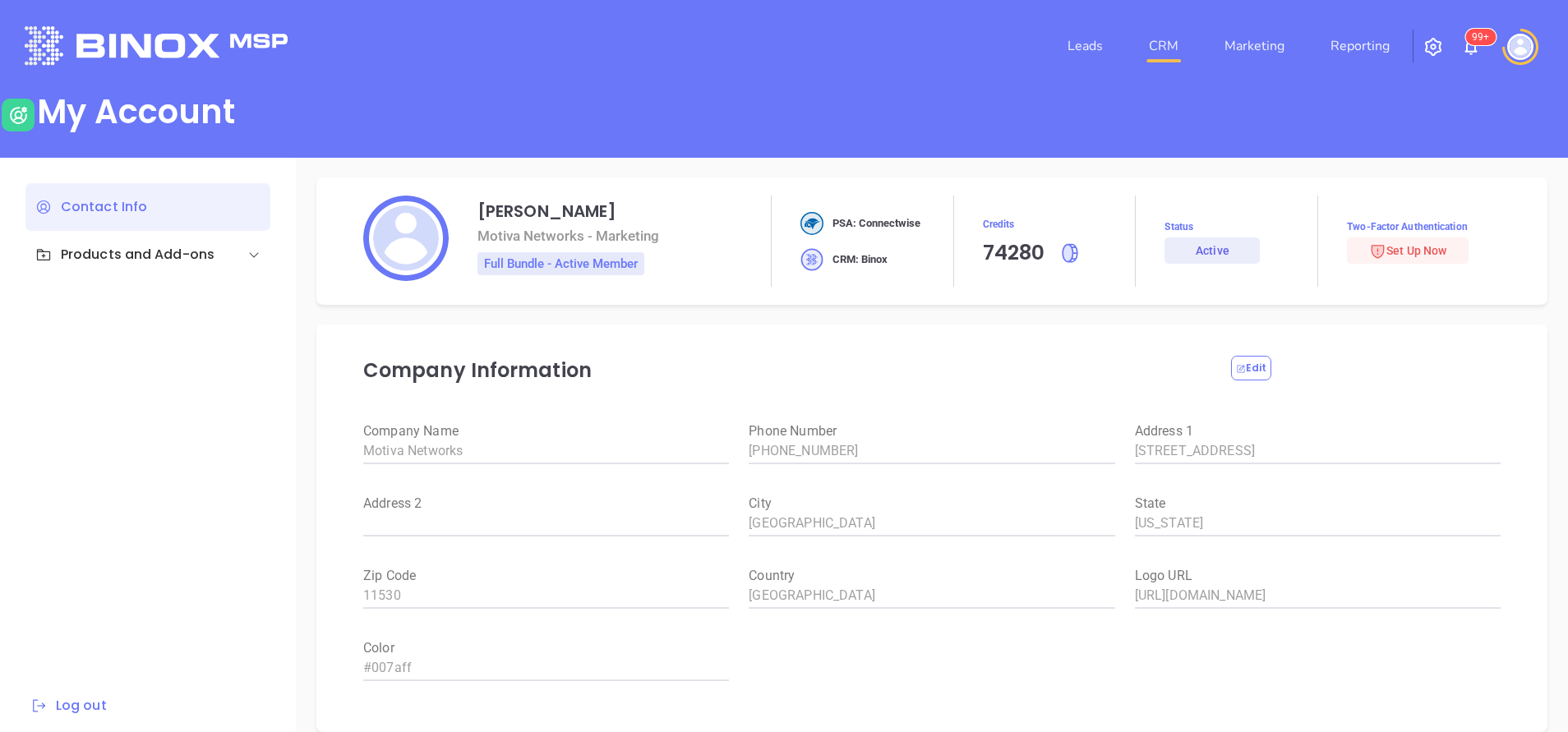
click at [1166, 47] on link "CRM" at bounding box center [1163, 46] width 43 height 33
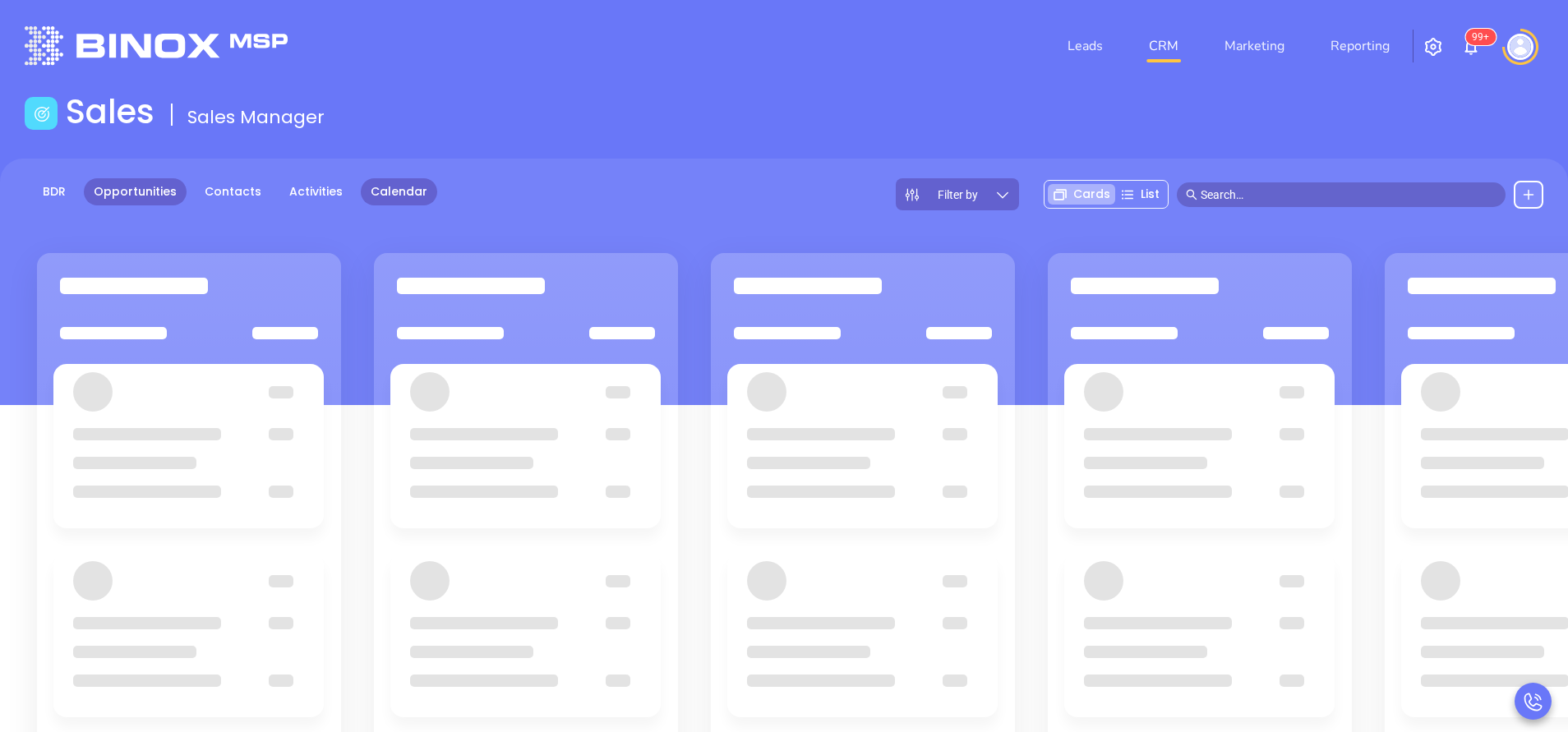
click at [402, 198] on link "Calendar" at bounding box center [398, 192] width 76 height 27
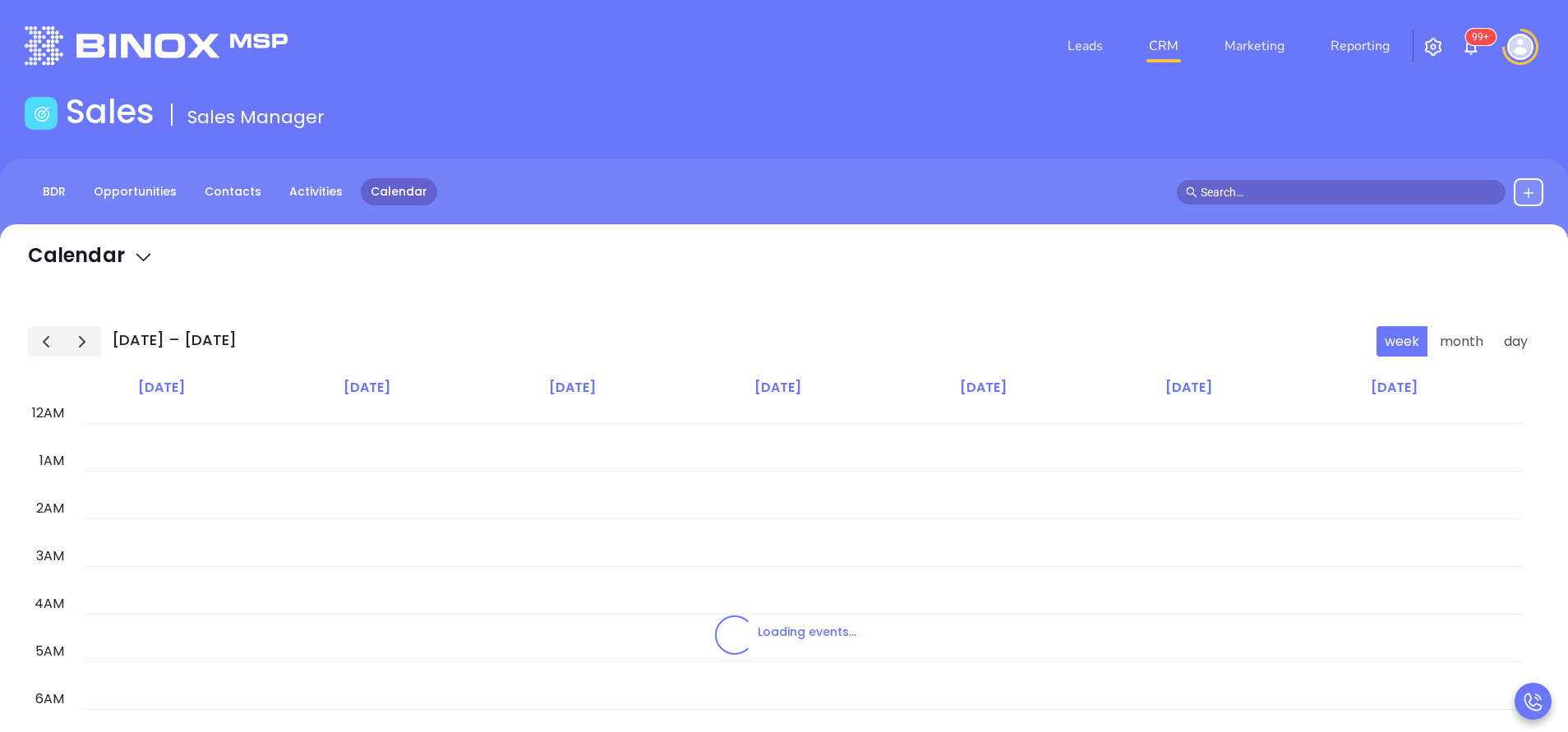
scroll to position [287, 0]
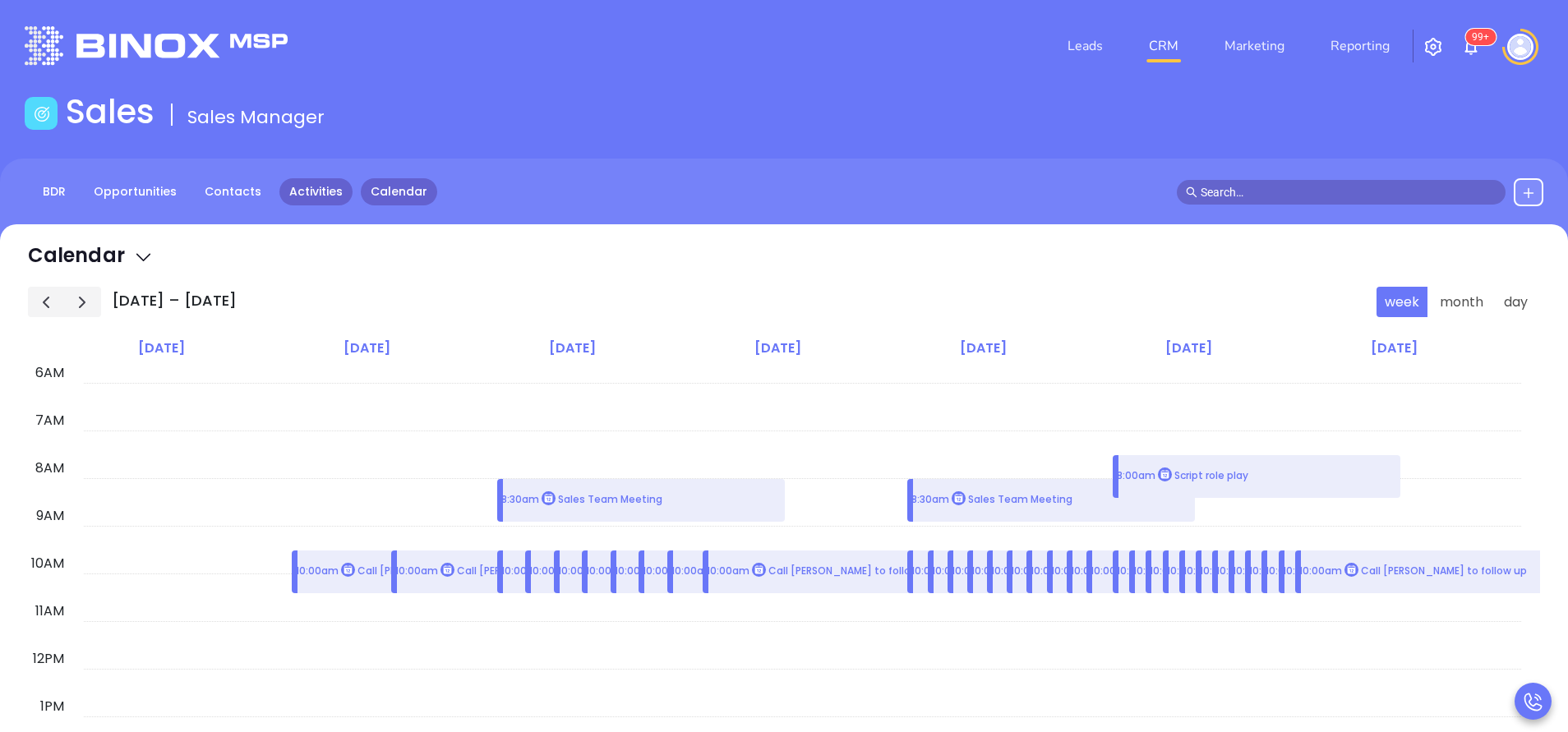
click at [319, 192] on link "Activities" at bounding box center [315, 192] width 73 height 27
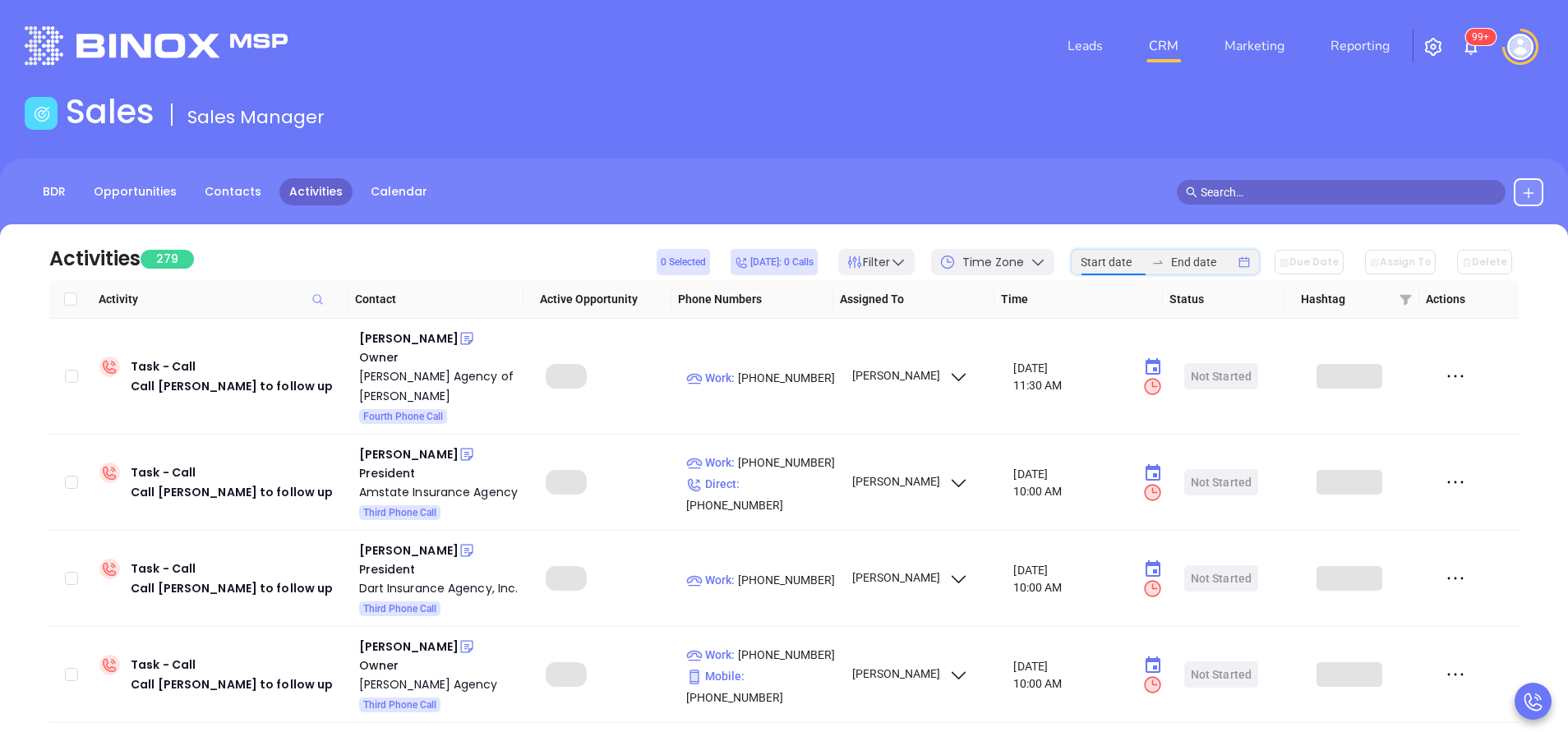
click at [1120, 263] on input at bounding box center [1112, 262] width 64 height 18
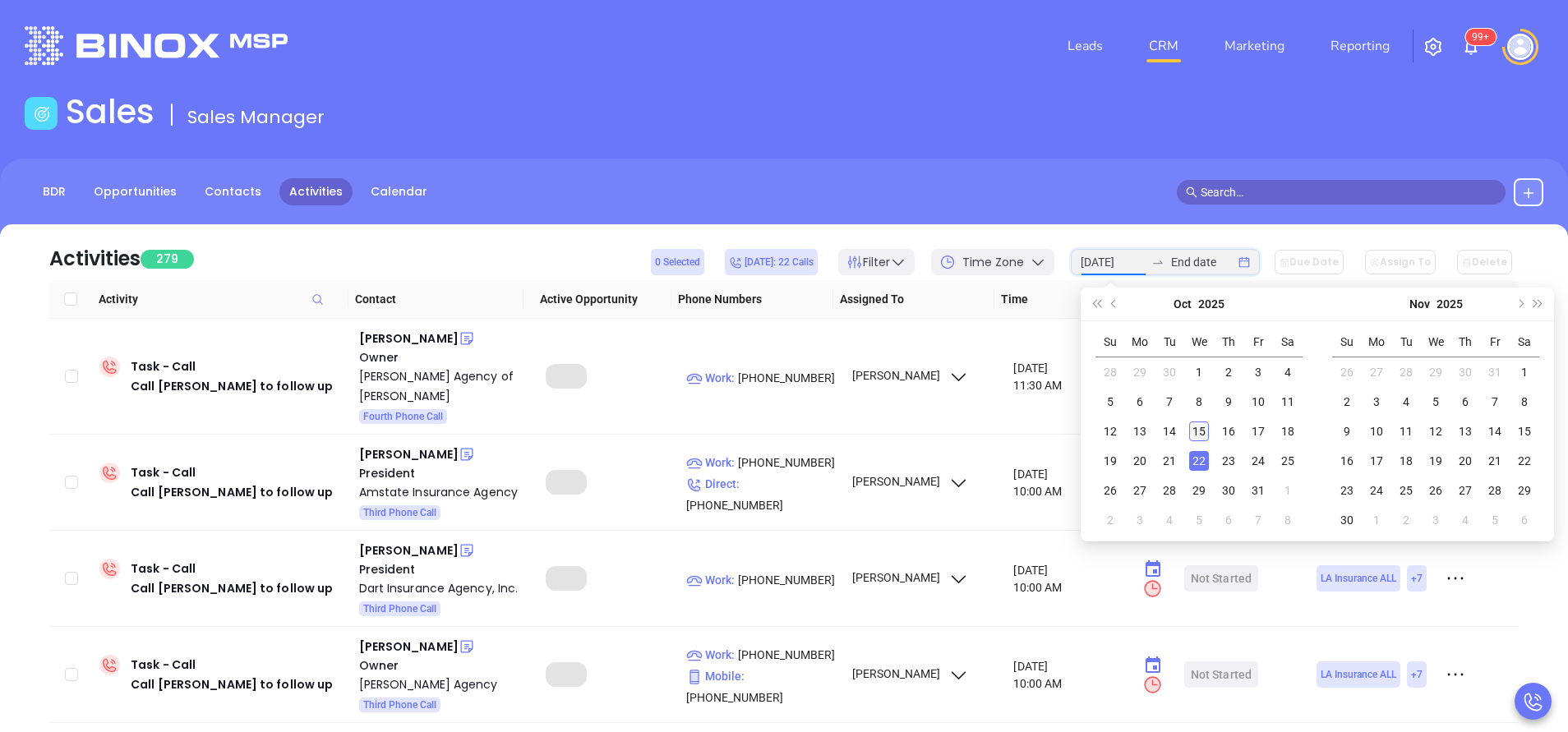
type input "2025-10-15"
click at [1199, 442] on div "15" at bounding box center [1198, 431] width 20 height 20
type input "2025-10-15"
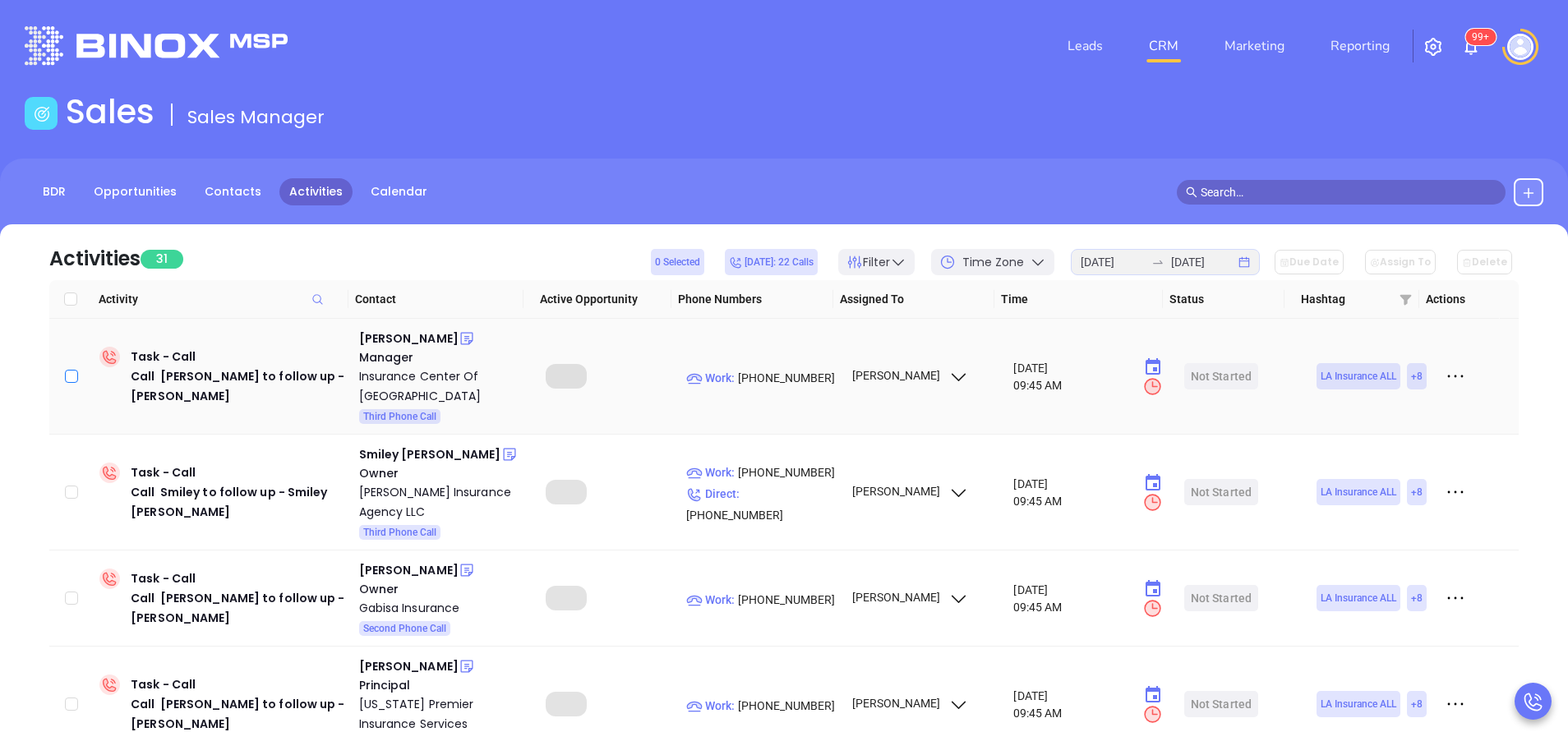
click at [71, 378] on input "checkbox" at bounding box center [71, 376] width 13 height 13
checkbox input "true"
click at [72, 487] on input "checkbox" at bounding box center [71, 491] width 13 height 13
checkbox input "true"
click at [1311, 263] on button "Due Date" at bounding box center [1309, 262] width 69 height 25
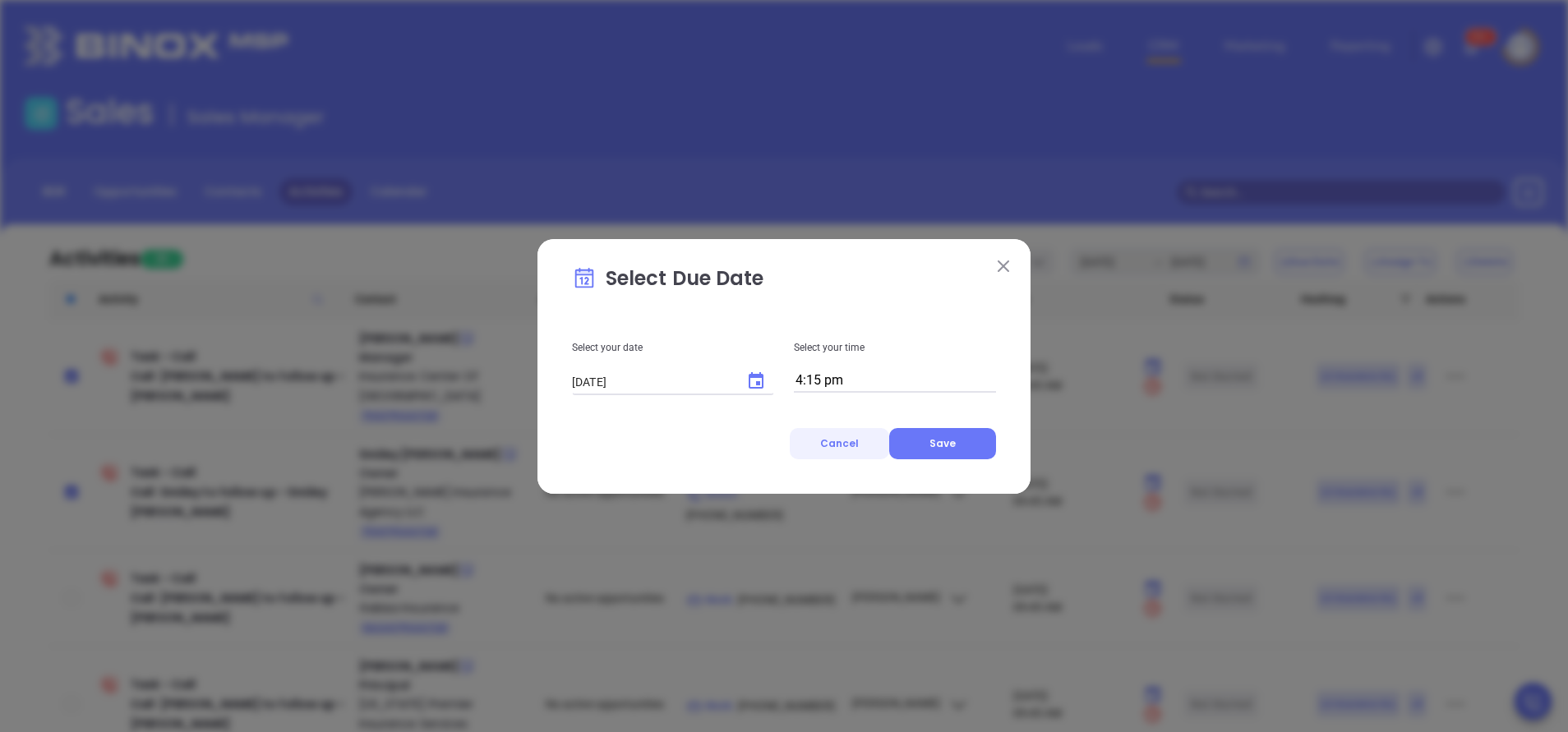
click at [855, 444] on span "Cancel" at bounding box center [839, 443] width 39 height 14
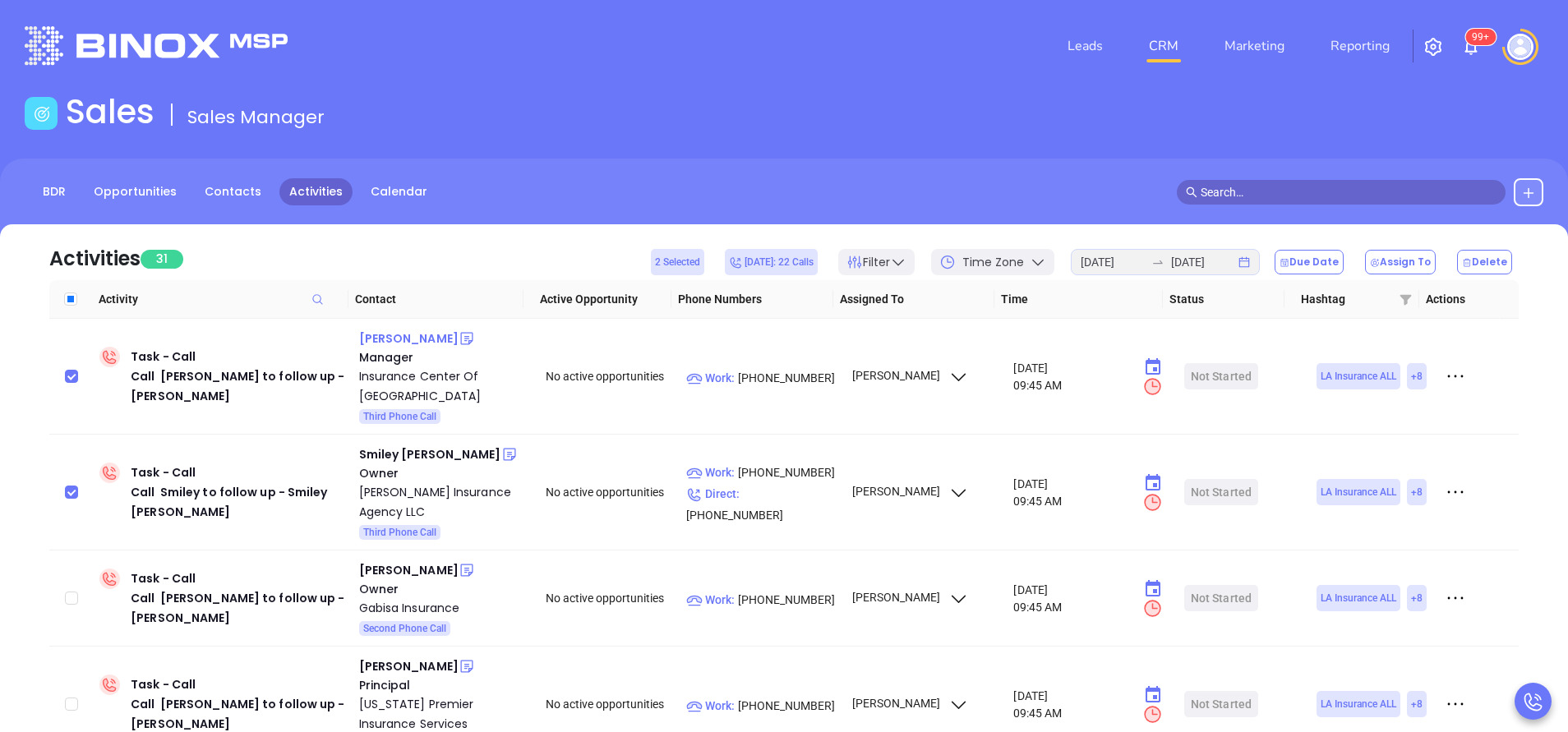
click at [384, 337] on div "Thao Huynh" at bounding box center [409, 338] width 99 height 20
click at [437, 284] on th "Contact" at bounding box center [436, 299] width 175 height 39
click at [1250, 265] on icon "close-circle" at bounding box center [1244, 262] width 11 height 11
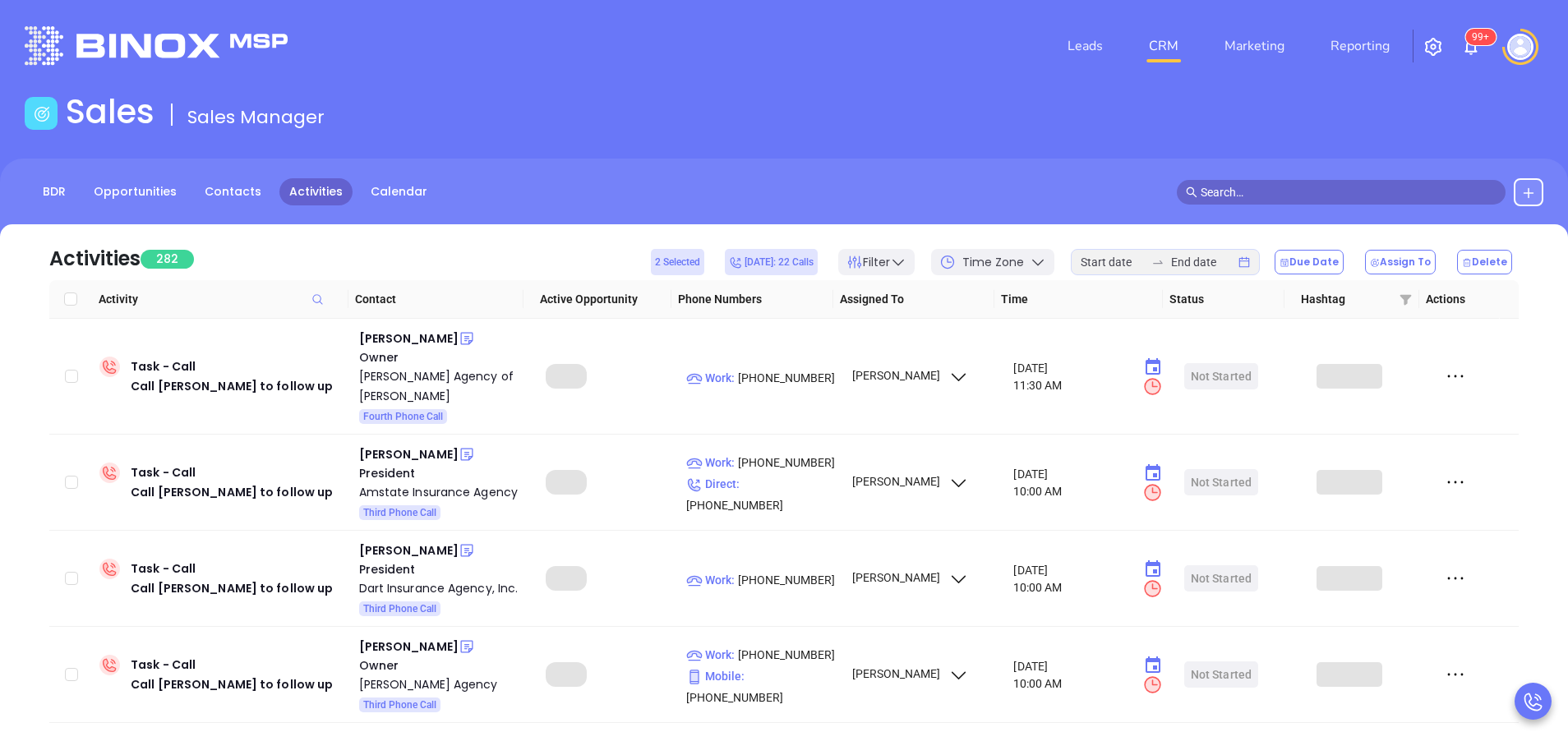
click at [1086, 262] on div at bounding box center [1165, 262] width 189 height 27
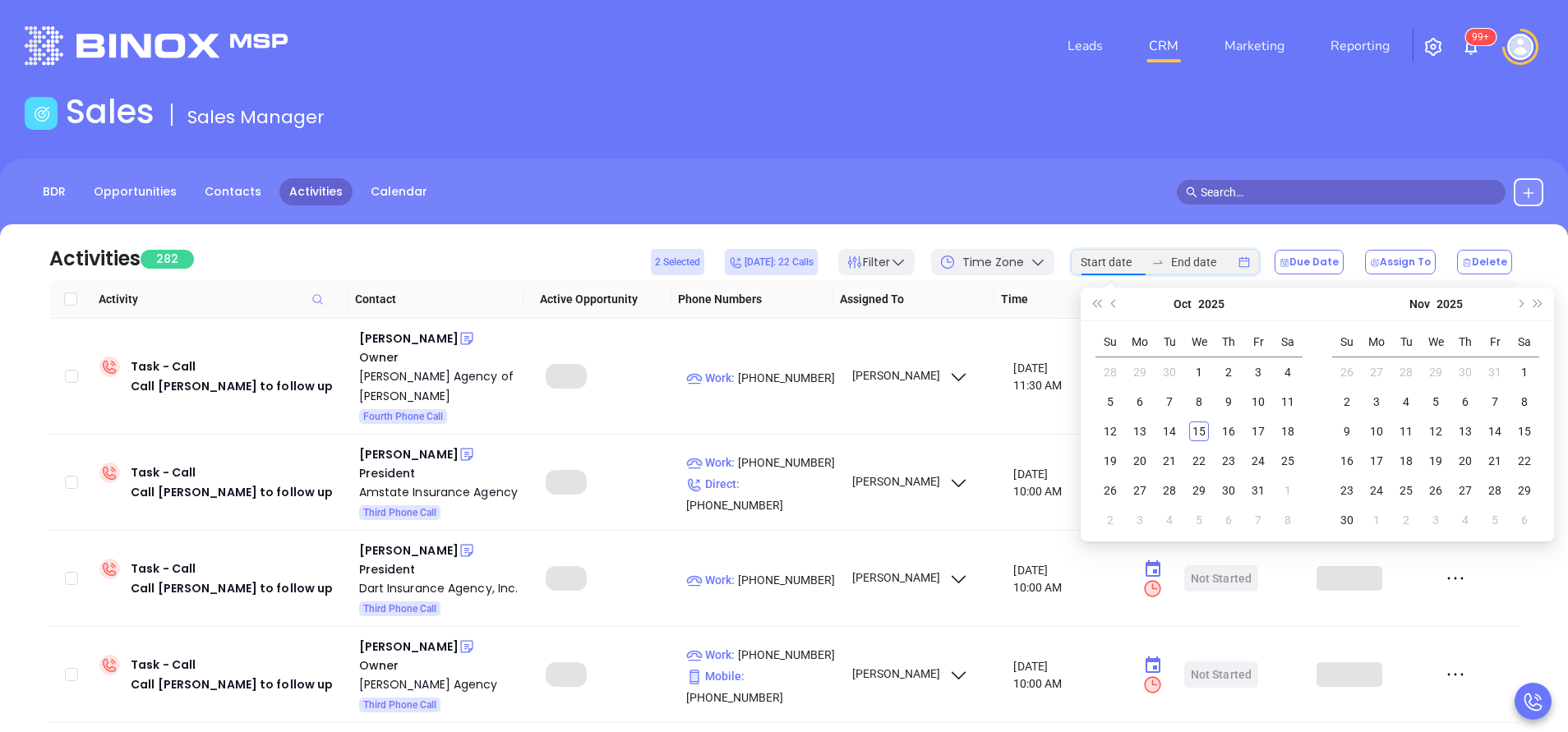
click at [1091, 264] on input at bounding box center [1112, 262] width 64 height 18
type input "2025-10-15"
click at [1201, 428] on div "15" at bounding box center [1198, 431] width 20 height 20
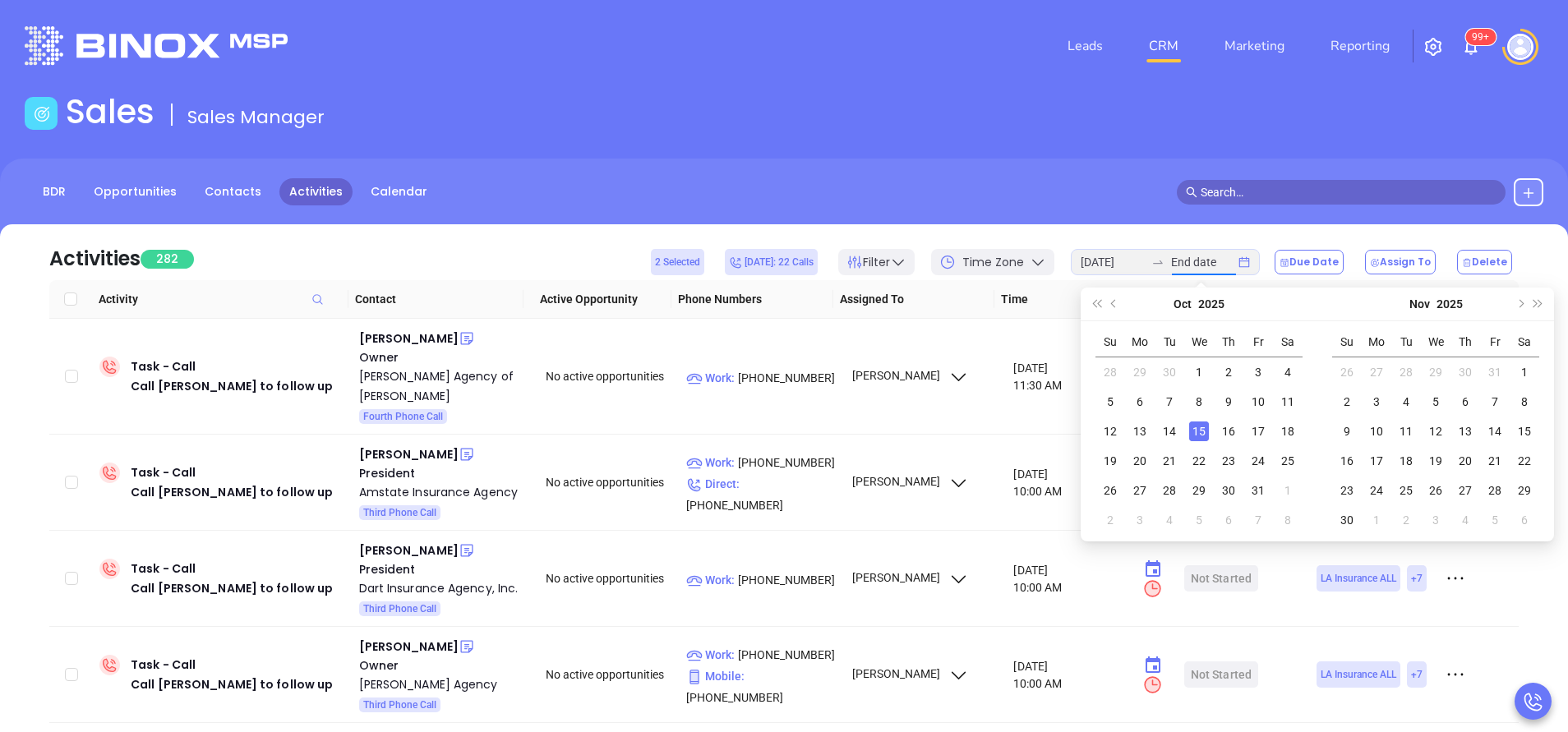
click at [1201, 428] on div "15" at bounding box center [1198, 431] width 20 height 20
type input "2025-10-15"
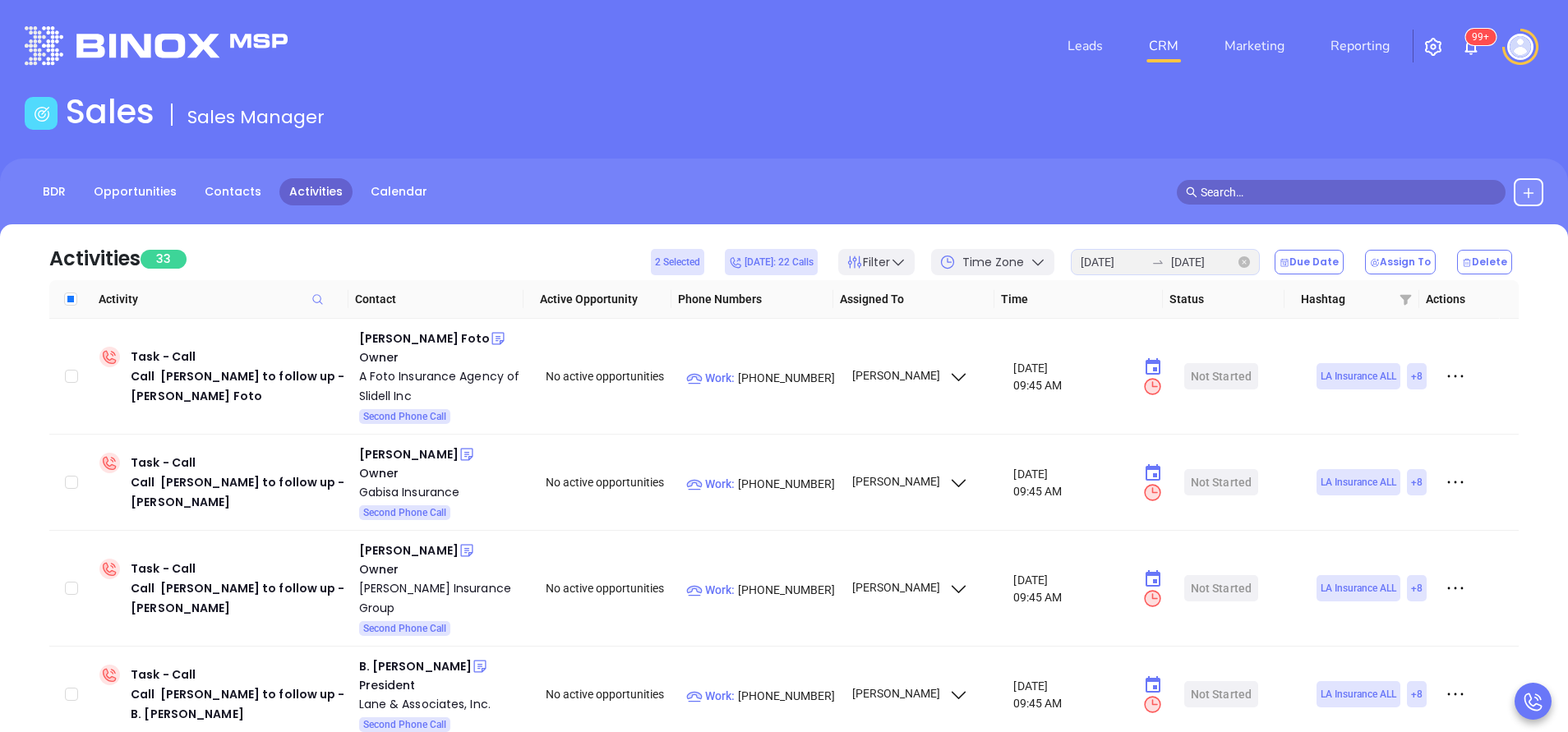
click at [1250, 265] on icon "close-circle" at bounding box center [1244, 262] width 11 height 11
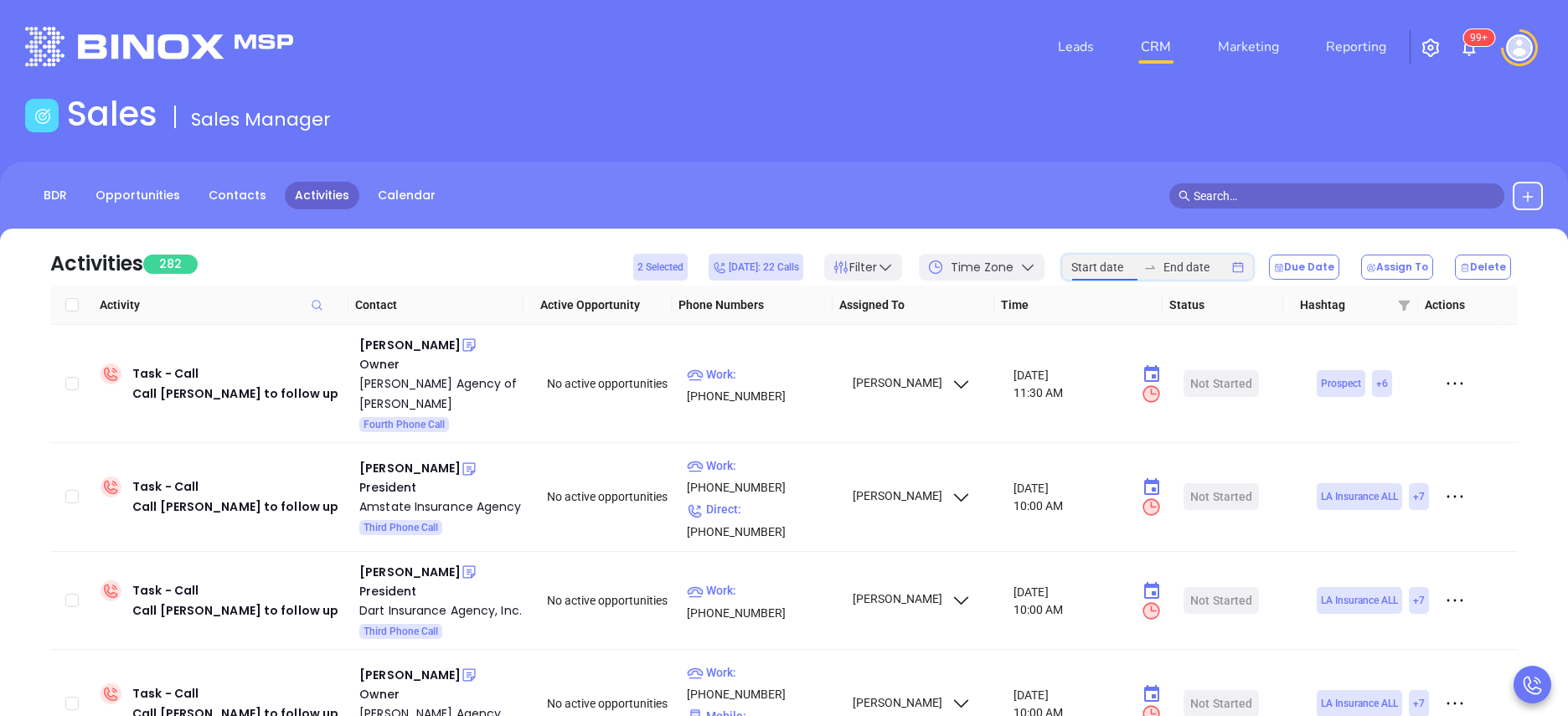
click at [1106, 264] on input at bounding box center [1104, 267] width 65 height 18
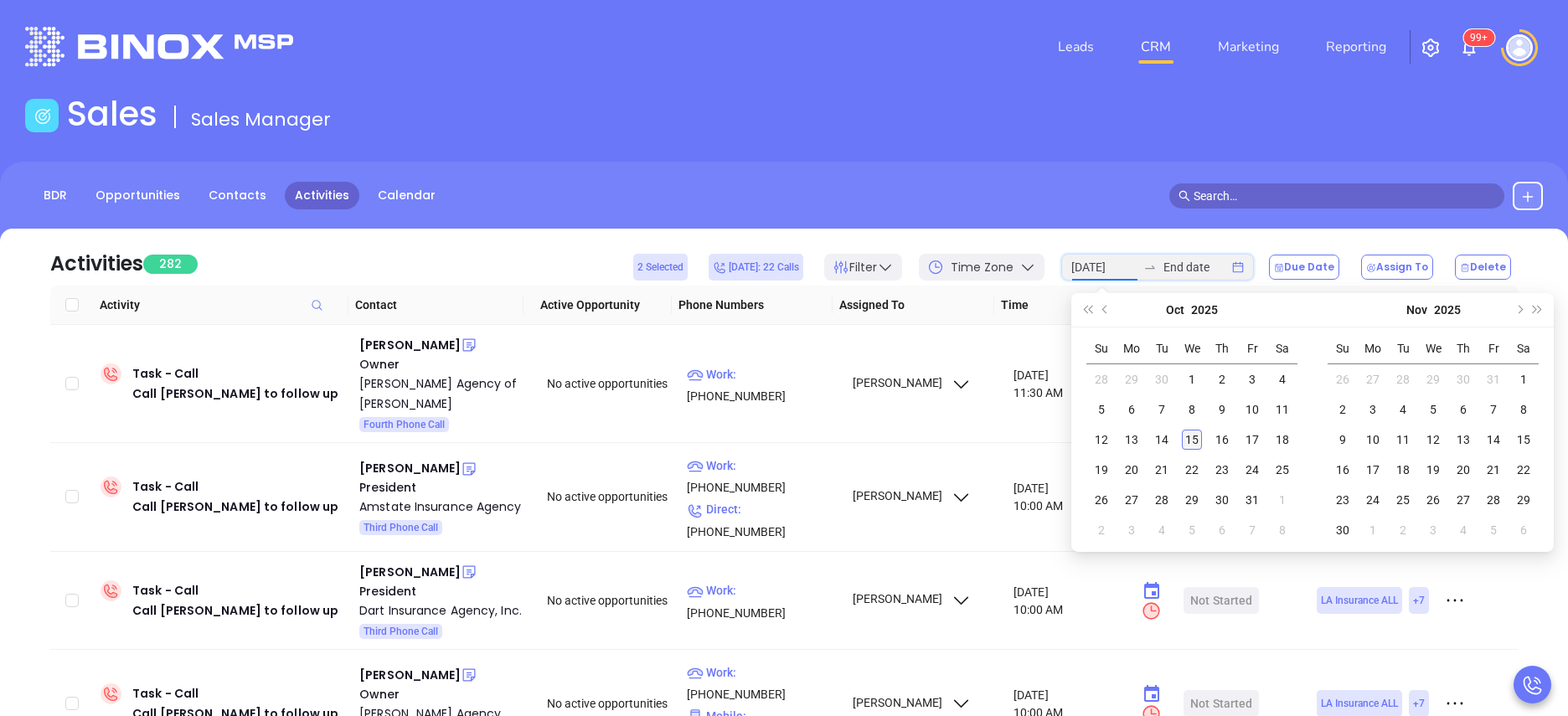
type input "2025-10-15"
click at [1199, 441] on div "15" at bounding box center [1192, 439] width 20 height 20
type input "2025-10-15"
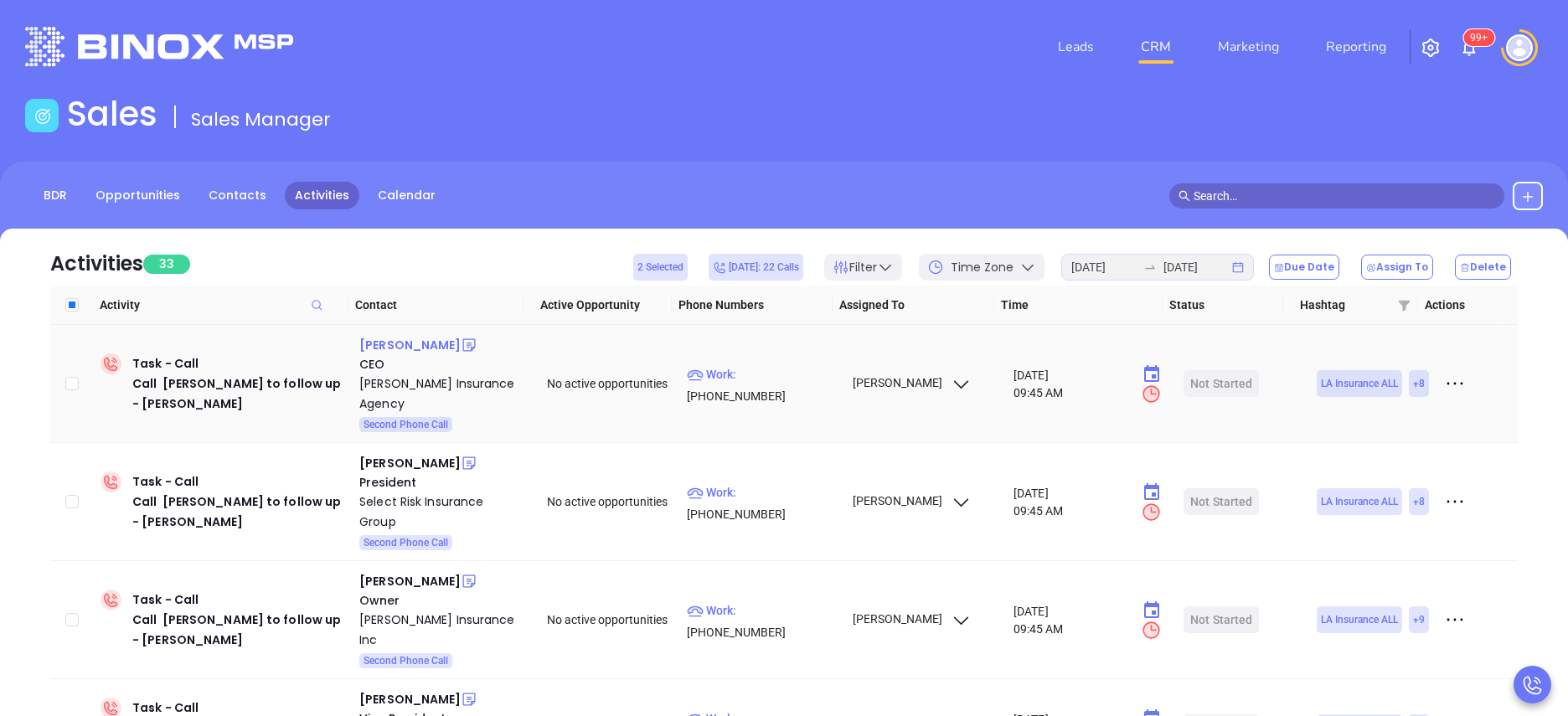
click at [384, 344] on div "Carolyn Ducote" at bounding box center [410, 344] width 101 height 20
click at [430, 384] on div "Ducote Insurance Agency" at bounding box center [441, 393] width 163 height 40
click at [394, 453] on div "Blaine Prejean" at bounding box center [410, 462] width 101 height 20
click at [385, 492] on div "Select Risk Insurance Group" at bounding box center [441, 512] width 163 height 40
click at [461, 454] on icon at bounding box center [469, 462] width 17 height 17
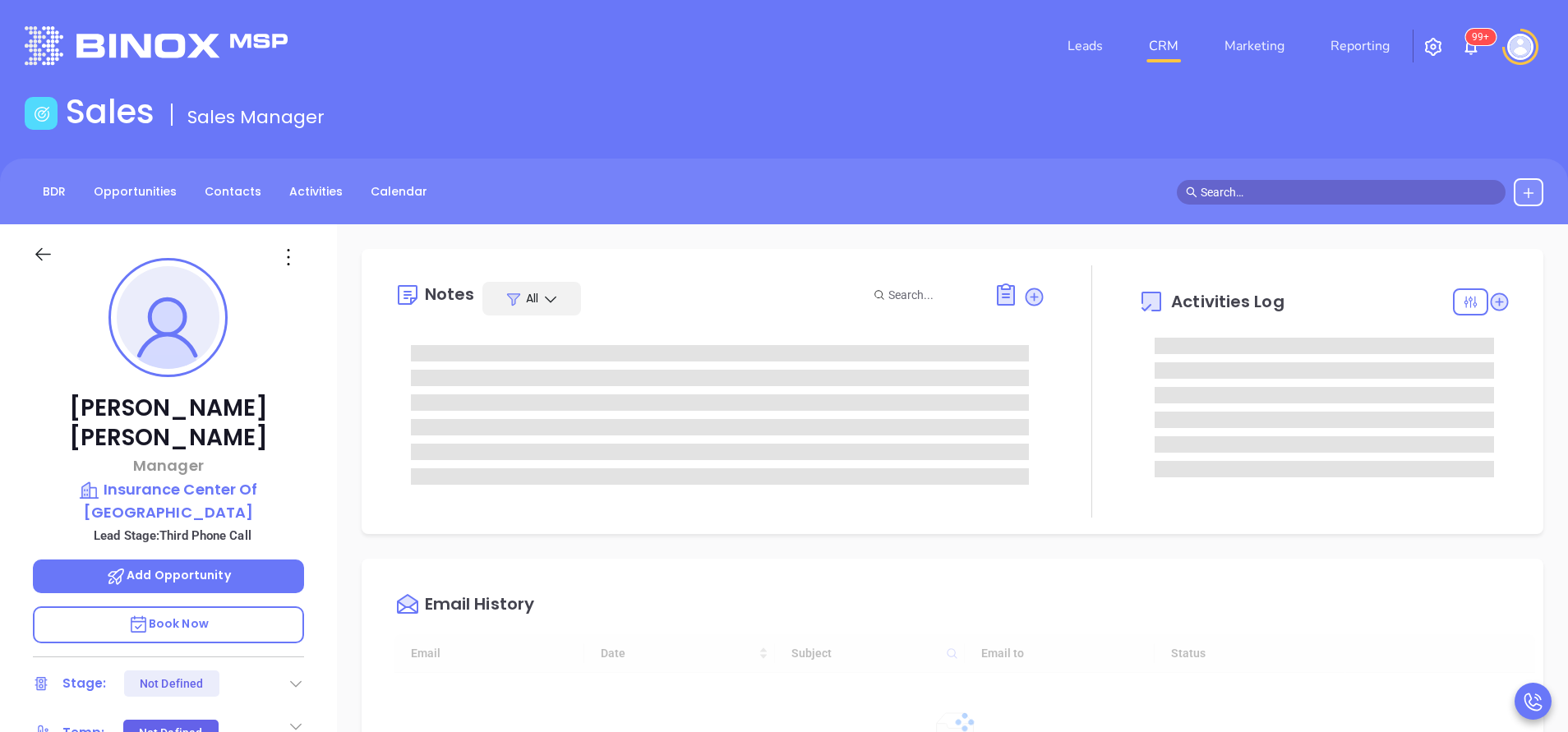
type input "[DATE]"
type input "[PERSON_NAME]"
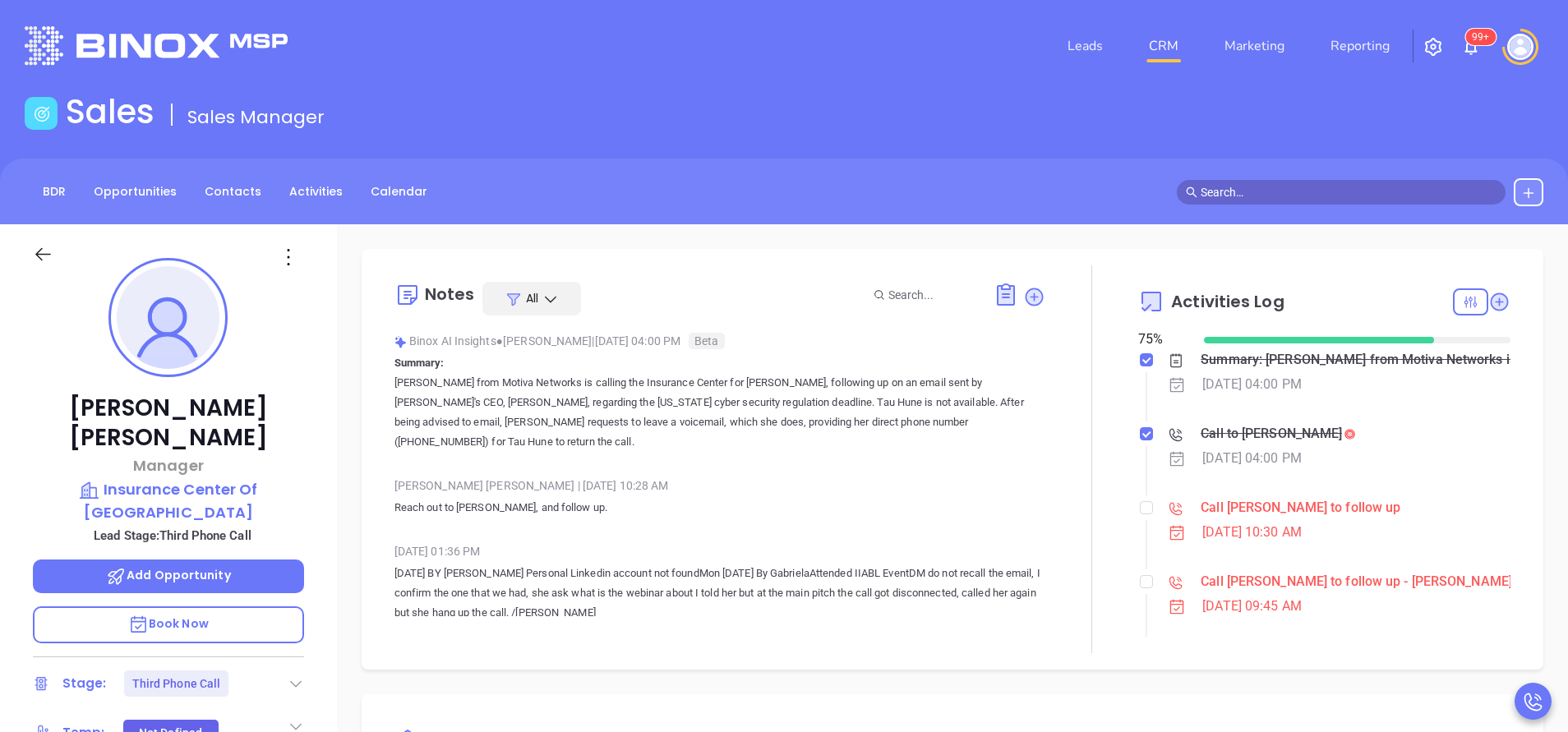
click at [1143, 589] on li "Call [PERSON_NAME] to follow up - [PERSON_NAME] [DATE] 09:45 AM" at bounding box center [1326, 610] width 368 height 70
click at [1139, 585] on input "checkbox" at bounding box center [1145, 581] width 13 height 13
checkbox input "true"
click at [1139, 509] on input "checkbox" at bounding box center [1145, 508] width 13 height 13
checkbox input "true"
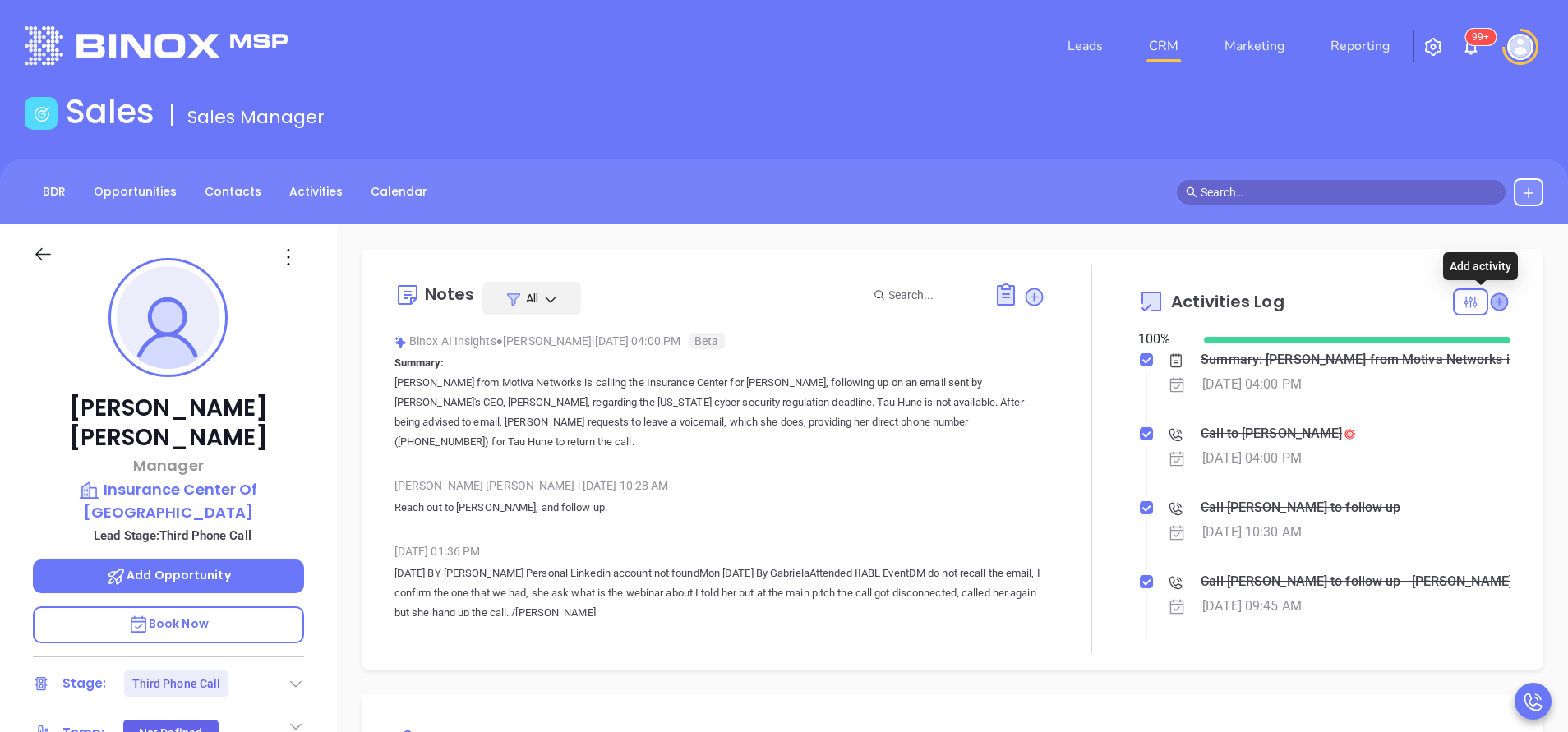
click at [1490, 298] on icon at bounding box center [1498, 301] width 16 height 16
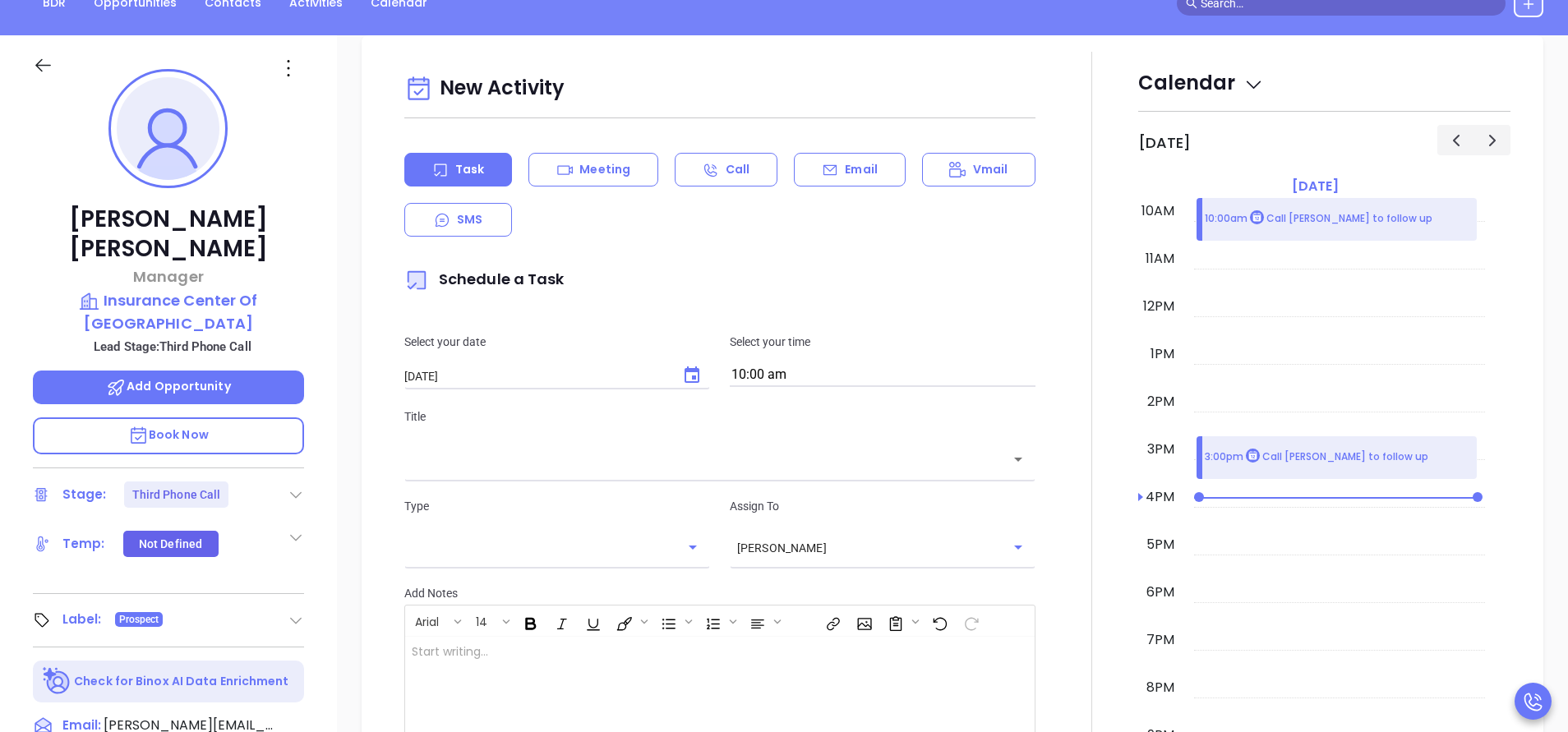
scroll to position [224, 0]
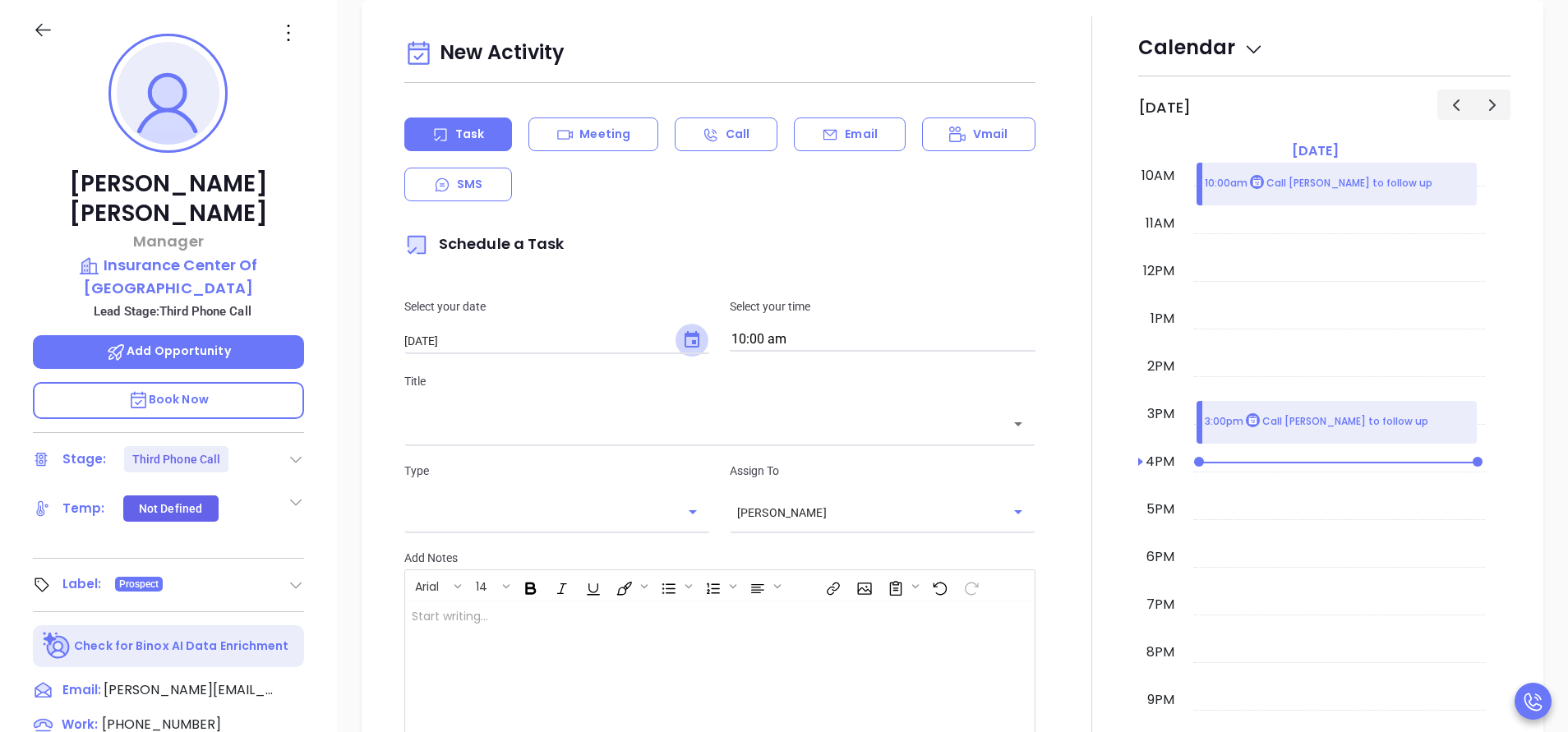
click at [690, 339] on icon "Choose date, selected date is Oct 16, 2025" at bounding box center [692, 340] width 20 height 20
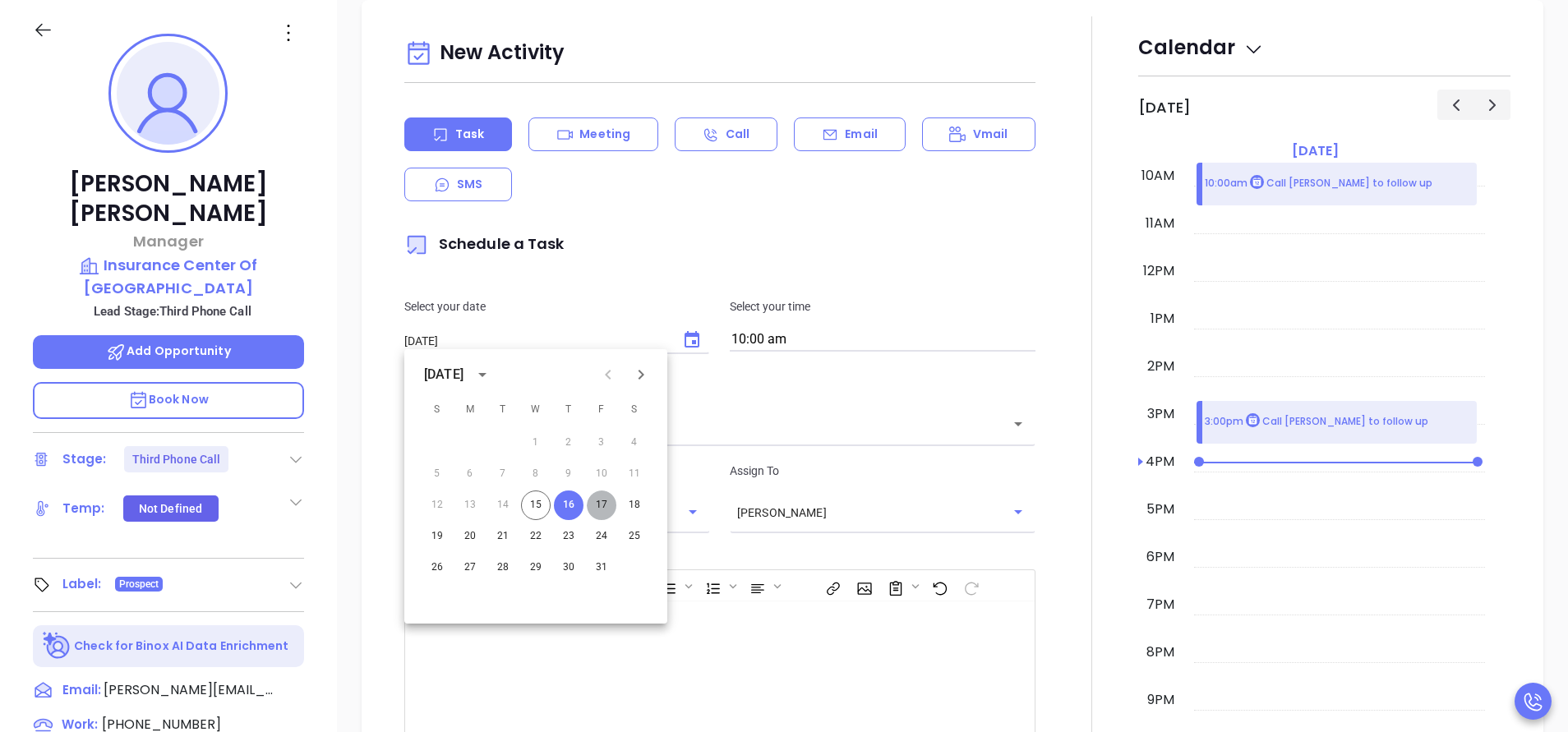
click at [596, 508] on button "17" at bounding box center [601, 505] width 30 height 30
type input "10/17/2025"
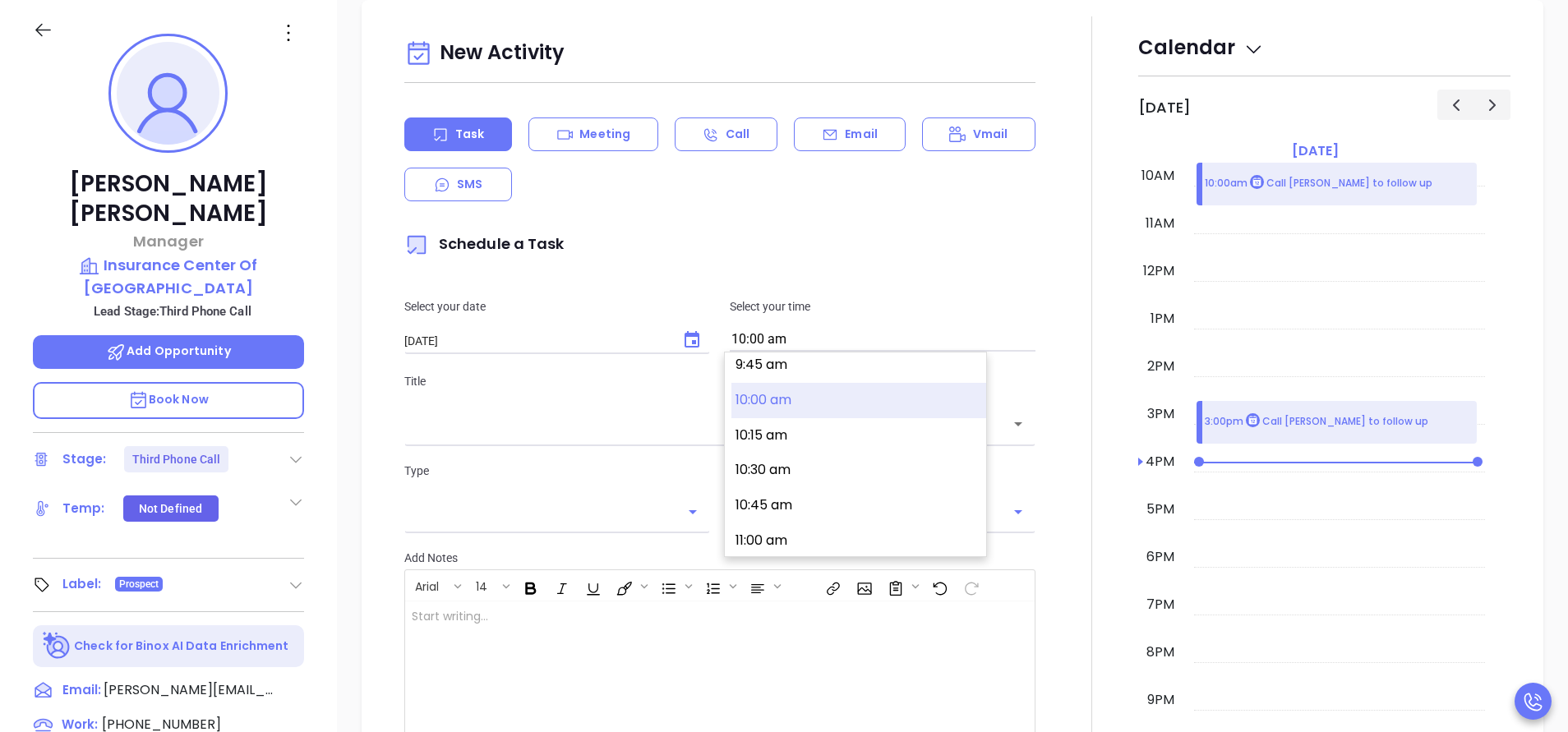
click at [830, 337] on input "10:00 am" at bounding box center [882, 340] width 306 height 23
click at [797, 432] on button "10:30 am" at bounding box center [858, 435] width 255 height 35
type input "10:30 am"
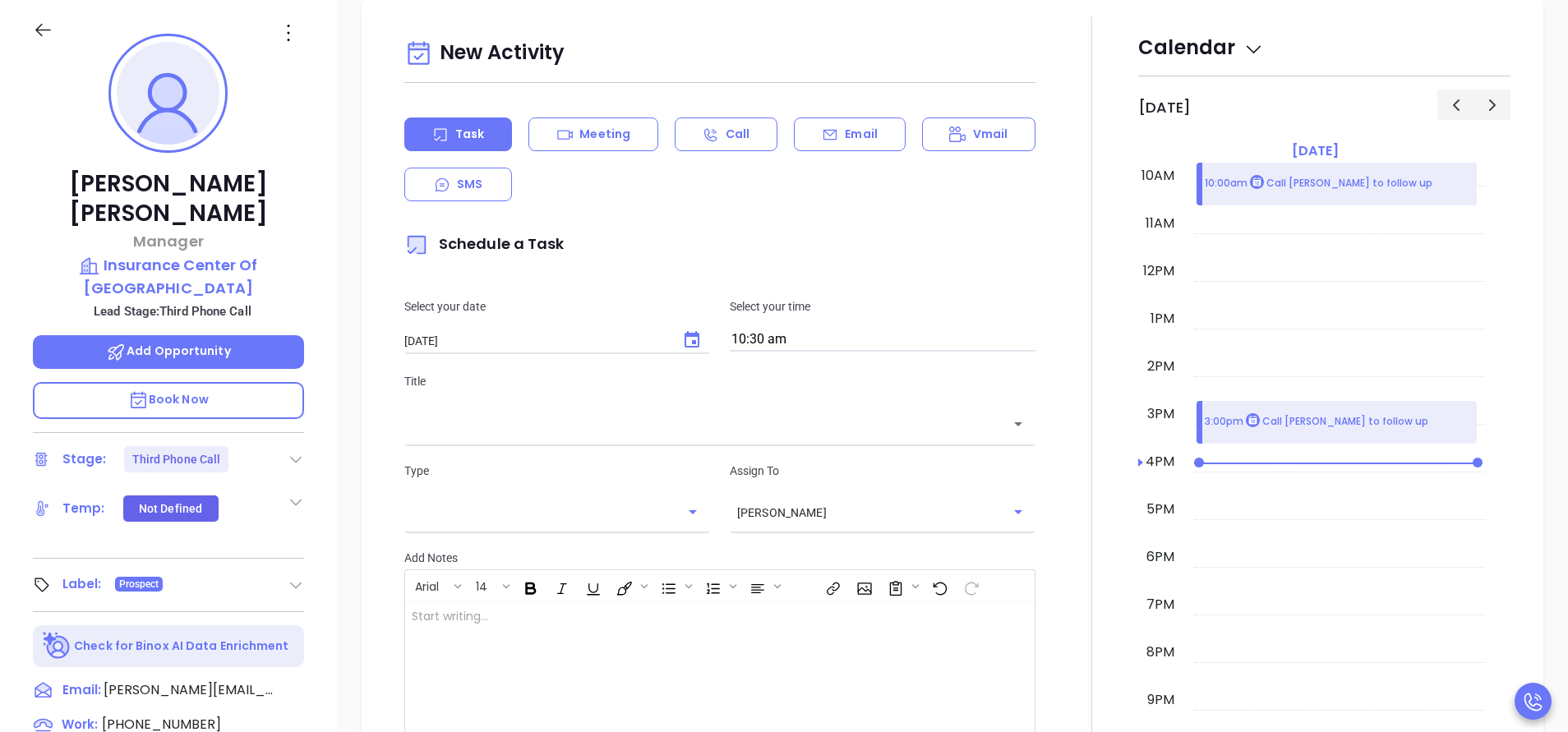
click at [742, 436] on div "​" at bounding box center [719, 423] width 631 height 35
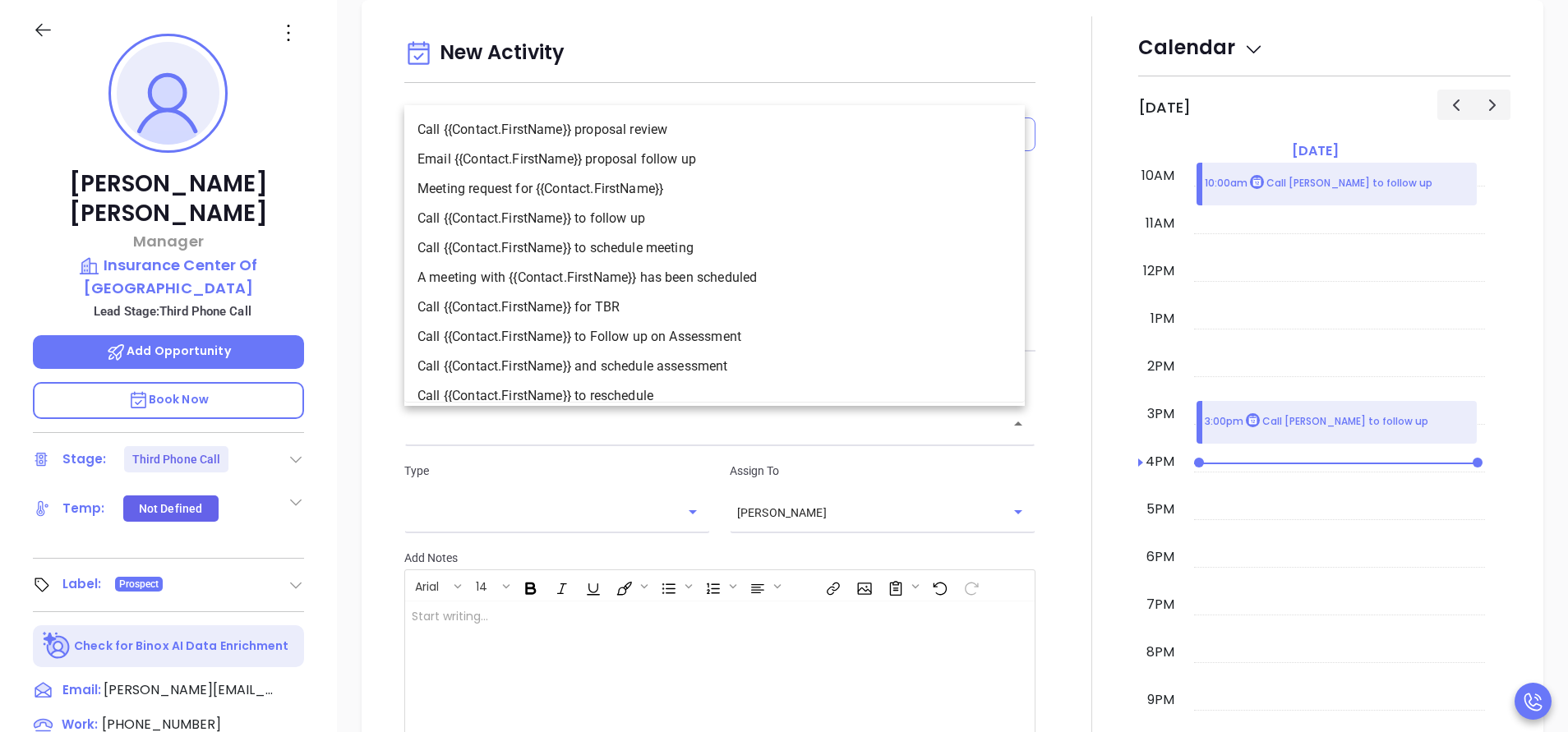
click at [624, 223] on li "Call {{Contact.FirstName}} to follow up" at bounding box center [714, 218] width 621 height 30
type input "Call Thao to follow up"
type input "Call"
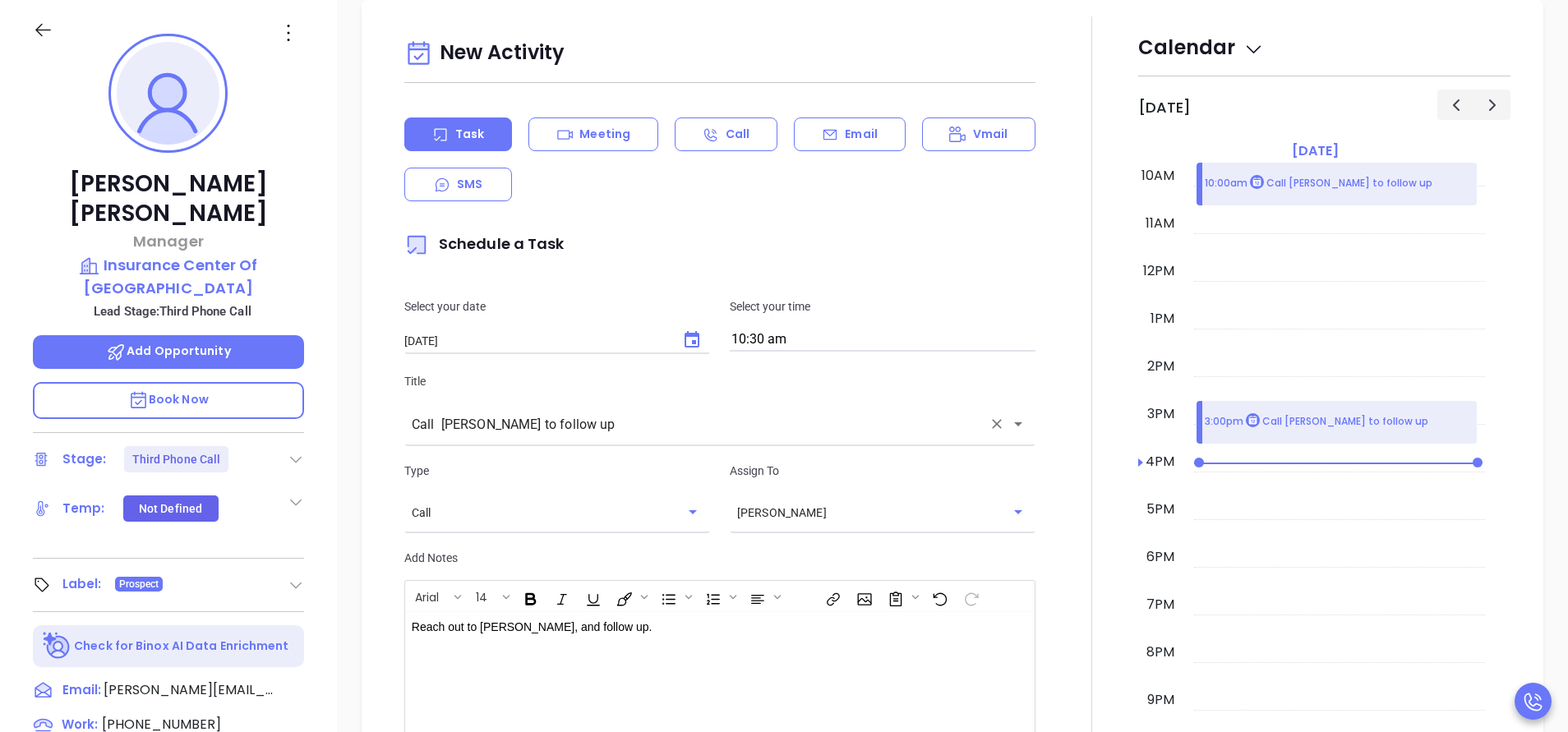
click at [1061, 679] on div at bounding box center [1091, 458] width 92 height 884
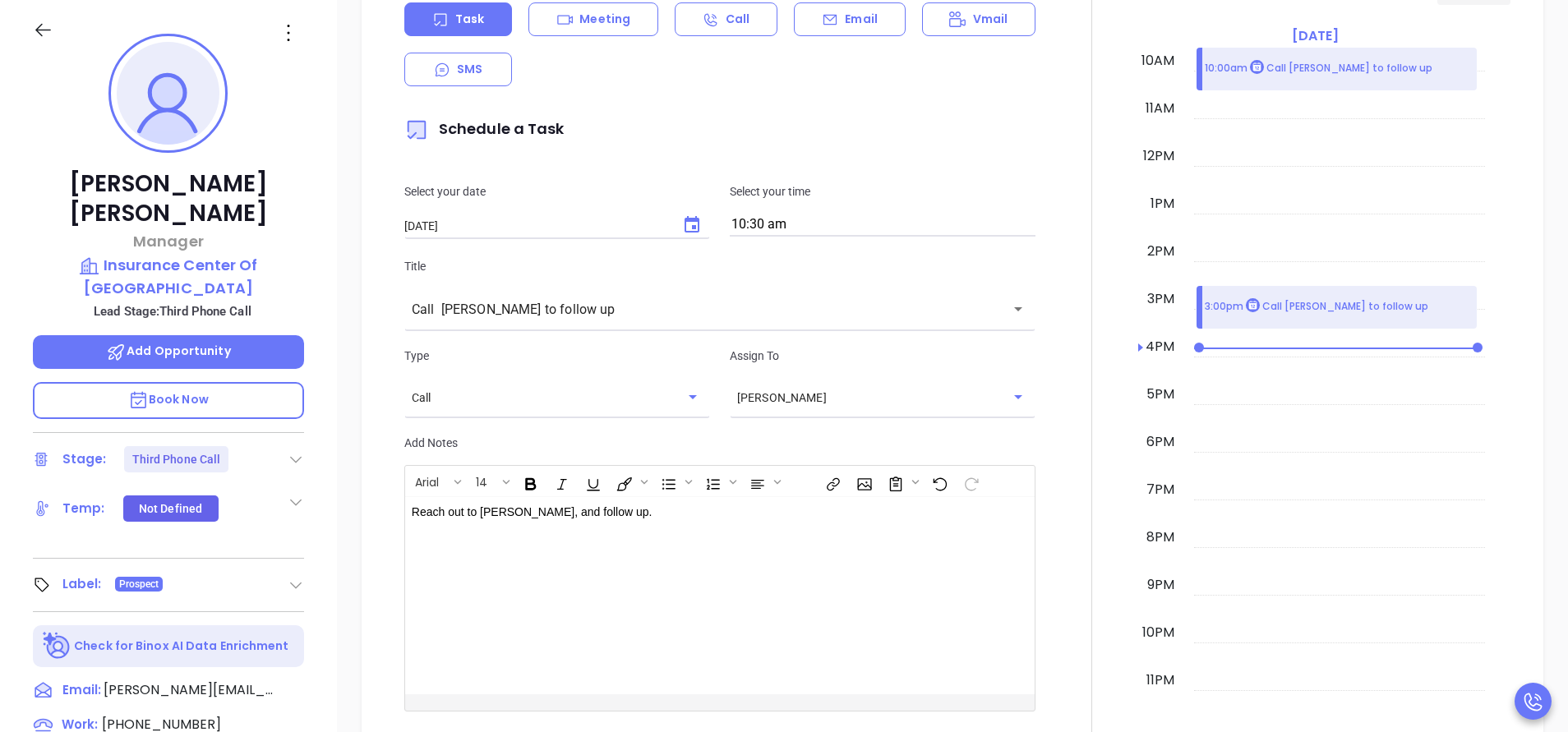
scroll to position [919, 0]
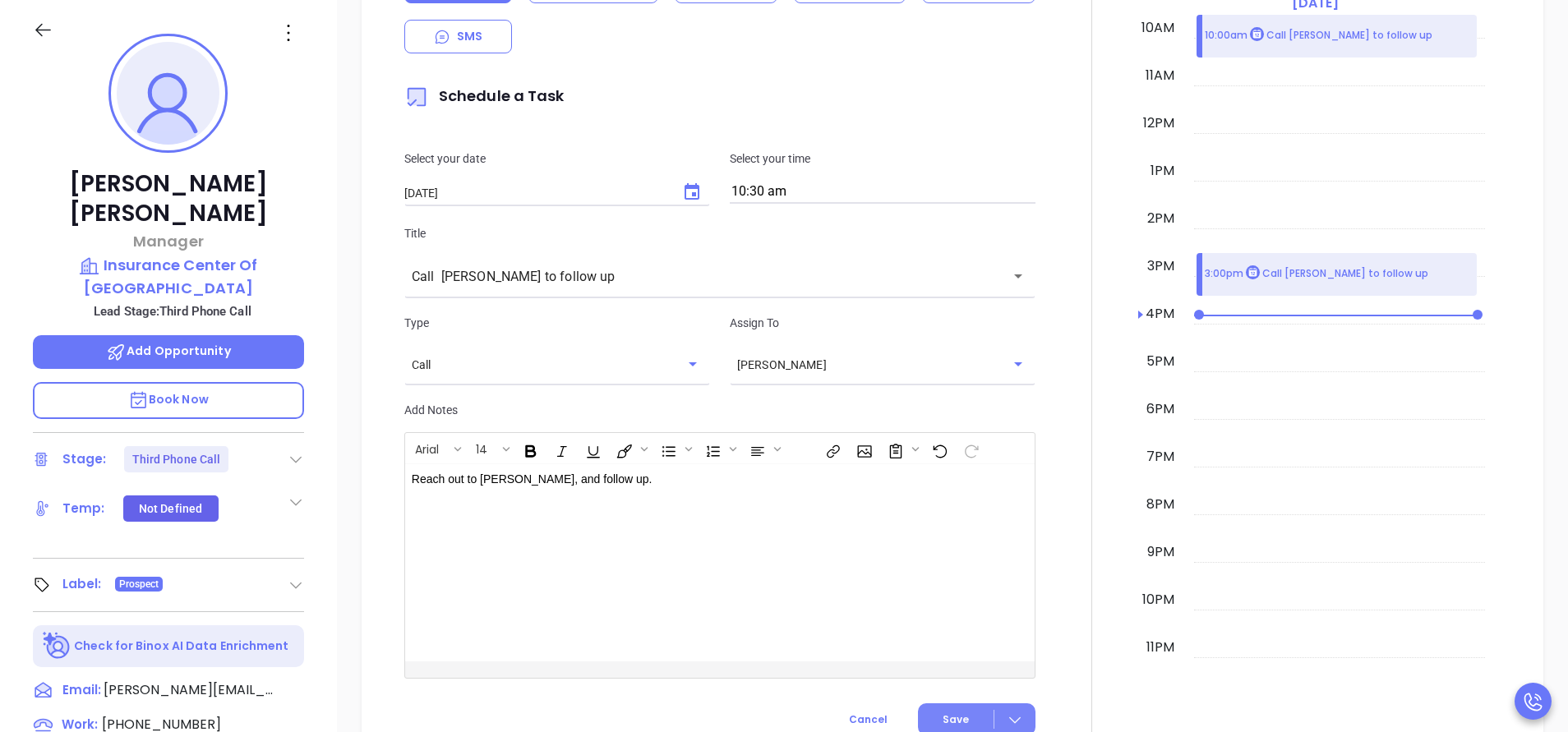
click at [967, 713] on button "Save" at bounding box center [976, 719] width 117 height 32
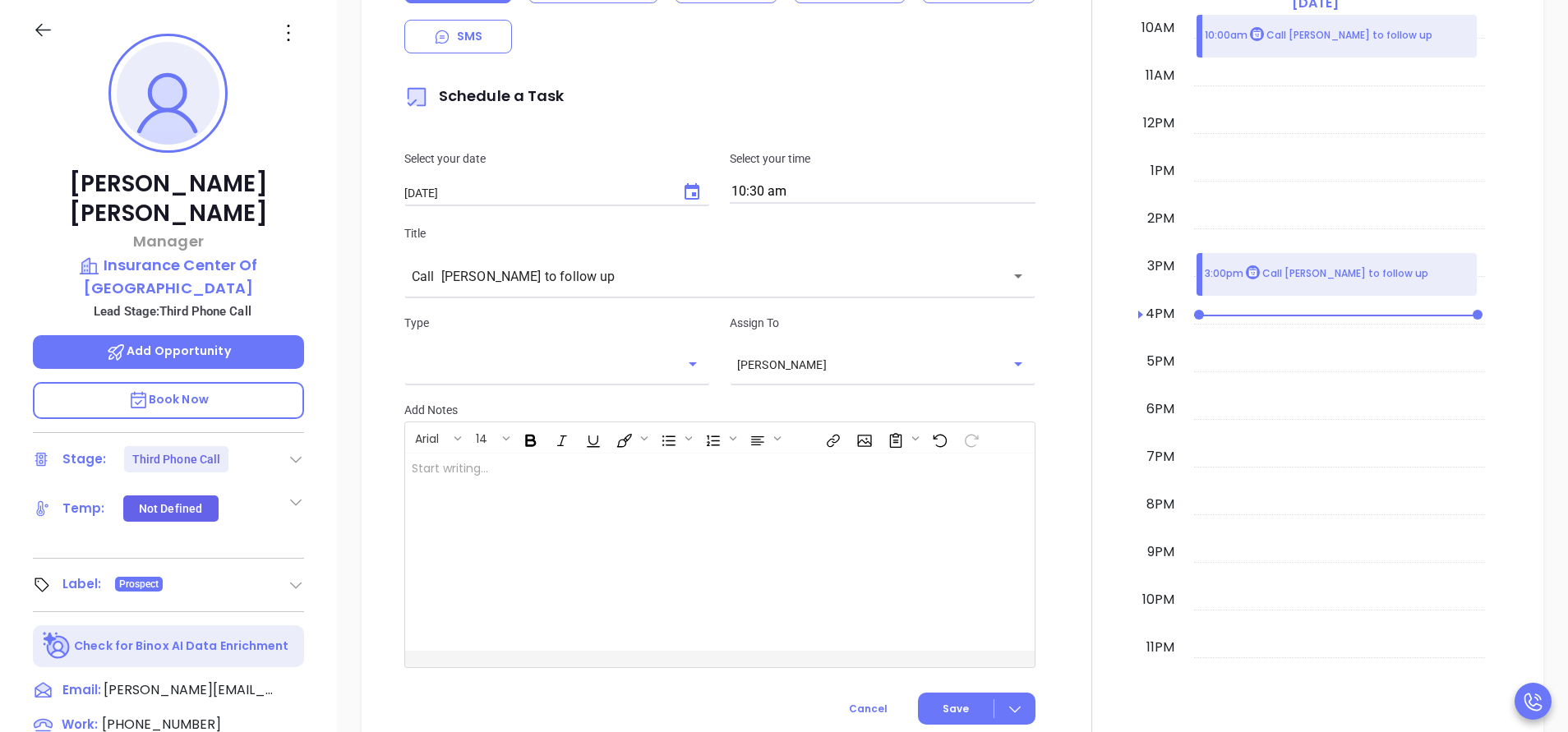
click at [1078, 449] on div at bounding box center [1091, 304] width 92 height 872
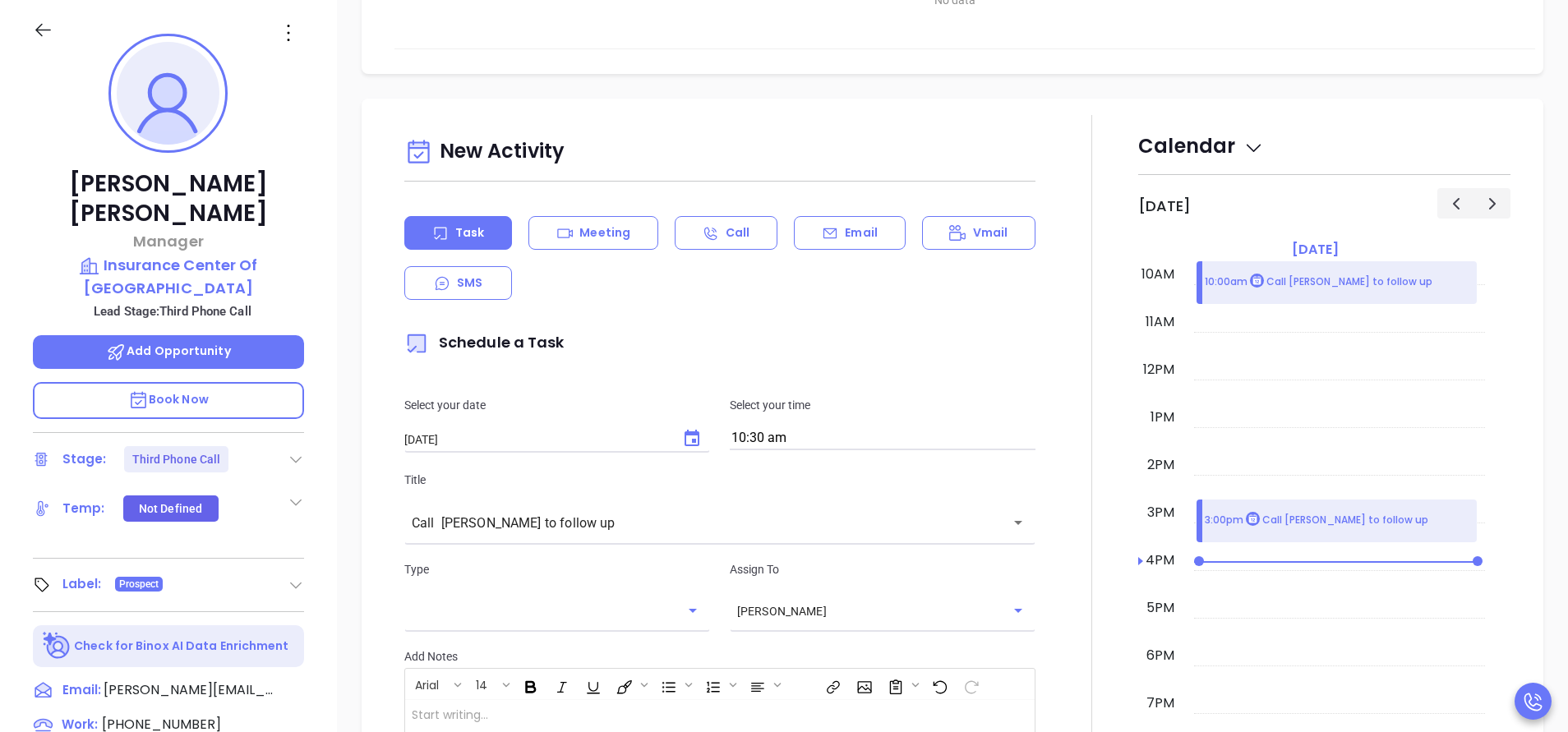
scroll to position [623, 0]
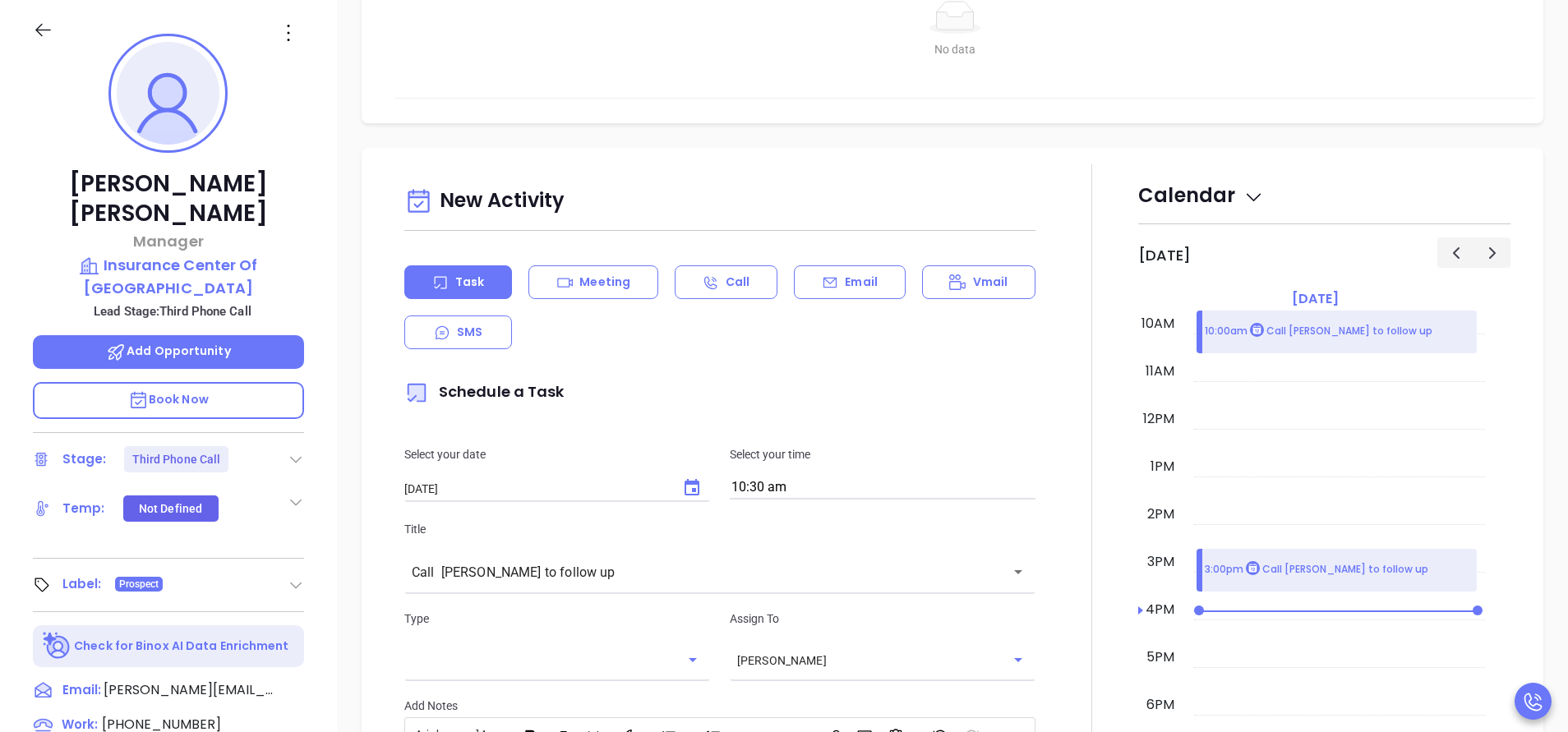
click at [1491, 249] on div "New Activity Task Meeting Call Email Vmail SMS Schedule a Task Select your date…" at bounding box center [953, 600] width 1149 height 872
click at [1482, 250] on span "button" at bounding box center [1492, 253] width 20 height 20
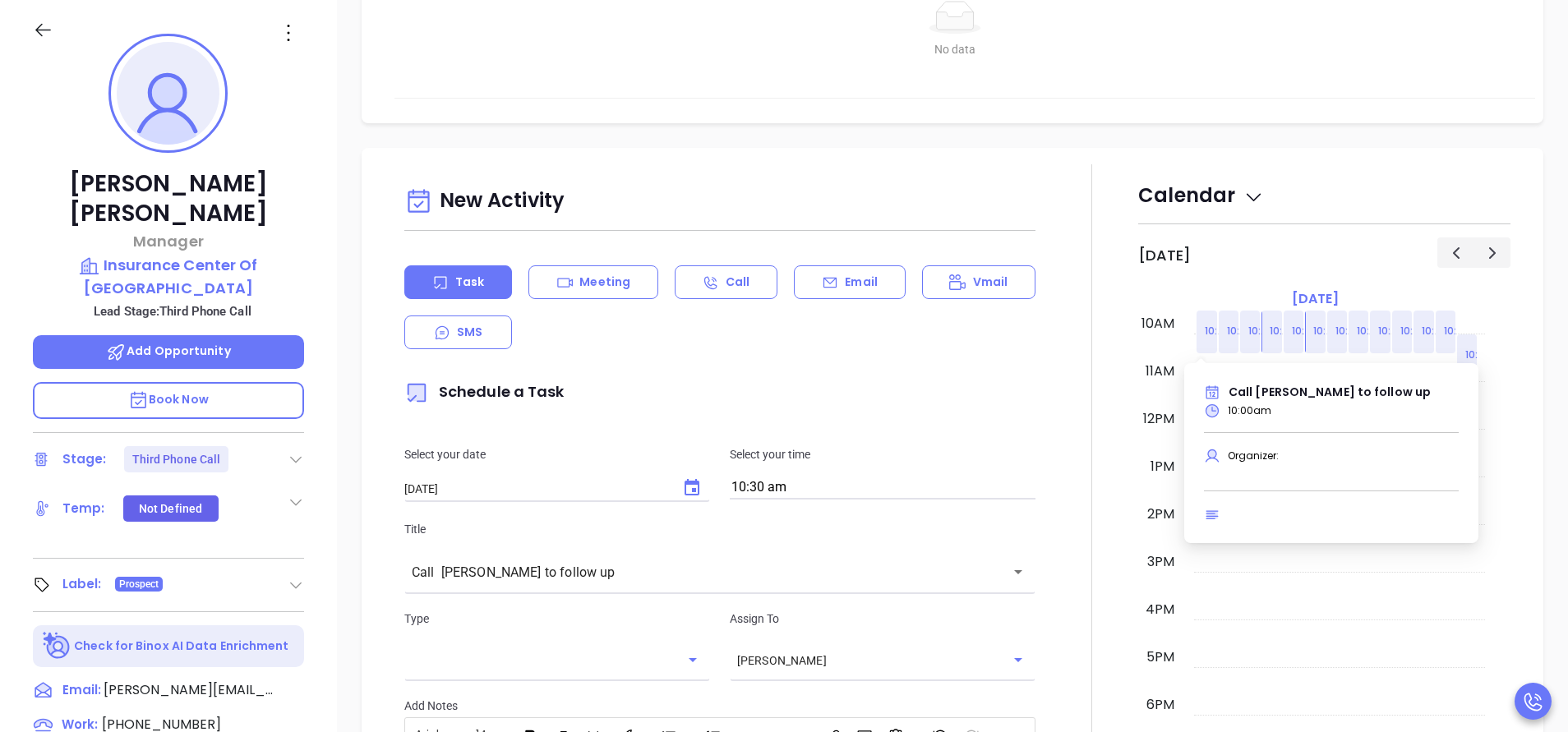
click at [1204, 324] on p "10:00am Call Courtney DeLaura to follow up" at bounding box center [1318, 331] width 228 height 17
click at [1196, 330] on link "10:00am Call Courtney DeLaura to follow up" at bounding box center [1206, 333] width 21 height 47
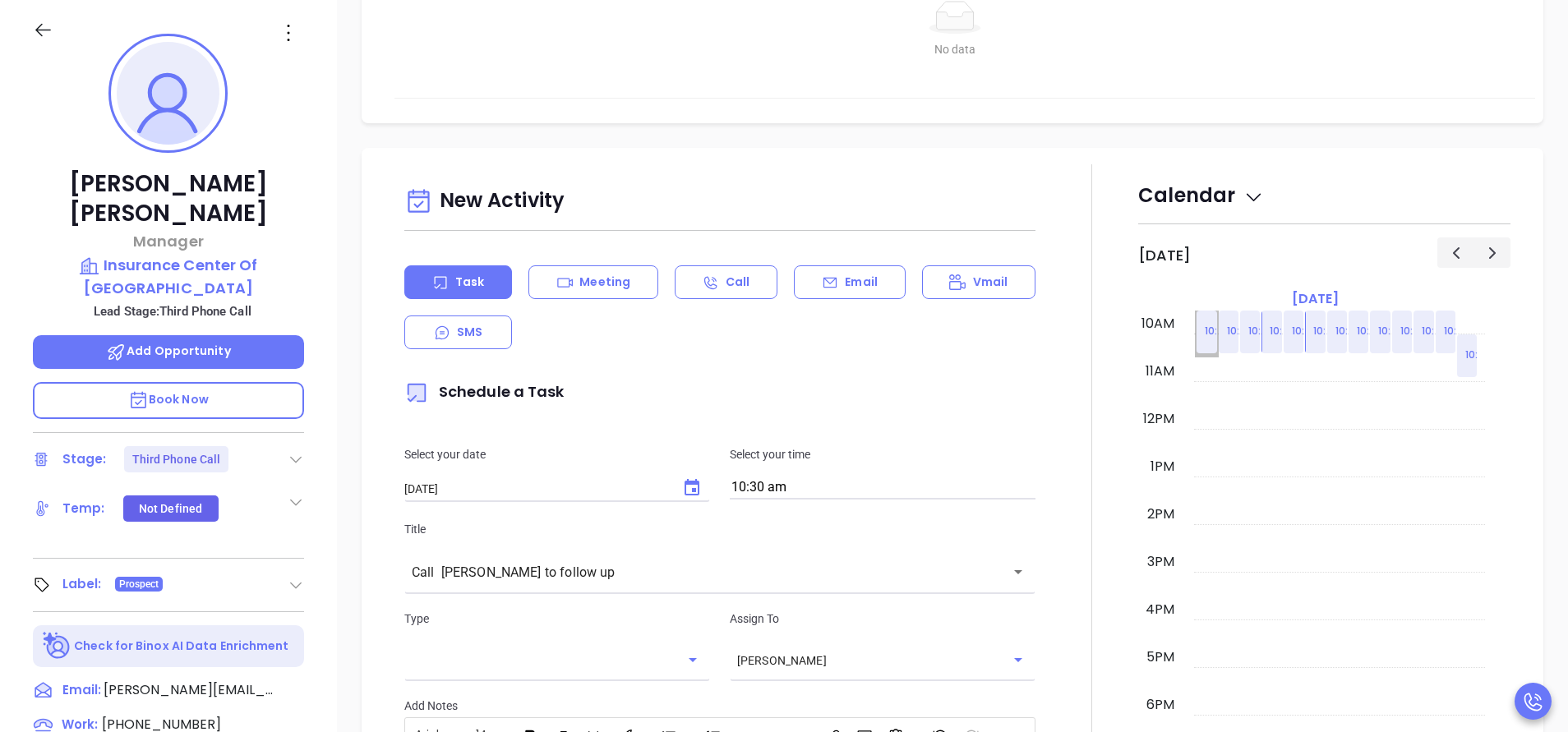
click at [1196, 330] on link "10:00am Call Courtney DeLaura to follow up" at bounding box center [1206, 333] width 21 height 47
click at [849, 271] on div "Email" at bounding box center [849, 282] width 111 height 33
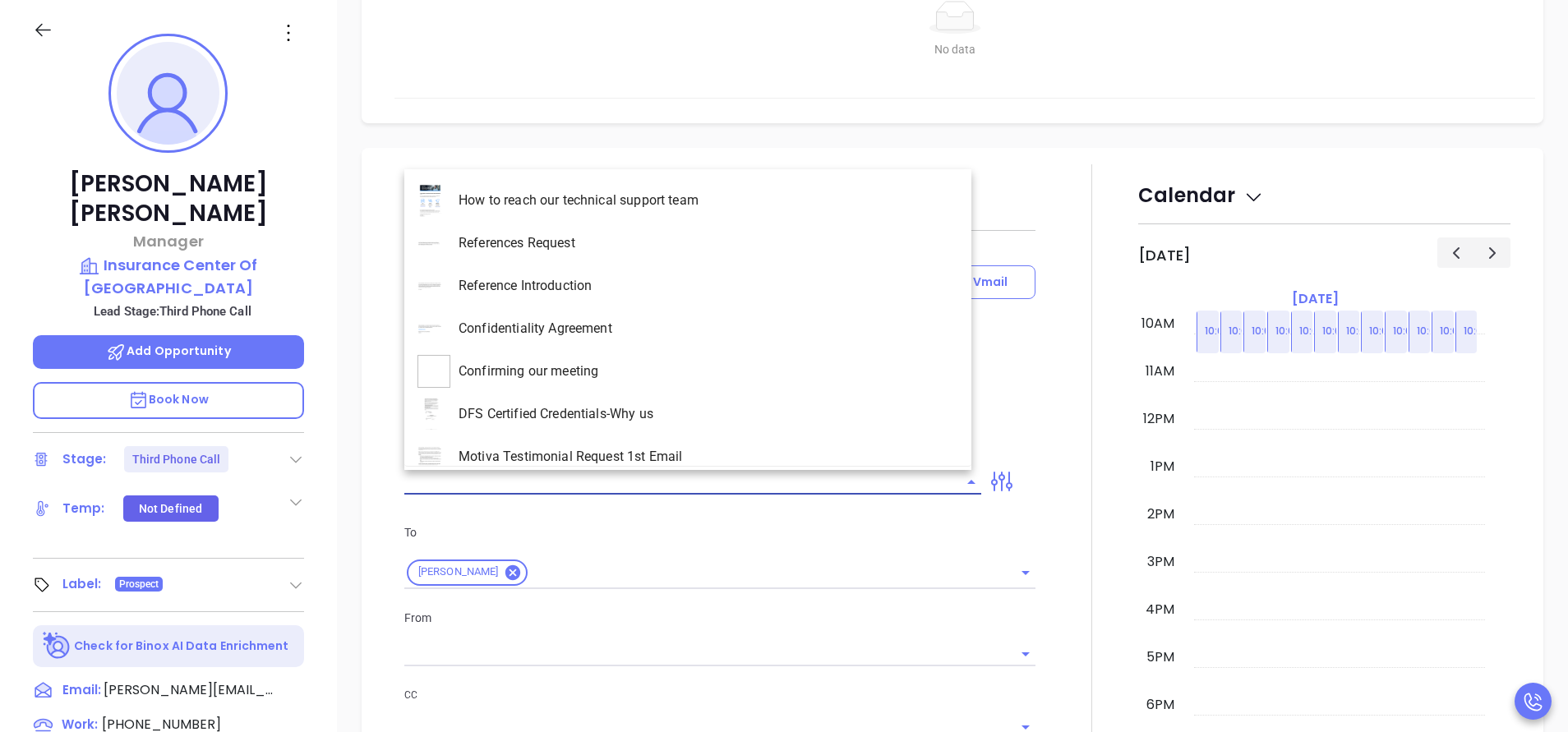
click at [505, 476] on input "text" at bounding box center [680, 482] width 552 height 24
type input "[PERSON_NAME]"
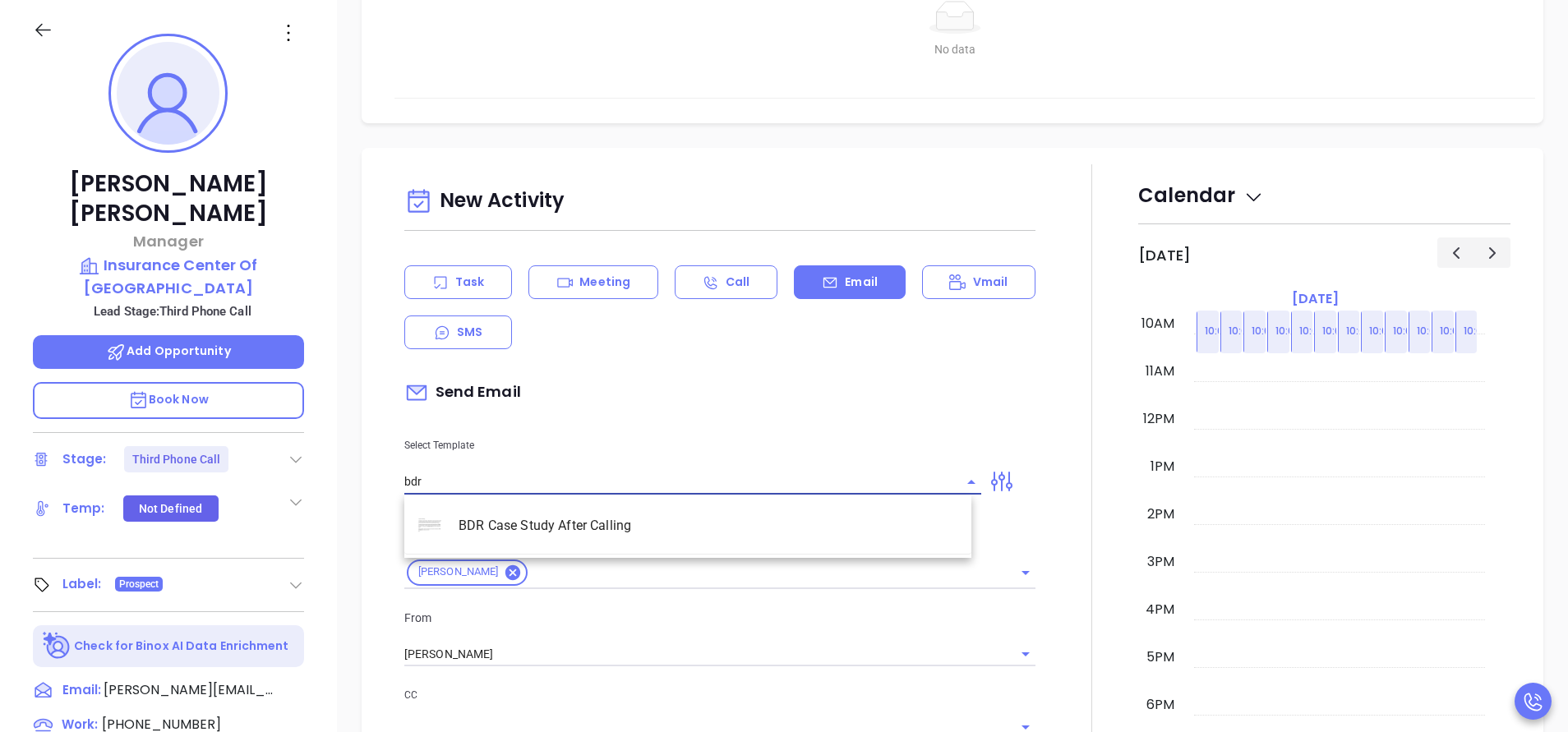
click at [560, 539] on li "BDR Case Study After Calling" at bounding box center [687, 526] width 567 height 43
type input "BDR Case Study After Calling"
type input "Thao remember me?"
type input "BDR Case Study After Calling"
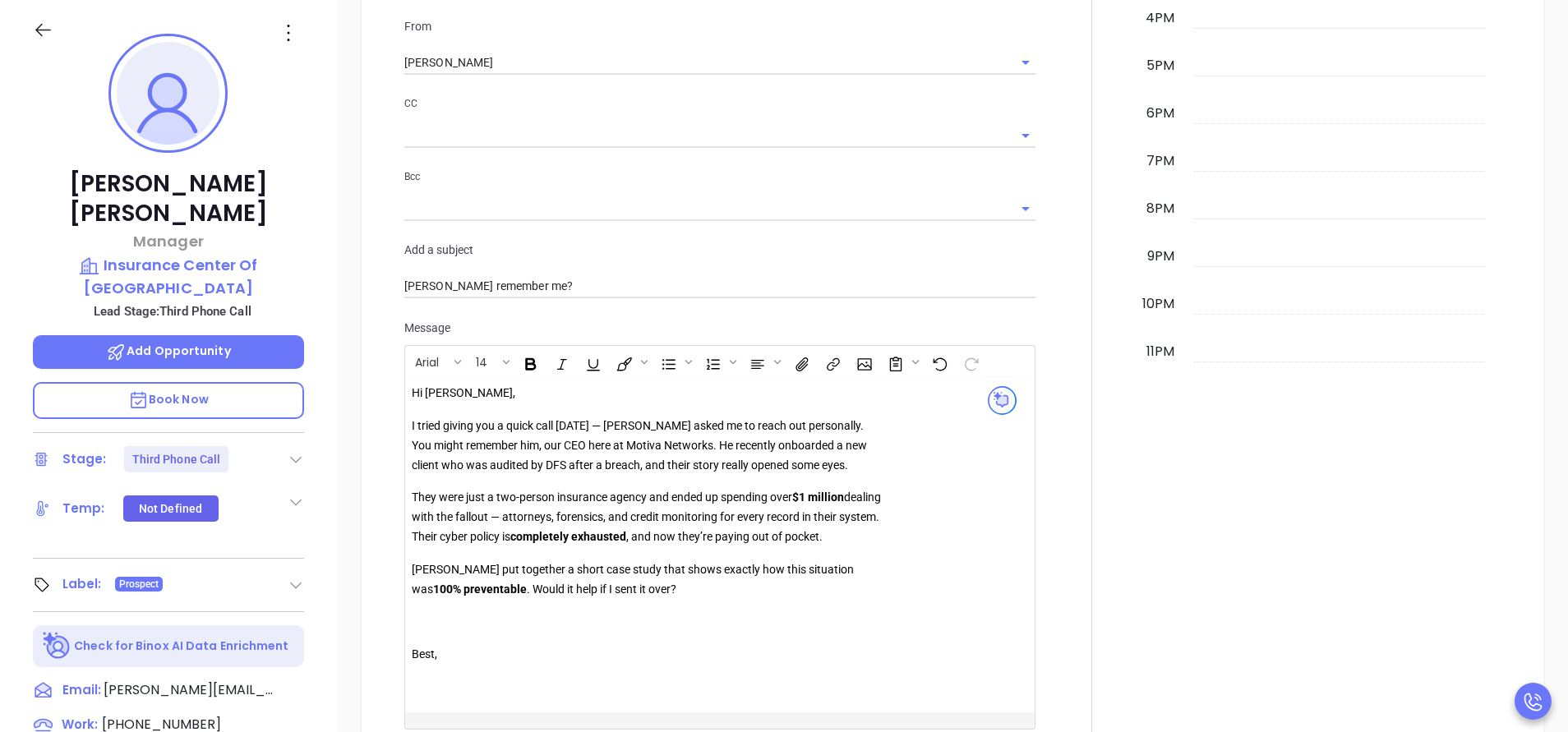
scroll to position [1264, 0]
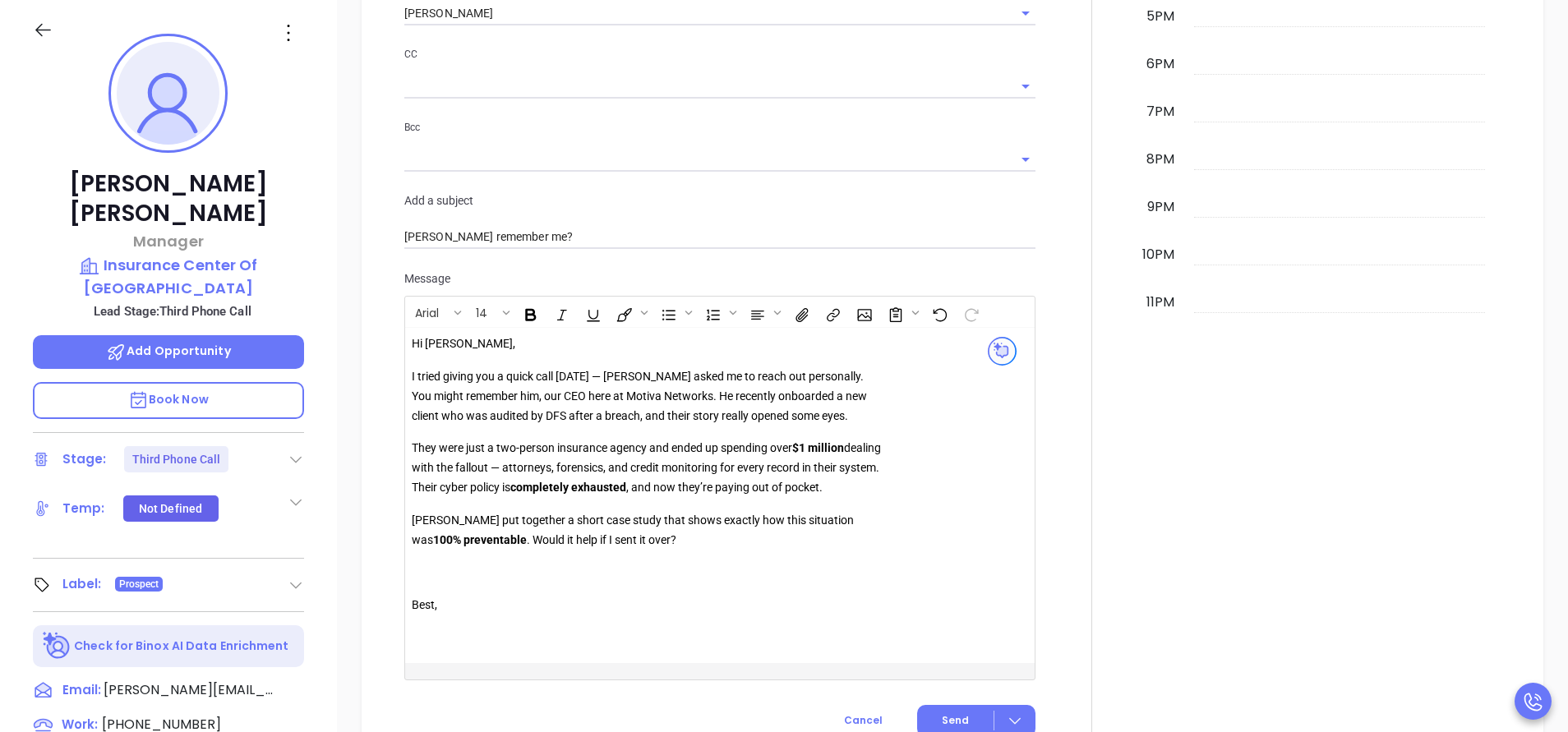
click at [1078, 280] on div at bounding box center [1091, 138] width 92 height 1230
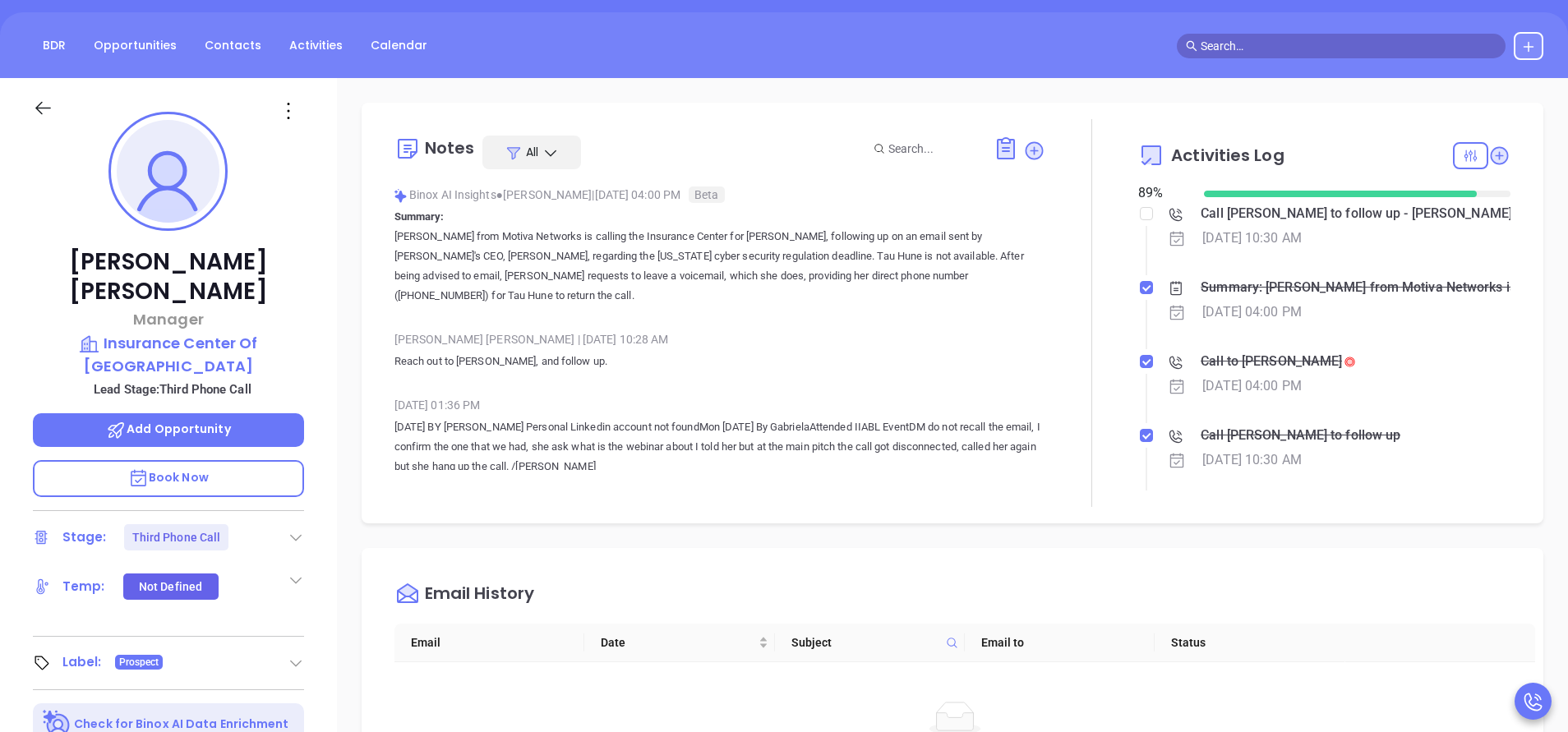
scroll to position [126, 0]
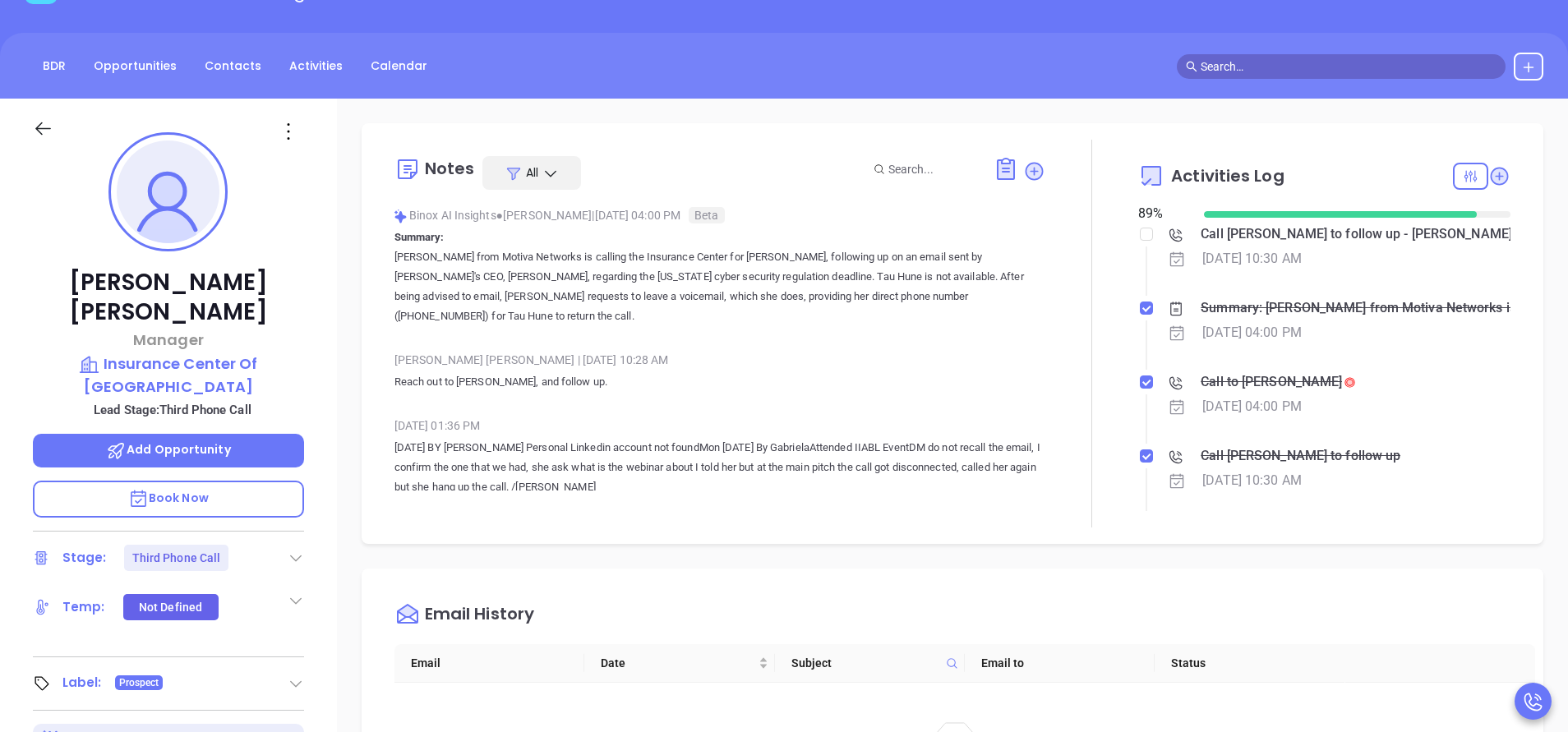
click at [1463, 182] on icon at bounding box center [1470, 176] width 15 height 15
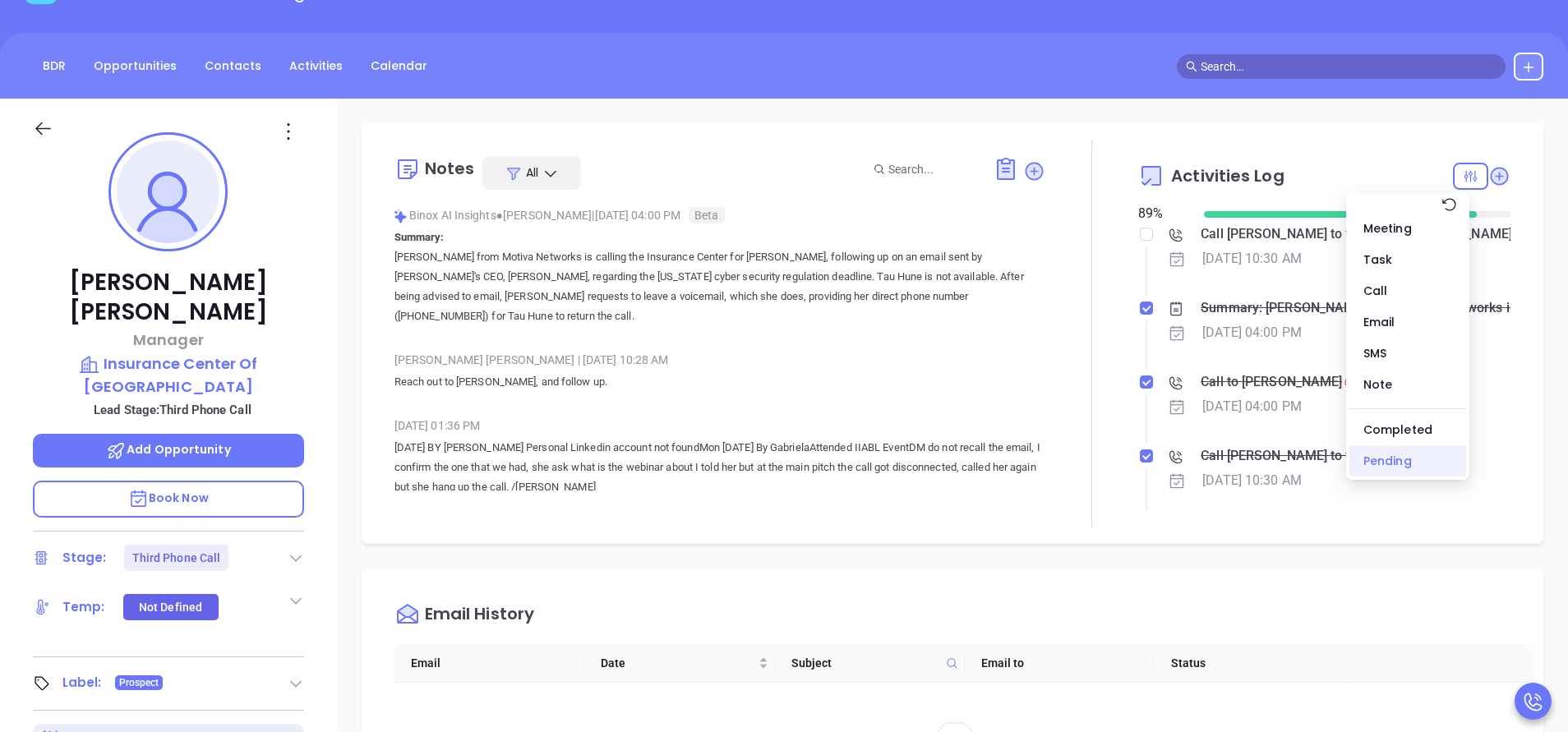
click at [1399, 466] on div "Pending" at bounding box center [1407, 461] width 116 height 31
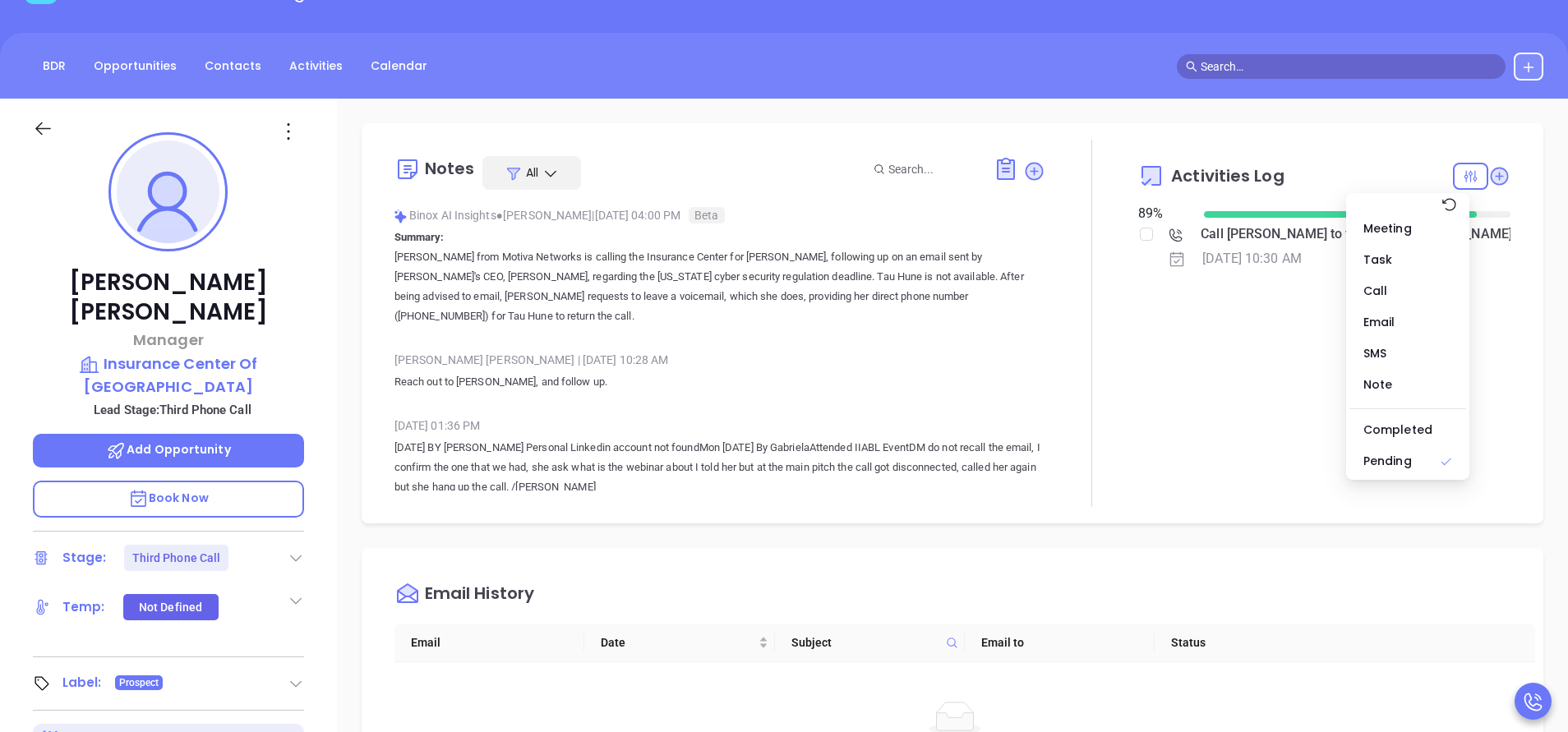
click at [1139, 427] on div "Activities Log 89 % Call Thao to follow up - Thao Huynh Oct 17, 2025 | 10:30 AM" at bounding box center [1324, 323] width 372 height 367
click at [1463, 175] on icon at bounding box center [1470, 176] width 15 height 15
click at [1286, 365] on div "Activities Log 89 % Call Thao to follow up - Thao Huynh Oct 17, 2025 | 10:30 AM" at bounding box center [1324, 323] width 372 height 367
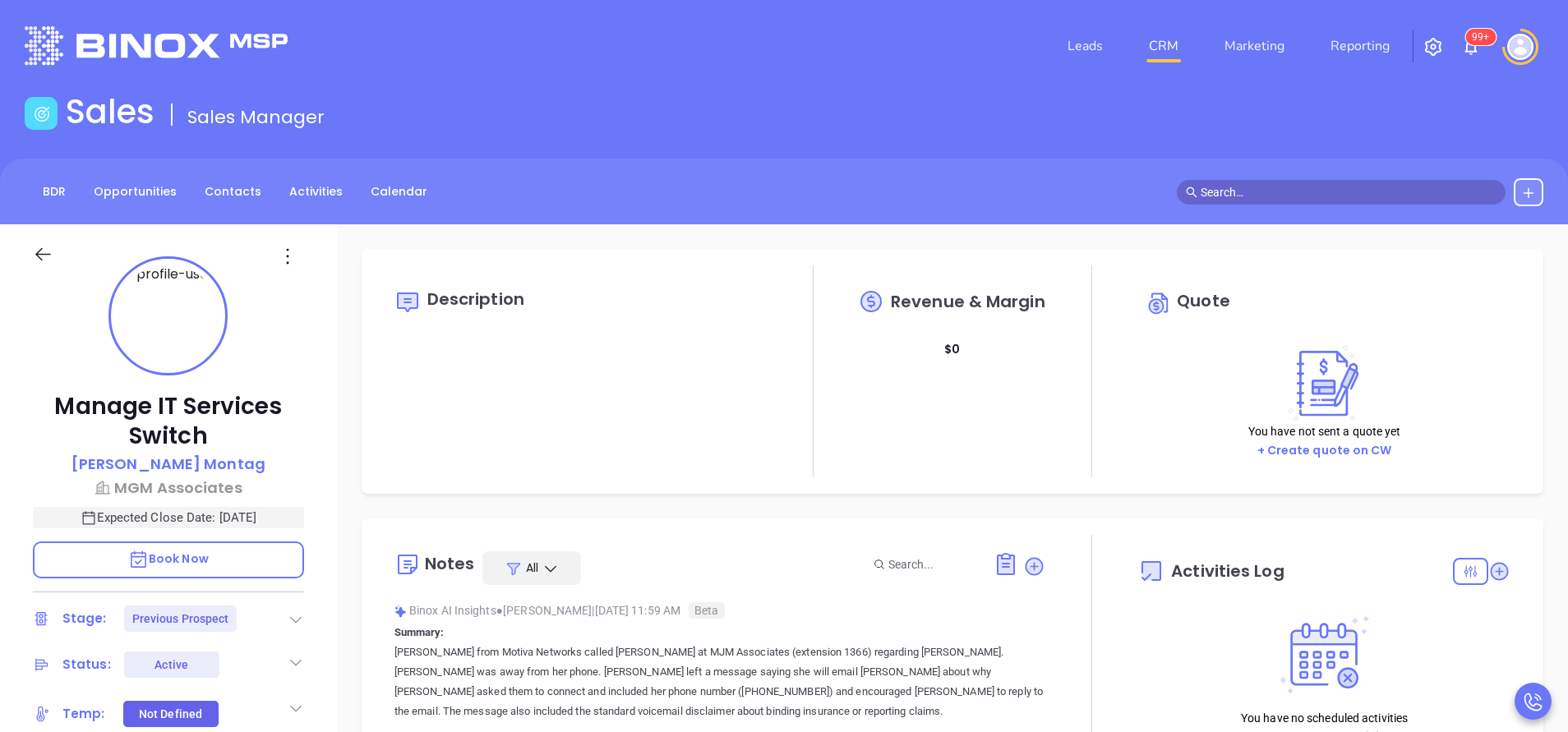
type input "[DATE]"
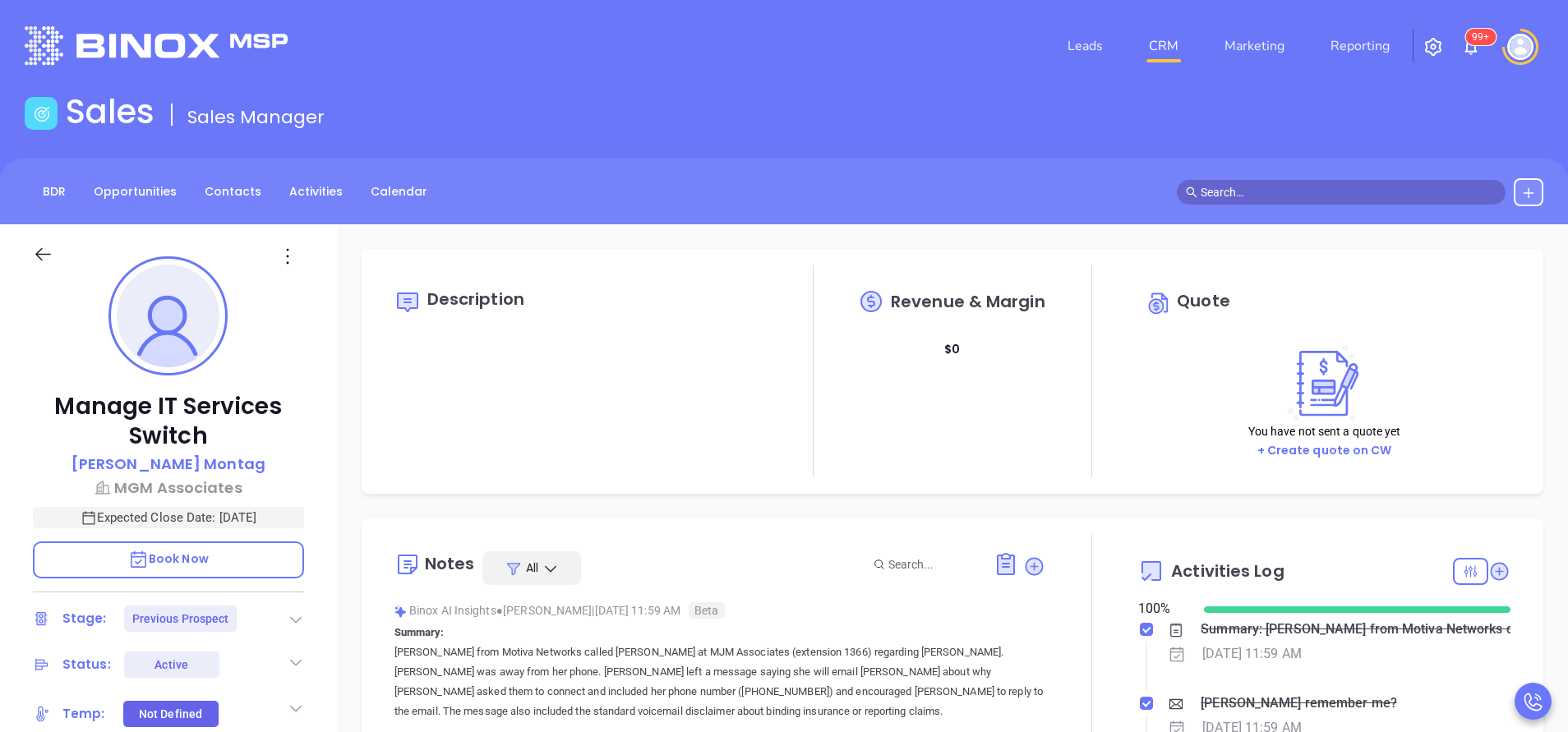
scroll to position [478, 0]
click at [321, 527] on div "Manage IT Services Switch Rachel Montag MGM Associates Expected Close Date: Nov…" at bounding box center [169, 681] width 337 height 915
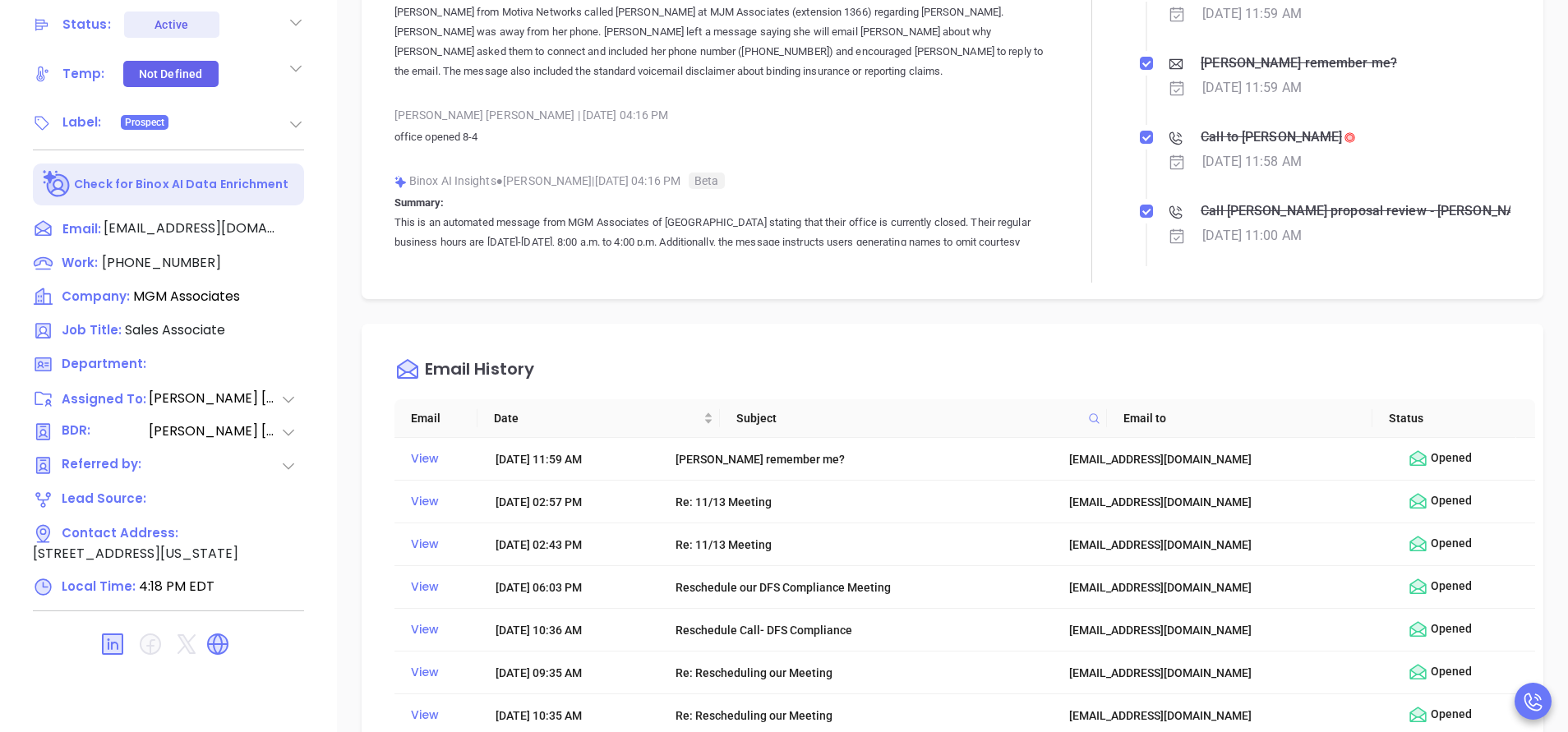
scroll to position [643, 0]
type input "[PERSON_NAME]"
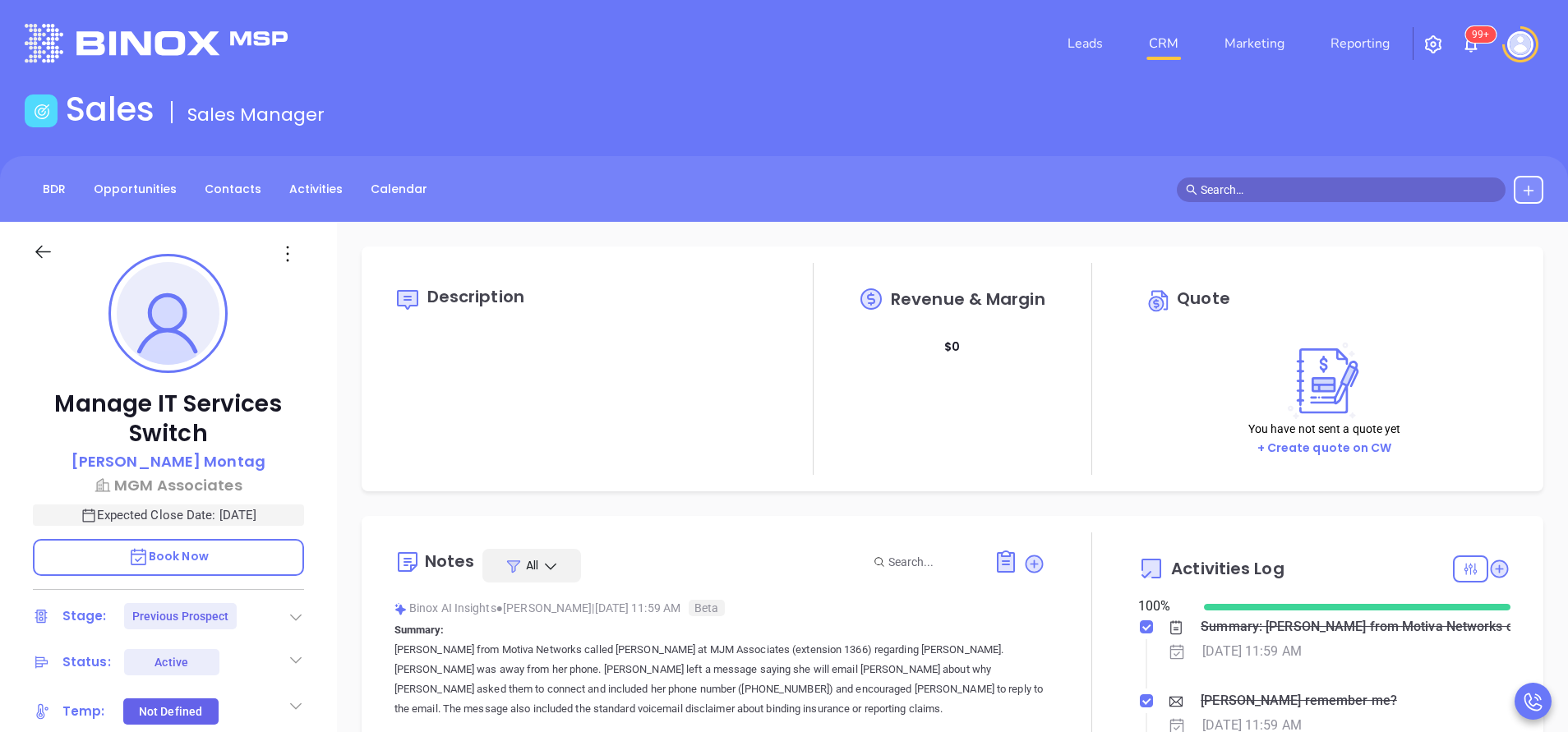
scroll to position [0, 0]
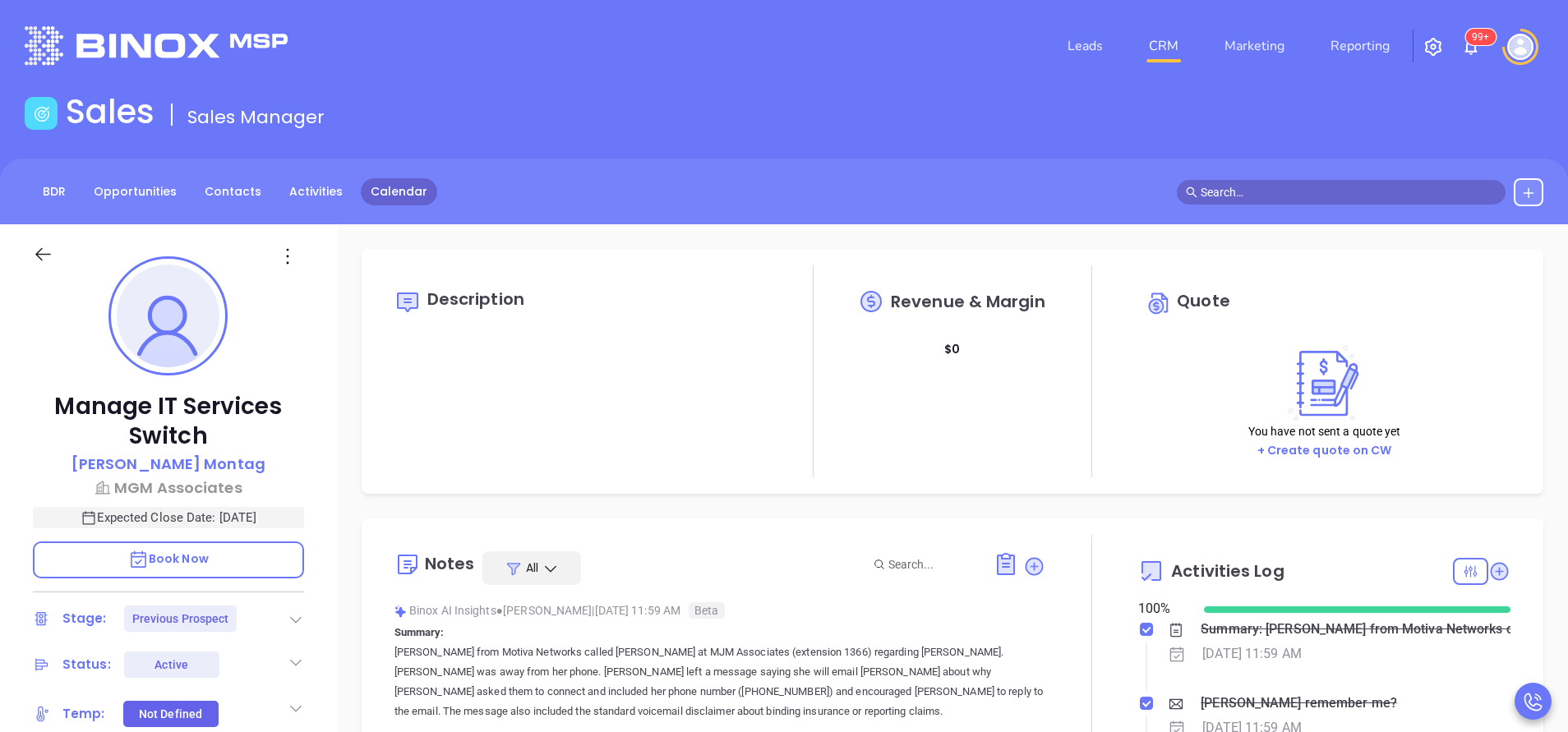
click at [407, 190] on link "Calendar" at bounding box center [398, 192] width 76 height 27
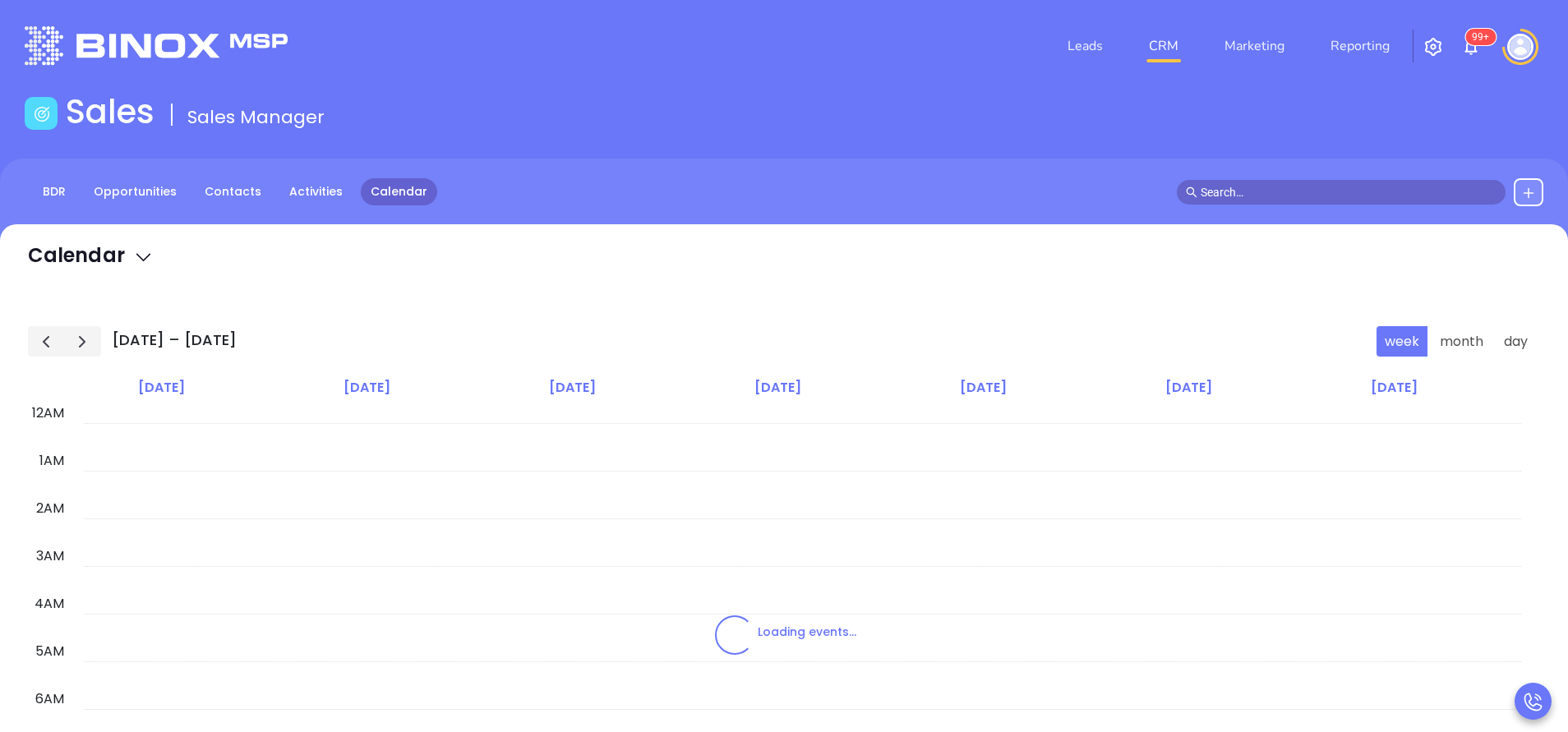
scroll to position [287, 0]
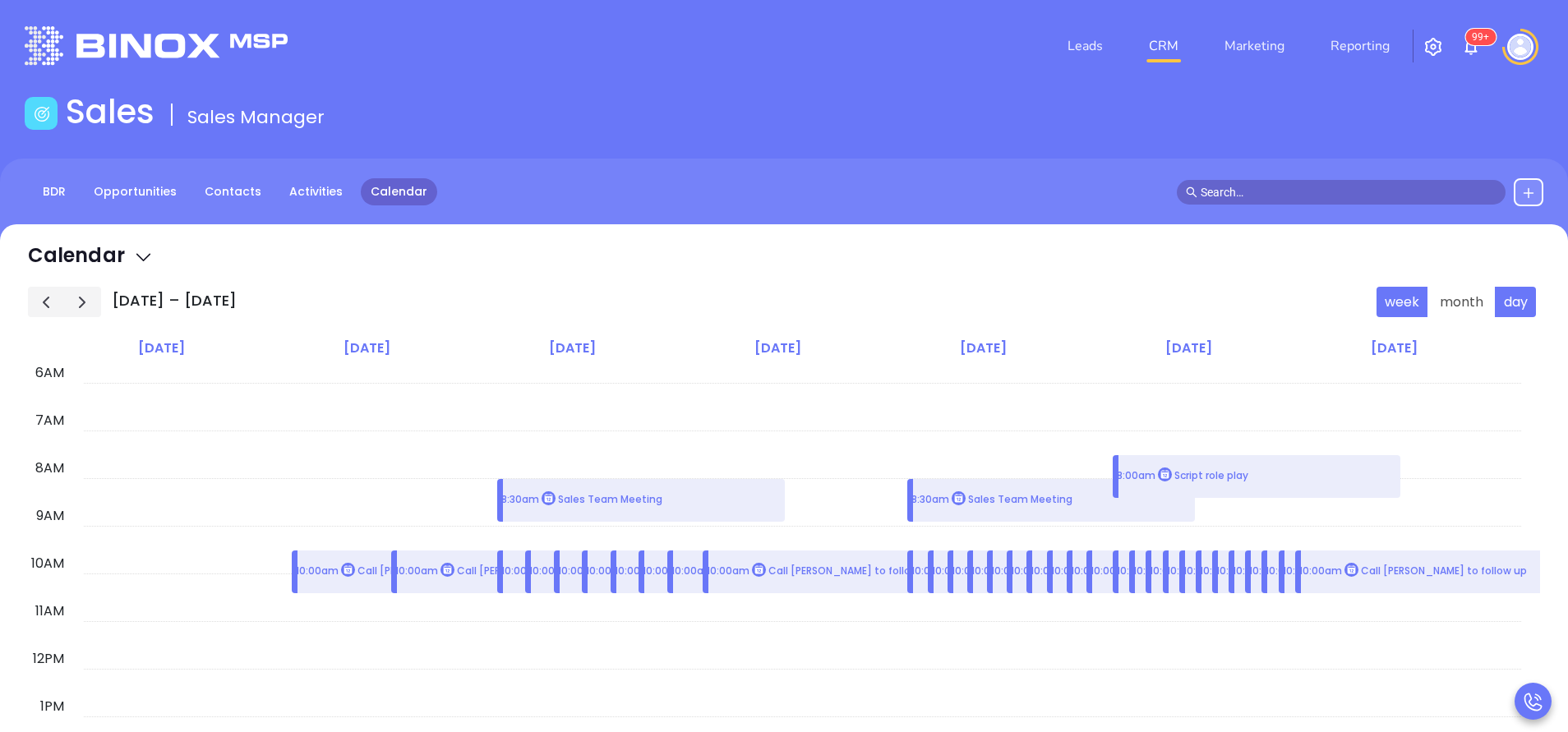
click at [1496, 305] on button "day" at bounding box center [1515, 302] width 41 height 31
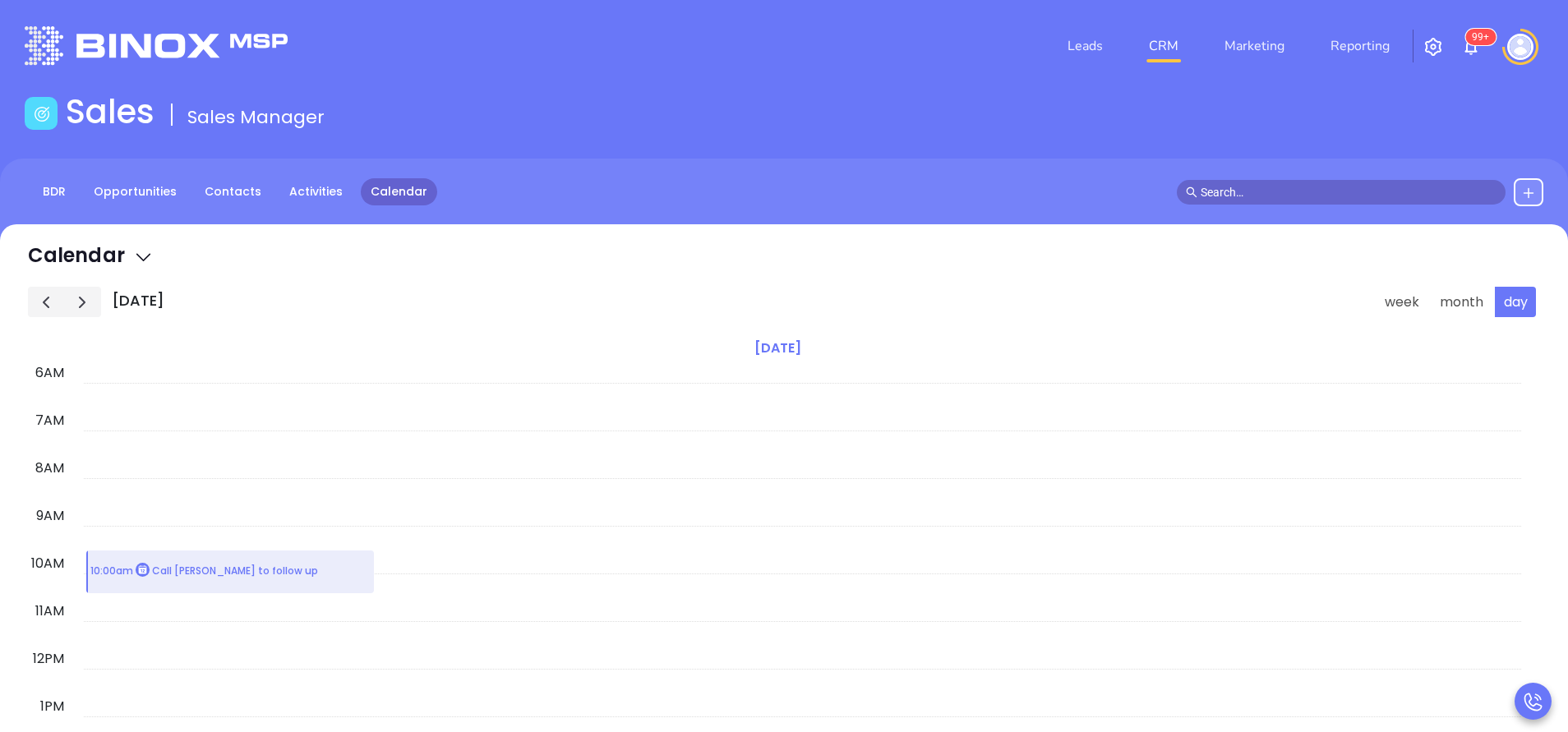
click at [78, 309] on span "button" at bounding box center [81, 302] width 20 height 20
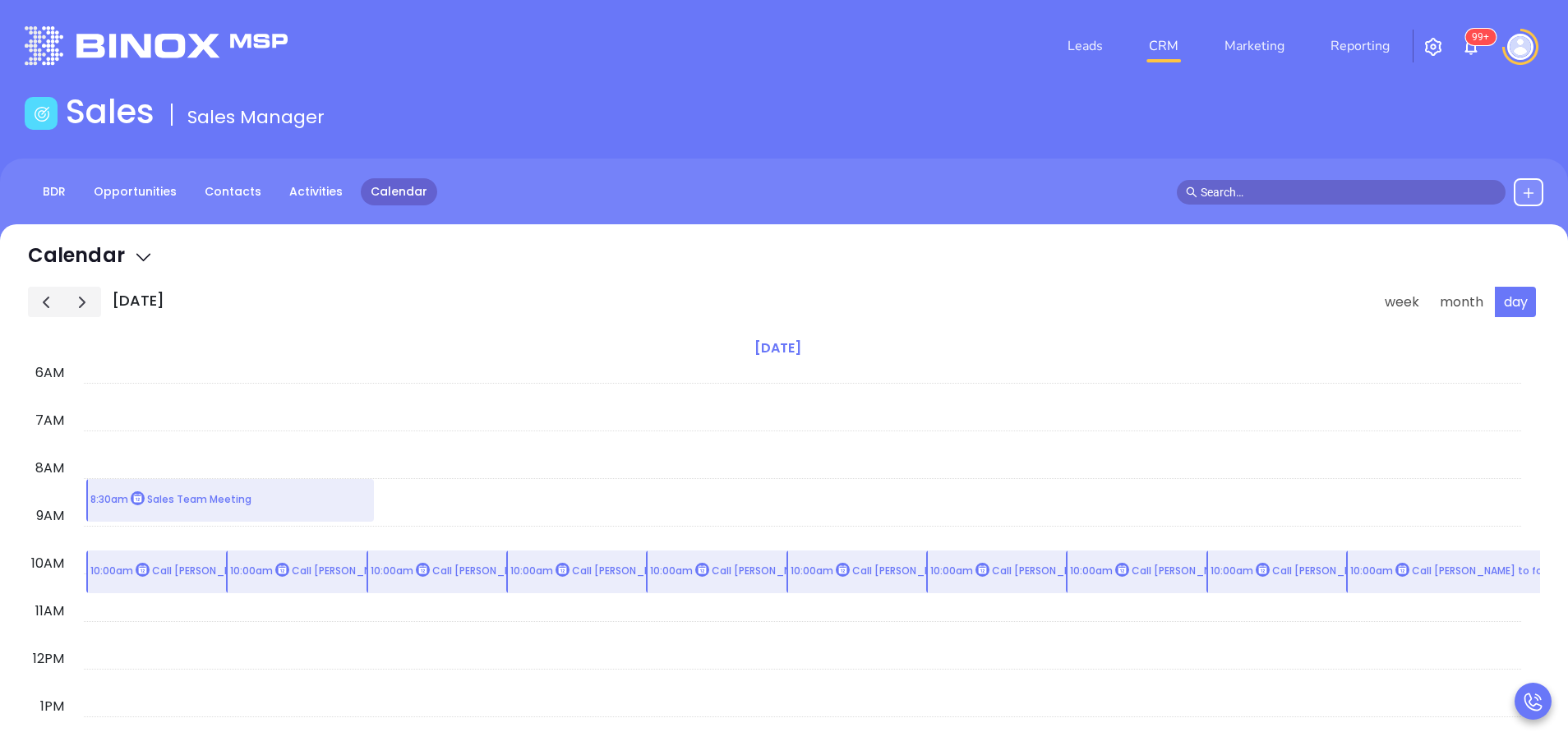
click at [78, 309] on span "button" at bounding box center [81, 302] width 20 height 20
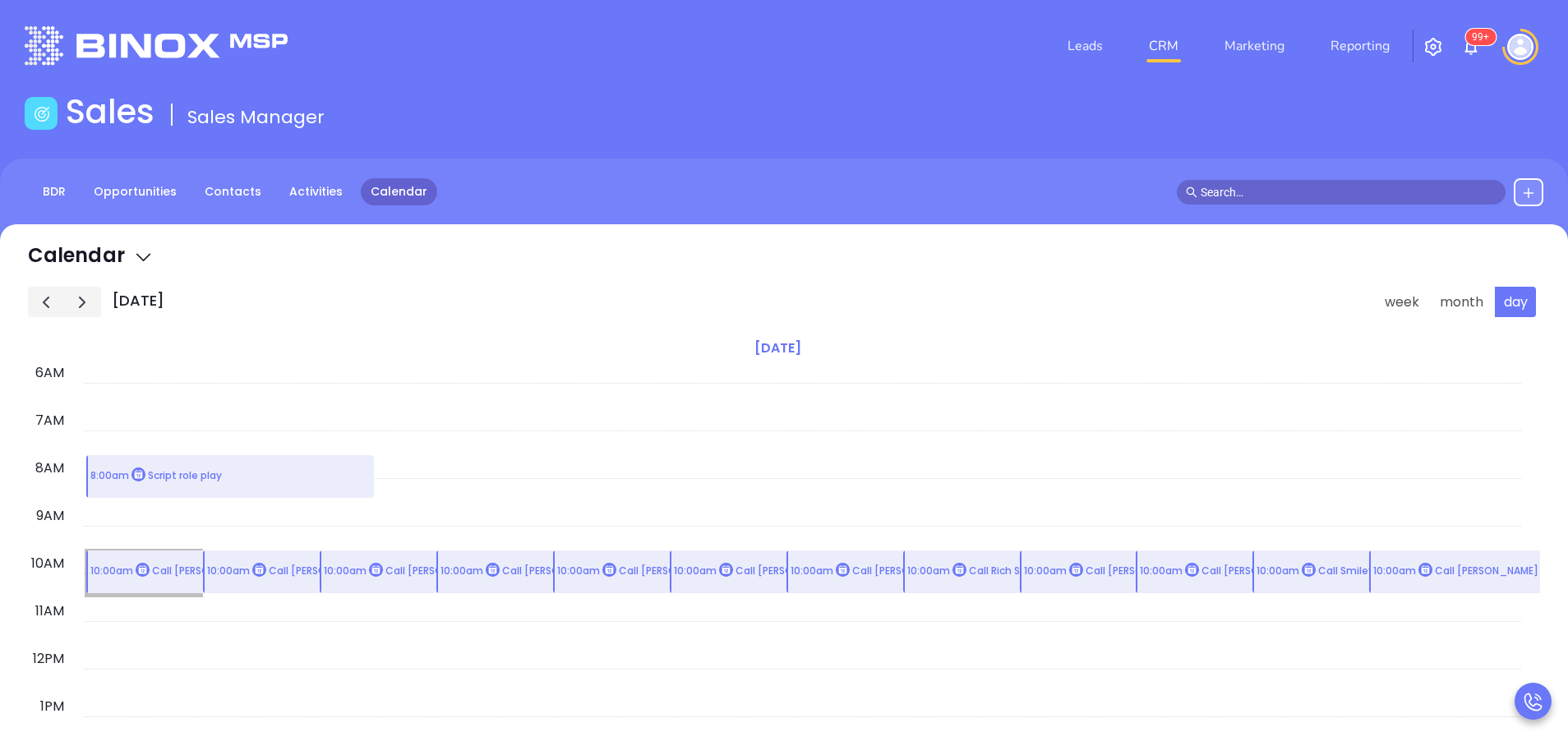
click at [172, 568] on link "10:00am Call Courtney DeLaura to follow up" at bounding box center [144, 573] width 116 height 47
click at [241, 562] on link "10:00am Call Eric Forte to follow up" at bounding box center [260, 573] width 116 height 47
click at [297, 568] on link "10:00am Call Eric Forte to follow up" at bounding box center [260, 573] width 116 height 47
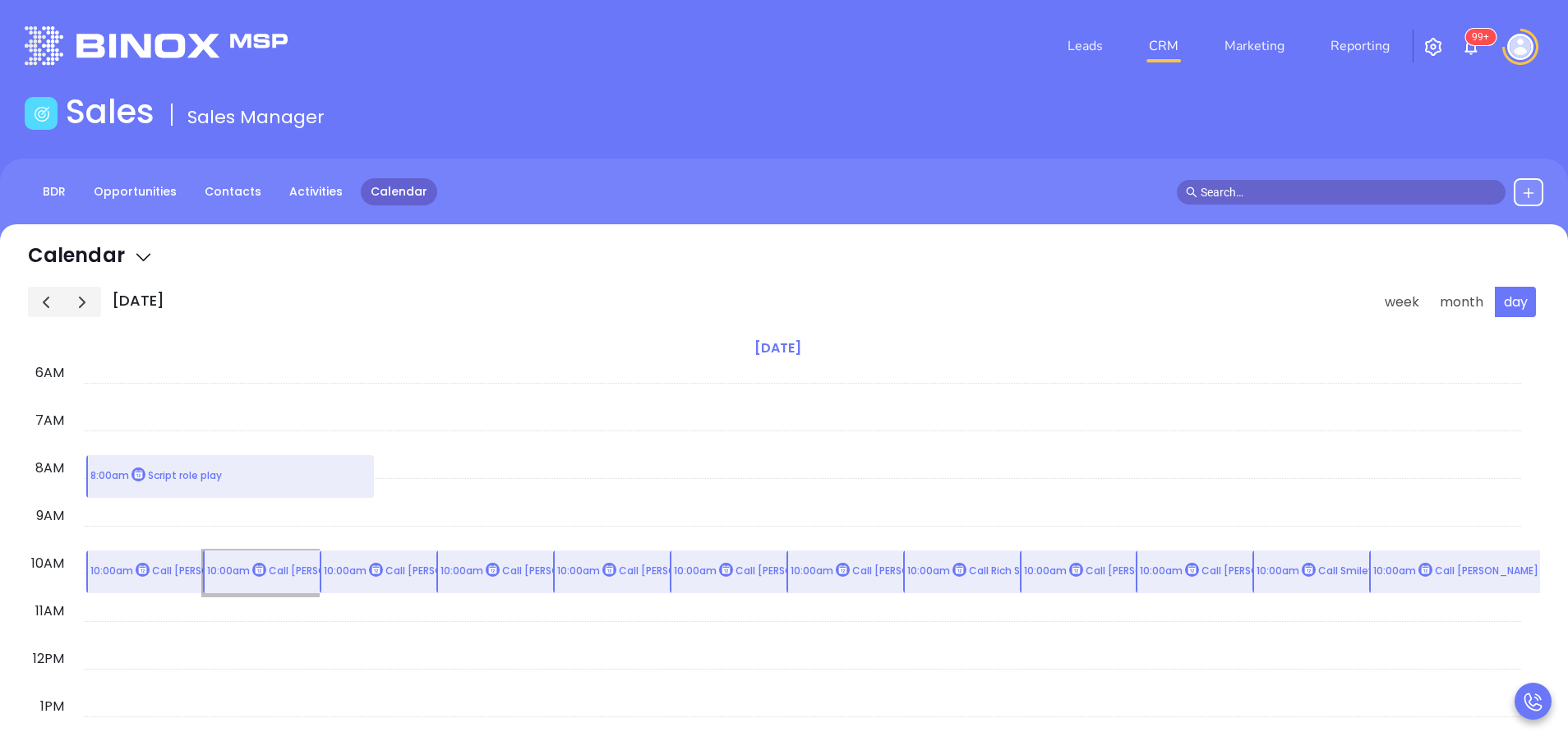
click at [297, 568] on link "10:00am Call Eric Forte to follow up" at bounding box center [260, 573] width 116 height 47
drag, startPoint x: 297, startPoint y: 568, endPoint x: 225, endPoint y: 586, distance: 74.2
click at [225, 586] on link "10:00am Call Eric Forte to follow up" at bounding box center [260, 573] width 116 height 47
click at [265, 580] on link "10:00am Call Eric Forte to follow up" at bounding box center [260, 573] width 116 height 47
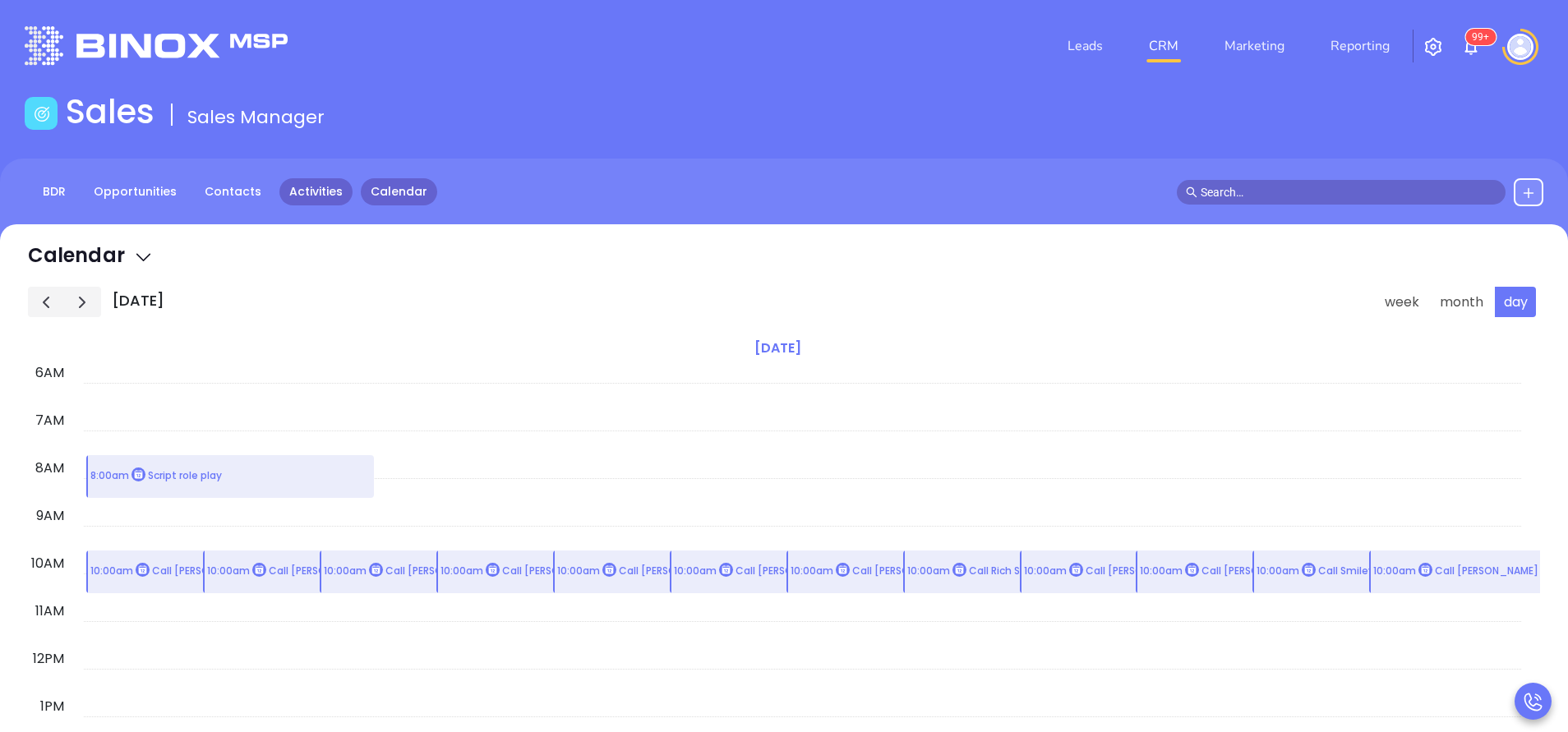
click at [322, 185] on link "Activities" at bounding box center [315, 192] width 73 height 27
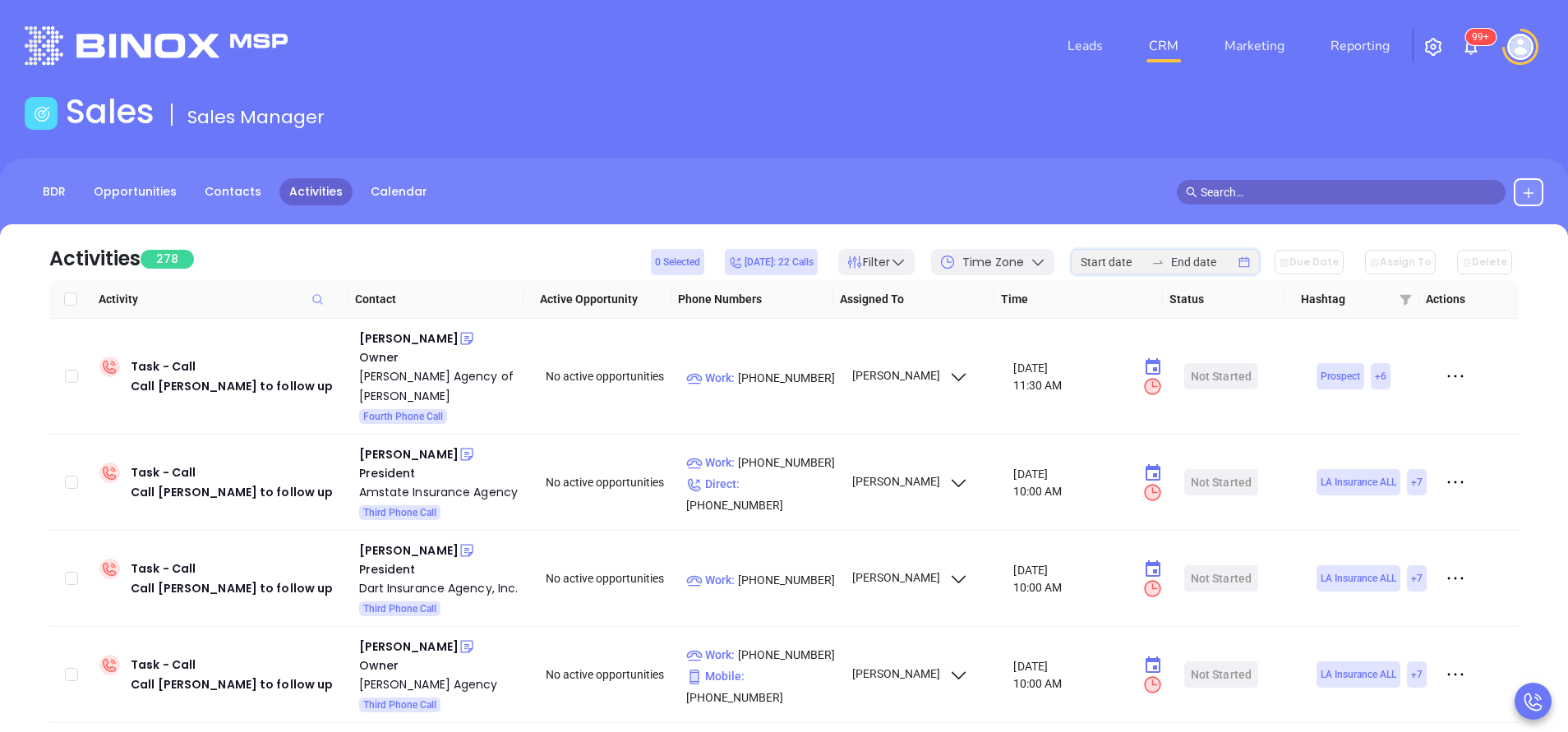
click at [1119, 259] on input at bounding box center [1112, 262] width 64 height 18
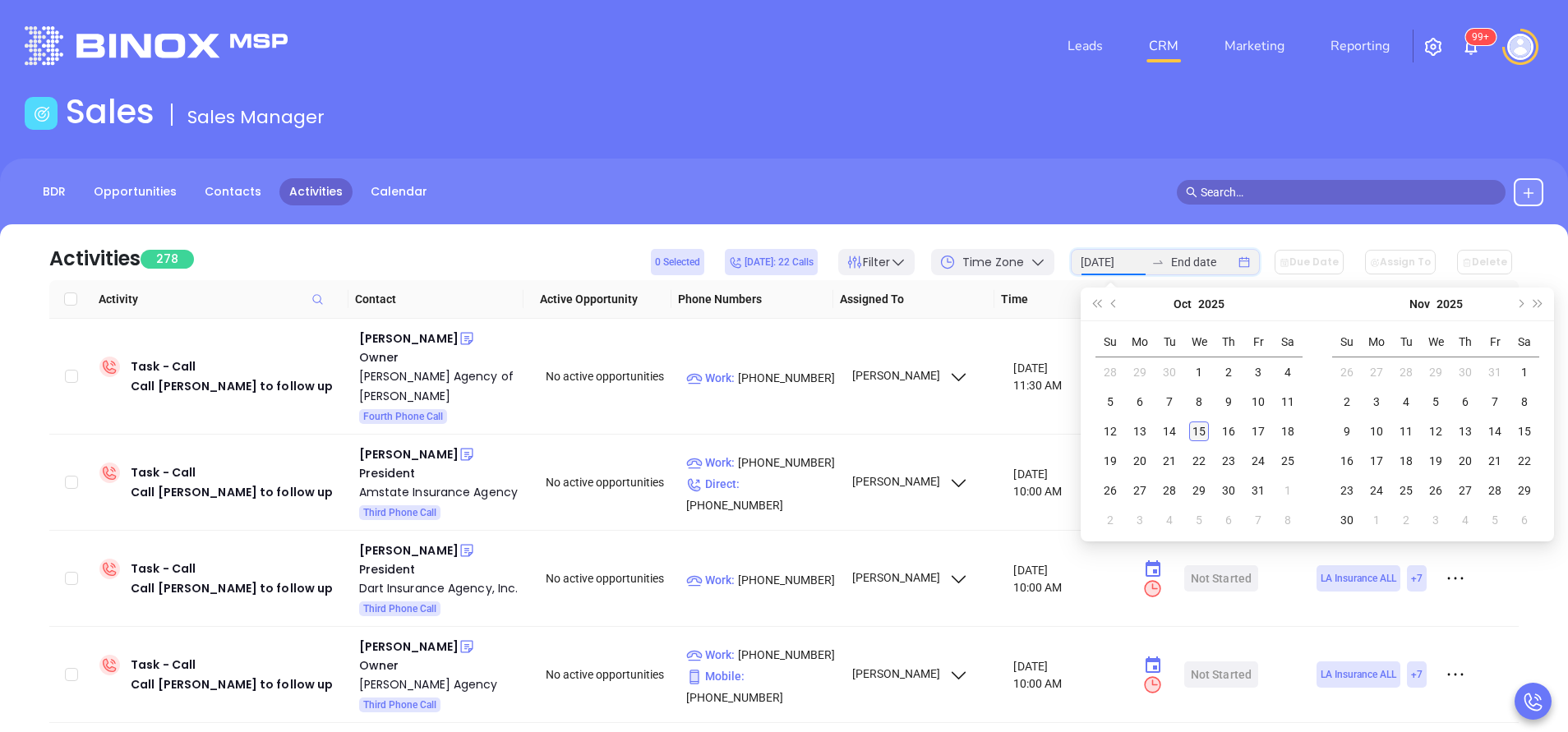
type input "2025-10-15"
click at [1211, 432] on td "15" at bounding box center [1198, 431] width 30 height 30
type input "2025-10-15"
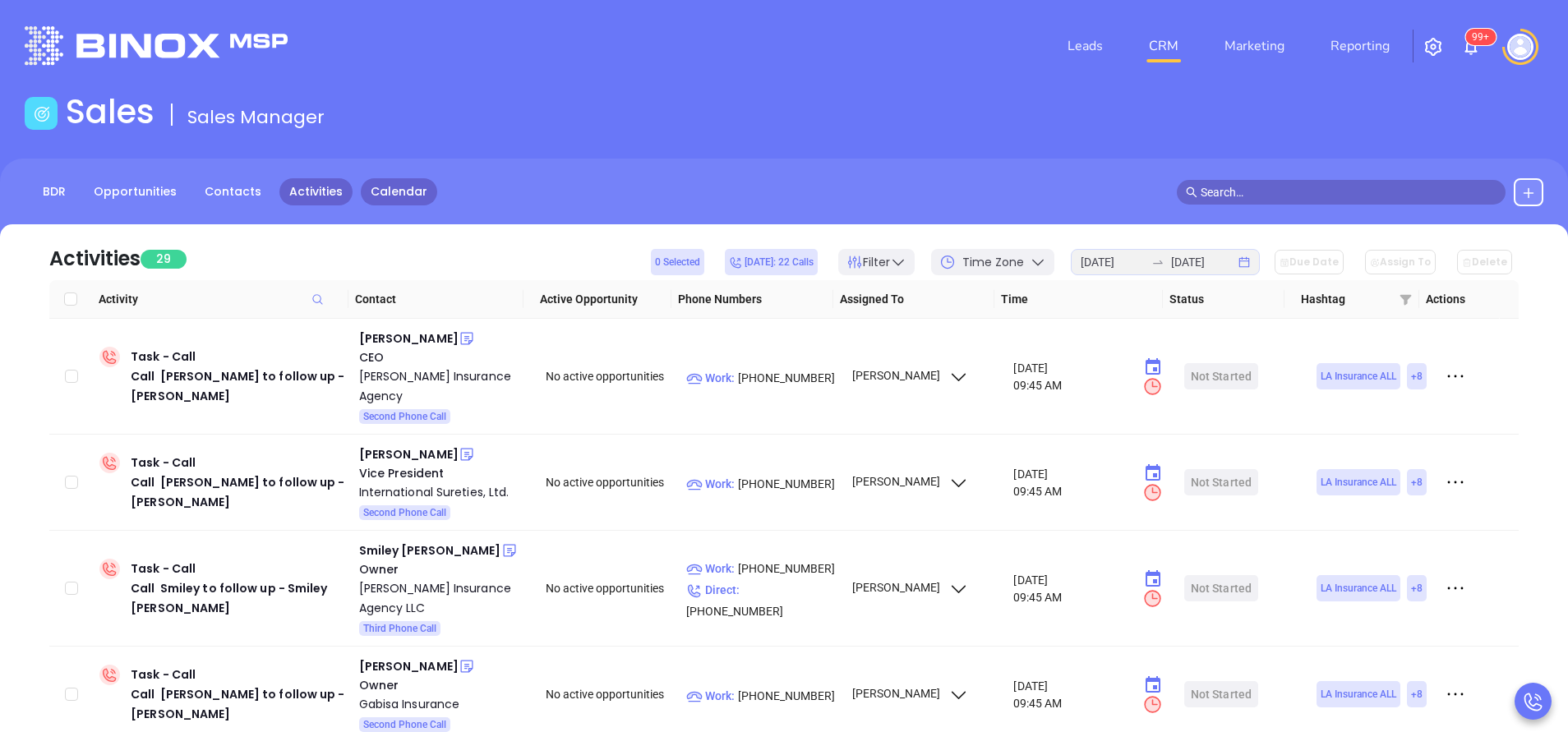
click at [383, 195] on link "Calendar" at bounding box center [398, 192] width 76 height 27
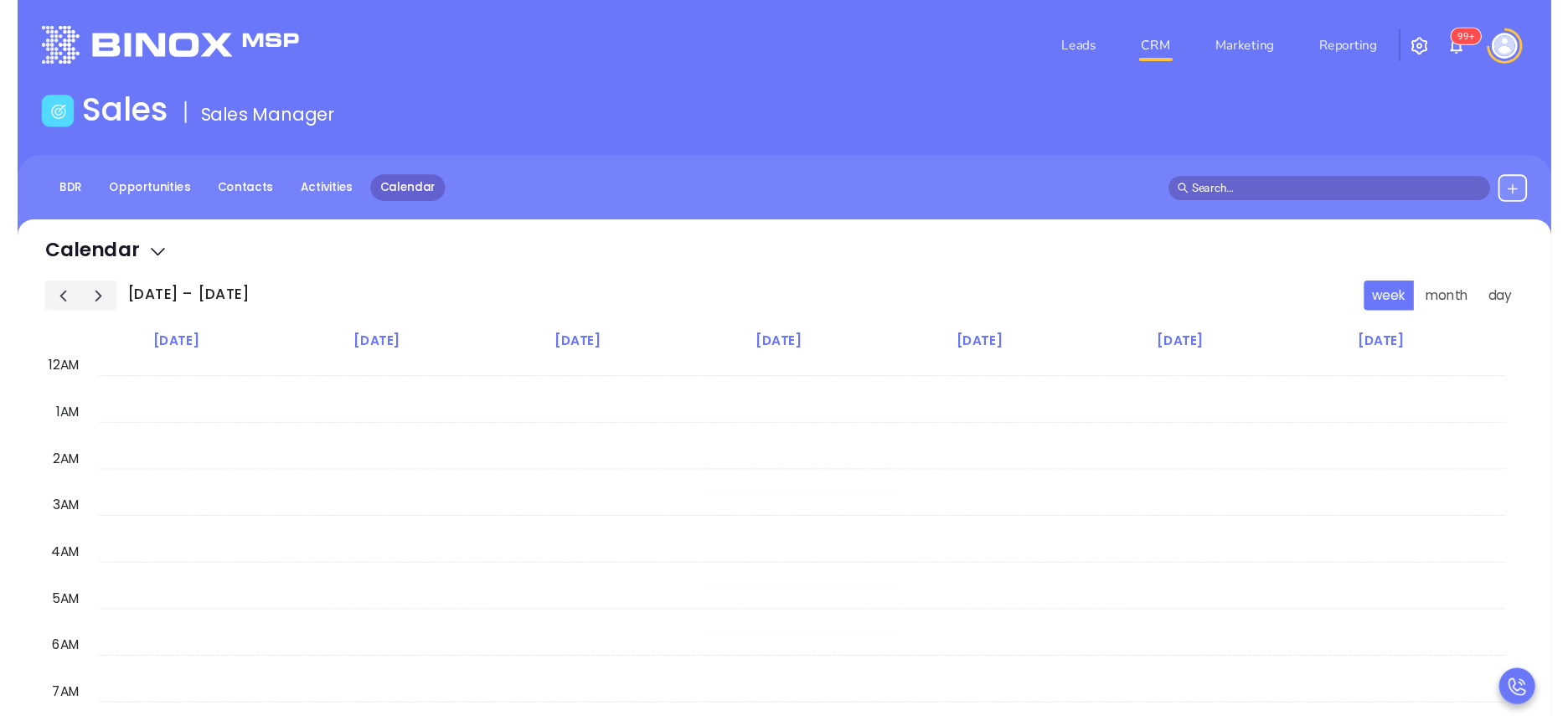
scroll to position [292, 0]
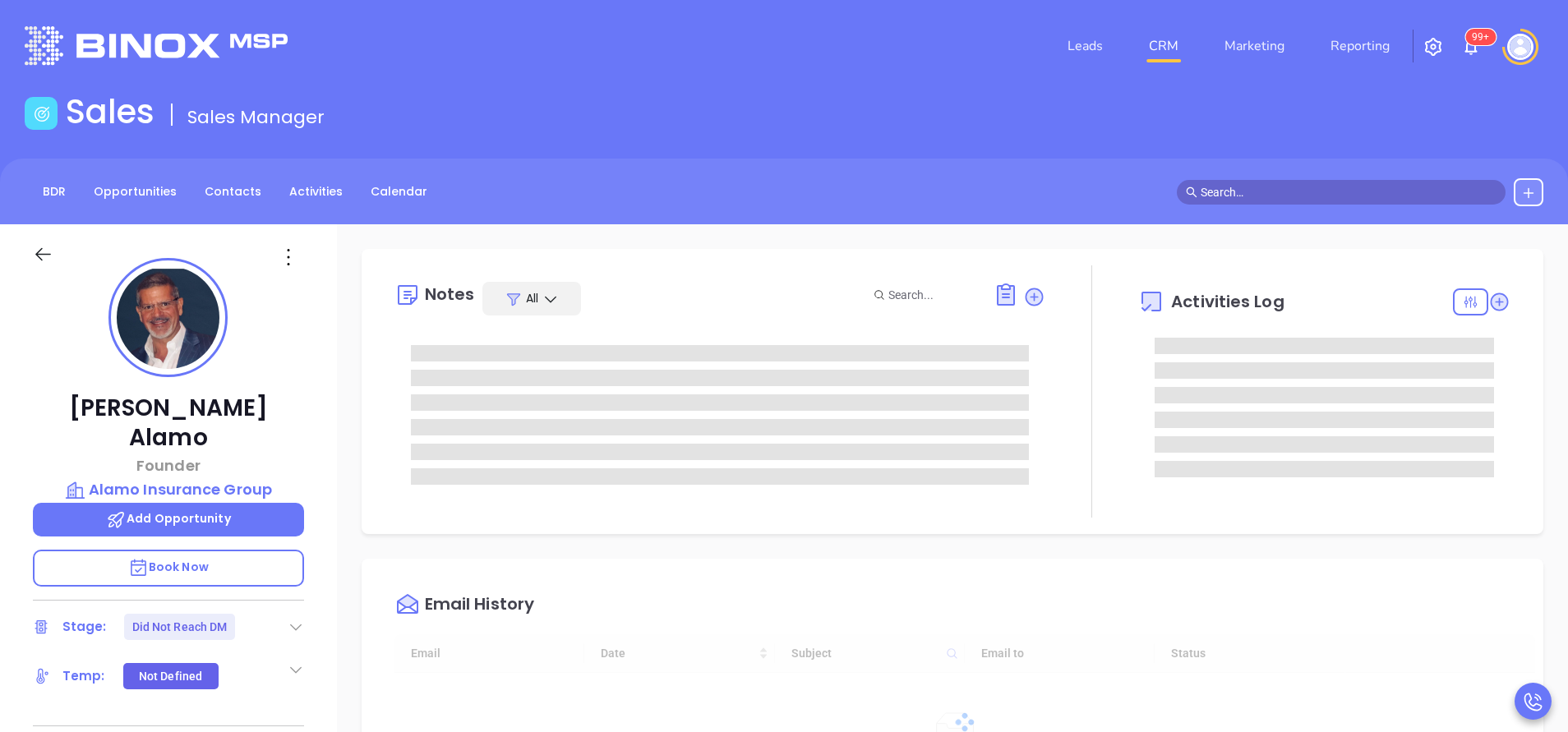
scroll to position [478, 0]
type input "[PERSON_NAME]"
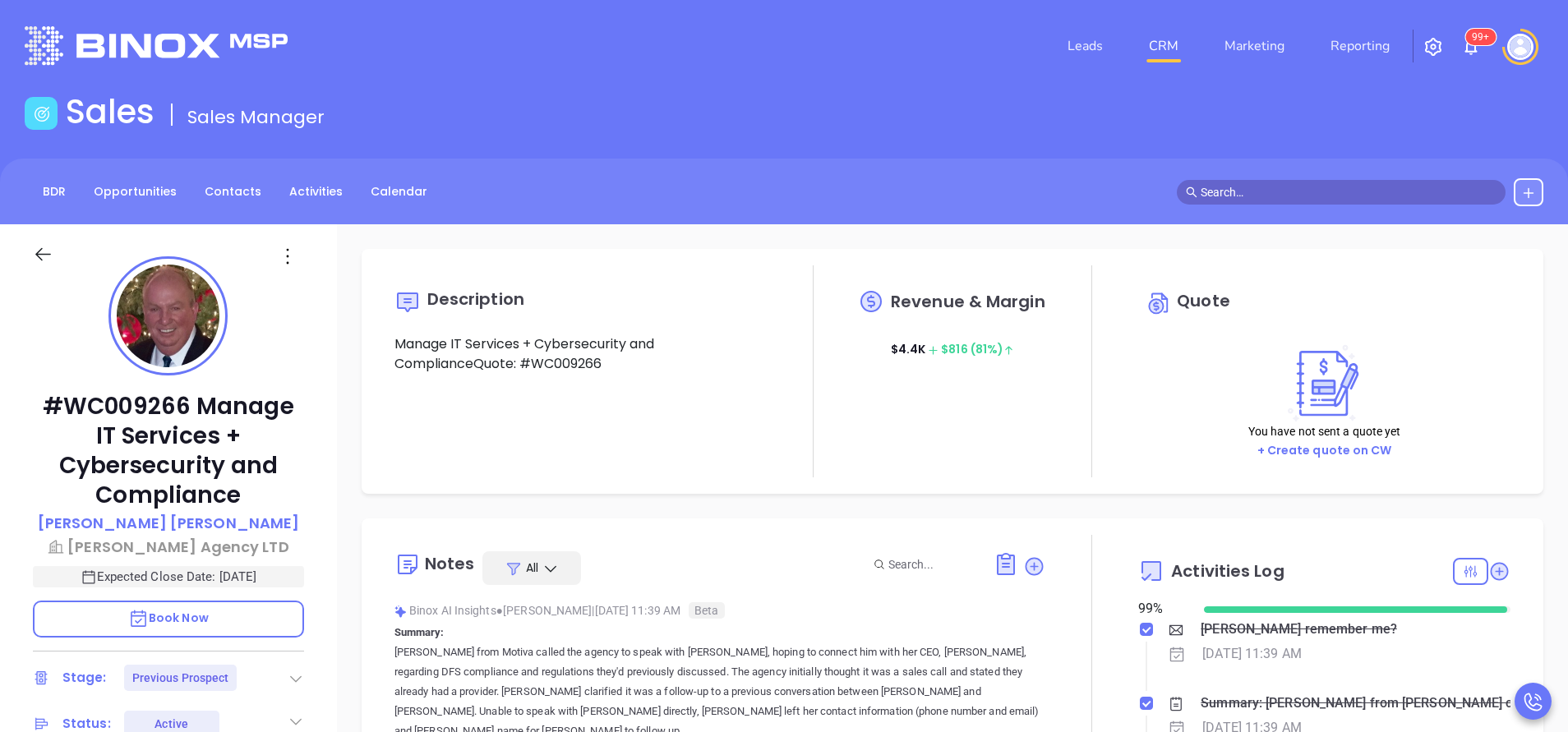
type input "[DATE]"
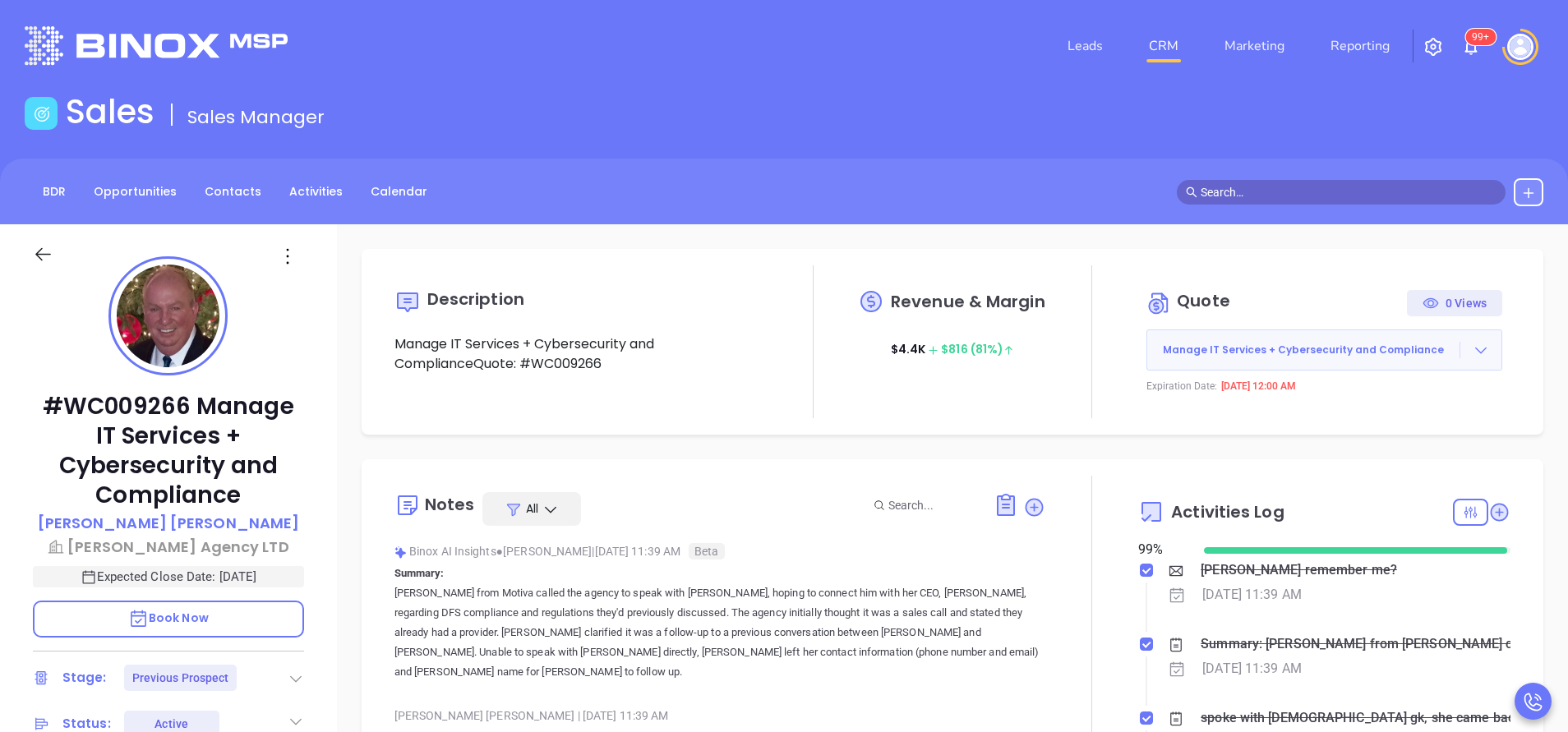
scroll to position [478, 0]
type input "[PERSON_NAME]"
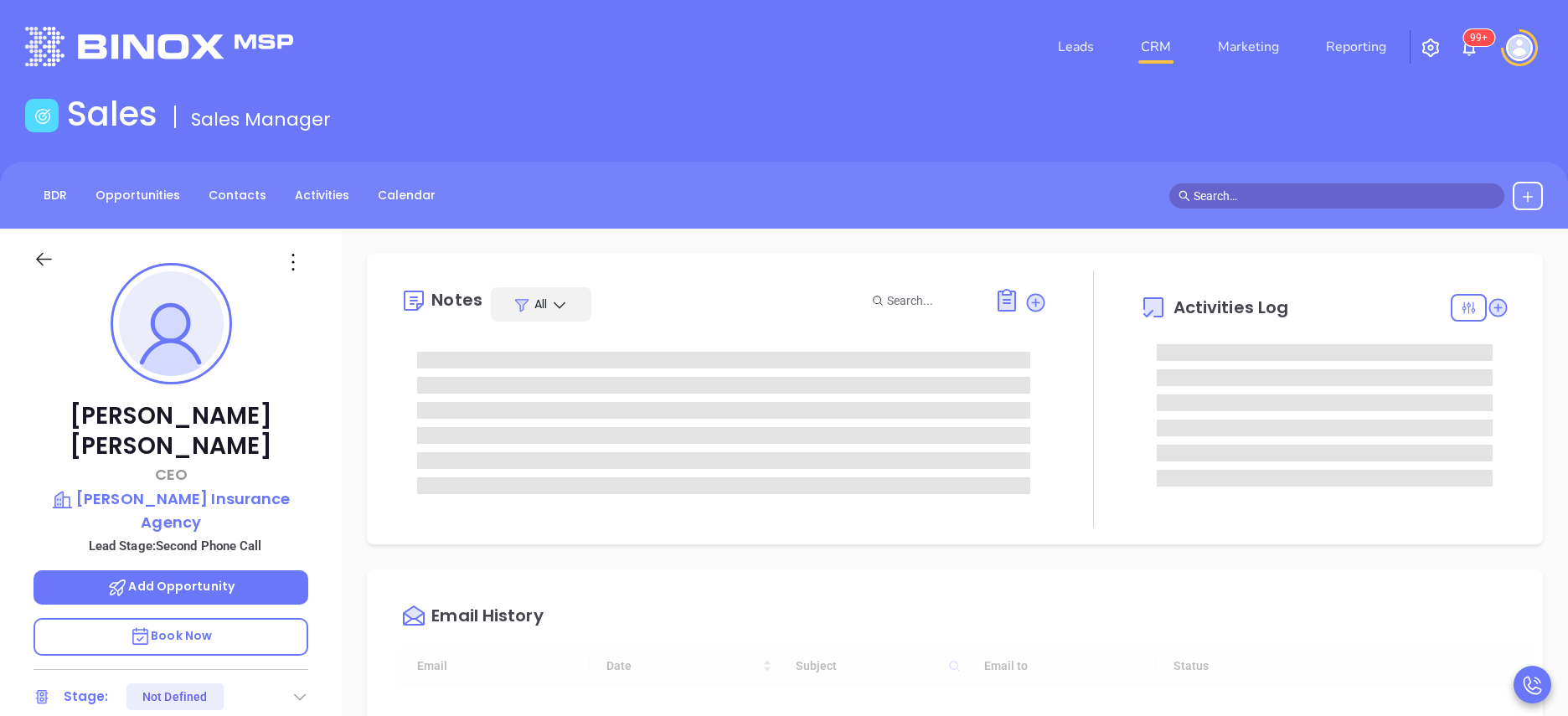
type input "[DATE]"
type input "[PERSON_NAME]"
click at [318, 405] on div "[PERSON_NAME] CEO [PERSON_NAME] Insurance Agency Lead Stage: Second Phone Call …" at bounding box center [171, 676] width 342 height 895
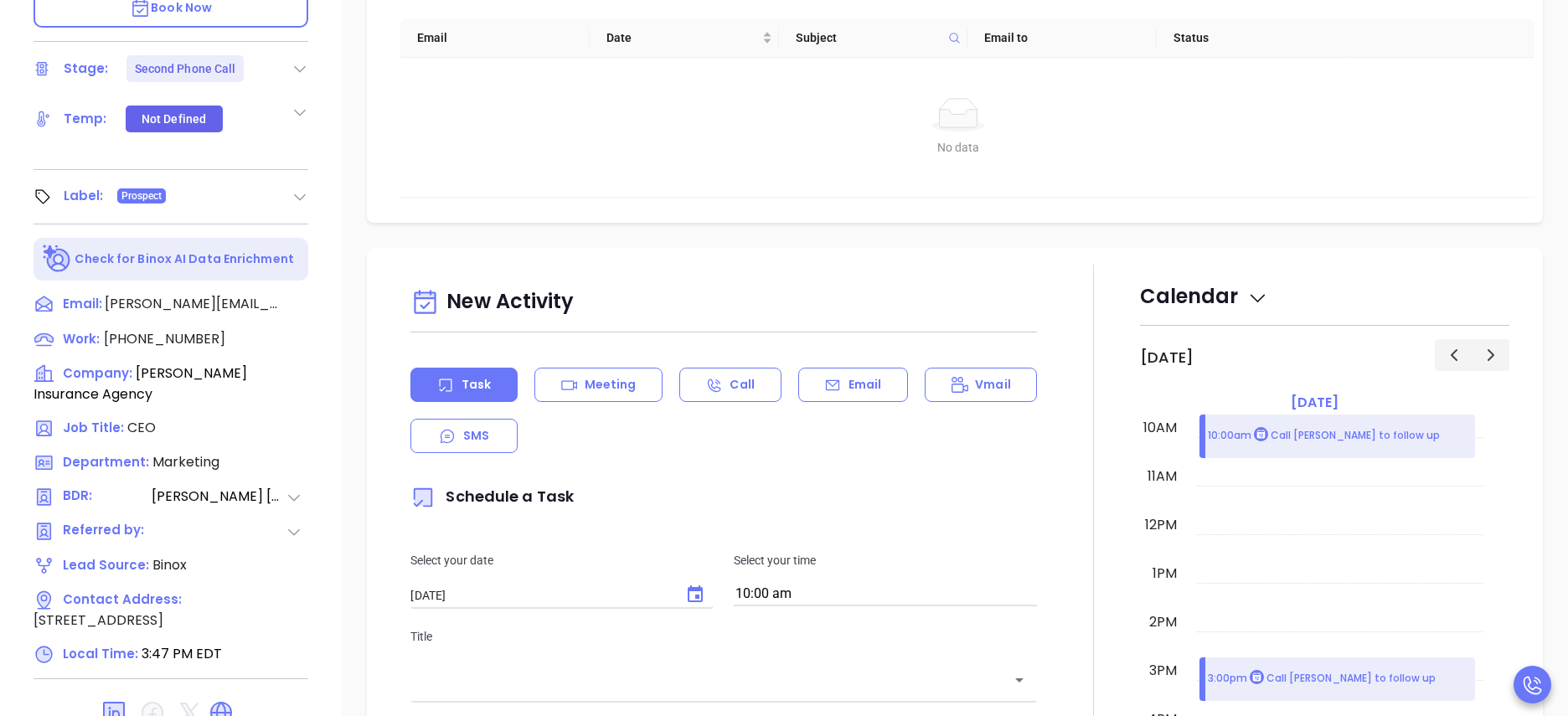
scroll to position [685, 0]
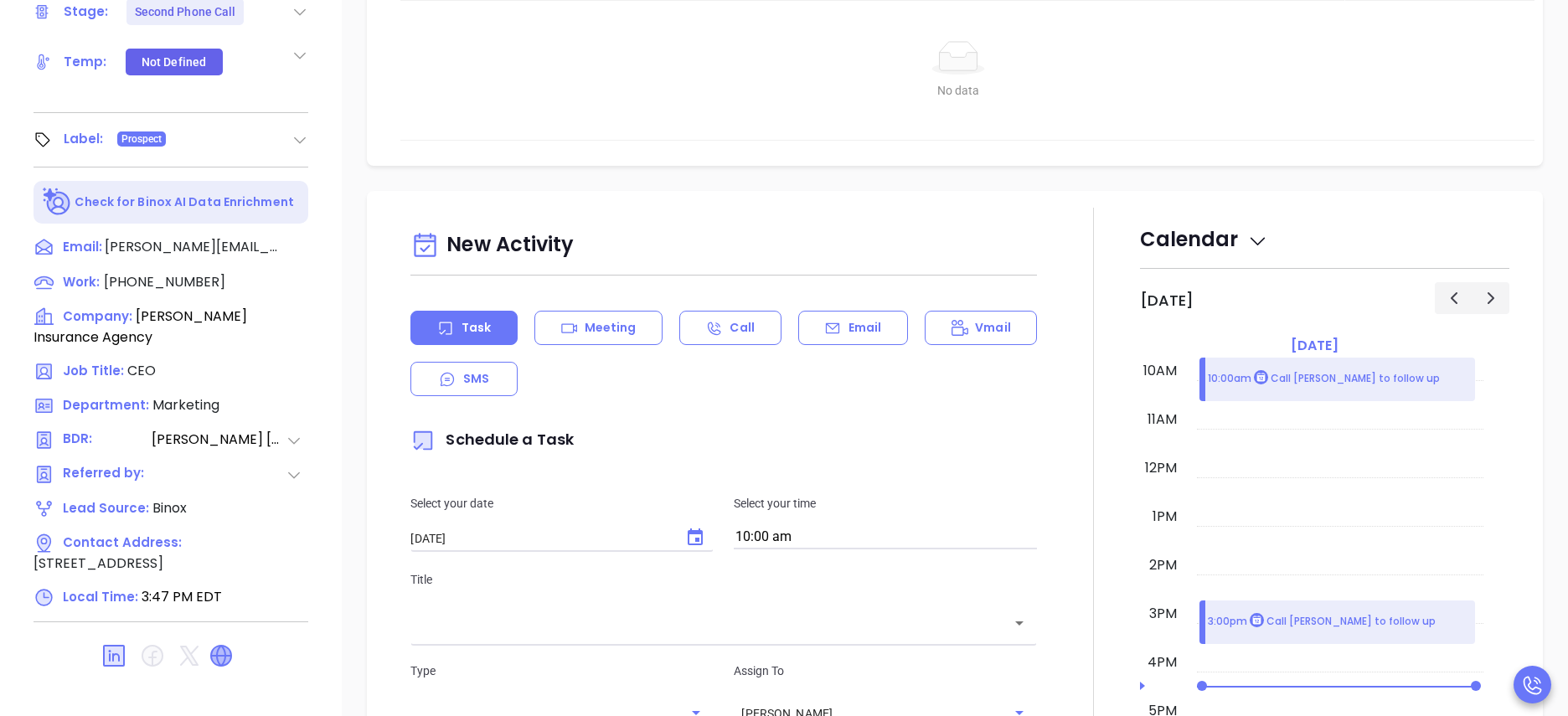
click at [220, 645] on icon at bounding box center [221, 655] width 20 height 20
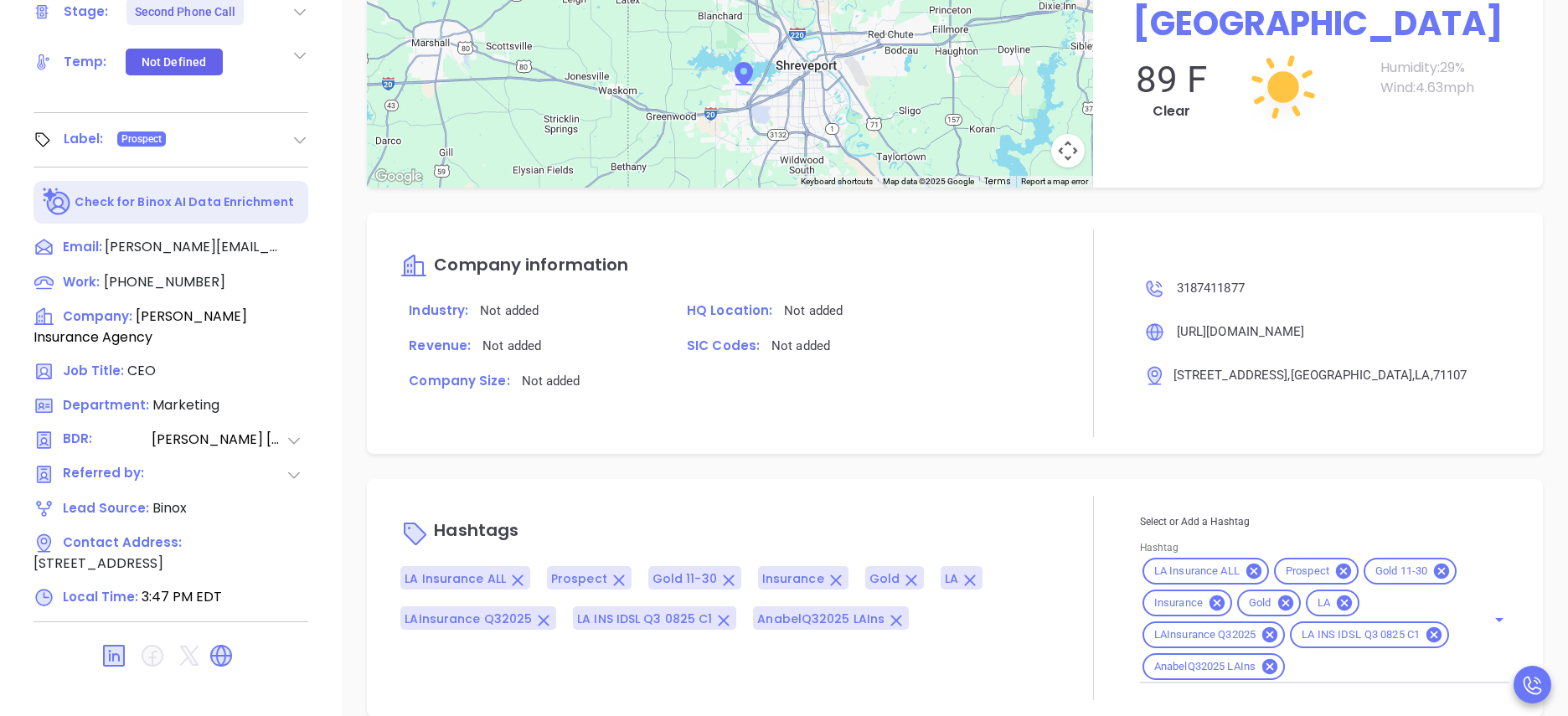
scroll to position [1340, 0]
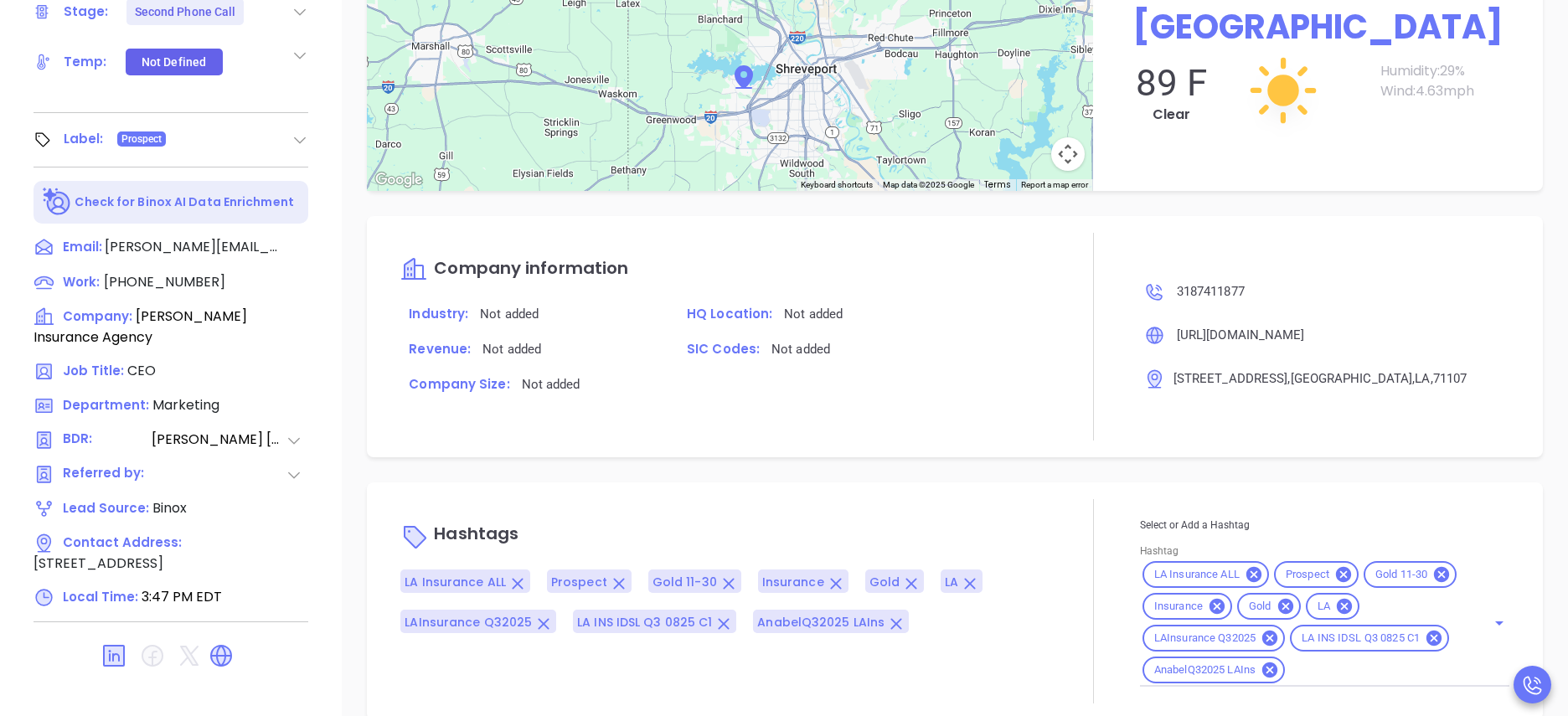
click at [160, 272] on div "Work: [PHONE_NUMBER] Company: [PERSON_NAME] Insurance Agency Job Title: CEO Dep…" at bounding box center [170, 440] width 275 height 337
click at [161, 272] on span "[PHONE_NUMBER]" at bounding box center [164, 282] width 121 height 19
type input "[PHONE_NUMBER]"
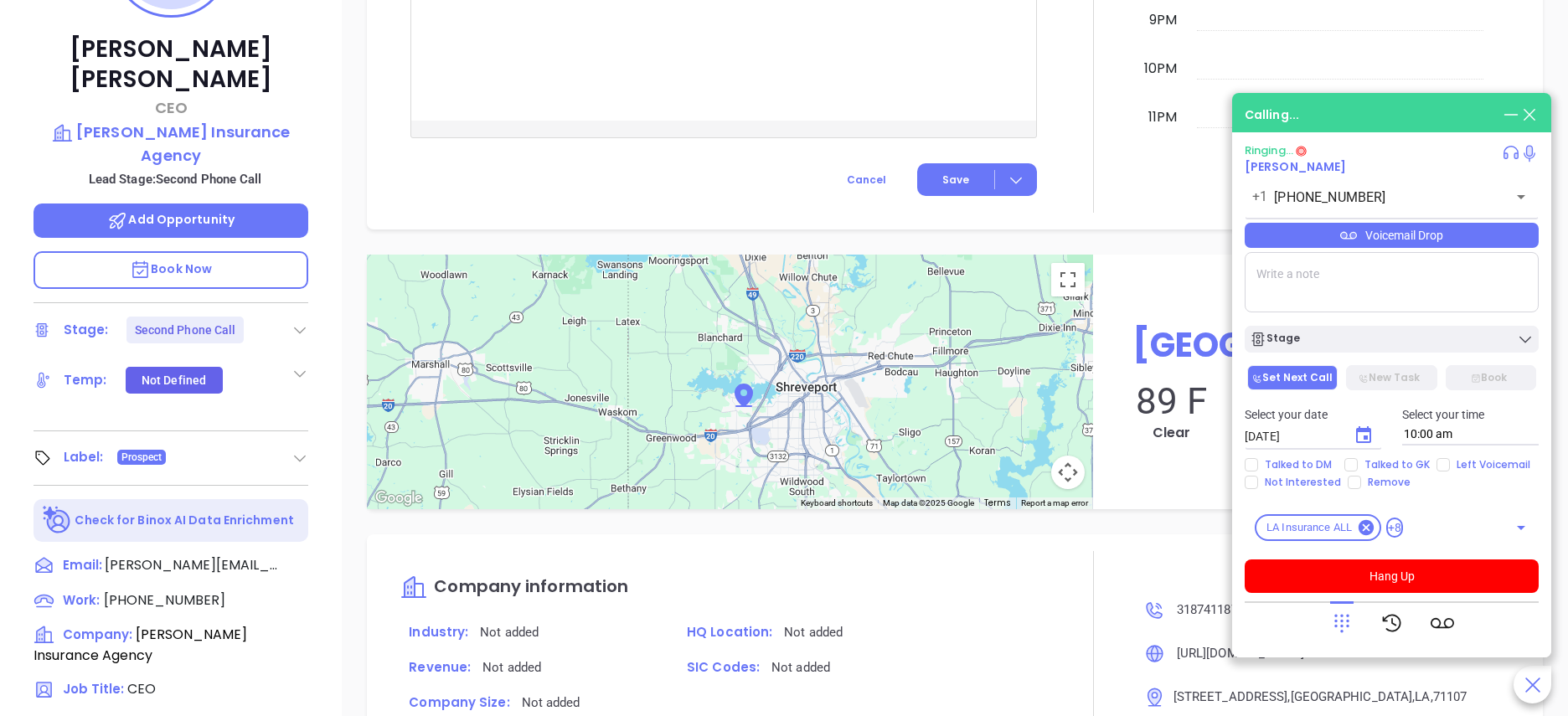
scroll to position [283, 0]
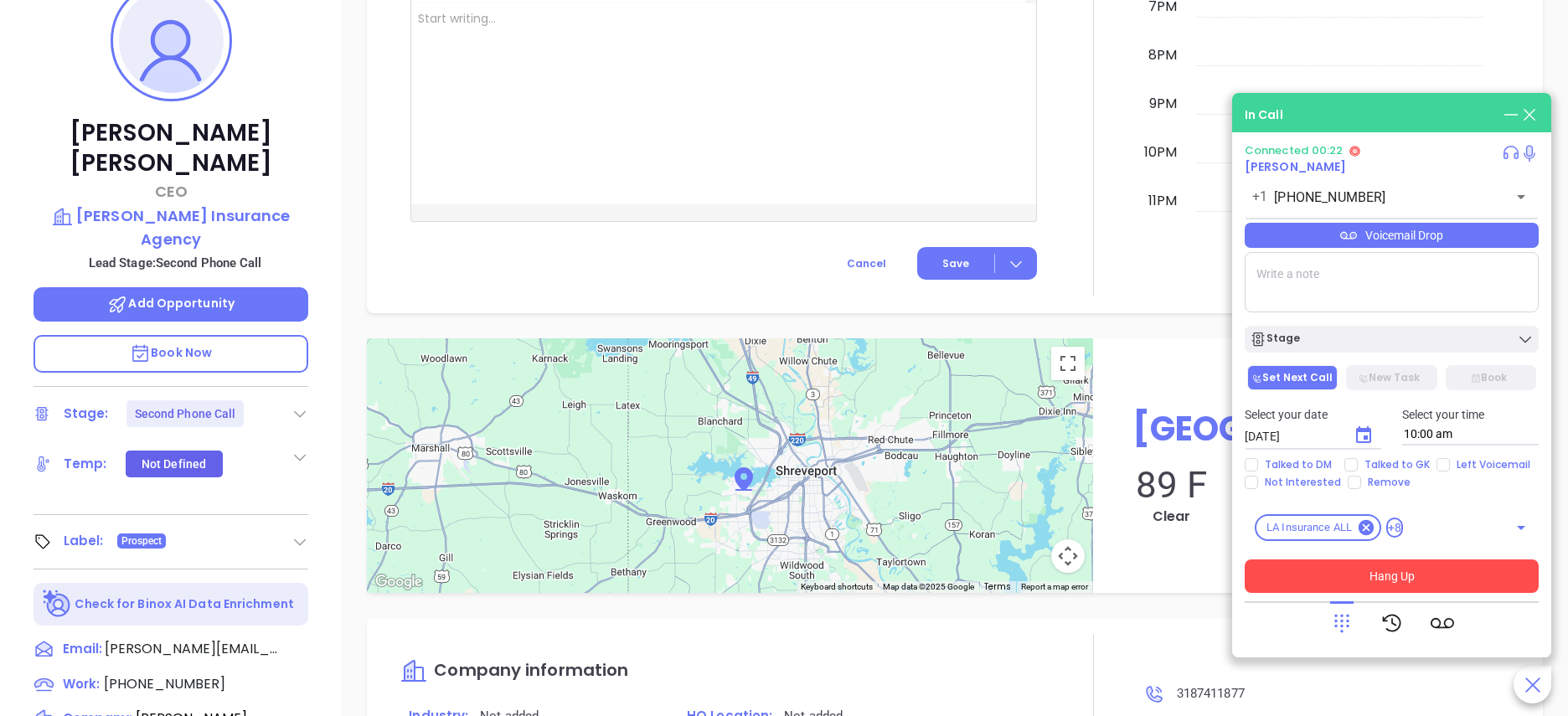
click at [1344, 577] on button "Hang Up" at bounding box center [1392, 576] width 294 height 33
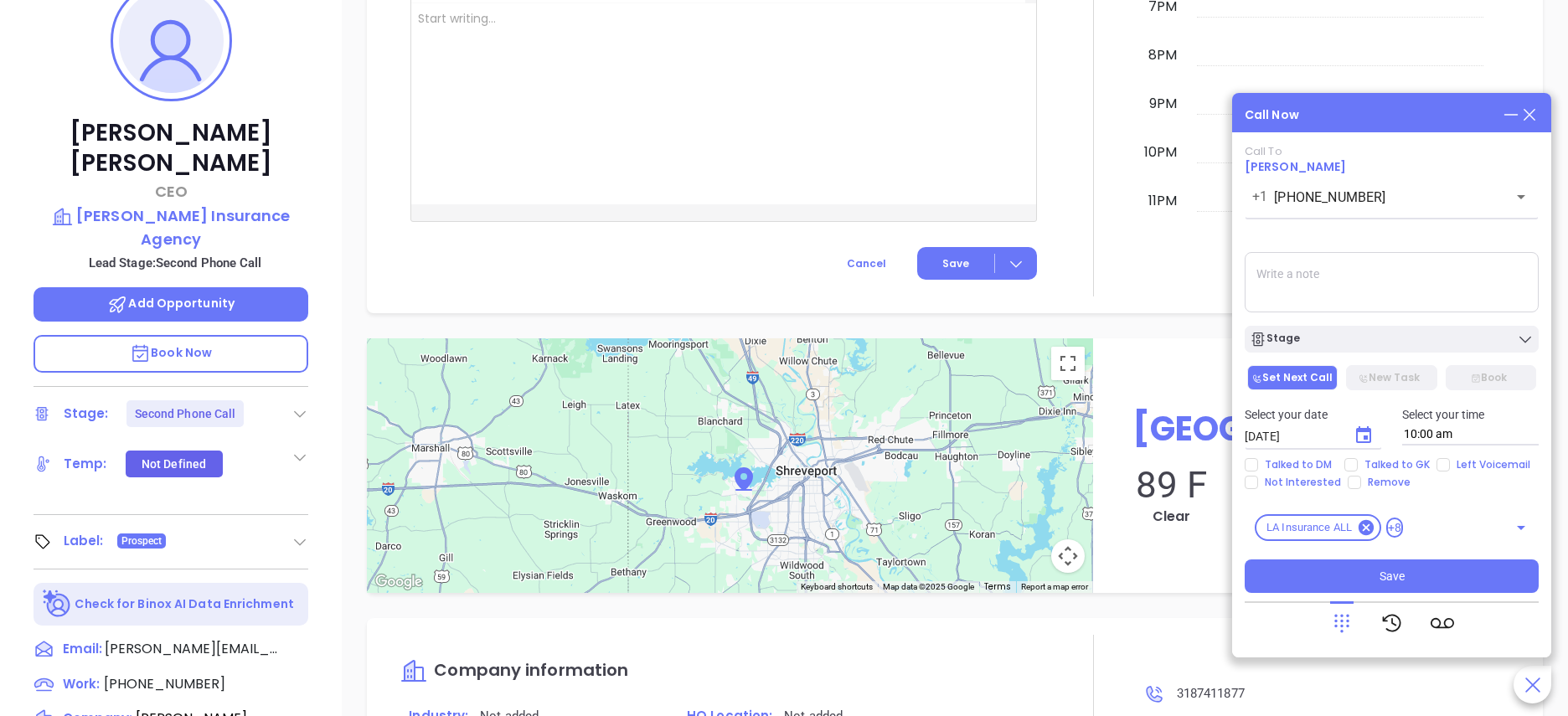
click at [1278, 266] on textarea at bounding box center [1392, 282] width 294 height 60
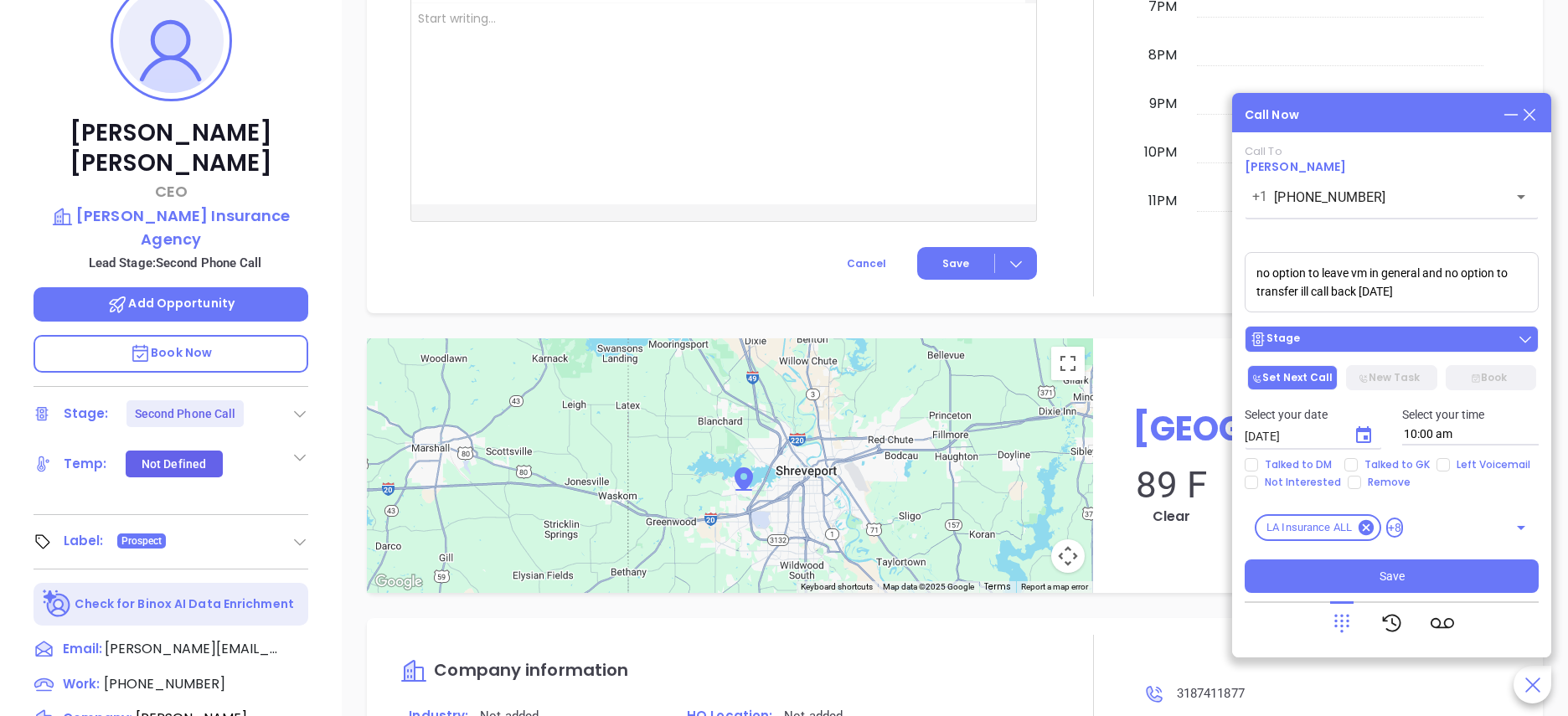
type textarea "no option to leave vm in general and no option to transfer ill call back [DATE]"
click at [1341, 331] on div "Stage" at bounding box center [1391, 338] width 284 height 17
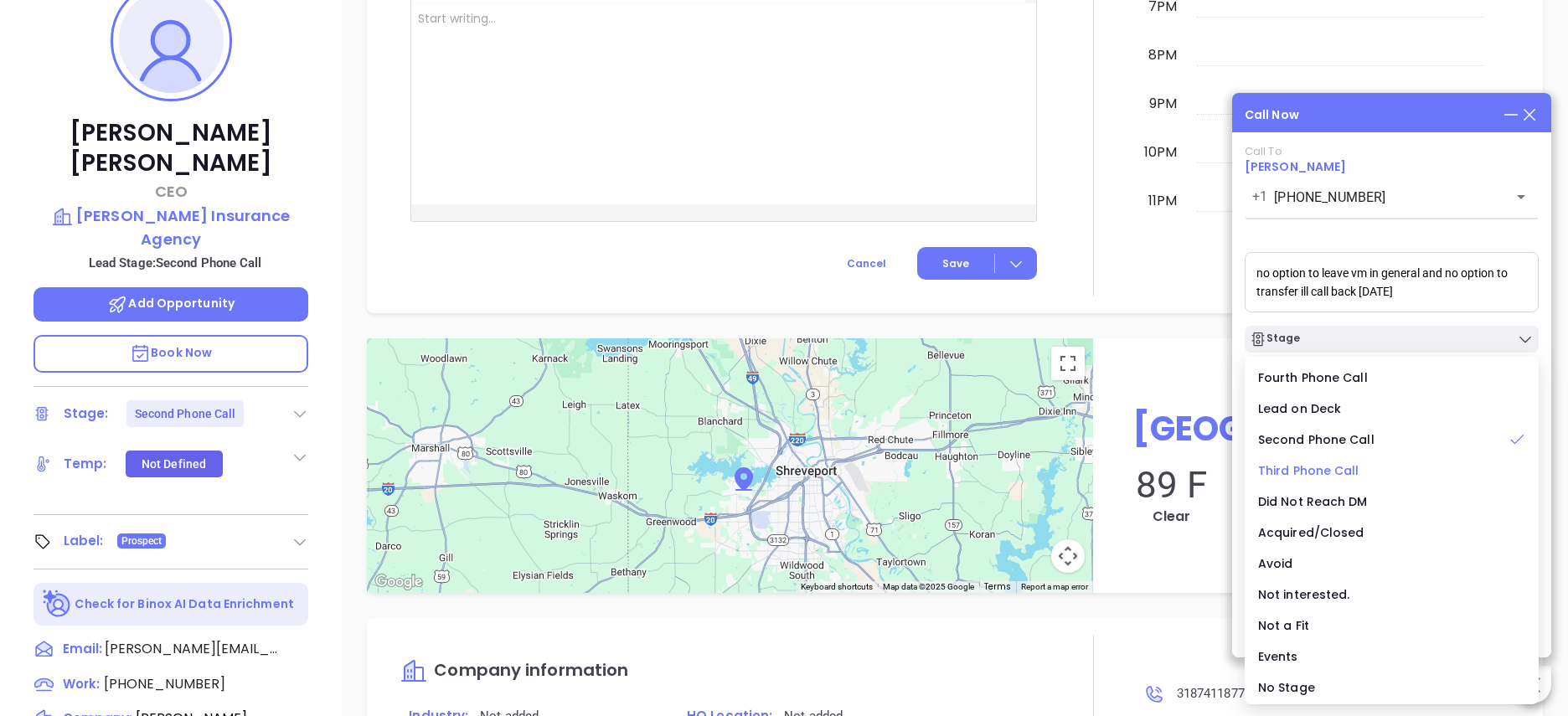
click at [1356, 475] on div "Third Phone Call" at bounding box center [1392, 470] width 267 height 18
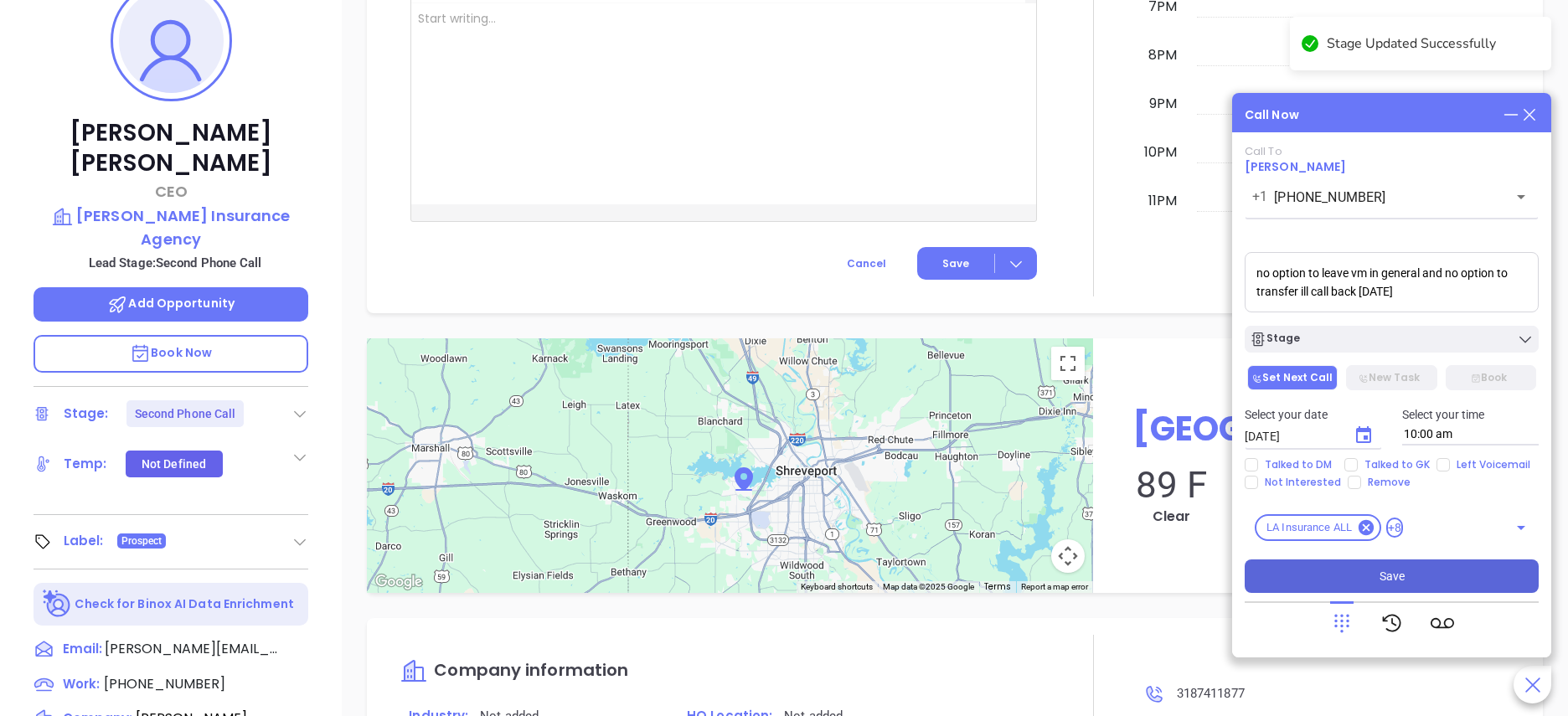
click at [1339, 566] on button "Save" at bounding box center [1392, 576] width 294 height 33
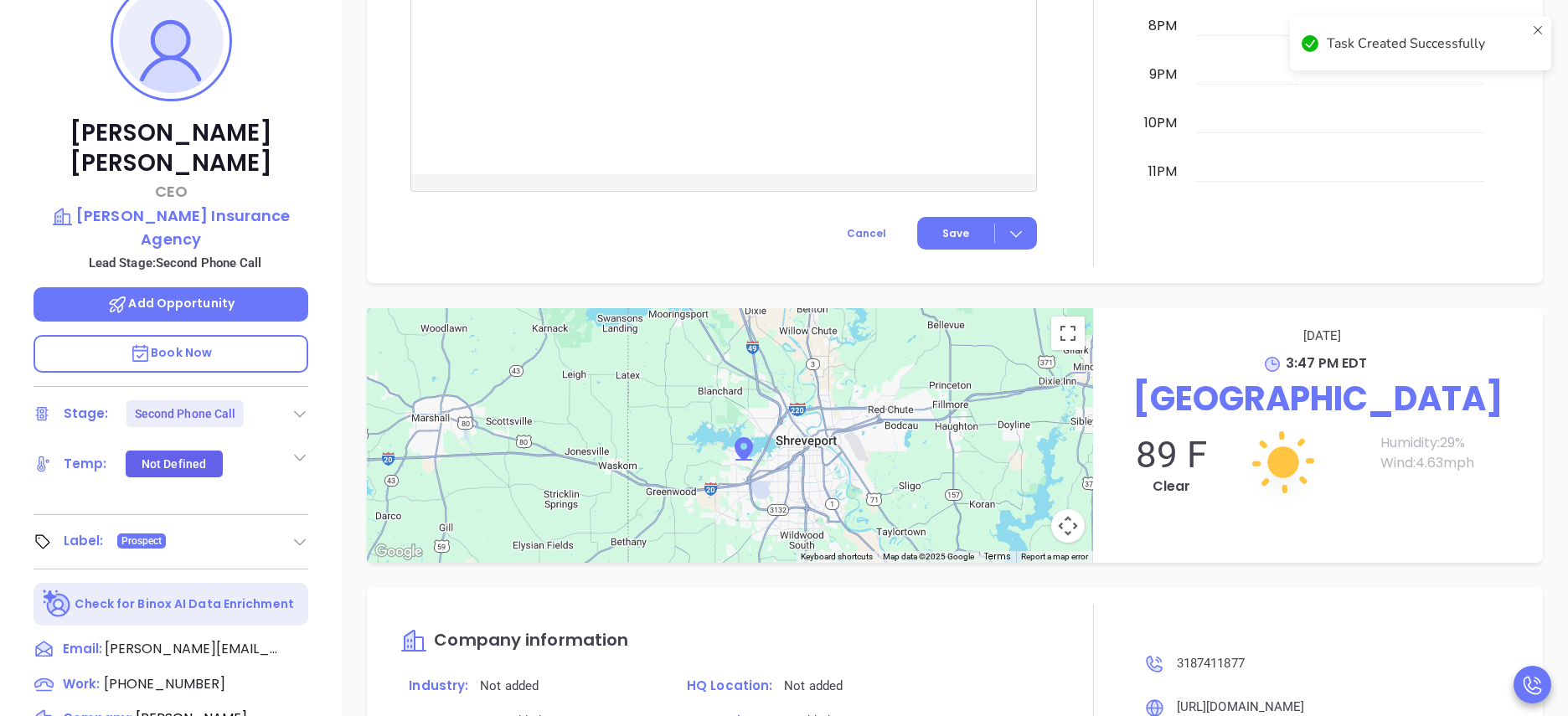
scroll to position [1203, 0]
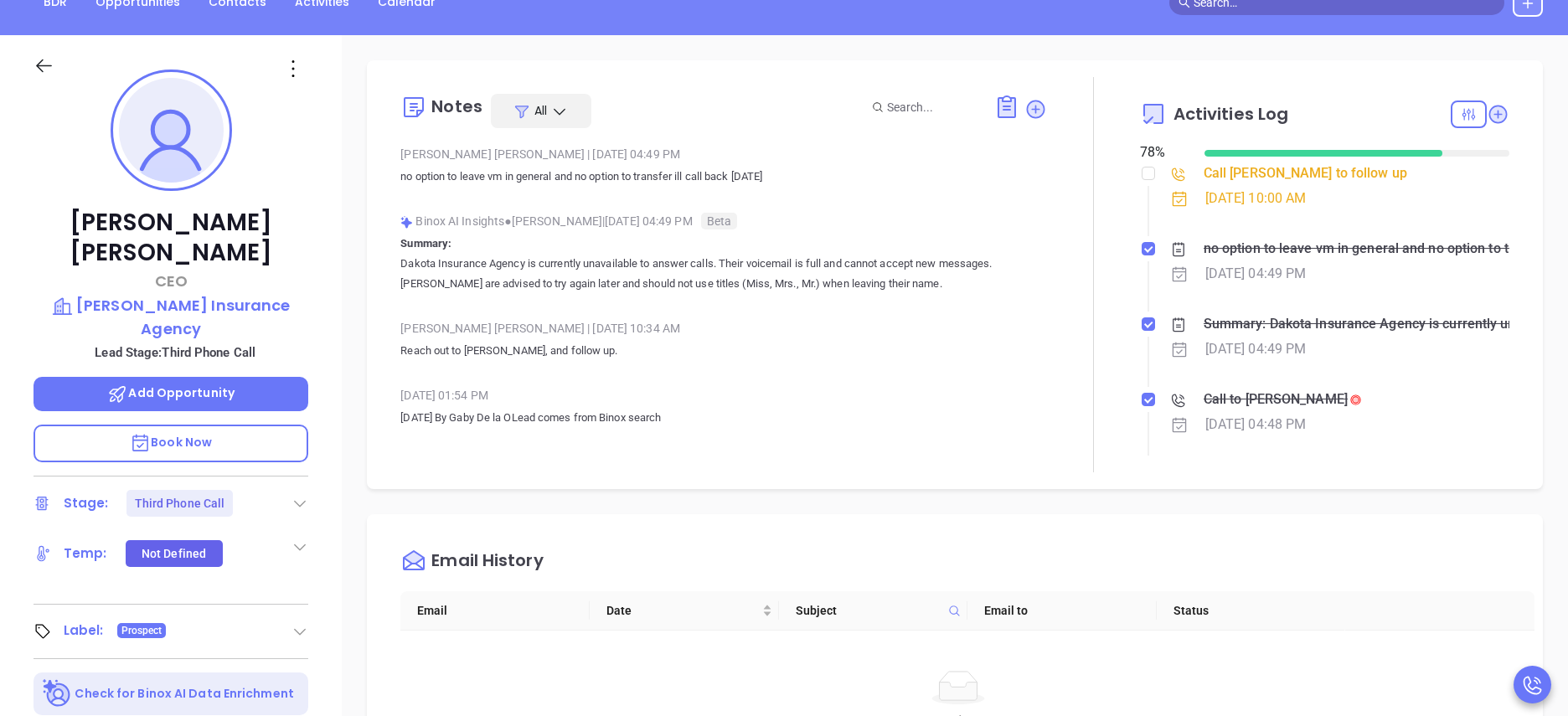
scroll to position [182, 0]
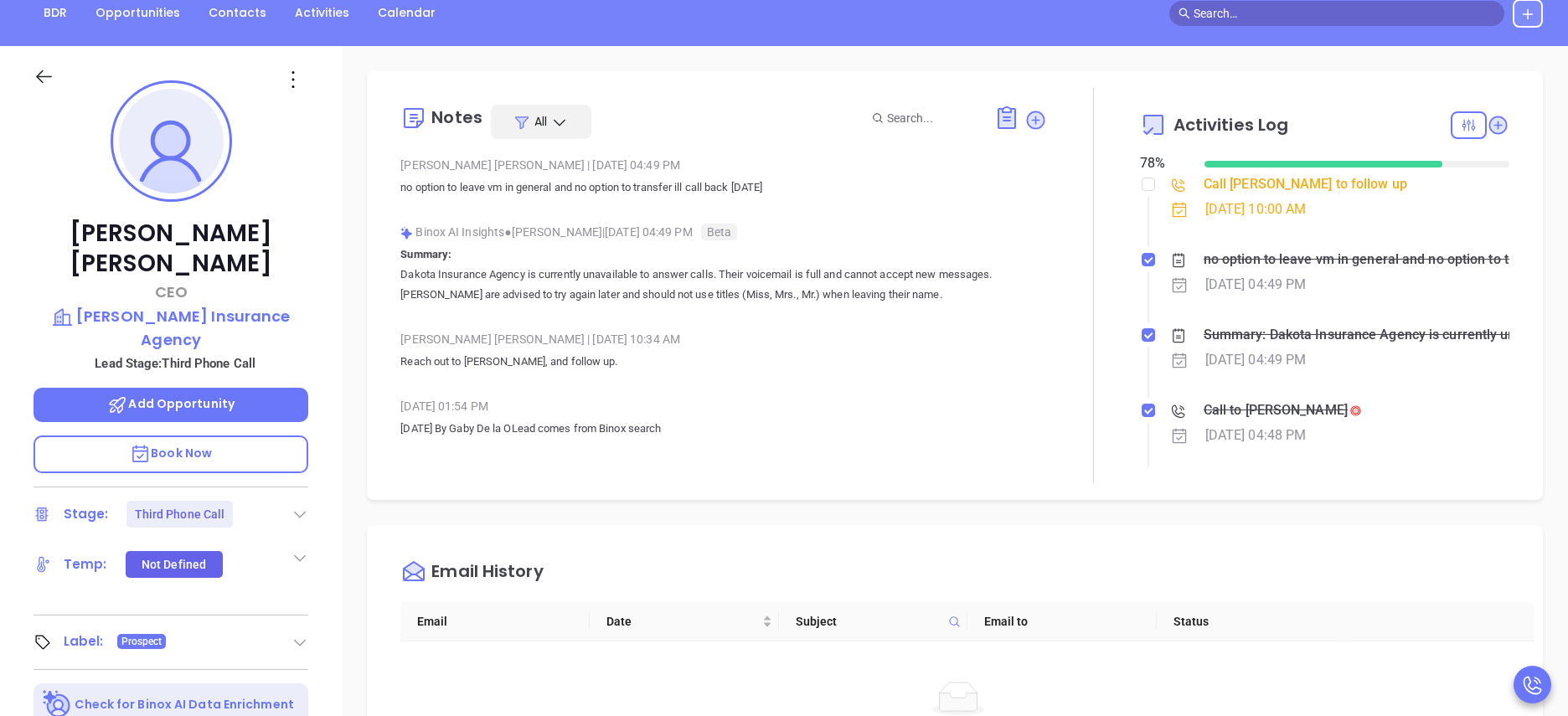
click at [1458, 121] on div at bounding box center [1469, 126] width 36 height 28
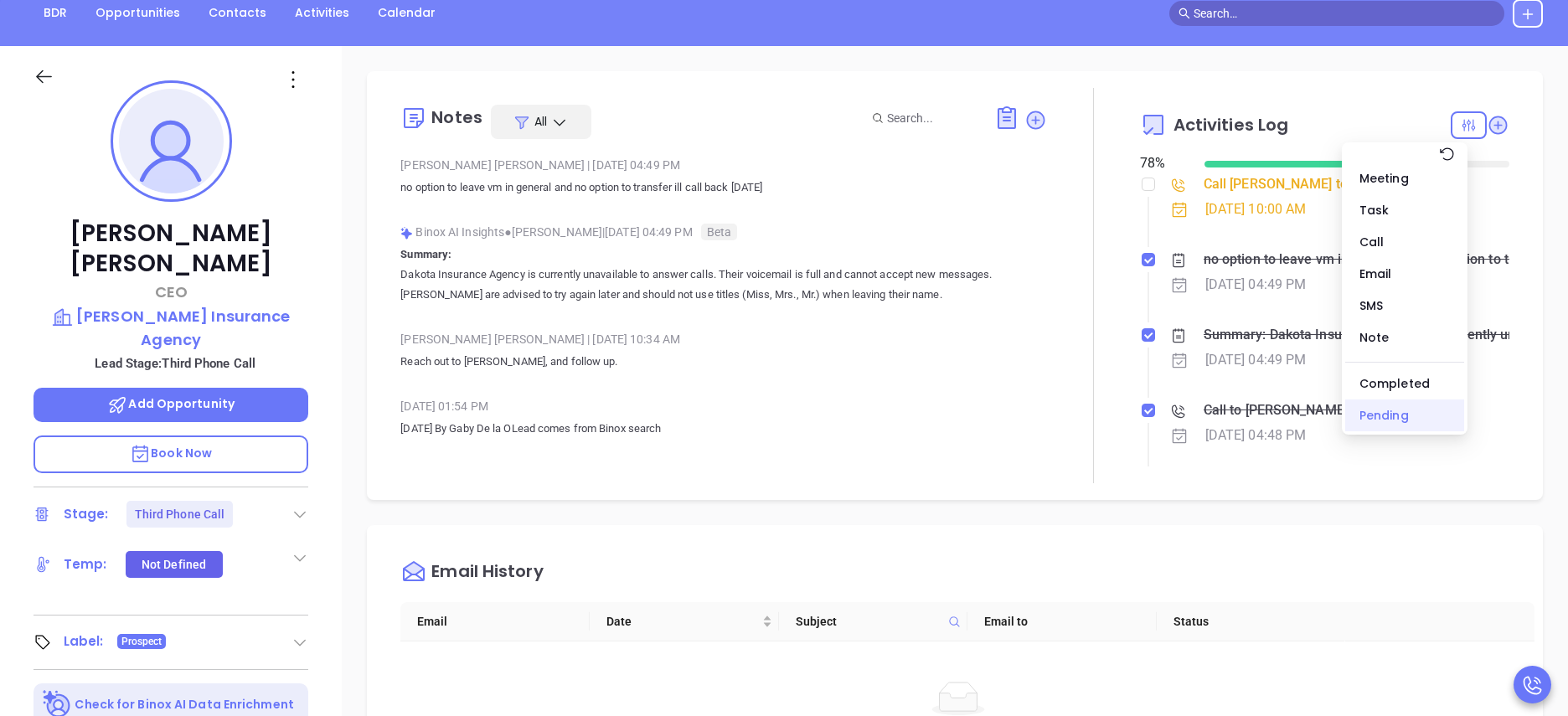
click at [1392, 413] on div "Pending" at bounding box center [1405, 415] width 119 height 31
checkbox input "false"
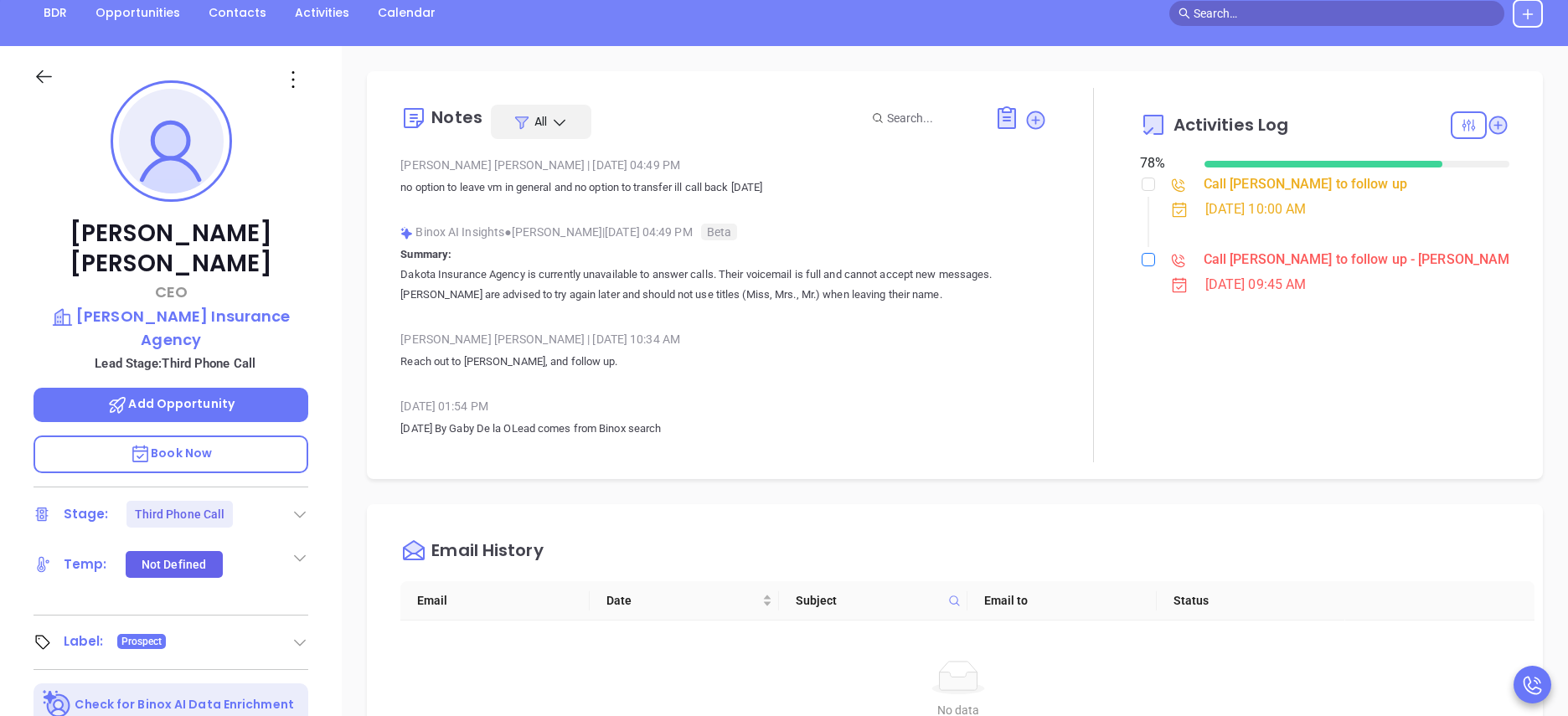
click at [1141, 260] on input "checkbox" at bounding box center [1147, 259] width 13 height 13
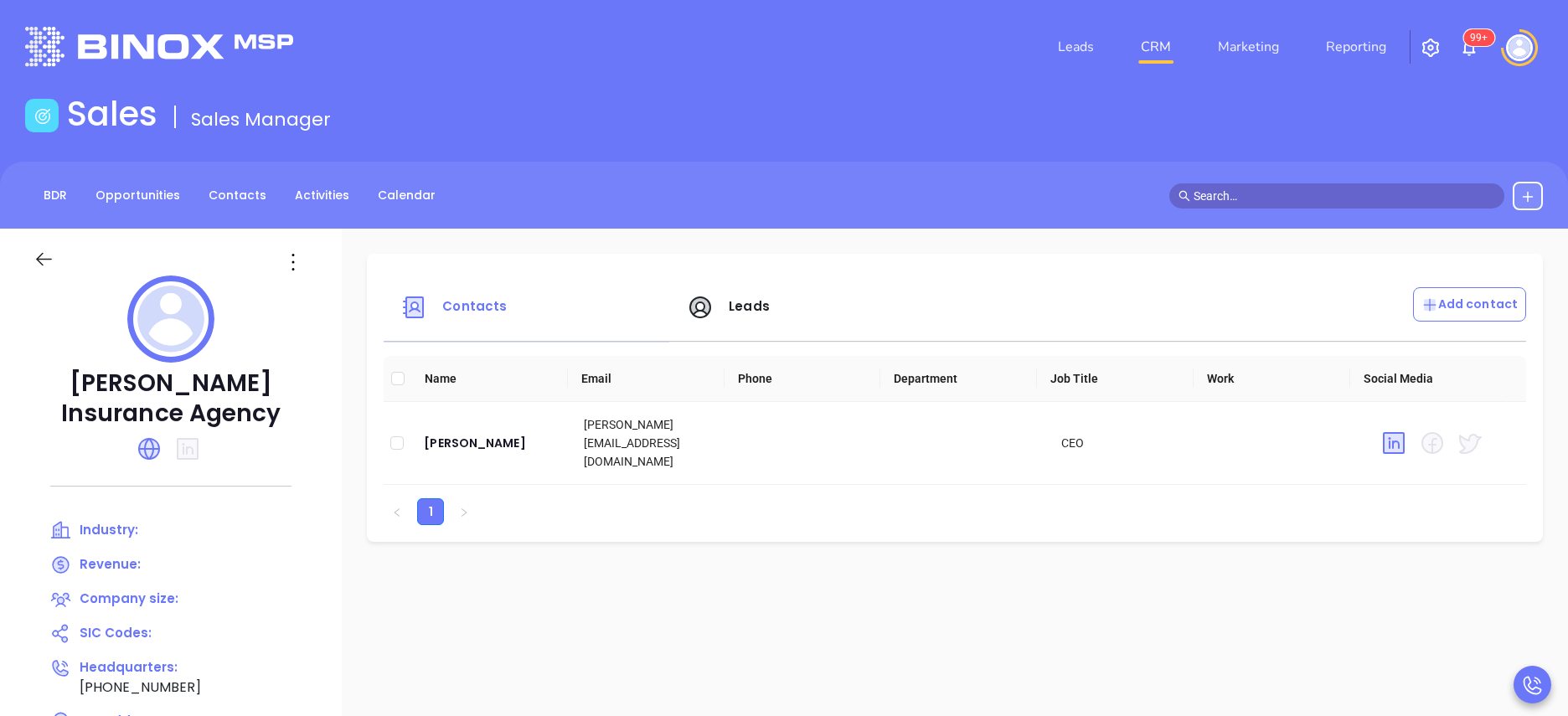
click at [730, 301] on span "Leads" at bounding box center [749, 306] width 41 height 17
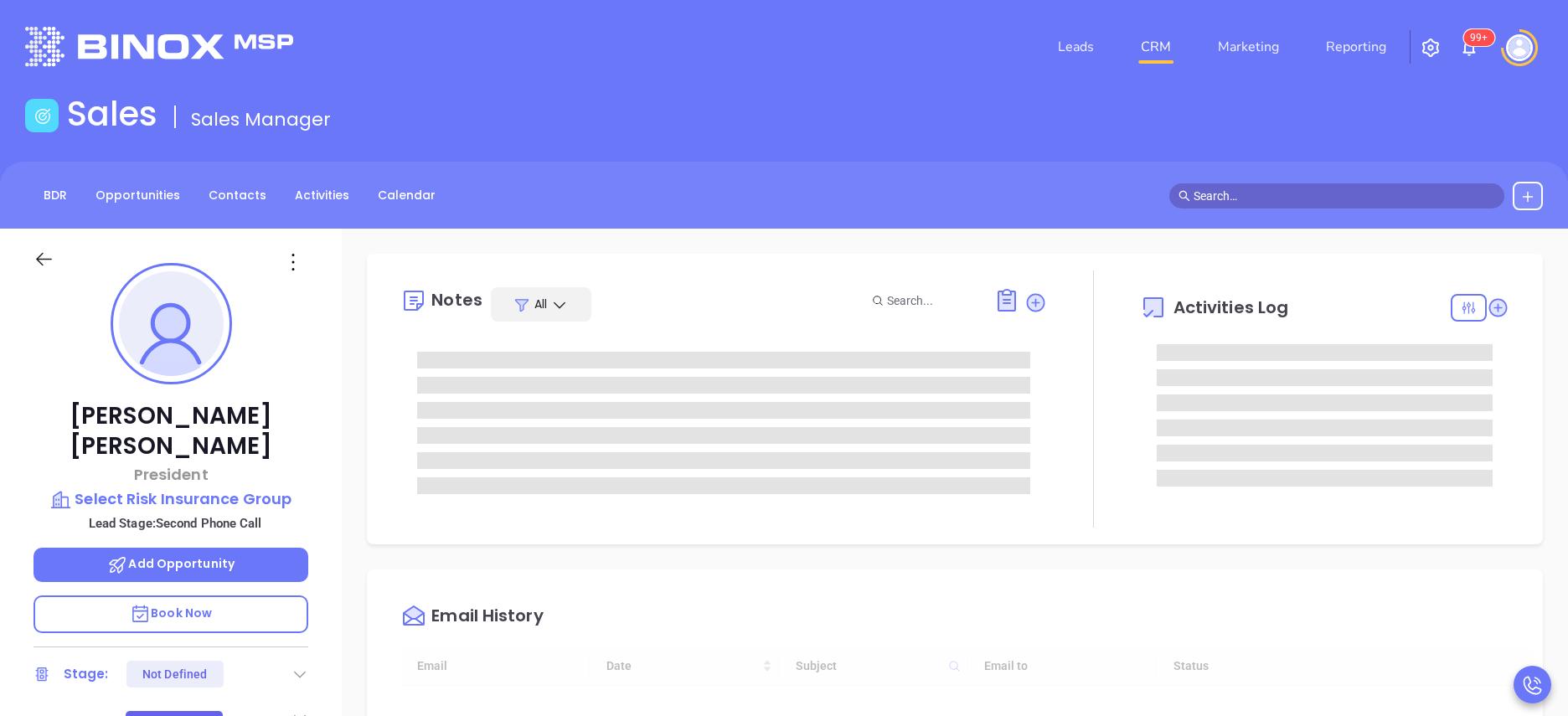
type input "10/16/2025"
type input "Anabell Dominguez"
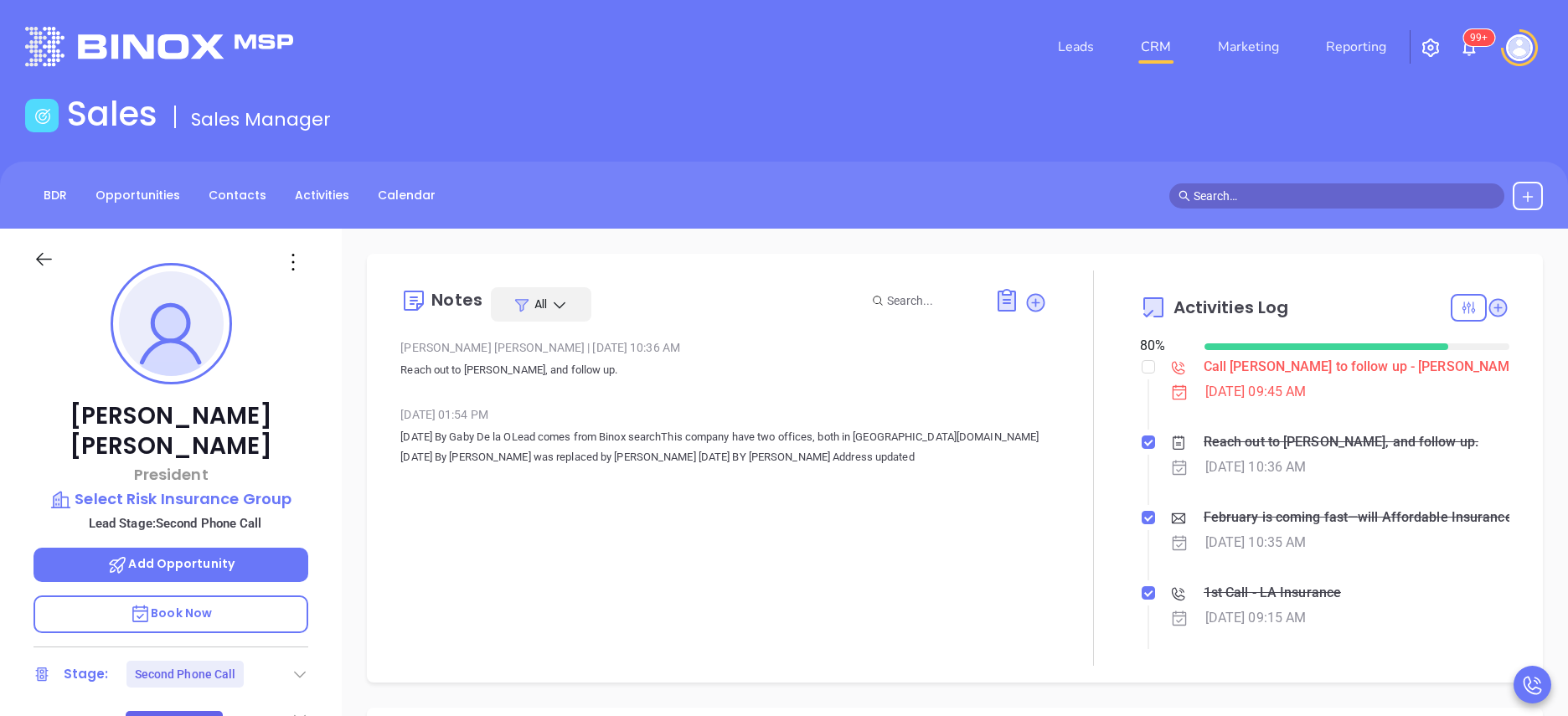
scroll to position [487, 0]
